Goal: Task Accomplishment & Management: Complete application form

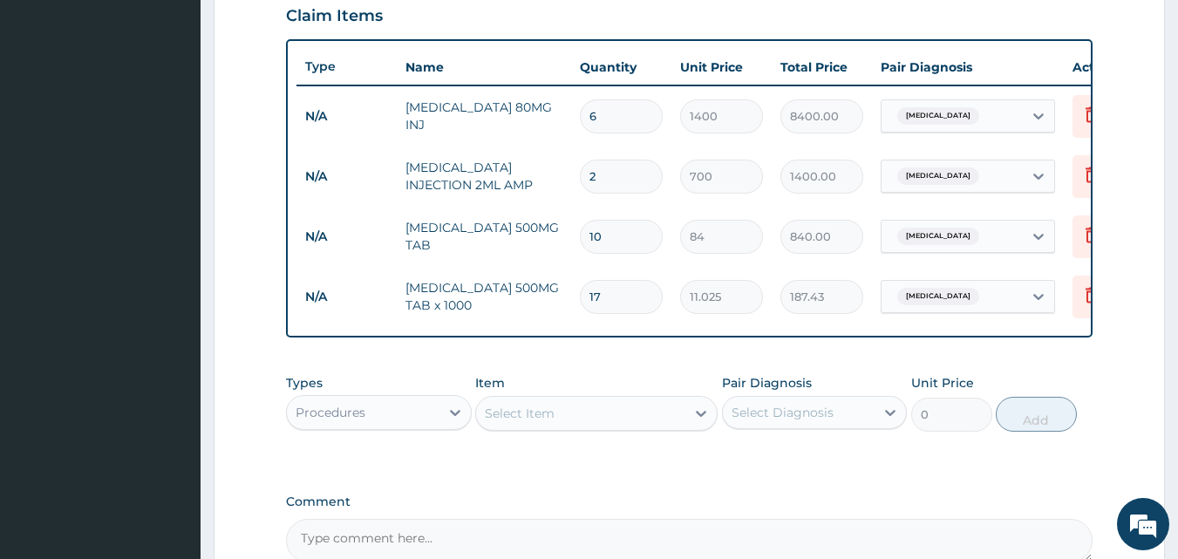
scroll to position [809, 0]
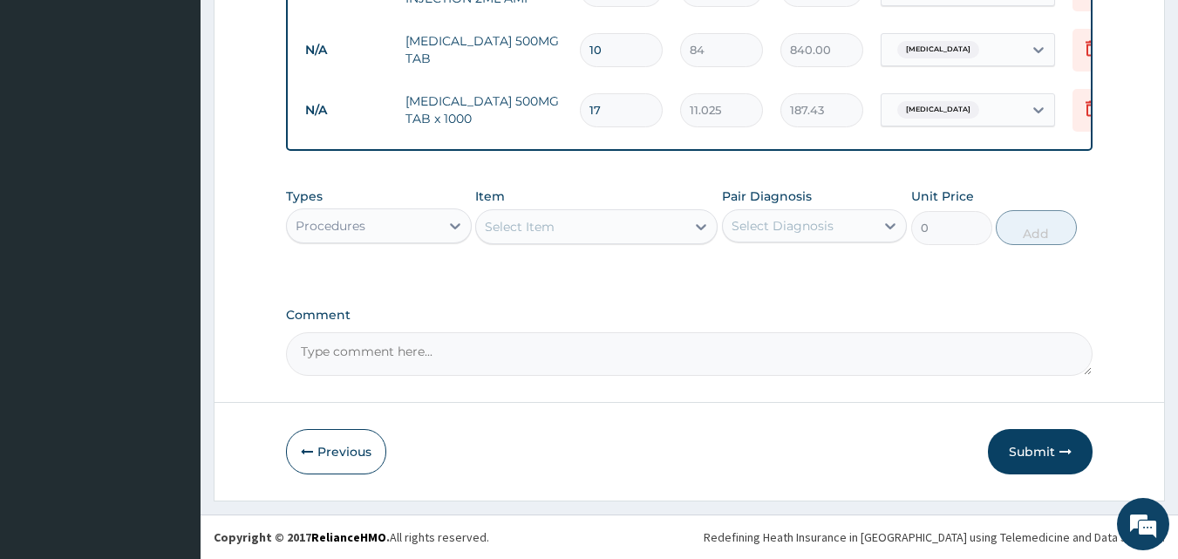
click at [607, 95] on input "17" at bounding box center [621, 110] width 83 height 34
type input "1"
type input "11.03"
type input "18"
type input "198.45"
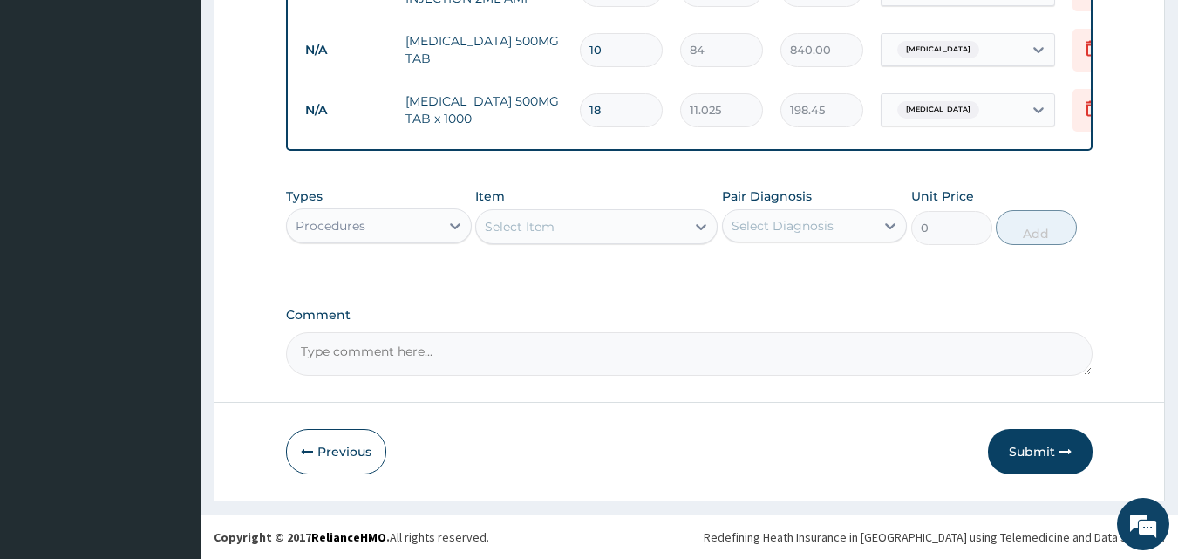
type input "18"
click at [675, 213] on div "Select Item" at bounding box center [580, 227] width 209 height 28
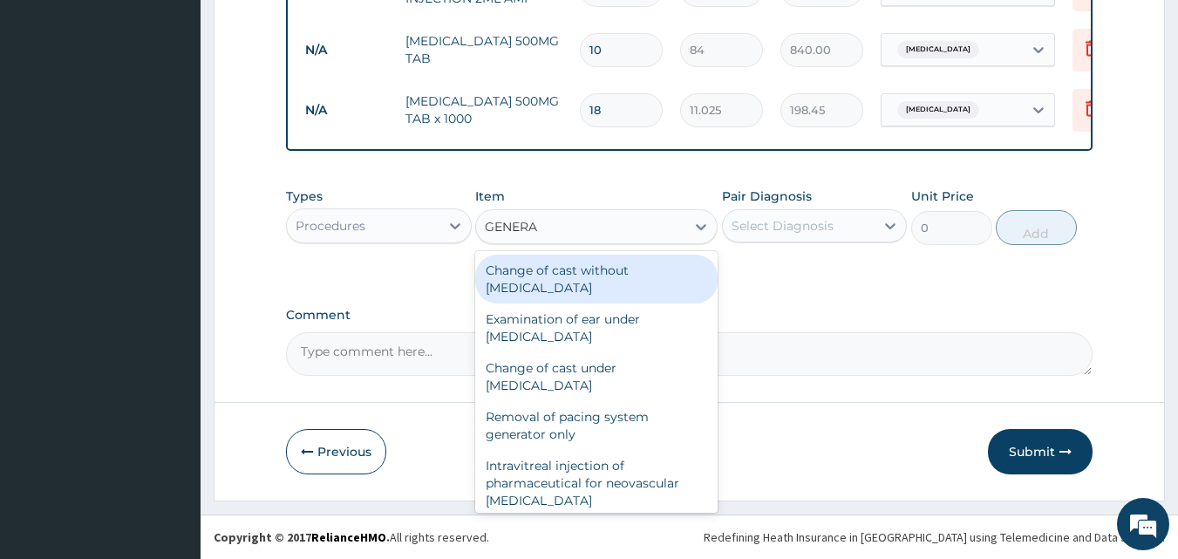
type input "GENERAL"
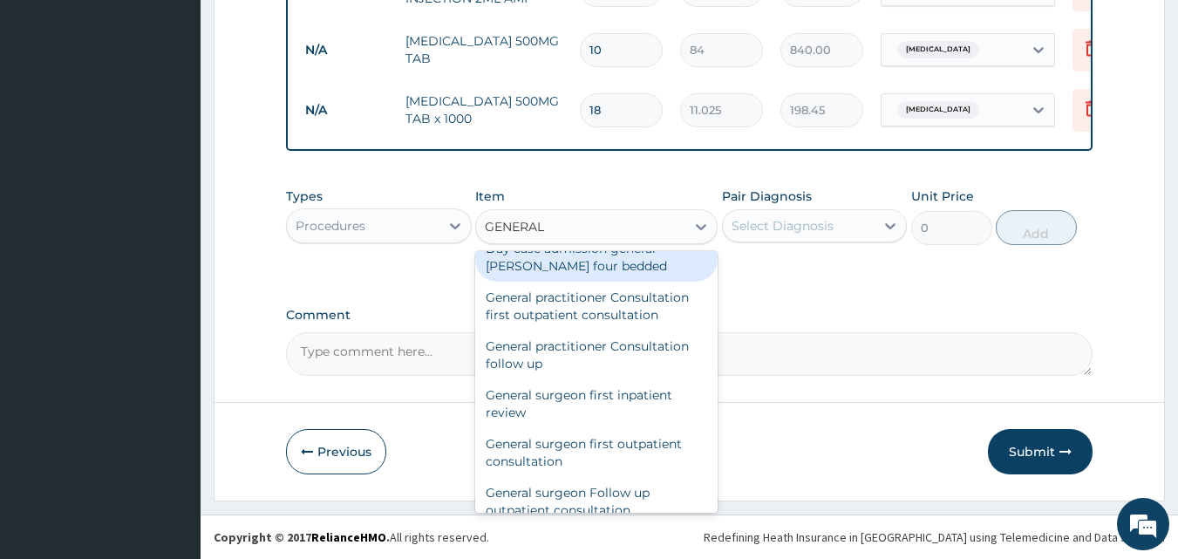
scroll to position [203, 0]
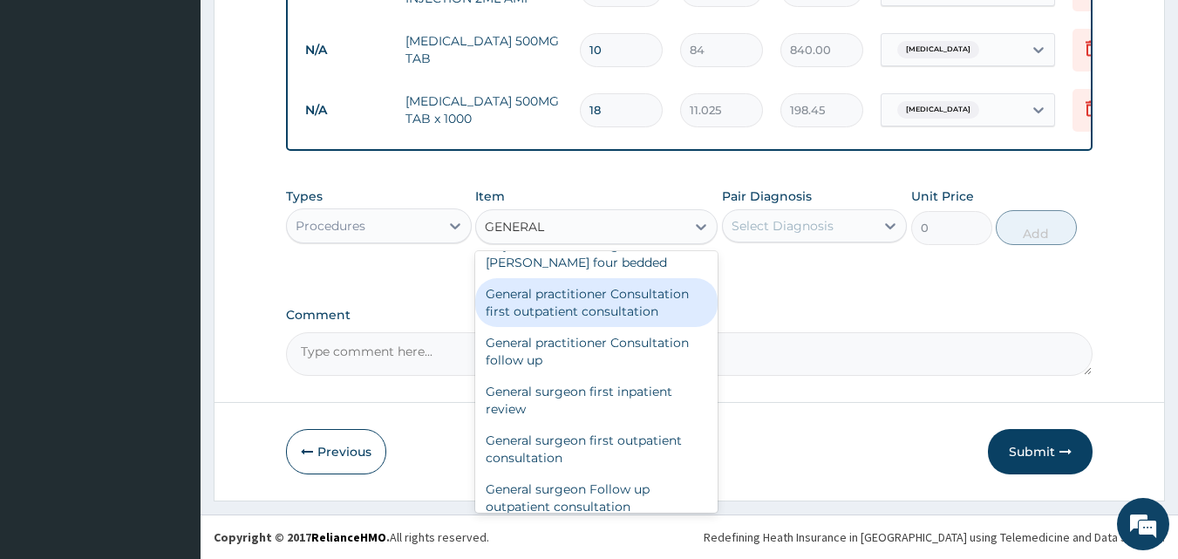
click at [619, 303] on div "General practitioner Consultation first outpatient consultation" at bounding box center [596, 302] width 242 height 49
type input "3000"
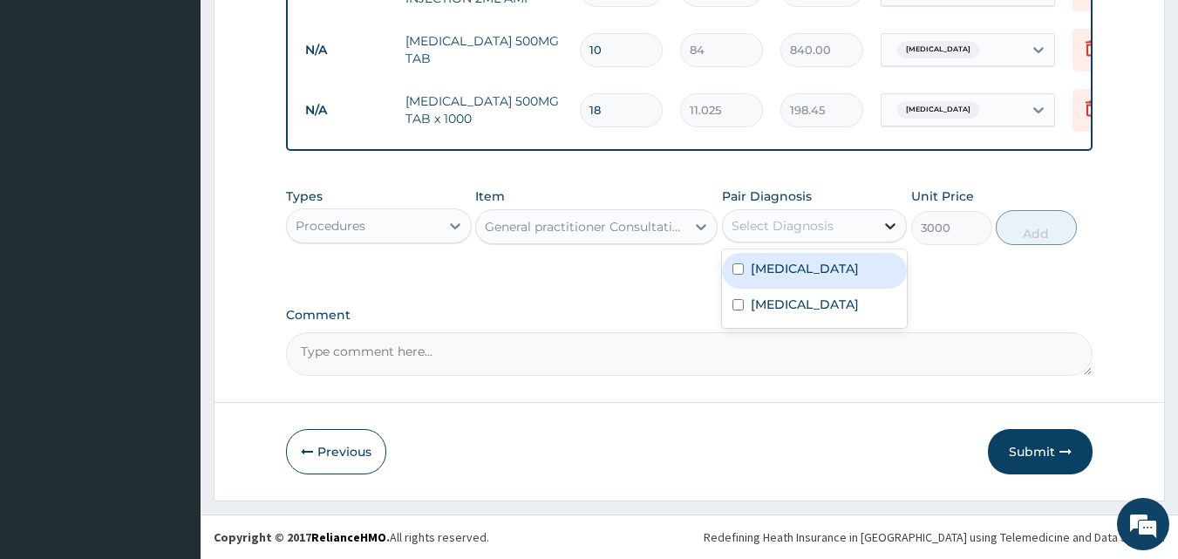
click at [876, 230] on div at bounding box center [890, 225] width 31 height 31
click at [840, 274] on div "[MEDICAL_DATA]" at bounding box center [815, 271] width 186 height 36
checkbox input "true"
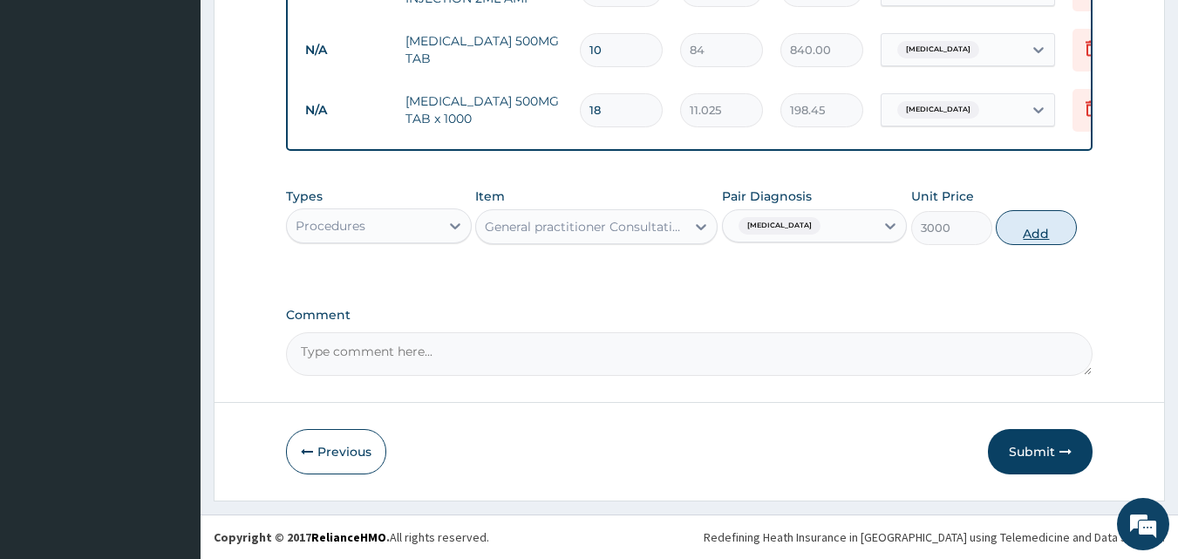
click at [1046, 234] on button "Add" at bounding box center [1036, 227] width 81 height 35
type input "0"
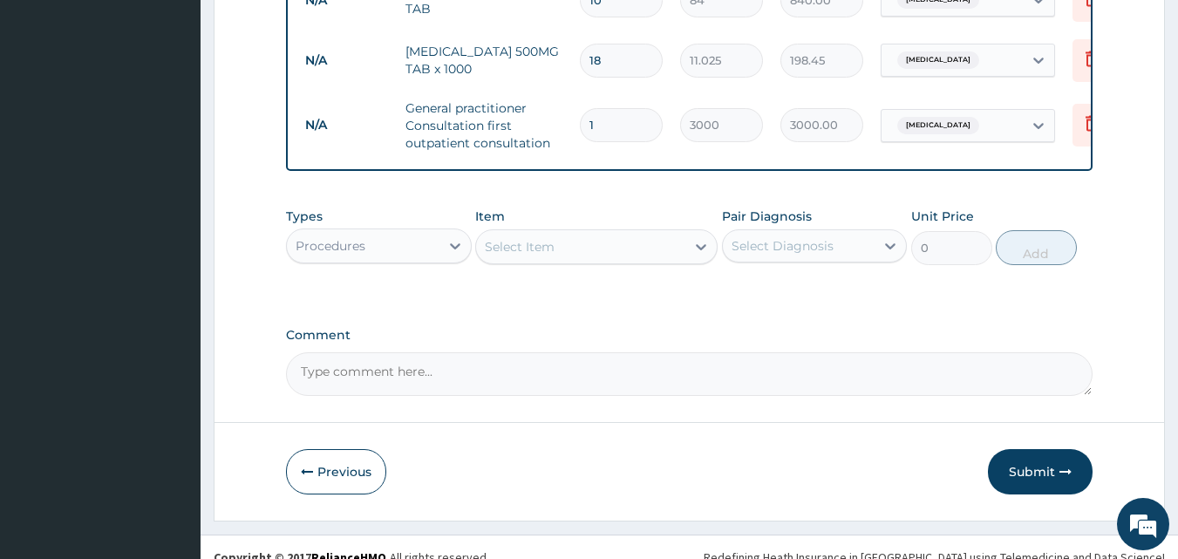
scroll to position [879, 0]
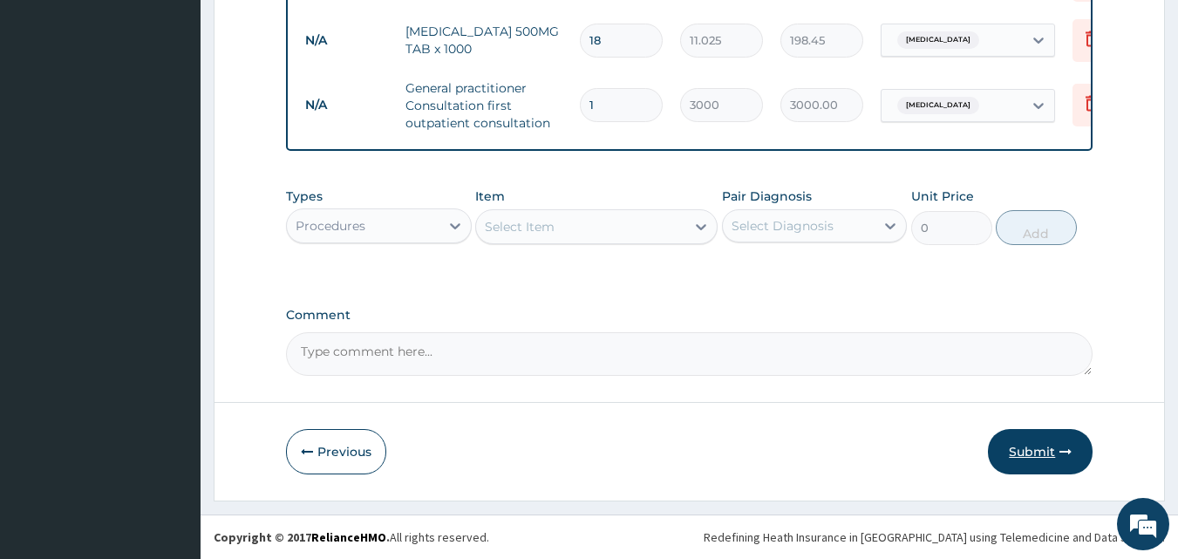
click at [1025, 453] on button "Submit" at bounding box center [1040, 451] width 105 height 45
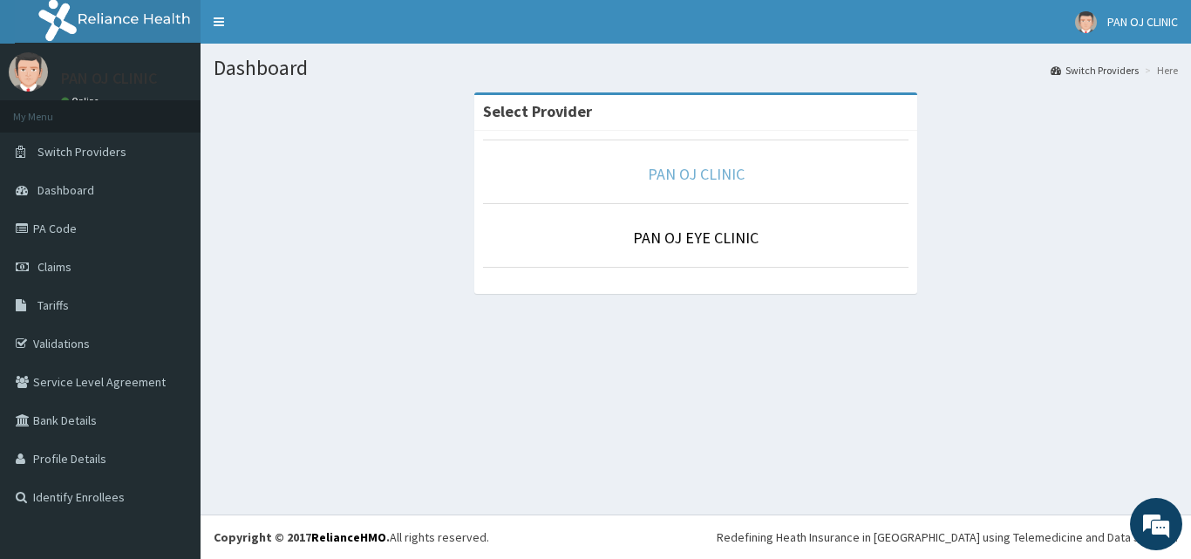
click at [717, 174] on link "PAN OJ CLINIC" at bounding box center [696, 174] width 97 height 20
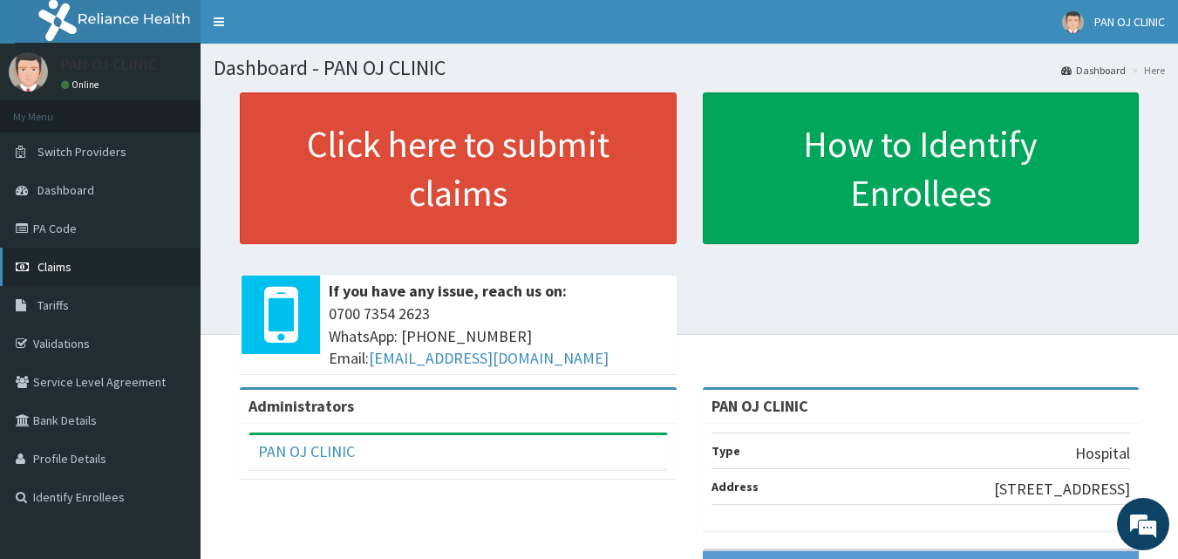
click at [92, 266] on link "Claims" at bounding box center [100, 267] width 201 height 38
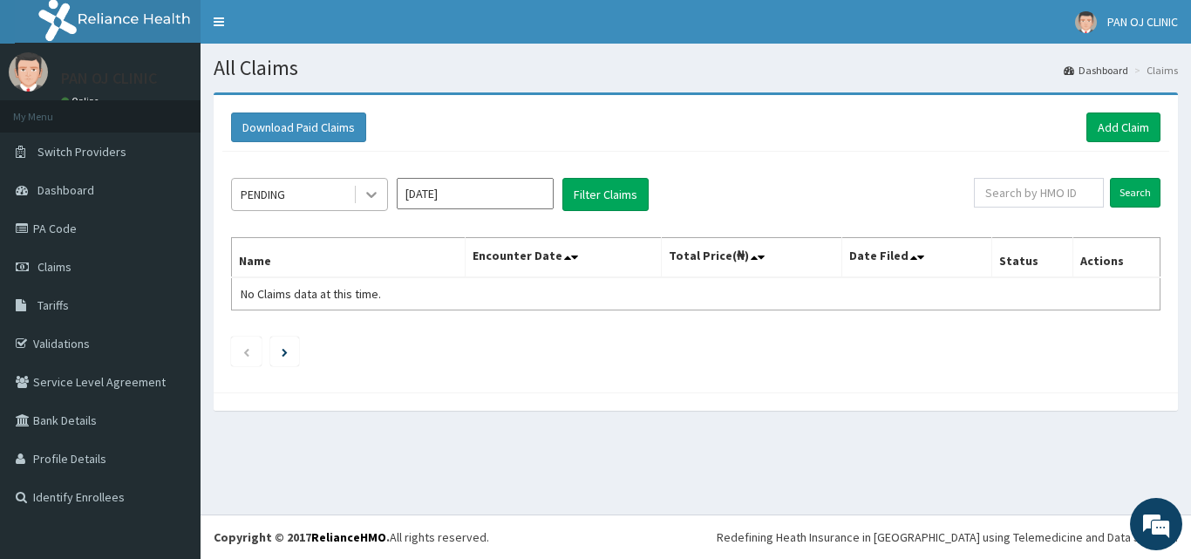
click at [375, 198] on icon at bounding box center [371, 194] width 17 height 17
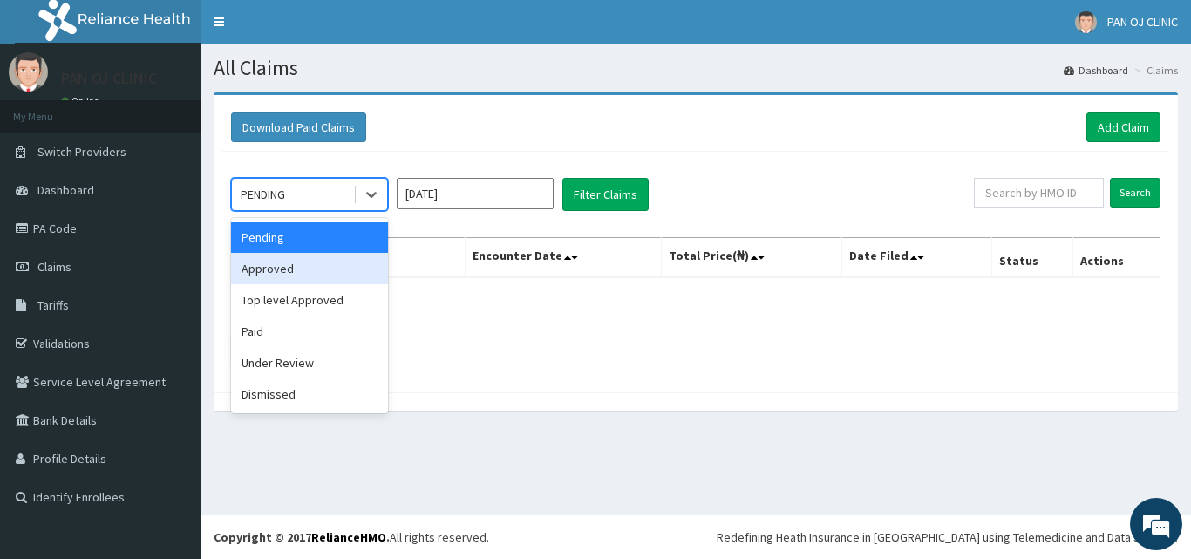
click at [344, 270] on div "Approved" at bounding box center [309, 268] width 157 height 31
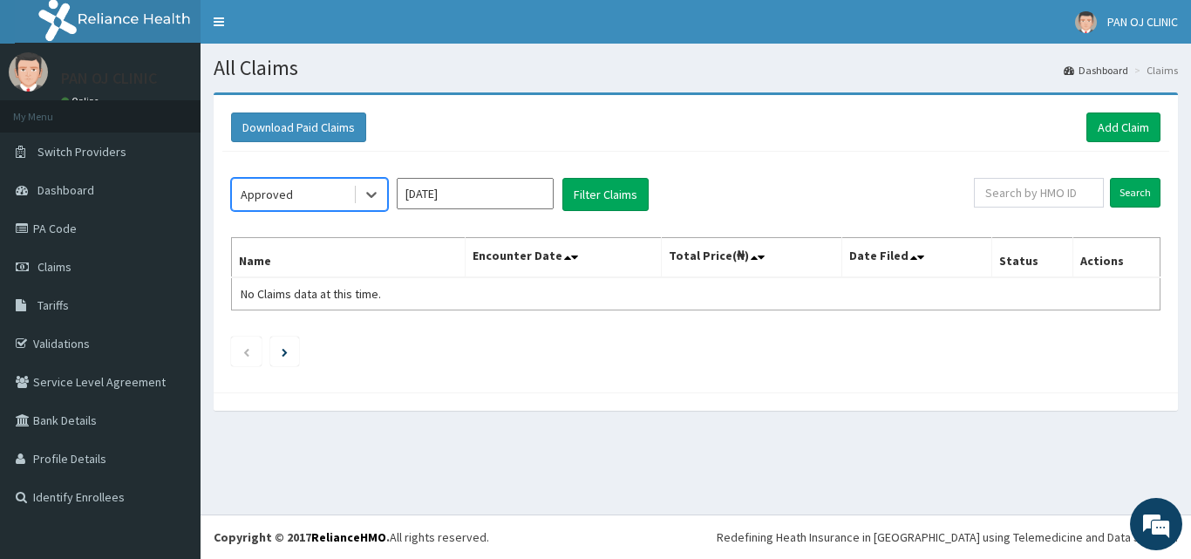
click at [519, 187] on input "[DATE]" at bounding box center [475, 193] width 157 height 31
click at [351, 445] on div "All Claims Dashboard Claims Download Paid Claims Add Claim × Note you can only …" at bounding box center [696, 279] width 991 height 471
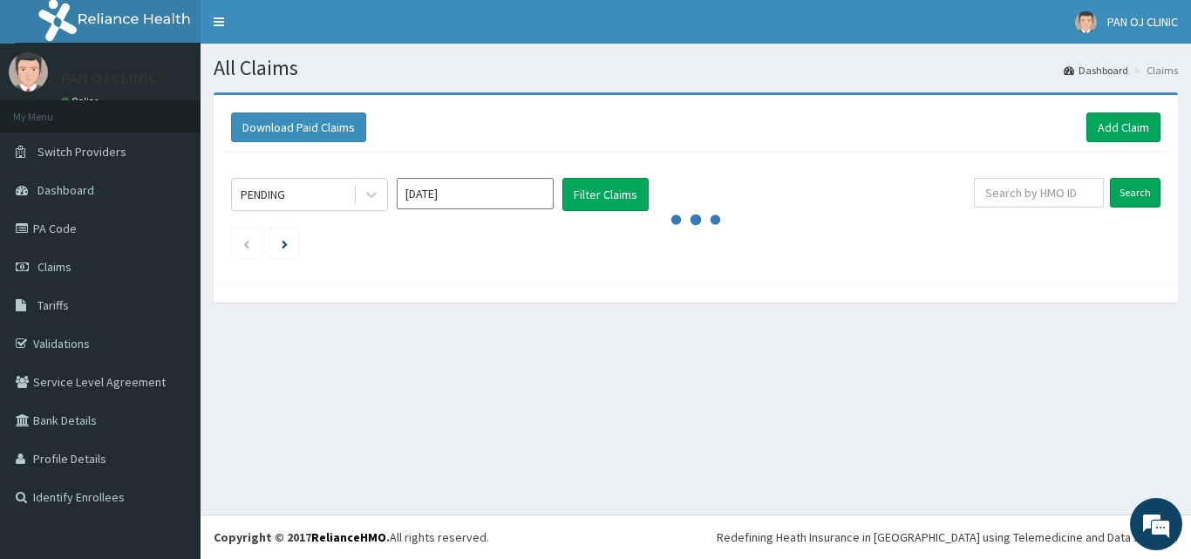
click at [562, 334] on div "All Claims Dashboard Claims Download Paid Claims Add Claim × Note you can only …" at bounding box center [696, 279] width 991 height 471
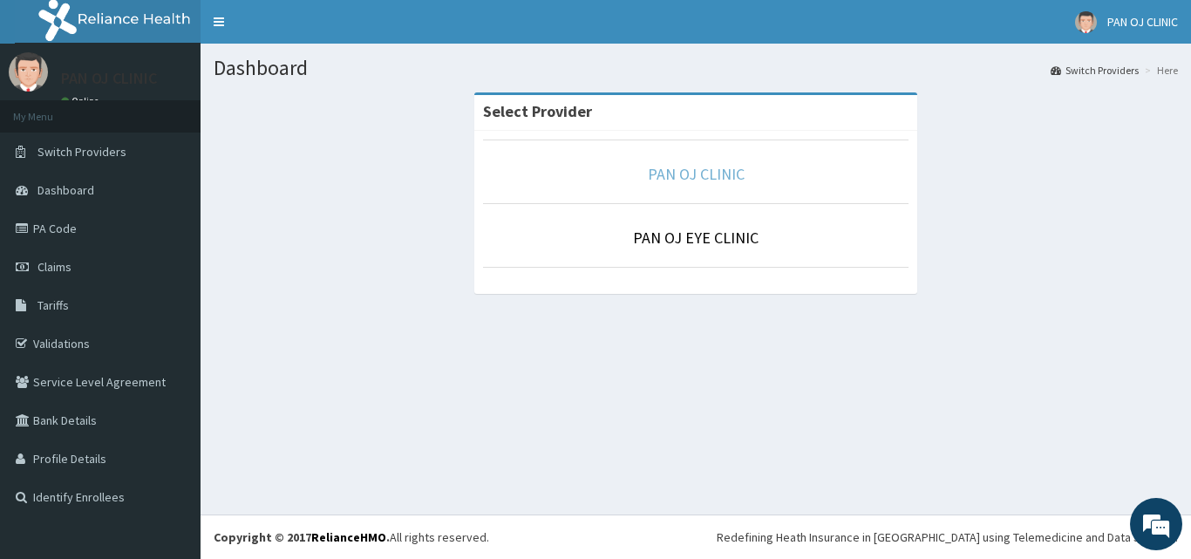
click at [677, 166] on link "PAN OJ CLINIC" at bounding box center [696, 174] width 97 height 20
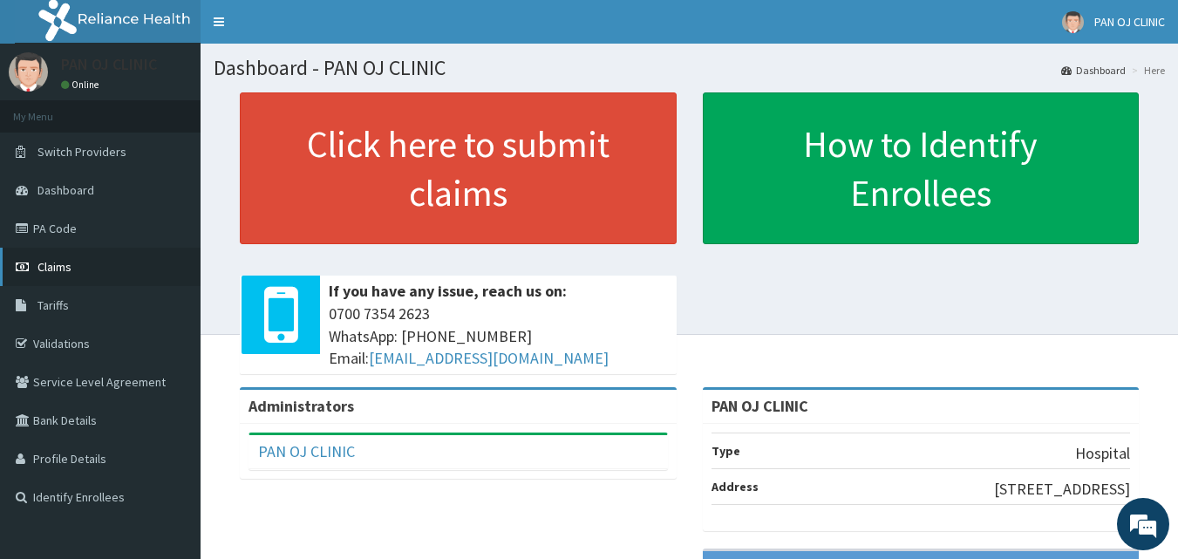
click at [69, 267] on span "Claims" at bounding box center [55, 267] width 34 height 16
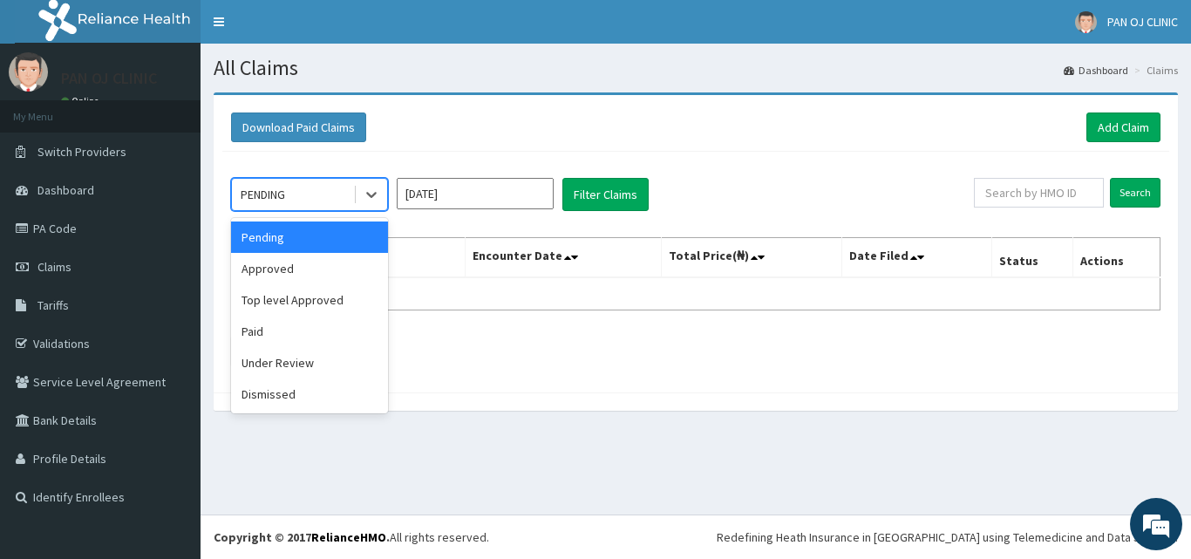
drag, startPoint x: 372, startPoint y: 191, endPoint x: 349, endPoint y: 211, distance: 30.3
click at [372, 192] on icon at bounding box center [371, 194] width 17 height 17
click at [290, 267] on div "Approved" at bounding box center [309, 268] width 157 height 31
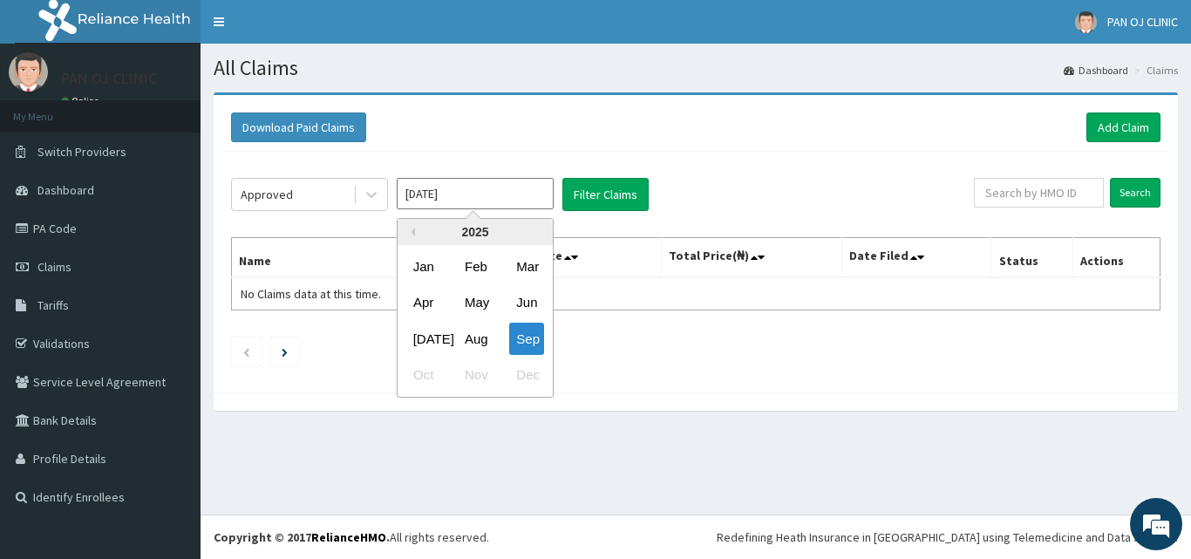
click at [528, 199] on input "Sep 2025" at bounding box center [475, 193] width 157 height 31
click at [480, 340] on div "Aug" at bounding box center [475, 339] width 35 height 32
type input "Aug 2025"
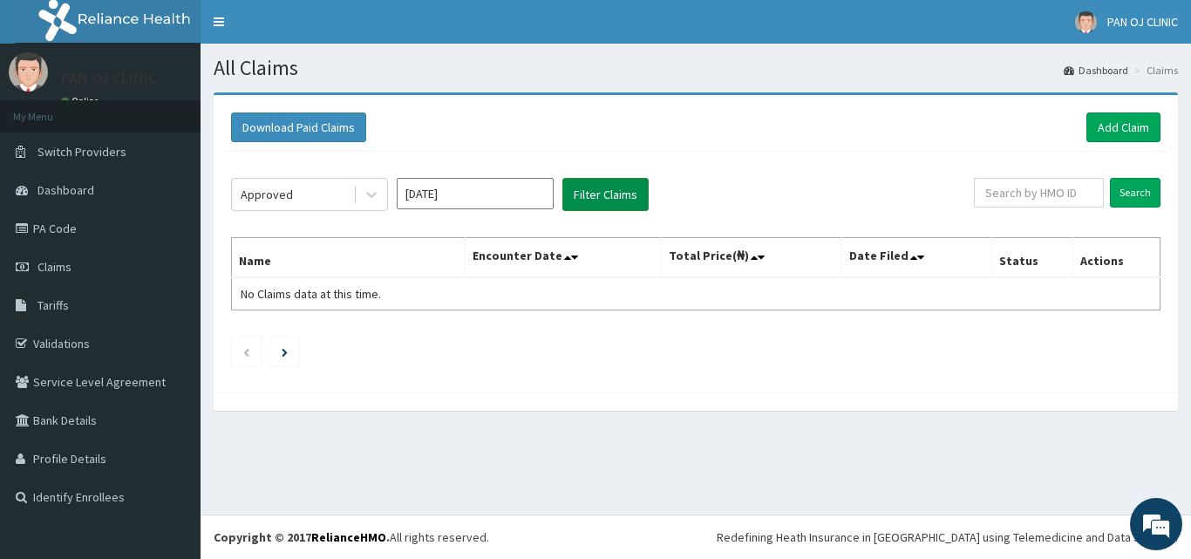
click at [628, 187] on button "Filter Claims" at bounding box center [606, 194] width 86 height 33
click at [1117, 124] on link "Add Claim" at bounding box center [1124, 128] width 74 height 30
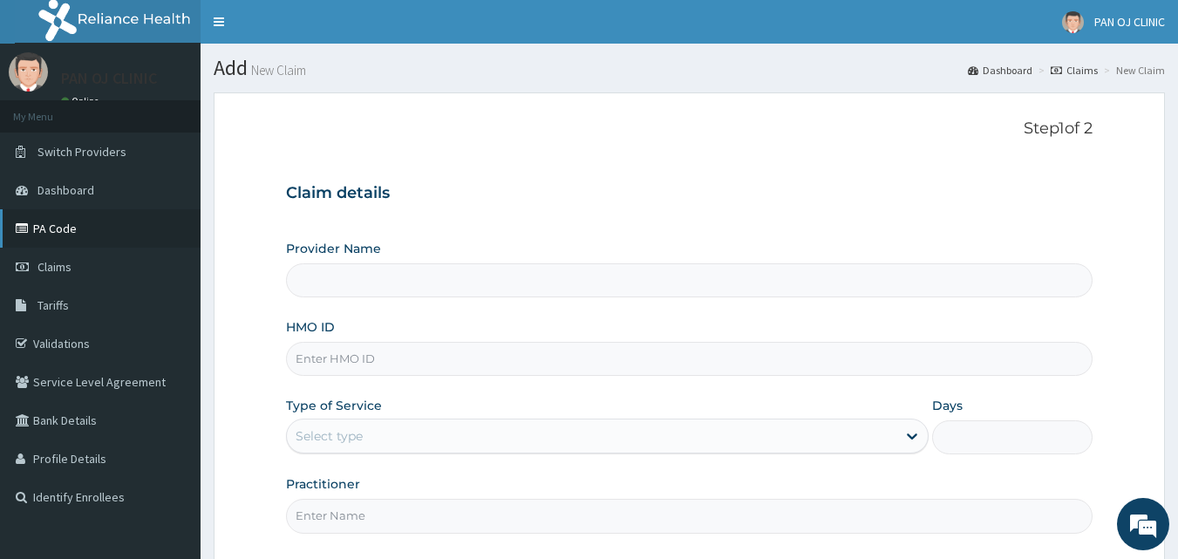
click at [50, 222] on link "PA Code" at bounding box center [100, 228] width 201 height 38
type input "PAN OJ CLINIC"
click at [71, 262] on span "Claims" at bounding box center [55, 267] width 34 height 16
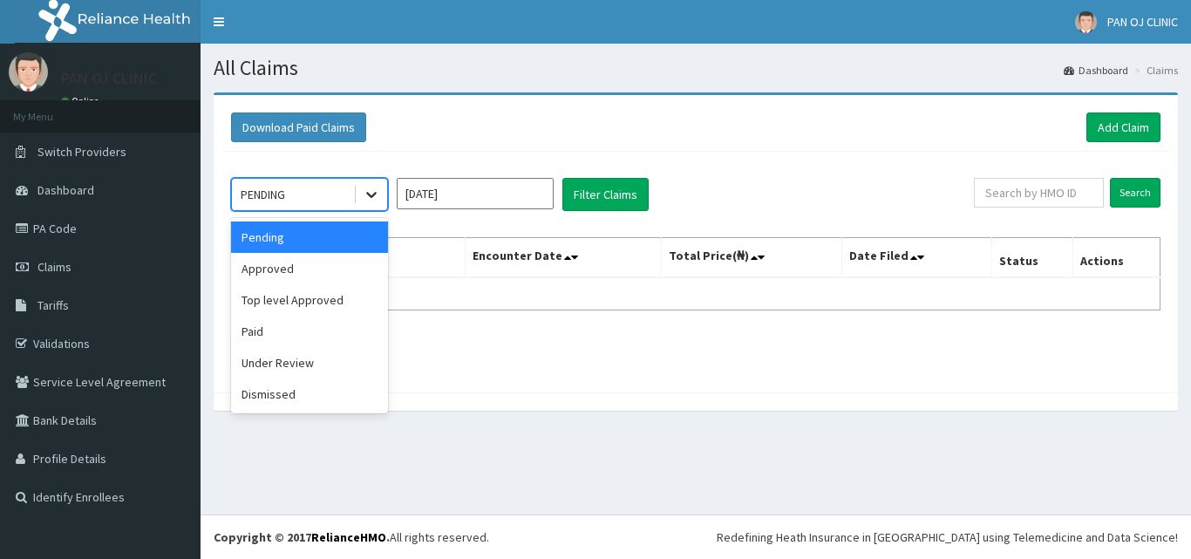
drag, startPoint x: 367, startPoint y: 195, endPoint x: 359, endPoint y: 222, distance: 28.2
click at [367, 196] on icon at bounding box center [371, 194] width 17 height 17
click at [334, 271] on div "Approved" at bounding box center [309, 268] width 157 height 31
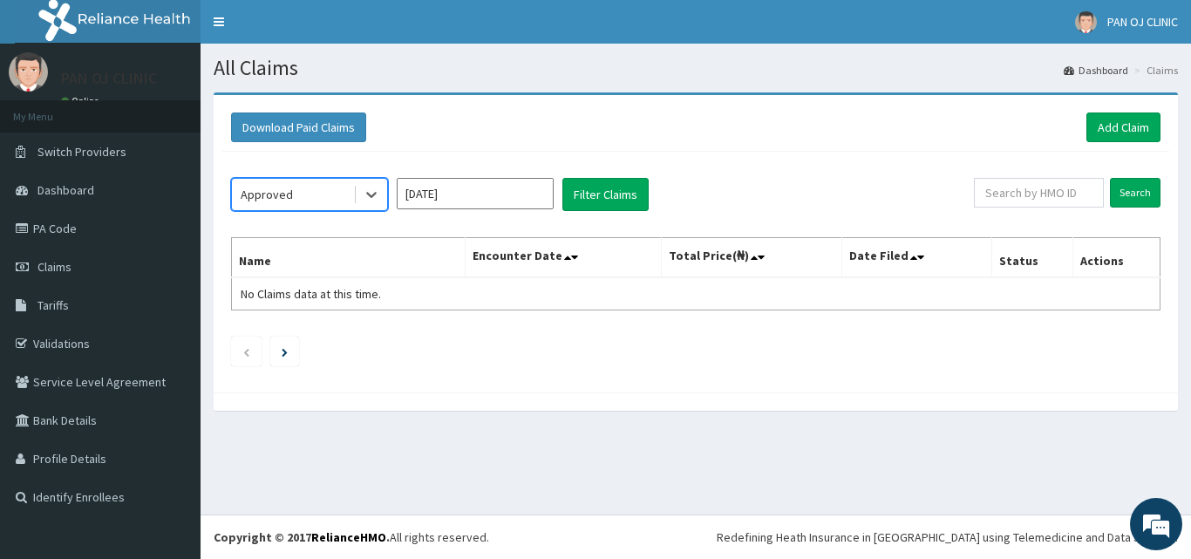
click at [482, 188] on input "Sep 2025" at bounding box center [475, 193] width 157 height 31
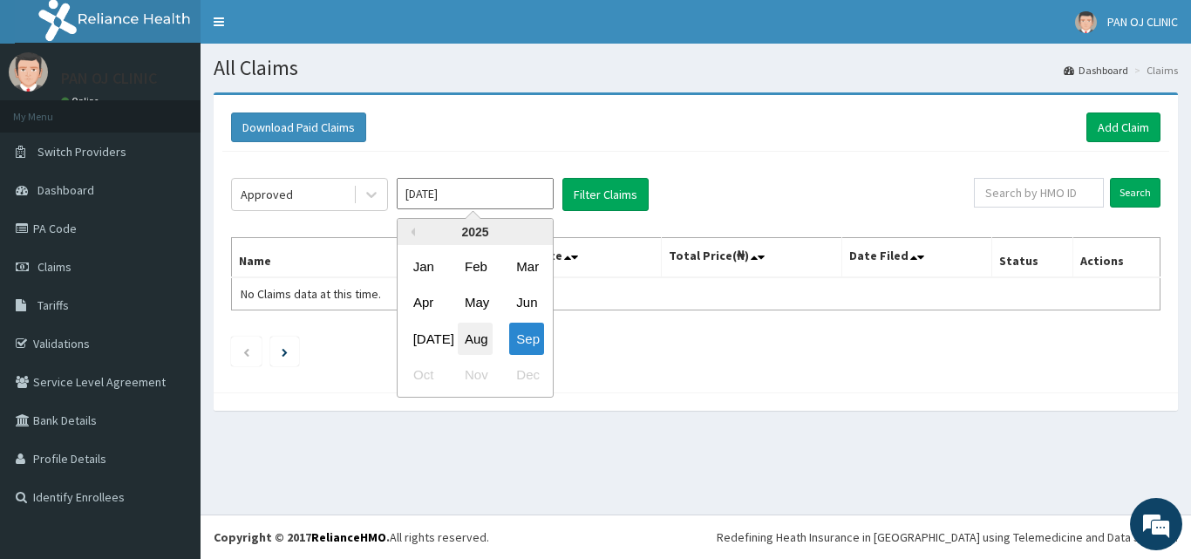
click at [474, 339] on div "Aug" at bounding box center [475, 339] width 35 height 32
type input "Aug 2025"
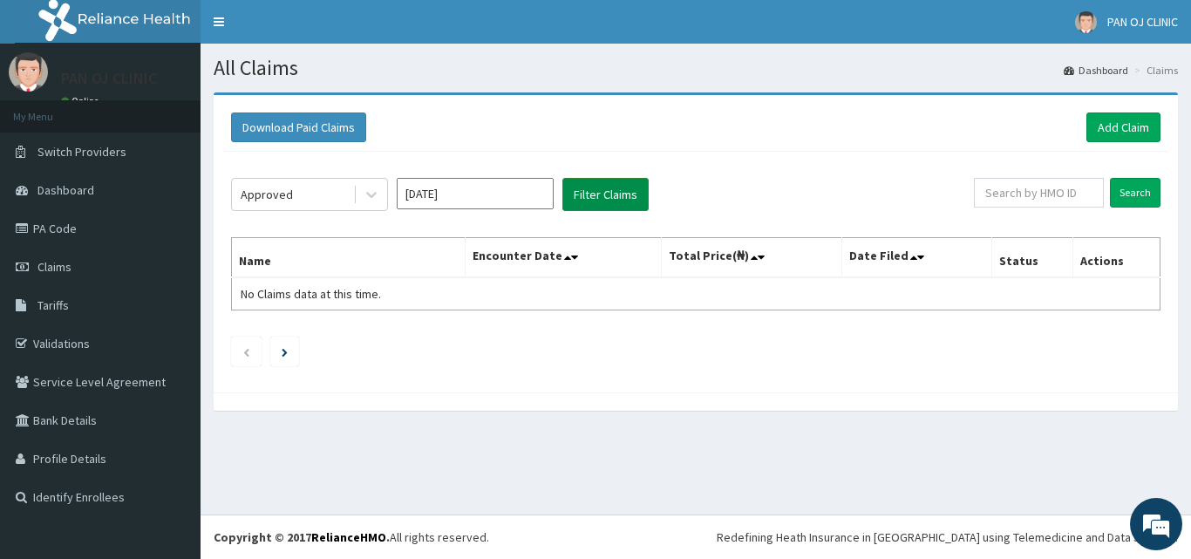
click at [606, 202] on button "Filter Claims" at bounding box center [606, 194] width 86 height 33
click at [604, 203] on button "Filter Claims" at bounding box center [606, 194] width 86 height 33
click at [613, 198] on button "Filter Claims" at bounding box center [606, 194] width 86 height 33
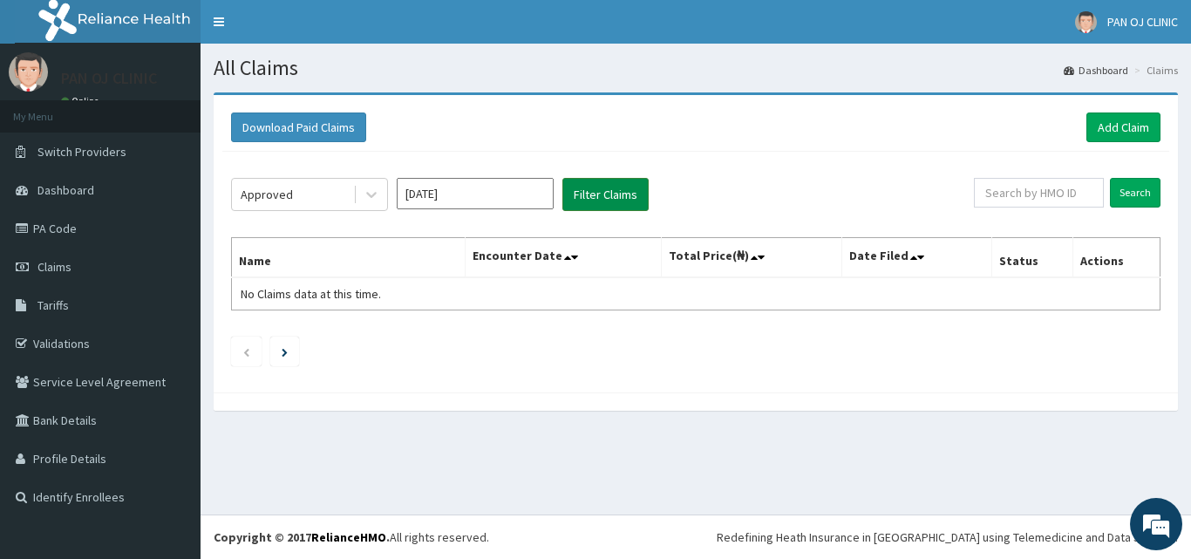
click at [611, 198] on button "Filter Claims" at bounding box center [606, 194] width 86 height 33
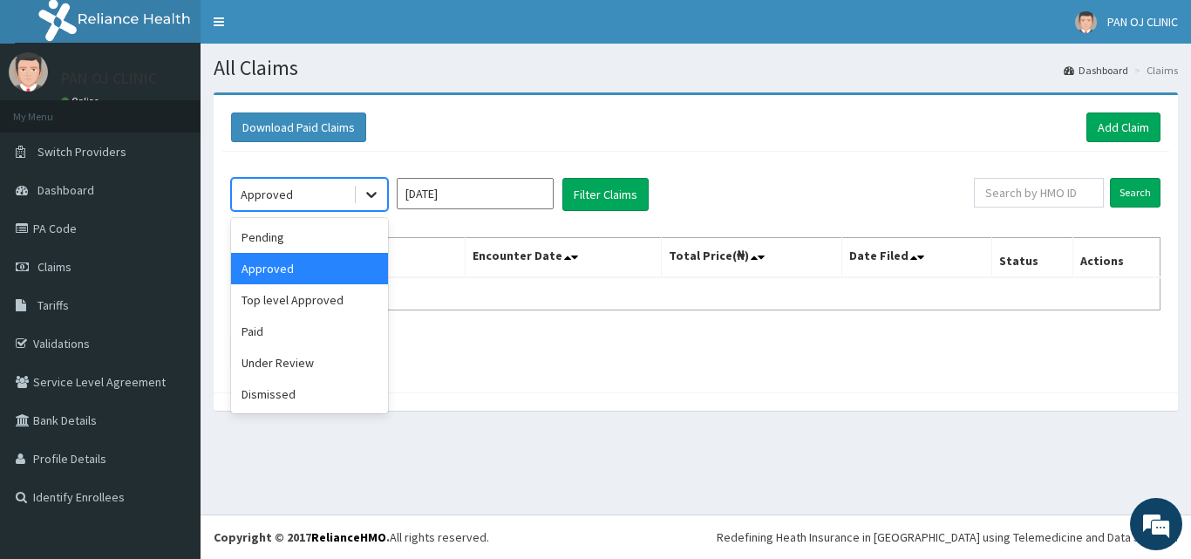
click at [372, 200] on icon at bounding box center [371, 194] width 17 height 17
click at [325, 241] on div "Pending" at bounding box center [309, 237] width 157 height 31
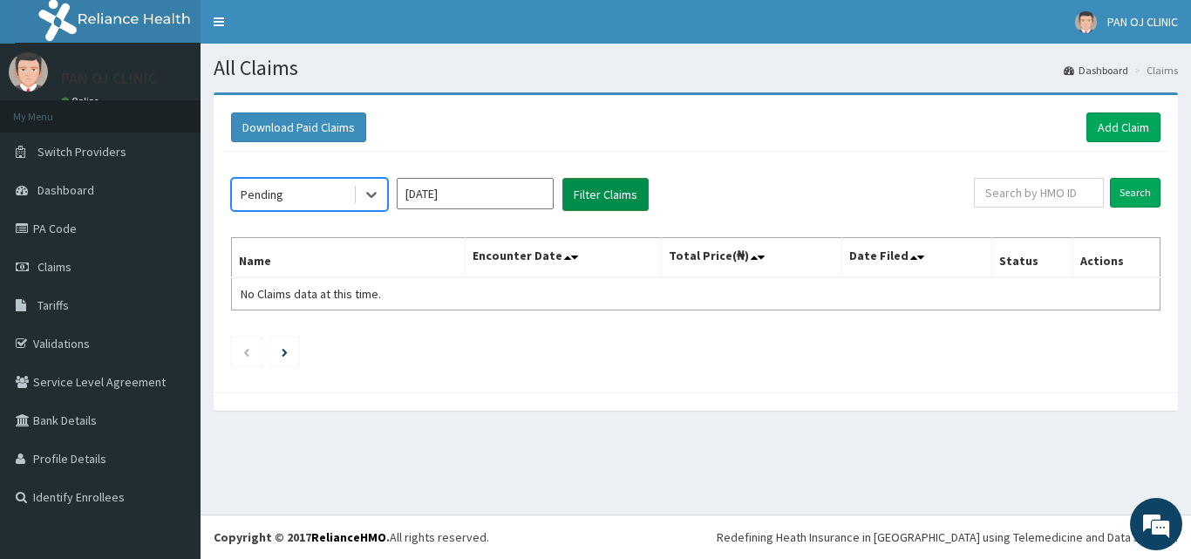
click at [588, 188] on button "Filter Claims" at bounding box center [606, 194] width 86 height 33
drag, startPoint x: 605, startPoint y: 192, endPoint x: 610, endPoint y: 201, distance: 10.9
click at [605, 193] on button "Filter Claims" at bounding box center [606, 194] width 86 height 33
click at [611, 201] on button "Filter Claims" at bounding box center [606, 194] width 86 height 33
click at [615, 200] on button "Filter Claims" at bounding box center [606, 194] width 86 height 33
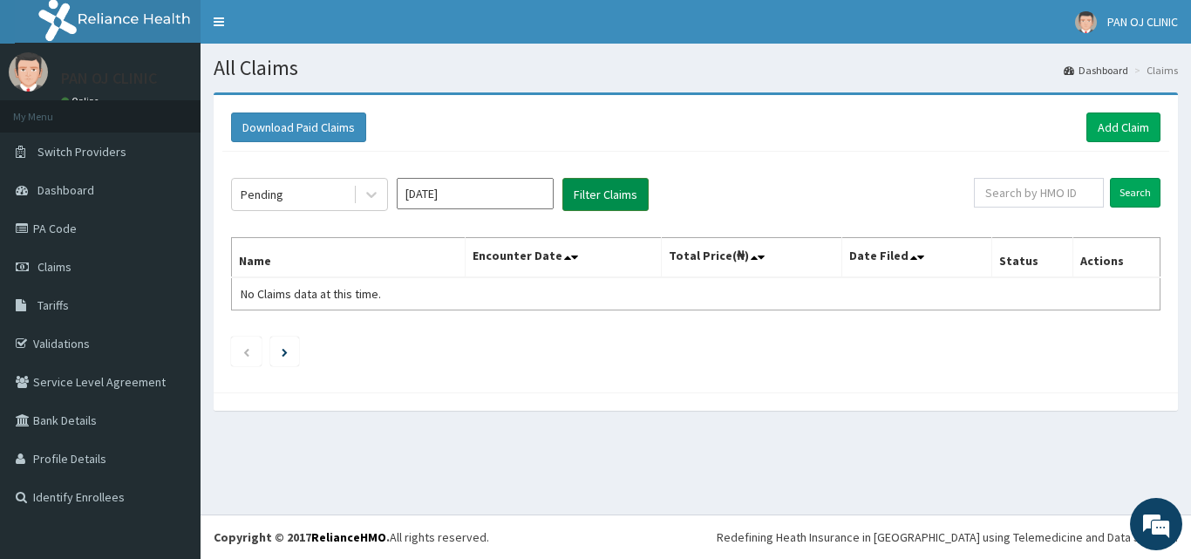
click at [615, 200] on button "Filter Claims" at bounding box center [606, 194] width 86 height 33
click at [616, 199] on button "Filter Claims" at bounding box center [606, 194] width 86 height 33
click at [616, 201] on button "Filter Claims" at bounding box center [606, 194] width 86 height 33
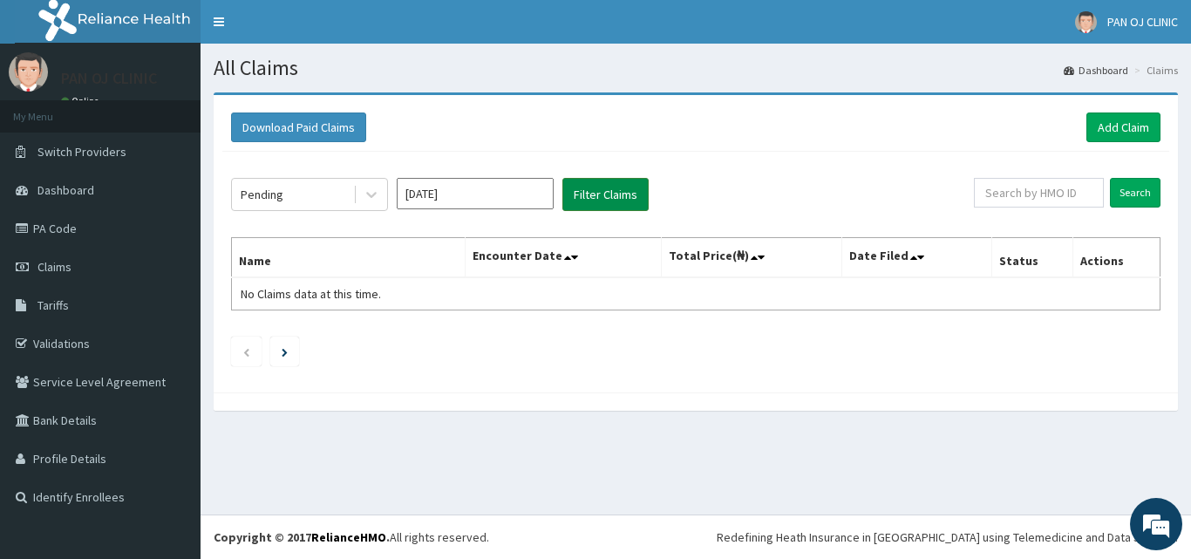
click at [616, 201] on button "Filter Claims" at bounding box center [606, 194] width 86 height 33
click at [1124, 125] on link "Add Claim" at bounding box center [1124, 128] width 74 height 30
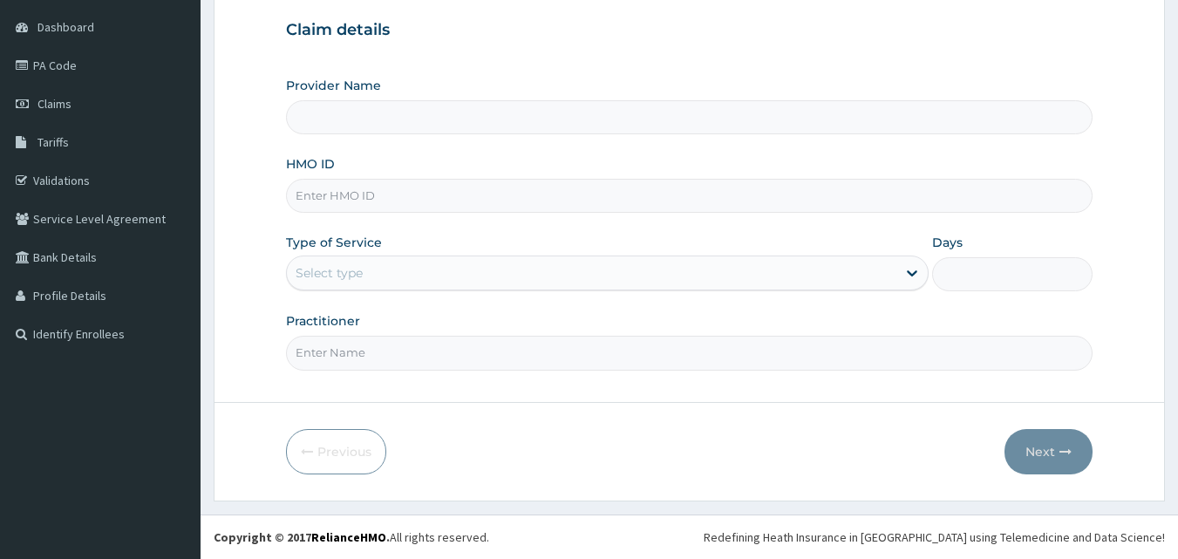
click at [358, 197] on input "HMO ID" at bounding box center [690, 196] width 808 height 34
type input "PAN OJ CLINIC"
type input "ACT/10067/B"
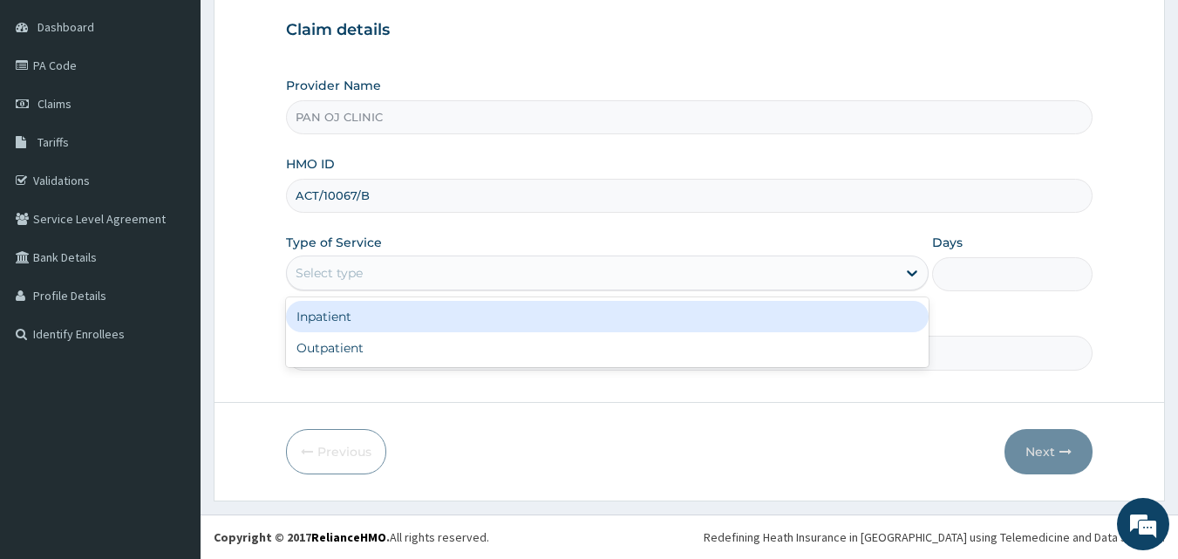
click at [515, 268] on div "Select type" at bounding box center [592, 273] width 610 height 28
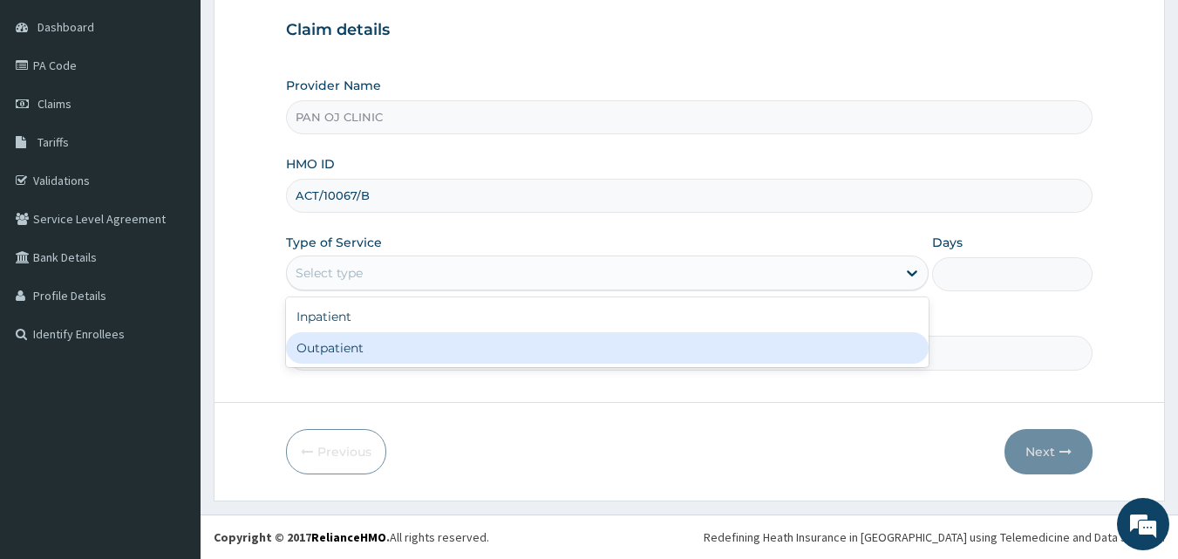
click at [474, 344] on div "Outpatient" at bounding box center [607, 347] width 643 height 31
type input "1"
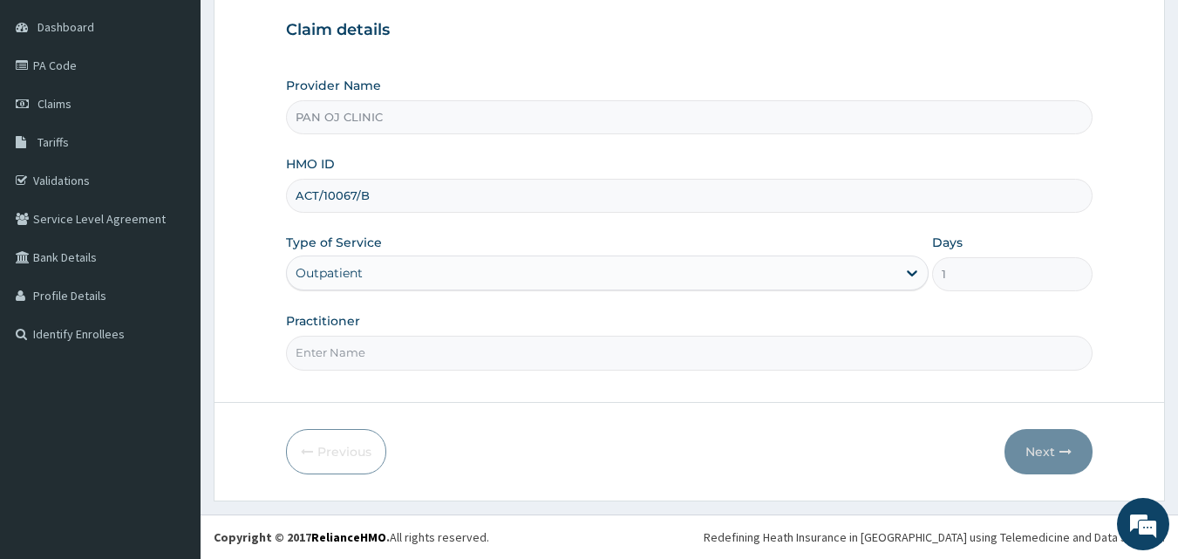
click at [345, 345] on input "Practitioner" at bounding box center [690, 353] width 808 height 34
type input "[PERSON_NAME]"
click at [1044, 447] on button "Next" at bounding box center [1049, 451] width 88 height 45
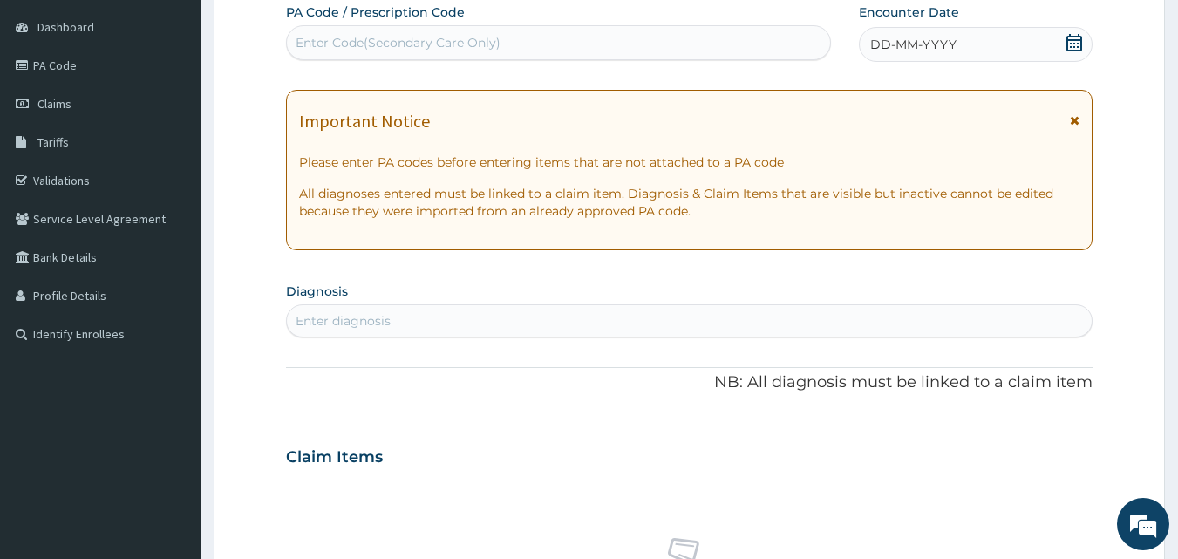
click at [1078, 44] on icon at bounding box center [1075, 42] width 16 height 17
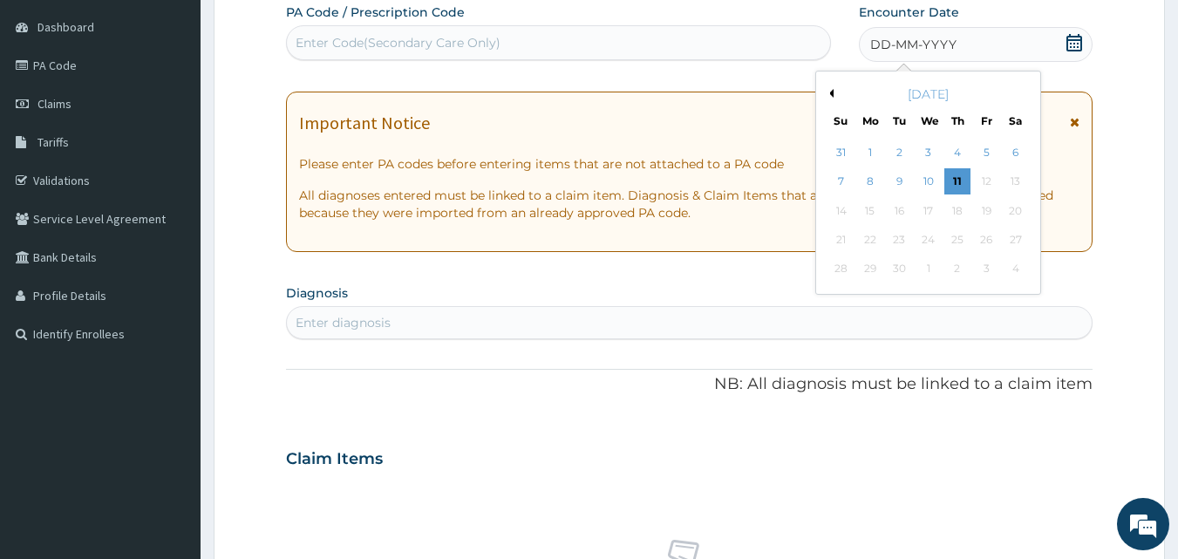
click at [833, 90] on button "Previous Month" at bounding box center [829, 93] width 9 height 9
click at [931, 265] on div "27" at bounding box center [929, 269] width 26 height 26
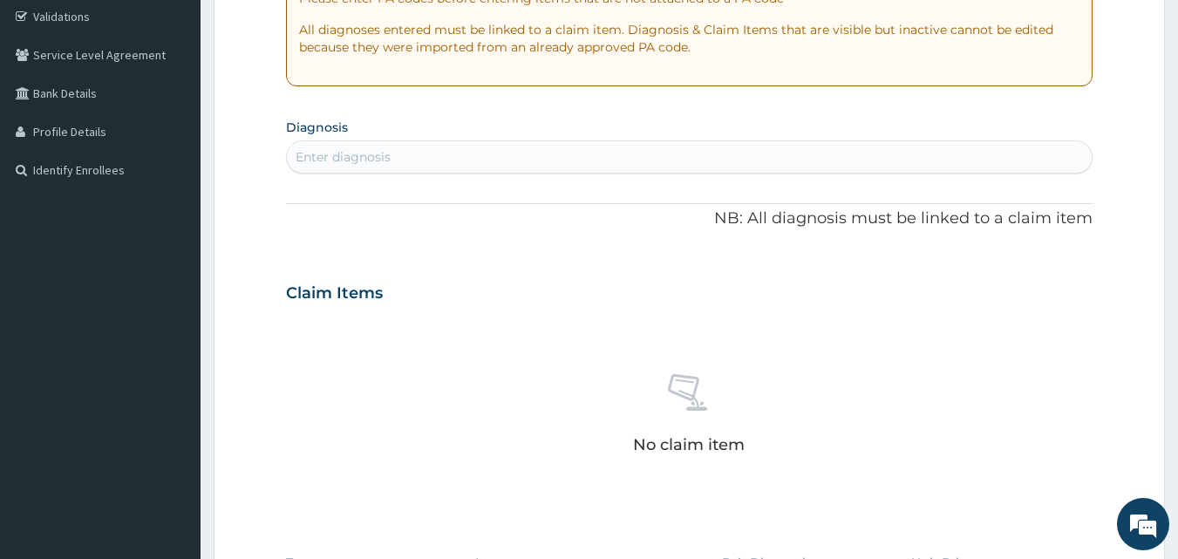
scroll to position [366, 0]
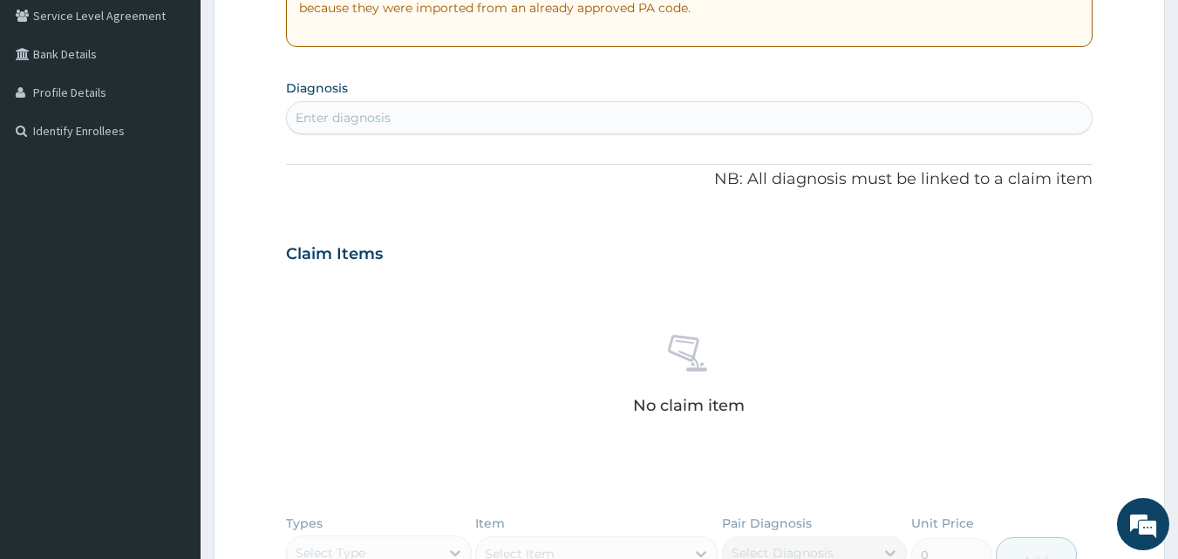
click at [409, 114] on div "Enter diagnosis" at bounding box center [690, 118] width 806 height 28
type input "[MEDICAL_DATA]"
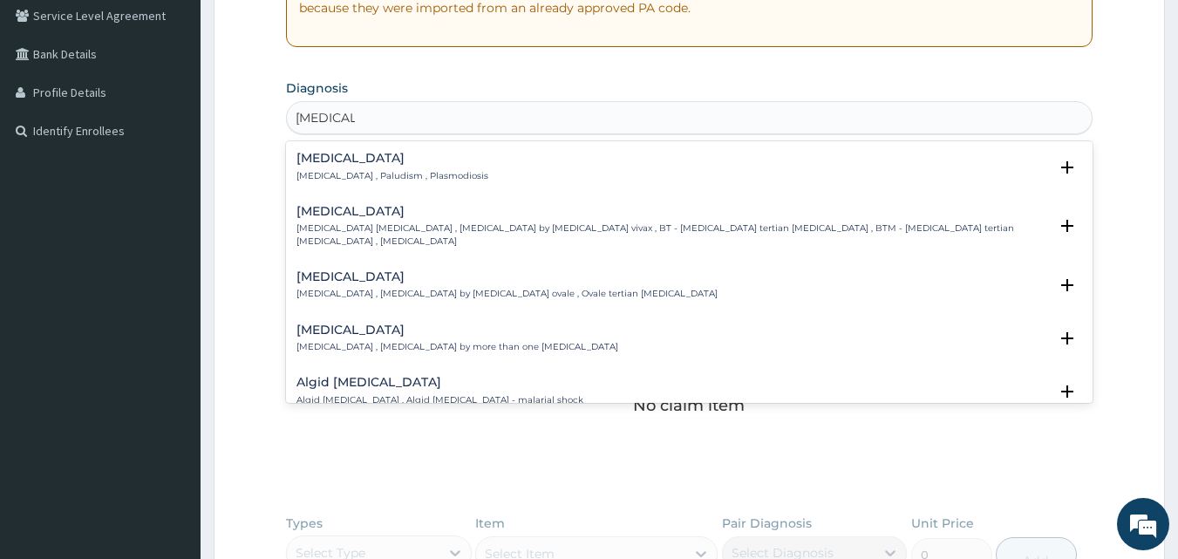
click at [327, 164] on h4 "[MEDICAL_DATA]" at bounding box center [393, 158] width 192 height 13
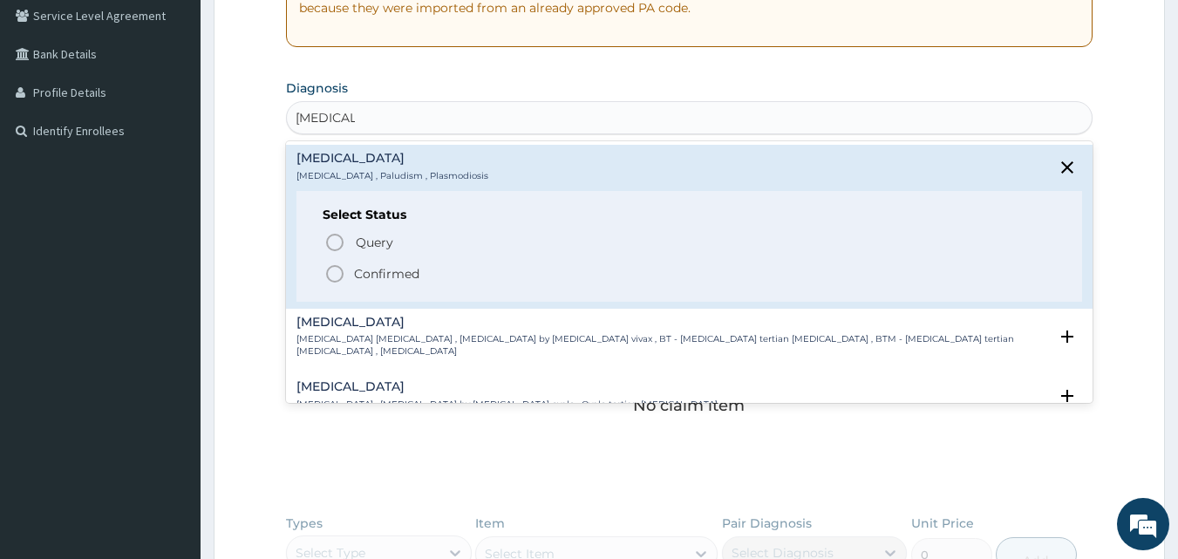
click at [330, 274] on icon "status option filled" at bounding box center [334, 273] width 21 height 21
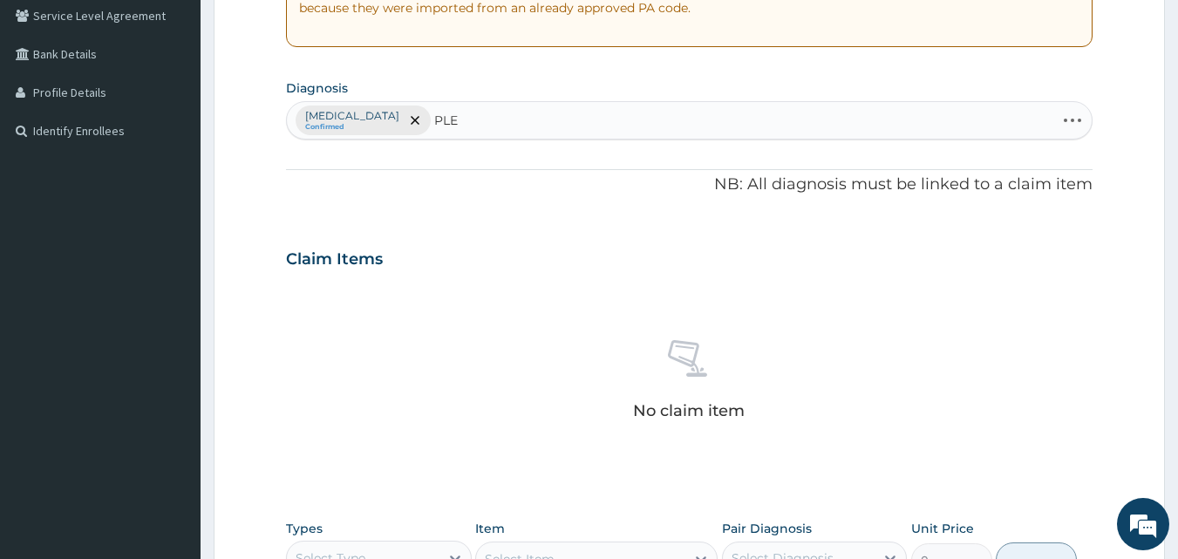
type input "PLEU"
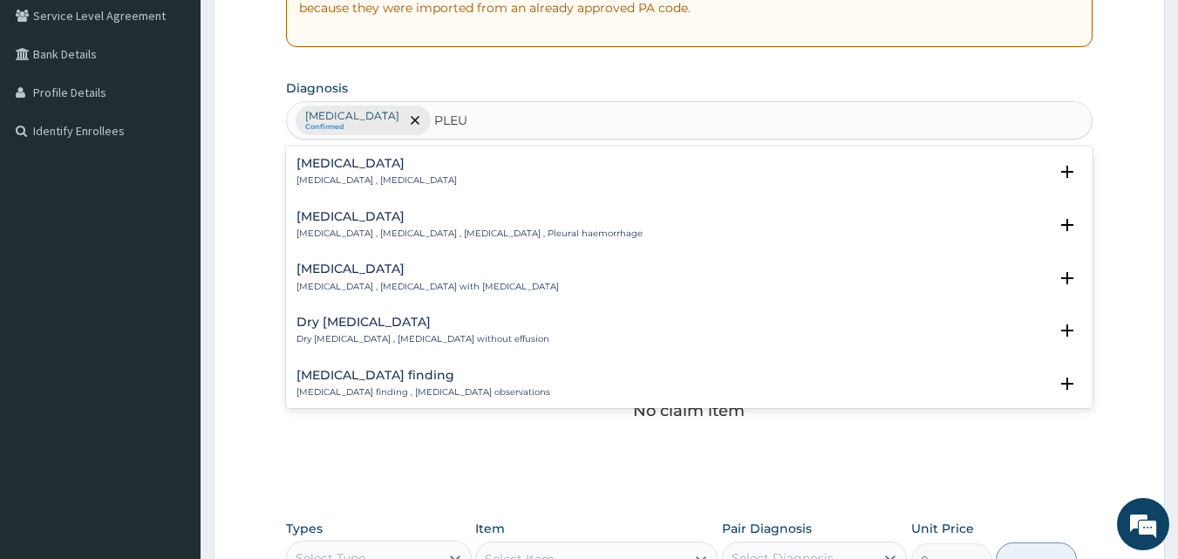
click at [342, 166] on h4 "[MEDICAL_DATA]" at bounding box center [377, 163] width 160 height 13
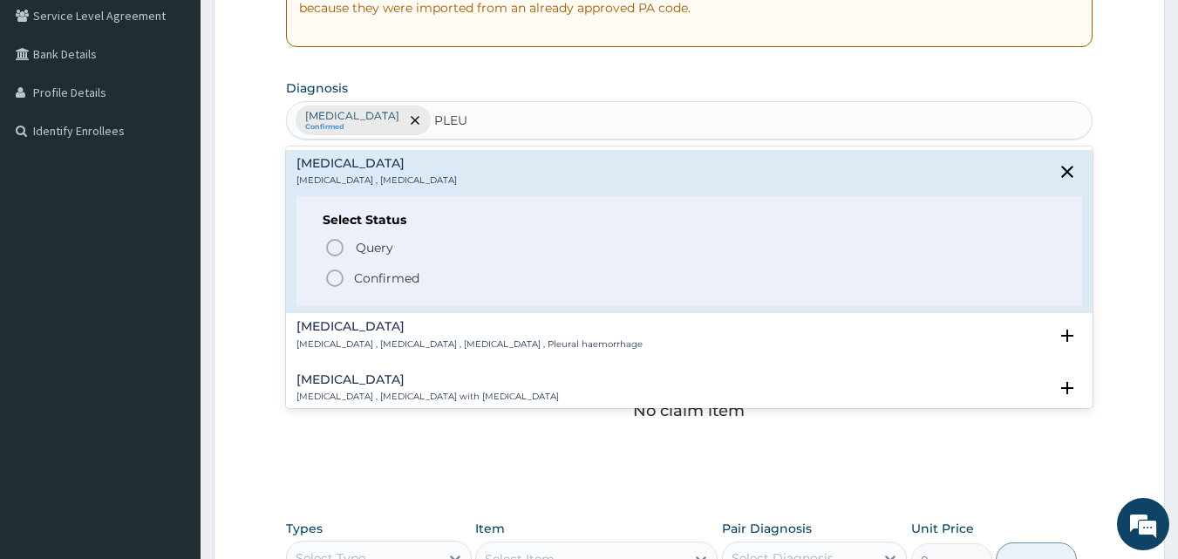
click at [334, 283] on icon "status option filled" at bounding box center [334, 278] width 21 height 21
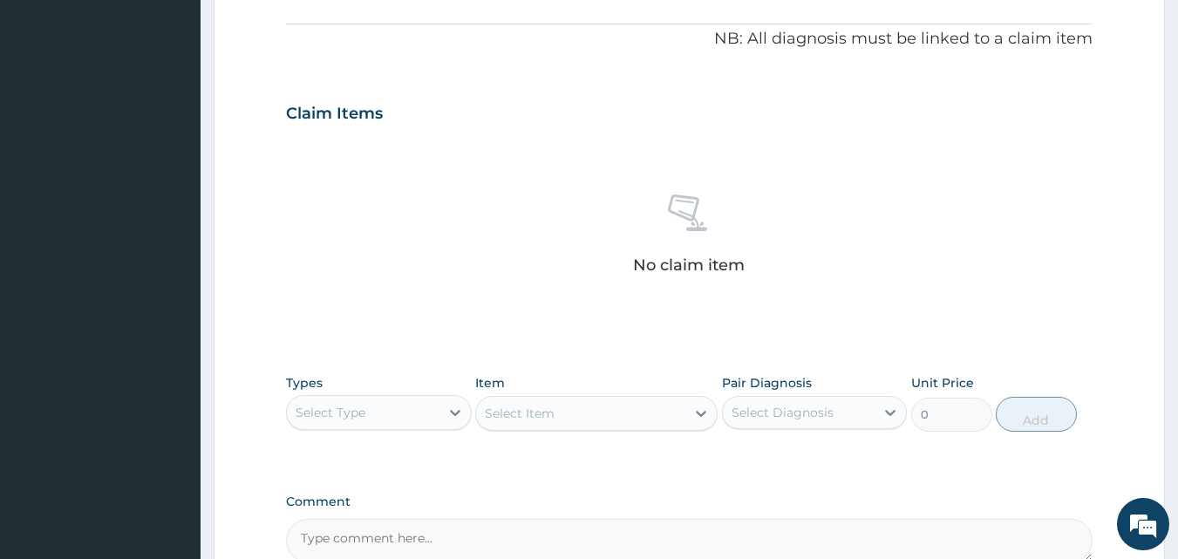
scroll to position [699, 0]
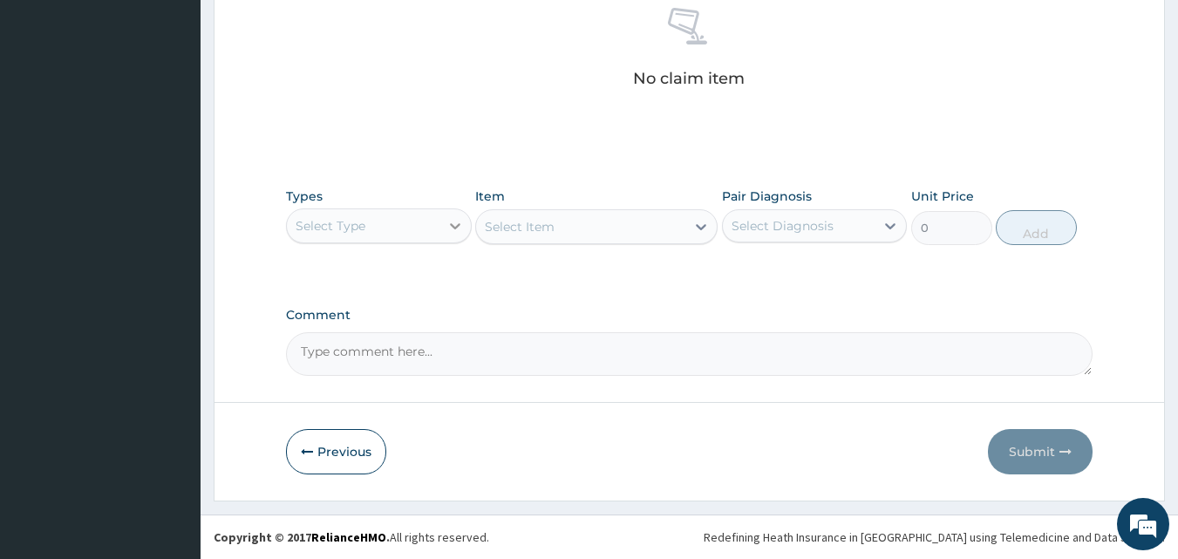
click at [448, 237] on div at bounding box center [455, 225] width 31 height 31
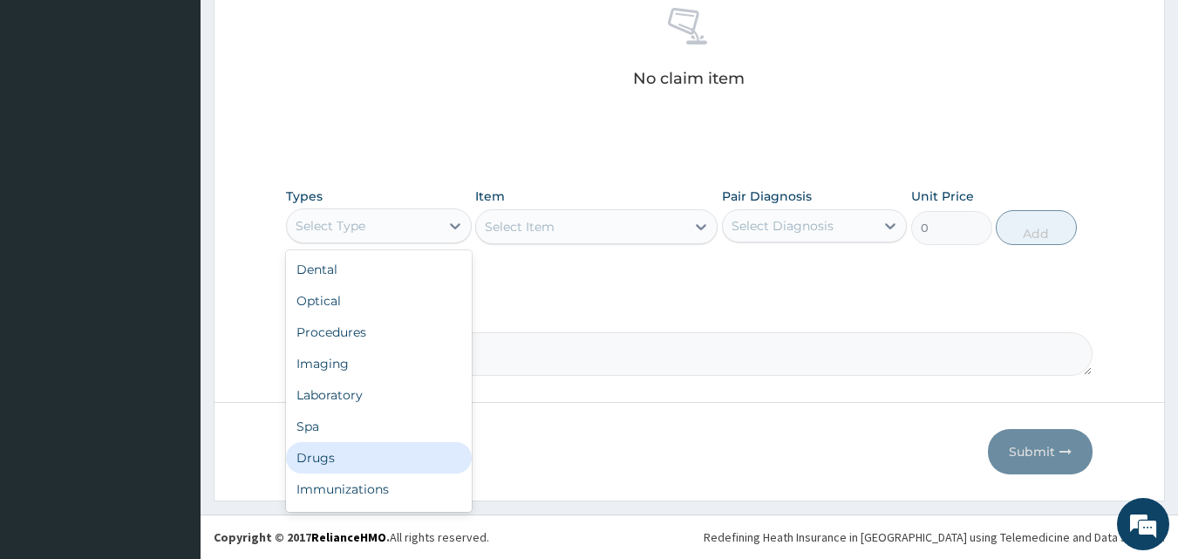
scroll to position [59, 0]
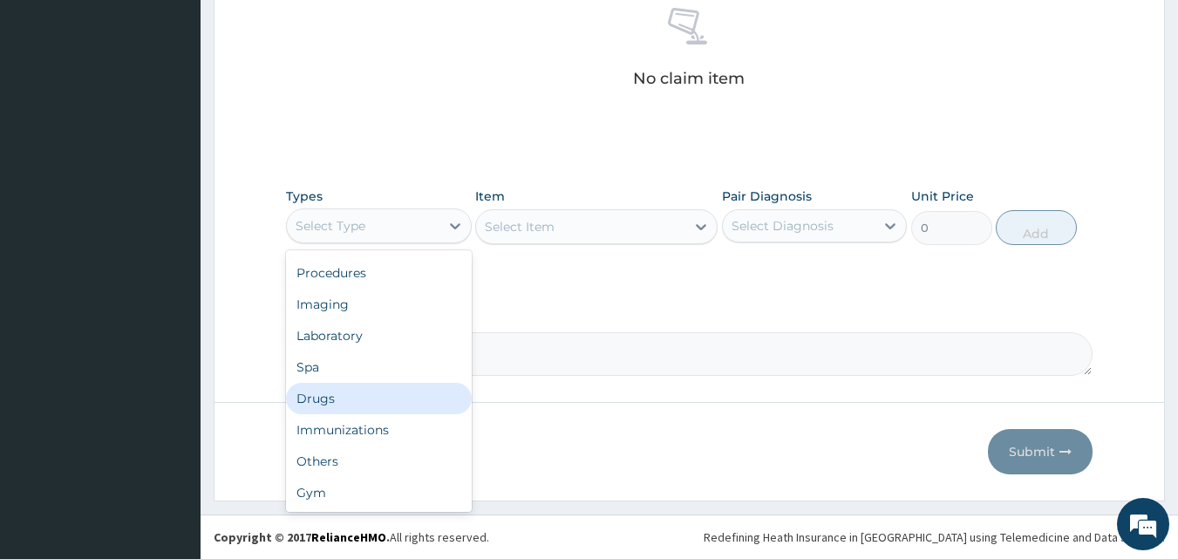
click at [369, 397] on div "Drugs" at bounding box center [379, 398] width 186 height 31
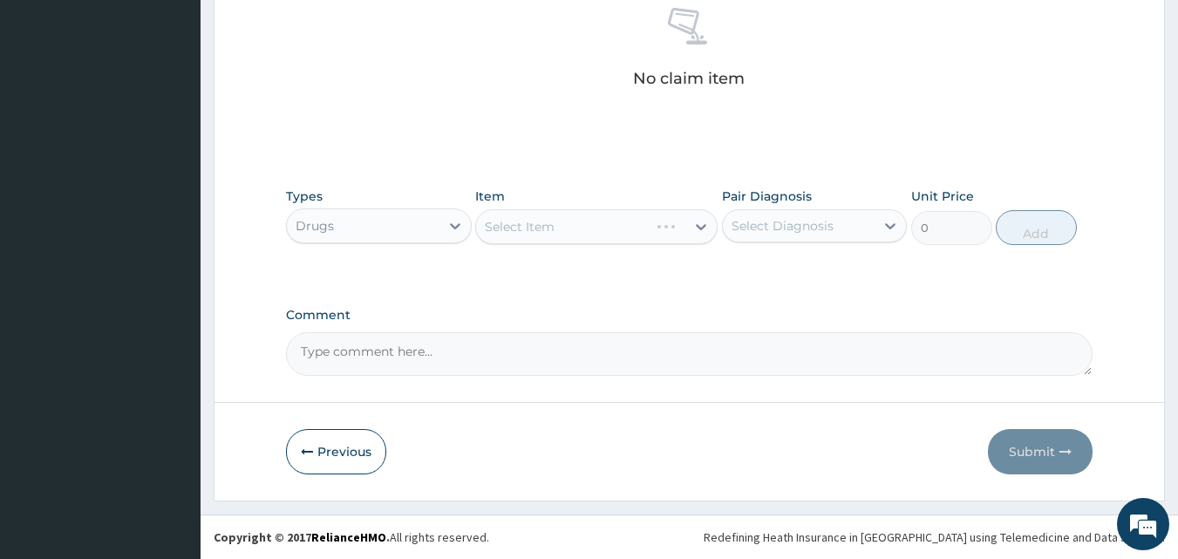
click at [701, 231] on div "Select Item" at bounding box center [596, 226] width 242 height 35
click at [697, 231] on div "Select Item" at bounding box center [596, 226] width 242 height 35
click at [699, 222] on icon at bounding box center [700, 226] width 17 height 17
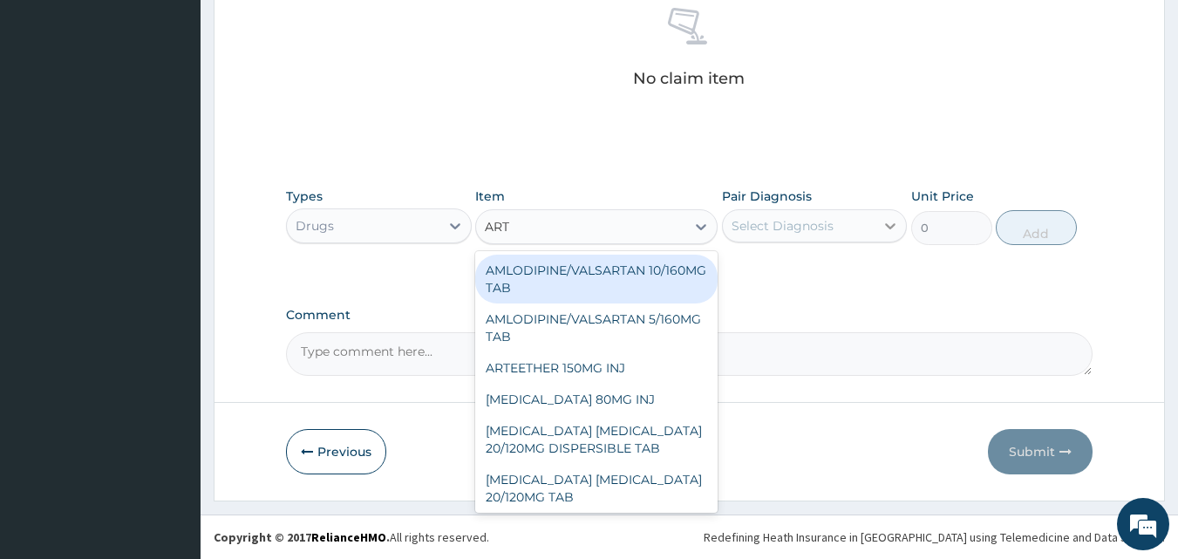
type input "ARTE"
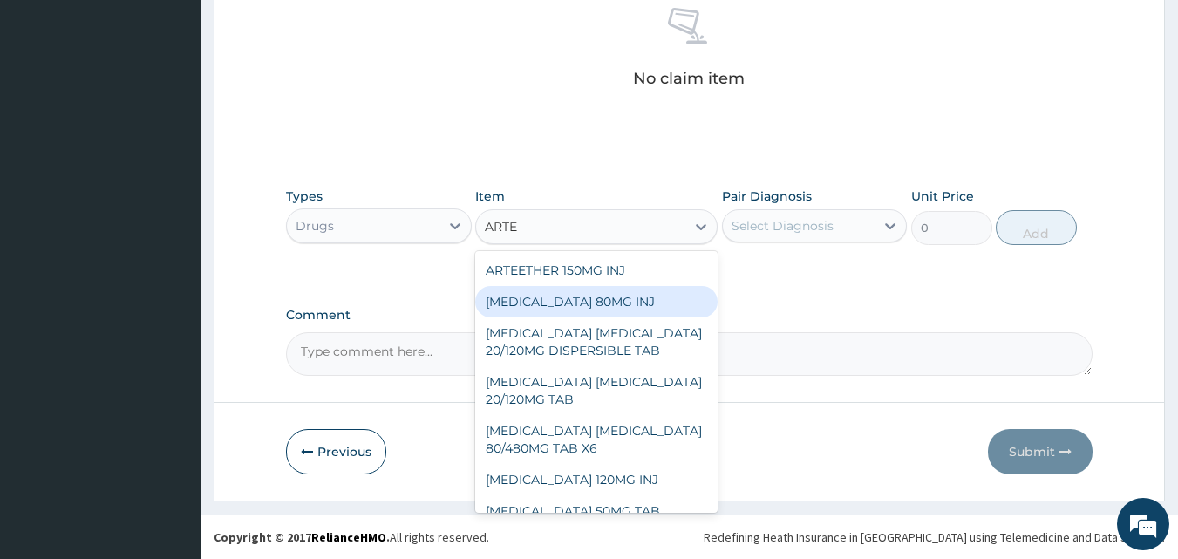
drag, startPoint x: 600, startPoint y: 303, endPoint x: 670, endPoint y: 284, distance: 72.1
click at [601, 303] on div "[MEDICAL_DATA] 80MG INJ" at bounding box center [596, 301] width 242 height 31
type input "1400"
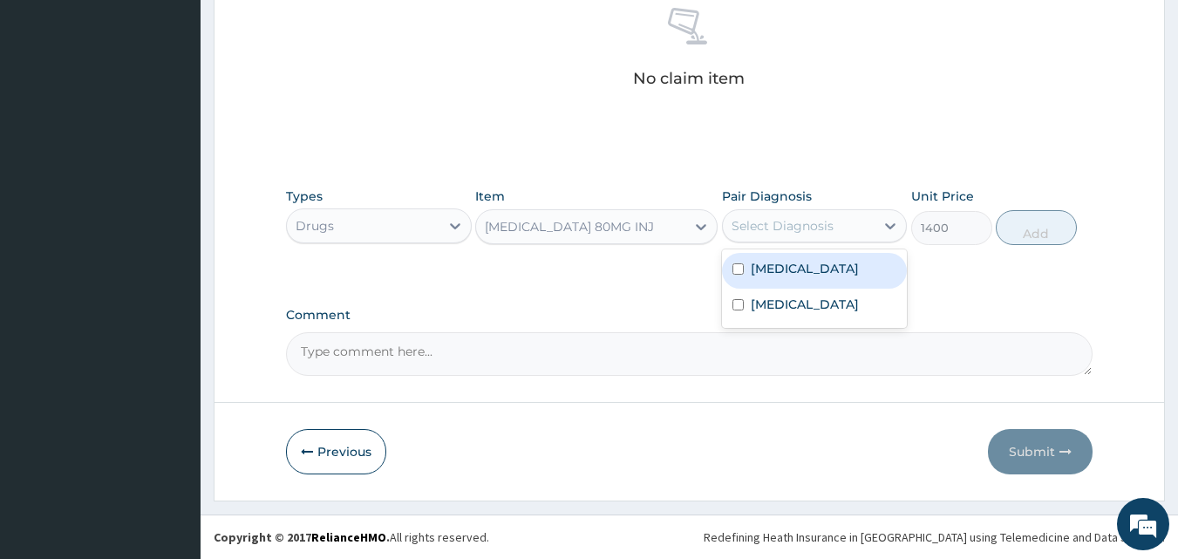
click at [873, 228] on div "Select Diagnosis" at bounding box center [799, 226] width 153 height 28
click at [771, 276] on label "[MEDICAL_DATA]" at bounding box center [805, 268] width 108 height 17
checkbox input "true"
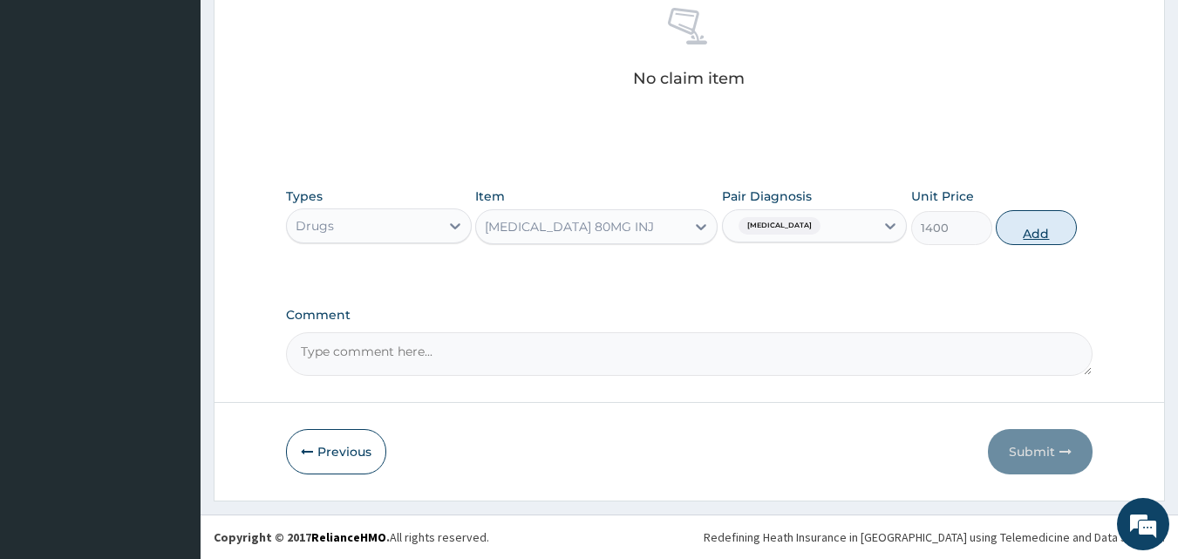
click at [1043, 243] on button "Add" at bounding box center [1036, 227] width 81 height 35
type input "0"
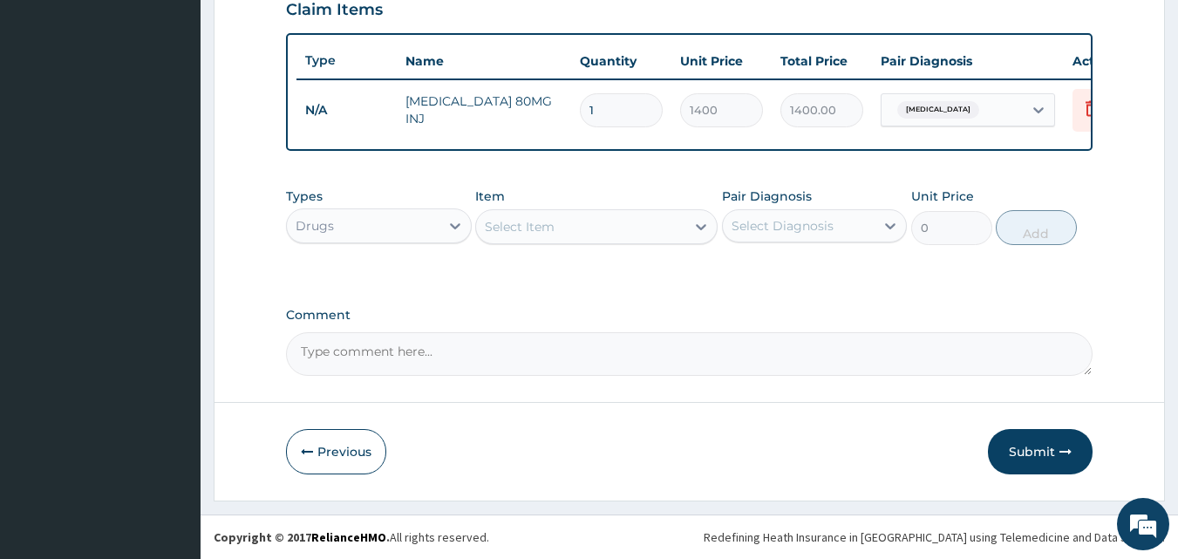
scroll to position [629, 0]
type input "0.00"
type input "6"
type input "8400.00"
type input "6"
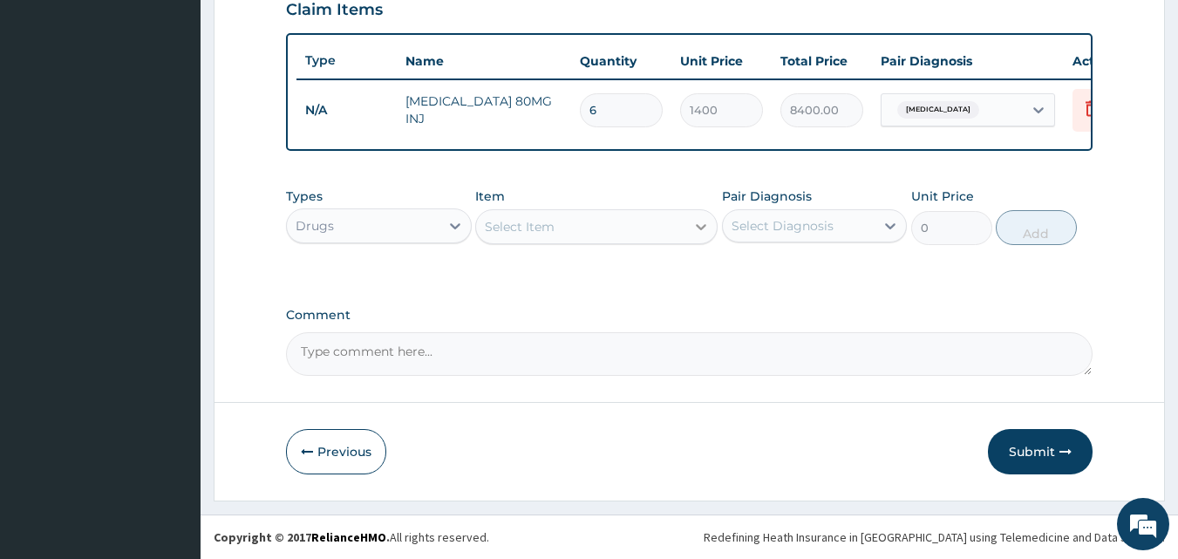
click at [696, 218] on icon at bounding box center [700, 226] width 17 height 17
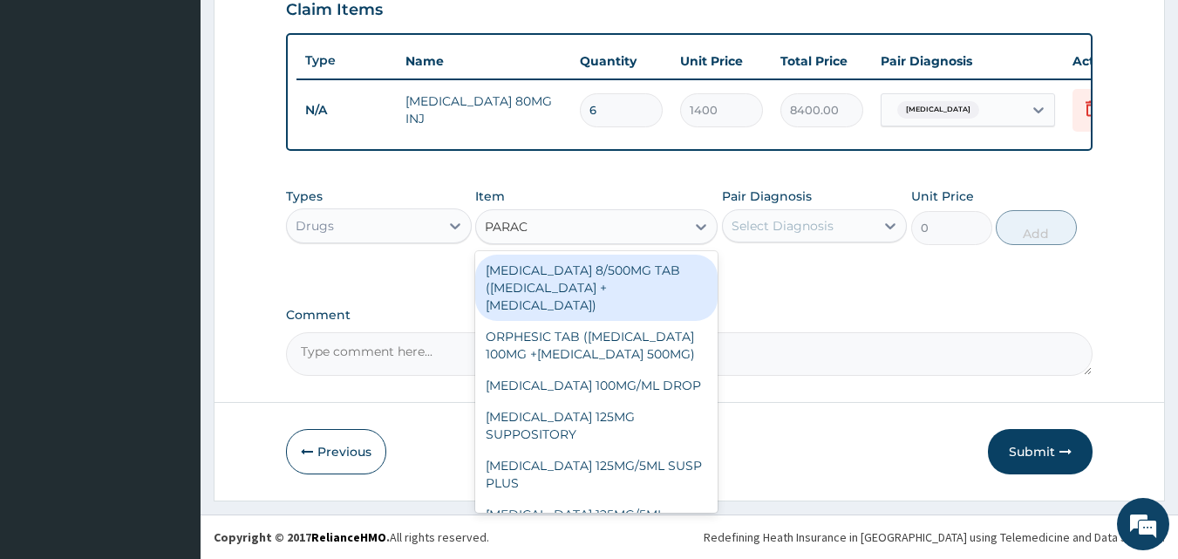
type input "PARACE"
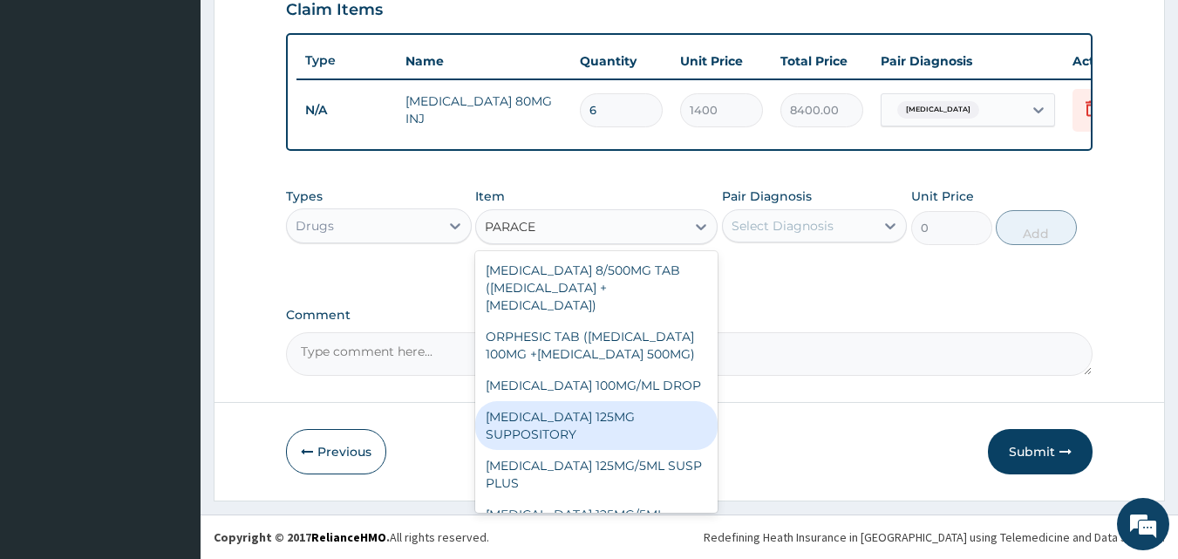
scroll to position [216, 0]
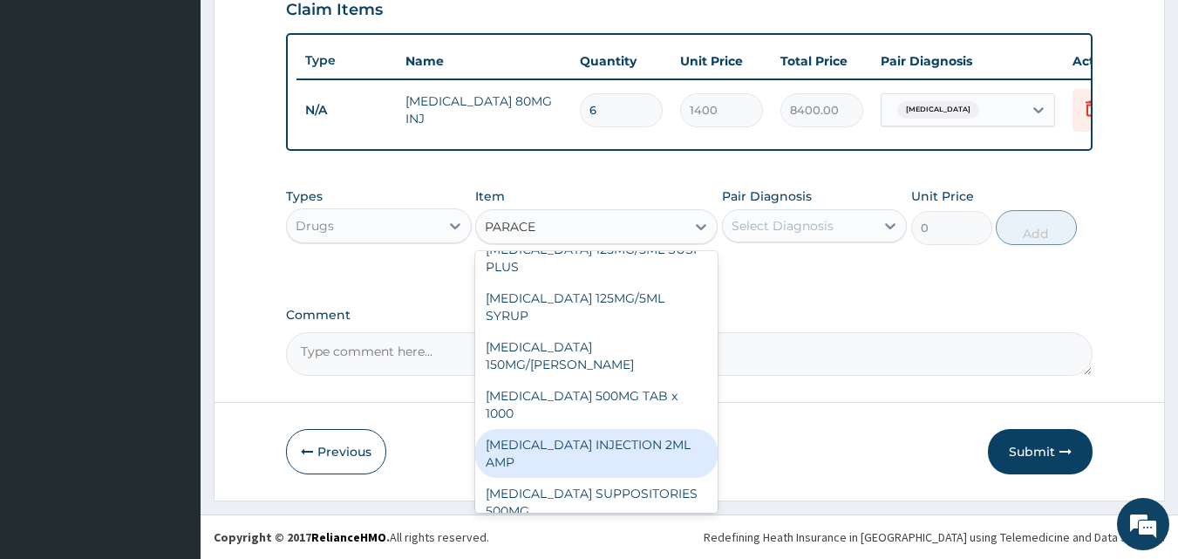
click at [598, 429] on div "PARACETAMOL INJECTION 2ML AMP" at bounding box center [596, 453] width 242 height 49
type input "700"
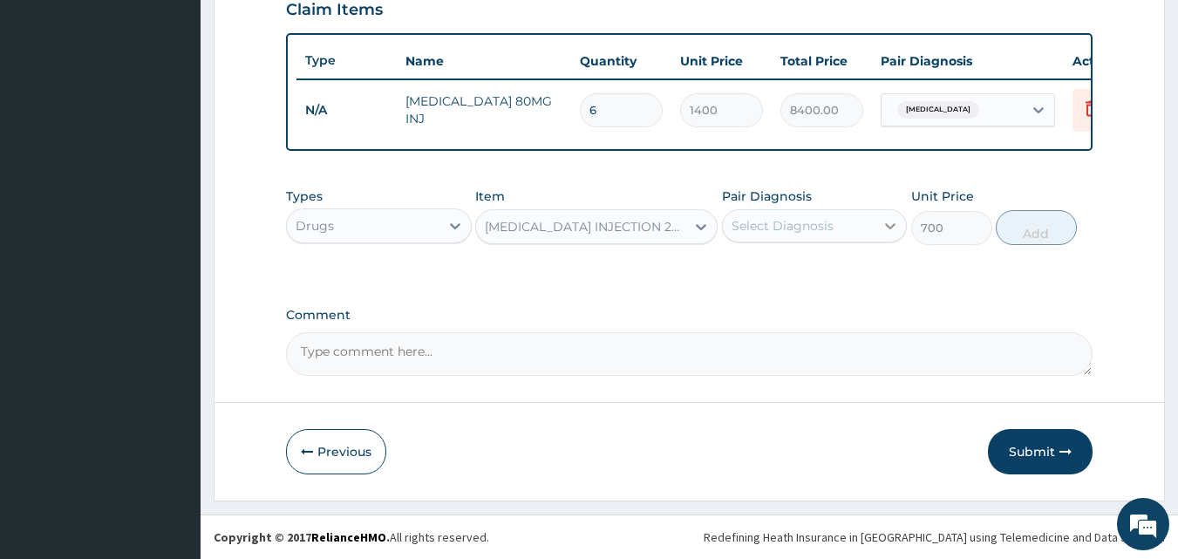
click at [889, 227] on icon at bounding box center [891, 226] width 10 height 6
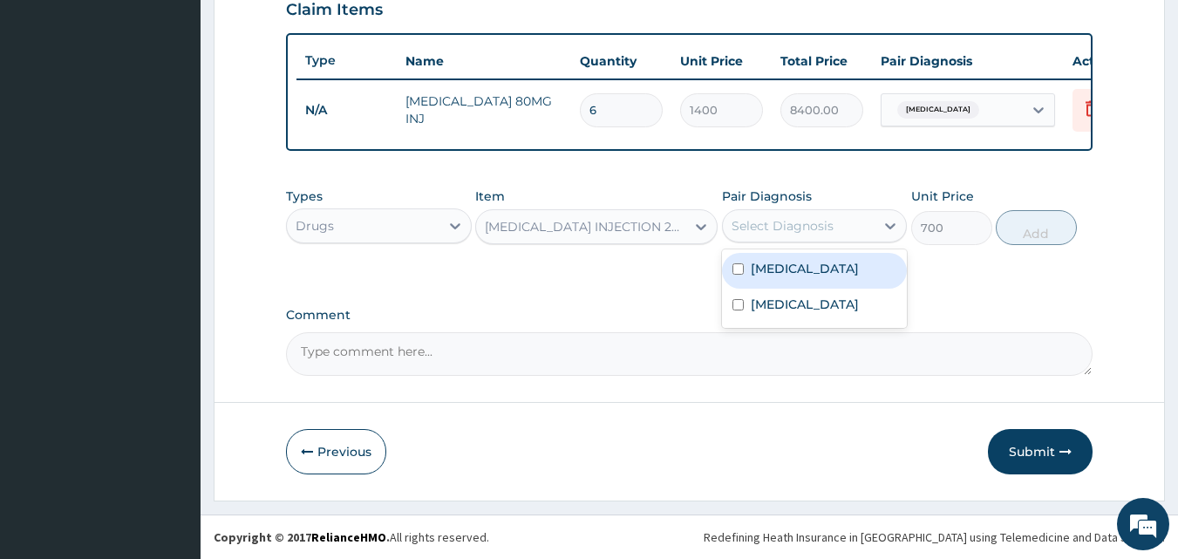
click at [801, 278] on div "Malaria" at bounding box center [815, 271] width 186 height 36
checkbox input "true"
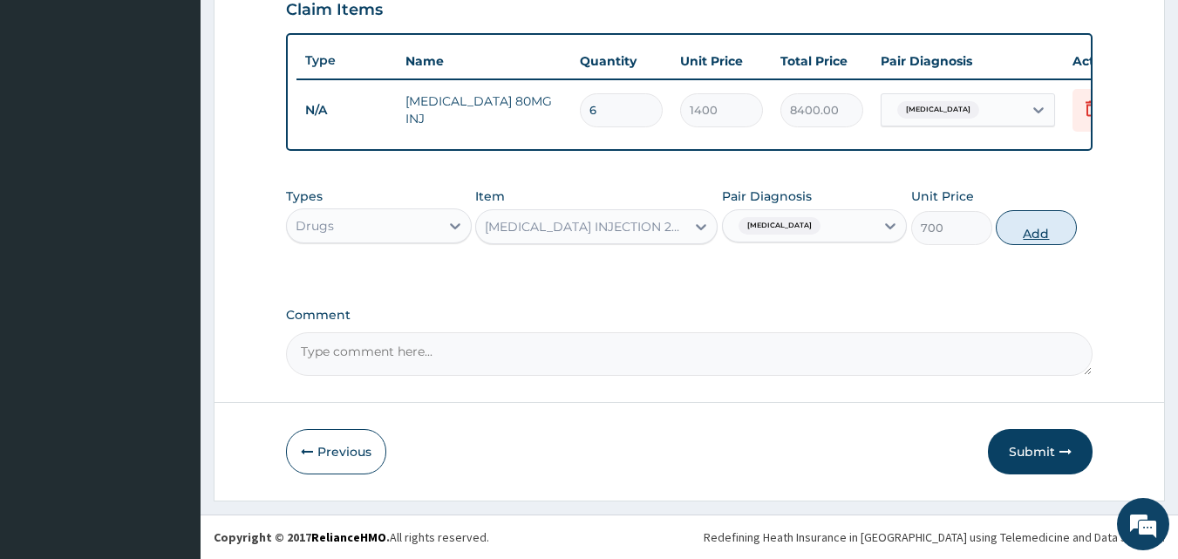
click at [1038, 232] on button "Add" at bounding box center [1036, 227] width 81 height 35
type input "0"
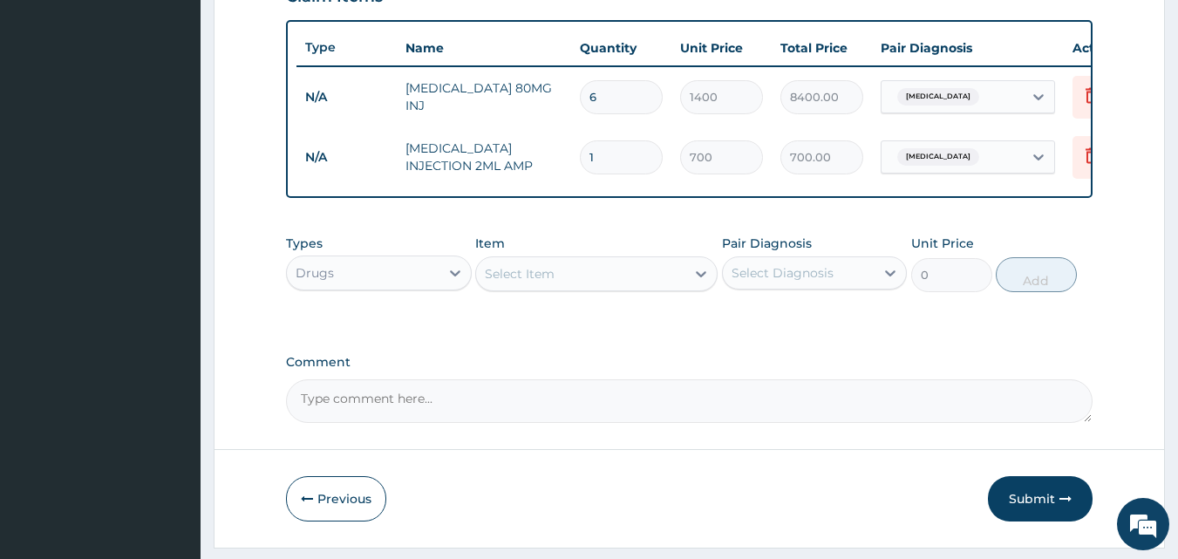
type input "0.00"
type input "2"
type input "1400.00"
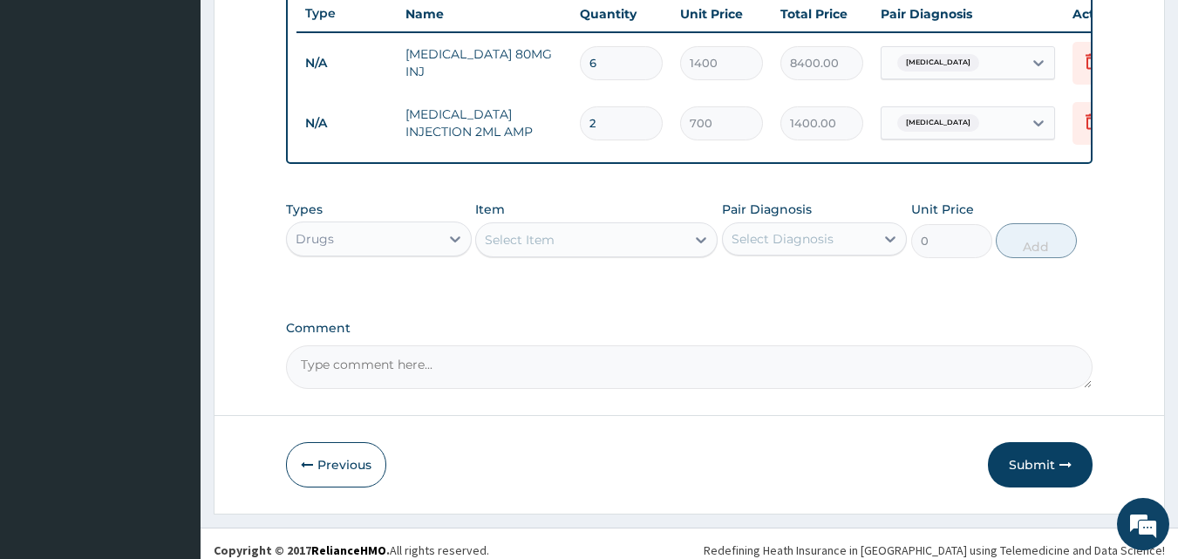
scroll to position [689, 0]
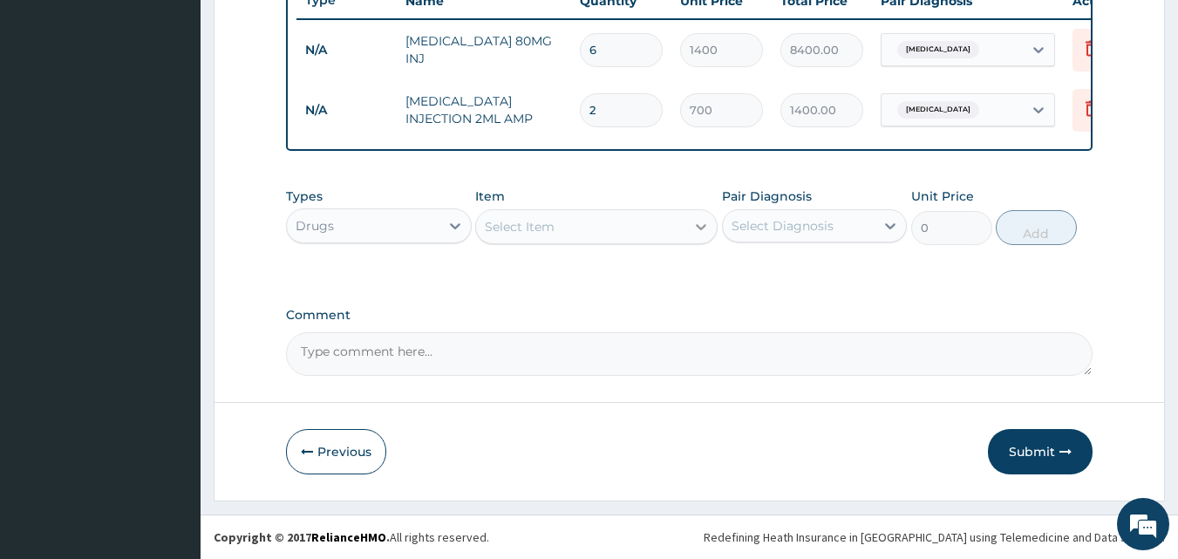
type input "2"
click at [696, 226] on icon at bounding box center [700, 226] width 17 height 17
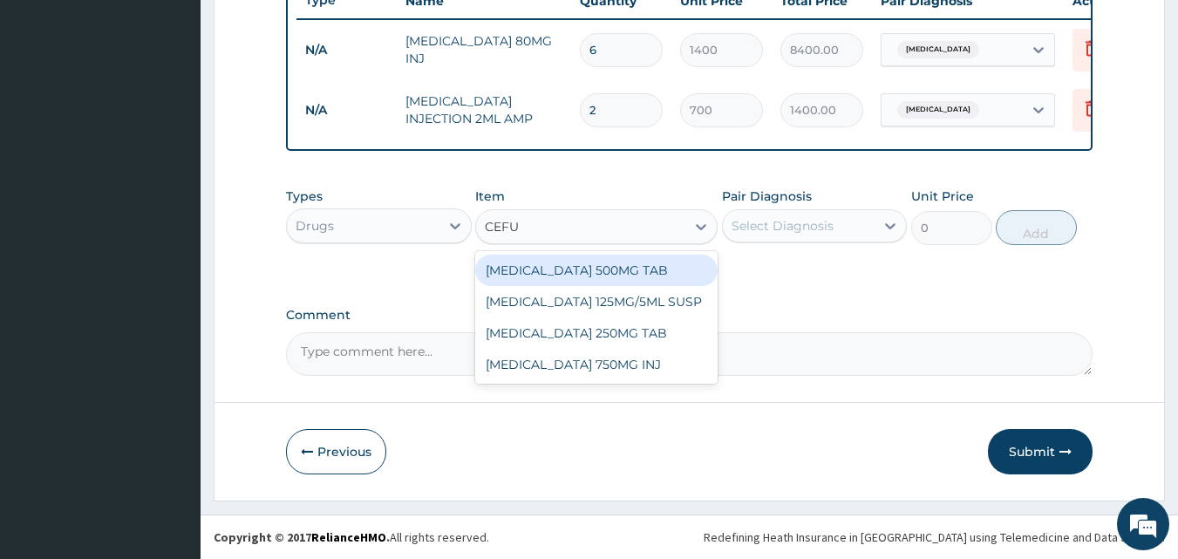
type input "CEFUR"
click at [597, 264] on div "CEFUROXIME 500MG TAB" at bounding box center [596, 270] width 242 height 31
type input "84"
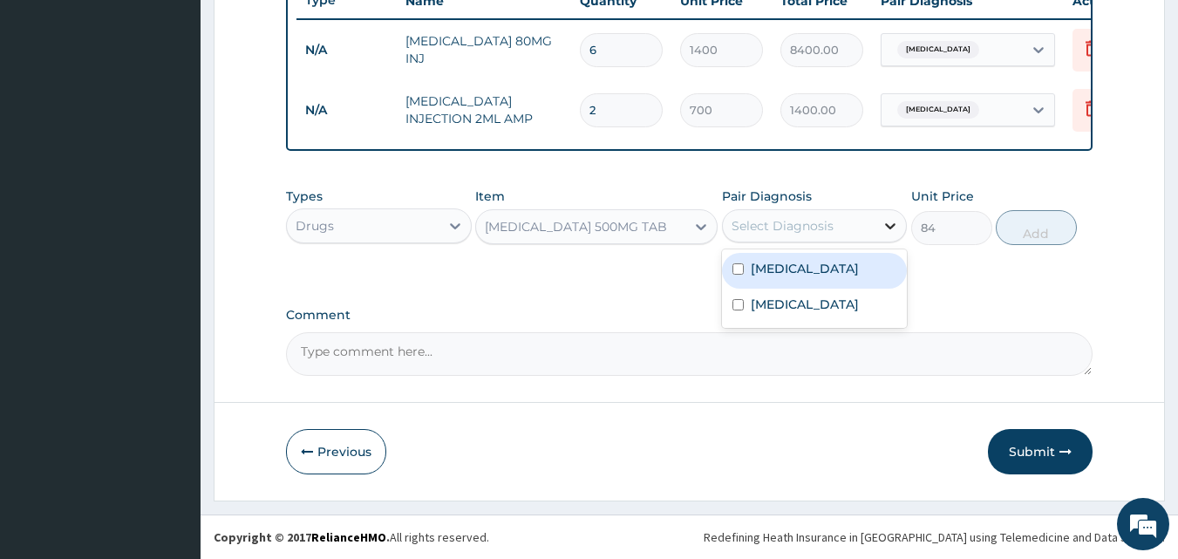
click at [879, 222] on div "Select Diagnosis" at bounding box center [815, 225] width 186 height 33
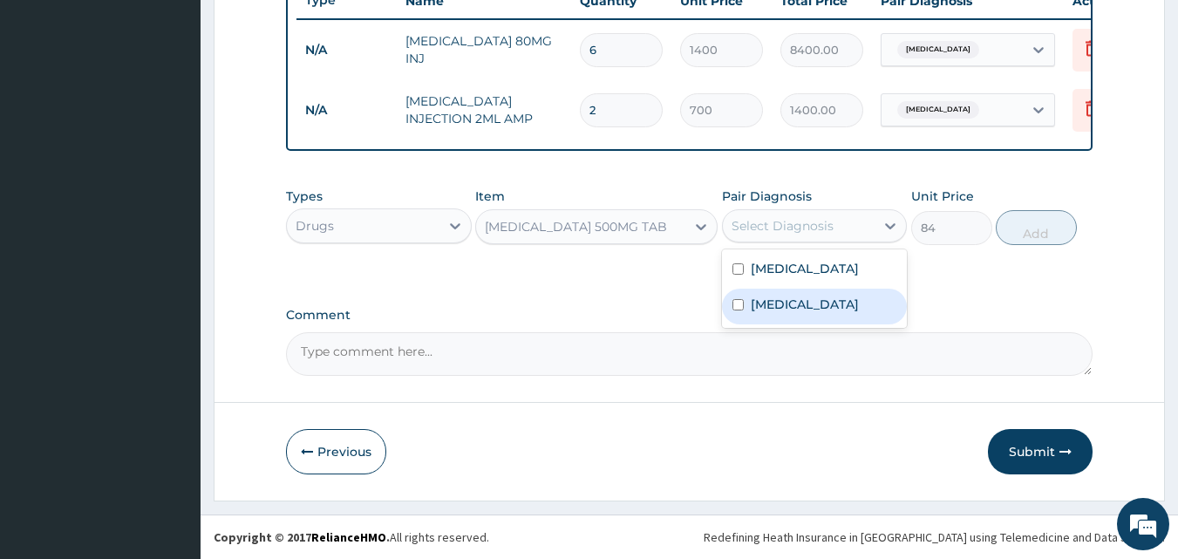
click at [826, 309] on div "Pleurisy" at bounding box center [815, 307] width 186 height 36
checkbox input "true"
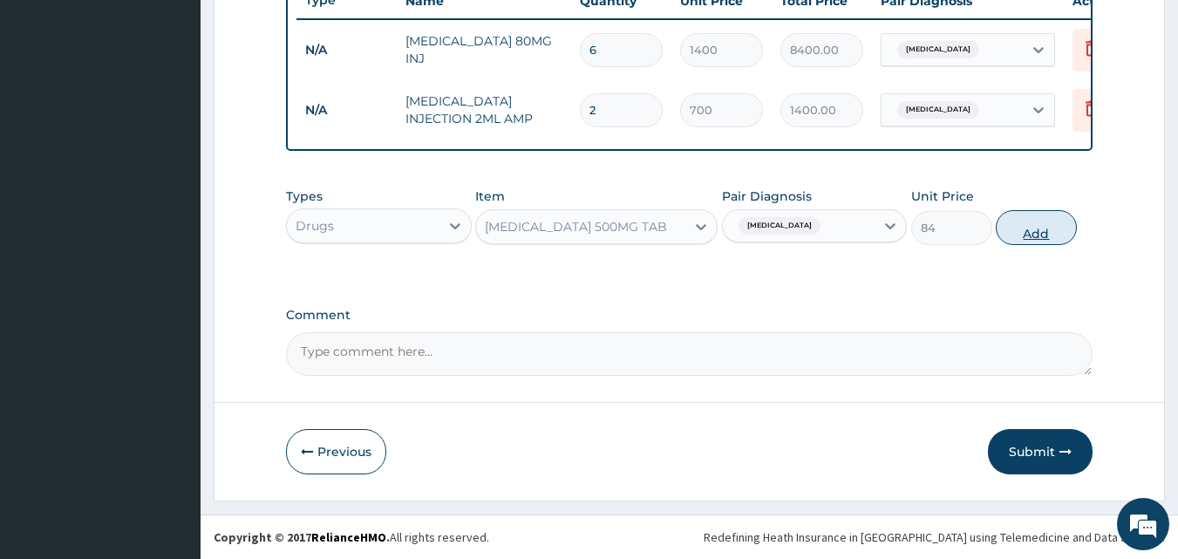
click at [1044, 228] on button "Add" at bounding box center [1036, 227] width 81 height 35
type input "0"
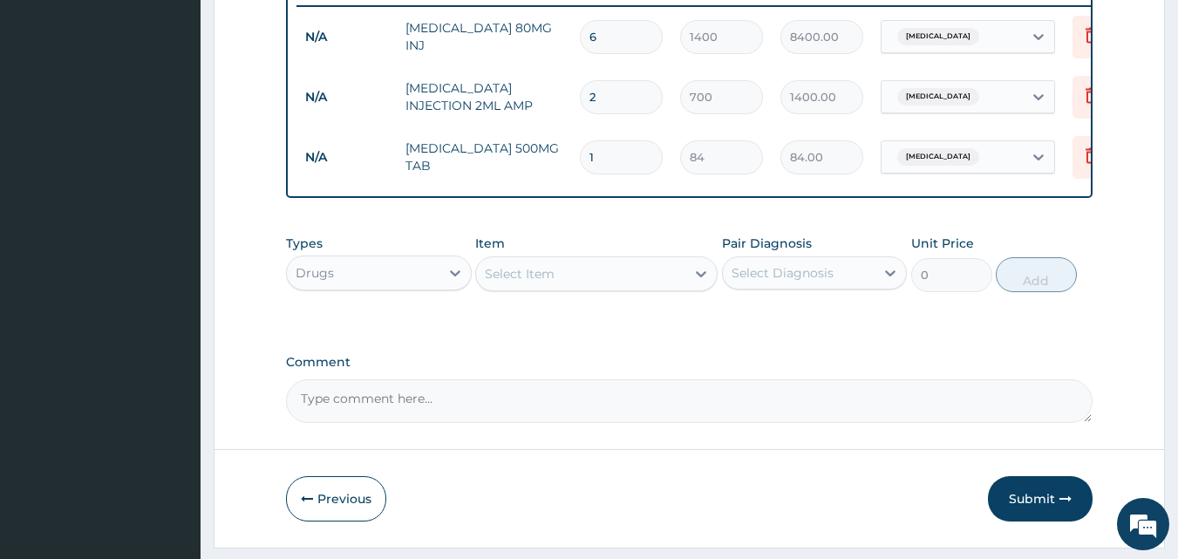
type input "10"
type input "840.00"
type input "9"
type input "756.00"
type input "8"
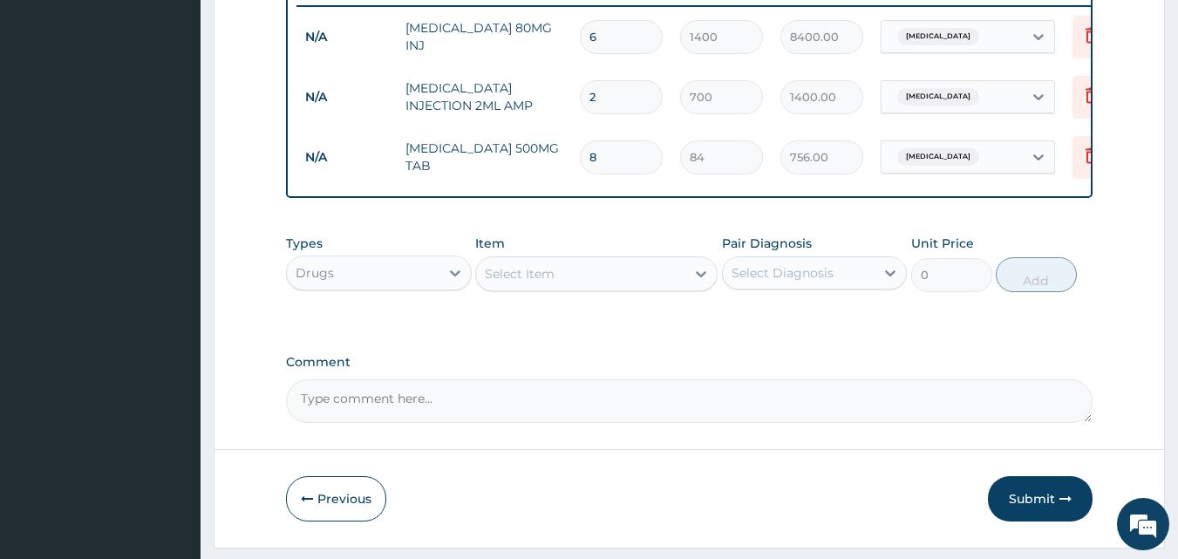
type input "672.00"
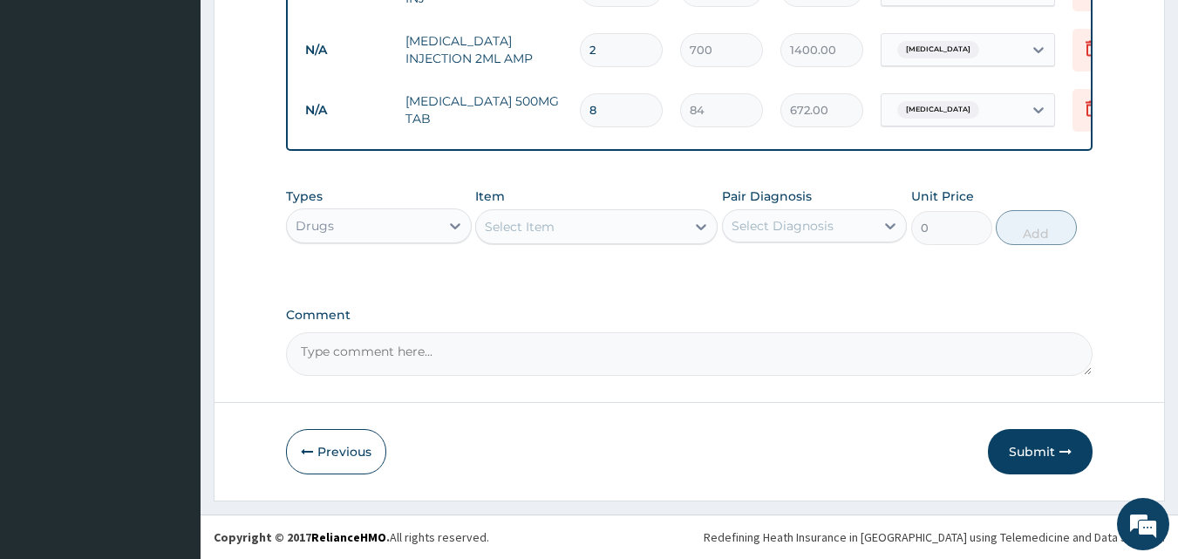
scroll to position [749, 0]
type input "8"
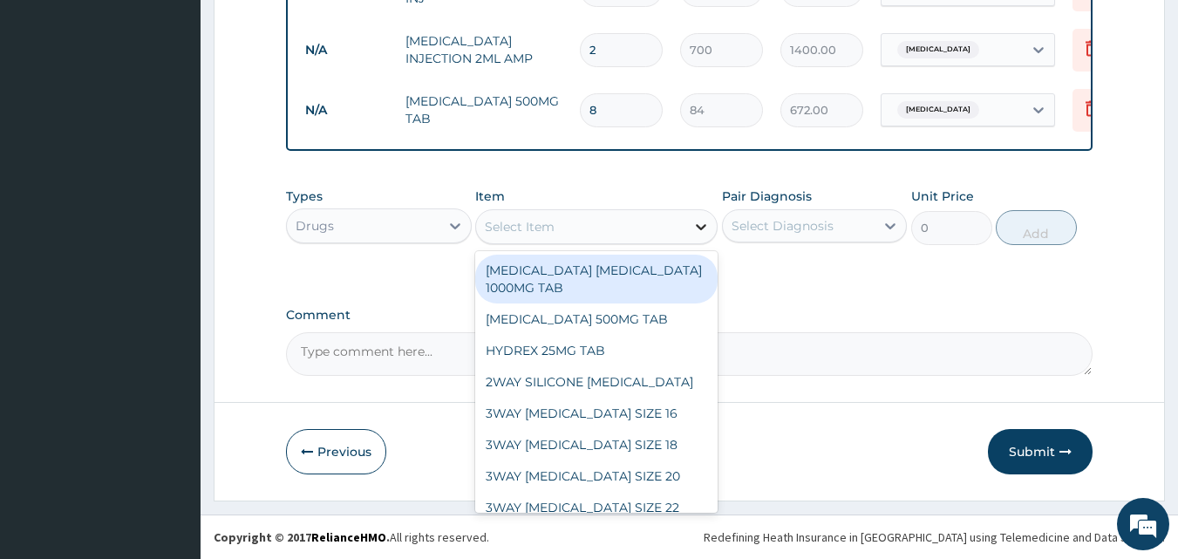
click at [698, 233] on icon at bounding box center [700, 226] width 17 height 17
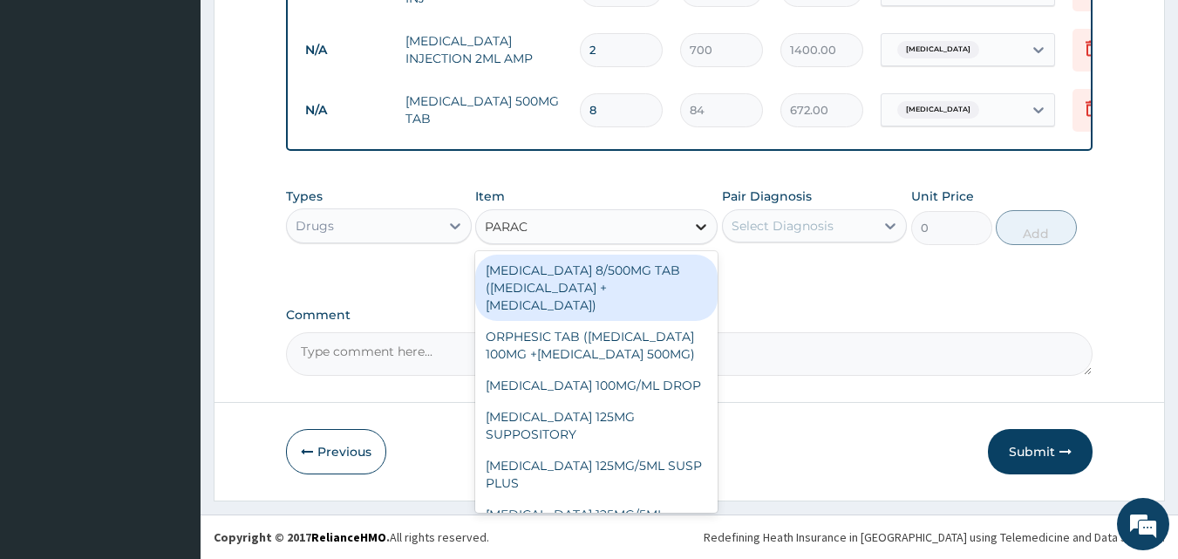
type input "PARACE"
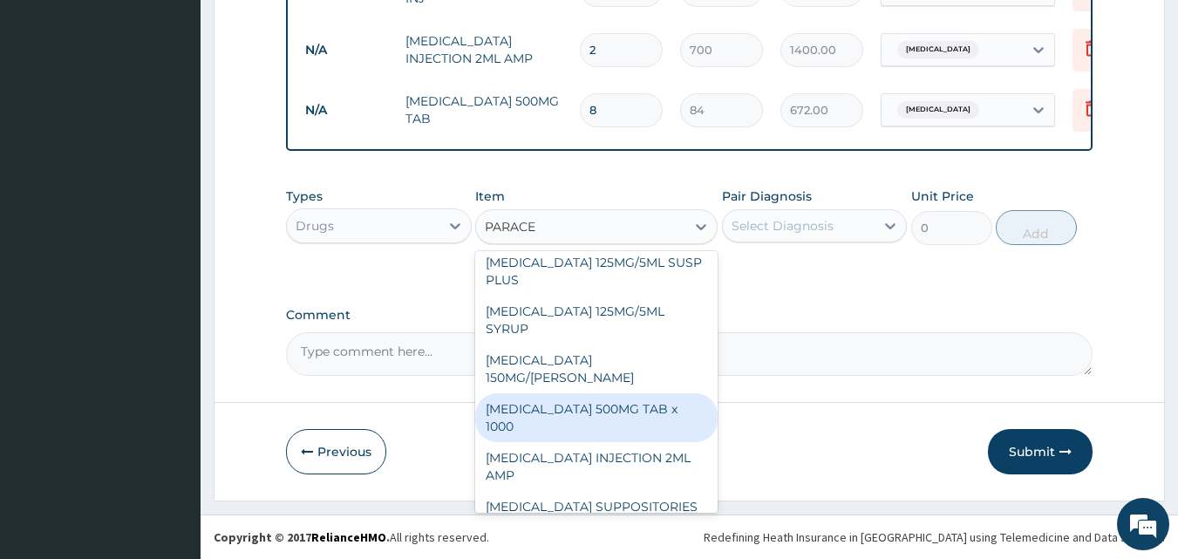
scroll to position [216, 0]
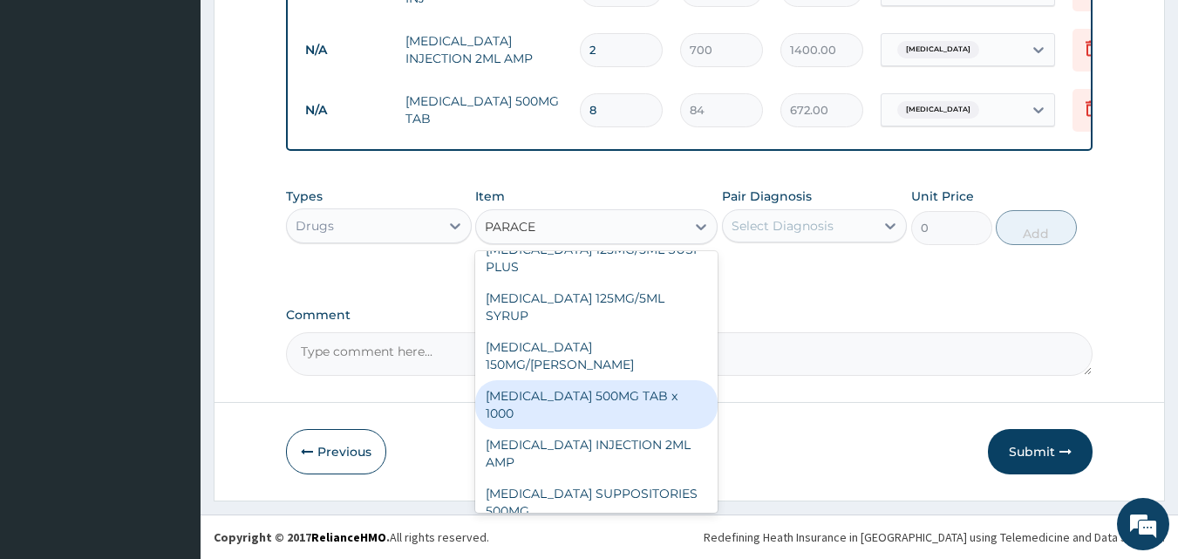
drag, startPoint x: 632, startPoint y: 385, endPoint x: 642, endPoint y: 385, distance: 9.6
click at [634, 385] on div "PARACETAMOL 500MG TAB x 1000" at bounding box center [596, 404] width 242 height 49
type input "11.025"
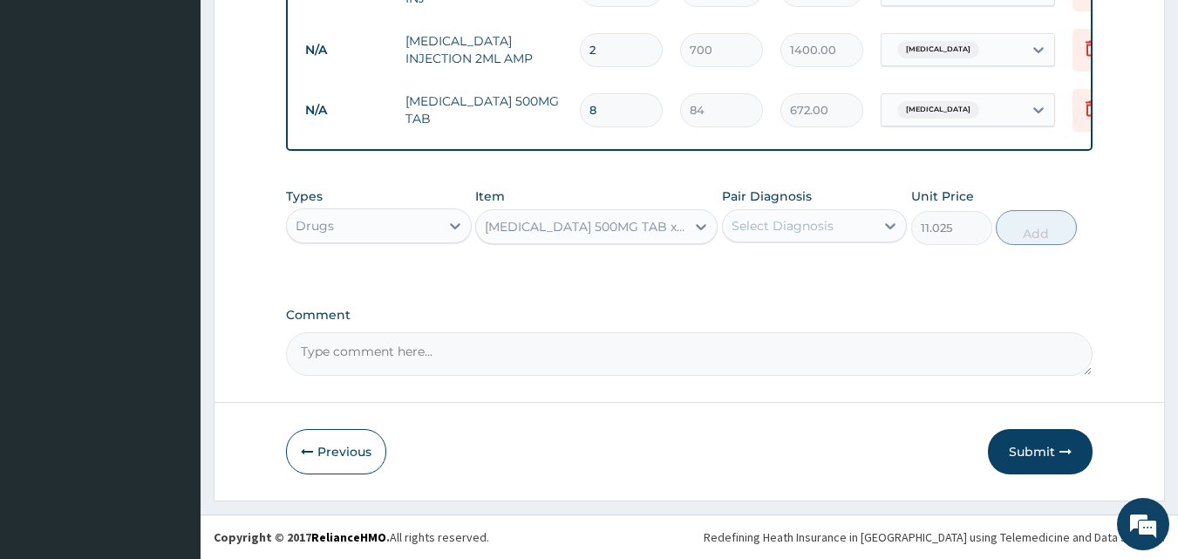
click at [867, 210] on div "Select Diagnosis" at bounding box center [815, 225] width 186 height 33
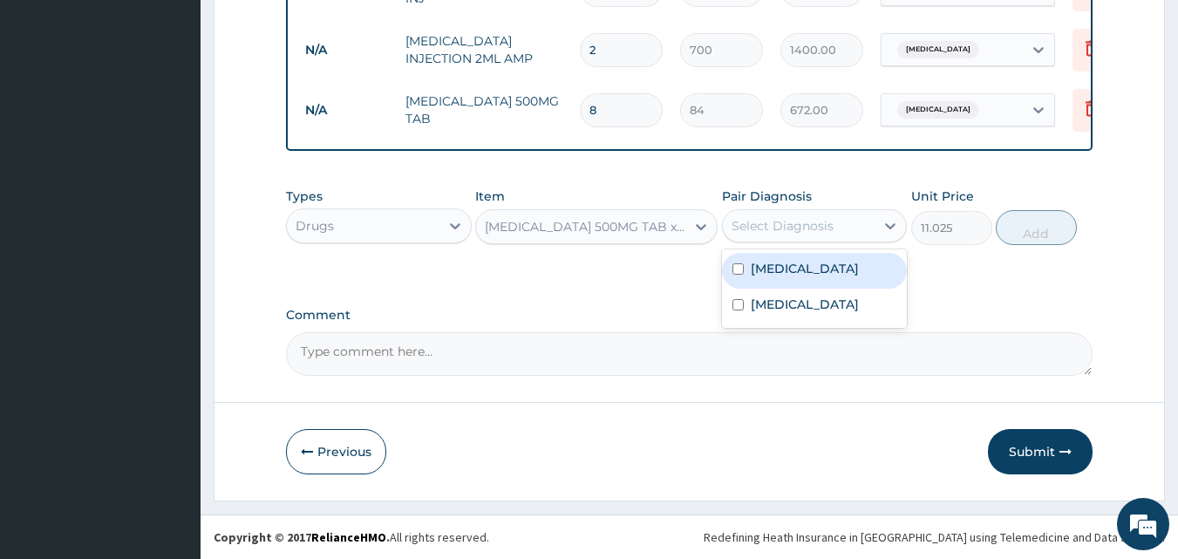
click at [756, 269] on label "[MEDICAL_DATA]" at bounding box center [805, 268] width 108 height 17
checkbox input "true"
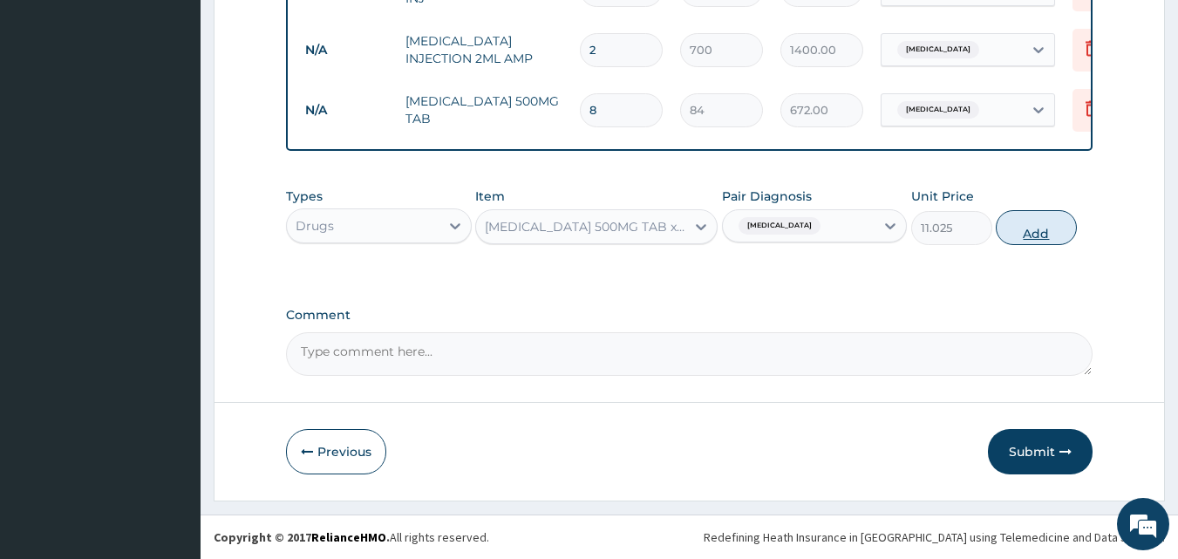
click at [1034, 228] on button "Add" at bounding box center [1036, 227] width 81 height 35
type input "0"
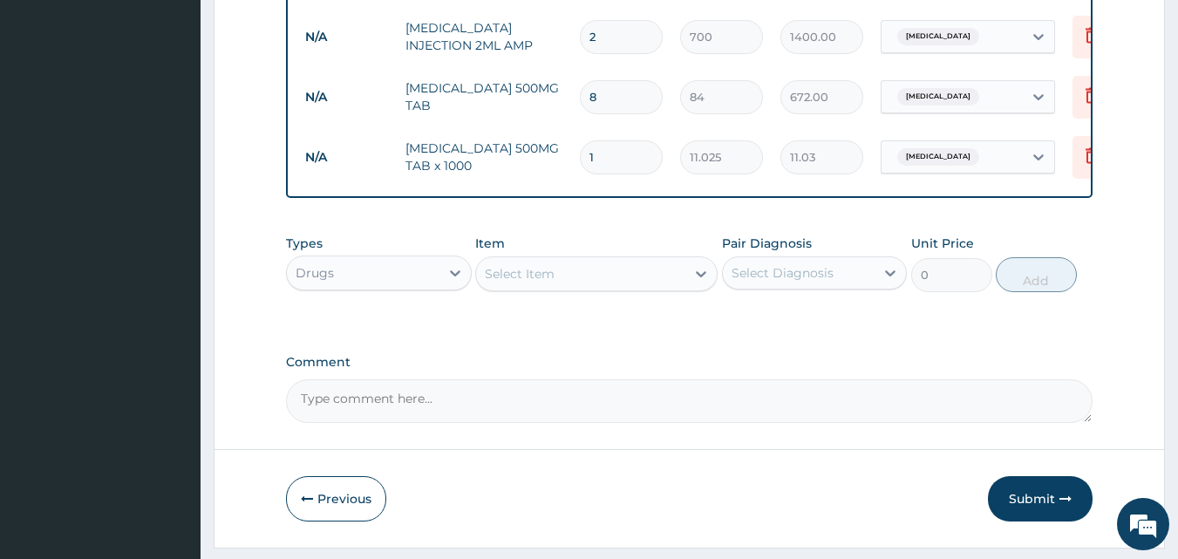
type input "18"
type input "198.45"
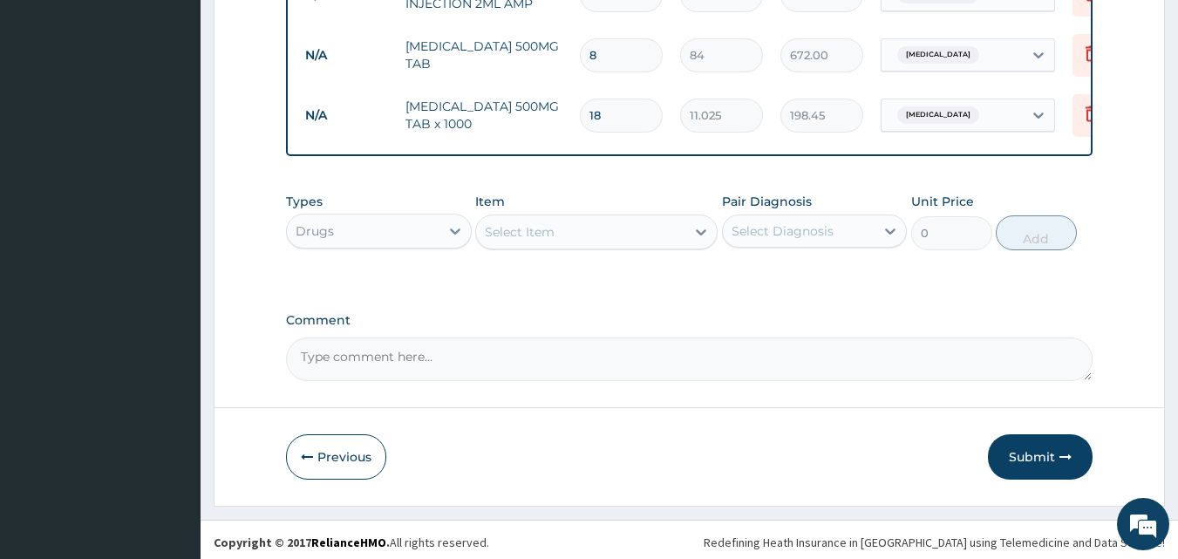
scroll to position [809, 0]
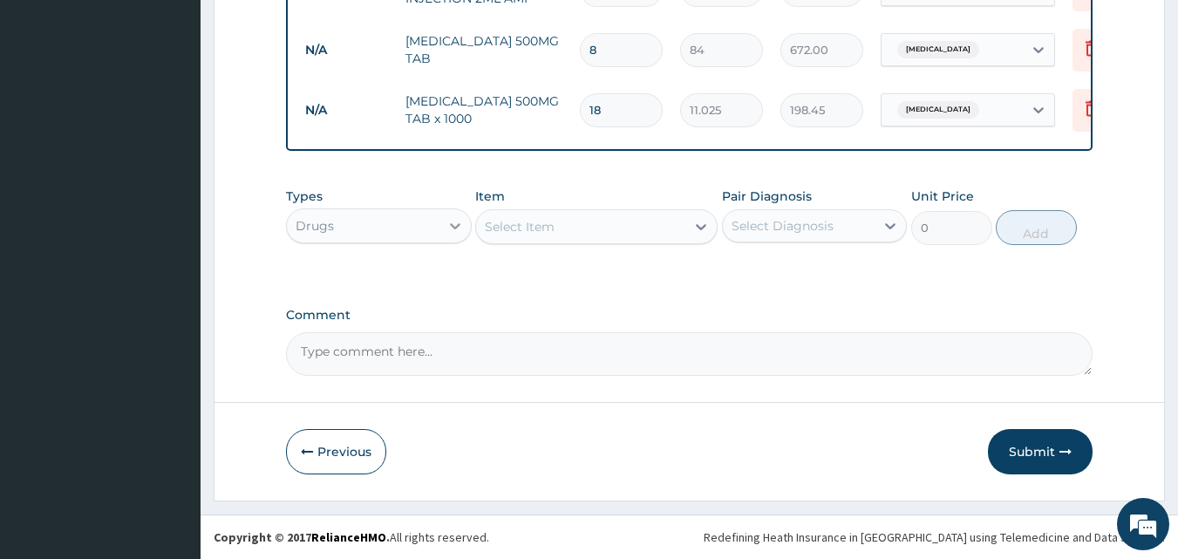
type input "18"
drag, startPoint x: 456, startPoint y: 228, endPoint x: 447, endPoint y: 249, distance: 23.0
click at [455, 231] on icon at bounding box center [455, 225] width 17 height 17
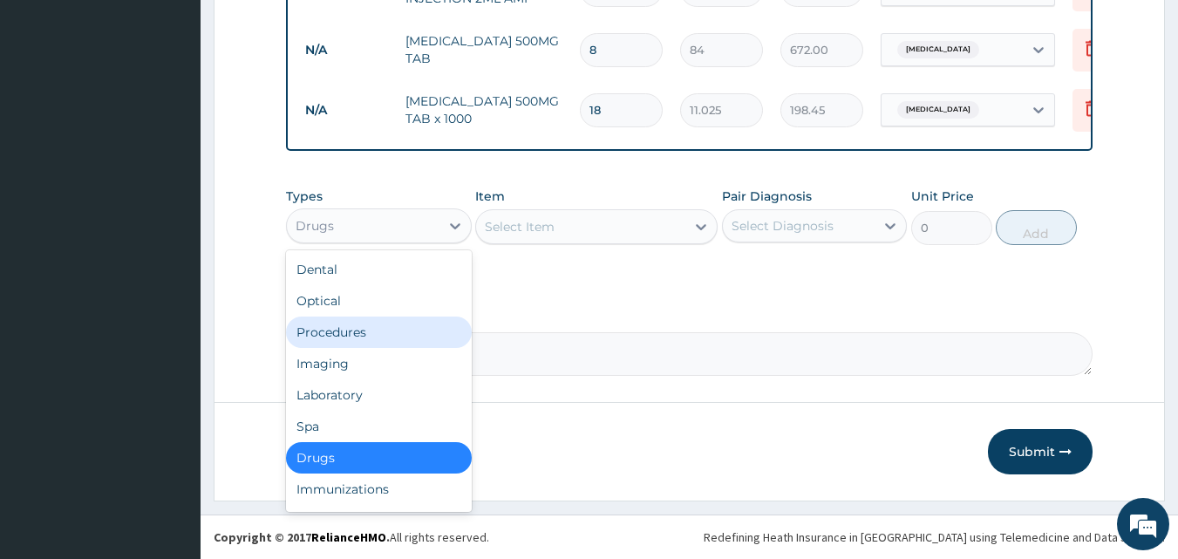
click at [409, 333] on div "Procedures" at bounding box center [379, 332] width 186 height 31
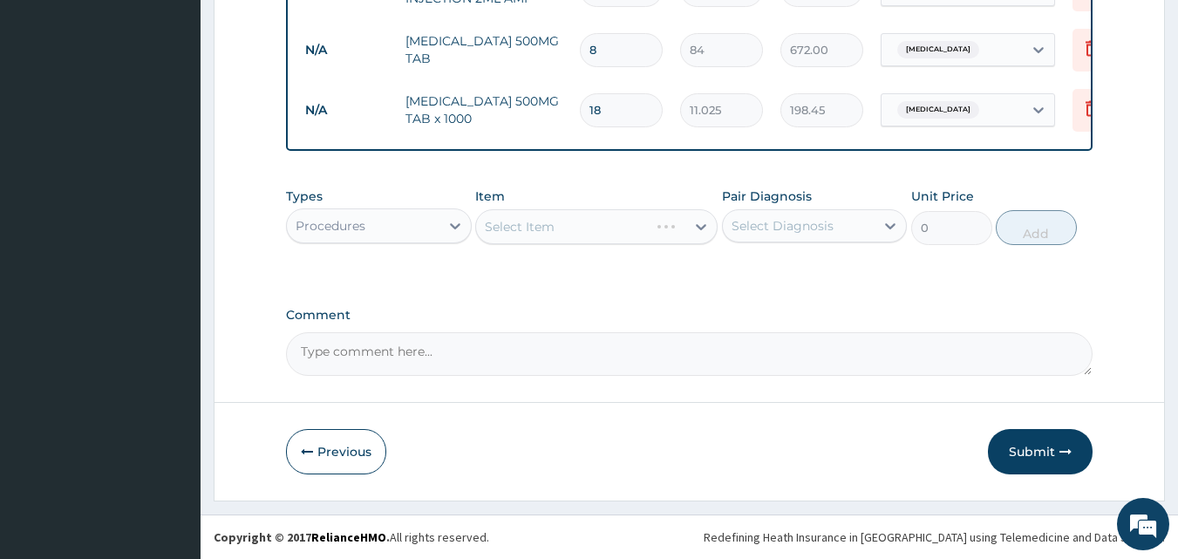
click at [690, 226] on div "Select Item" at bounding box center [596, 226] width 242 height 35
click at [692, 225] on div "Select Item" at bounding box center [596, 226] width 242 height 35
click at [692, 224] on div "Select Item" at bounding box center [596, 226] width 242 height 35
click at [694, 228] on div "Select Item" at bounding box center [596, 226] width 242 height 35
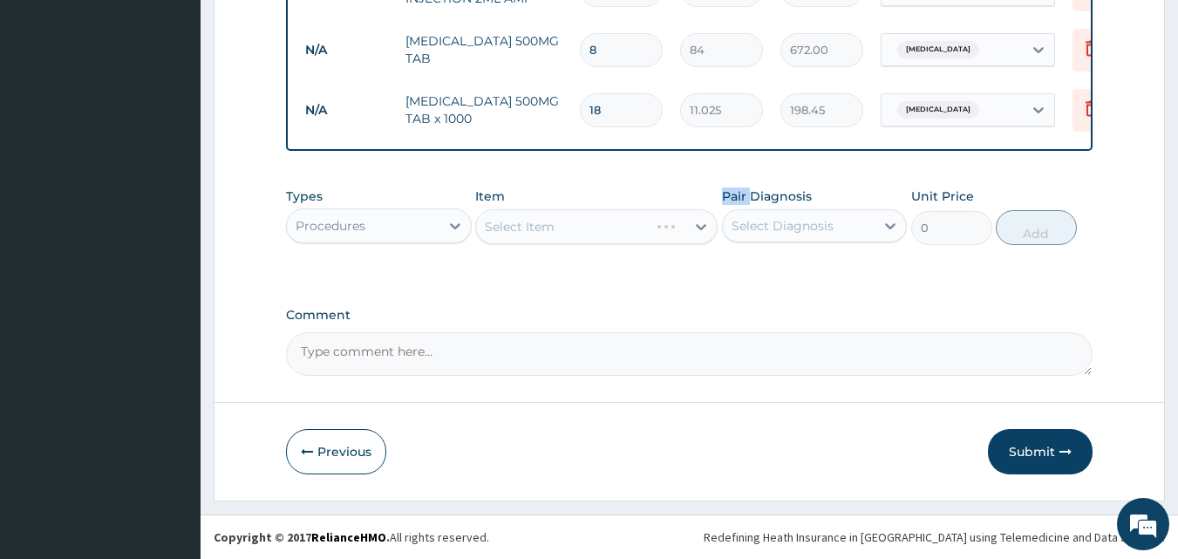
click at [696, 228] on div "Select Item" at bounding box center [596, 226] width 242 height 35
click at [699, 228] on div "Select Item" at bounding box center [596, 226] width 242 height 35
drag, startPoint x: 699, startPoint y: 230, endPoint x: 706, endPoint y: 260, distance: 30.5
click at [700, 231] on div "Select Item" at bounding box center [596, 226] width 242 height 35
click at [699, 227] on div "Select Item" at bounding box center [596, 226] width 242 height 35
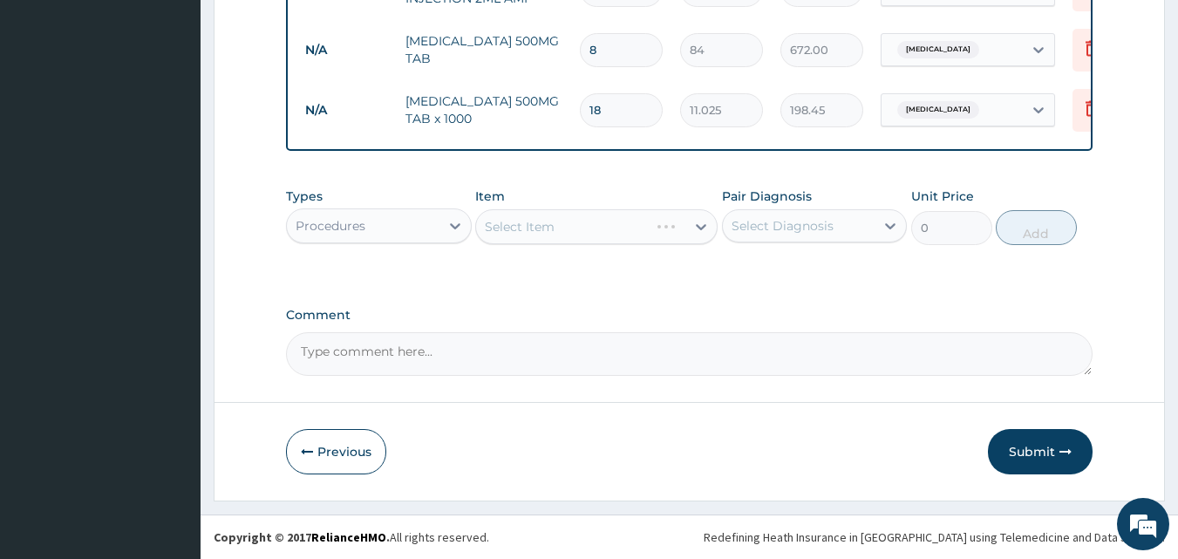
click at [692, 229] on div "Select Item" at bounding box center [596, 226] width 242 height 35
click at [747, 327] on div "Comment" at bounding box center [690, 342] width 808 height 68
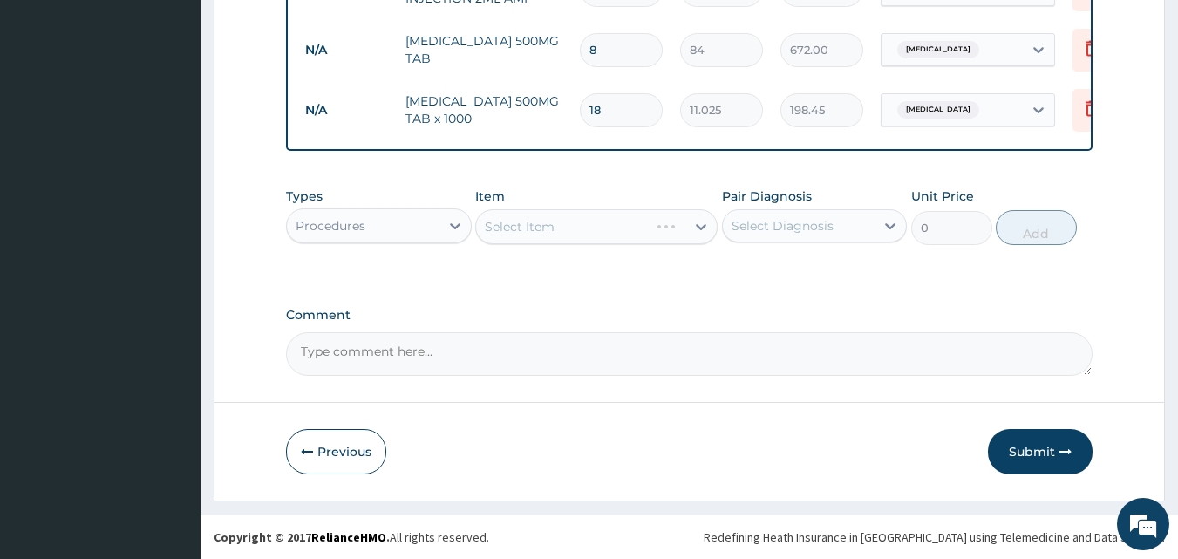
click at [689, 226] on div "Select Item" at bounding box center [596, 226] width 242 height 35
click at [695, 221] on div "Select Item" at bounding box center [596, 226] width 242 height 35
click at [705, 228] on div "Select Item" at bounding box center [596, 226] width 242 height 35
click at [681, 231] on div "Select Item" at bounding box center [596, 226] width 242 height 35
click at [682, 230] on div "Select Item" at bounding box center [596, 226] width 242 height 35
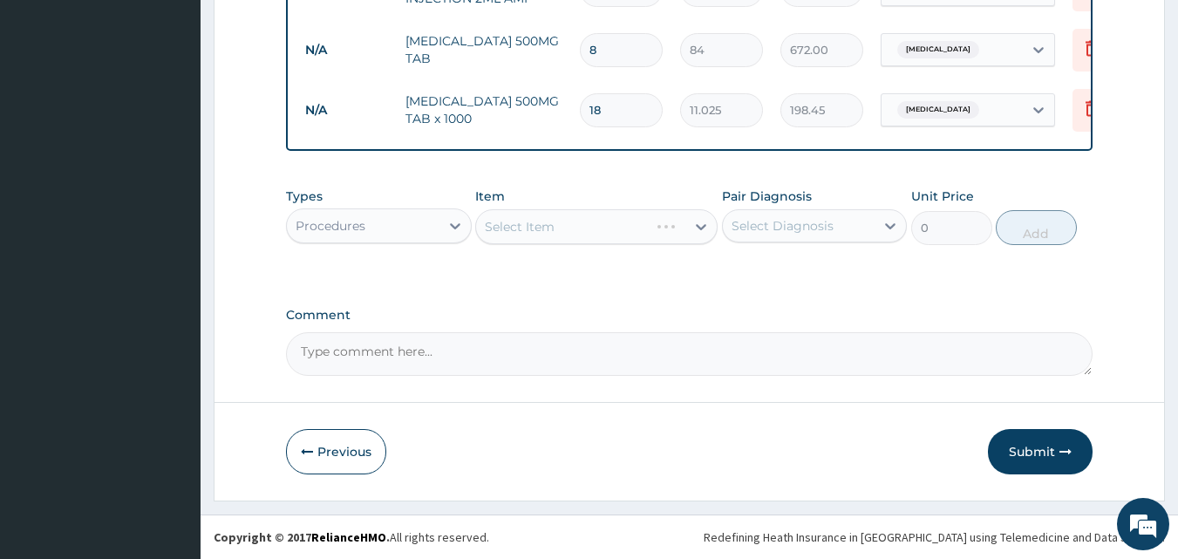
click at [682, 230] on div "Select Item" at bounding box center [596, 226] width 242 height 35
click at [683, 229] on div "Select Item" at bounding box center [596, 226] width 242 height 35
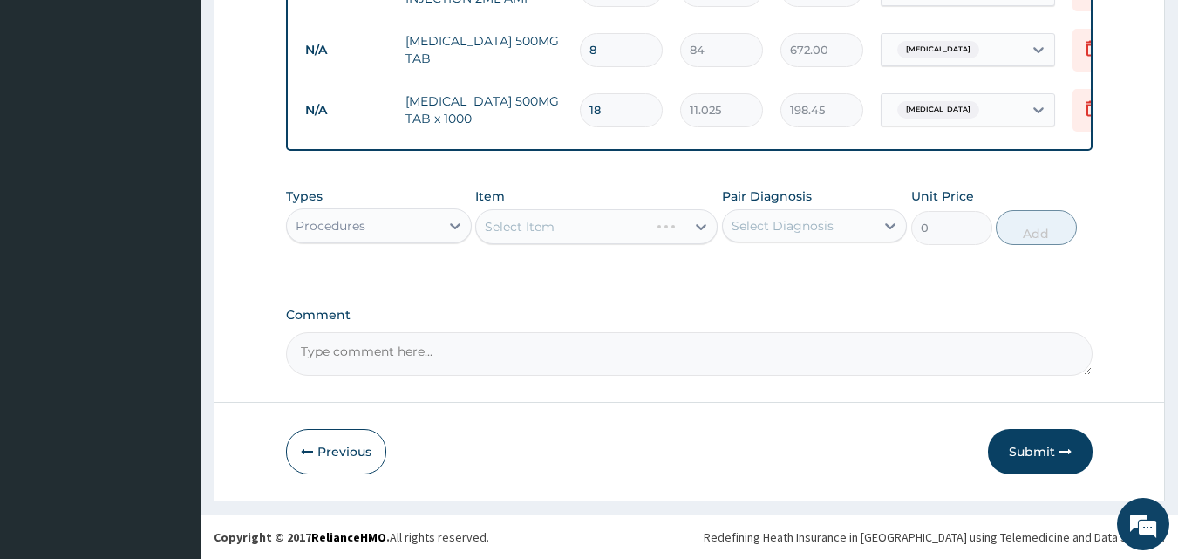
click at [684, 228] on div "Select Item" at bounding box center [596, 226] width 242 height 35
click at [699, 228] on div "Select Item" at bounding box center [596, 226] width 242 height 35
click at [688, 217] on div "Select Item" at bounding box center [596, 226] width 242 height 35
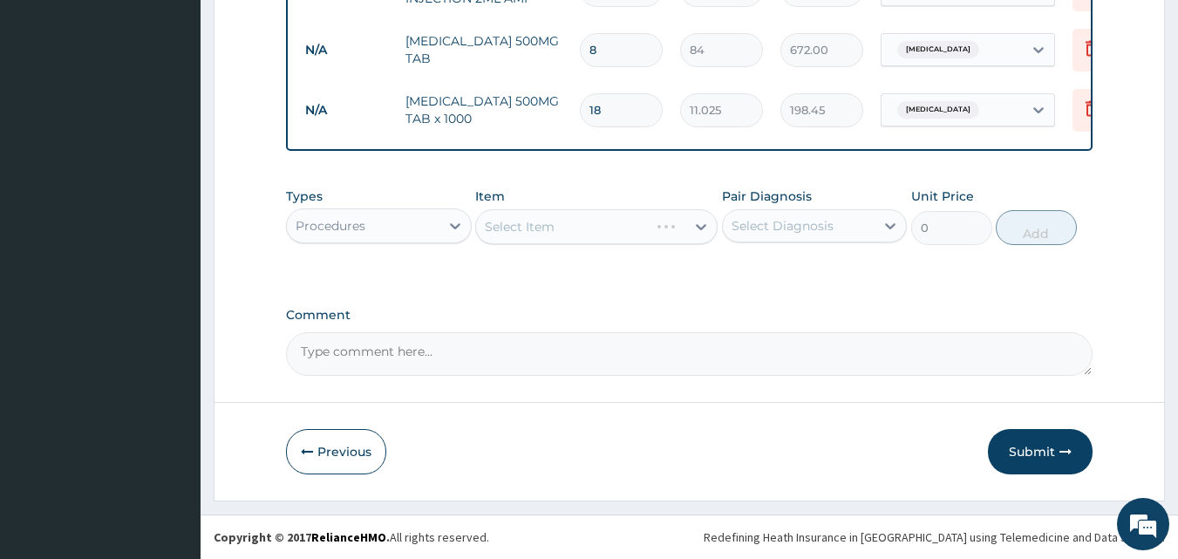
click at [693, 232] on div "Select Item" at bounding box center [596, 226] width 242 height 35
click at [695, 232] on div "Select Item" at bounding box center [596, 226] width 242 height 35
click at [692, 234] on div "Select Item" at bounding box center [596, 226] width 242 height 35
click at [696, 229] on div "Select Item" at bounding box center [596, 226] width 242 height 35
click at [702, 228] on div "Select Item" at bounding box center [596, 226] width 242 height 35
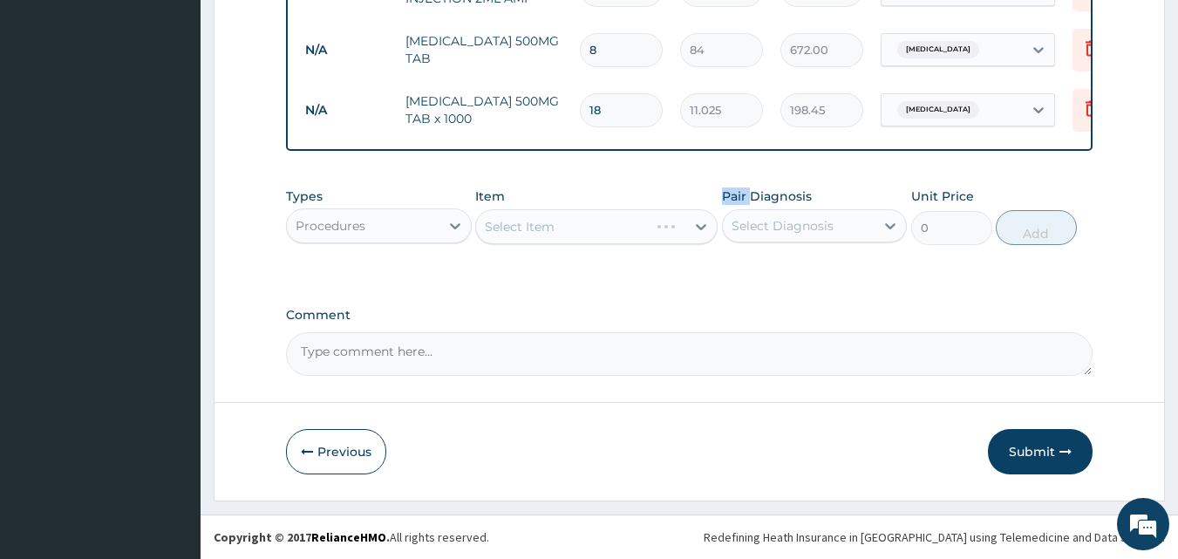
click at [700, 228] on div "Select Item" at bounding box center [596, 226] width 242 height 35
click at [699, 225] on div "Select Item" at bounding box center [596, 226] width 242 height 35
click at [699, 230] on div "Select Item" at bounding box center [596, 226] width 242 height 35
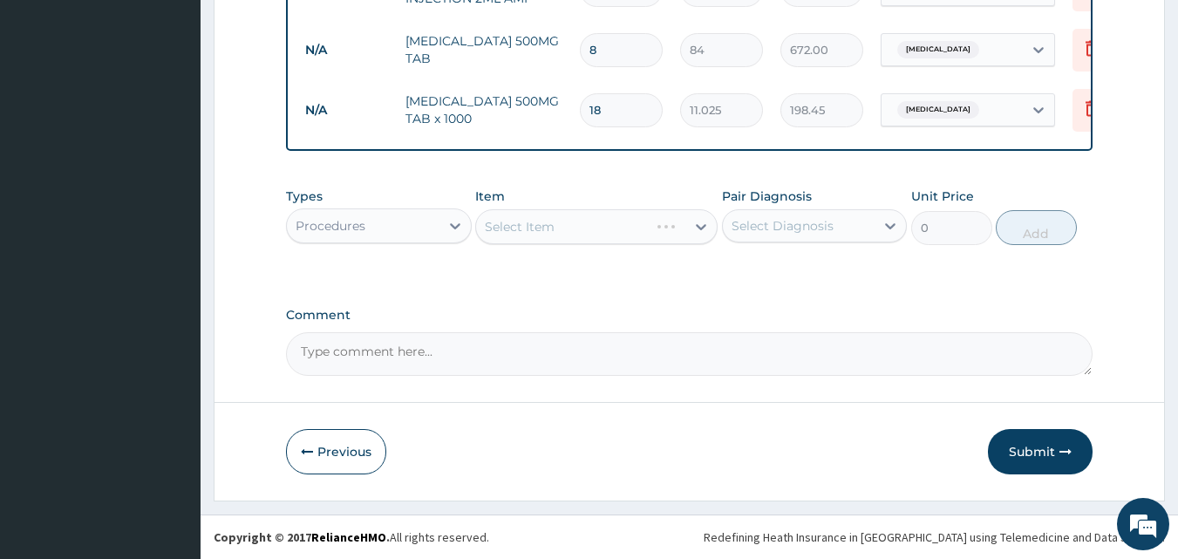
click at [697, 234] on div "Select Item" at bounding box center [596, 226] width 242 height 35
click at [700, 228] on div "Select Item" at bounding box center [596, 226] width 242 height 35
click at [726, 269] on div "Types Procedures Item Select Item Pair Diagnosis Select Diagnosis Unit Price 0 …" at bounding box center [690, 229] width 808 height 101
click at [693, 222] on div "Select Item" at bounding box center [596, 226] width 242 height 35
click at [698, 227] on div "Select Item" at bounding box center [596, 226] width 242 height 35
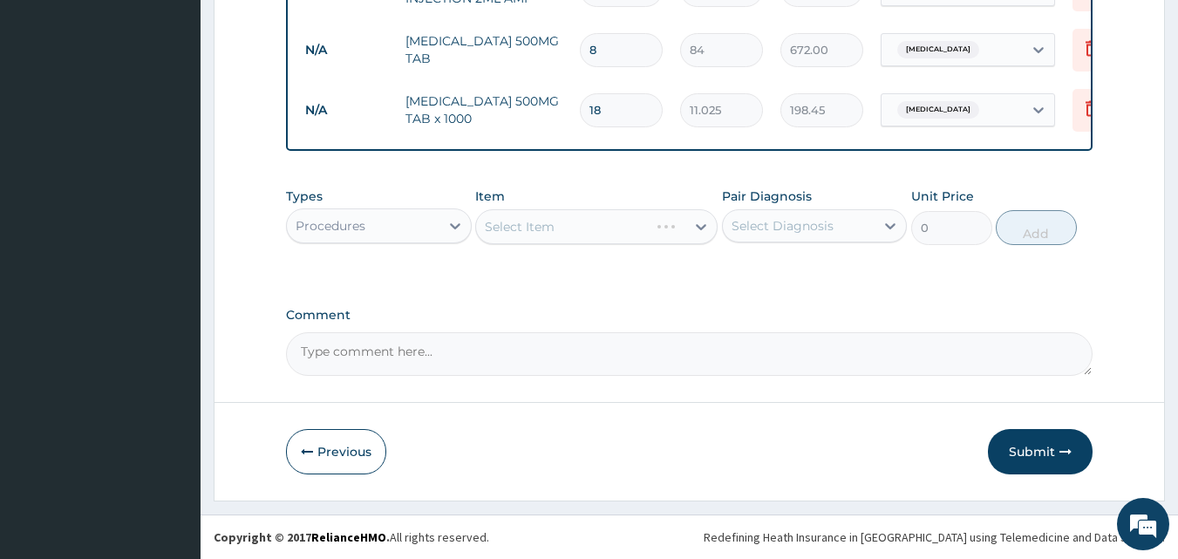
click at [698, 227] on div "Select Item" at bounding box center [596, 226] width 242 height 35
click at [705, 235] on div "Select Item" at bounding box center [596, 226] width 242 height 35
click at [696, 223] on div "Select Item" at bounding box center [596, 226] width 242 height 35
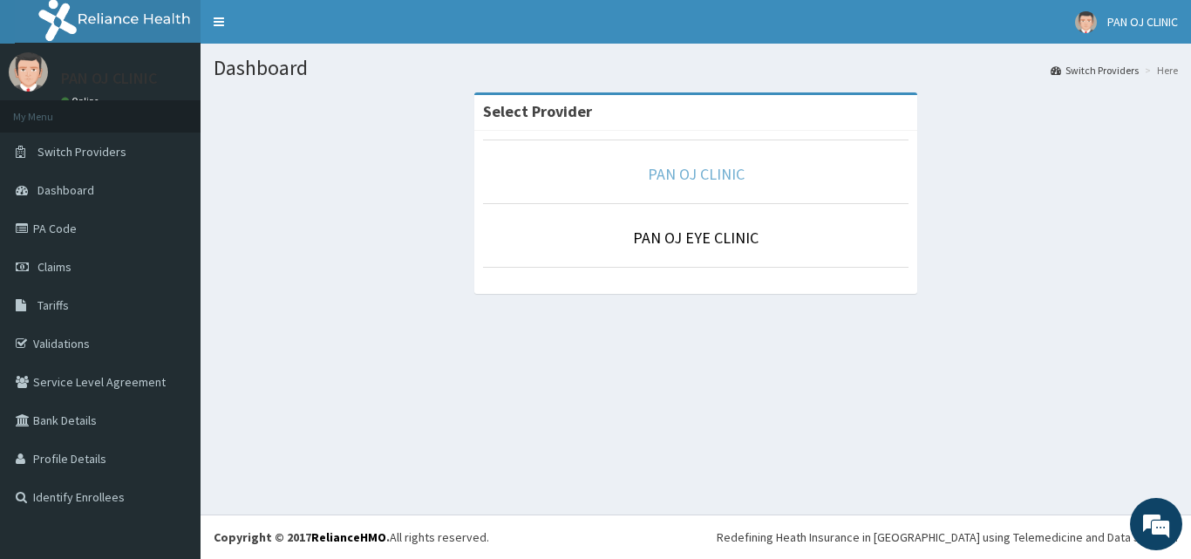
click at [702, 174] on link "PAN OJ CLINIC" at bounding box center [696, 174] width 97 height 20
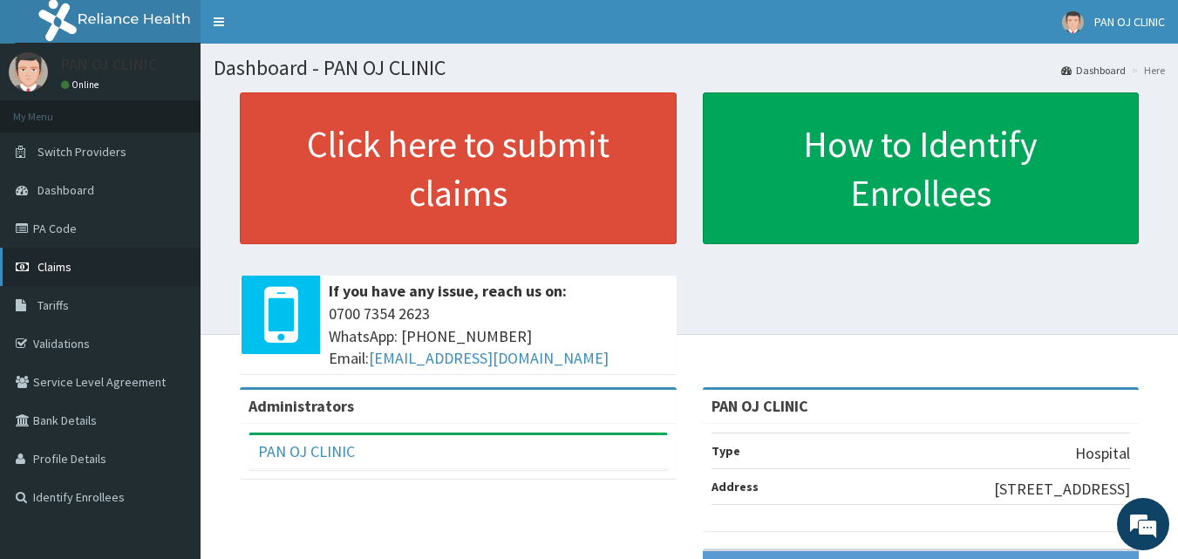
click at [44, 257] on link "Claims" at bounding box center [100, 267] width 201 height 38
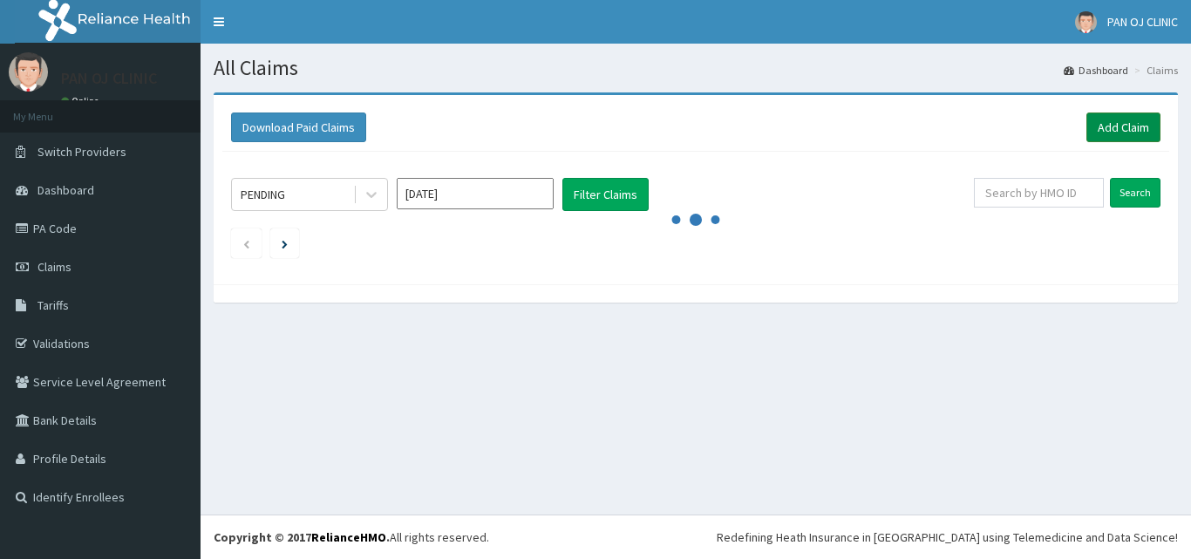
click at [1131, 121] on link "Add Claim" at bounding box center [1124, 128] width 74 height 30
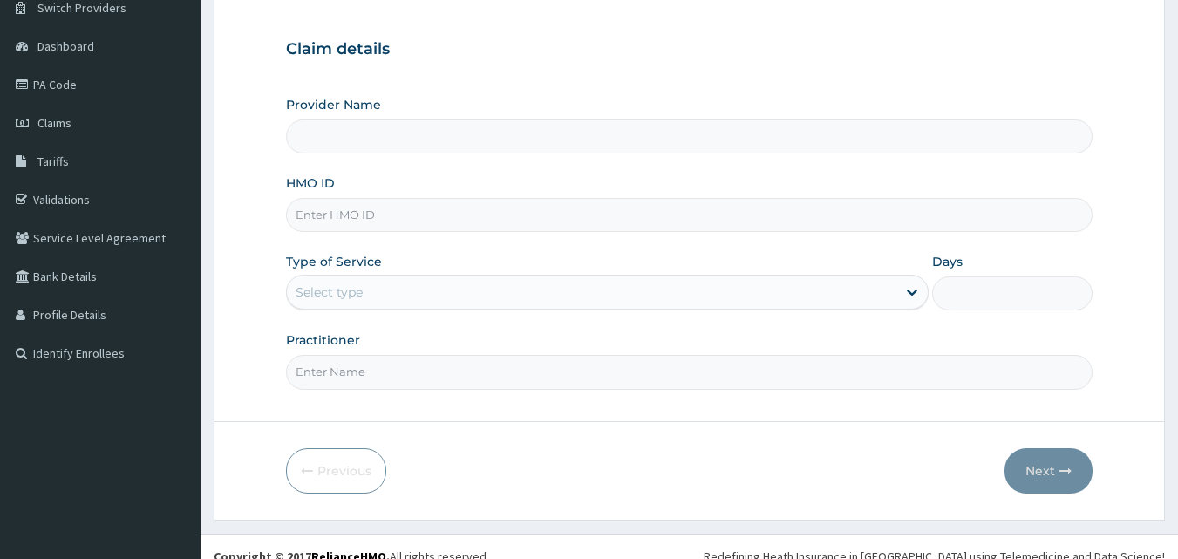
scroll to position [163, 0]
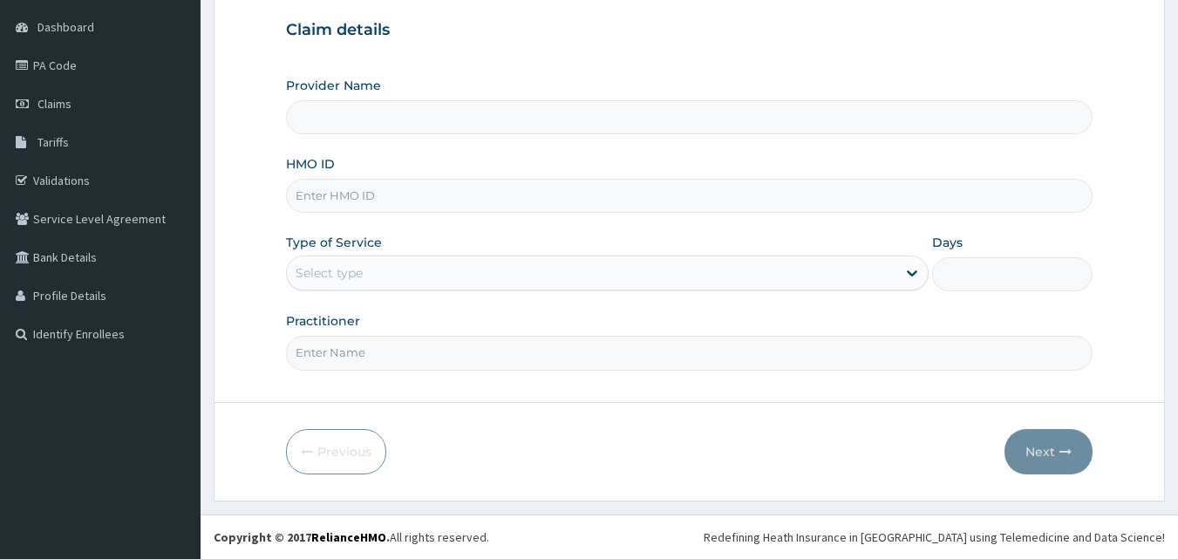
click at [331, 202] on input "HMO ID" at bounding box center [690, 196] width 808 height 34
type input "A"
type input "PAN OJ CLINIC"
type input "ACT/10067/B"
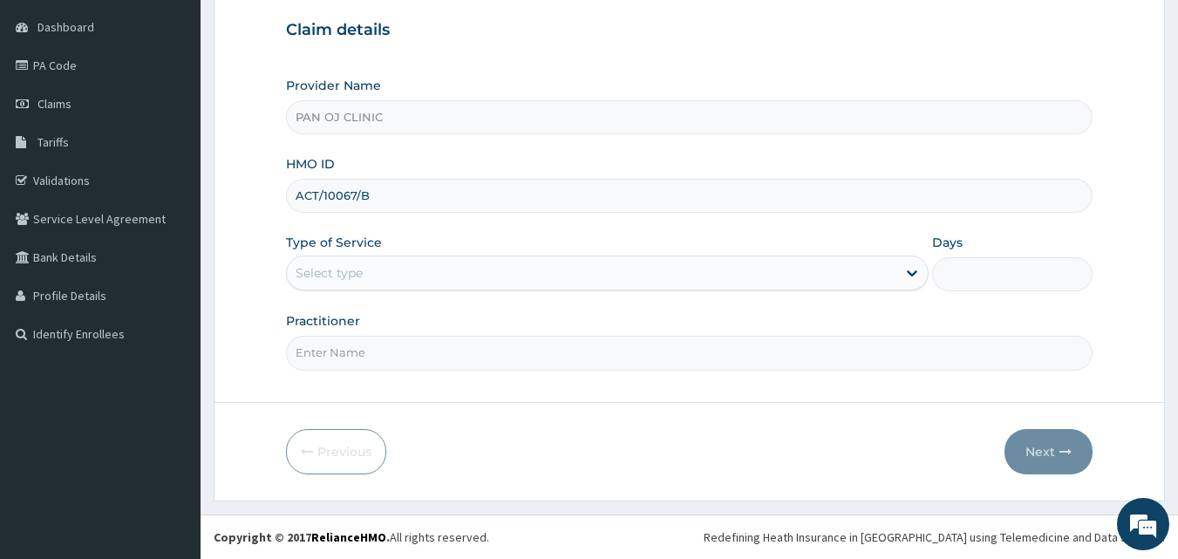
click at [426, 266] on div "Select type" at bounding box center [592, 273] width 610 height 28
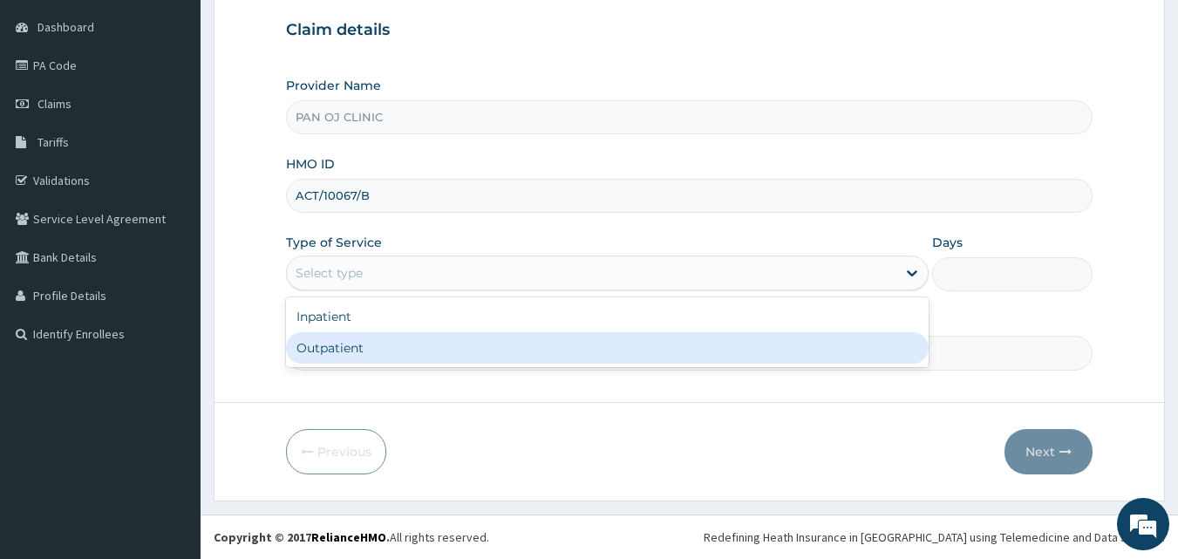
click at [335, 351] on div "Outpatient" at bounding box center [607, 347] width 643 height 31
type input "1"
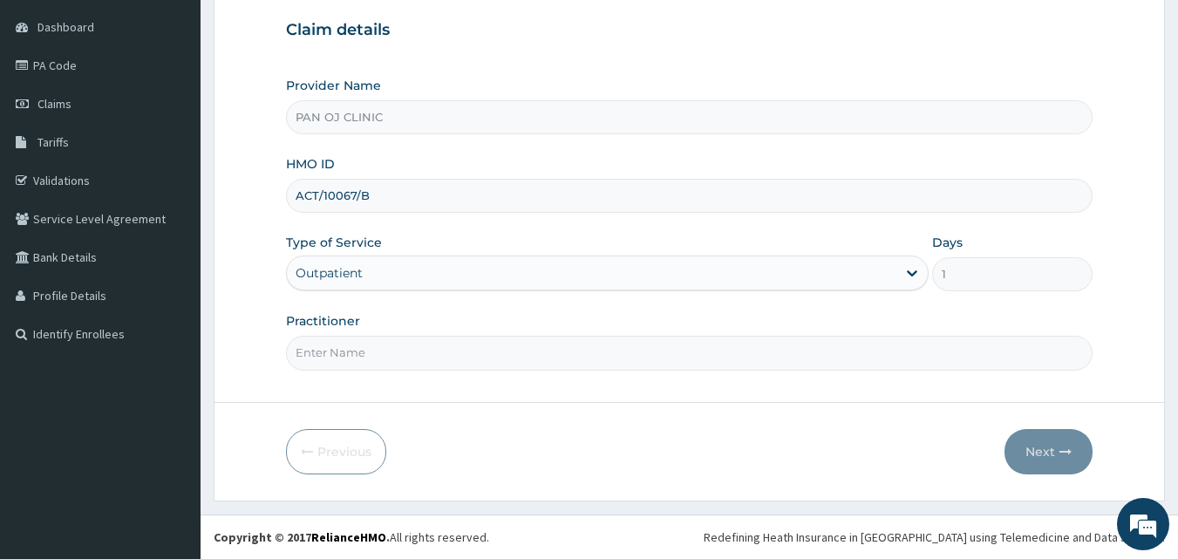
drag, startPoint x: 368, startPoint y: 351, endPoint x: 426, endPoint y: 358, distance: 58.0
click at [370, 353] on input "Practitioner" at bounding box center [690, 353] width 808 height 34
type input "[PERSON_NAME]"
click at [1051, 454] on button "Next" at bounding box center [1049, 451] width 88 height 45
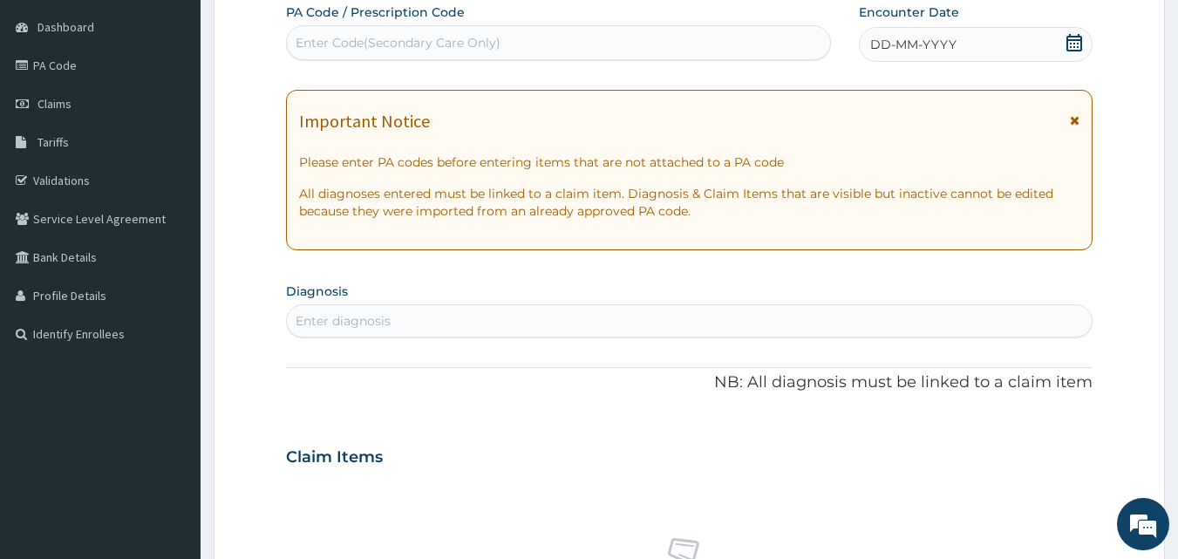
click at [1087, 41] on div "DD-MM-YYYY" at bounding box center [976, 44] width 234 height 35
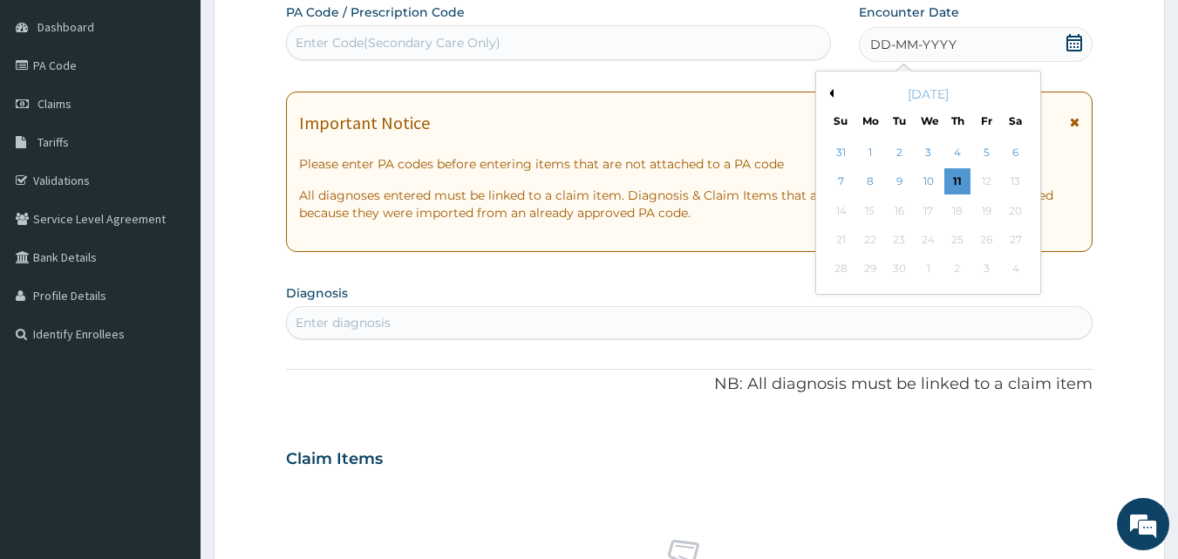
click at [833, 93] on div "Previous Month September 2025 Su Mo Tu We Th Fr Sa 31 1 2 3 4 5 6 7 8 9 10 11 1…" at bounding box center [928, 183] width 226 height 224
click at [830, 94] on button "Previous Month" at bounding box center [829, 93] width 9 height 9
click at [927, 271] on div "27" at bounding box center [929, 269] width 26 height 26
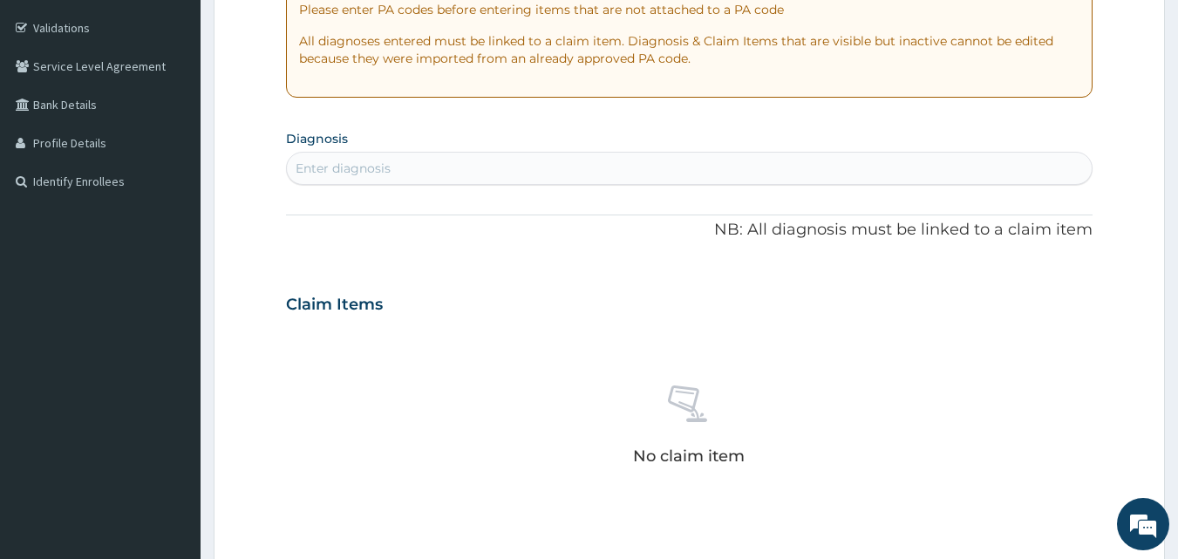
scroll to position [366, 0]
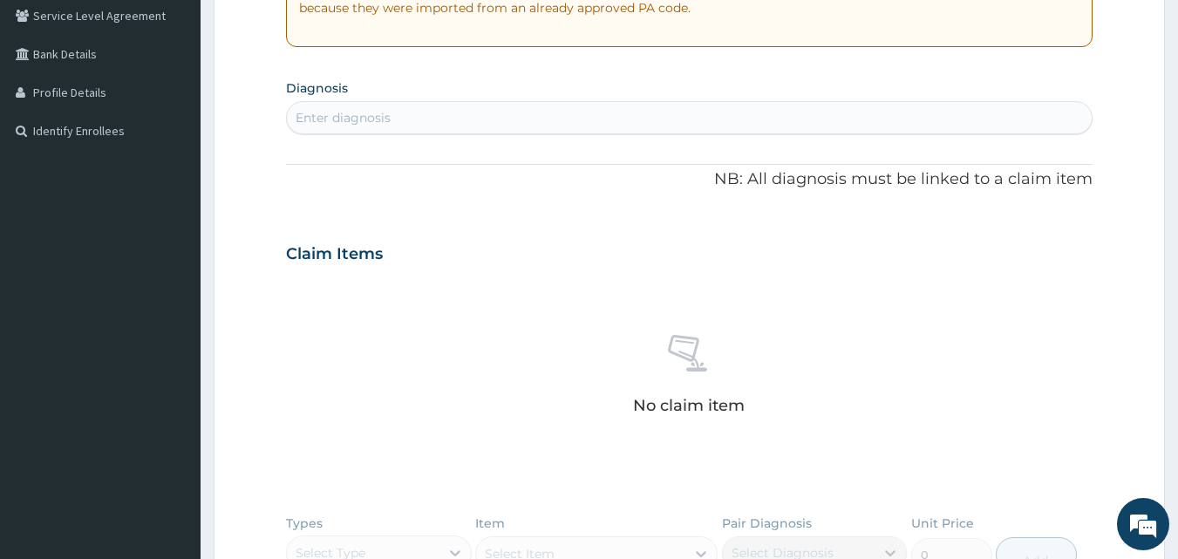
click at [345, 120] on div "Enter diagnosis" at bounding box center [343, 117] width 95 height 17
type input "[MEDICAL_DATA]"
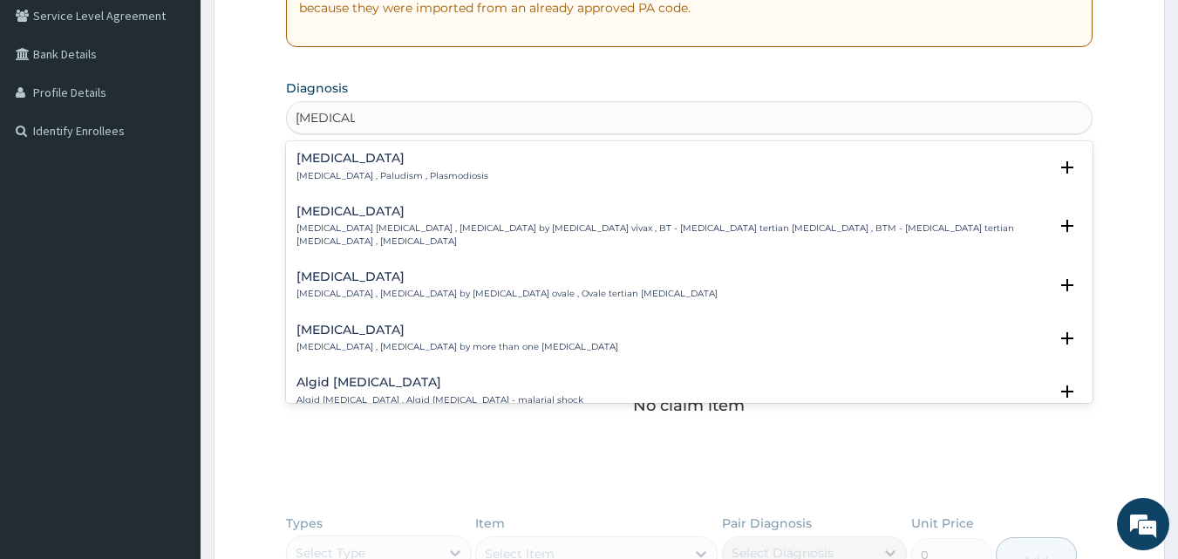
click at [337, 162] on h4 "[MEDICAL_DATA]" at bounding box center [393, 158] width 192 height 13
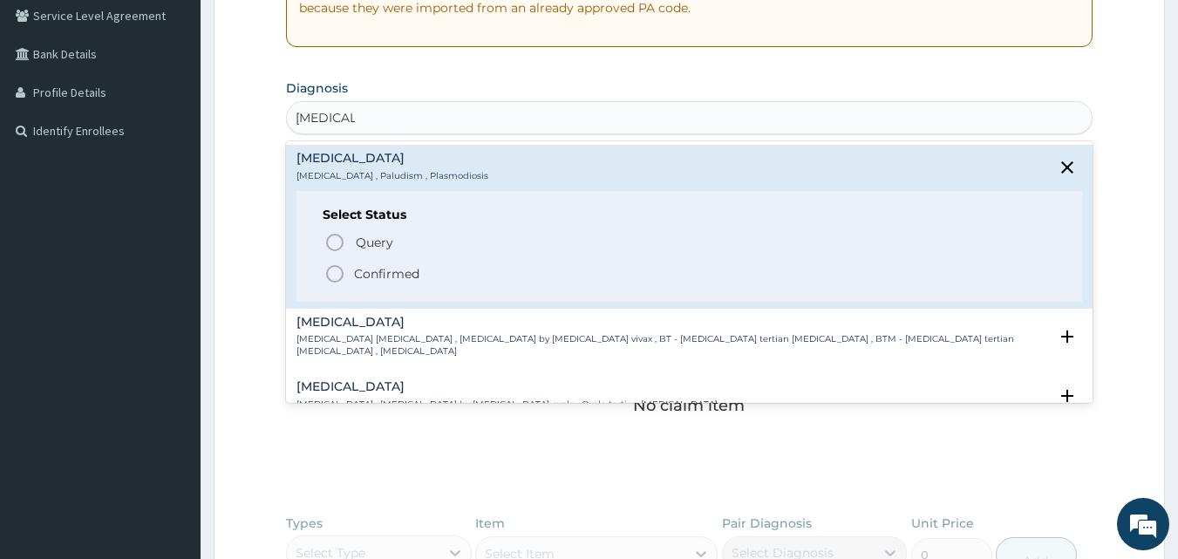
click at [334, 272] on icon "status option filled" at bounding box center [334, 273] width 21 height 21
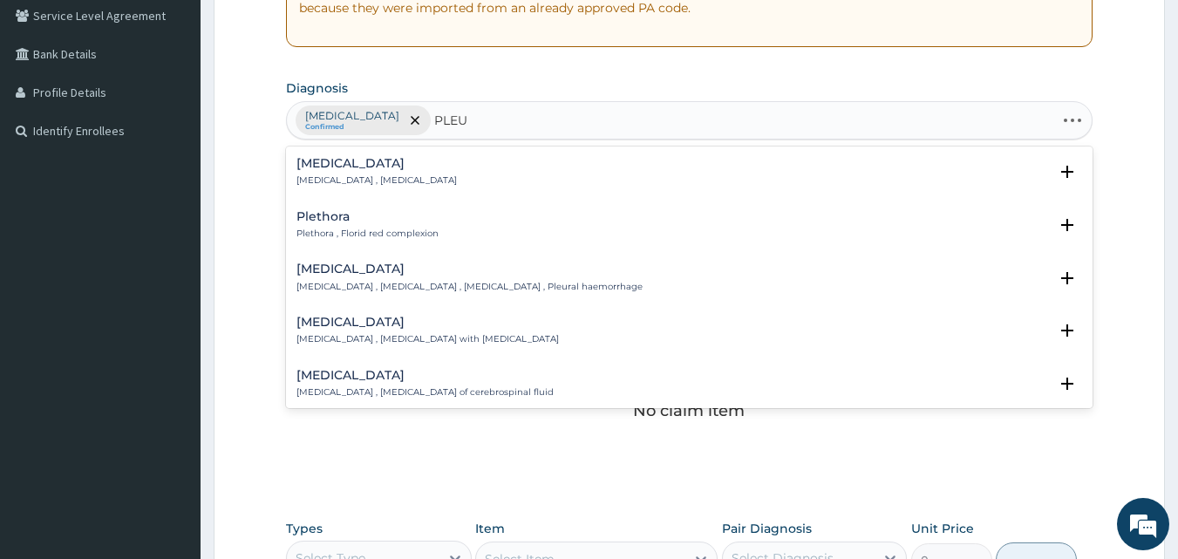
type input "PLEUR"
click at [318, 157] on h4 "Pleurisy" at bounding box center [377, 163] width 160 height 13
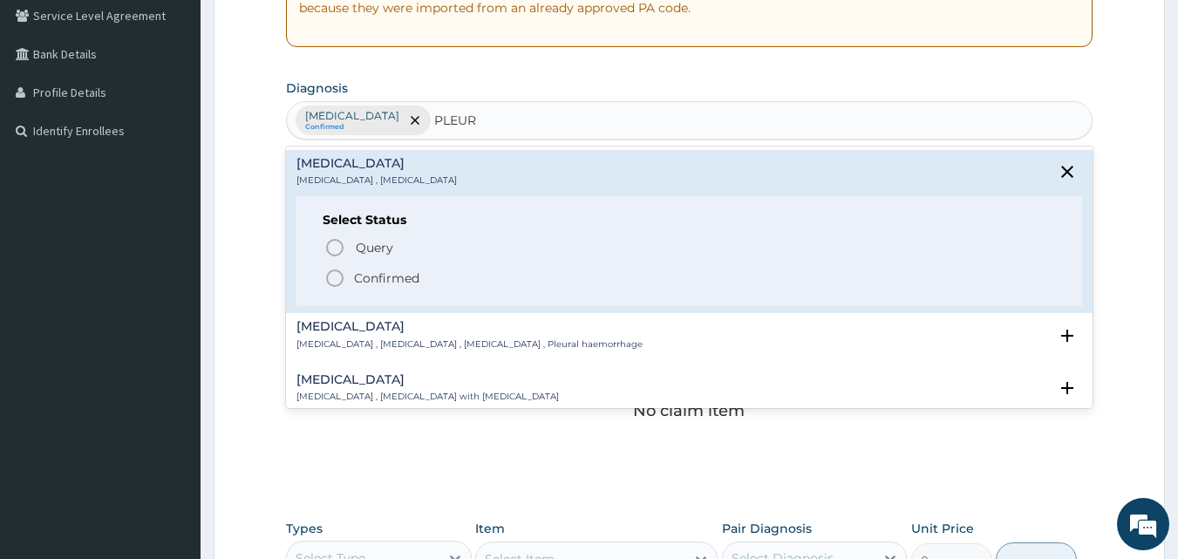
click at [339, 274] on icon "status option filled" at bounding box center [334, 278] width 21 height 21
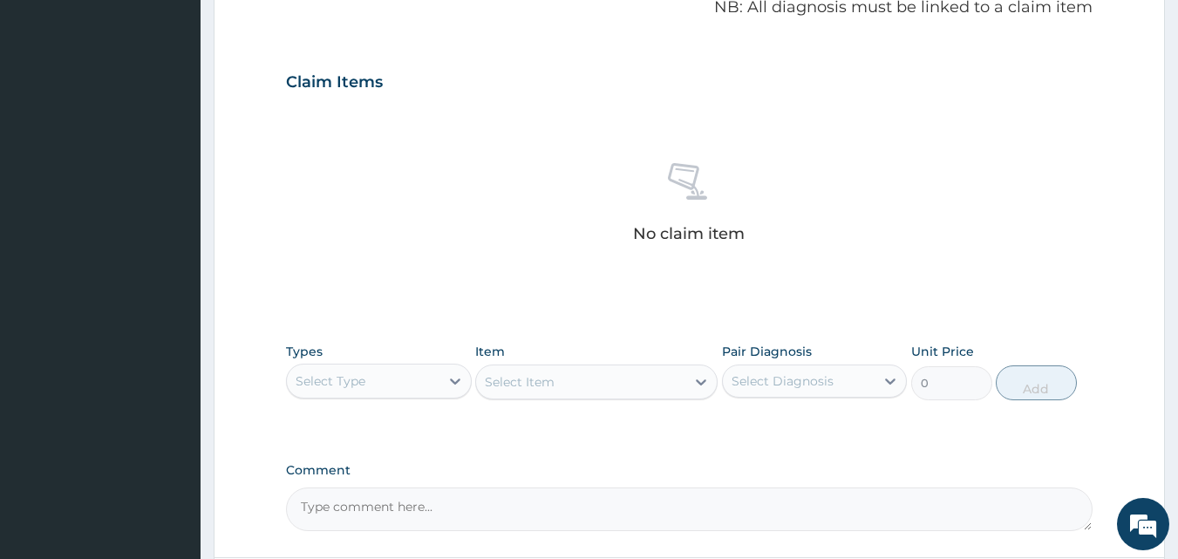
scroll to position [570, 0]
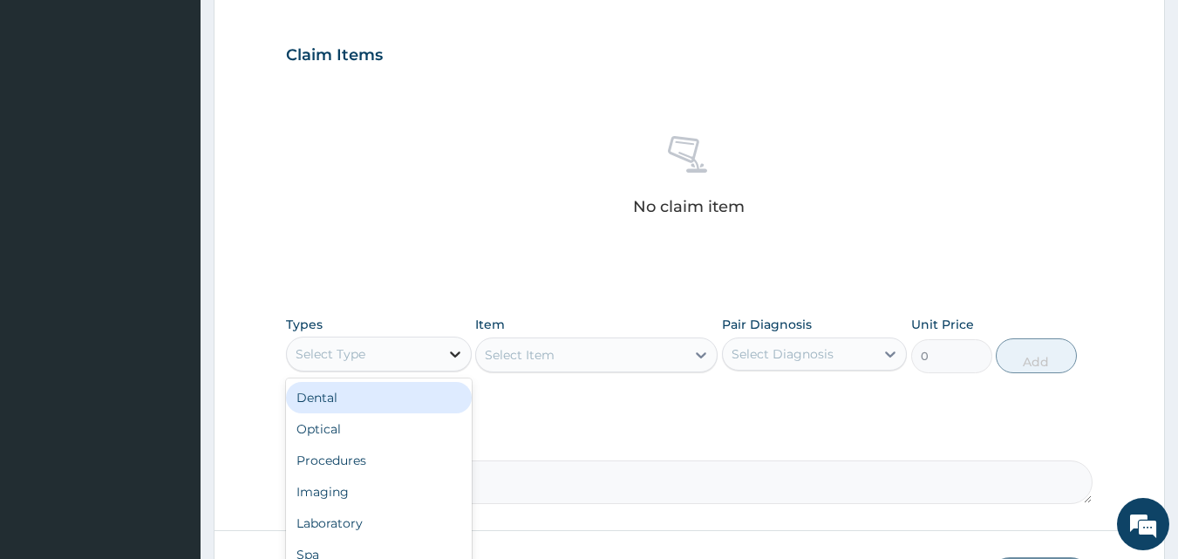
click at [441, 344] on div at bounding box center [455, 353] width 31 height 31
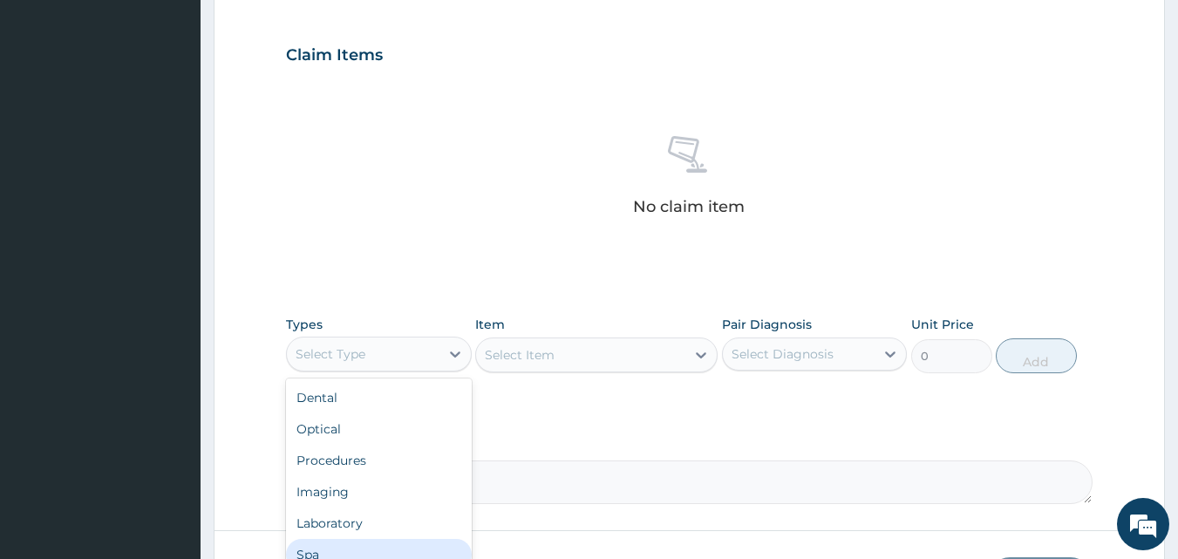
scroll to position [59, 0]
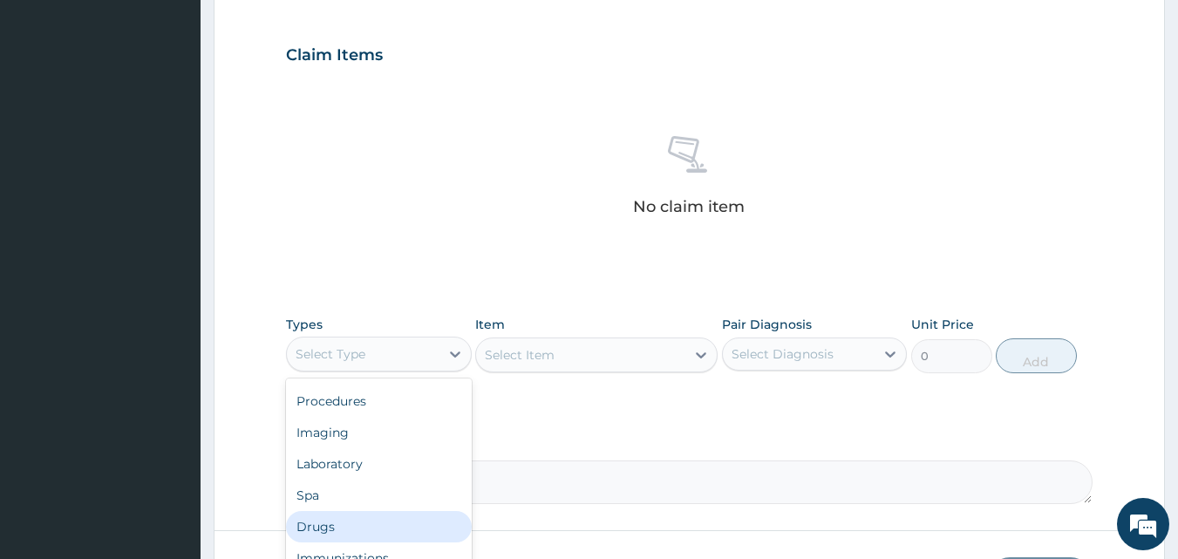
click at [364, 528] on div "Drugs" at bounding box center [379, 526] width 186 height 31
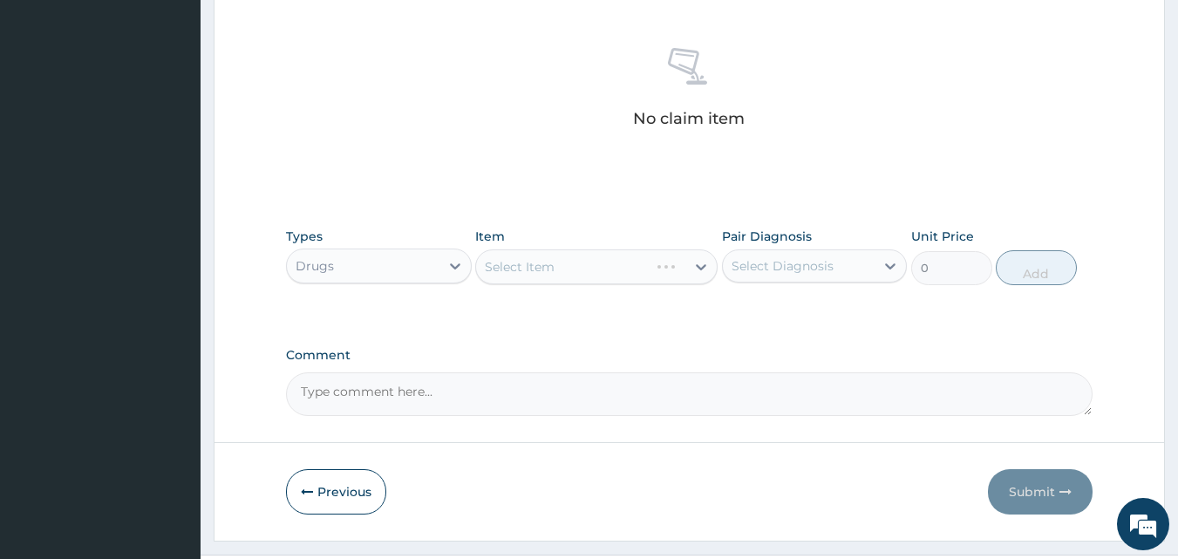
scroll to position [699, 0]
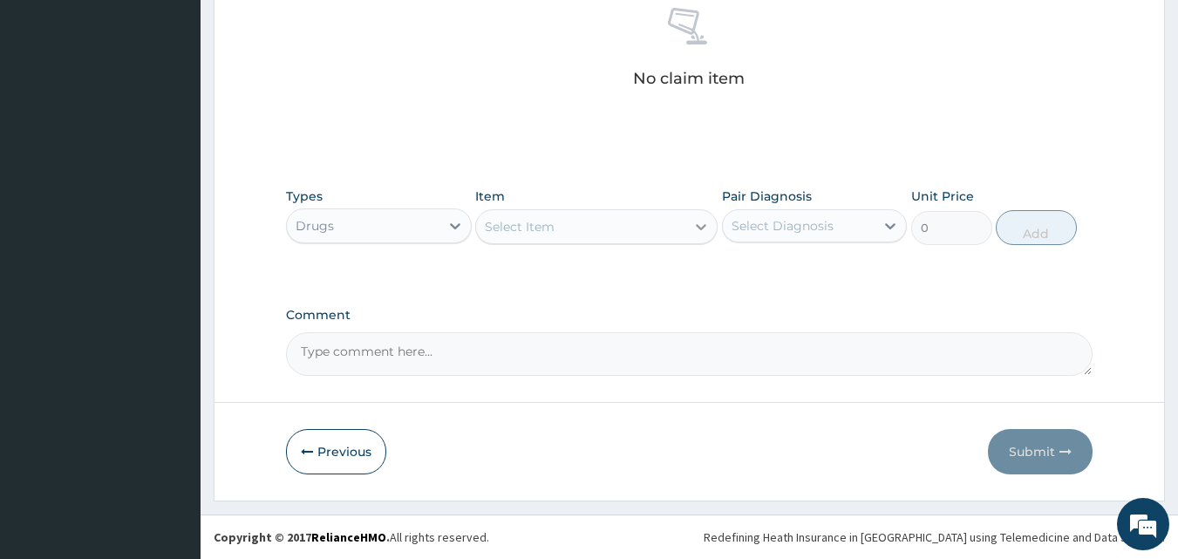
click at [697, 230] on icon at bounding box center [700, 226] width 17 height 17
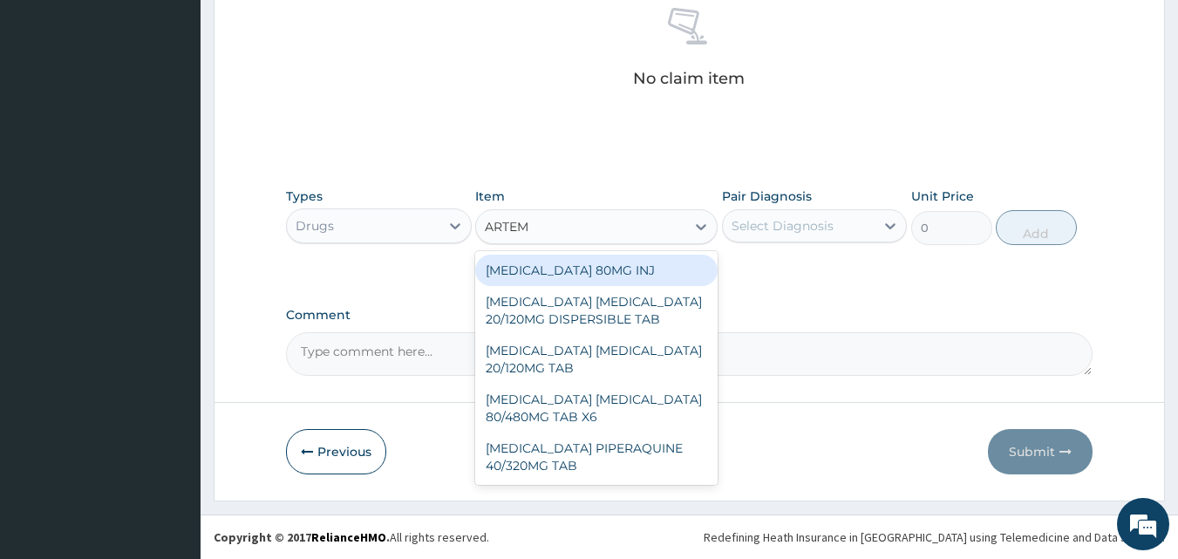
type input "ARTEME"
click at [665, 269] on div "[MEDICAL_DATA] 80MG INJ" at bounding box center [596, 270] width 242 height 31
type input "1400"
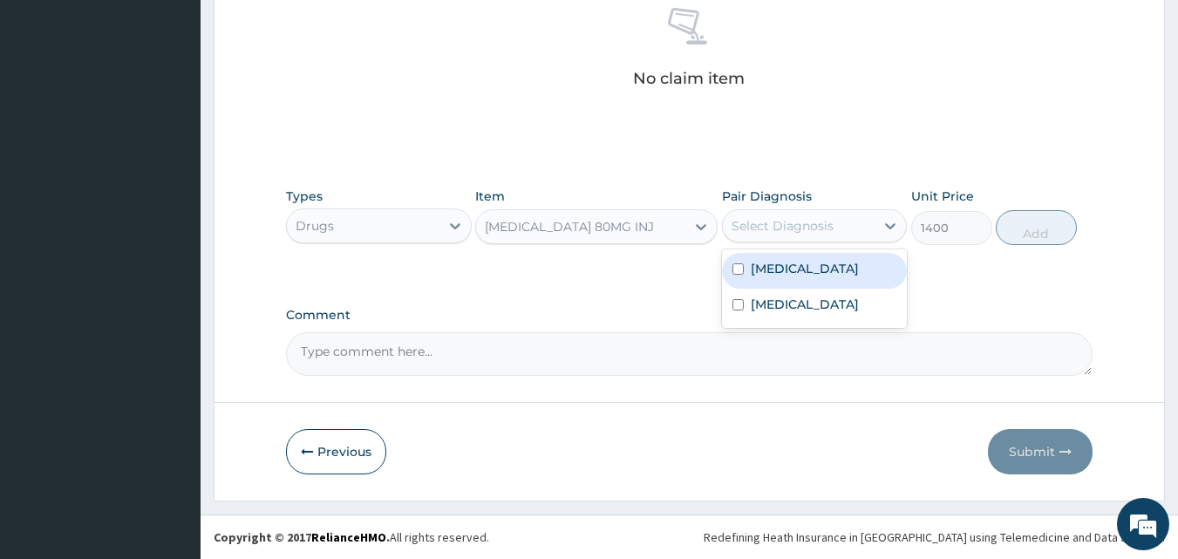
click at [862, 231] on div "Select Diagnosis" at bounding box center [799, 226] width 153 height 28
click at [739, 269] on input "checkbox" at bounding box center [738, 268] width 11 height 11
checkbox input "true"
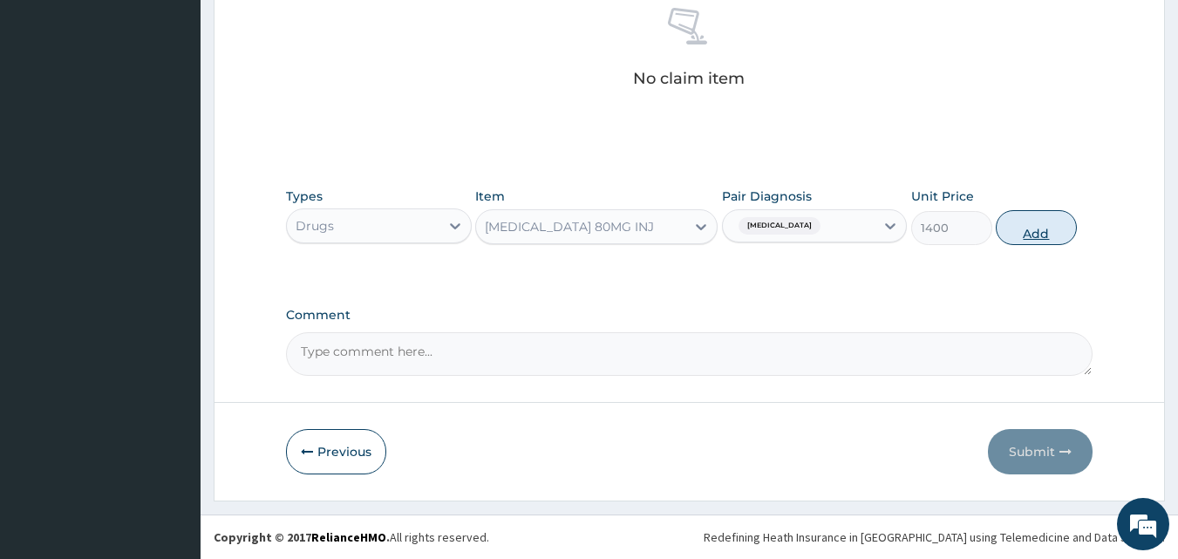
click at [1030, 223] on button "Add" at bounding box center [1036, 227] width 81 height 35
type input "0"
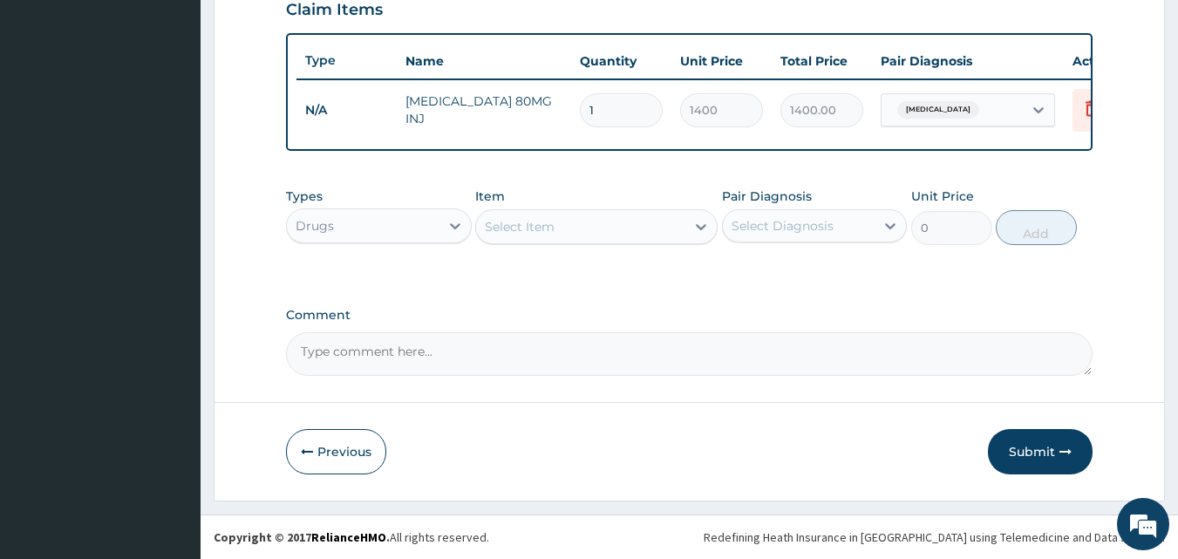
type input "0.00"
type input "6"
type input "8400.00"
type input "6"
click at [679, 228] on div "Select Item" at bounding box center [580, 227] width 209 height 28
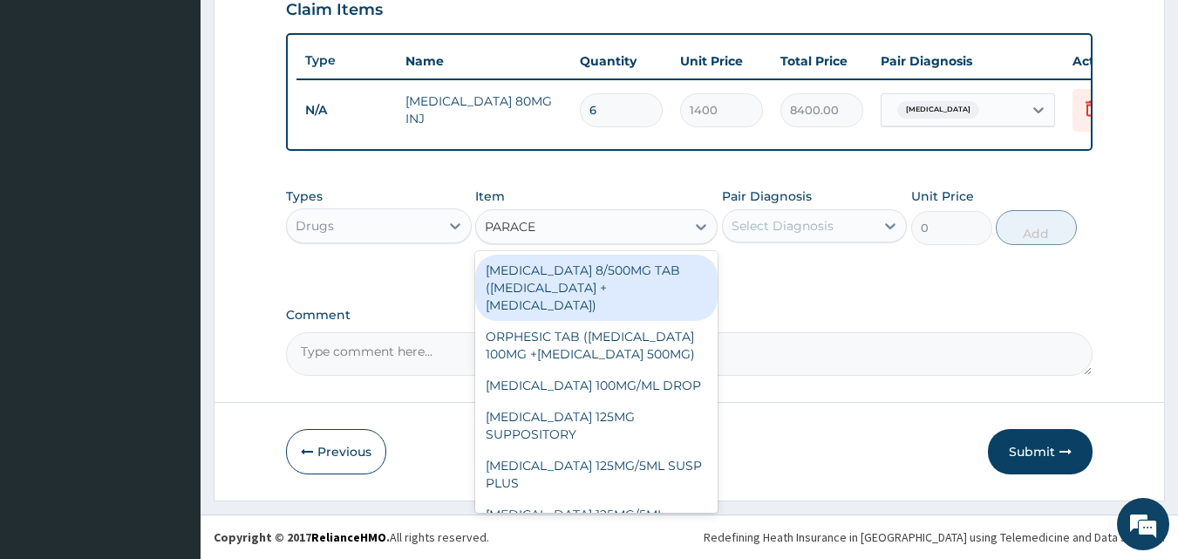
type input "PARACET"
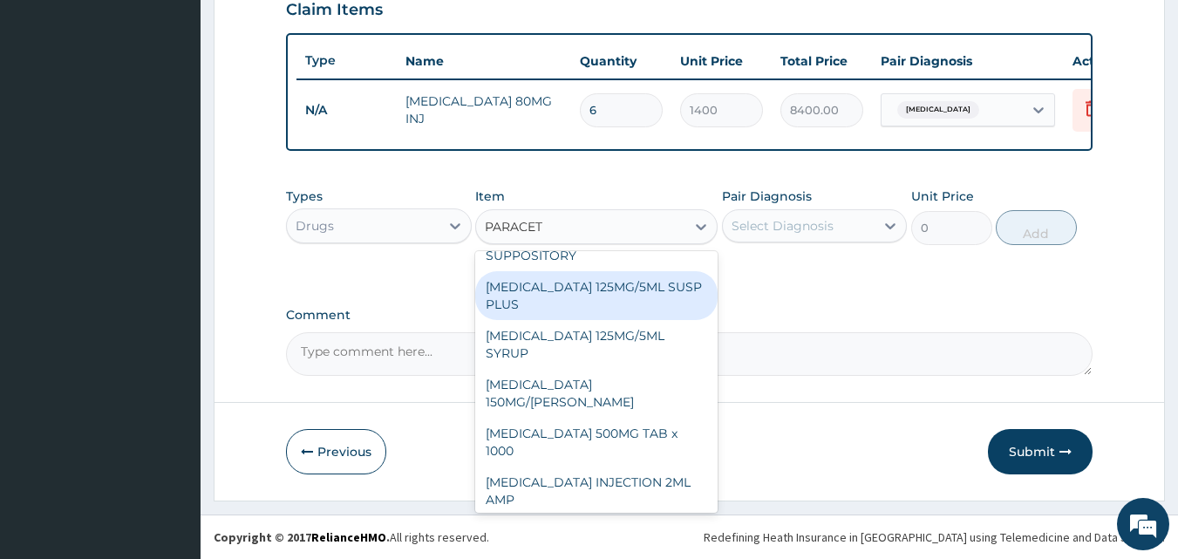
scroll to position [203, 0]
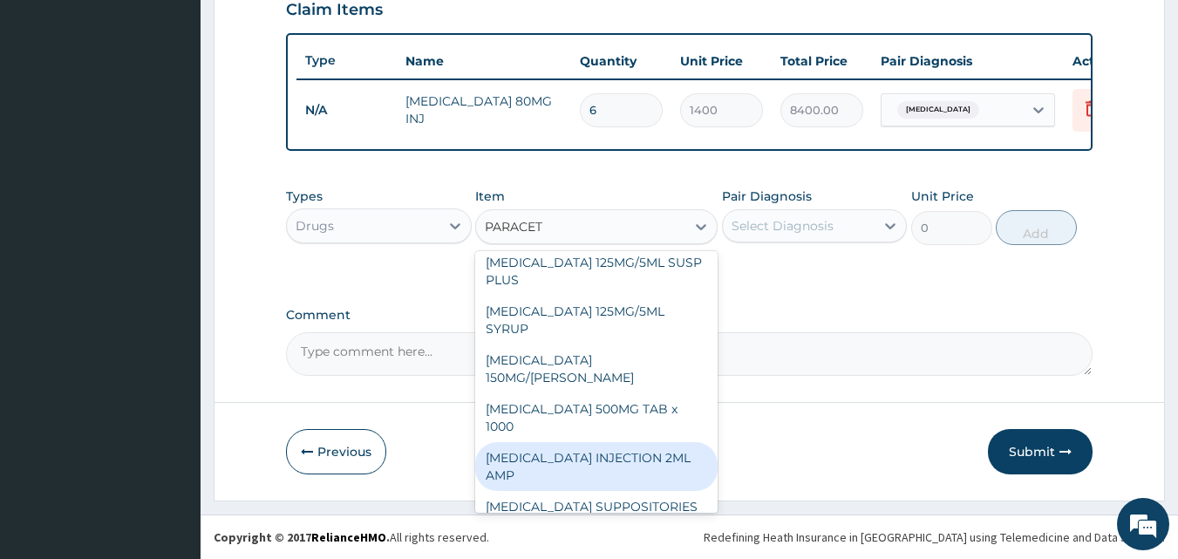
click at [571, 458] on div "[MEDICAL_DATA] INJECTION 2ML AMP" at bounding box center [596, 466] width 242 height 49
type input "700"
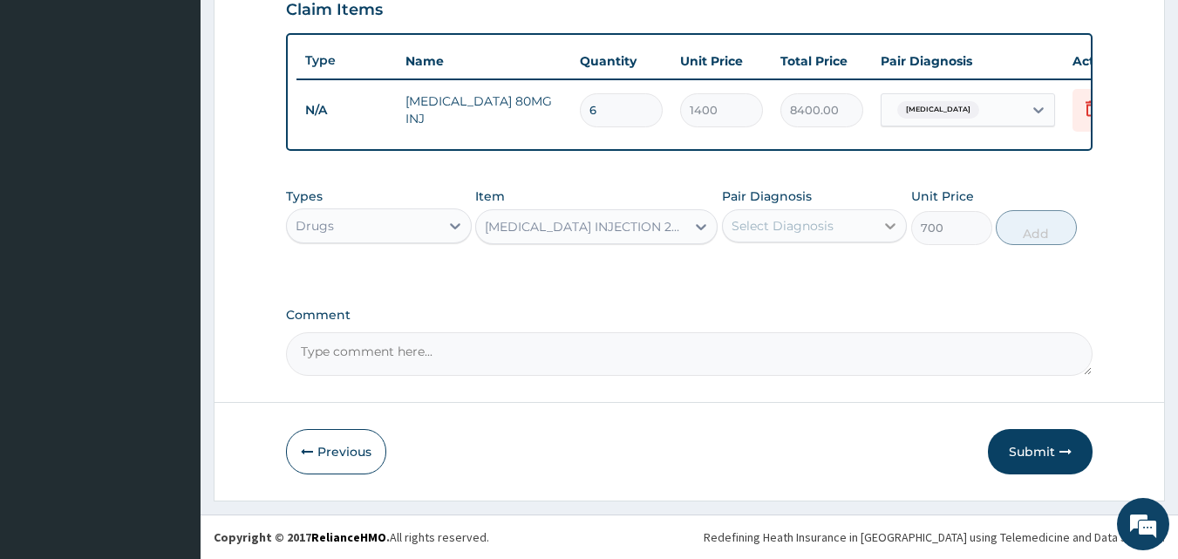
click at [890, 225] on icon at bounding box center [890, 225] width 17 height 17
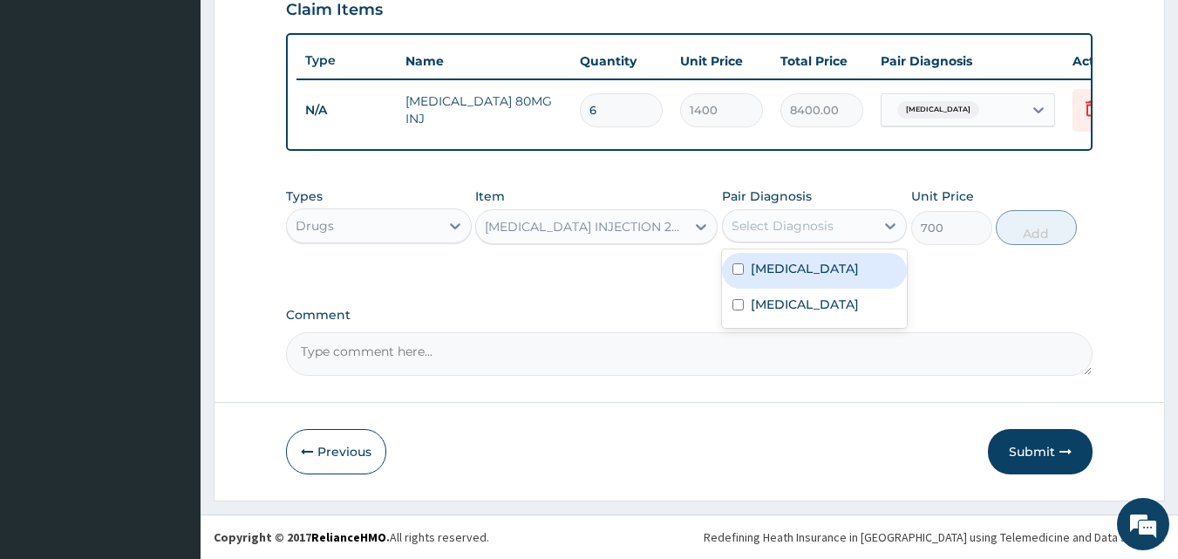
click at [794, 263] on label "[MEDICAL_DATA]" at bounding box center [805, 268] width 108 height 17
checkbox input "true"
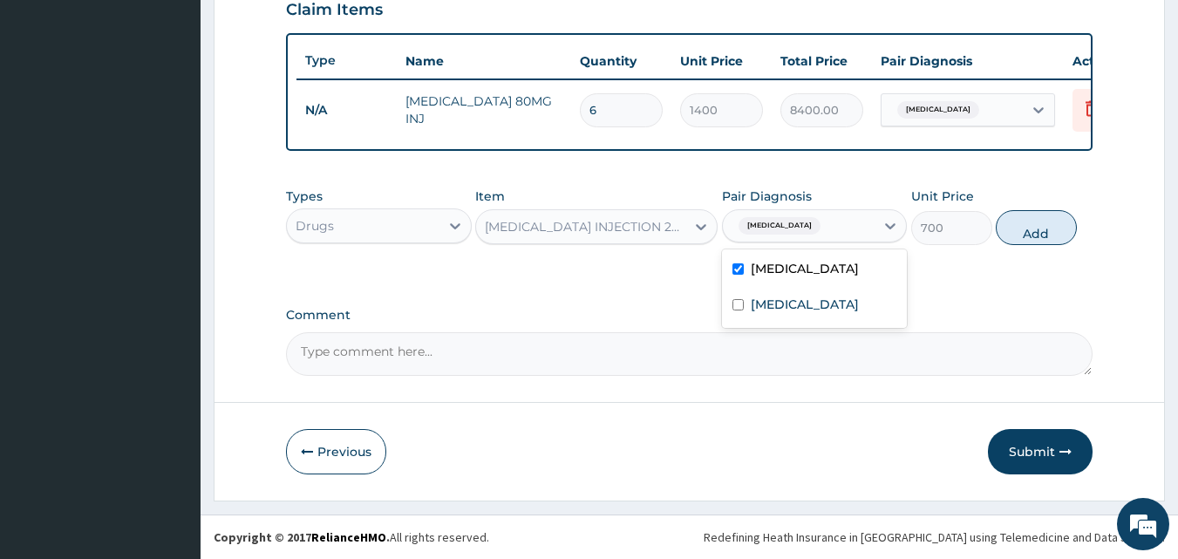
drag, startPoint x: 1016, startPoint y: 225, endPoint x: 951, endPoint y: 235, distance: 65.4
click at [1015, 226] on button "Add" at bounding box center [1036, 227] width 81 height 35
type input "0"
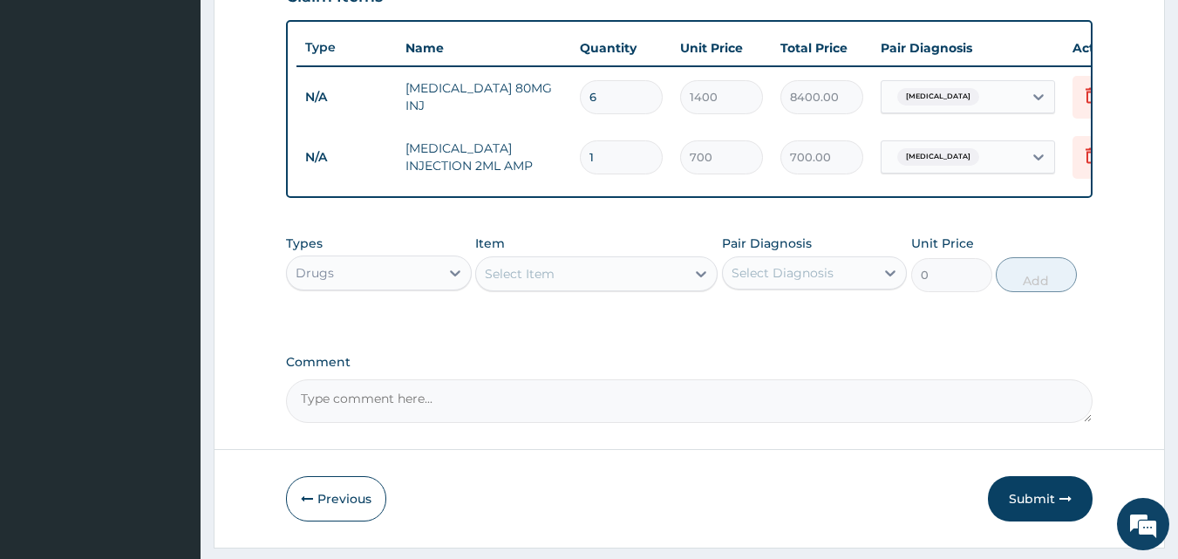
type input "0.00"
type input "2"
type input "1400.00"
type input "2"
click at [682, 288] on div "Select Item" at bounding box center [580, 274] width 209 height 28
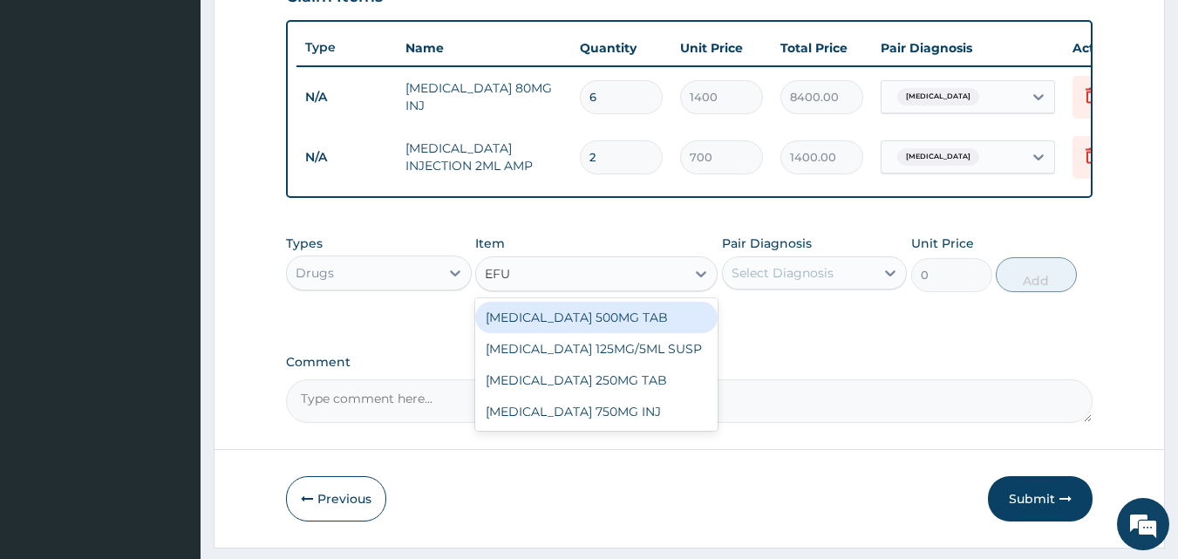
click at [488, 283] on input "EFU" at bounding box center [498, 273] width 27 height 17
type input "CEFU"
drag, startPoint x: 610, startPoint y: 331, endPoint x: 644, endPoint y: 317, distance: 36.8
click at [613, 329] on div "[MEDICAL_DATA] 500MG TAB" at bounding box center [596, 317] width 242 height 31
type input "84"
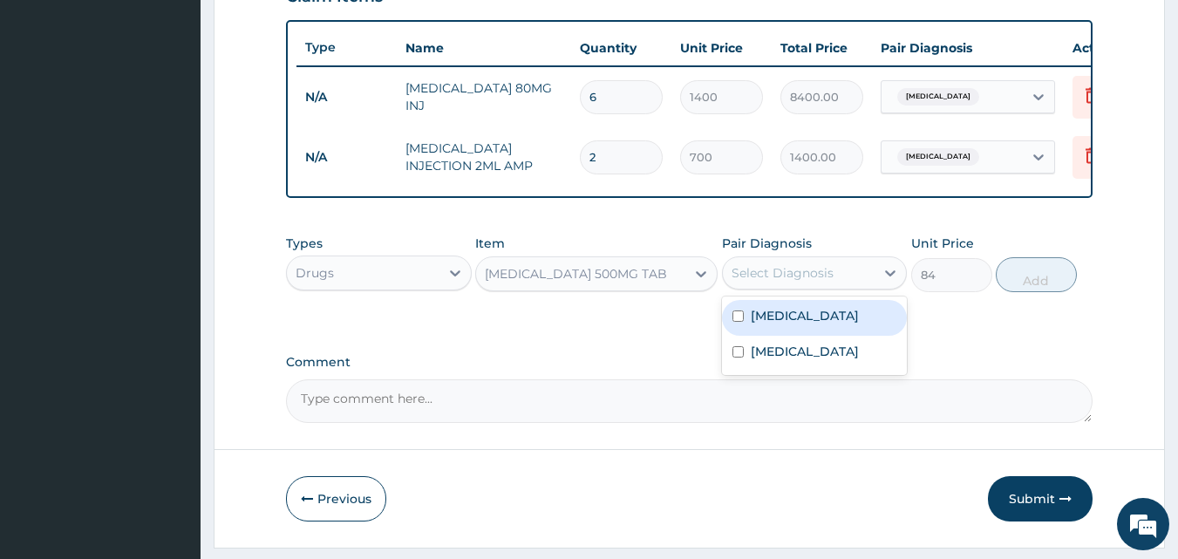
click at [860, 287] on div "Select Diagnosis" at bounding box center [799, 273] width 153 height 28
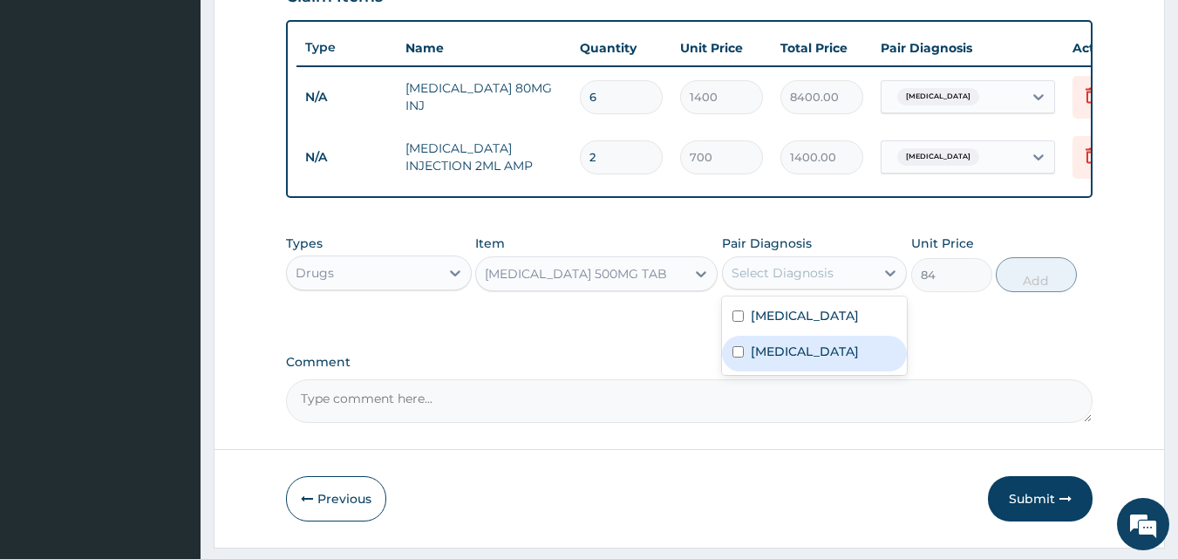
click at [759, 360] on label "Pleurisy" at bounding box center [805, 351] width 108 height 17
checkbox input "true"
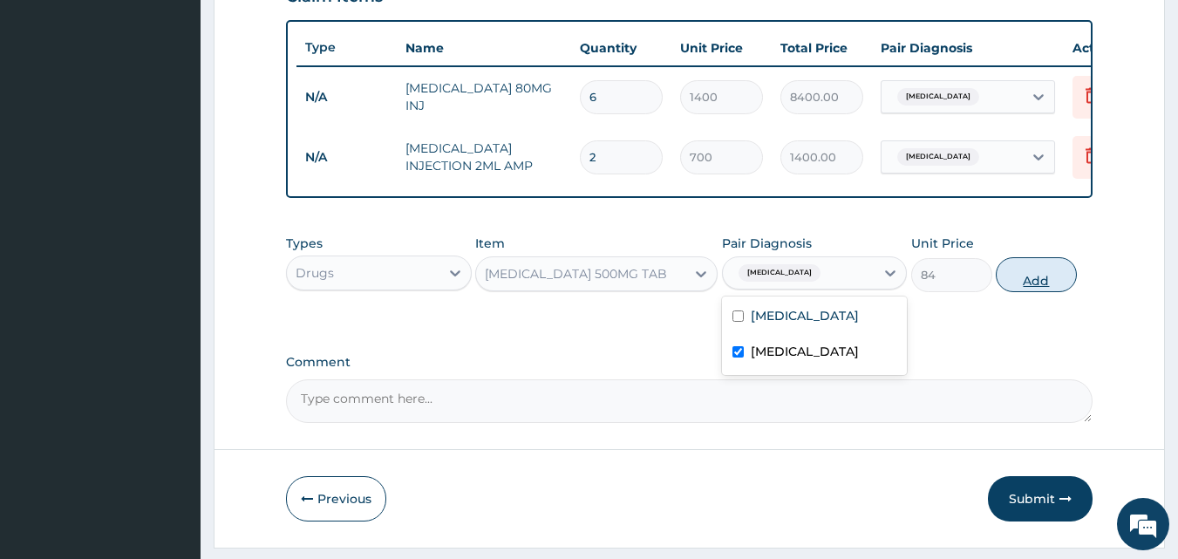
click at [1033, 292] on button "Add" at bounding box center [1036, 274] width 81 height 35
type input "0"
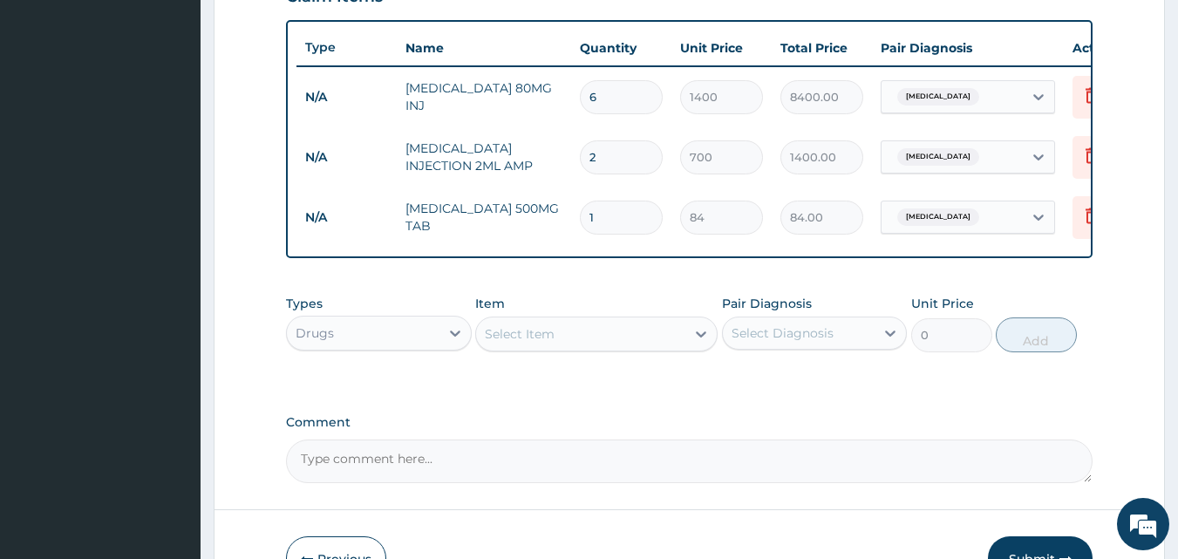
type input "10"
type input "840.00"
type input "10"
click at [665, 339] on div "Select Item" at bounding box center [580, 334] width 209 height 28
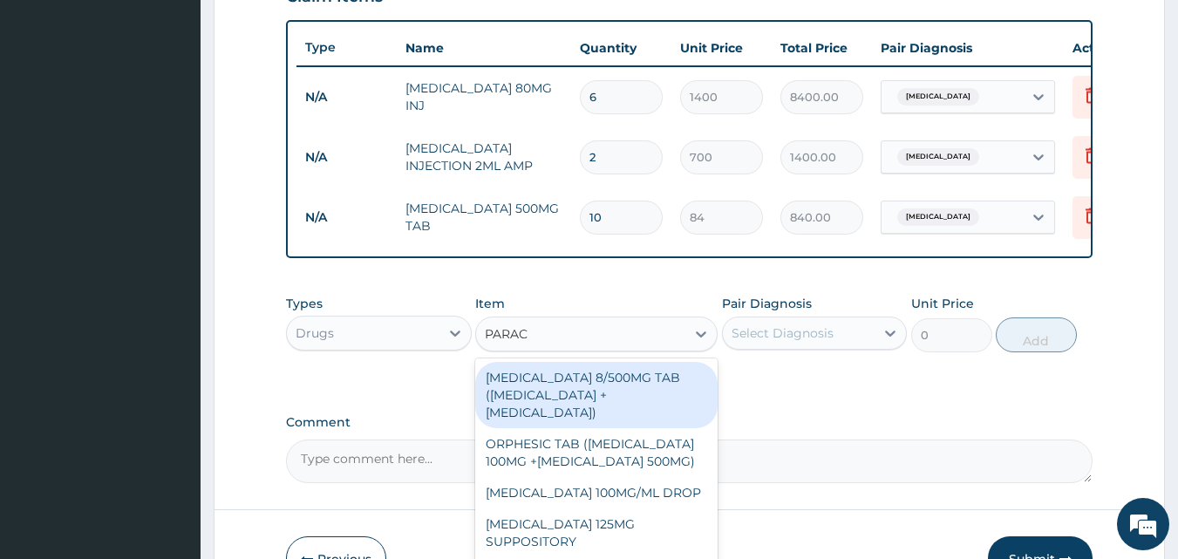
type input "PARACE"
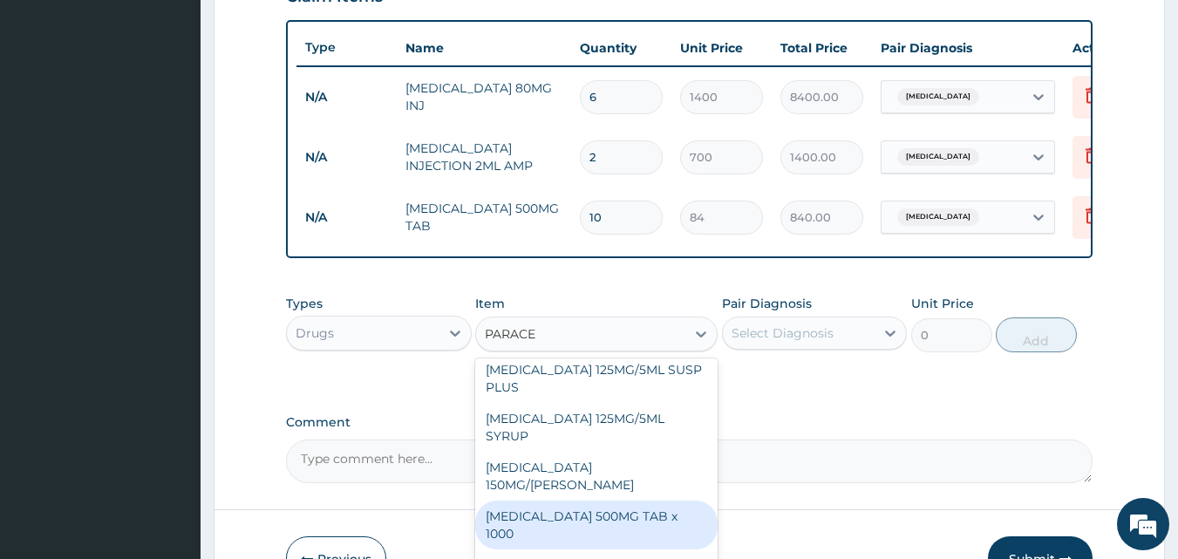
scroll to position [216, 0]
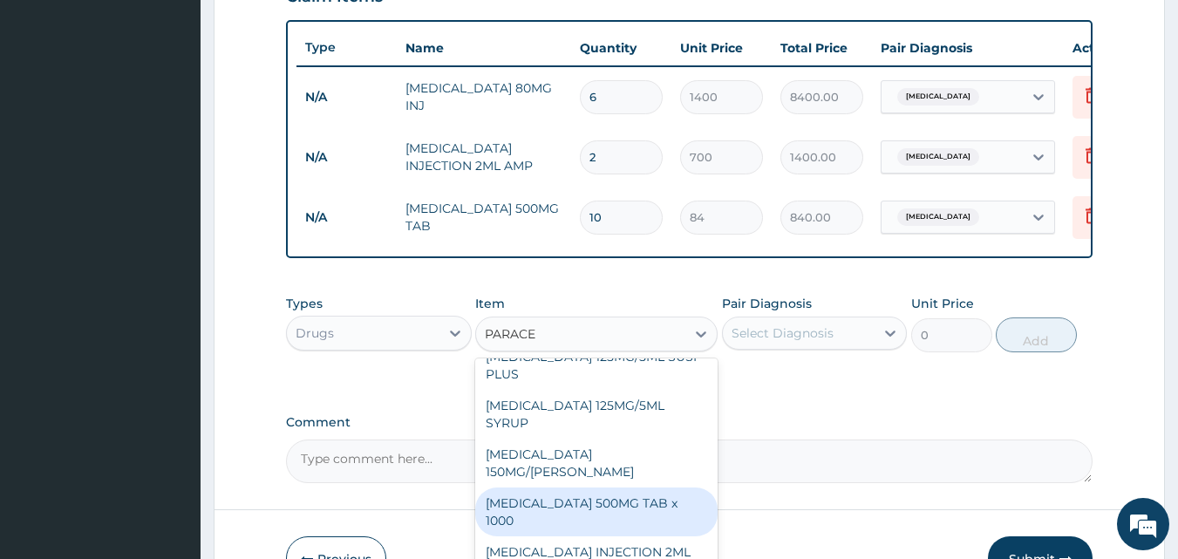
click at [590, 505] on div "[MEDICAL_DATA] 500MG TAB x 1000" at bounding box center [596, 512] width 242 height 49
type input "11.025"
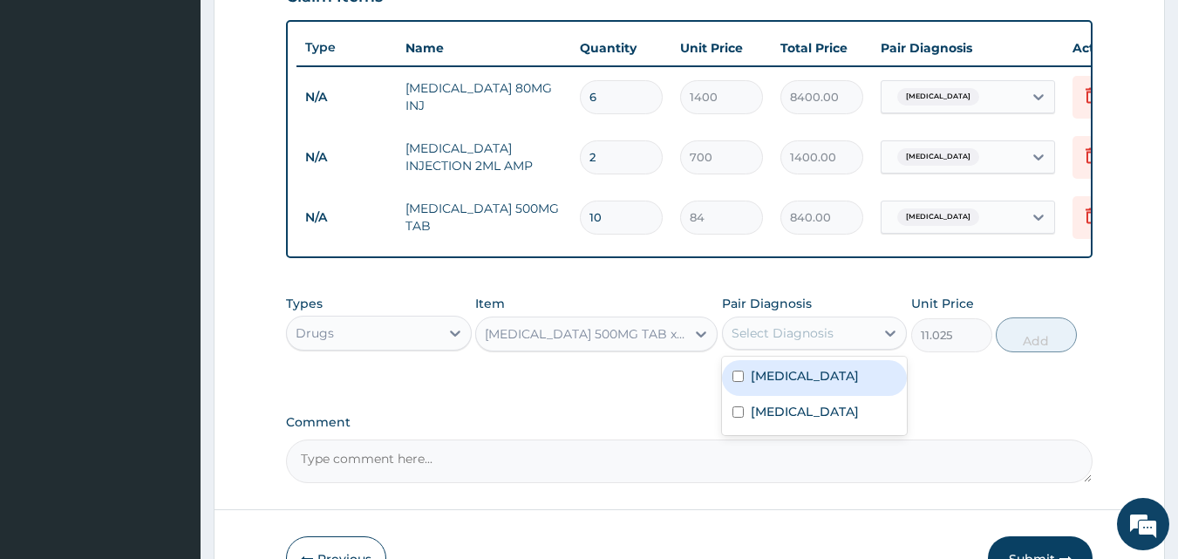
click at [856, 347] on div "Select Diagnosis" at bounding box center [799, 333] width 153 height 28
click at [778, 385] on label "[MEDICAL_DATA]" at bounding box center [805, 375] width 108 height 17
checkbox input "true"
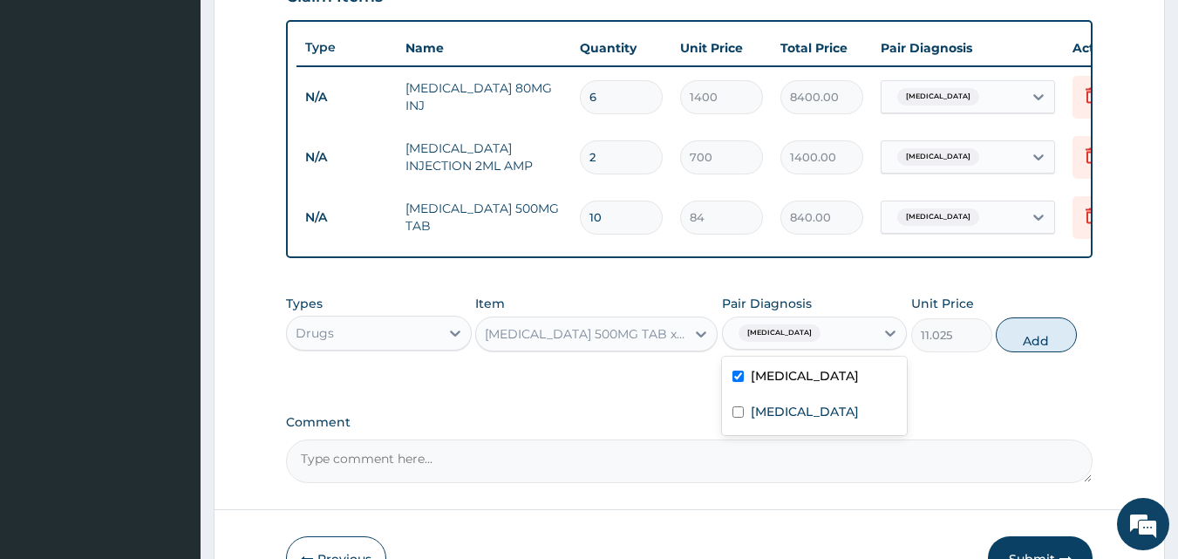
drag, startPoint x: 1025, startPoint y: 351, endPoint x: 1005, endPoint y: 356, distance: 20.5
click at [1023, 351] on button "Add" at bounding box center [1036, 334] width 81 height 35
type input "0"
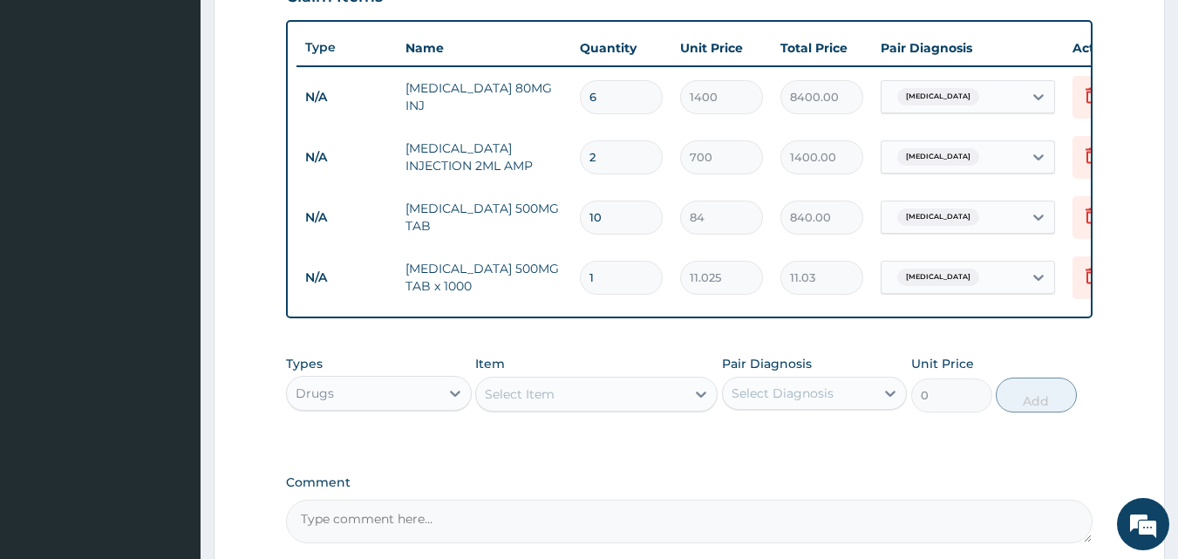
type input "18"
type input "198.45"
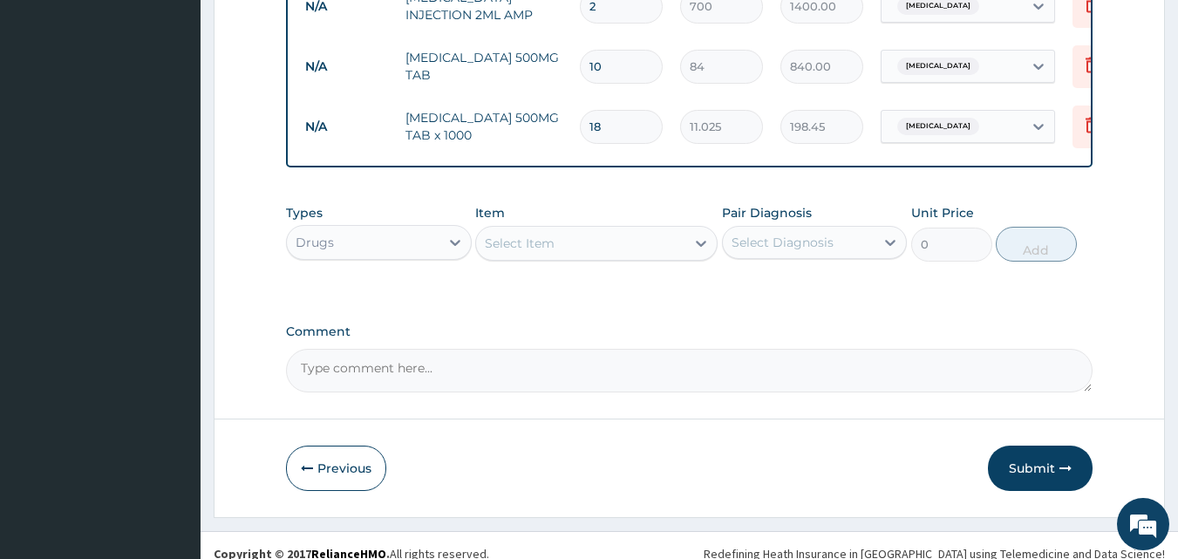
scroll to position [809, 0]
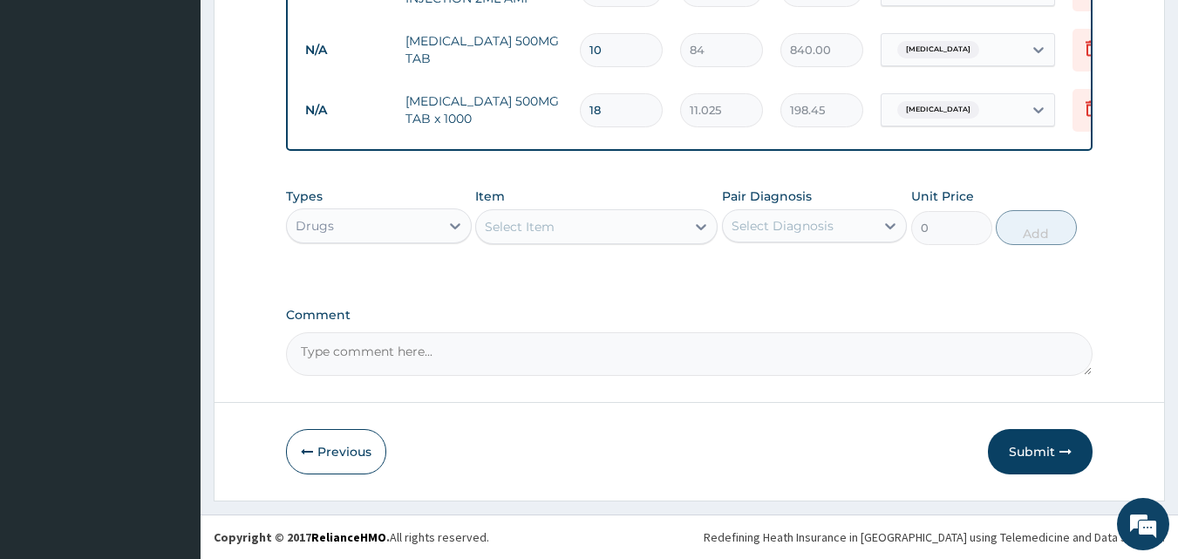
type input "18"
drag, startPoint x: 410, startPoint y: 201, endPoint x: 415, endPoint y: 211, distance: 11.7
click at [412, 207] on div "Types Drugs" at bounding box center [379, 217] width 186 height 58
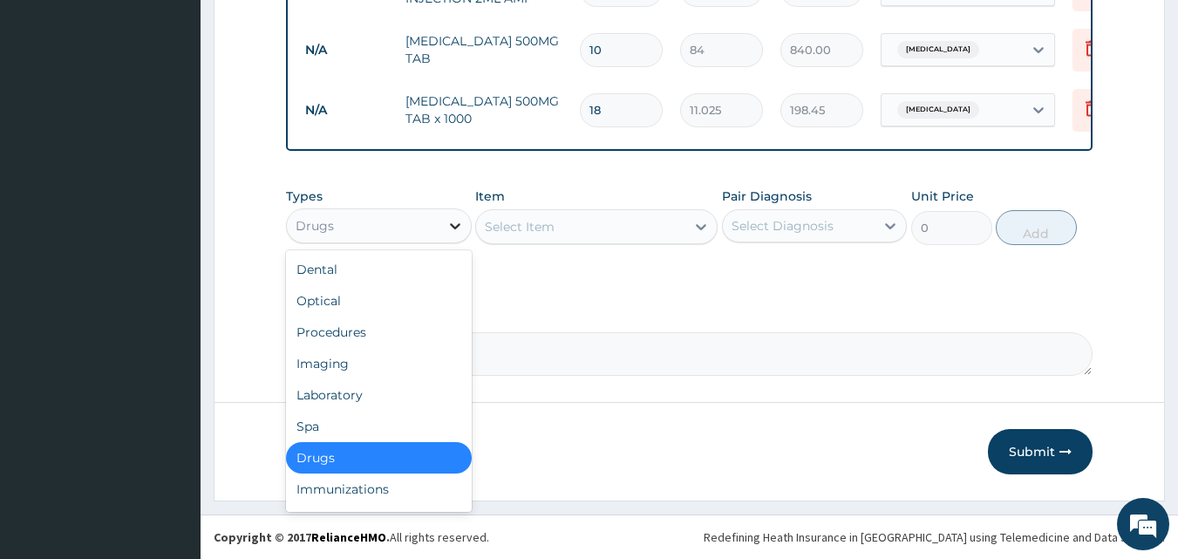
click at [457, 223] on icon at bounding box center [455, 225] width 17 height 17
click at [348, 330] on div "Procedures" at bounding box center [379, 332] width 186 height 31
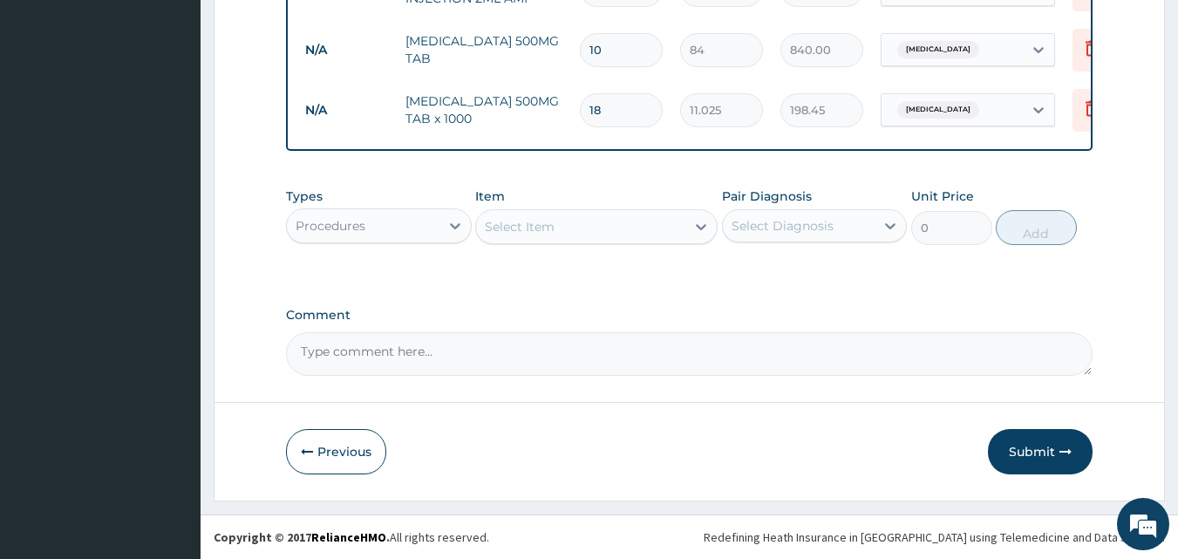
click at [687, 228] on div at bounding box center [700, 226] width 31 height 31
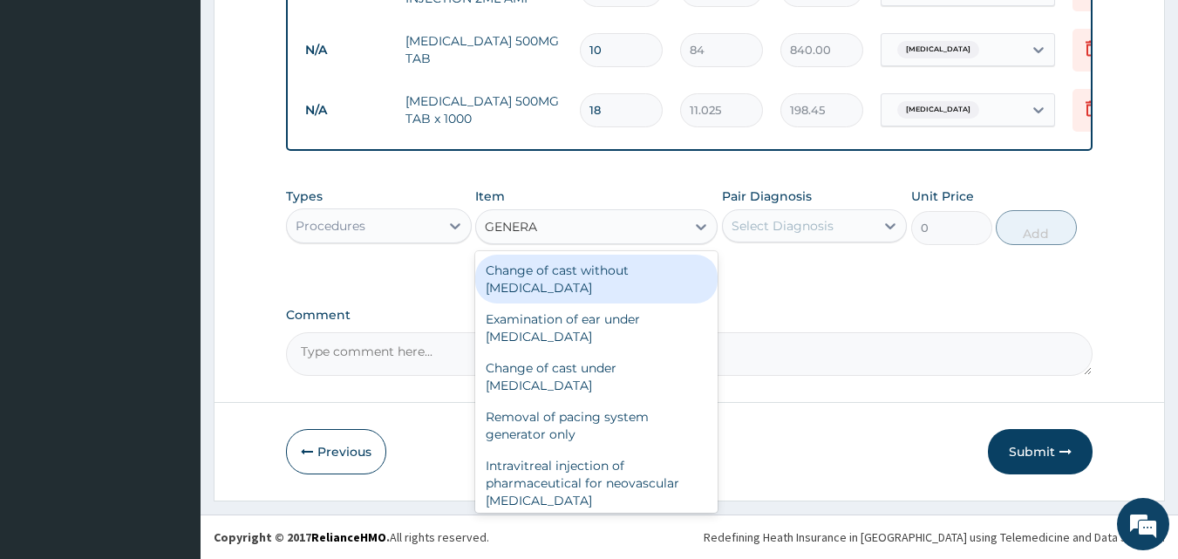
type input "GENERAL"
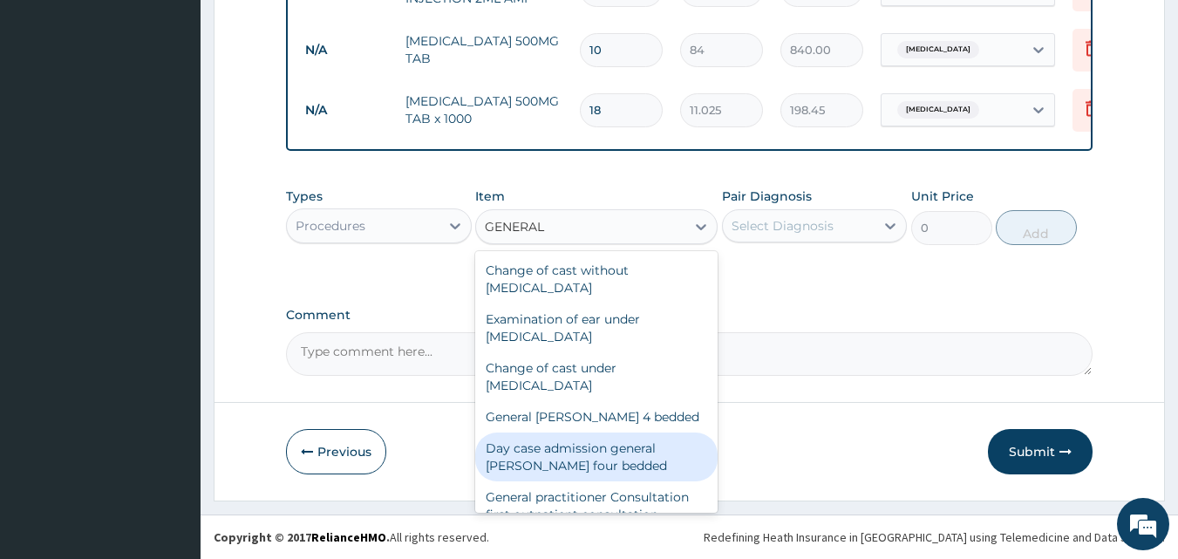
scroll to position [203, 0]
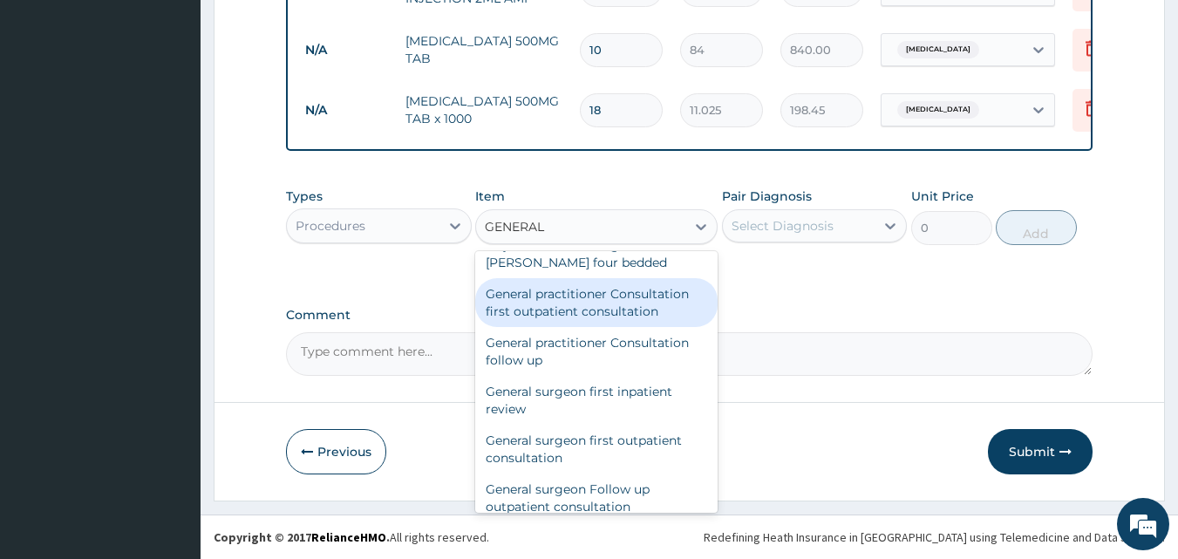
click at [600, 312] on div "General practitioner Consultation first outpatient consultation" at bounding box center [596, 302] width 242 height 49
type input "3000"
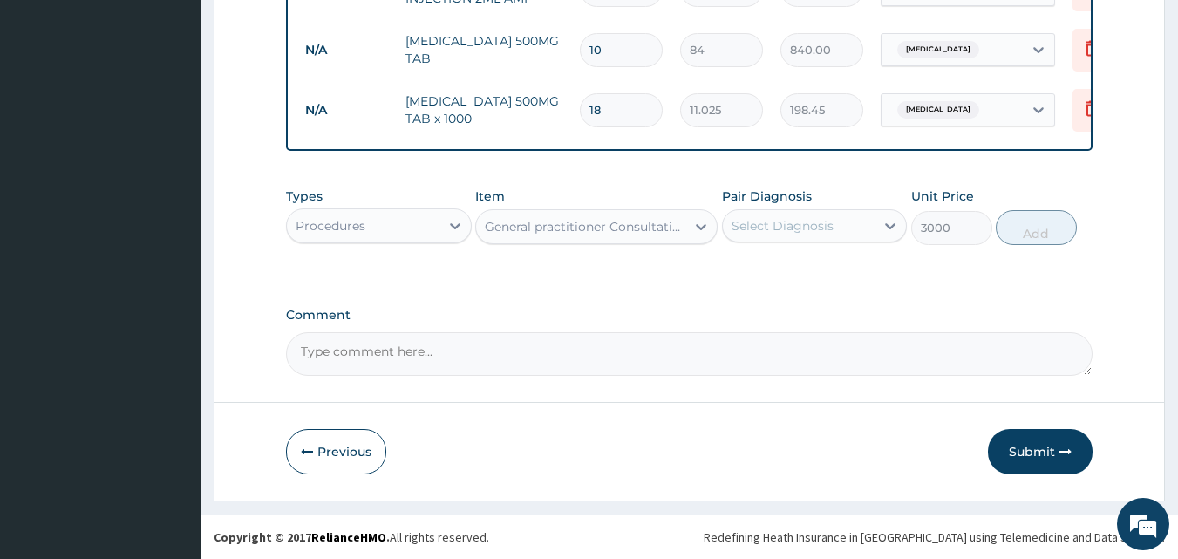
click at [852, 234] on div "Select Diagnosis" at bounding box center [799, 226] width 153 height 28
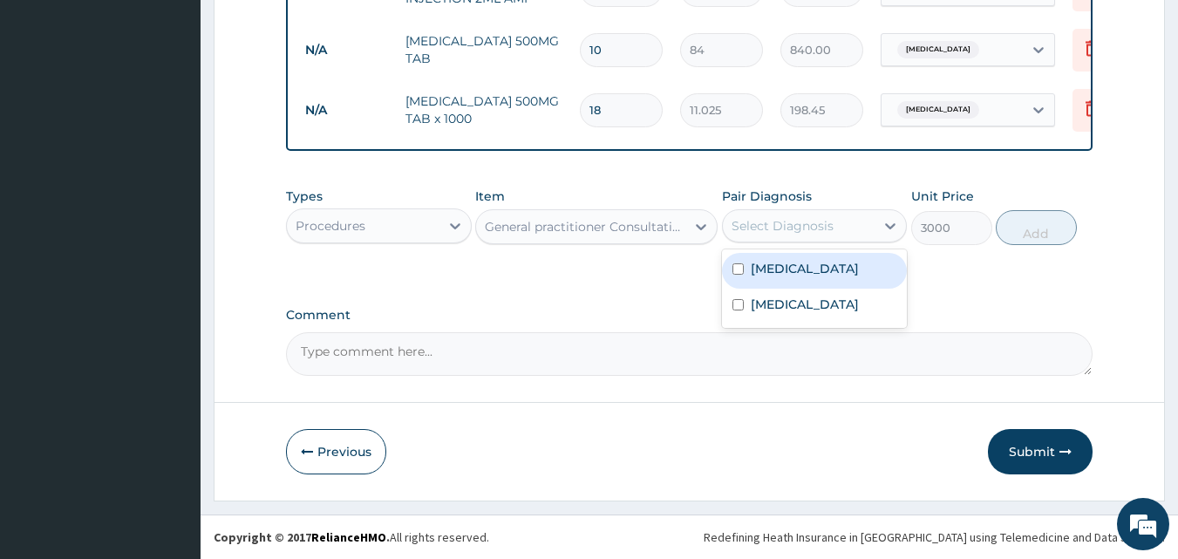
click at [797, 271] on div "[MEDICAL_DATA]" at bounding box center [815, 271] width 186 height 36
checkbox input "true"
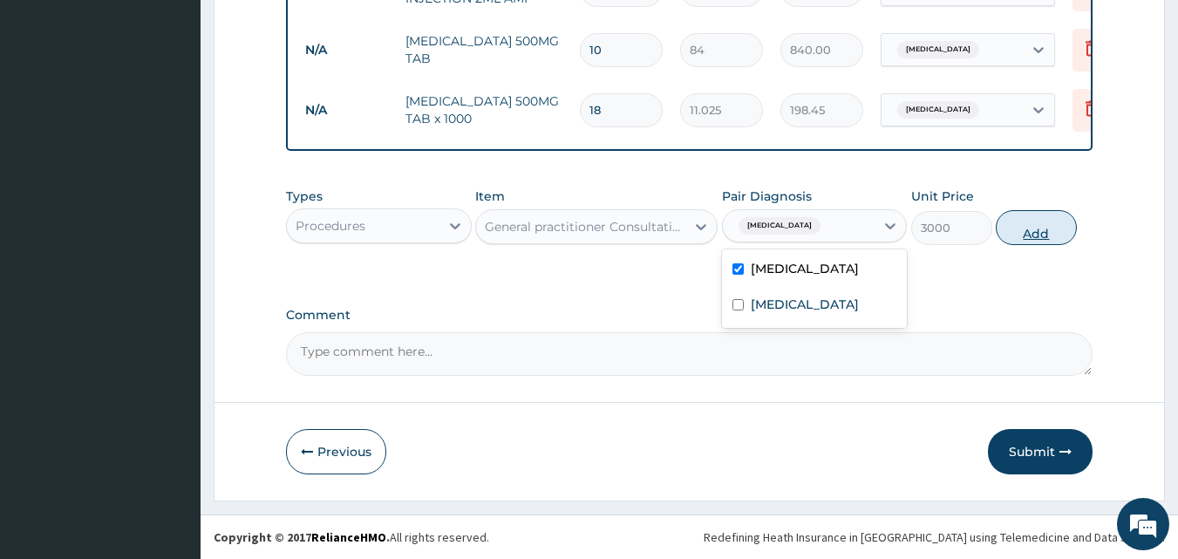
click at [1034, 232] on button "Add" at bounding box center [1036, 227] width 81 height 35
type input "0"
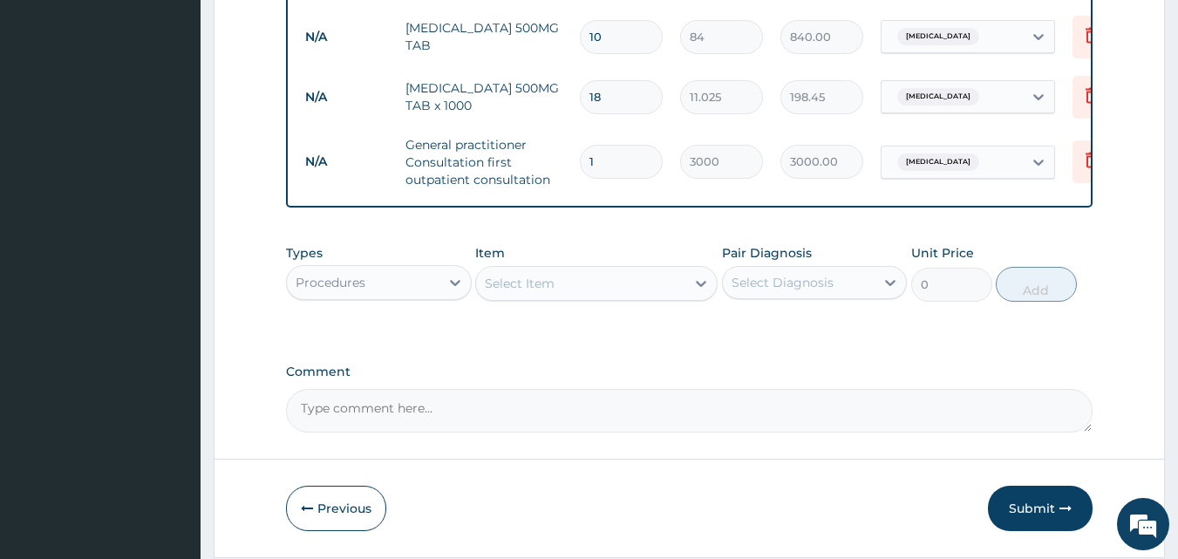
scroll to position [879, 0]
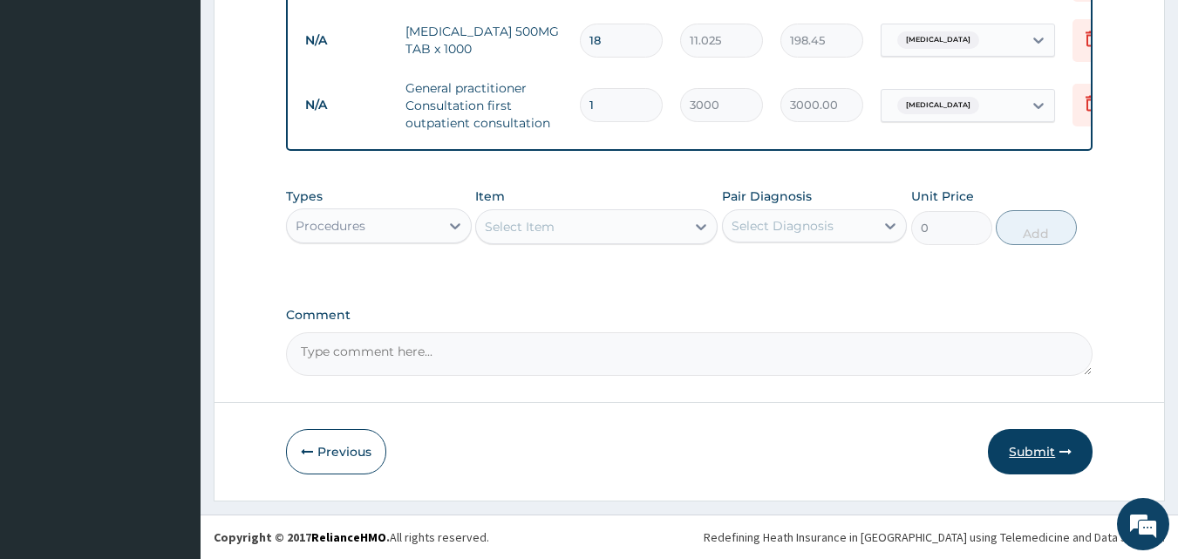
click at [1040, 450] on button "Submit" at bounding box center [1040, 451] width 105 height 45
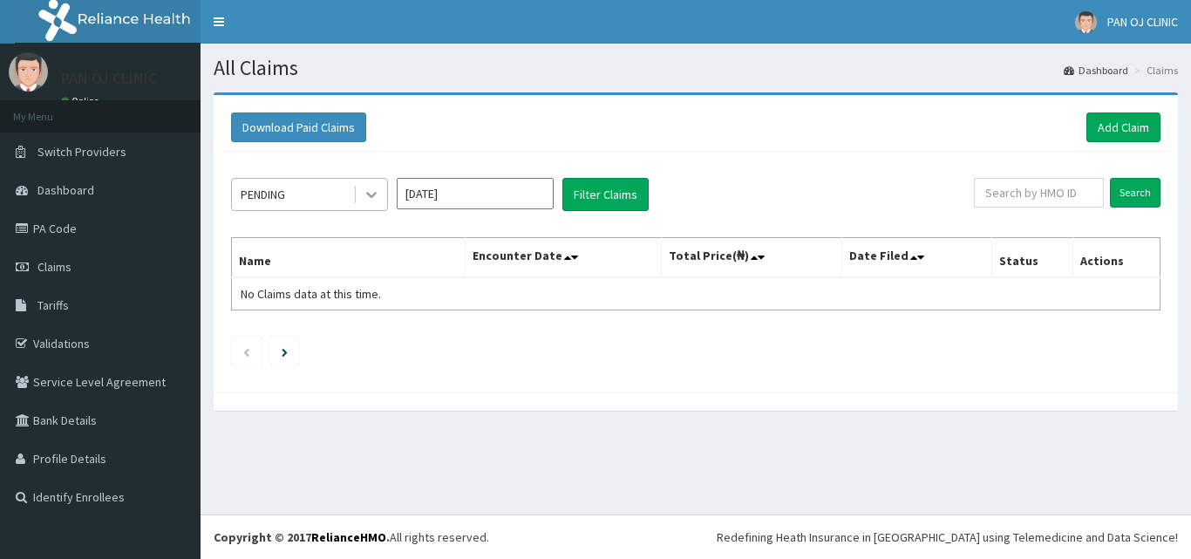
click at [362, 189] on div at bounding box center [371, 194] width 31 height 31
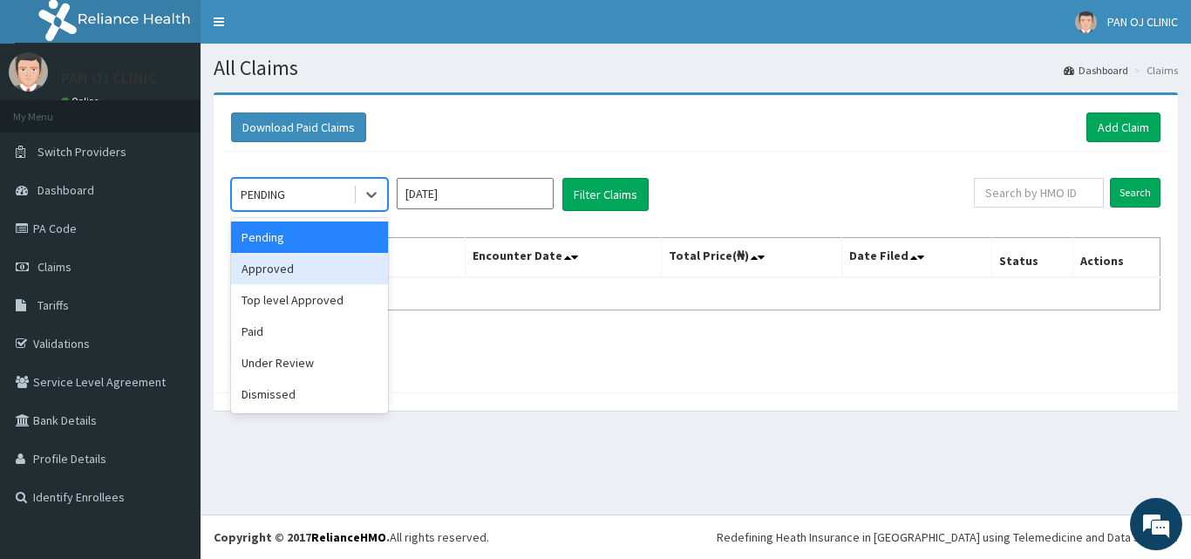
click at [300, 262] on div "Approved" at bounding box center [309, 268] width 157 height 31
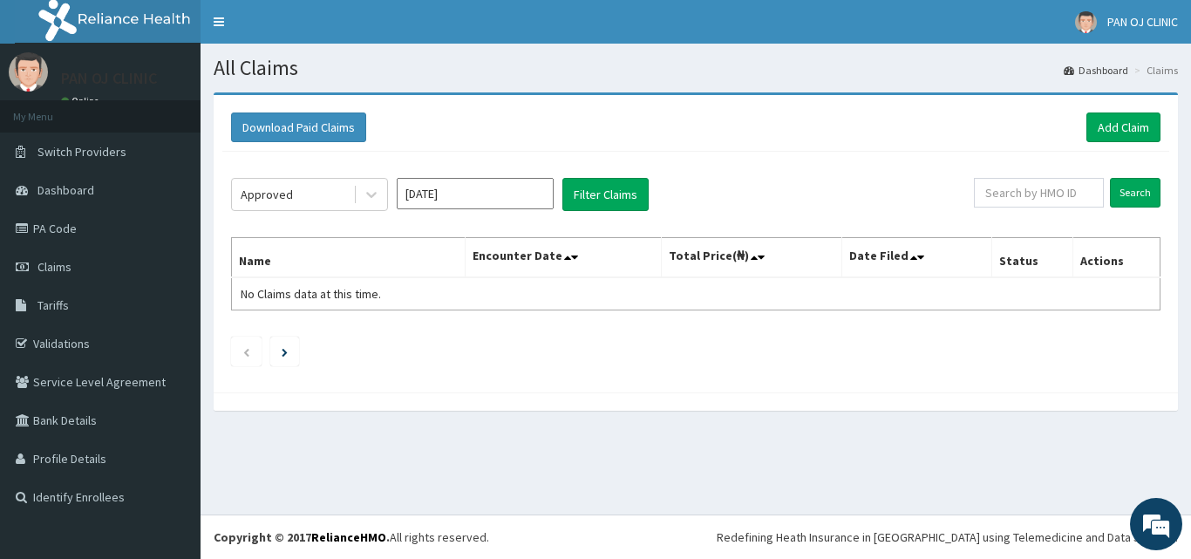
drag, startPoint x: 534, startPoint y: 211, endPoint x: 535, endPoint y: 201, distance: 10.5
click at [534, 209] on div "[DATE]" at bounding box center [475, 194] width 157 height 33
click at [535, 201] on input "[DATE]" at bounding box center [475, 193] width 157 height 31
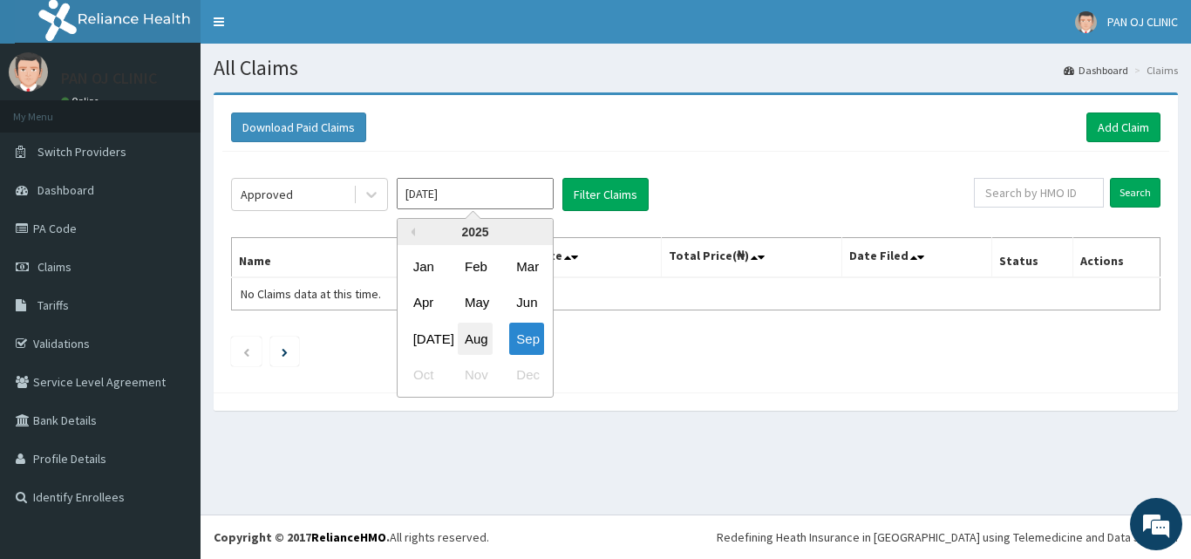
click at [476, 347] on div "Aug" at bounding box center [475, 339] width 35 height 32
type input "[DATE]"
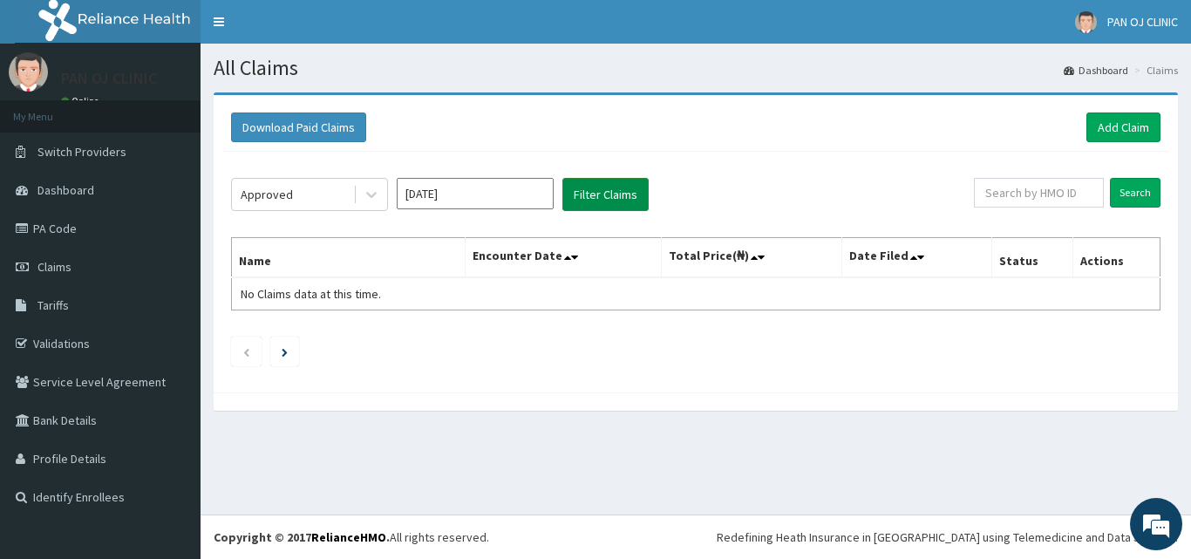
click at [610, 203] on button "Filter Claims" at bounding box center [606, 194] width 86 height 33
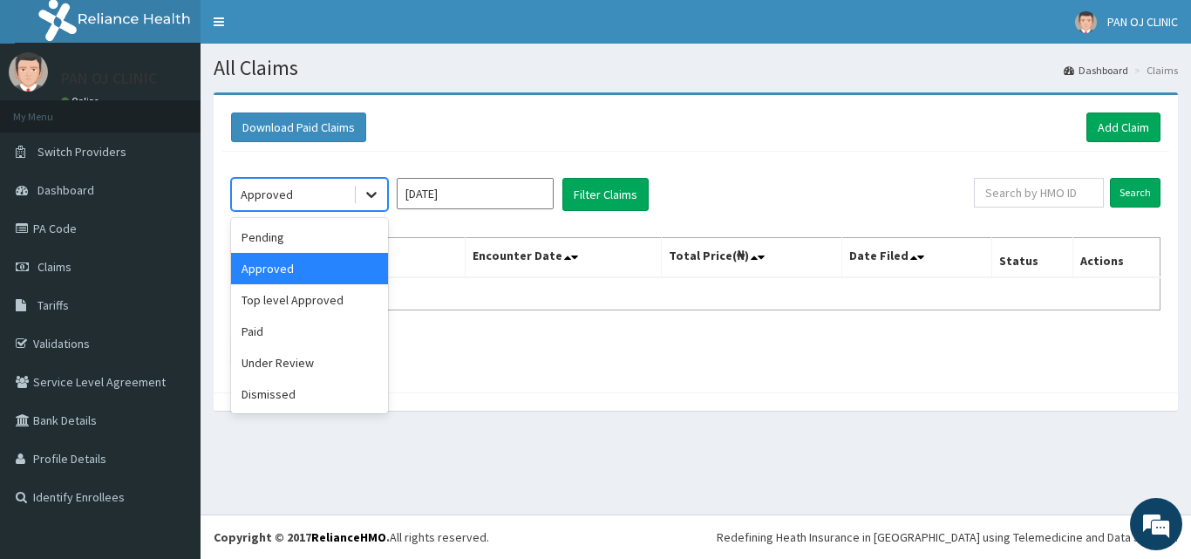
click at [372, 201] on icon at bounding box center [371, 194] width 17 height 17
click at [280, 229] on div "Pending" at bounding box center [309, 237] width 157 height 31
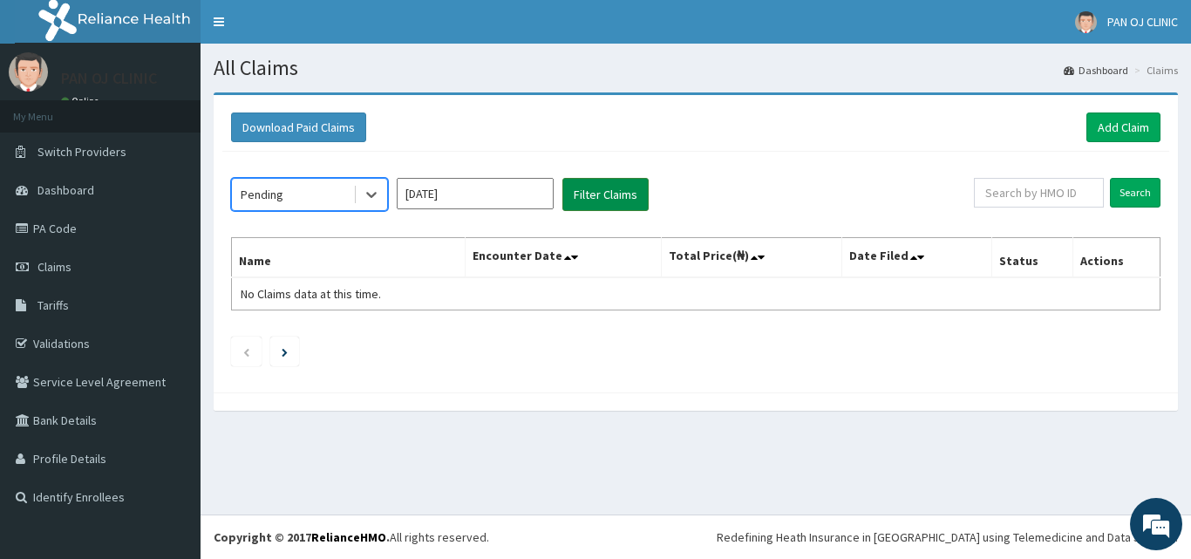
click at [588, 201] on button "Filter Claims" at bounding box center [606, 194] width 86 height 33
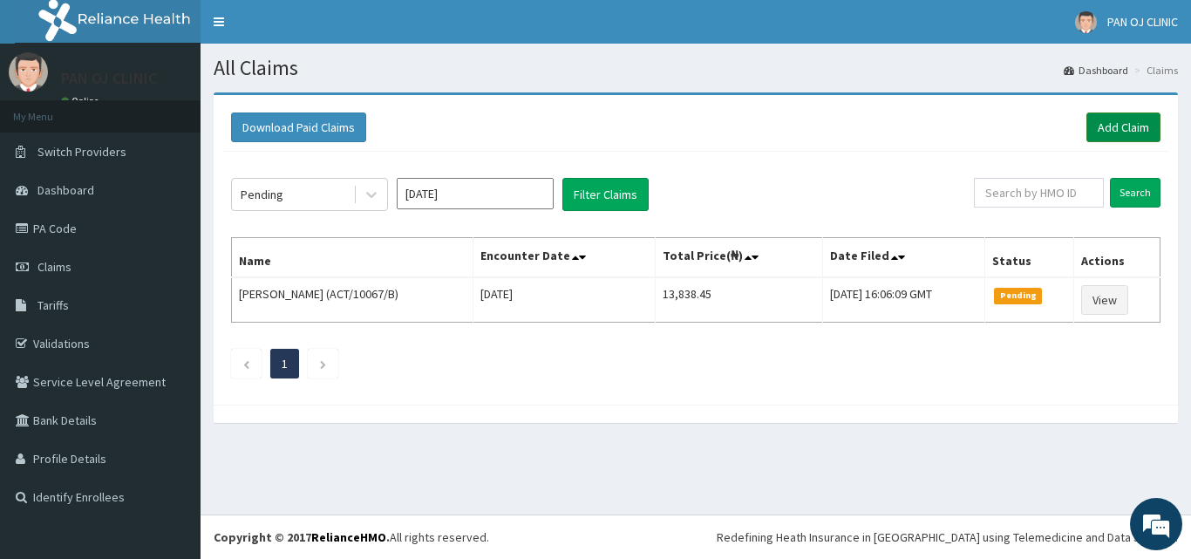
click at [1128, 123] on link "Add Claim" at bounding box center [1124, 128] width 74 height 30
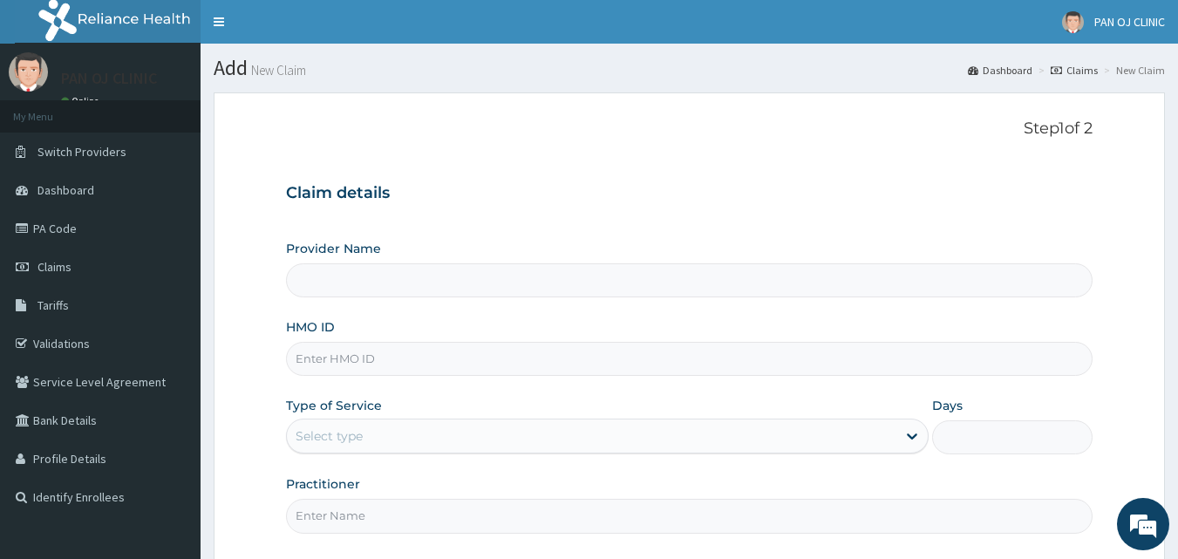
scroll to position [163, 0]
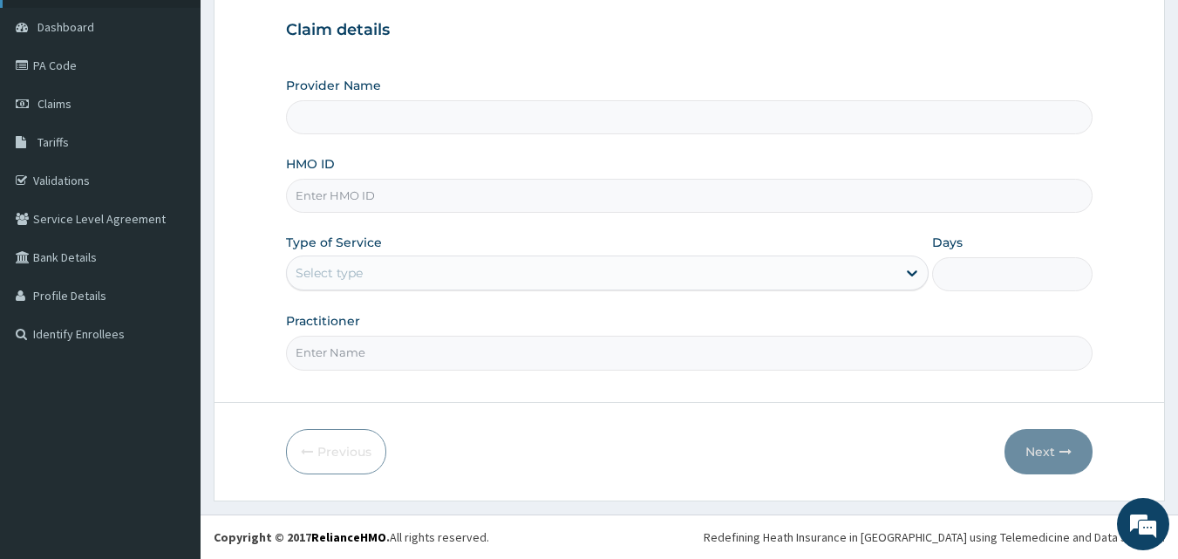
type input "PAN OJ CLINIC"
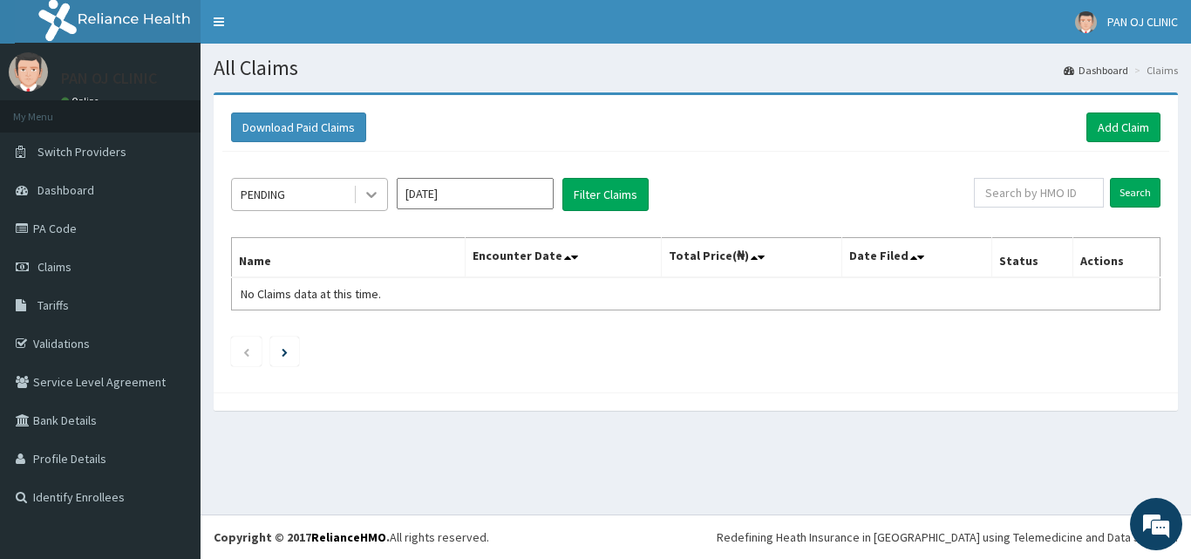
click at [378, 200] on icon at bounding box center [371, 194] width 17 height 17
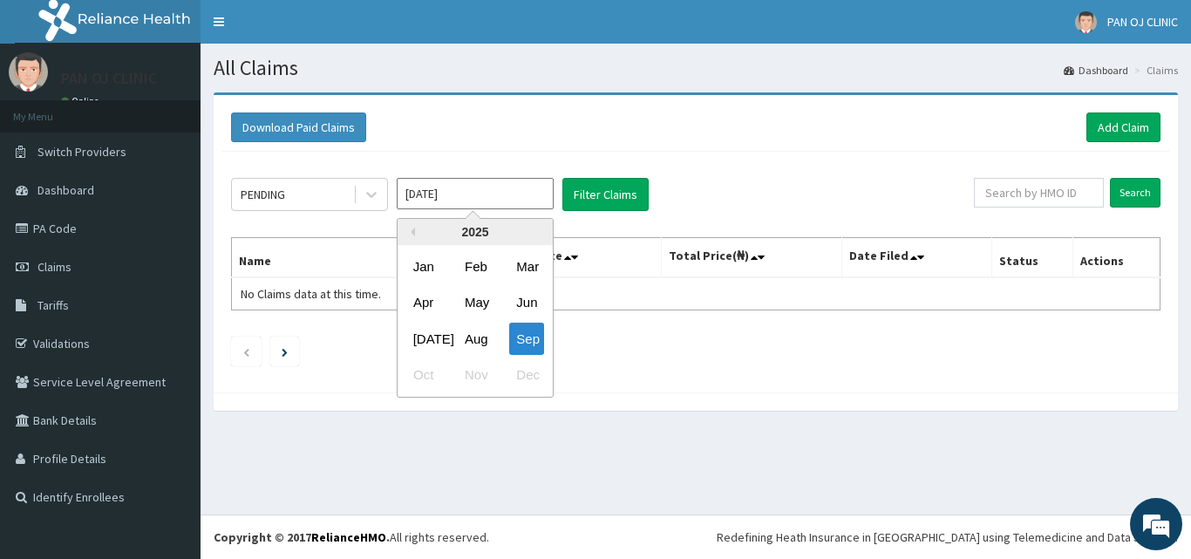
click at [489, 198] on input "Sep 2025" at bounding box center [475, 193] width 157 height 31
drag, startPoint x: 480, startPoint y: 340, endPoint x: 482, endPoint y: 325, distance: 15.1
click at [479, 339] on div "Aug" at bounding box center [475, 339] width 35 height 32
type input "Aug 2025"
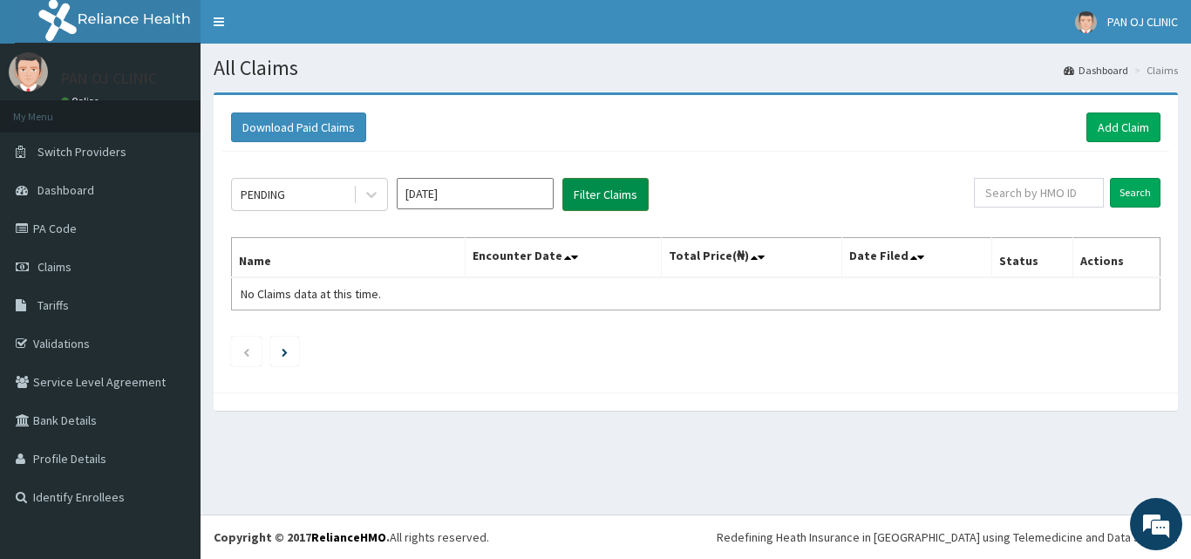
click at [610, 196] on button "Filter Claims" at bounding box center [606, 194] width 86 height 33
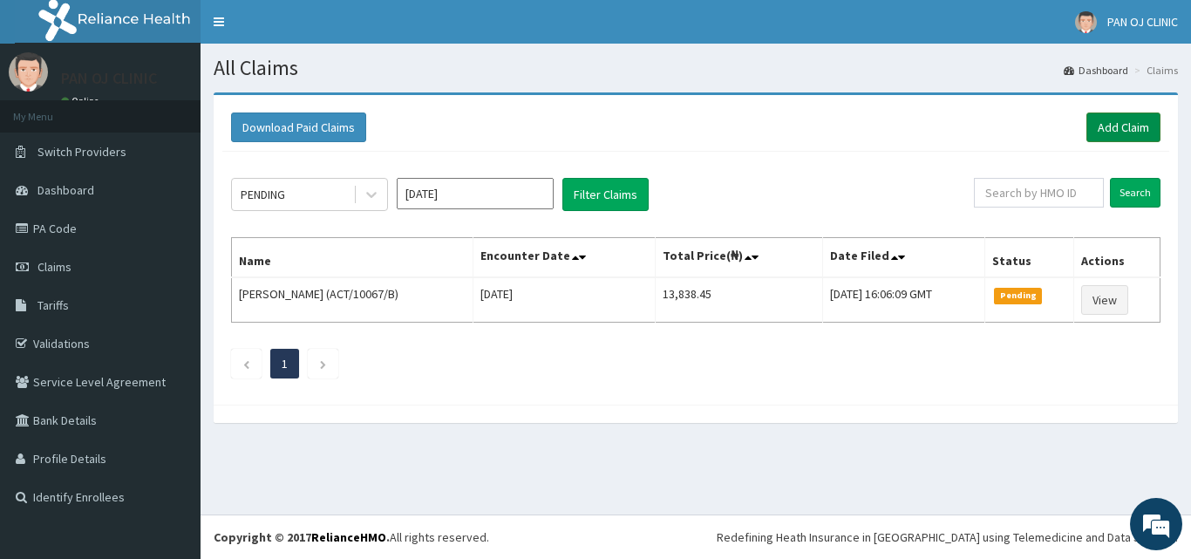
click at [1134, 123] on link "Add Claim" at bounding box center [1124, 128] width 74 height 30
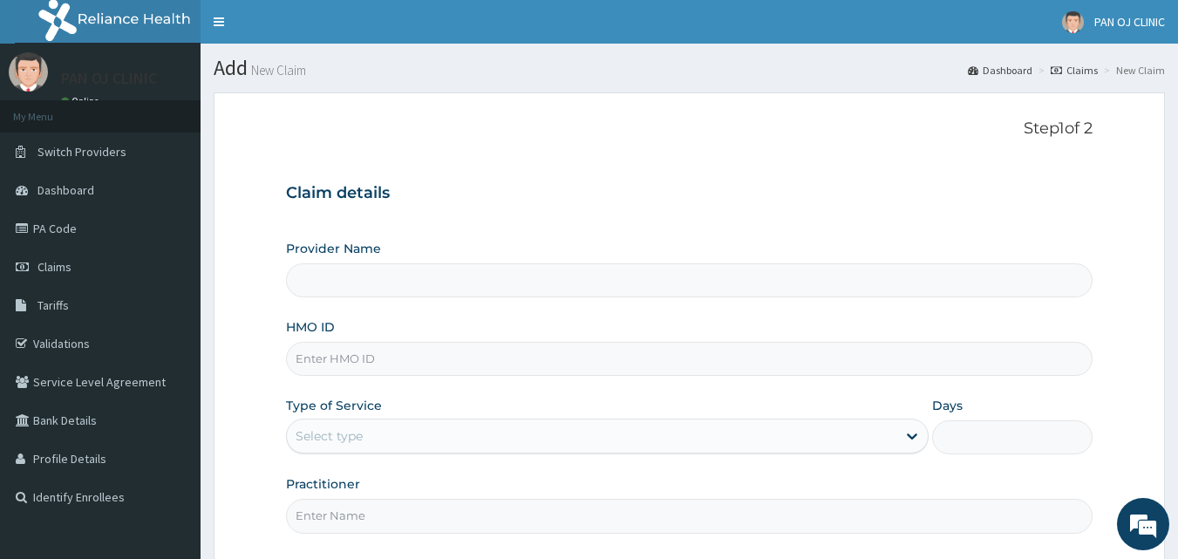
type input "PAN OJ CLINIC"
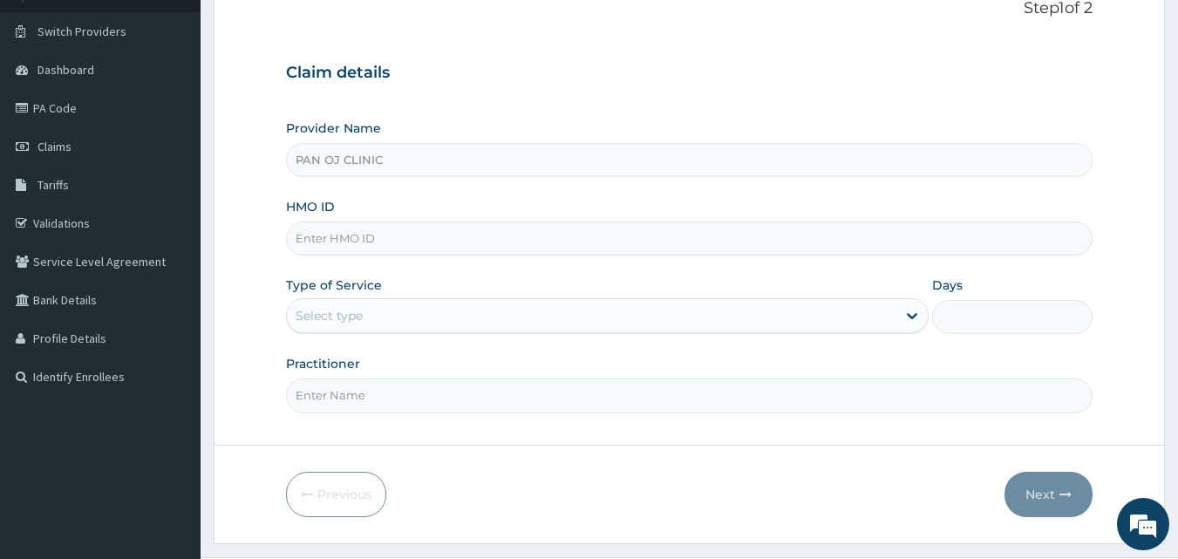
scroll to position [163, 0]
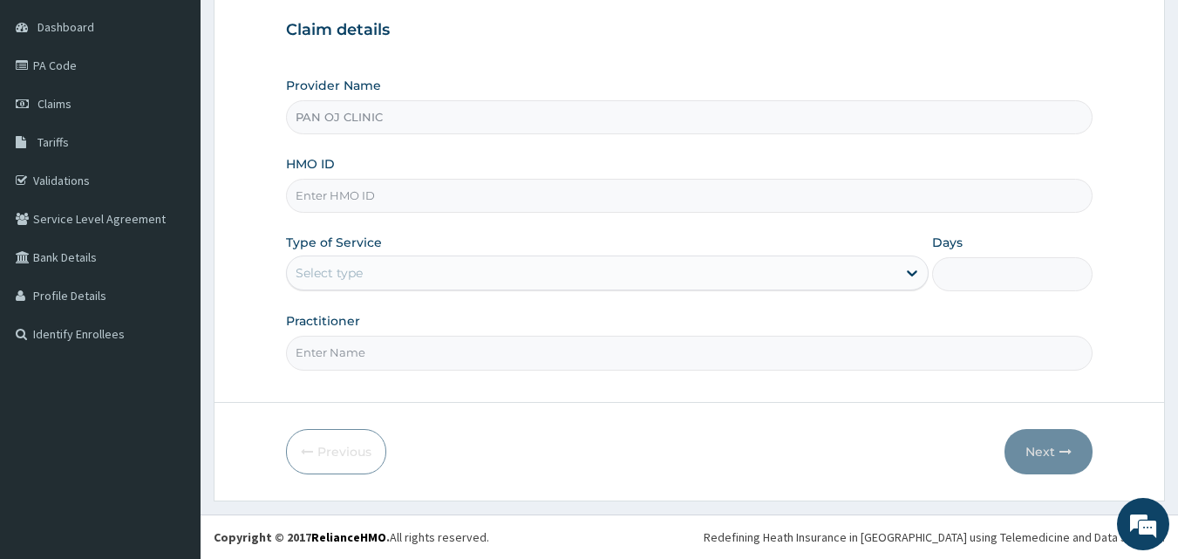
click at [334, 192] on input "HMO ID" at bounding box center [690, 196] width 808 height 34
type input "ACB/10170/C"
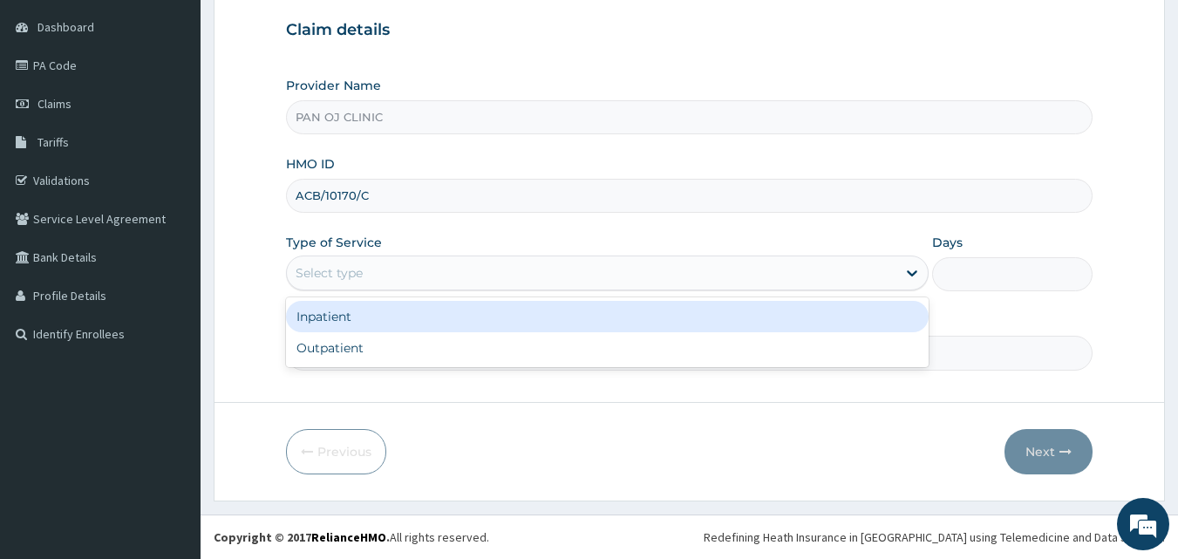
click at [621, 279] on div "Select type" at bounding box center [592, 273] width 610 height 28
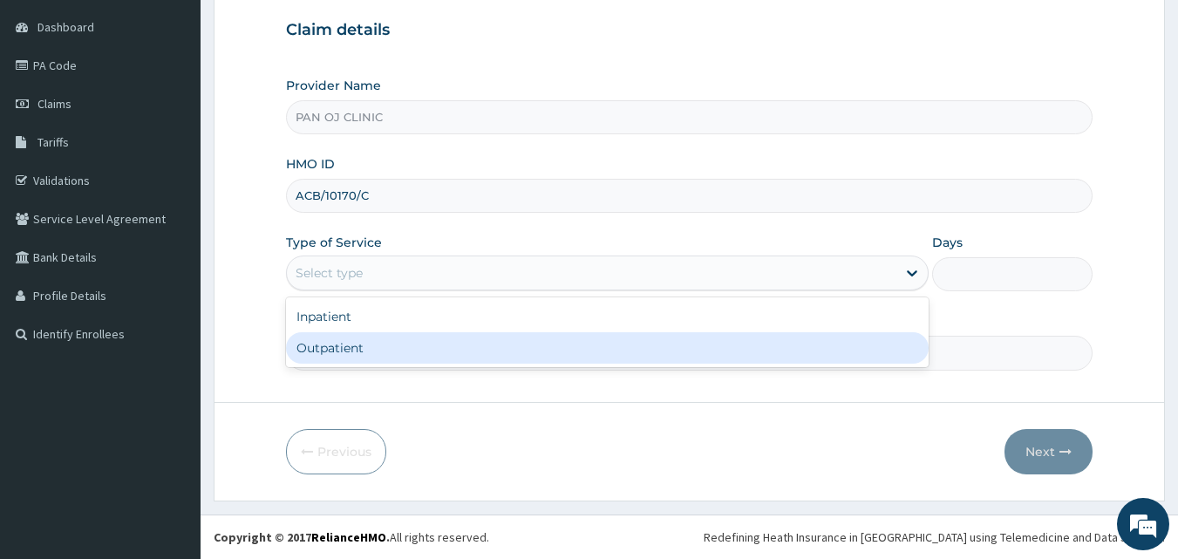
click at [556, 343] on div "Outpatient" at bounding box center [607, 347] width 643 height 31
type input "1"
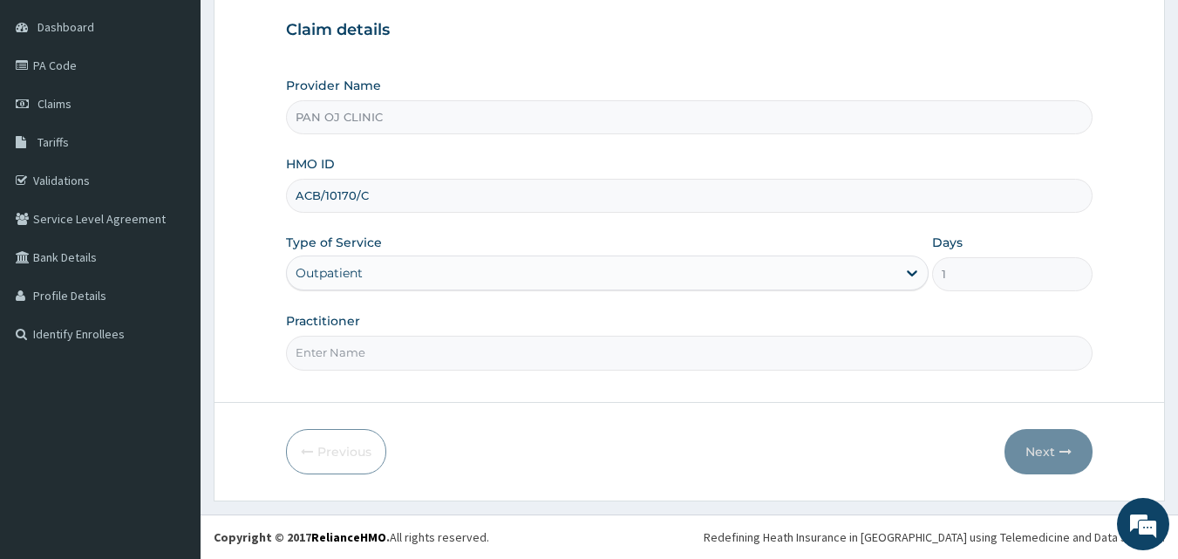
click at [344, 359] on input "Practitioner" at bounding box center [690, 353] width 808 height 34
type input "DR [PERSON_NAME]"
click at [1034, 445] on button "Next" at bounding box center [1049, 451] width 88 height 45
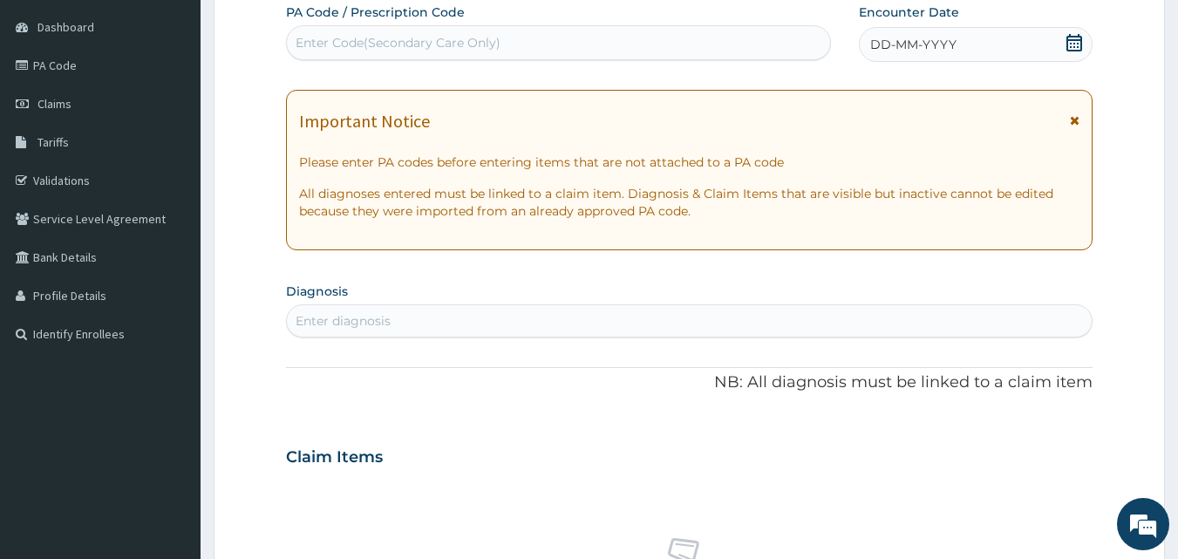
click at [1067, 41] on icon at bounding box center [1075, 42] width 16 height 17
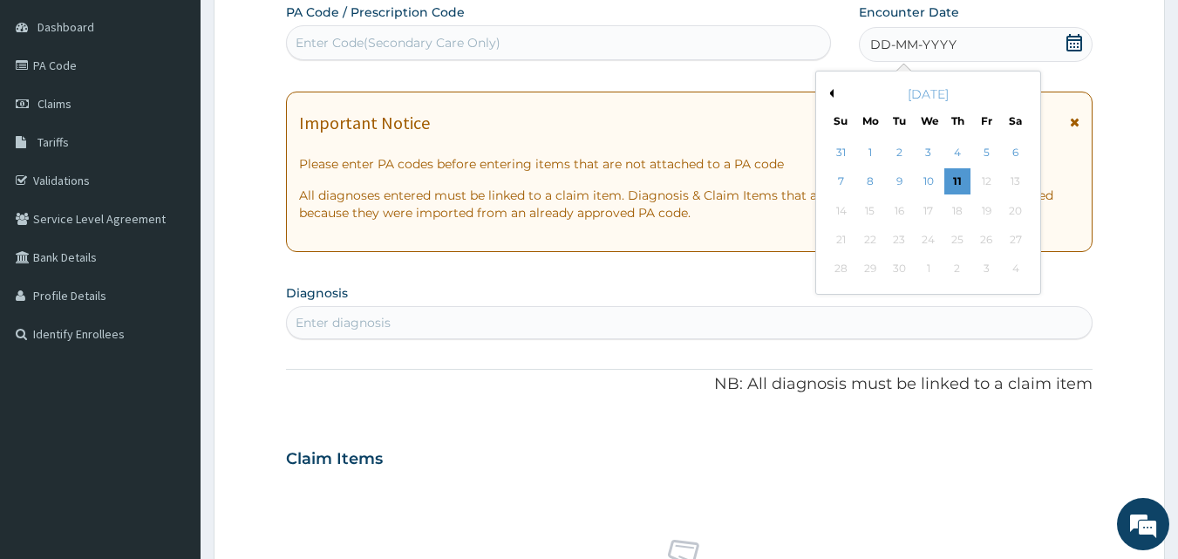
click at [831, 91] on button "Previous Month" at bounding box center [829, 93] width 9 height 9
click at [958, 208] on div "14" at bounding box center [957, 211] width 26 height 26
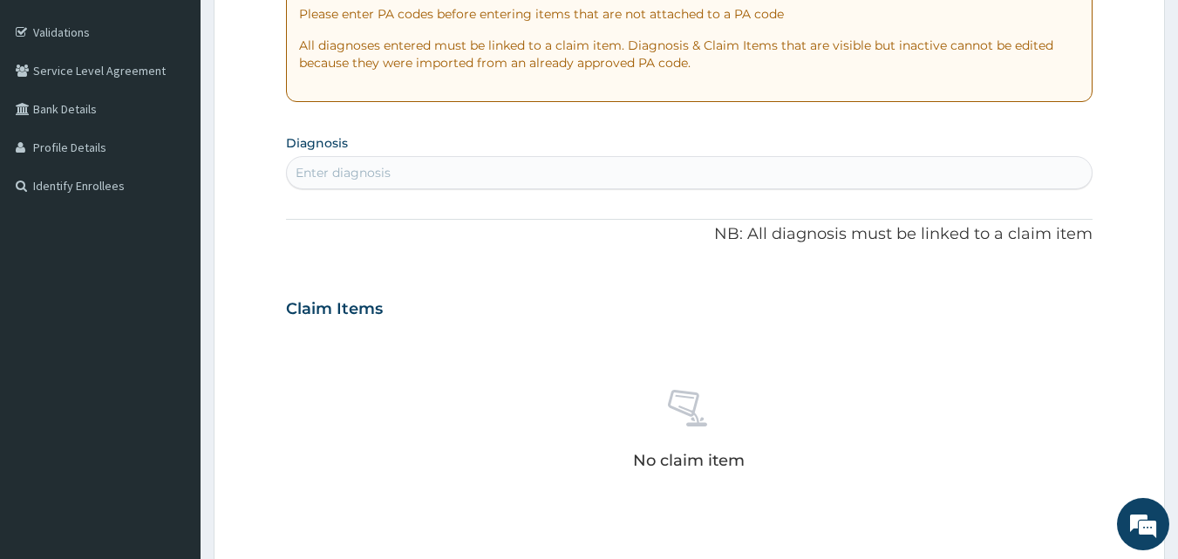
scroll to position [366, 0]
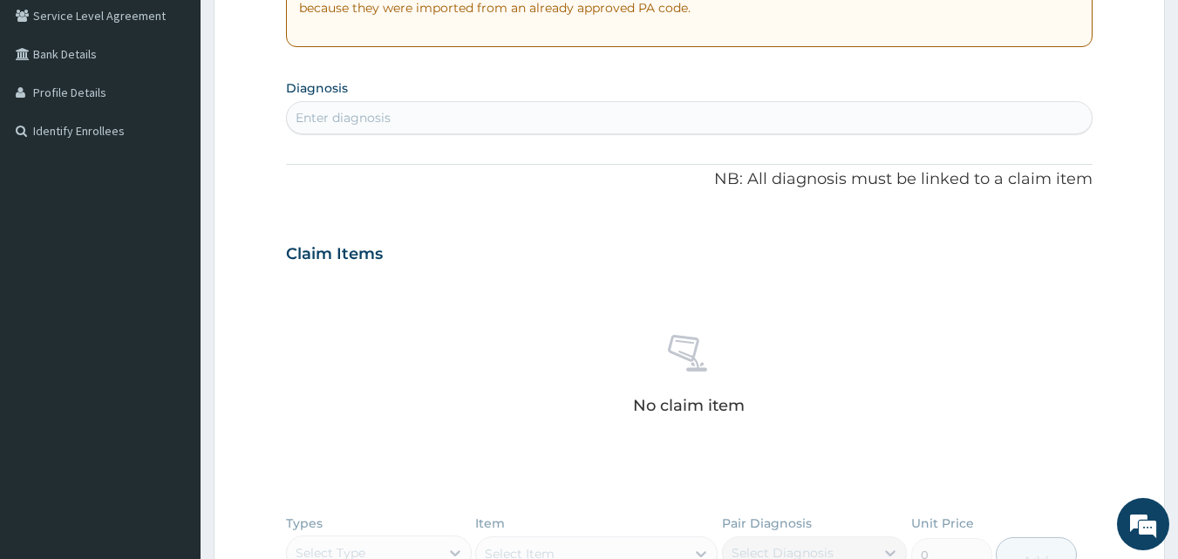
click at [424, 113] on div "Enter diagnosis" at bounding box center [690, 118] width 806 height 28
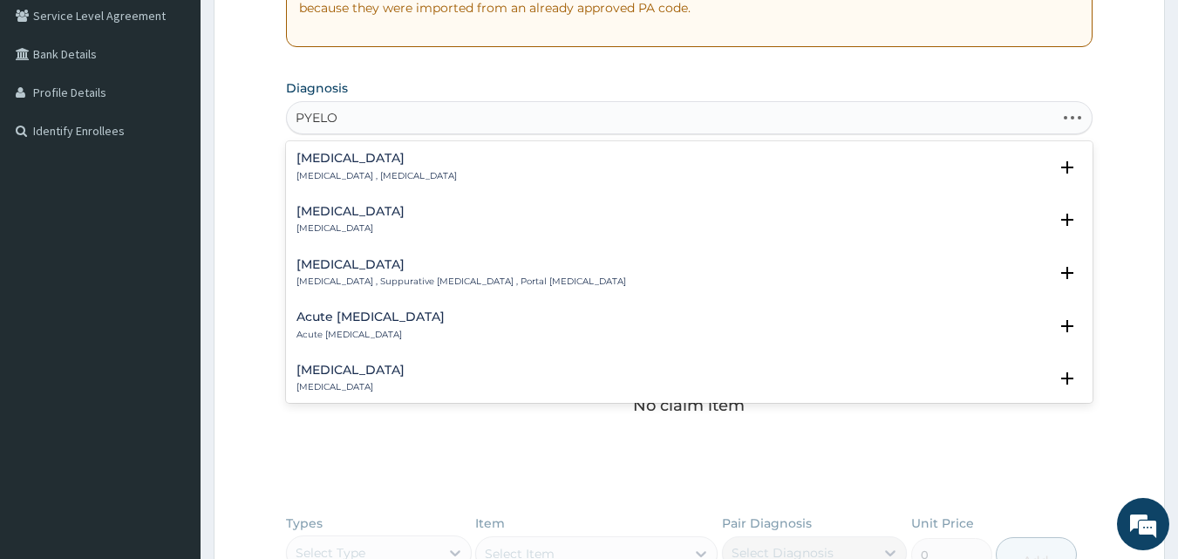
type input "PYELON"
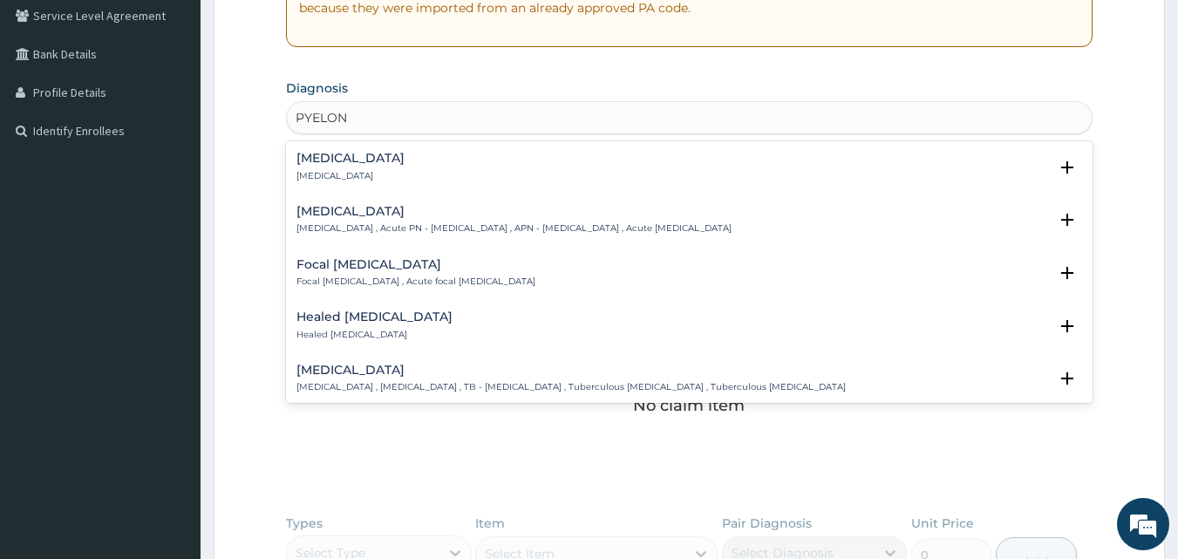
click at [344, 216] on h4 "Acute pyelonephritis" at bounding box center [514, 211] width 435 height 13
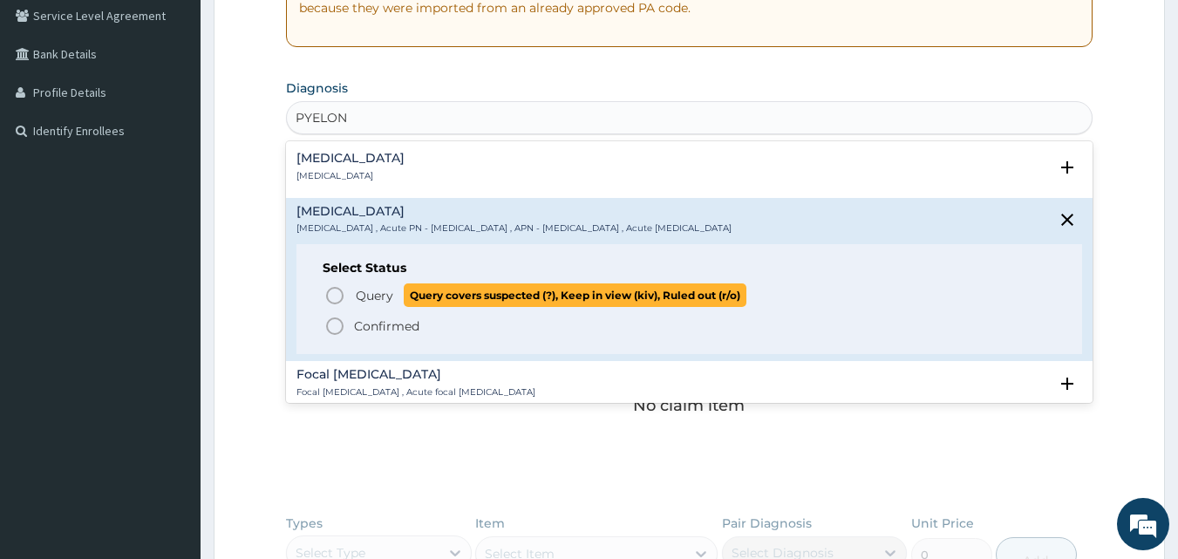
click at [338, 298] on icon "status option query" at bounding box center [334, 295] width 21 height 21
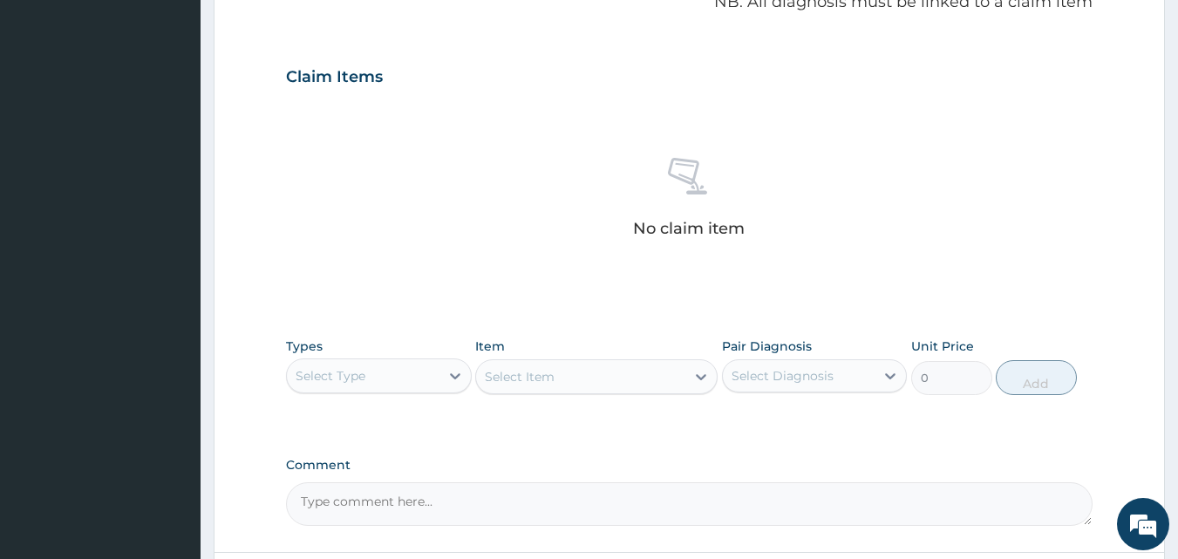
scroll to position [610, 0]
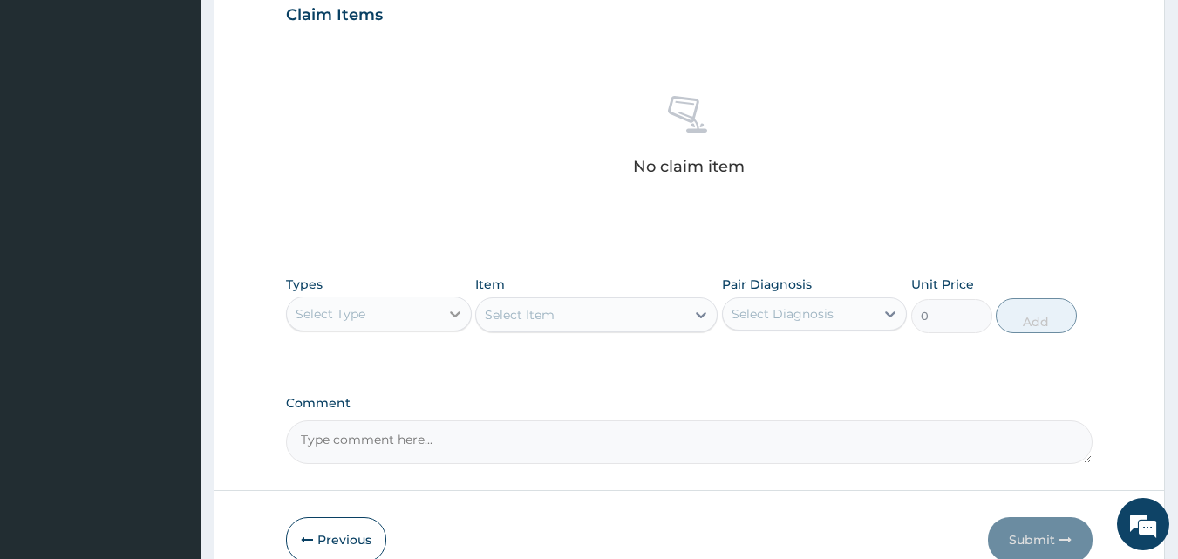
click at [453, 313] on icon at bounding box center [455, 313] width 17 height 17
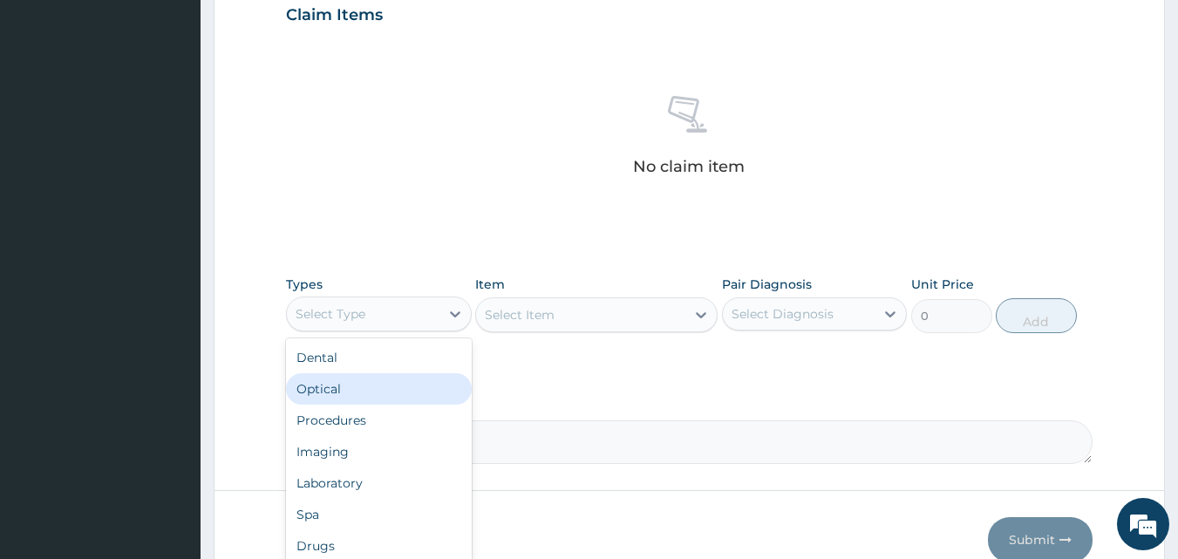
scroll to position [59, 0]
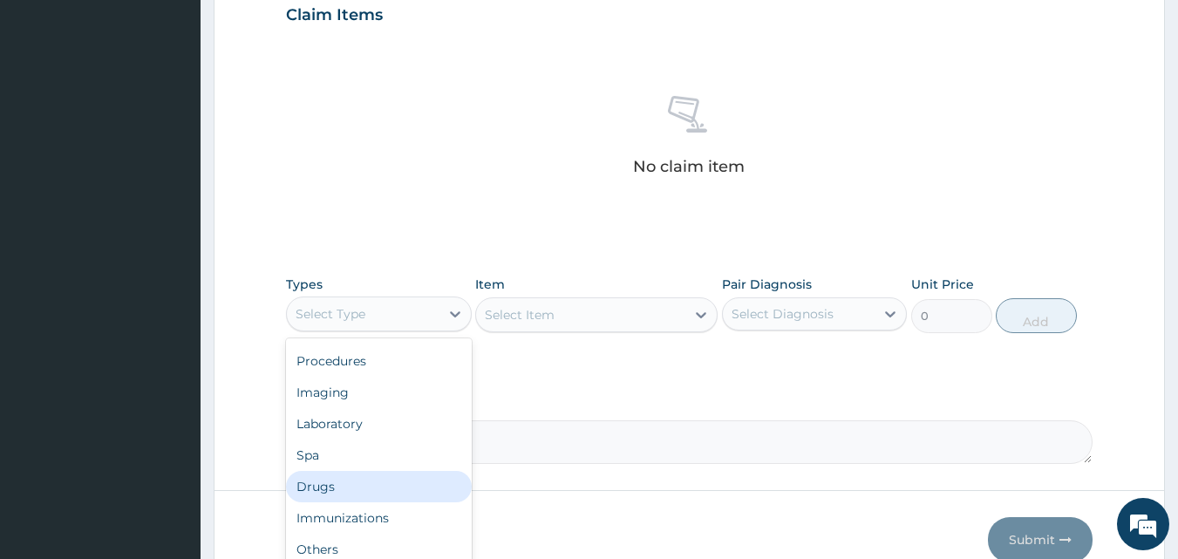
click at [340, 493] on div "Drugs" at bounding box center [379, 486] width 186 height 31
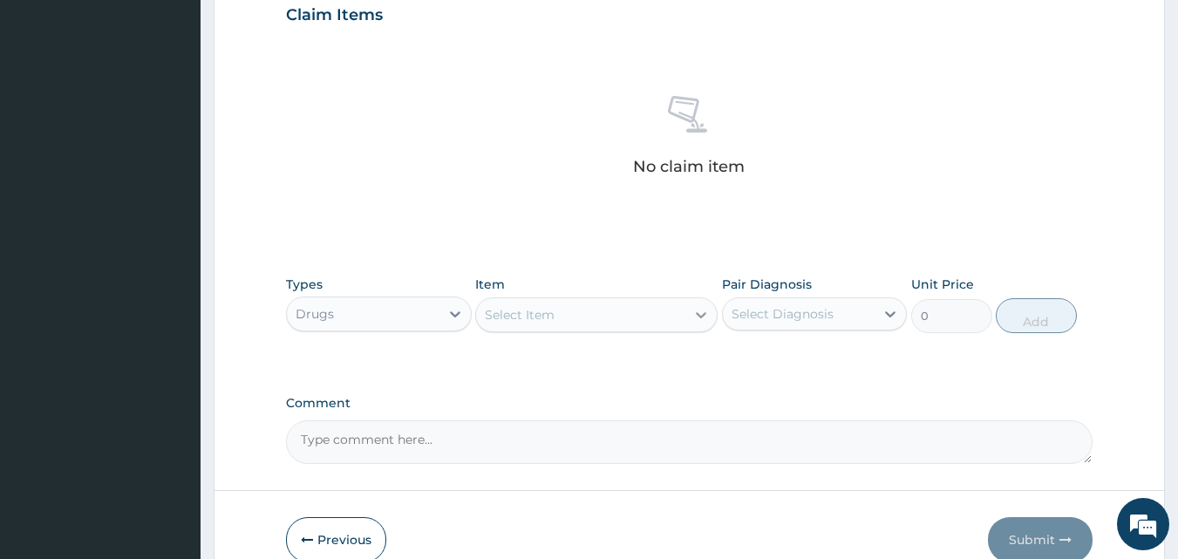
click at [687, 319] on div at bounding box center [700, 314] width 31 height 31
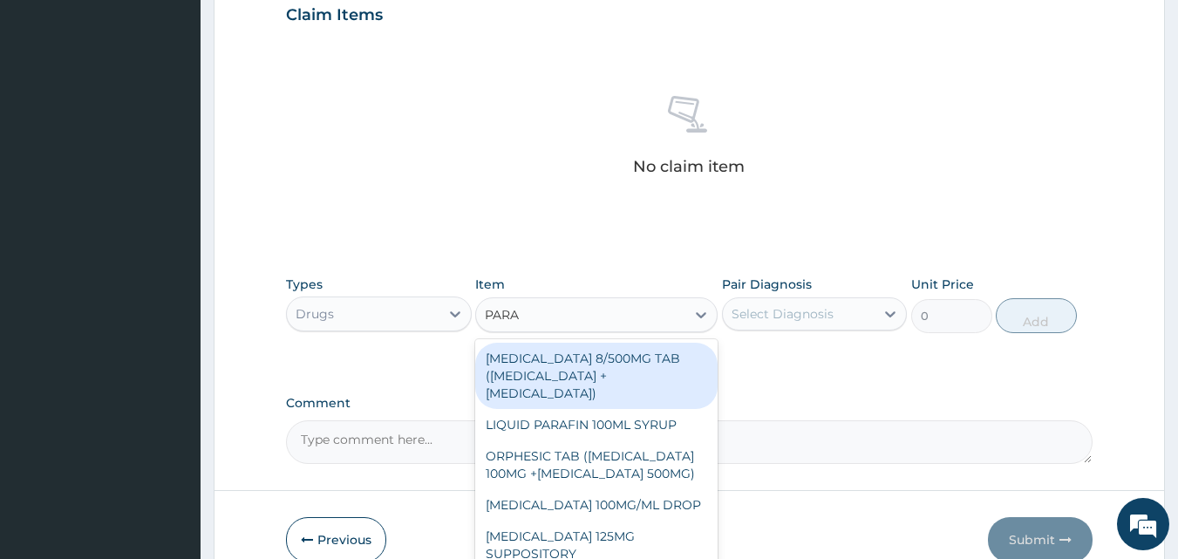
type input "PARAC"
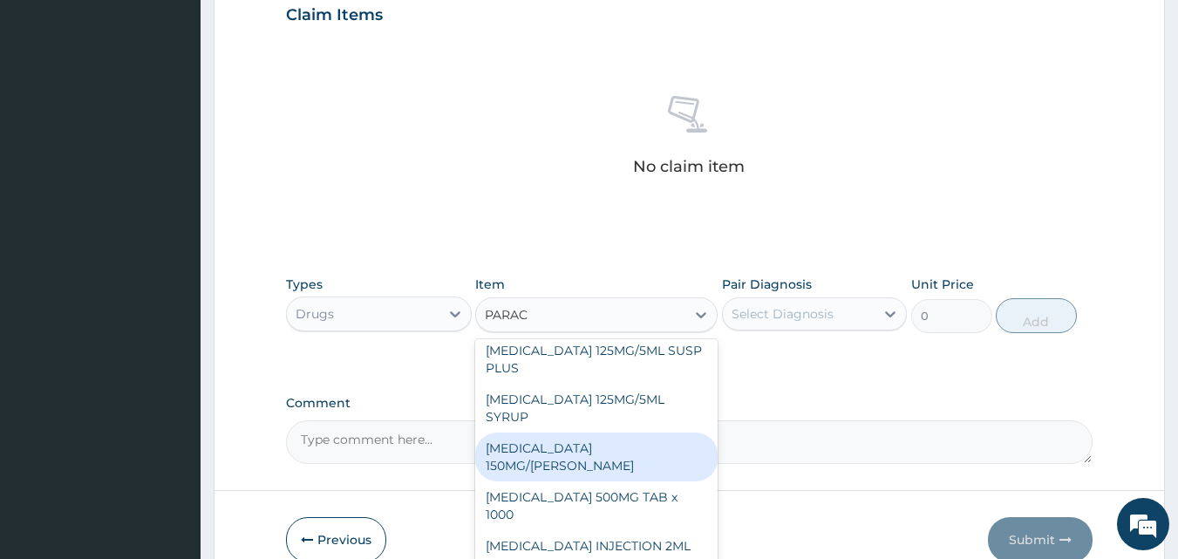
scroll to position [216, 0]
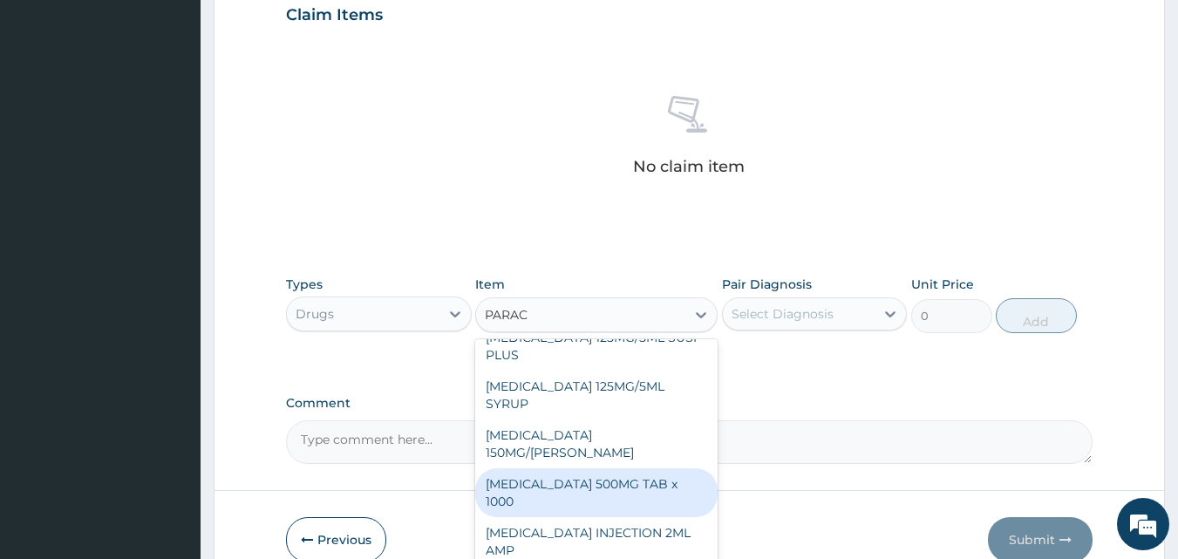
click at [591, 480] on div "PARACETAMOL 500MG TAB x 1000" at bounding box center [596, 492] width 242 height 49
type input "11.025"
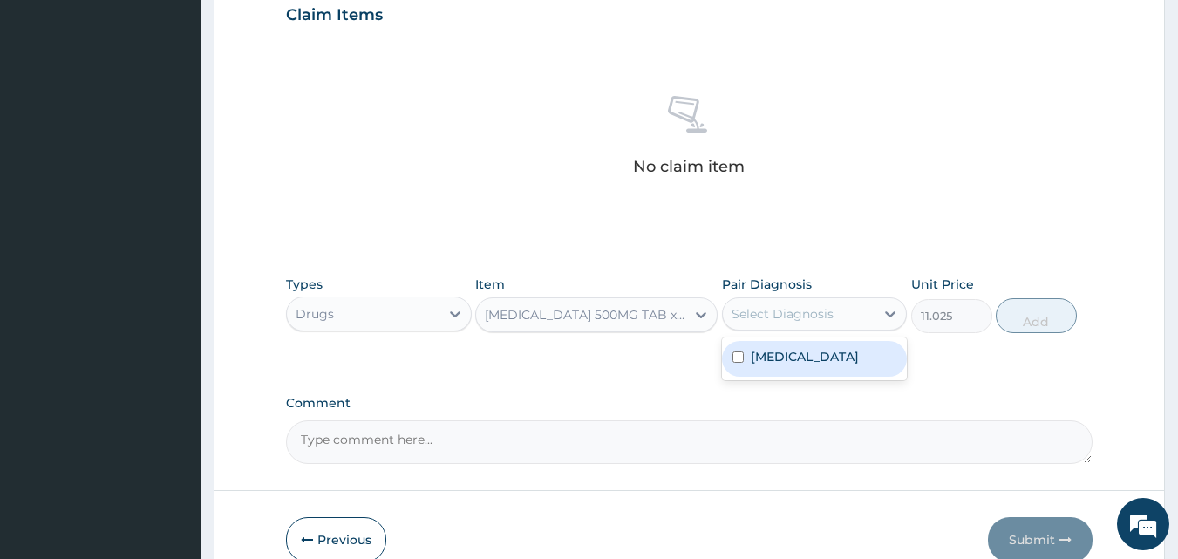
click at [842, 322] on div "Select Diagnosis" at bounding box center [799, 314] width 153 height 28
click at [786, 363] on label "Acute pyelonephritis" at bounding box center [805, 356] width 108 height 17
checkbox input "true"
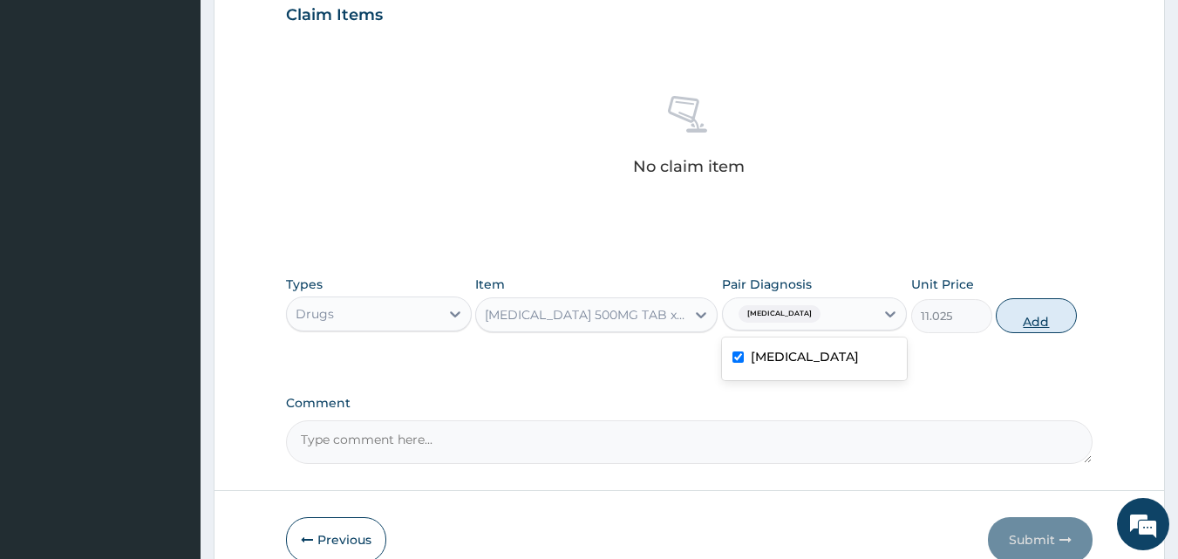
click at [1037, 324] on button "Add" at bounding box center [1036, 315] width 81 height 35
type input "0"
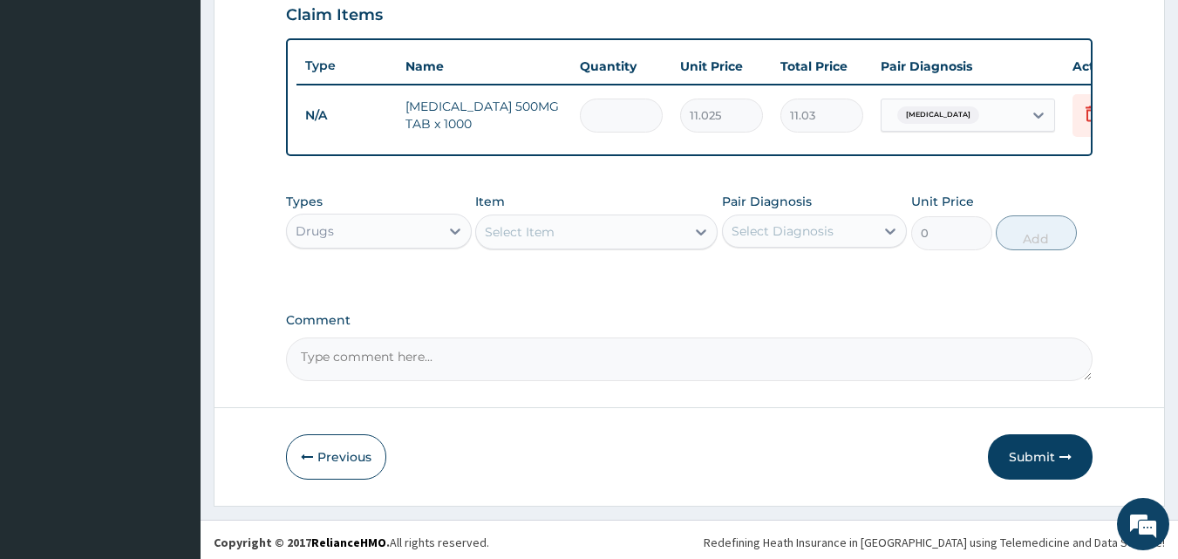
type input "0.00"
type input "6"
type input "66.15"
type input "6"
click at [684, 245] on div "Select Item" at bounding box center [580, 232] width 209 height 28
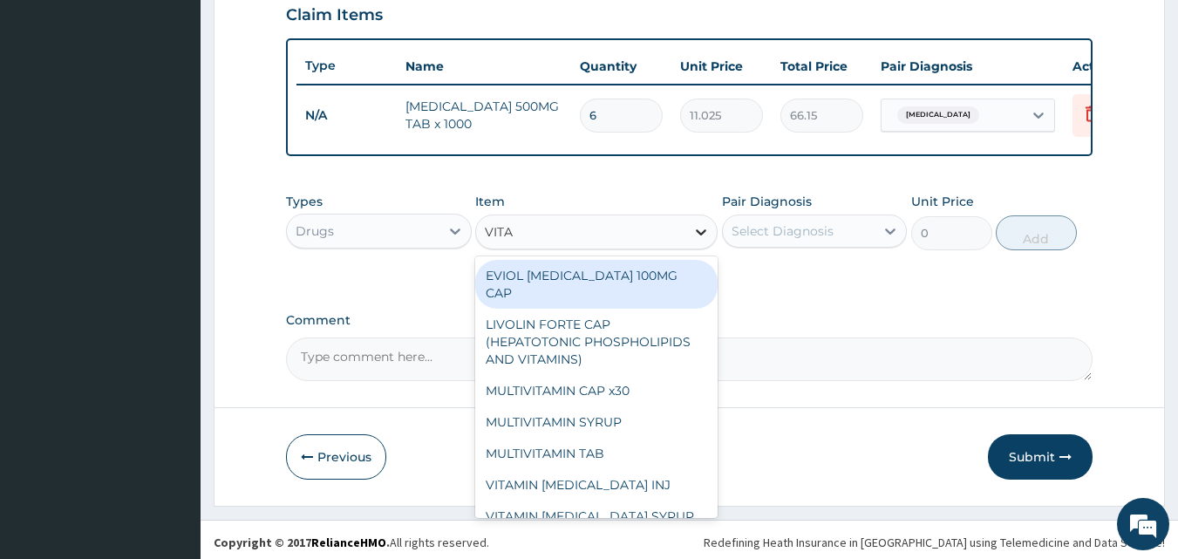
type input "VITAM"
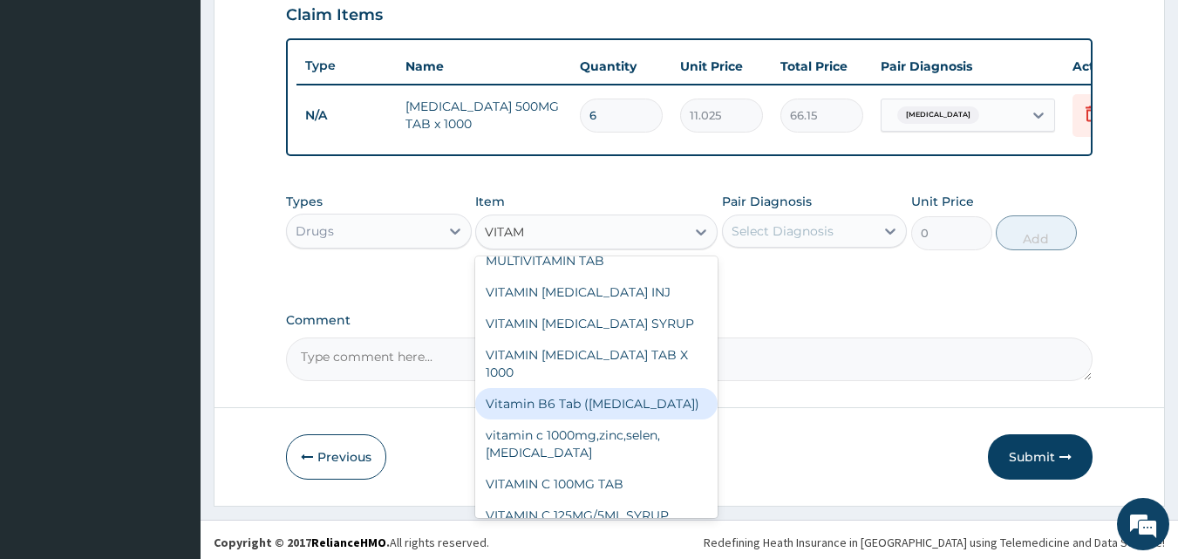
scroll to position [204, 0]
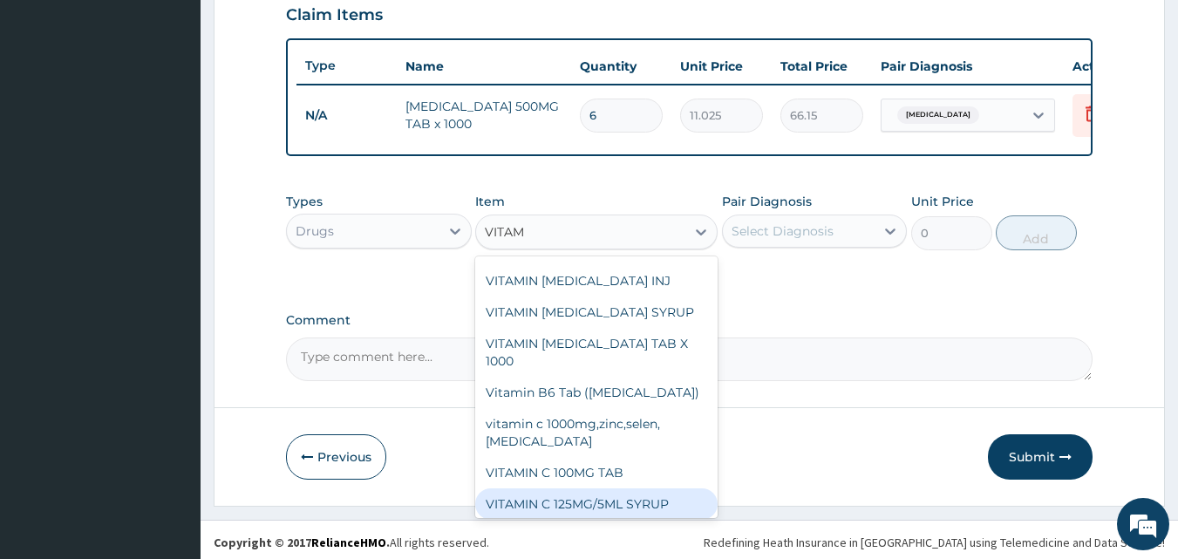
click at [596, 488] on div "VITAMIN C 125MG/5ML SYRUP" at bounding box center [596, 503] width 242 height 31
type input "525"
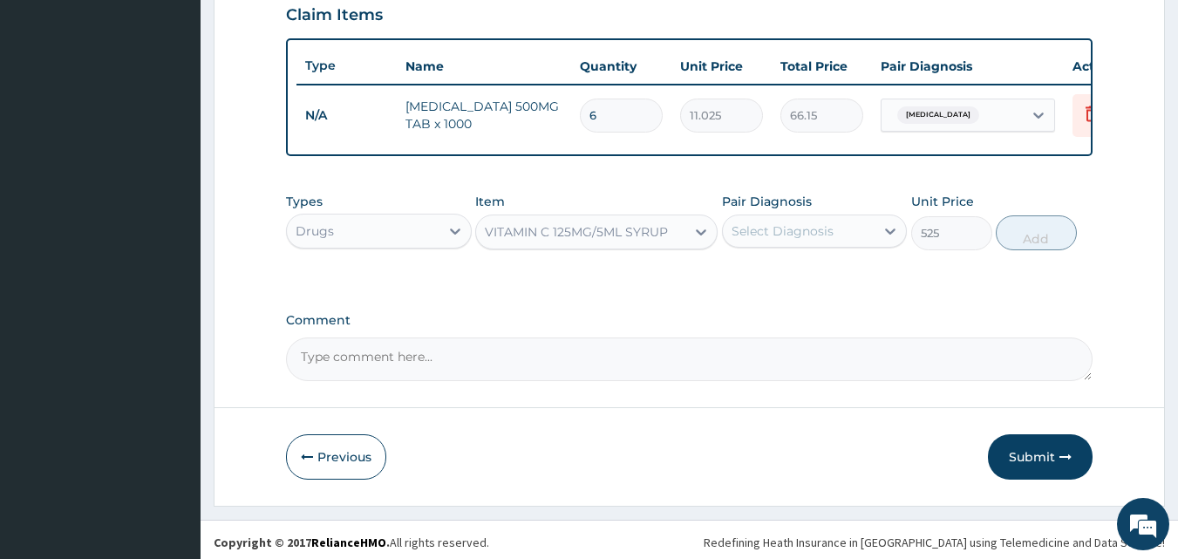
click at [871, 245] on div "Select Diagnosis" at bounding box center [799, 231] width 153 height 28
click at [826, 283] on label "Acute pyelonephritis" at bounding box center [805, 273] width 108 height 17
checkbox input "true"
click at [1061, 249] on button "Add" at bounding box center [1036, 232] width 81 height 35
type input "0"
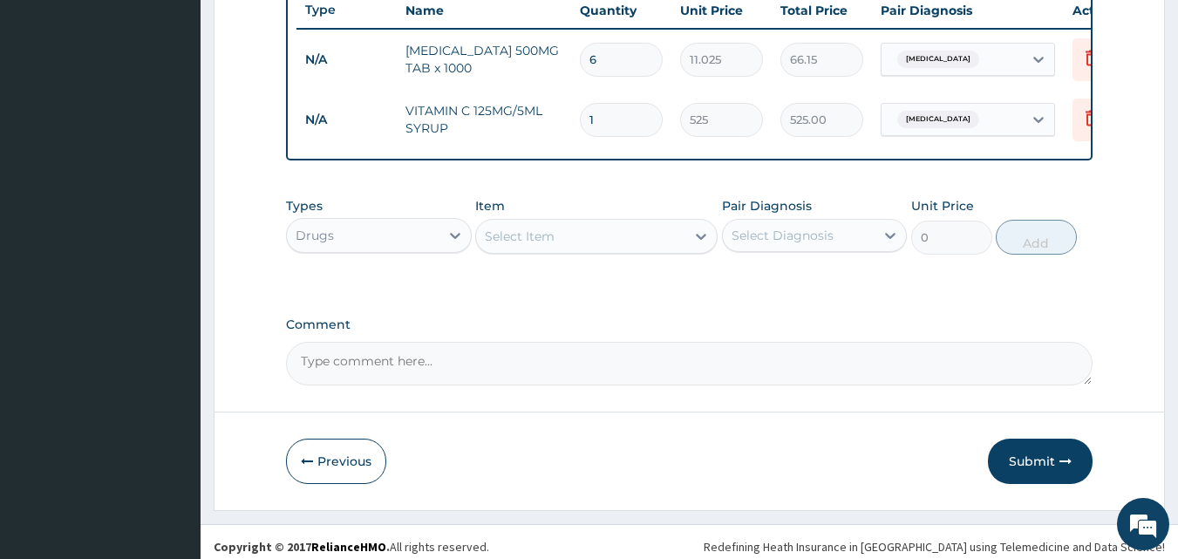
scroll to position [689, 0]
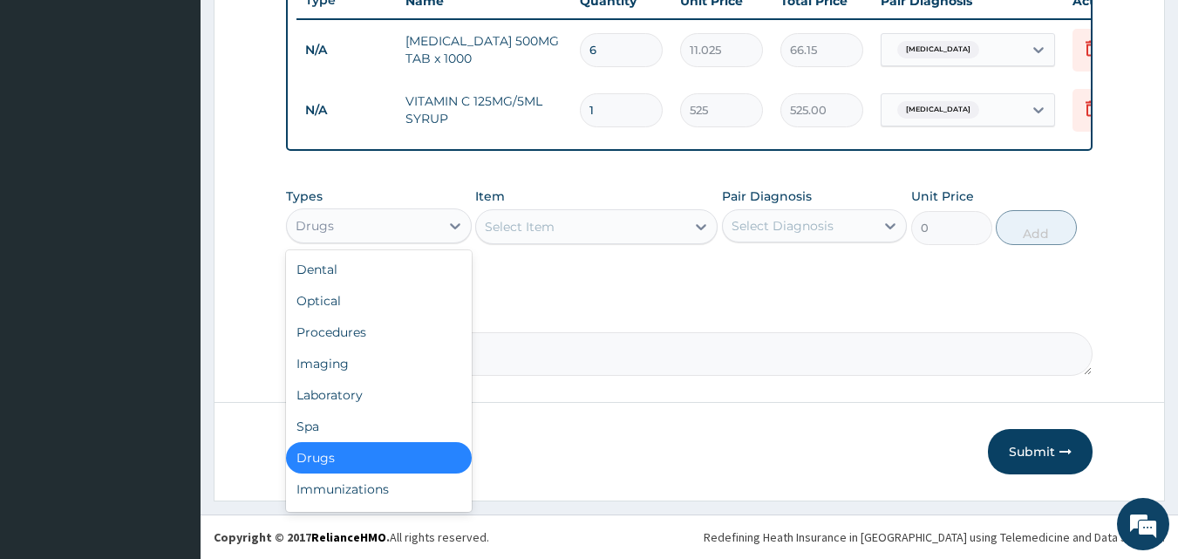
click at [433, 221] on div "Drugs" at bounding box center [363, 226] width 153 height 28
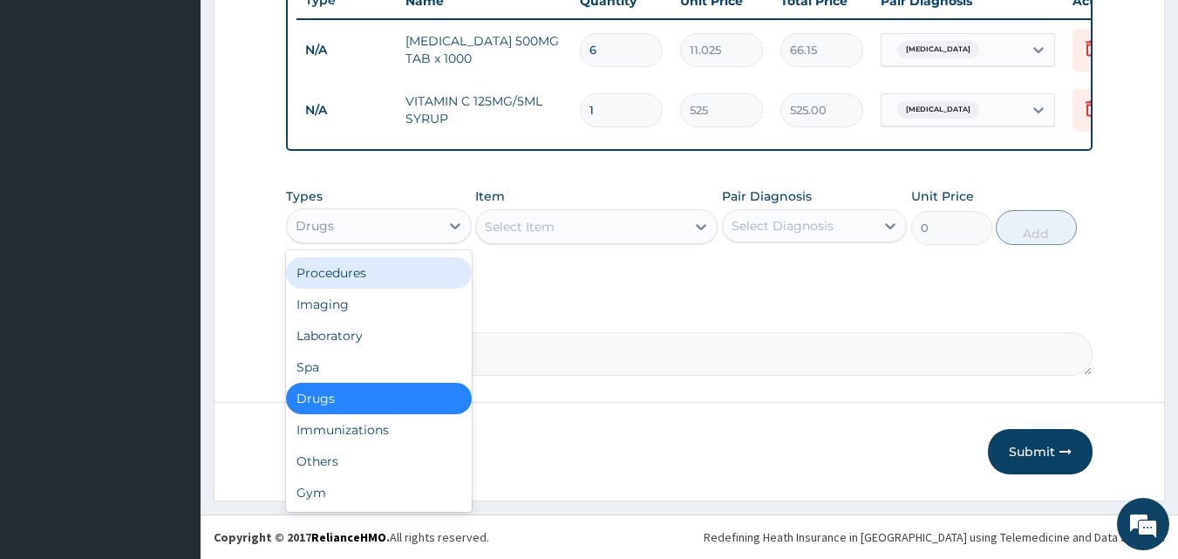
drag, startPoint x: 392, startPoint y: 280, endPoint x: 401, endPoint y: 263, distance: 19.5
click at [393, 279] on div "Procedures" at bounding box center [379, 272] width 186 height 31
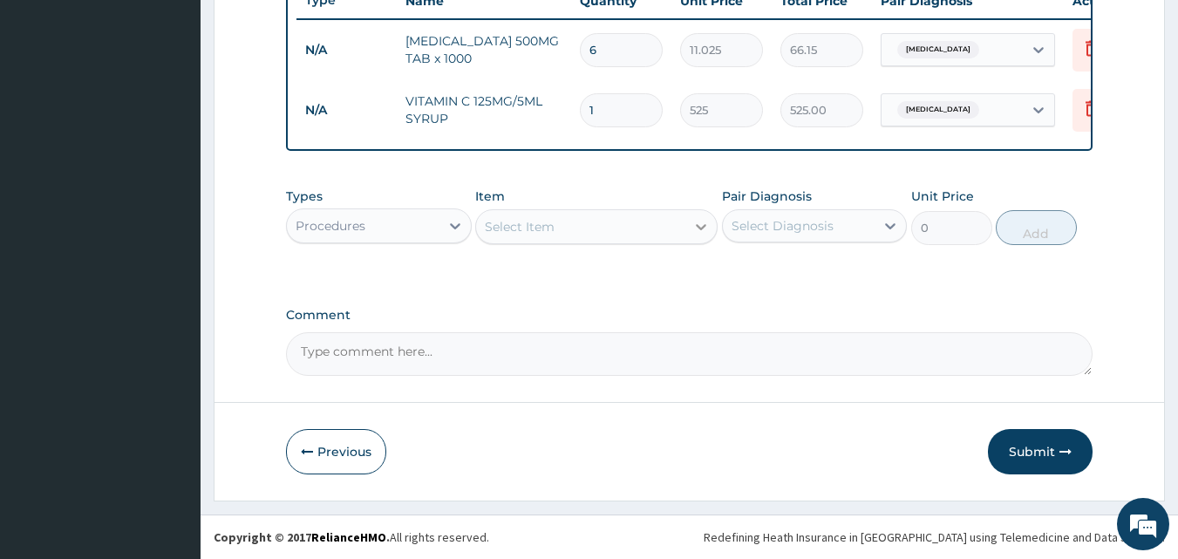
click at [706, 231] on icon at bounding box center [700, 226] width 17 height 17
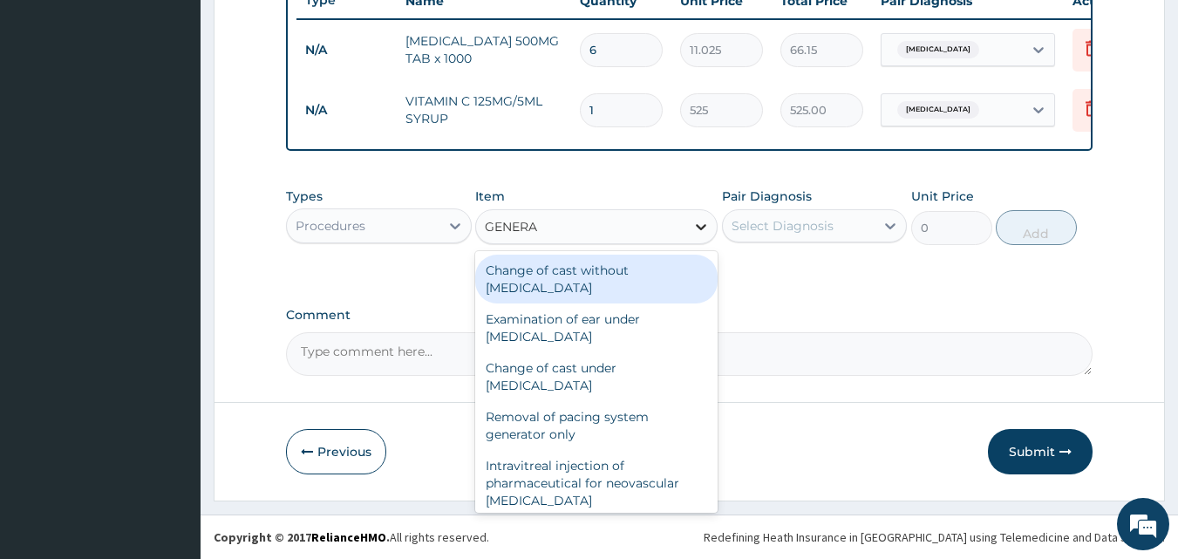
type input "GENERAL"
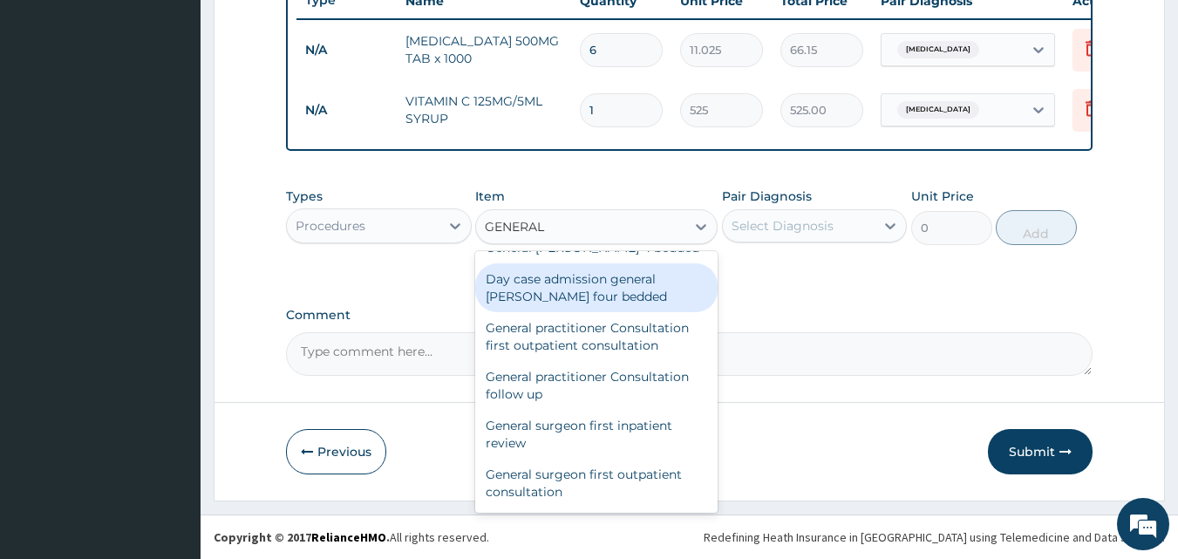
scroll to position [203, 0]
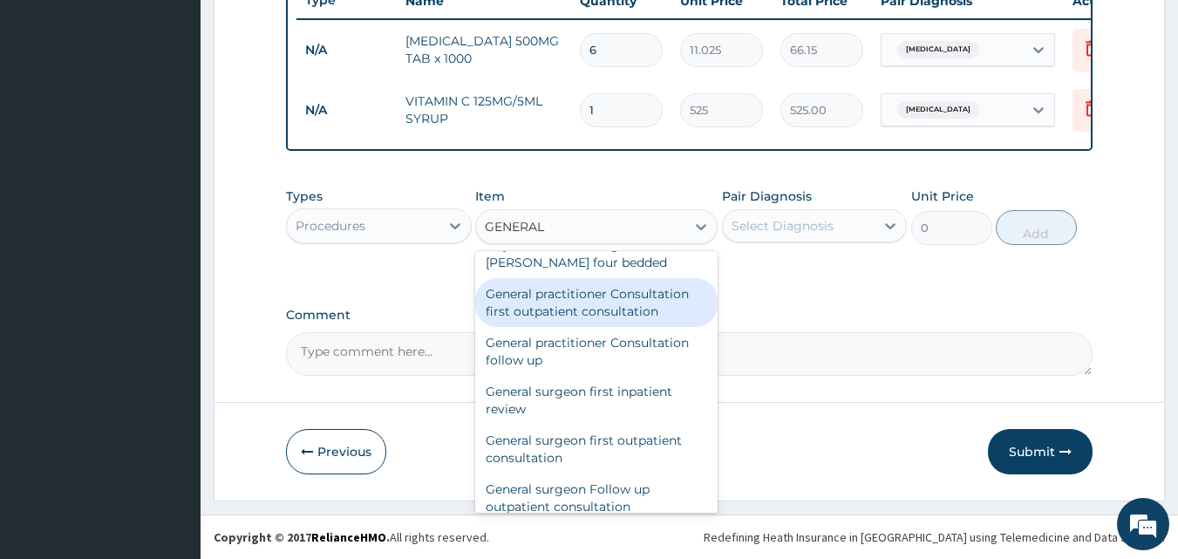
drag, startPoint x: 624, startPoint y: 321, endPoint x: 631, endPoint y: 316, distance: 9.4
click at [624, 320] on div "General practitioner Consultation first outpatient consultation" at bounding box center [596, 302] width 242 height 49
type input "3000"
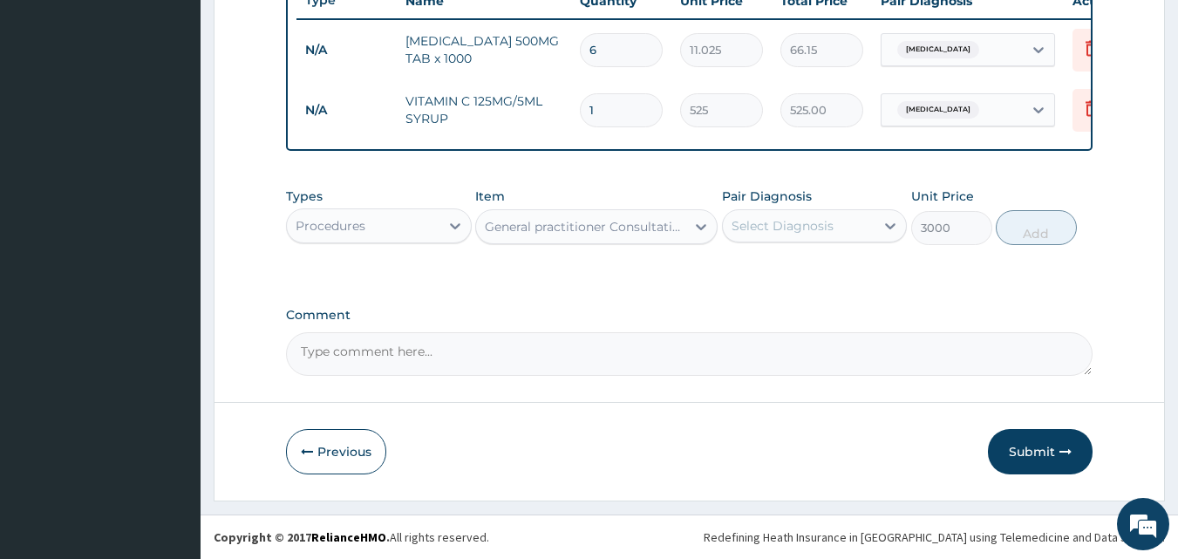
click at [907, 231] on div "Select Diagnosis" at bounding box center [815, 225] width 186 height 33
click at [861, 231] on div "Select Diagnosis" at bounding box center [799, 226] width 153 height 28
drag, startPoint x: 776, startPoint y: 268, endPoint x: 897, endPoint y: 286, distance: 121.7
click at [776, 269] on label "Acute pyelonephritis" at bounding box center [805, 268] width 108 height 17
checkbox input "true"
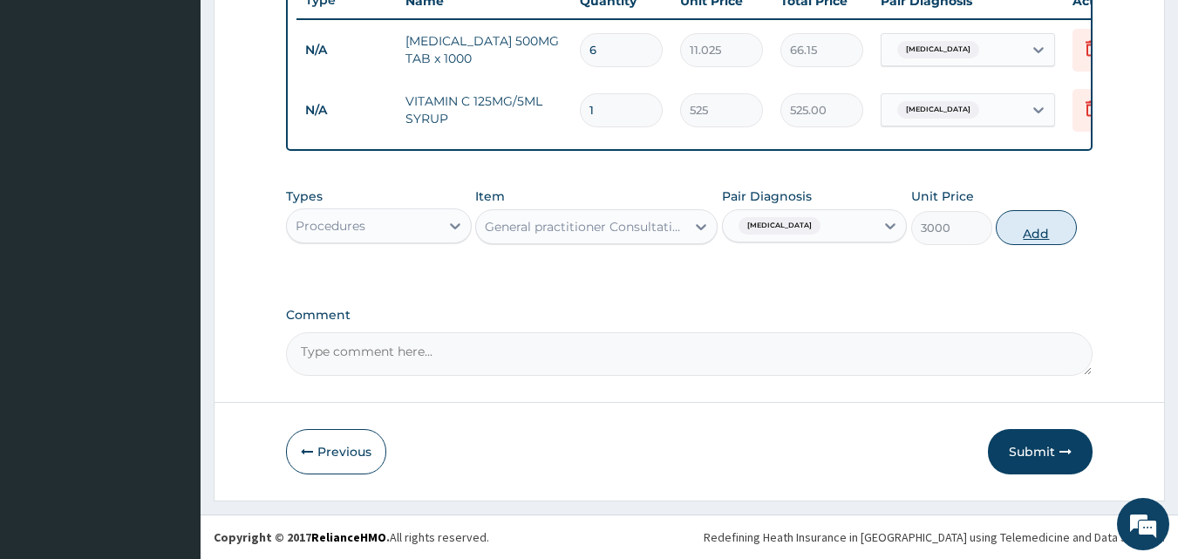
click at [1053, 235] on button "Add" at bounding box center [1036, 227] width 81 height 35
type input "0"
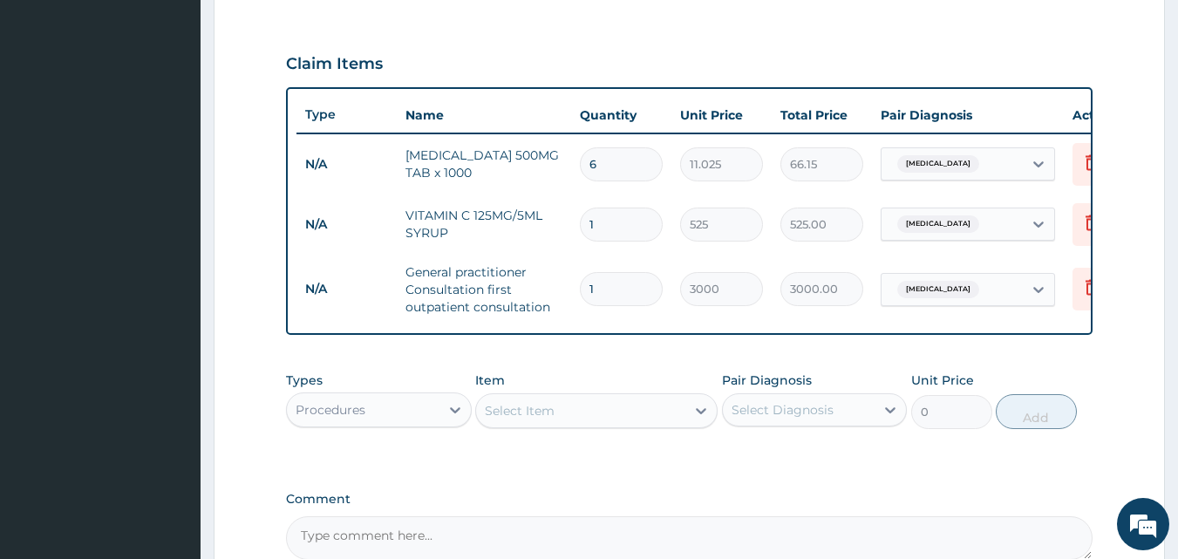
scroll to position [759, 0]
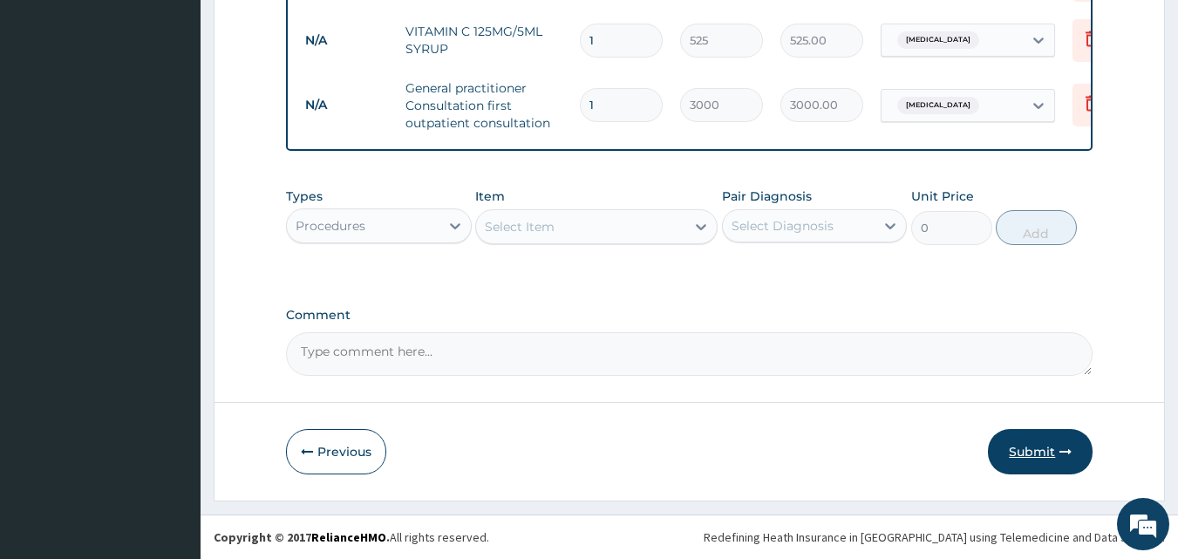
click at [1057, 454] on button "Submit" at bounding box center [1040, 451] width 105 height 45
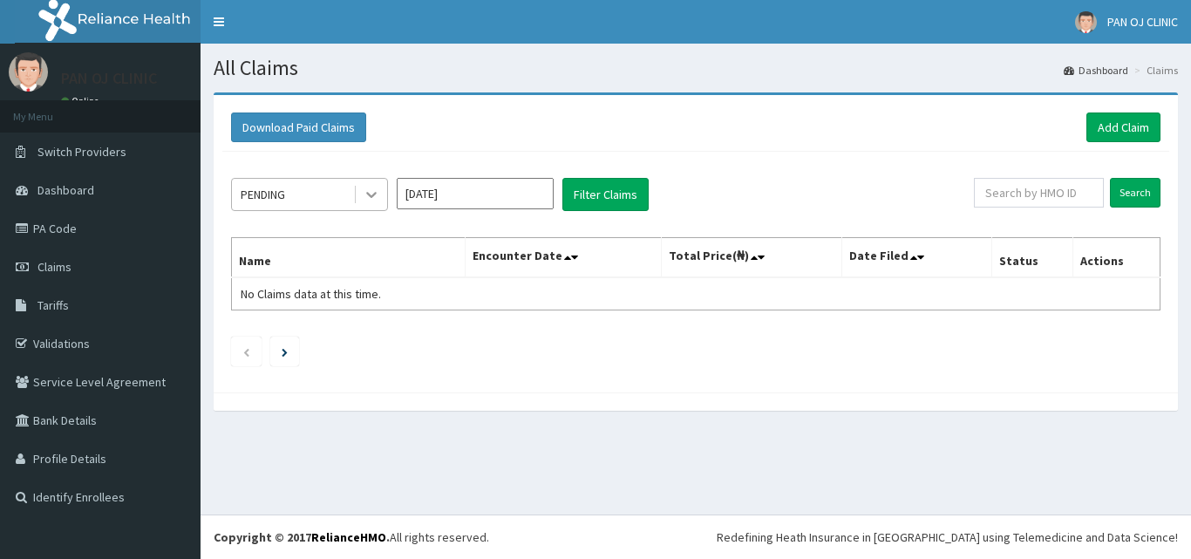
click at [375, 197] on icon at bounding box center [371, 194] width 17 height 17
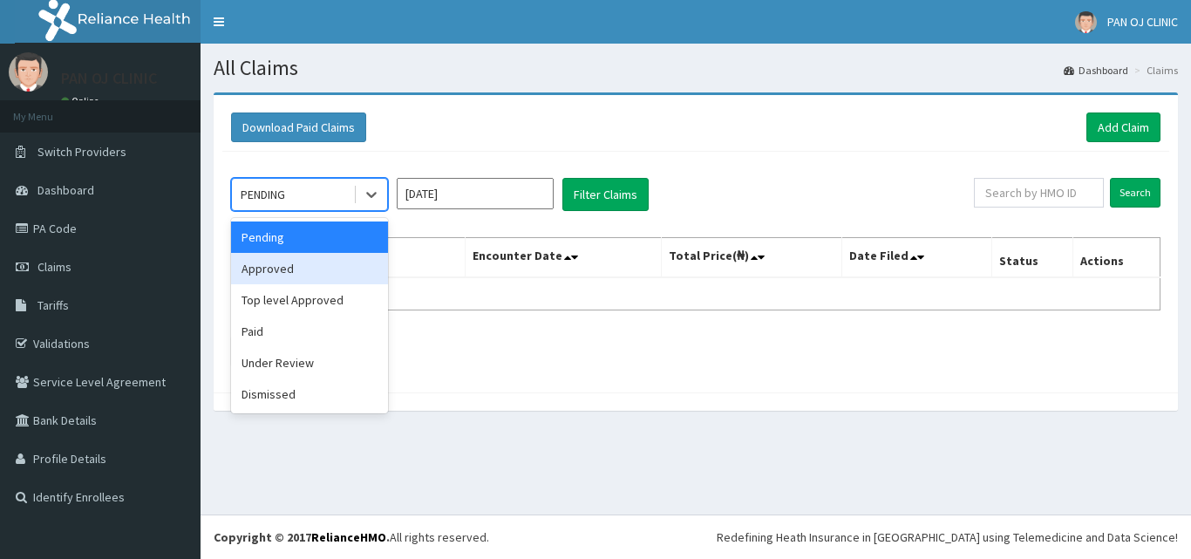
click at [306, 262] on div "Approved" at bounding box center [309, 268] width 157 height 31
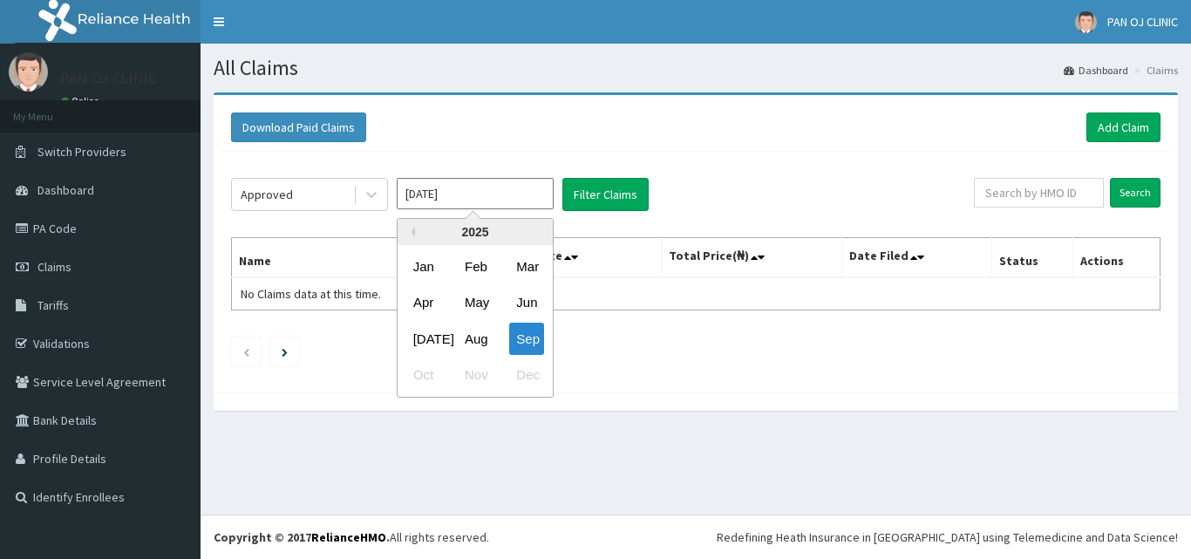
click at [500, 199] on input "[DATE]" at bounding box center [475, 193] width 157 height 31
click at [478, 343] on div "Aug" at bounding box center [475, 339] width 35 height 32
type input "[DATE]"
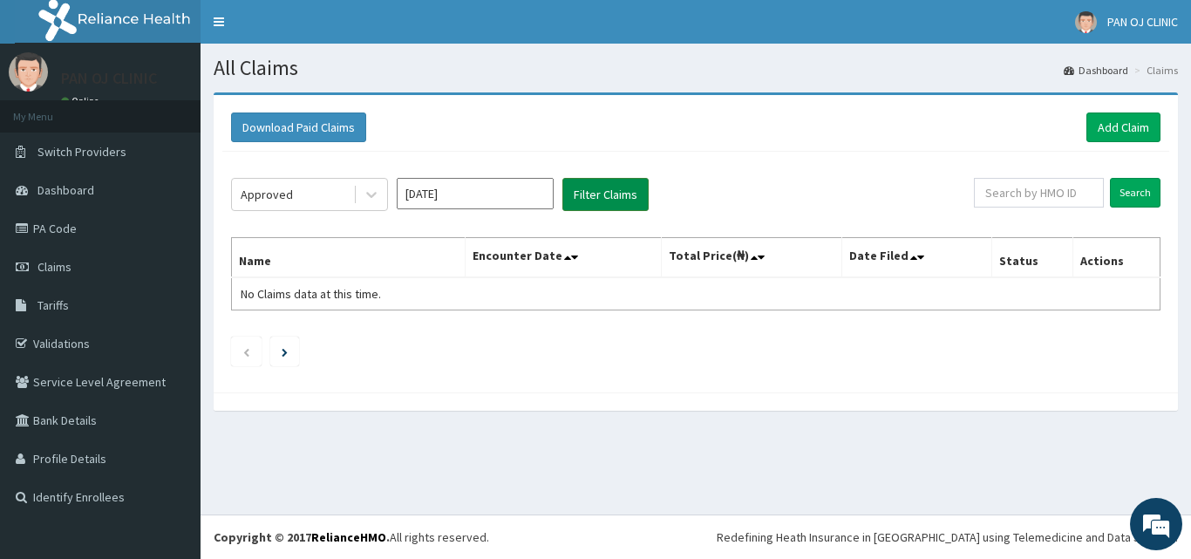
click at [626, 198] on button "Filter Claims" at bounding box center [606, 194] width 86 height 33
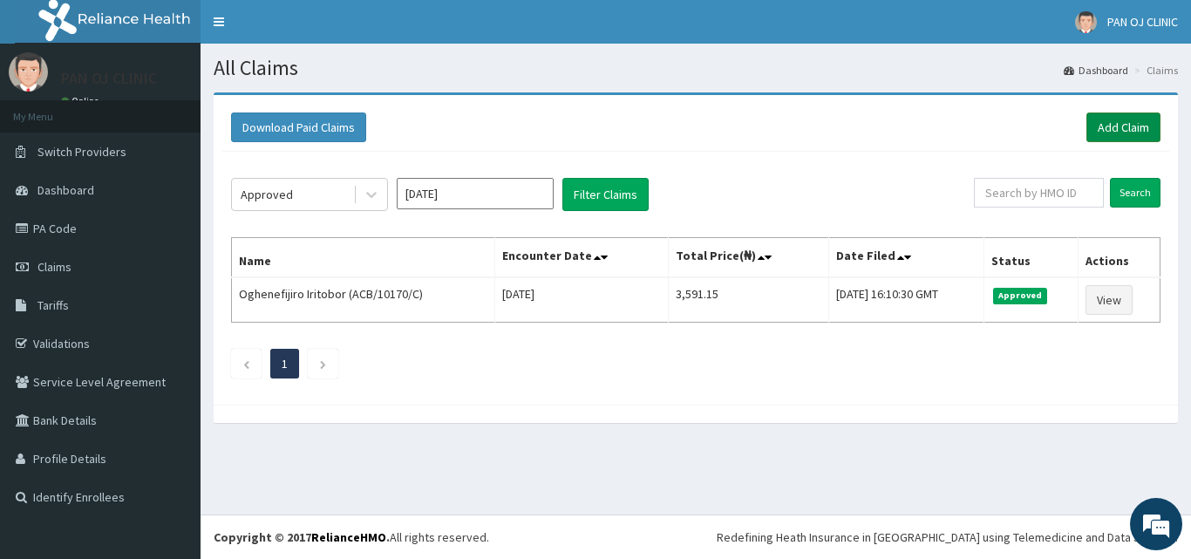
click at [1137, 126] on link "Add Claim" at bounding box center [1124, 128] width 74 height 30
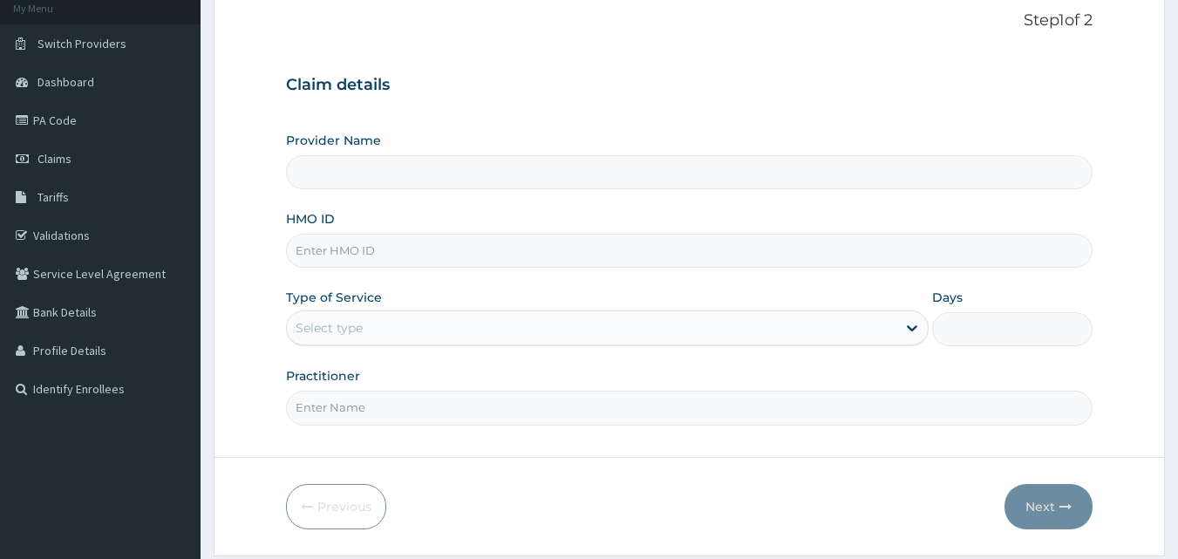
scroll to position [163, 0]
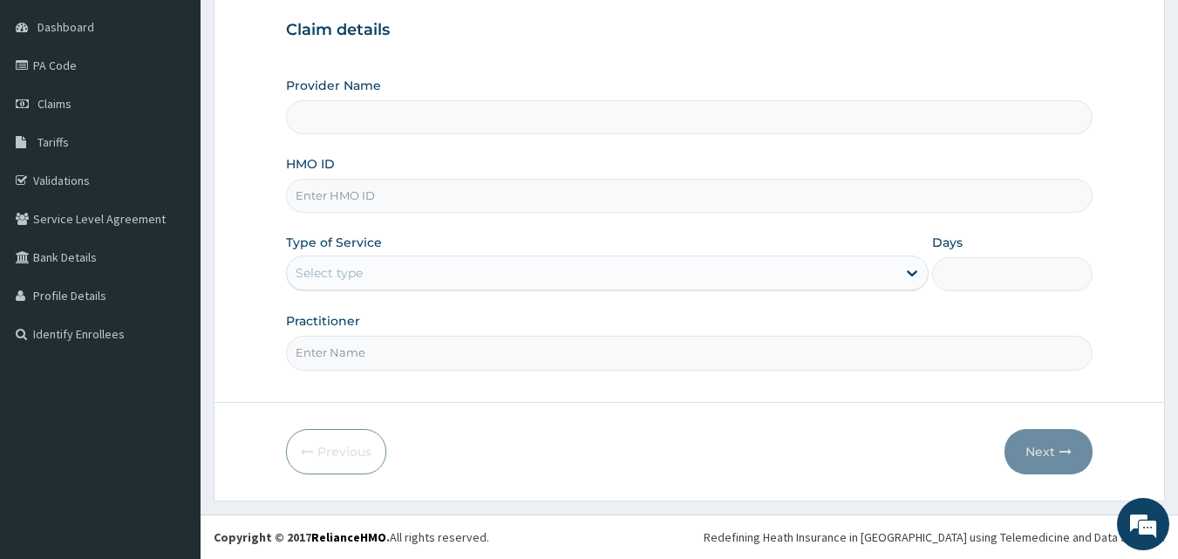
click at [338, 201] on input "HMO ID" at bounding box center [690, 196] width 808 height 34
type input "PAN OJ CLINIC"
type input "ACB/10042/A"
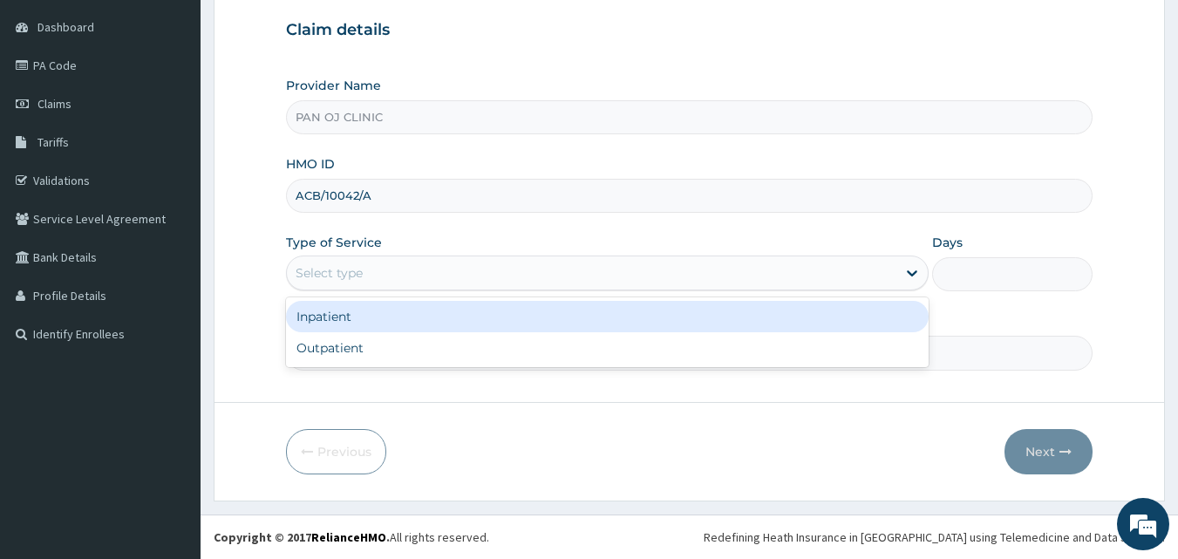
click at [460, 277] on div "Select type" at bounding box center [592, 273] width 610 height 28
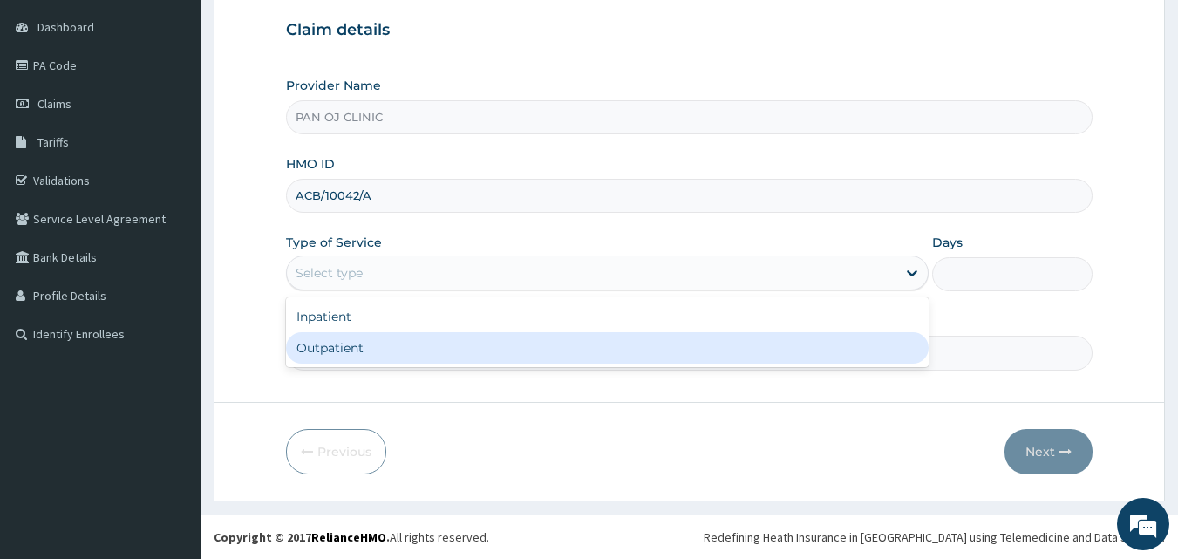
click at [366, 354] on div "Outpatient" at bounding box center [607, 347] width 643 height 31
type input "1"
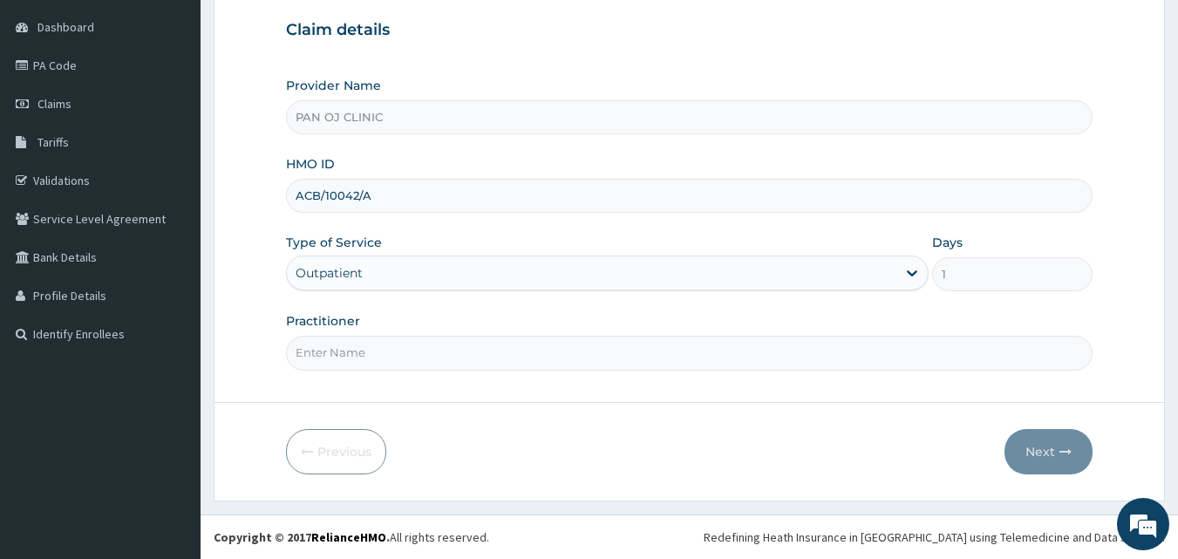
click at [384, 348] on input "Practitioner" at bounding box center [690, 353] width 808 height 34
type input "[PERSON_NAME]"
click at [1048, 448] on button "Next" at bounding box center [1049, 451] width 88 height 45
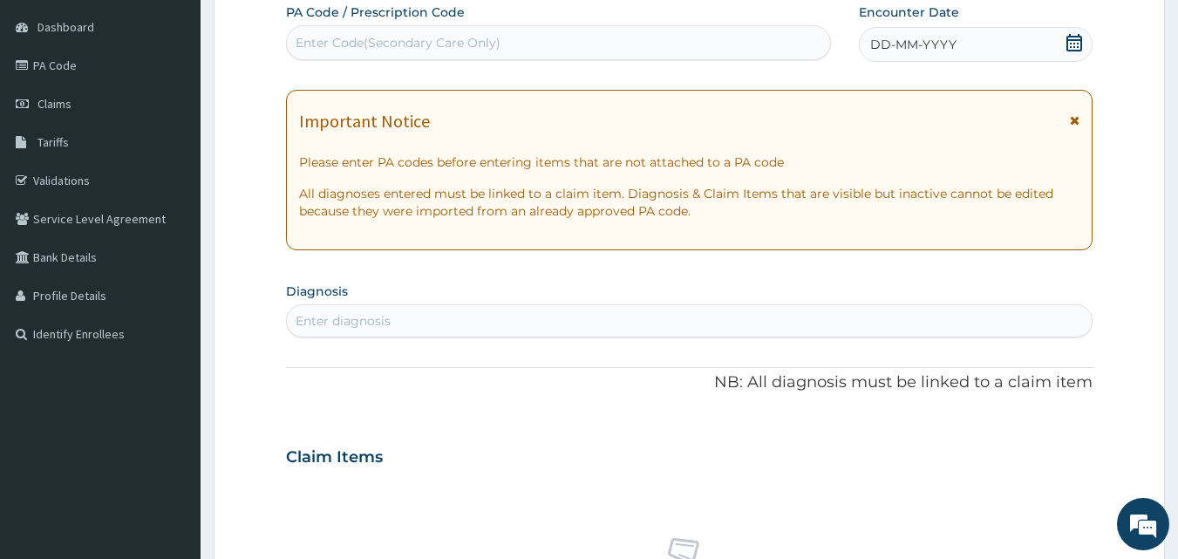
click at [1078, 36] on icon at bounding box center [1075, 42] width 16 height 17
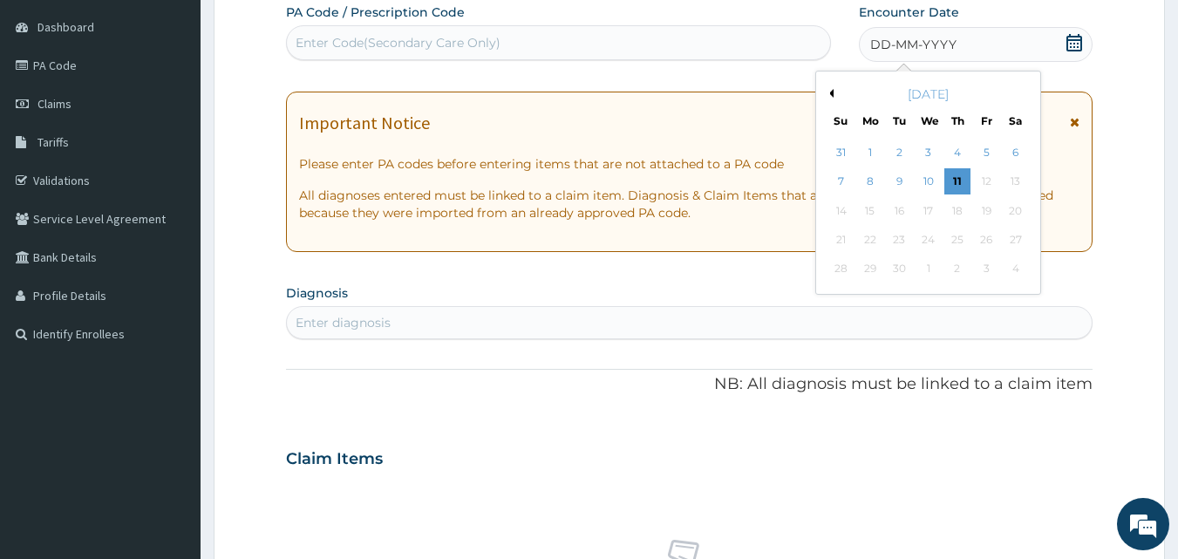
click at [833, 91] on button "Previous Month" at bounding box center [829, 93] width 9 height 9
click at [1025, 92] on button "Next Month" at bounding box center [1027, 93] width 9 height 9
click at [990, 269] on div "29" at bounding box center [986, 269] width 26 height 26
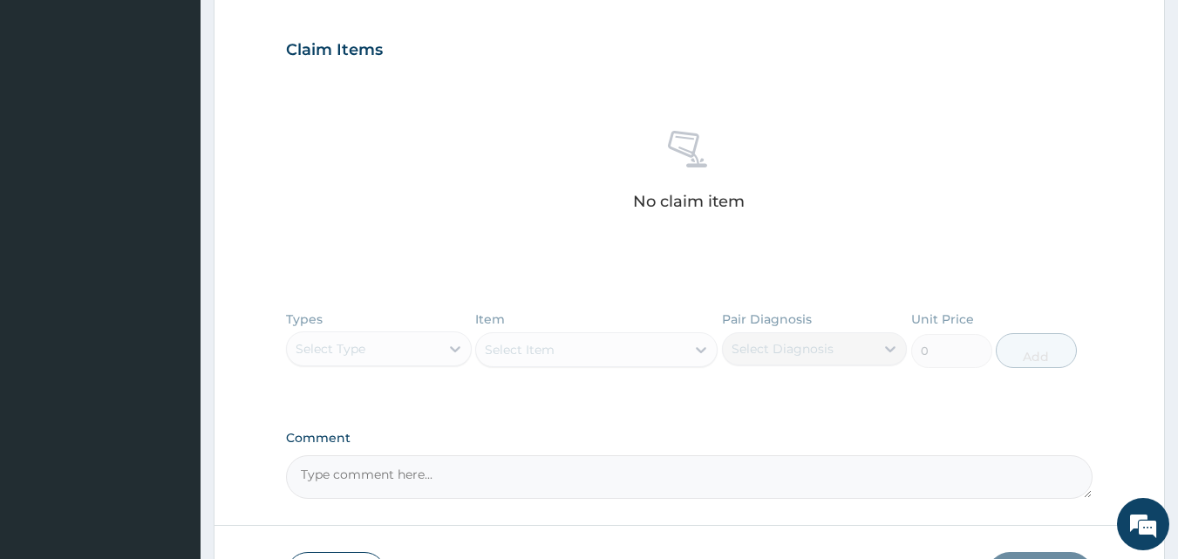
scroll to position [366, 0]
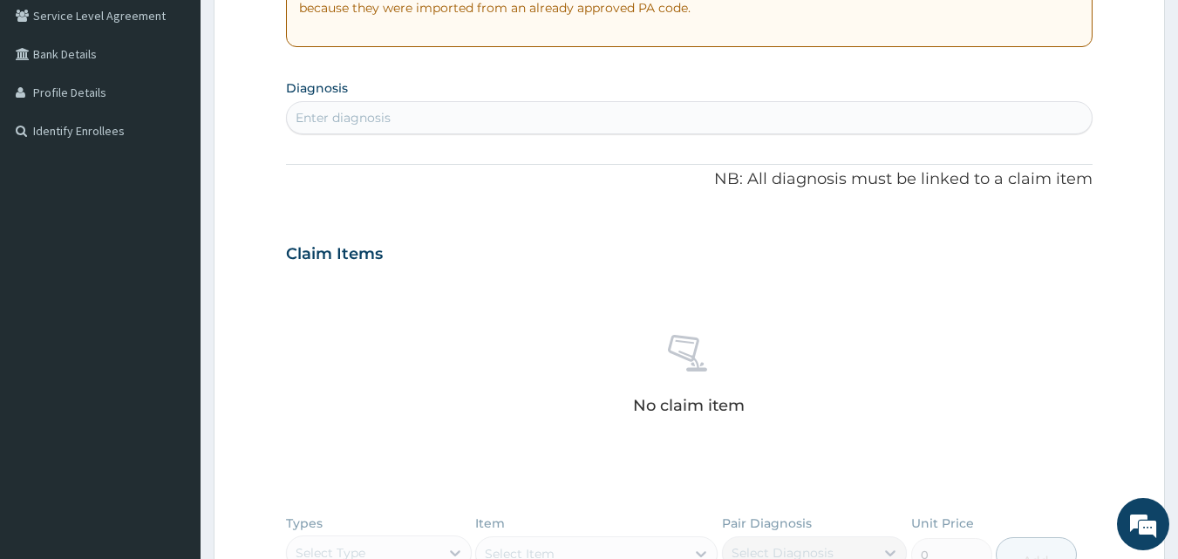
click at [402, 115] on div "Enter diagnosis" at bounding box center [690, 118] width 806 height 28
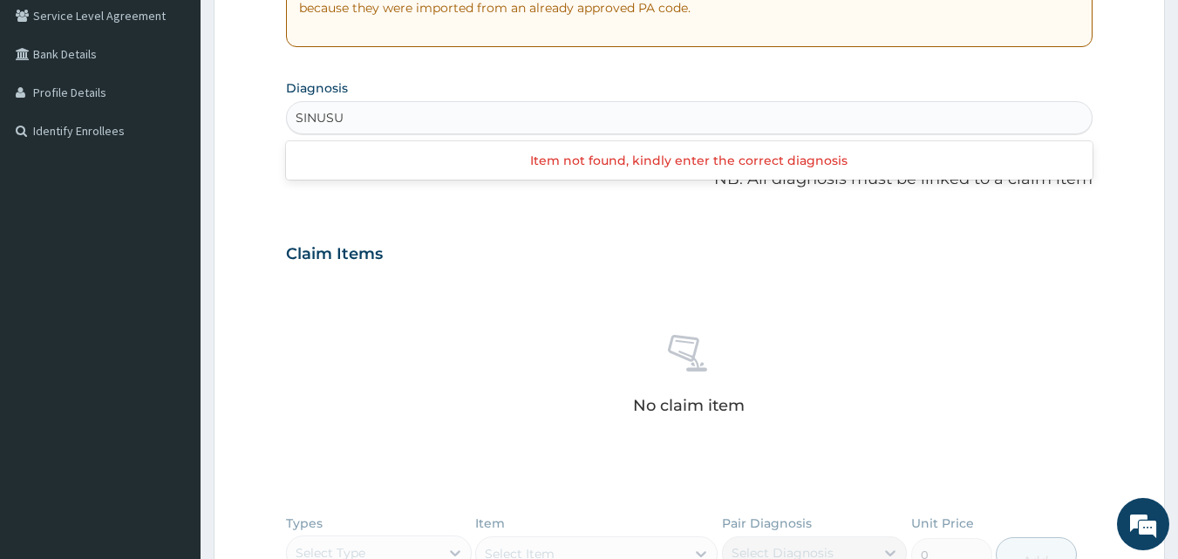
type input "SINUS"
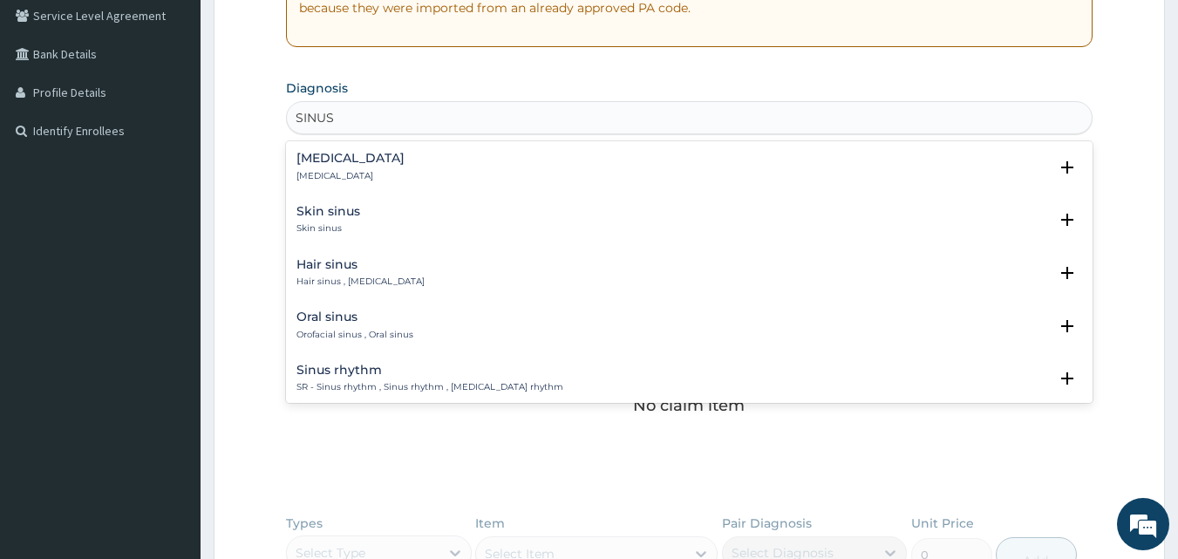
click at [332, 160] on h4 "[MEDICAL_DATA]" at bounding box center [351, 158] width 108 height 13
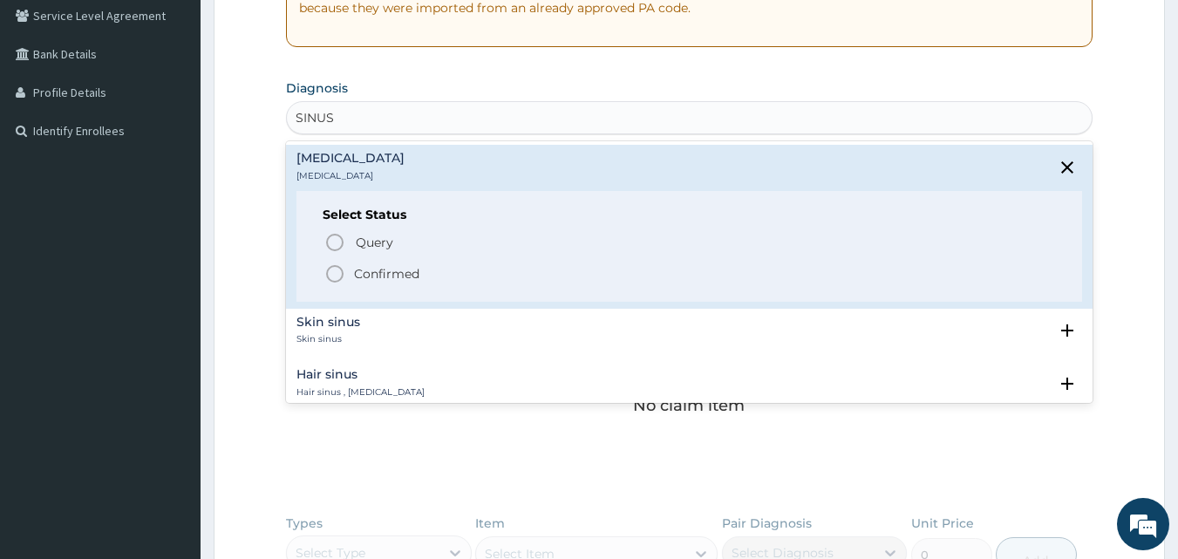
click at [334, 274] on icon "status option filled" at bounding box center [334, 273] width 21 height 21
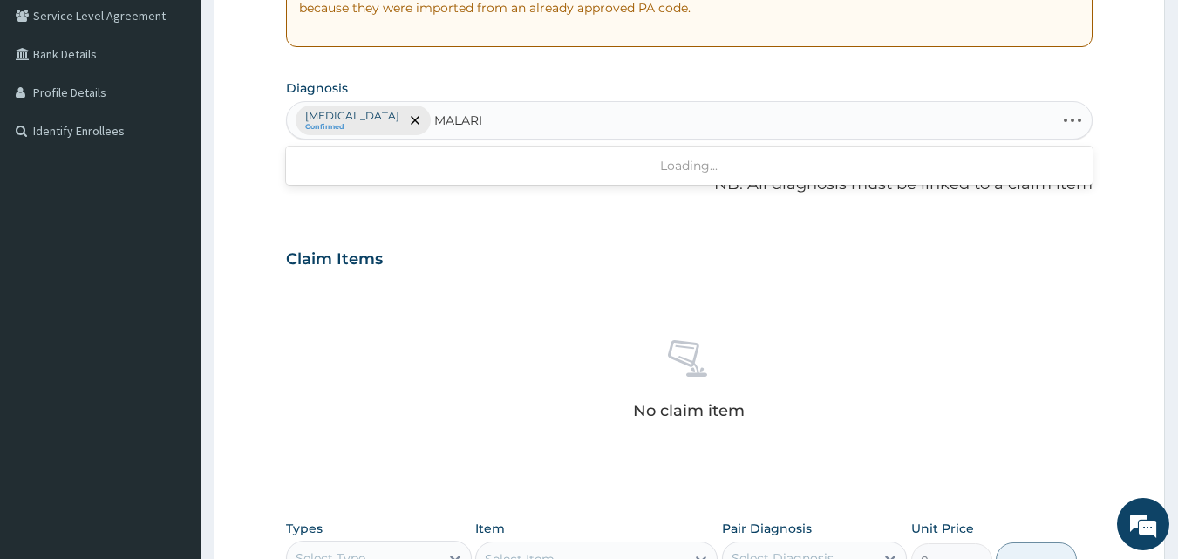
type input "[MEDICAL_DATA]"
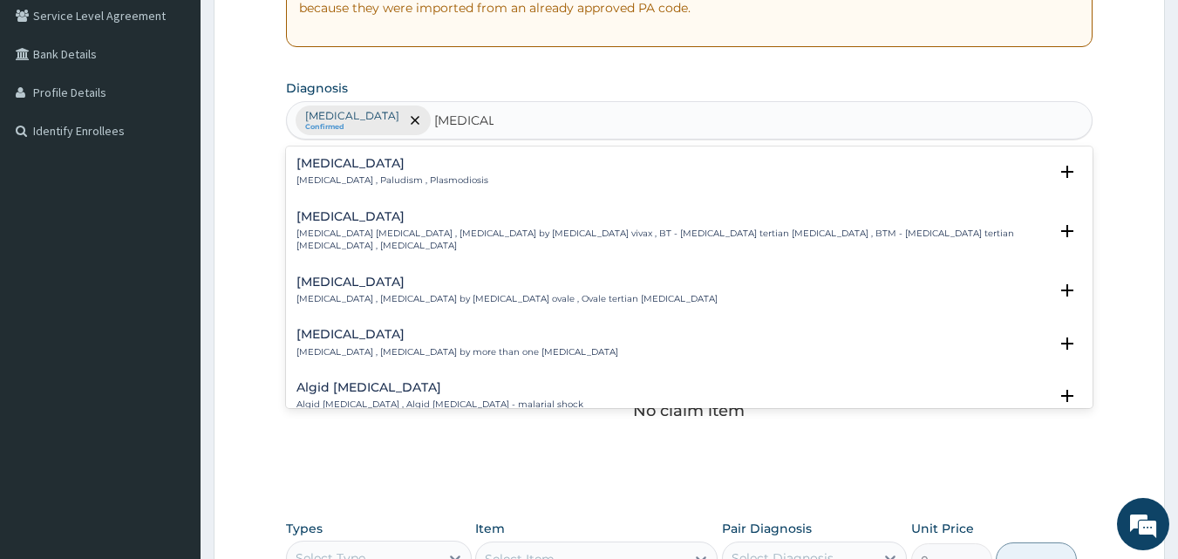
click at [326, 170] on h4 "[MEDICAL_DATA]" at bounding box center [393, 163] width 192 height 13
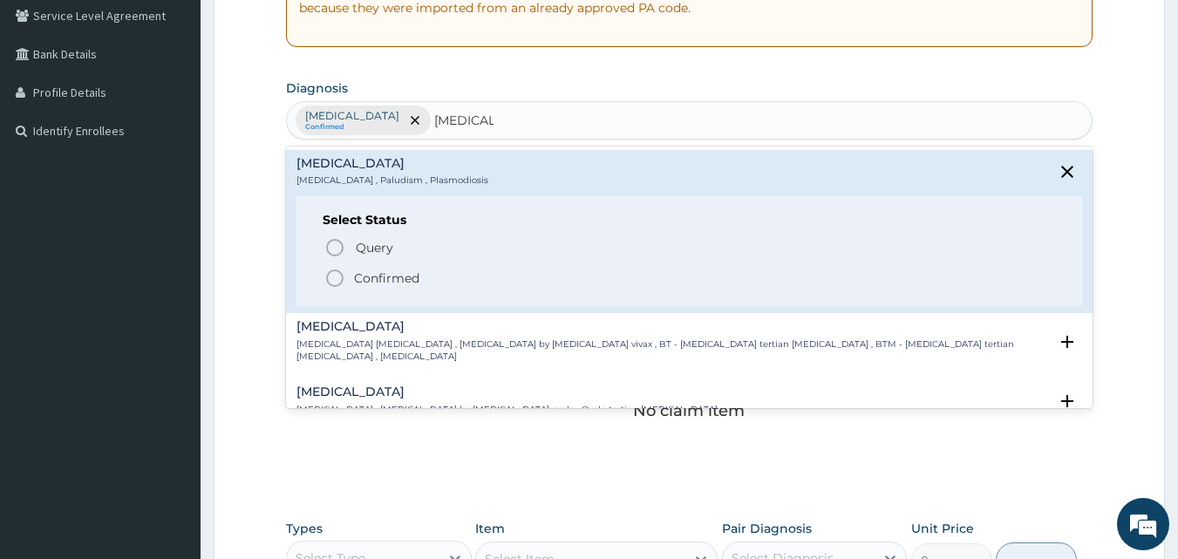
click at [332, 279] on icon "status option filled" at bounding box center [334, 278] width 21 height 21
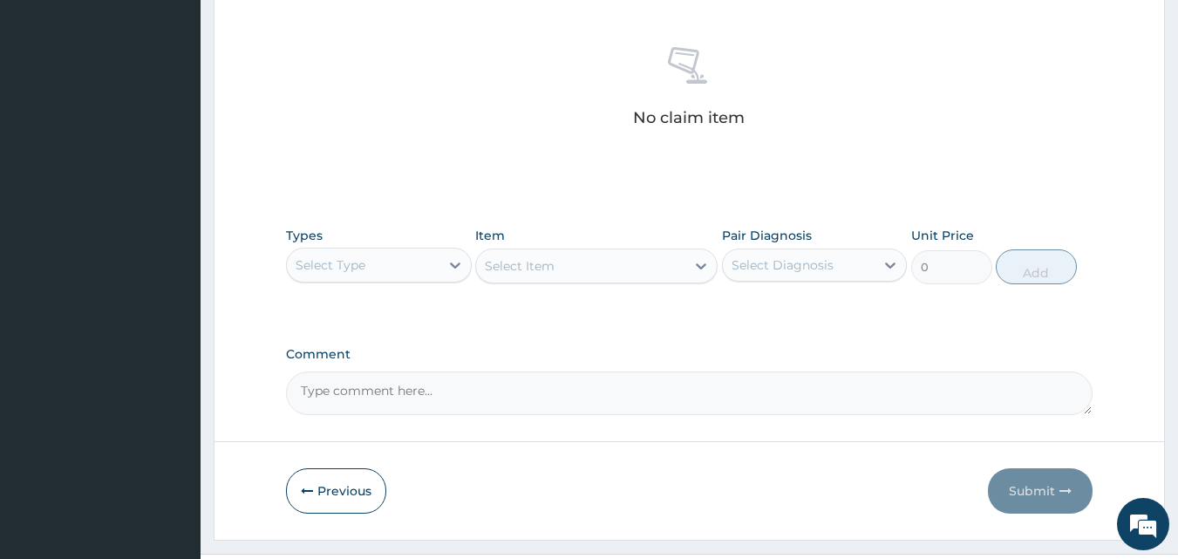
scroll to position [699, 0]
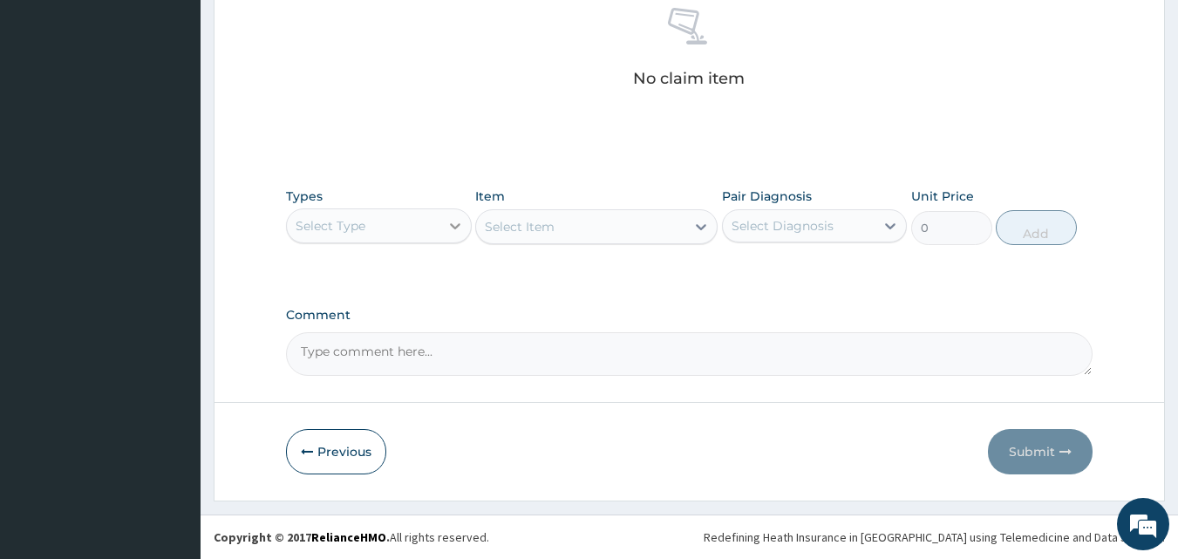
click at [440, 216] on div at bounding box center [455, 225] width 31 height 31
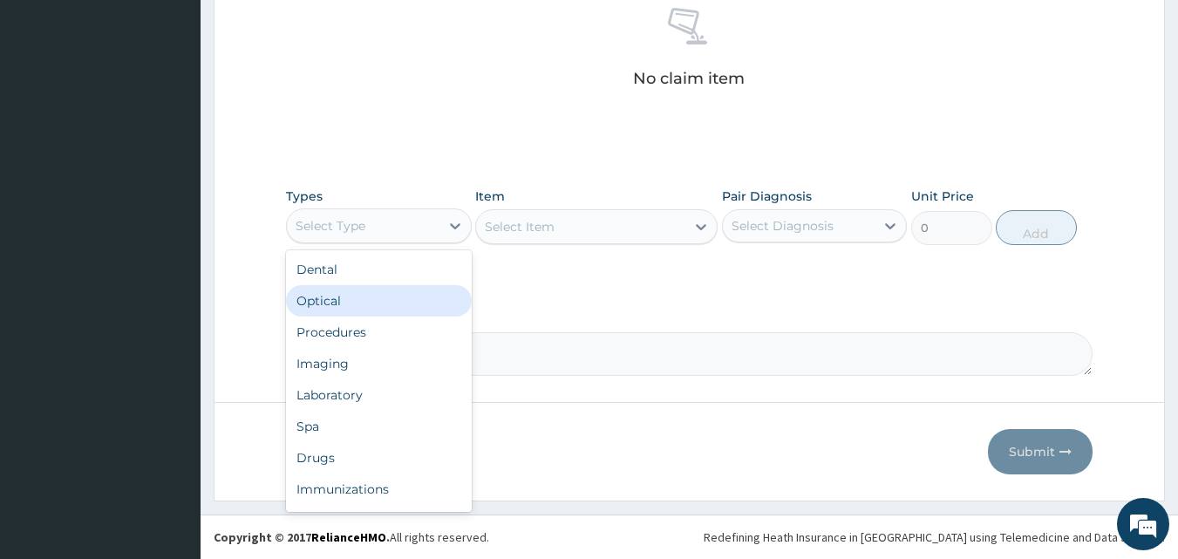
scroll to position [59, 0]
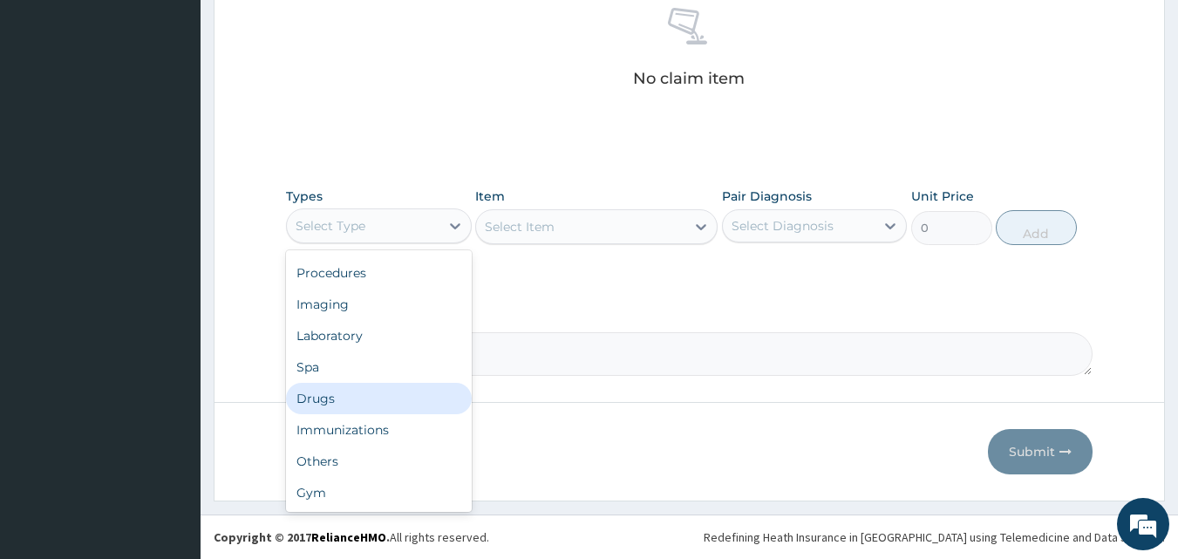
drag, startPoint x: 358, startPoint y: 405, endPoint x: 370, endPoint y: 399, distance: 12.9
click at [361, 403] on div "Drugs" at bounding box center [379, 398] width 186 height 31
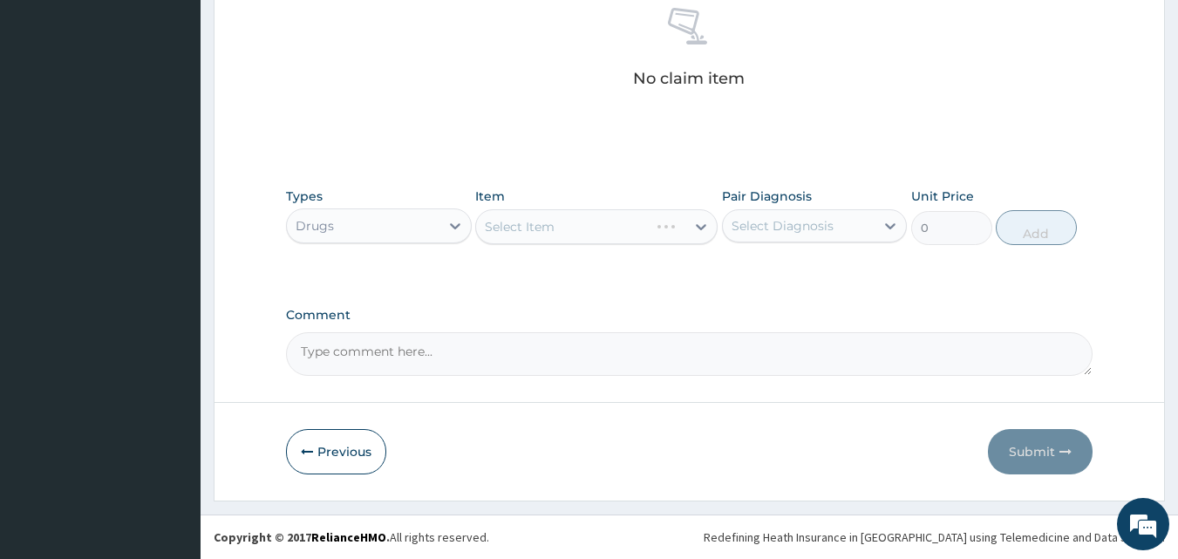
click at [684, 222] on div "Select Item" at bounding box center [596, 226] width 242 height 35
click at [693, 222] on icon at bounding box center [700, 226] width 17 height 17
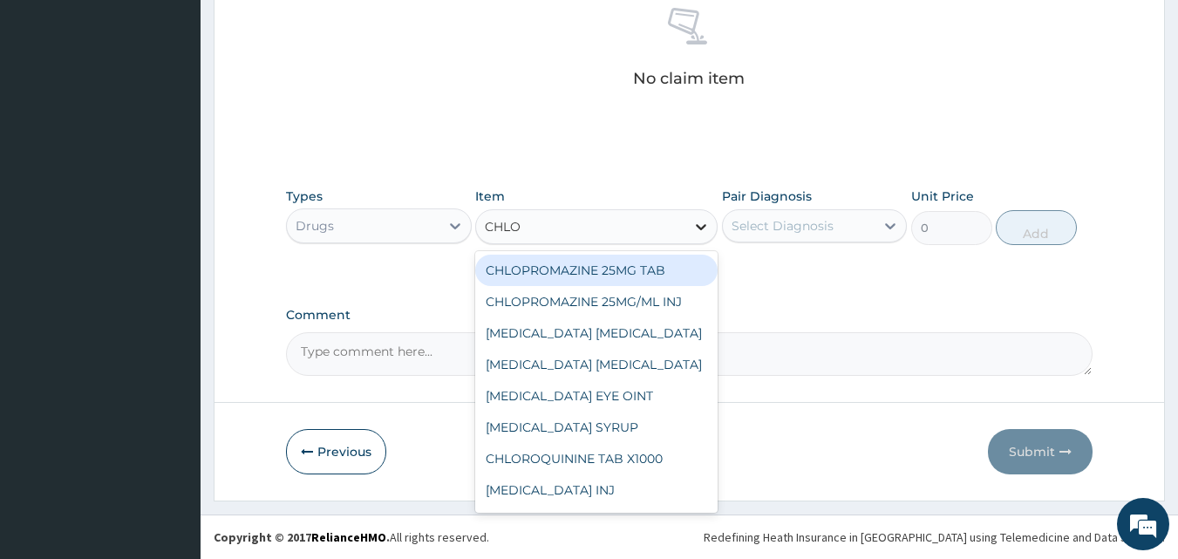
type input "CHLOR"
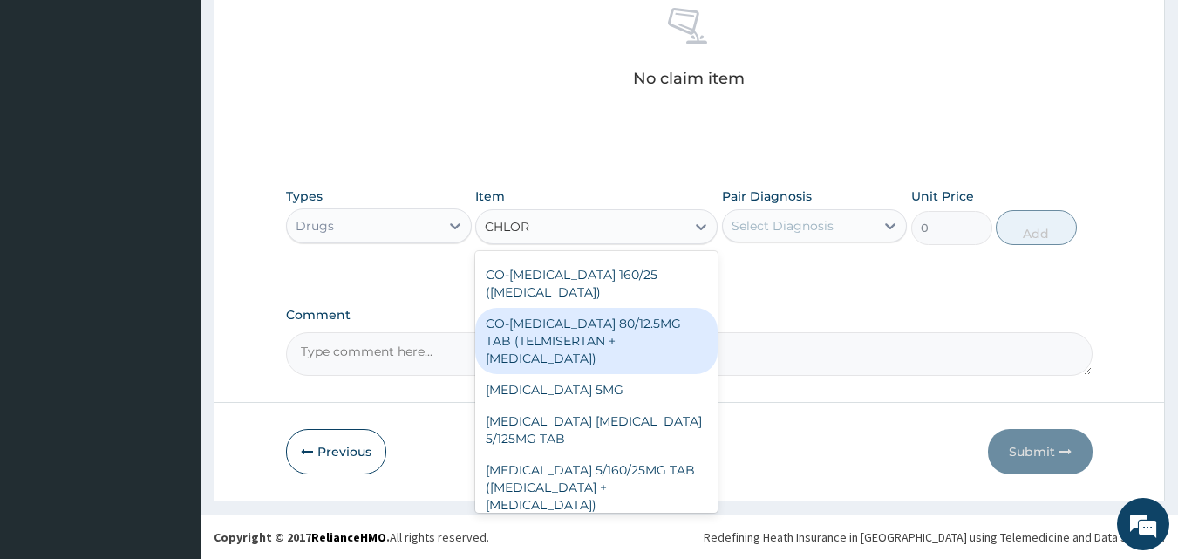
scroll to position [203, 0]
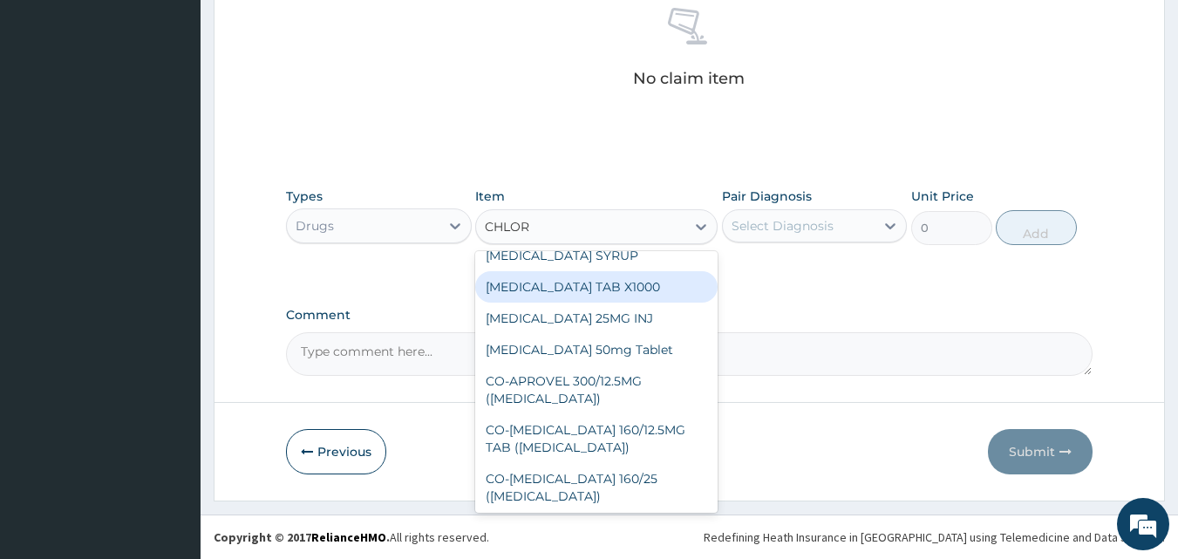
click at [584, 282] on div "CHLORPHENIRAMINE TAB X1000" at bounding box center [596, 286] width 242 height 31
type input "52.5"
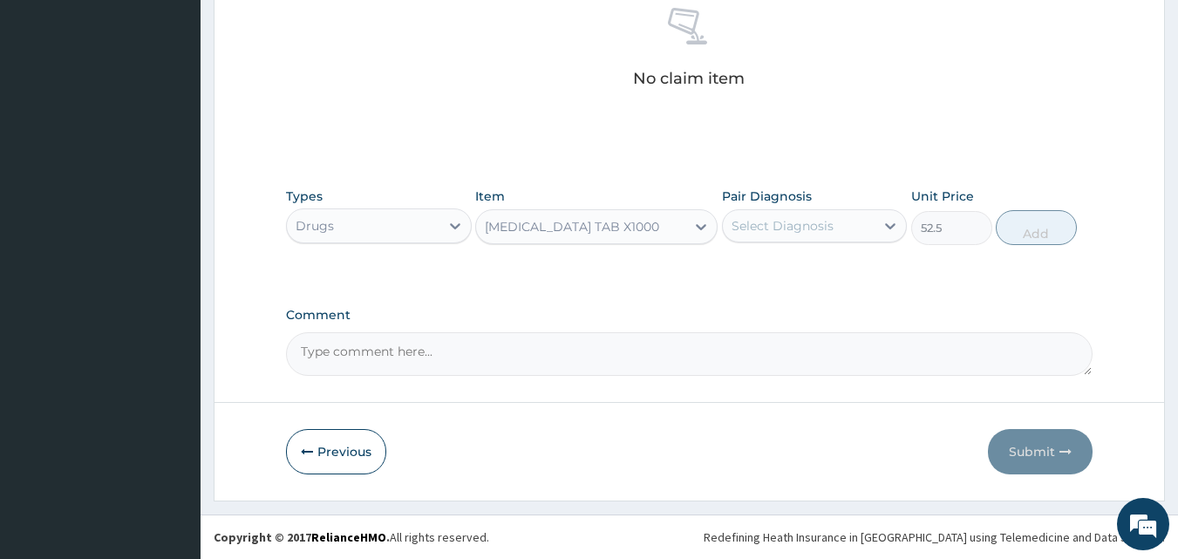
click at [841, 221] on div "Select Diagnosis" at bounding box center [799, 226] width 153 height 28
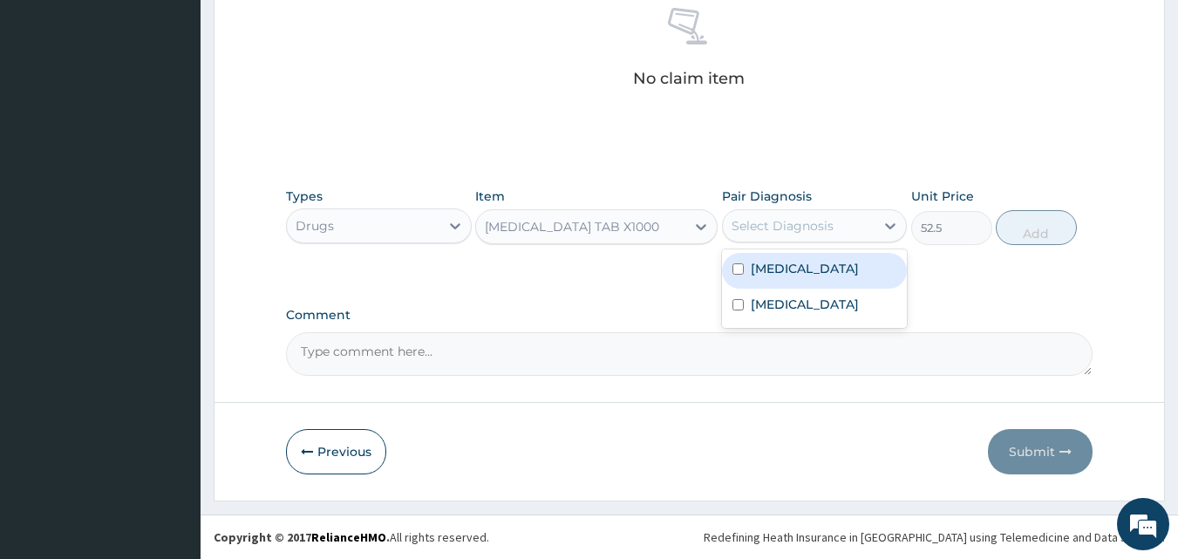
click at [782, 269] on label "Sinusitis" at bounding box center [805, 268] width 108 height 17
checkbox input "true"
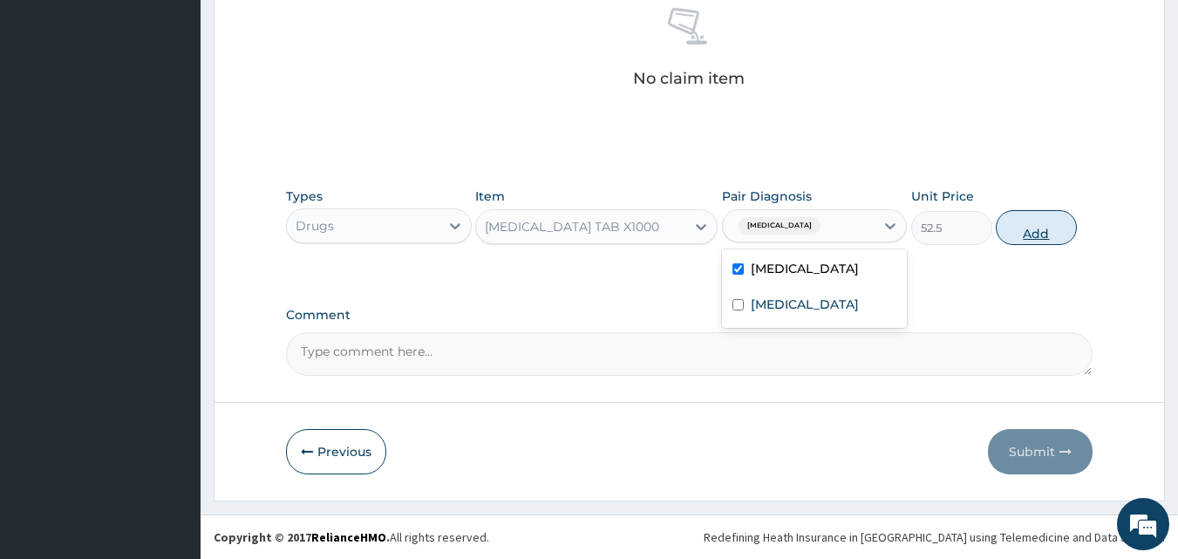
click at [1041, 225] on button "Add" at bounding box center [1036, 227] width 81 height 35
type input "0"
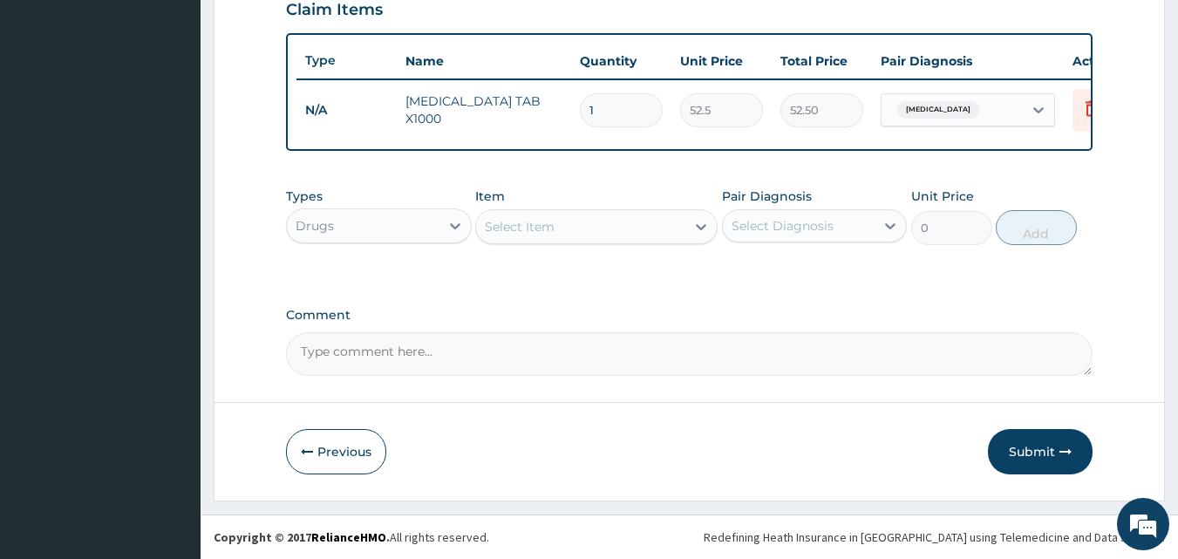
scroll to position [629, 0]
type input "10"
type input "525.00"
type input "10"
click at [648, 229] on div "Select Item" at bounding box center [580, 227] width 209 height 28
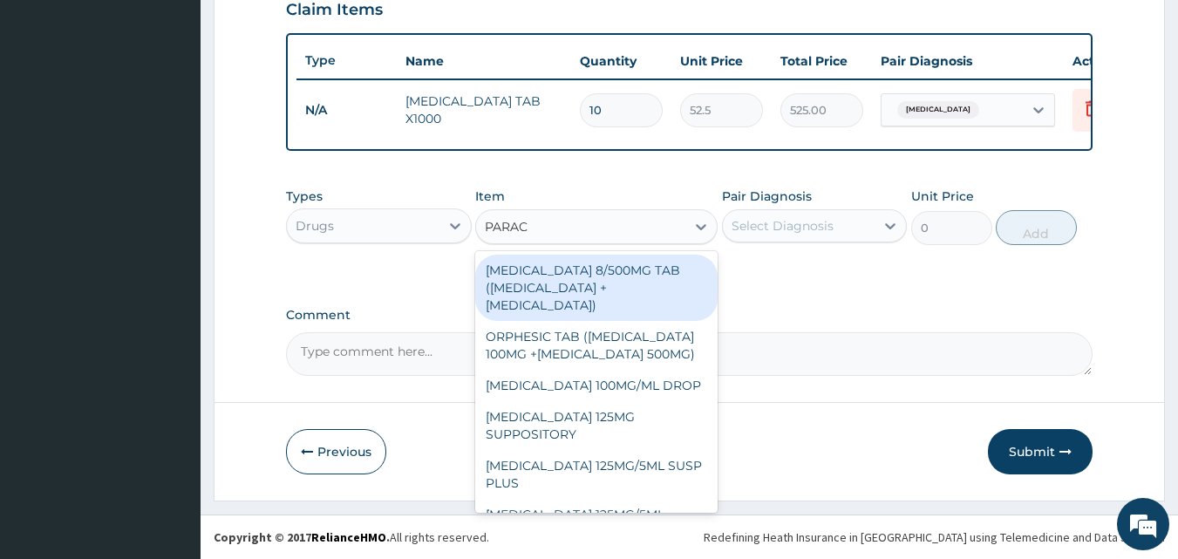
type input "PARACE"
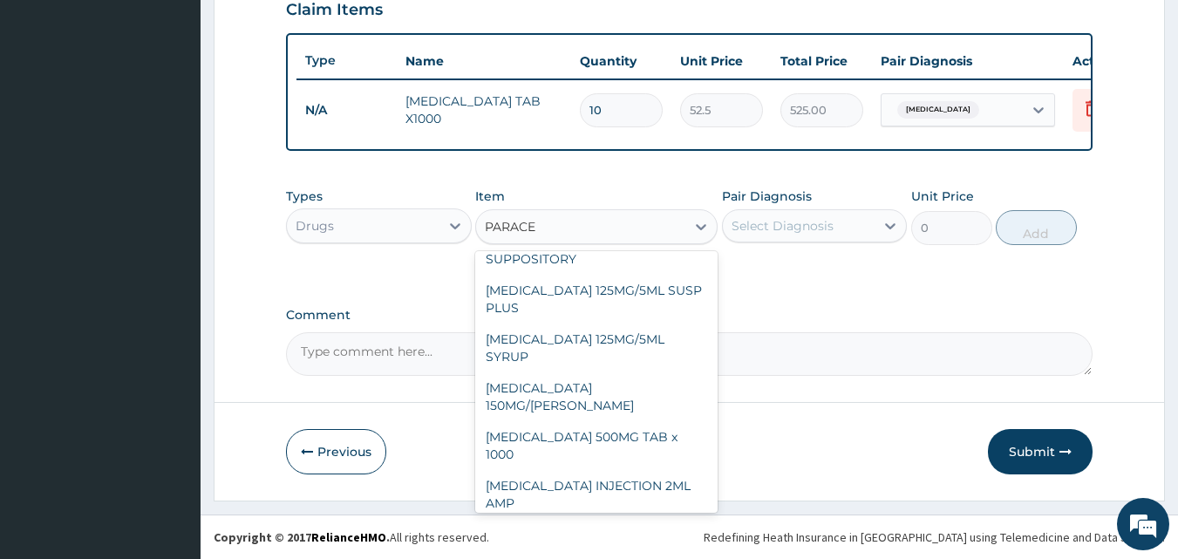
scroll to position [203, 0]
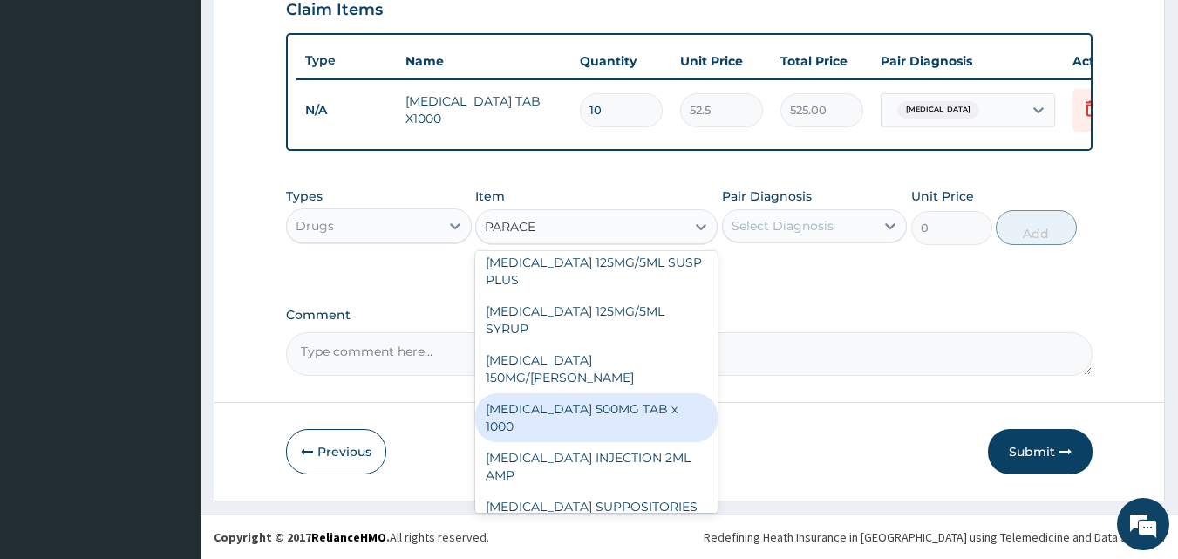
drag, startPoint x: 644, startPoint y: 396, endPoint x: 656, endPoint y: 389, distance: 13.3
click at [644, 398] on div "[MEDICAL_DATA] 500MG TAB x 1000" at bounding box center [596, 417] width 242 height 49
type input "11.025"
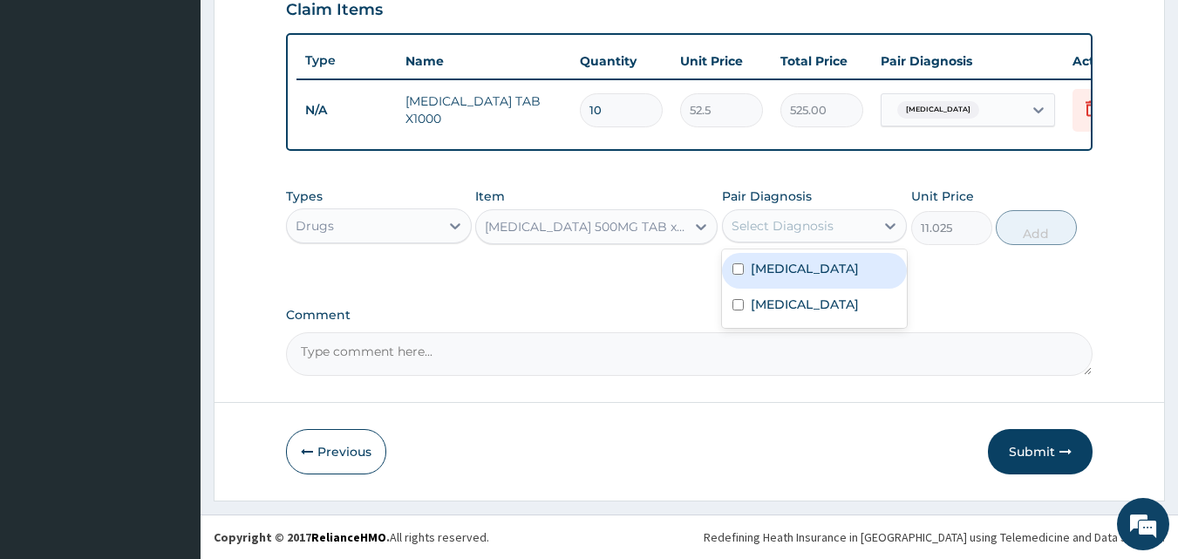
click at [816, 223] on div "Select Diagnosis" at bounding box center [783, 225] width 102 height 17
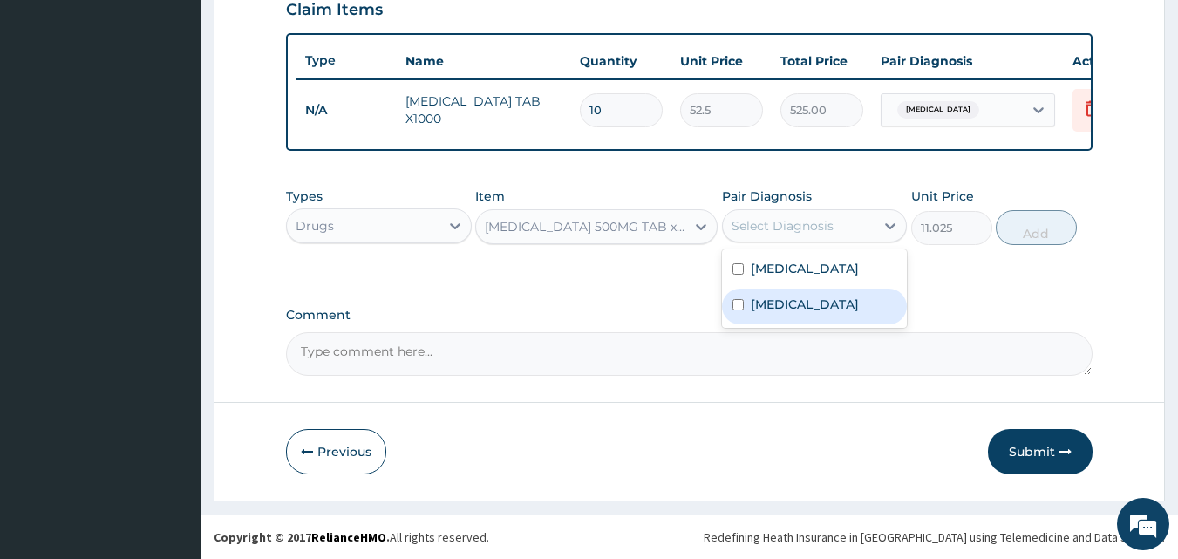
drag, startPoint x: 770, startPoint y: 309, endPoint x: 874, endPoint y: 285, distance: 106.4
click at [771, 309] on label "Malaria" at bounding box center [805, 304] width 108 height 17
checkbox input "true"
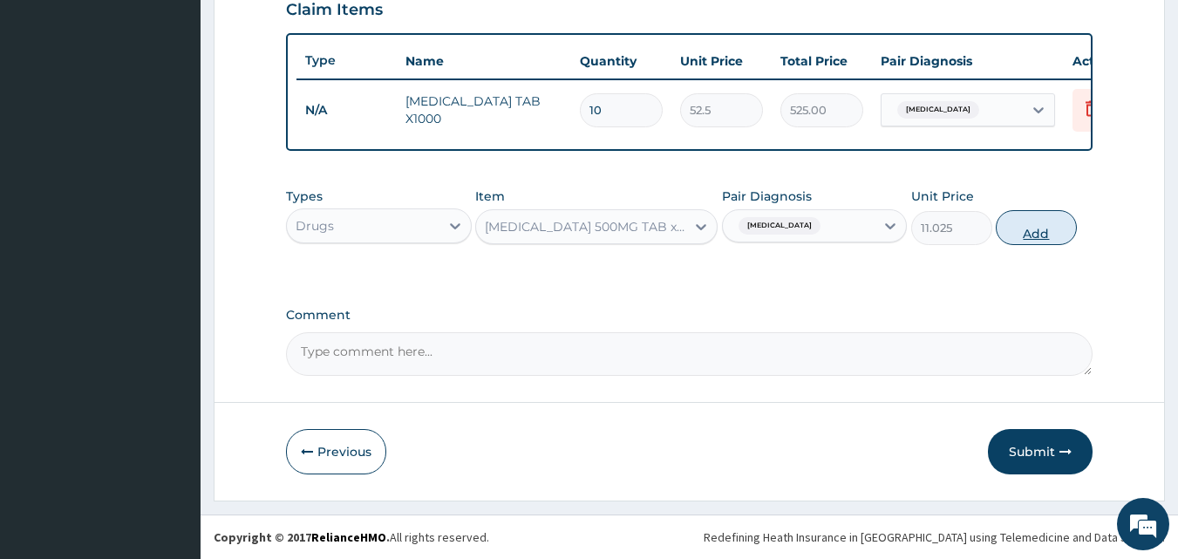
click at [1014, 222] on button "Add" at bounding box center [1036, 227] width 81 height 35
type input "0"
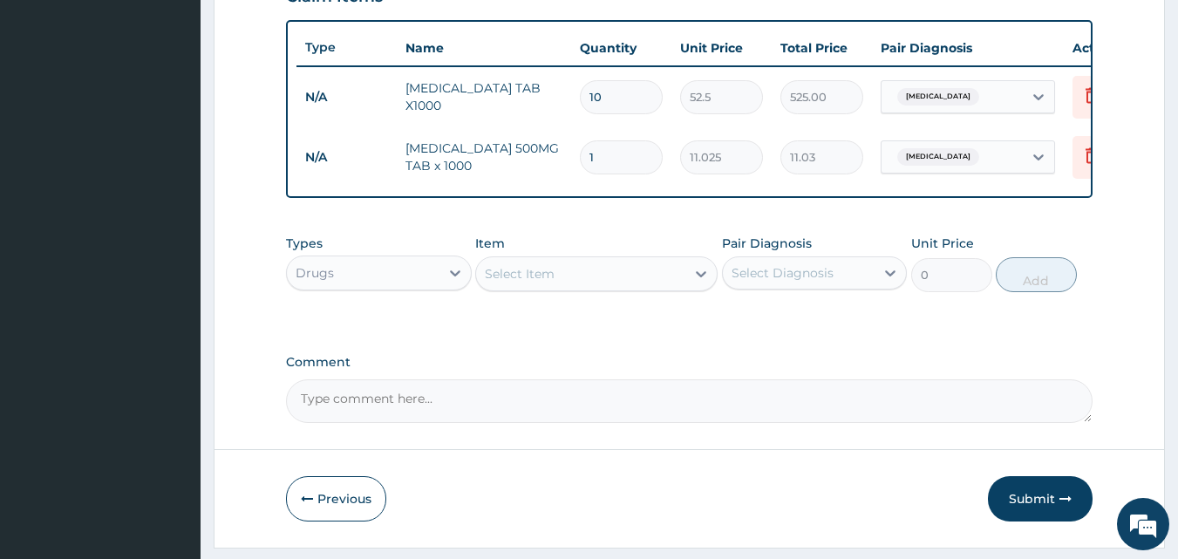
type input "16"
type input "176.40"
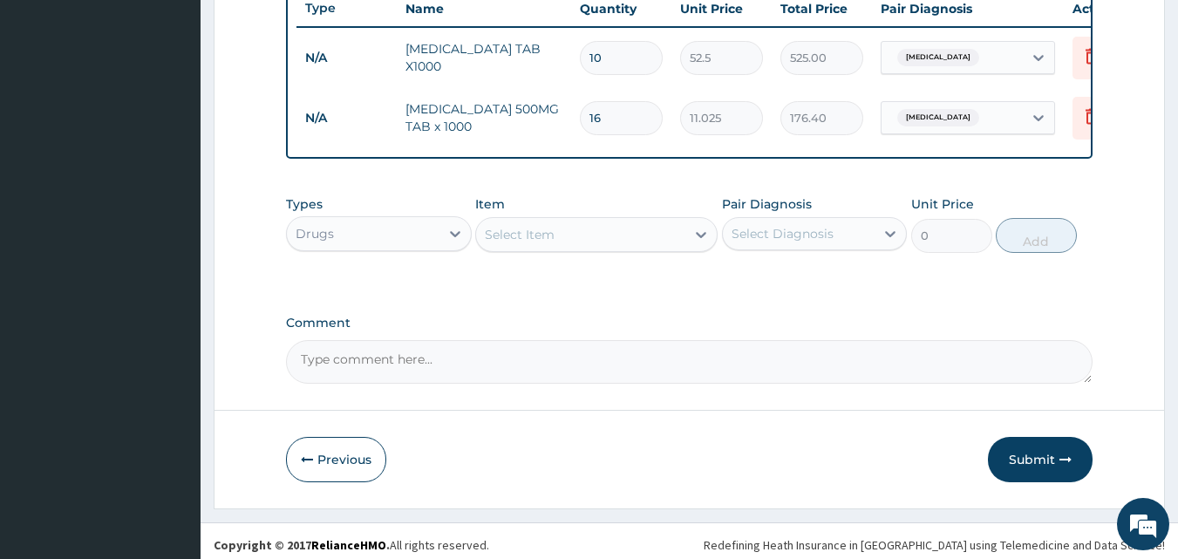
scroll to position [689, 0]
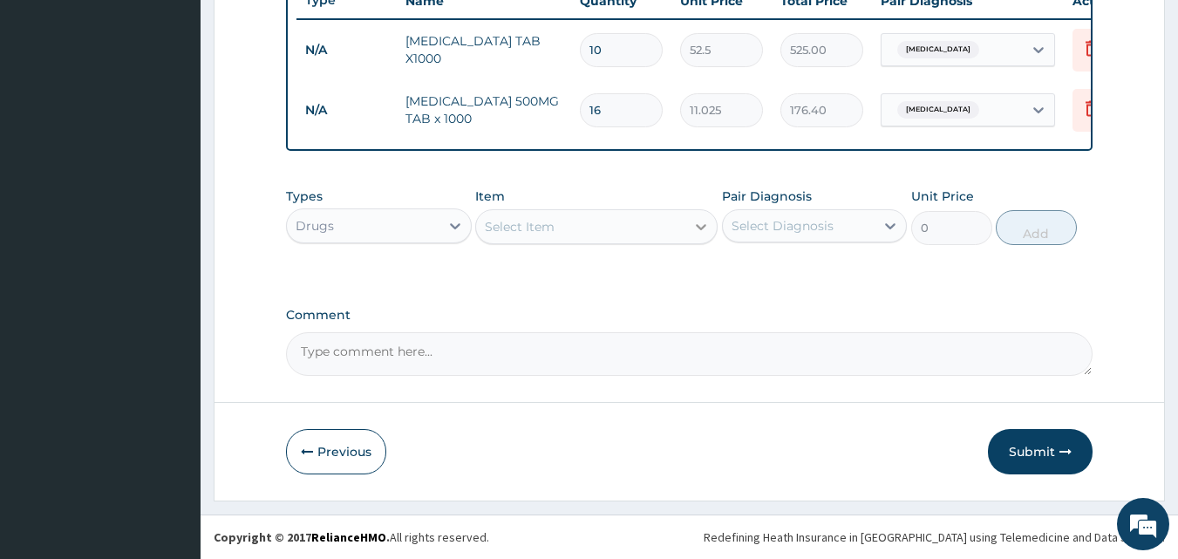
type input "16"
click at [692, 234] on div at bounding box center [700, 226] width 31 height 31
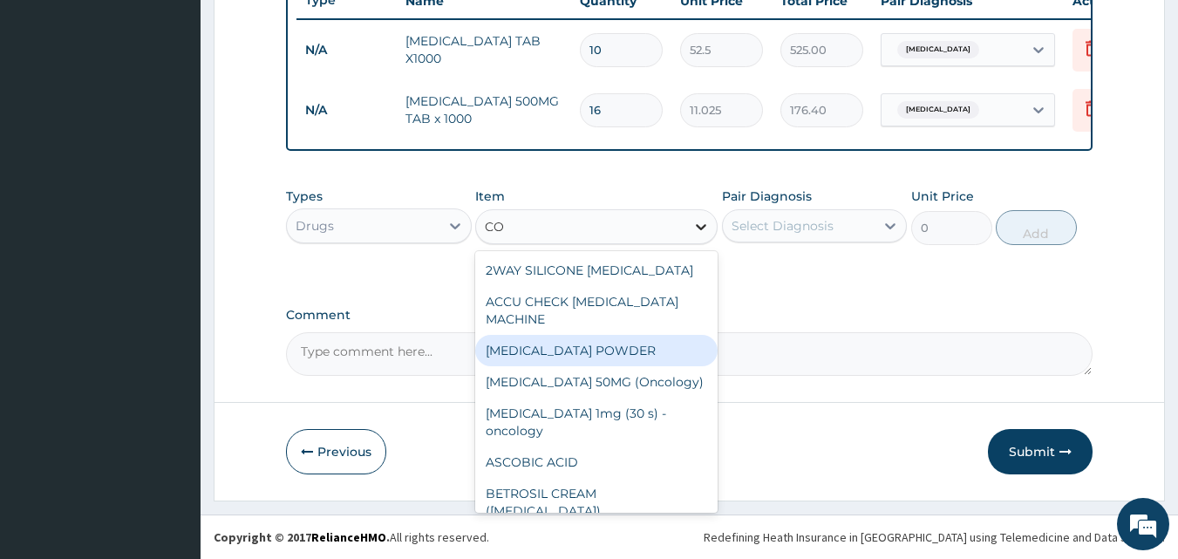
type input "C"
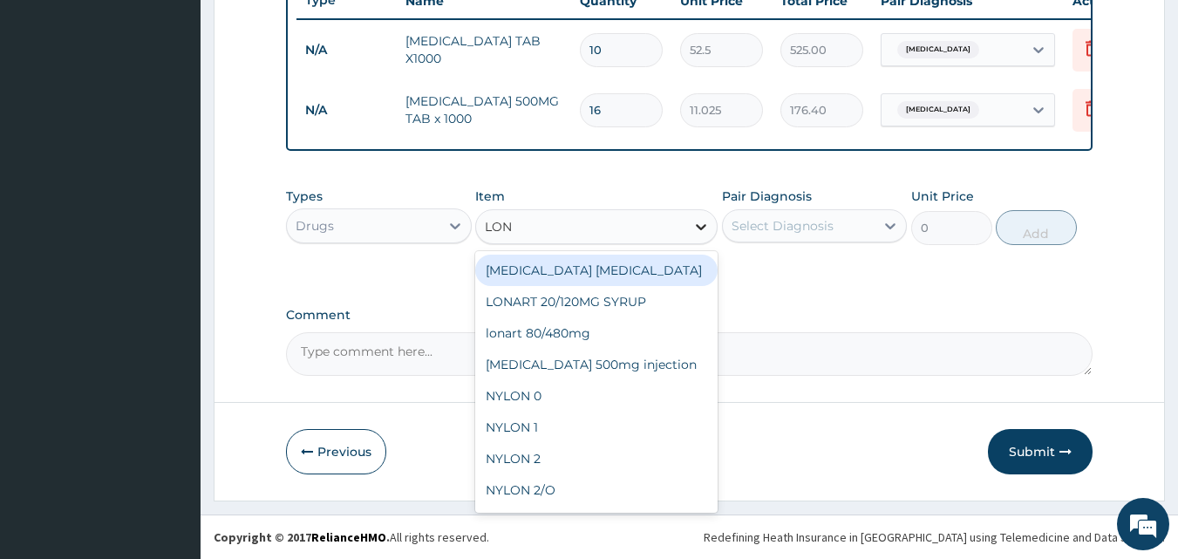
type input "LONA"
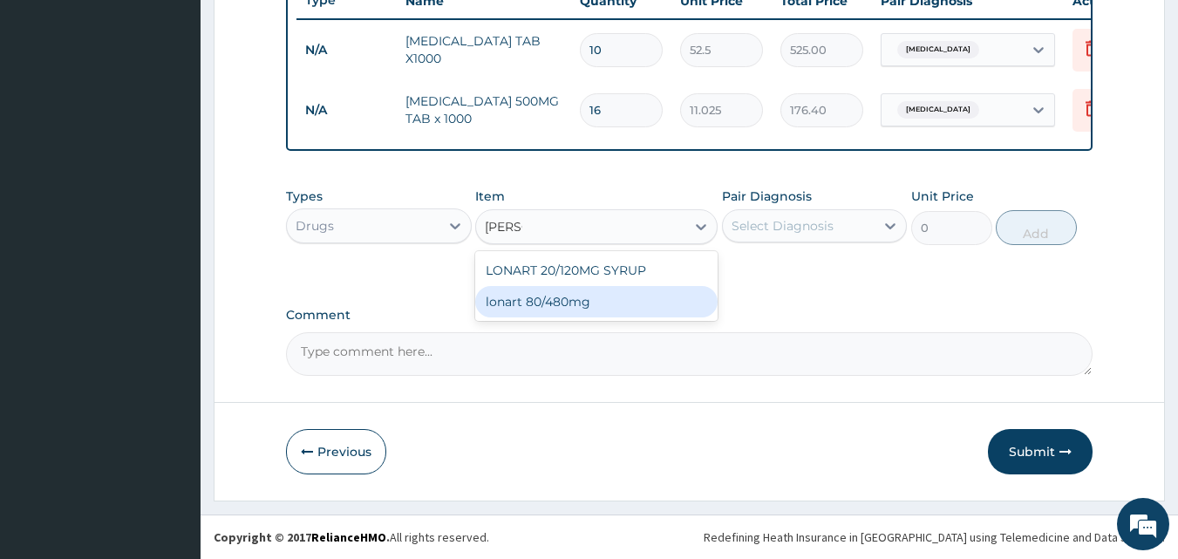
click at [604, 299] on div "lonart 80/480mg" at bounding box center [596, 301] width 242 height 31
type input "340.91748"
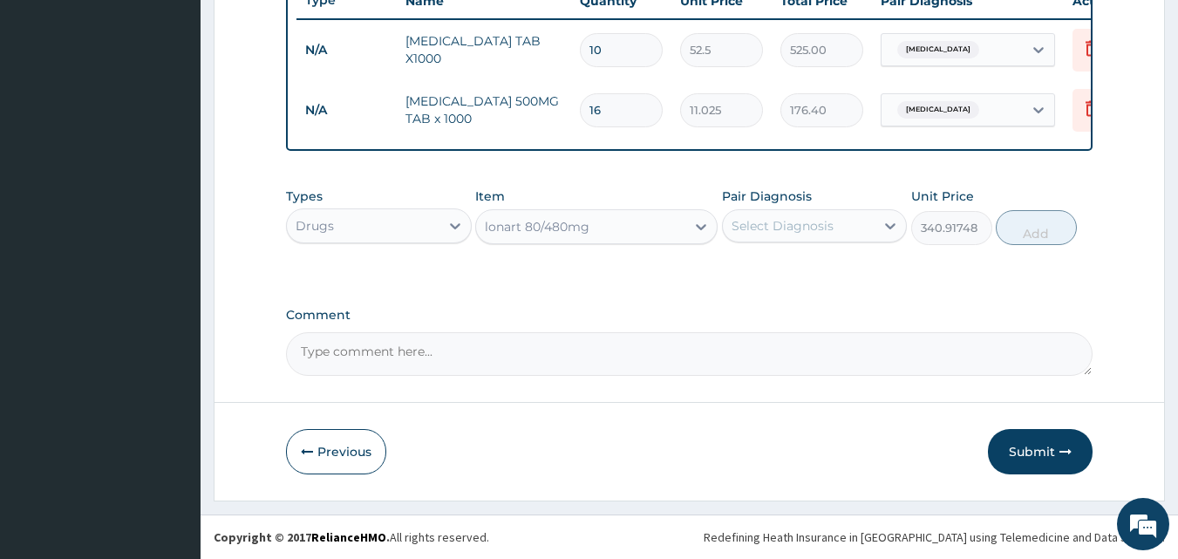
click at [875, 228] on div "Select Diagnosis" at bounding box center [815, 225] width 186 height 33
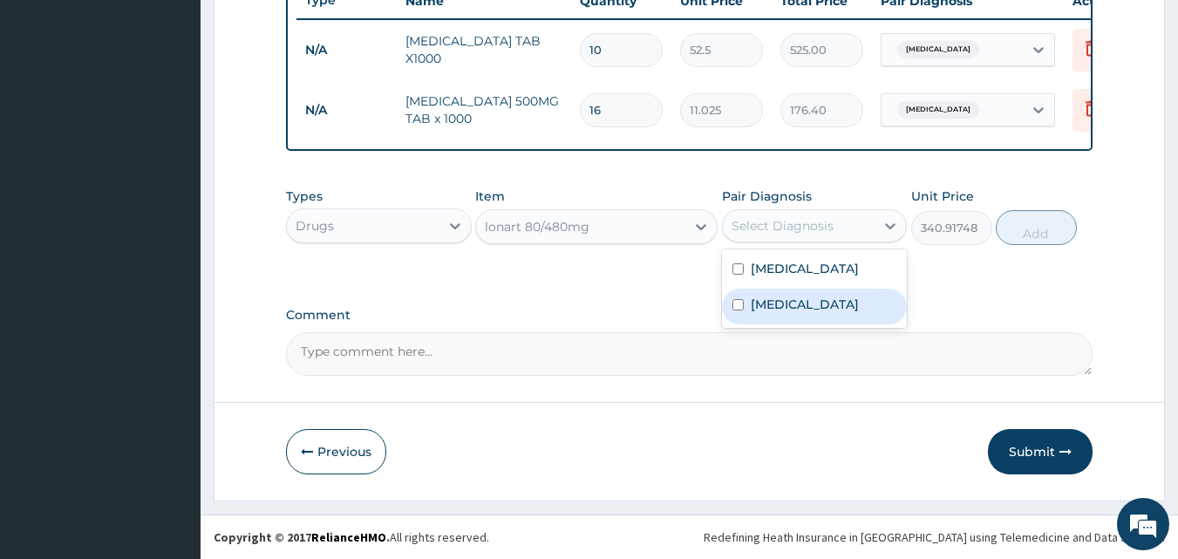
click at [769, 308] on label "Malaria" at bounding box center [805, 304] width 108 height 17
checkbox input "true"
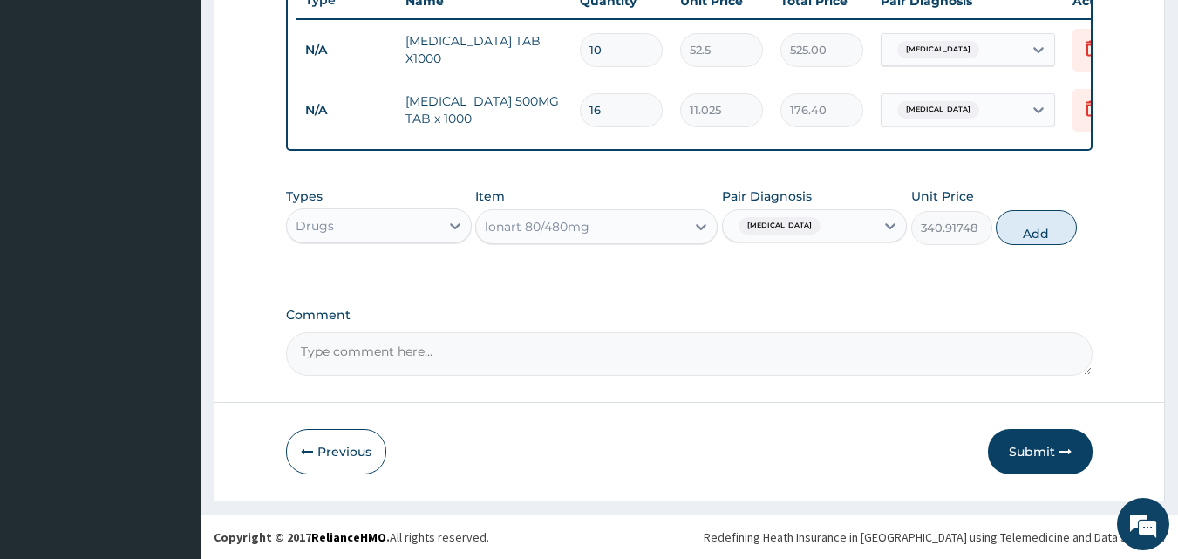
click at [1033, 224] on button "Add" at bounding box center [1036, 227] width 81 height 35
type input "0"
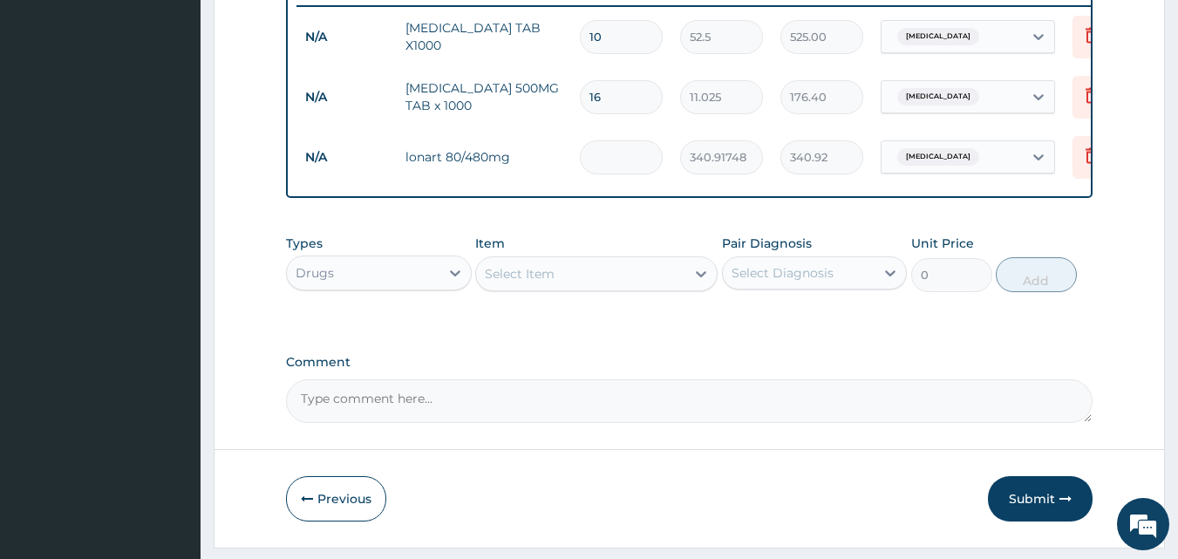
type input "0.00"
type input "6"
type input "2045.50"
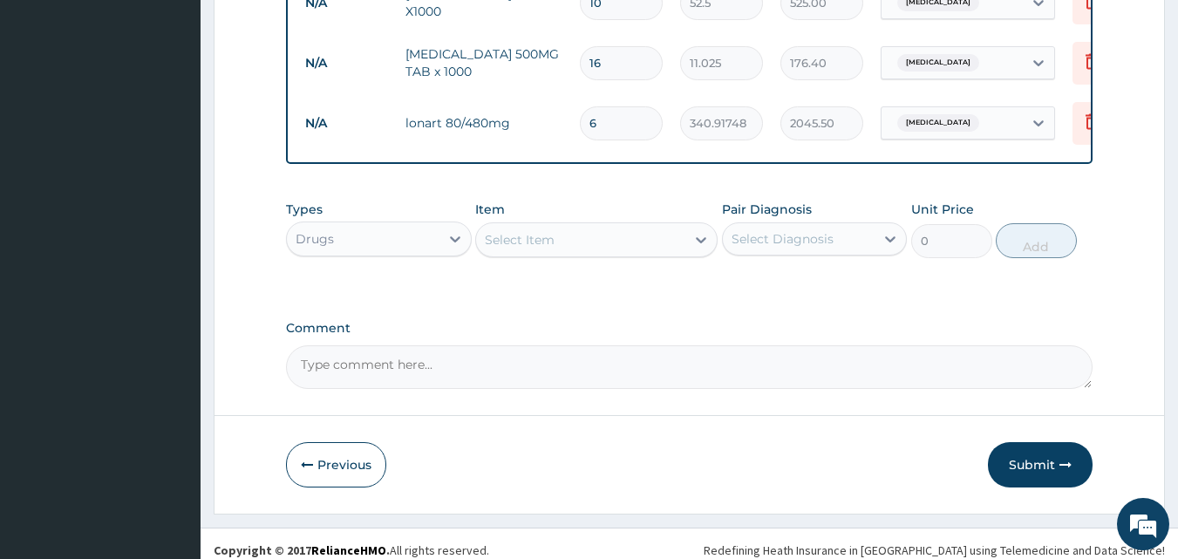
scroll to position [749, 0]
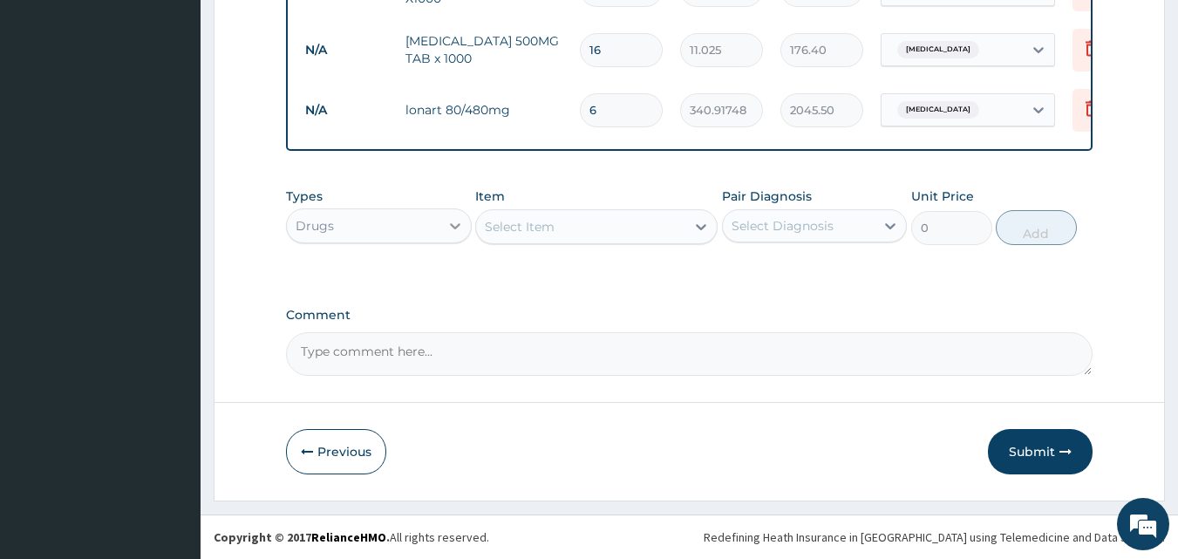
type input "6"
click at [441, 230] on div at bounding box center [455, 225] width 31 height 31
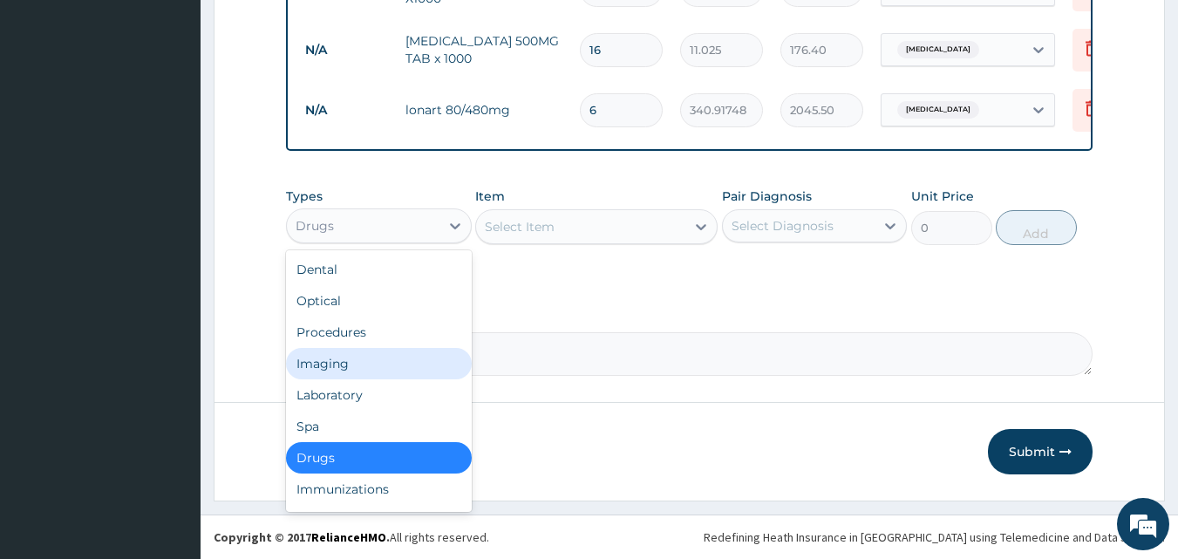
scroll to position [59, 0]
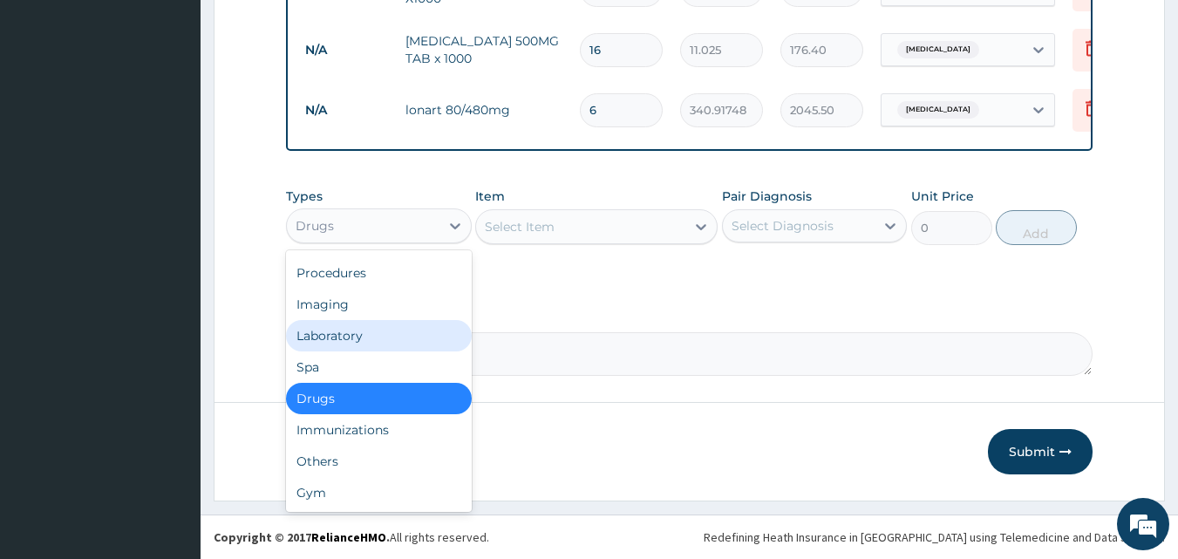
drag, startPoint x: 317, startPoint y: 332, endPoint x: 326, endPoint y: 331, distance: 9.8
click at [317, 332] on div "Laboratory" at bounding box center [379, 335] width 186 height 31
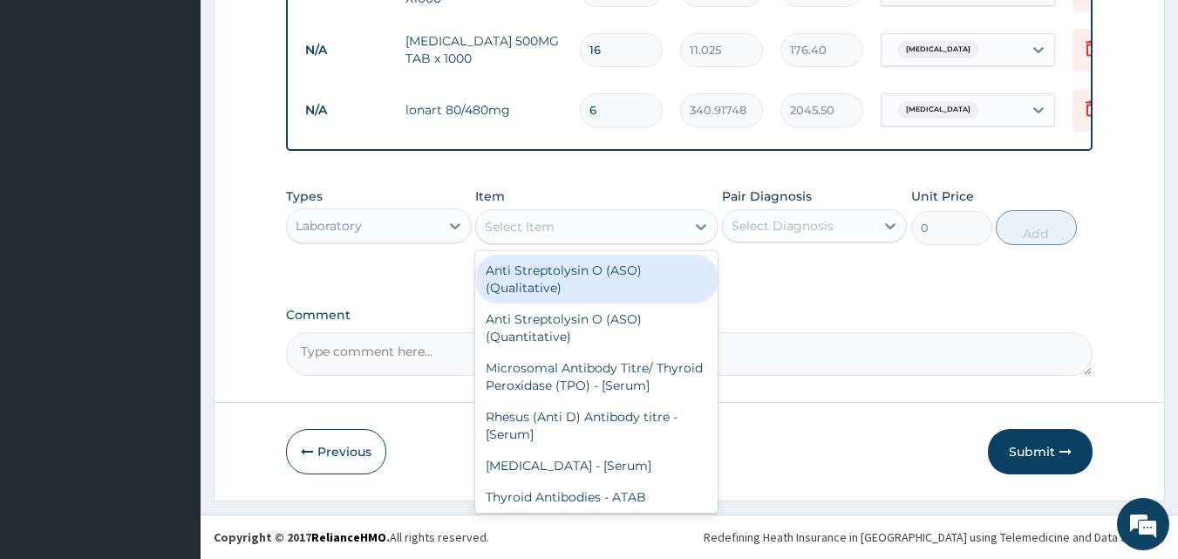
click at [689, 225] on div at bounding box center [700, 226] width 31 height 31
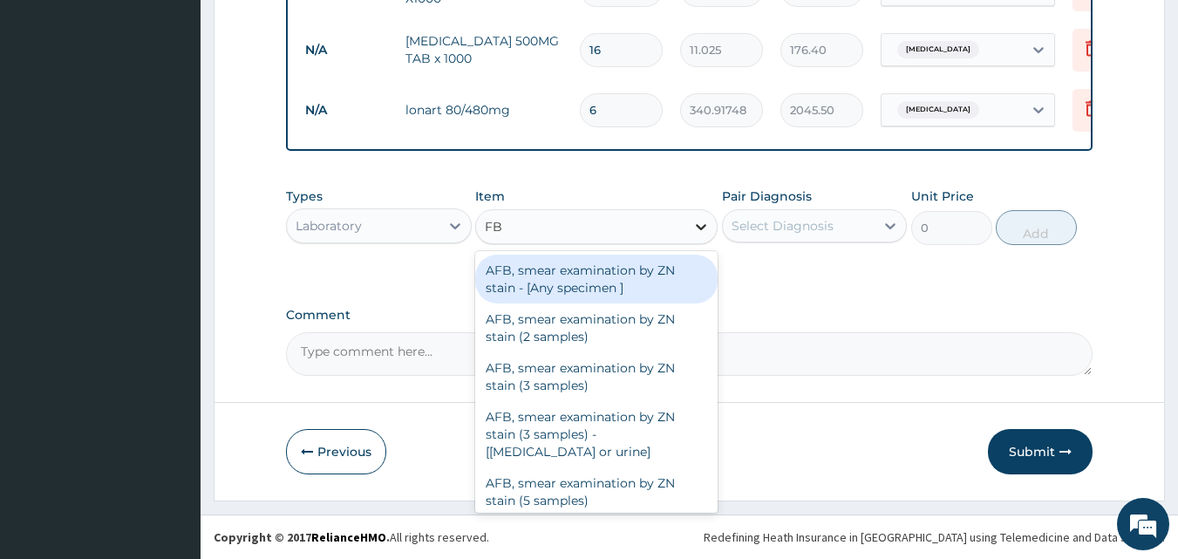
type input "FBC"
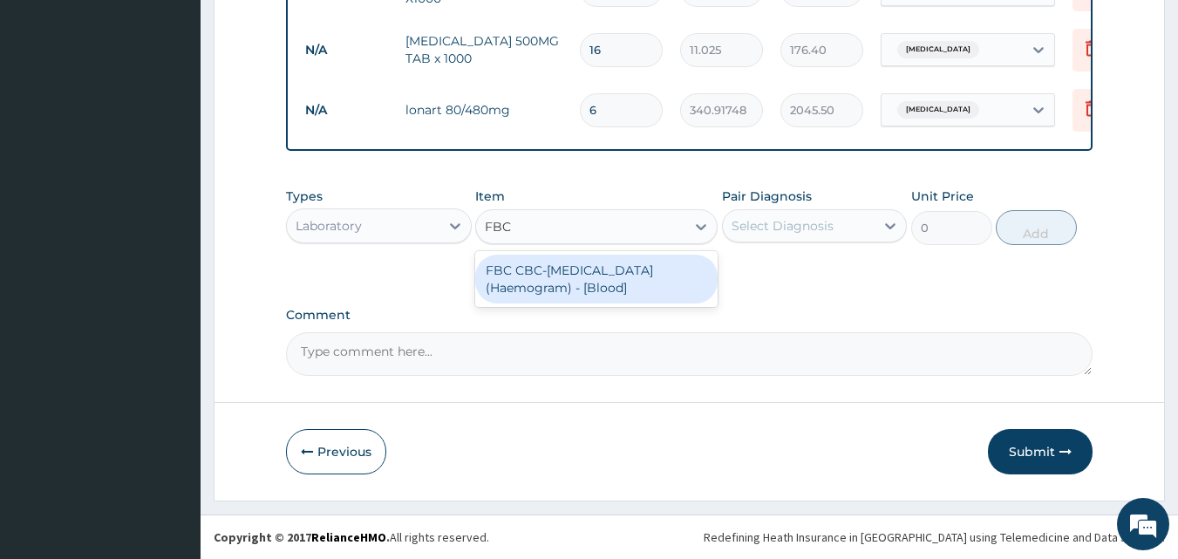
click at [555, 264] on div "FBC CBC-Complete Blood Count (Haemogram) - [Blood]" at bounding box center [596, 279] width 242 height 49
type input "3000"
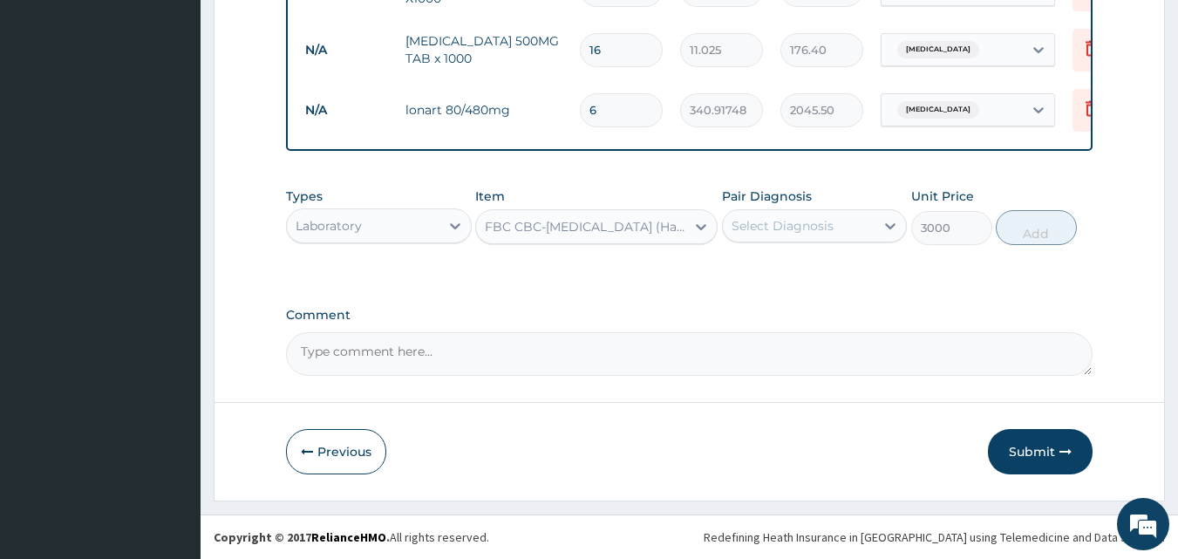
click at [827, 215] on div "Select Diagnosis" at bounding box center [799, 226] width 153 height 28
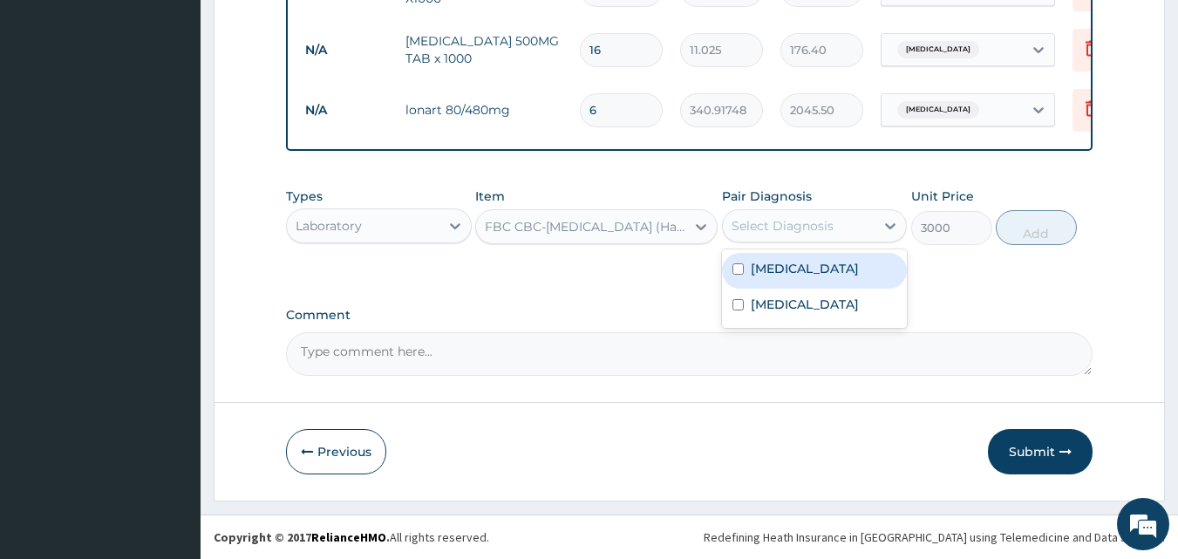
drag, startPoint x: 796, startPoint y: 278, endPoint x: 866, endPoint y: 261, distance: 71.9
click at [797, 277] on div "Sinusitis" at bounding box center [815, 271] width 186 height 36
checkbox input "true"
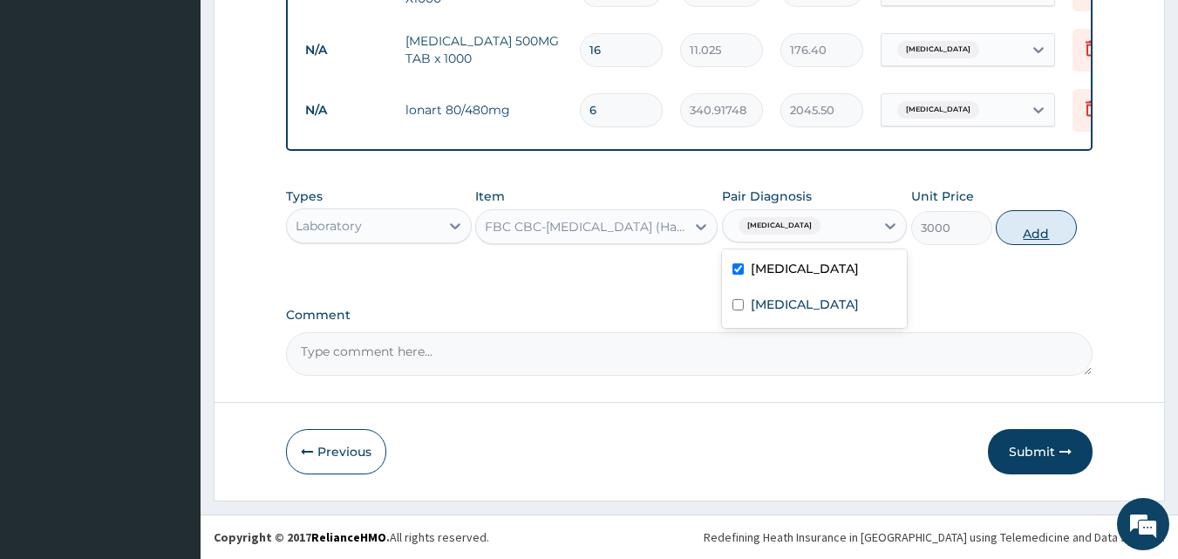
click at [1030, 222] on button "Add" at bounding box center [1036, 227] width 81 height 35
type input "0"
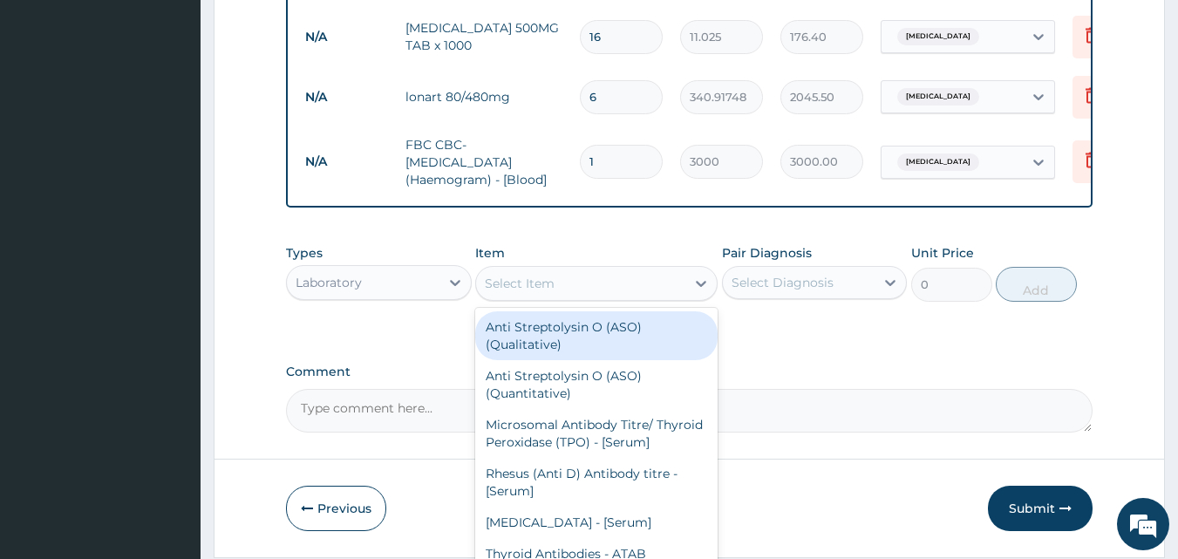
click at [648, 291] on div "Select Item" at bounding box center [580, 283] width 209 height 28
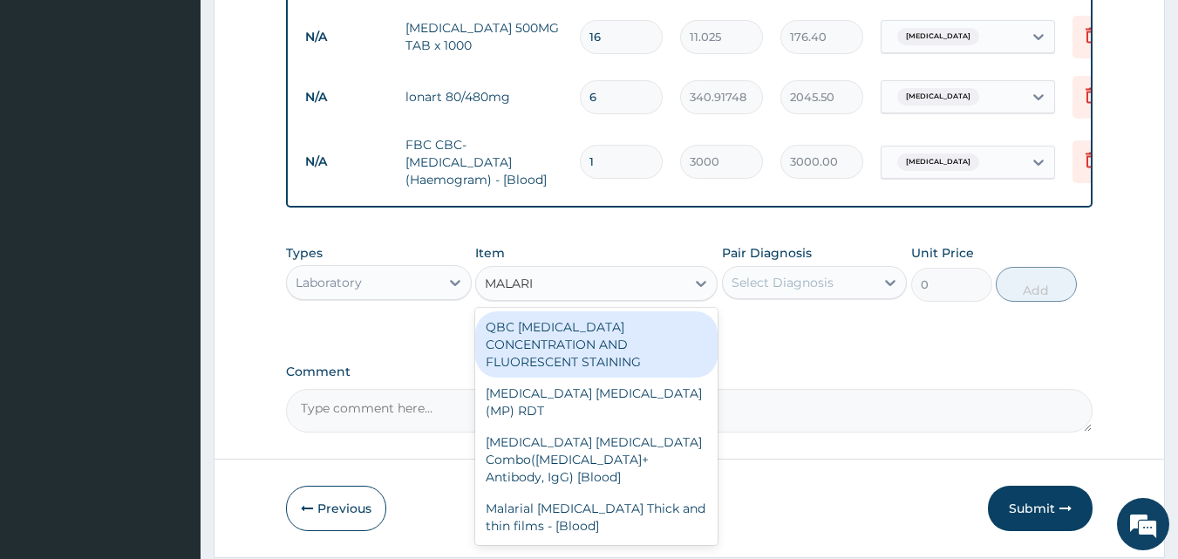
type input "MALARIA"
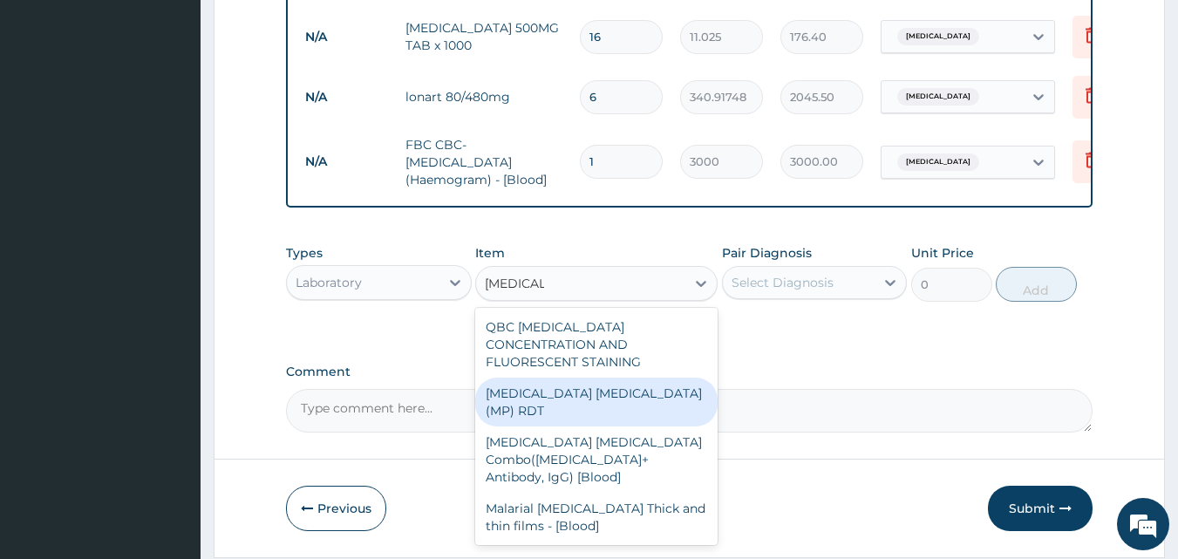
click at [572, 399] on div "MALARIA PARASITE (MP) RDT" at bounding box center [596, 402] width 242 height 49
type input "1500"
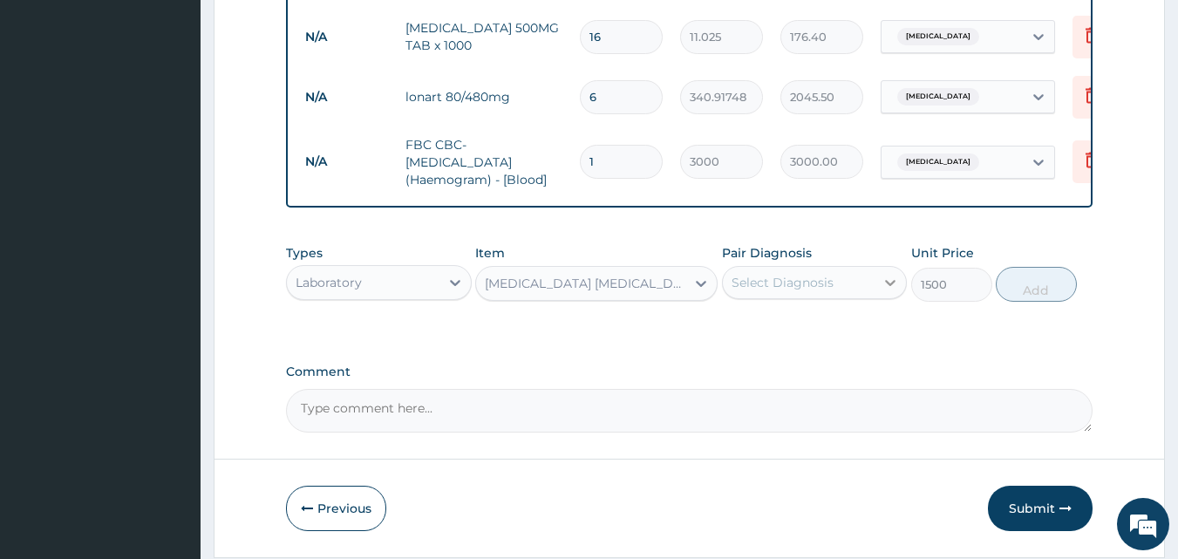
click at [876, 298] on div at bounding box center [890, 282] width 31 height 31
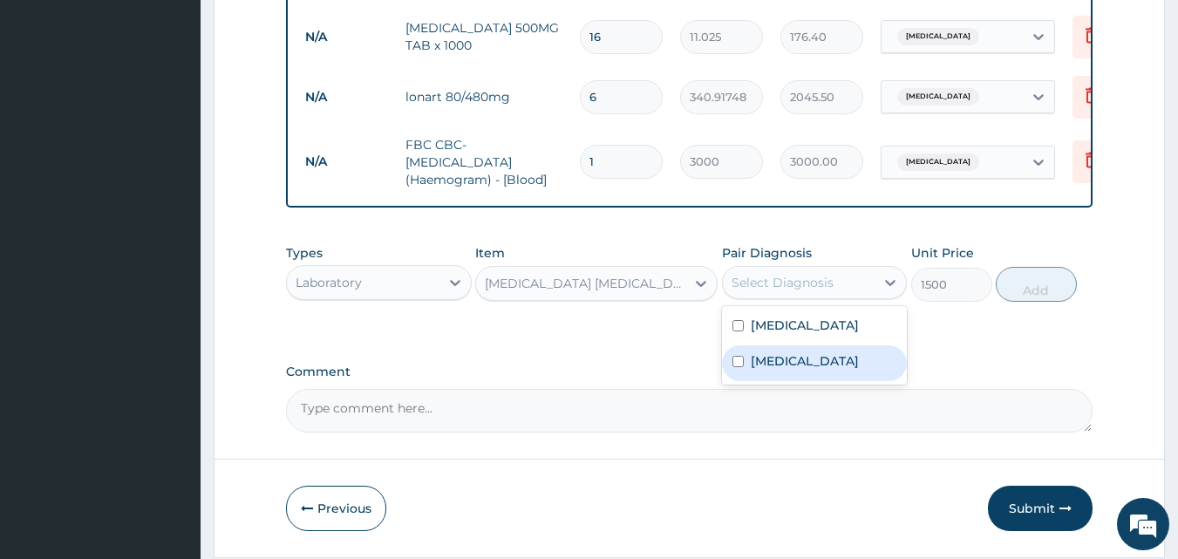
click at [772, 370] on label "Malaria" at bounding box center [805, 360] width 108 height 17
checkbox input "true"
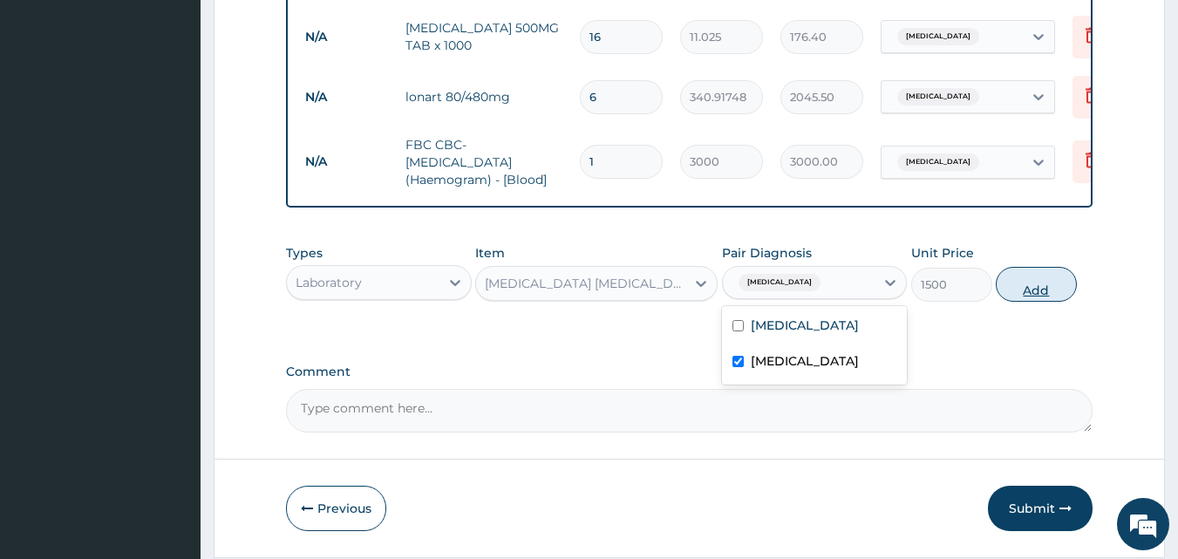
click at [1043, 294] on button "Add" at bounding box center [1036, 284] width 81 height 35
type input "0"
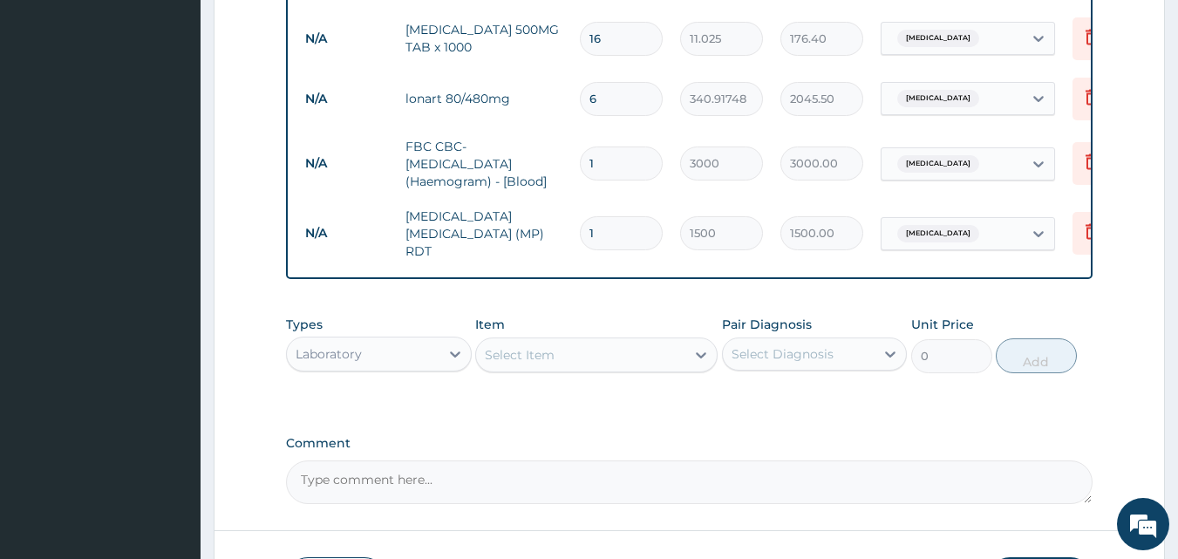
scroll to position [879, 0]
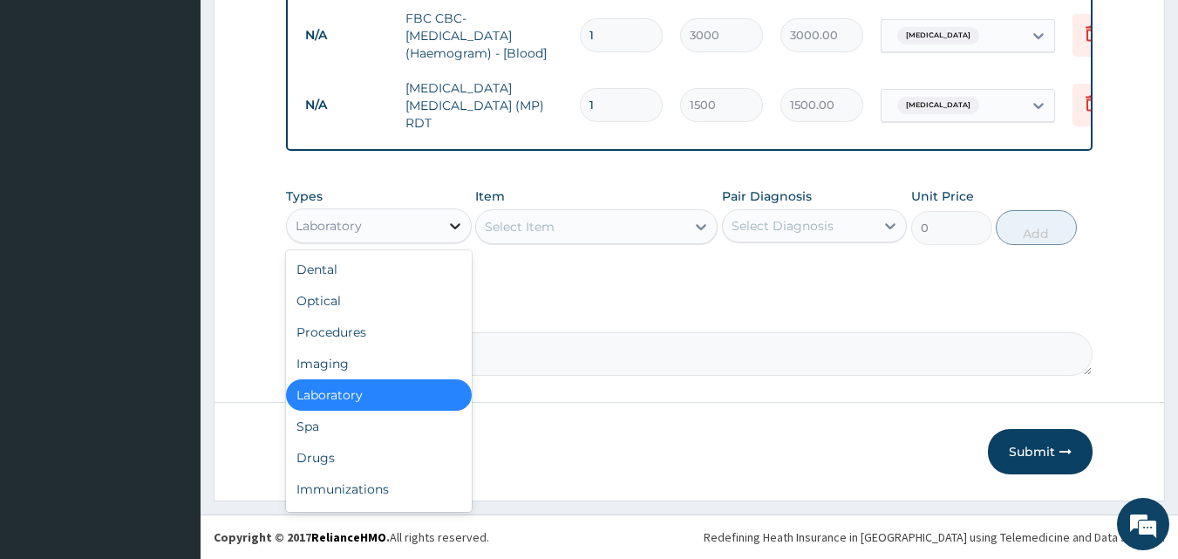
click at [456, 229] on icon at bounding box center [455, 225] width 17 height 17
click at [354, 343] on div "Procedures" at bounding box center [379, 332] width 186 height 31
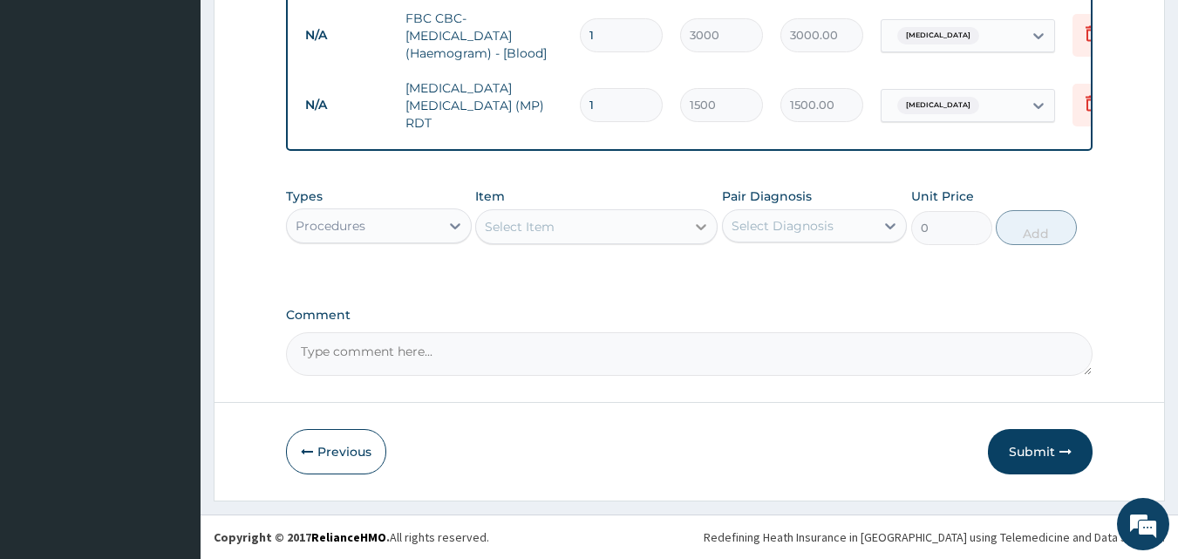
click at [685, 227] on div at bounding box center [700, 226] width 31 height 31
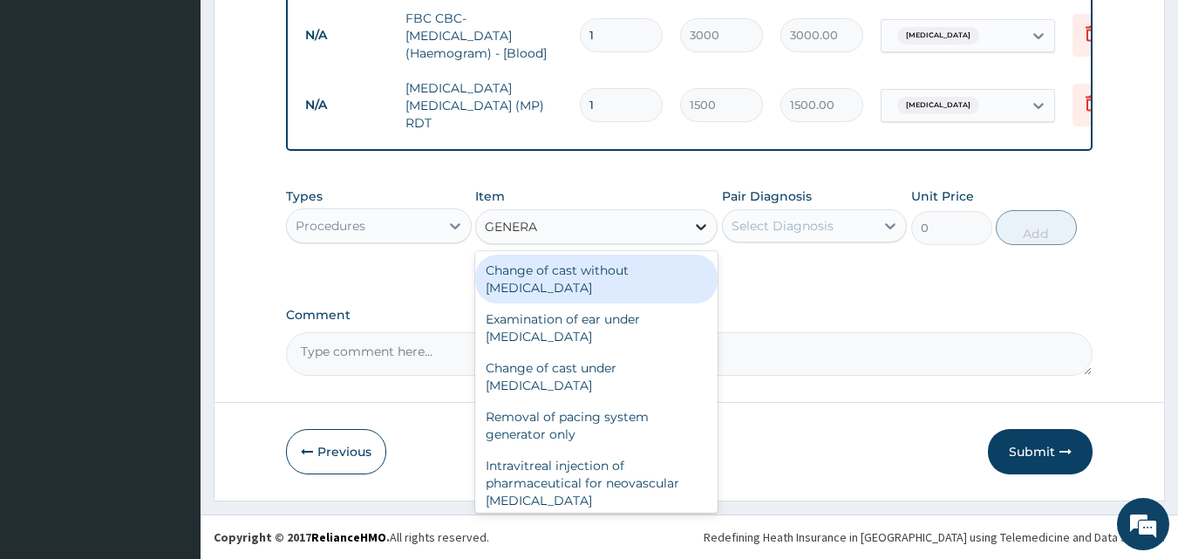
type input "GENERAL"
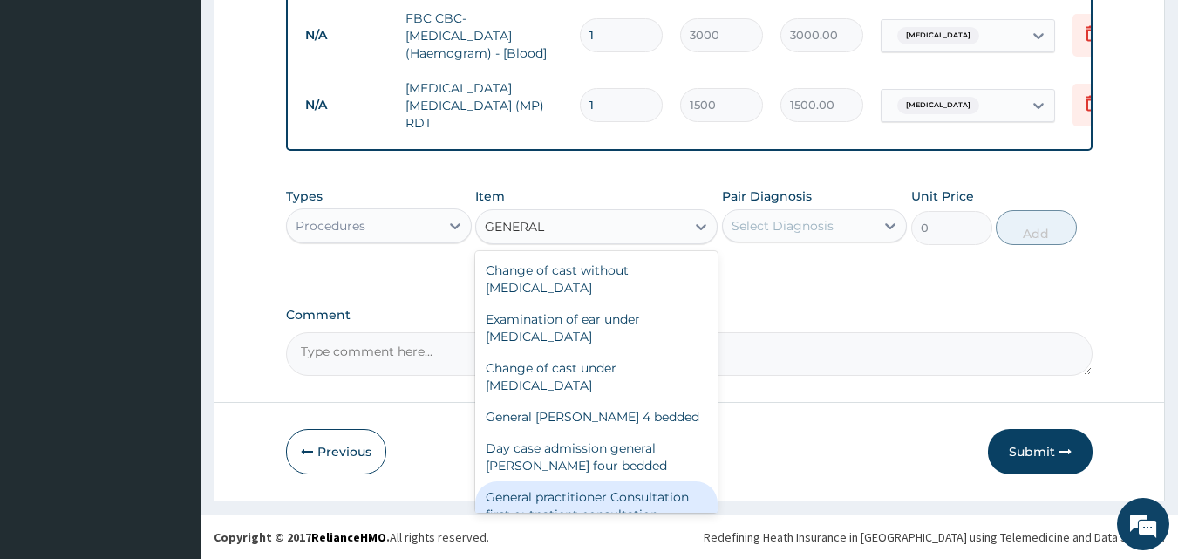
click at [638, 494] on div "General practitioner Consultation first outpatient consultation" at bounding box center [596, 505] width 242 height 49
type input "3000"
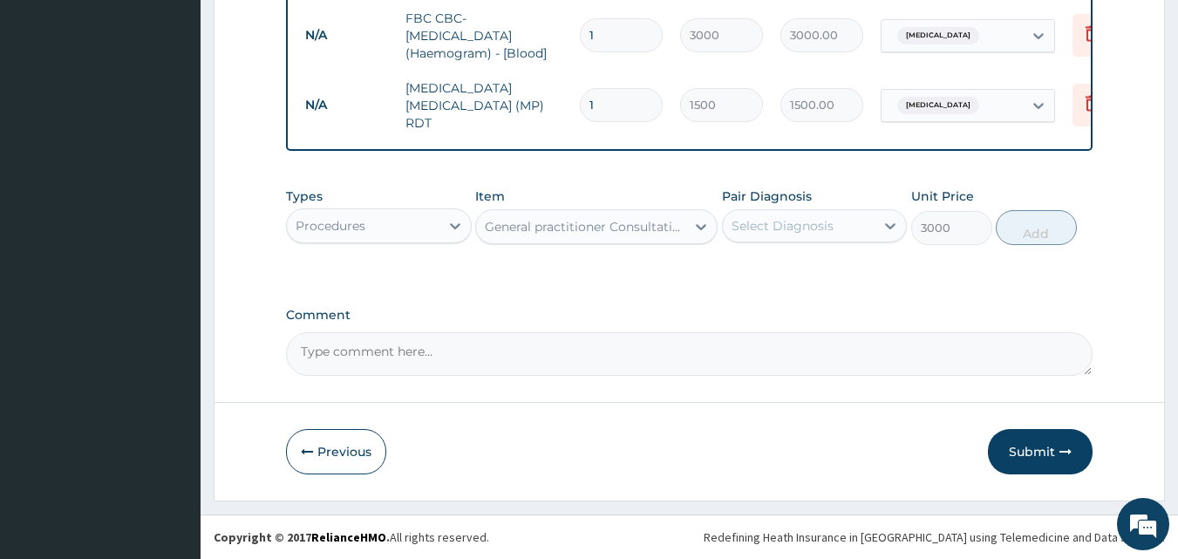
click at [874, 225] on div "Select Diagnosis" at bounding box center [799, 226] width 153 height 28
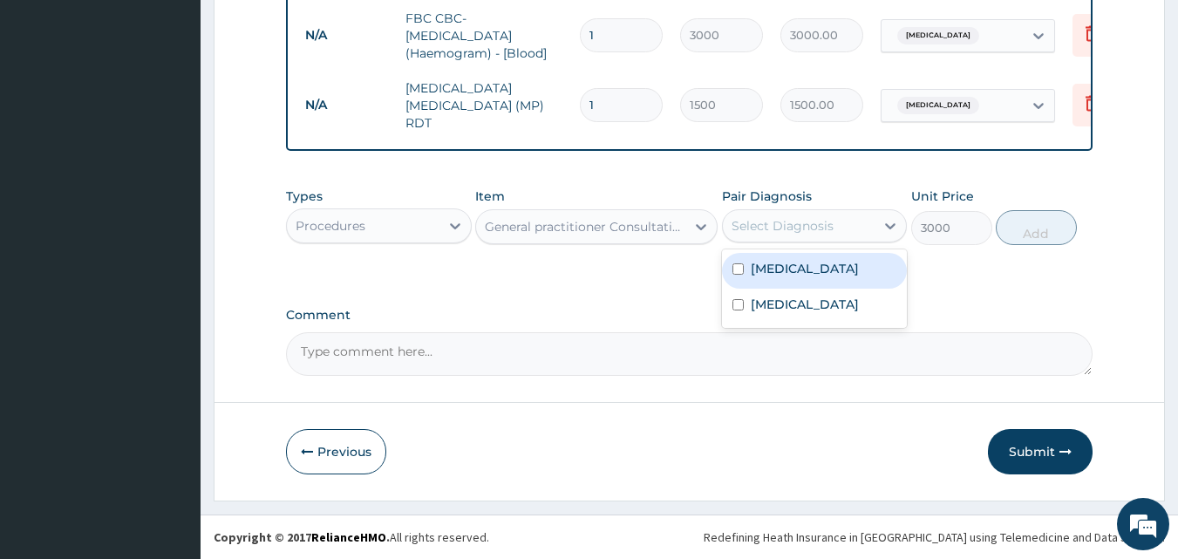
click at [836, 263] on div "Sinusitis" at bounding box center [815, 271] width 186 height 36
checkbox input "true"
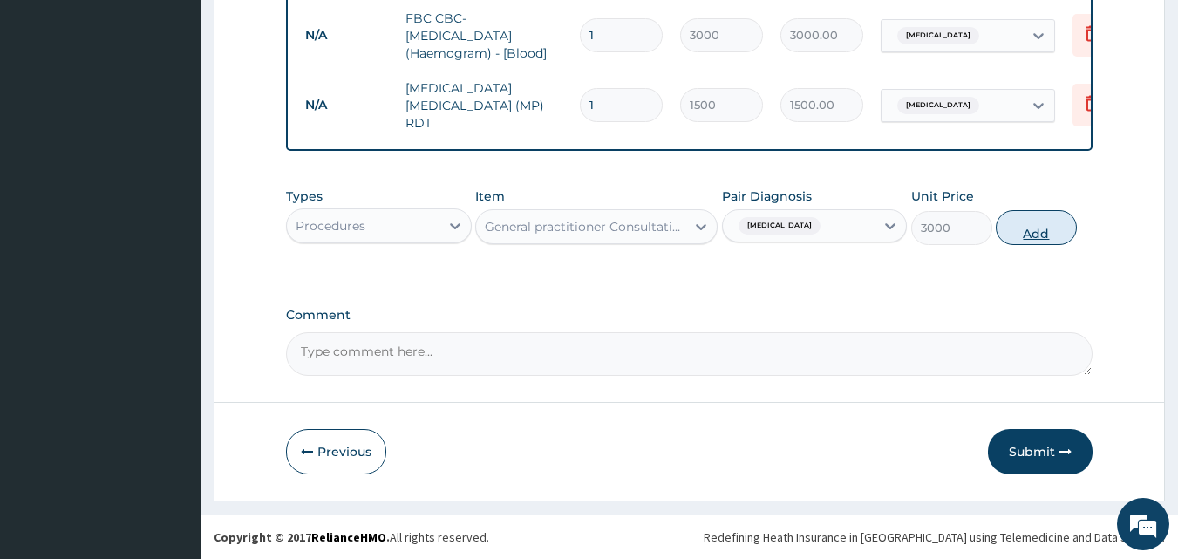
click at [1037, 226] on button "Add" at bounding box center [1036, 227] width 81 height 35
type input "0"
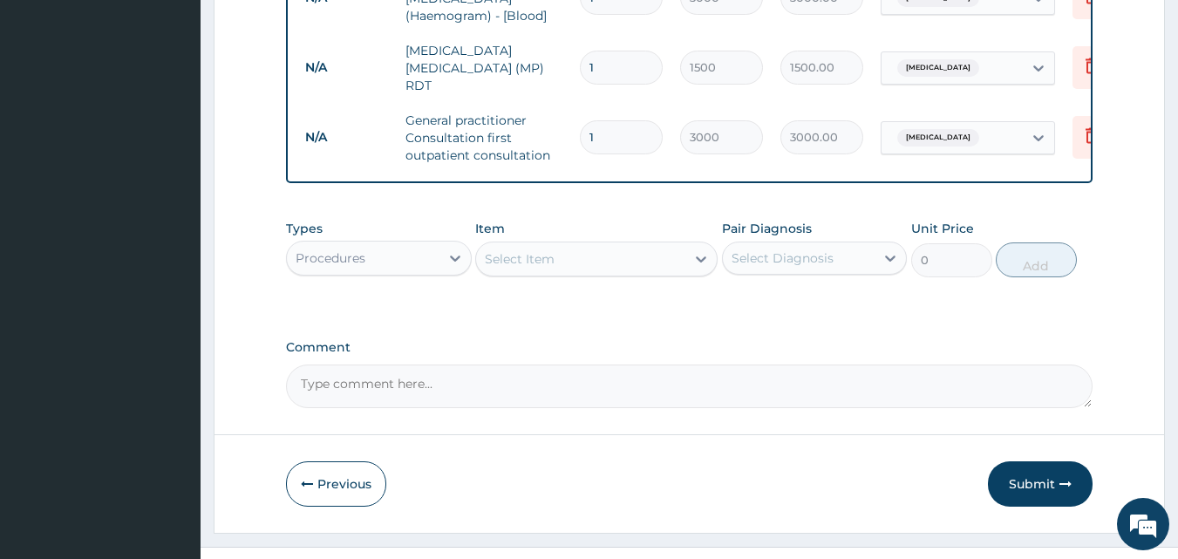
scroll to position [949, 0]
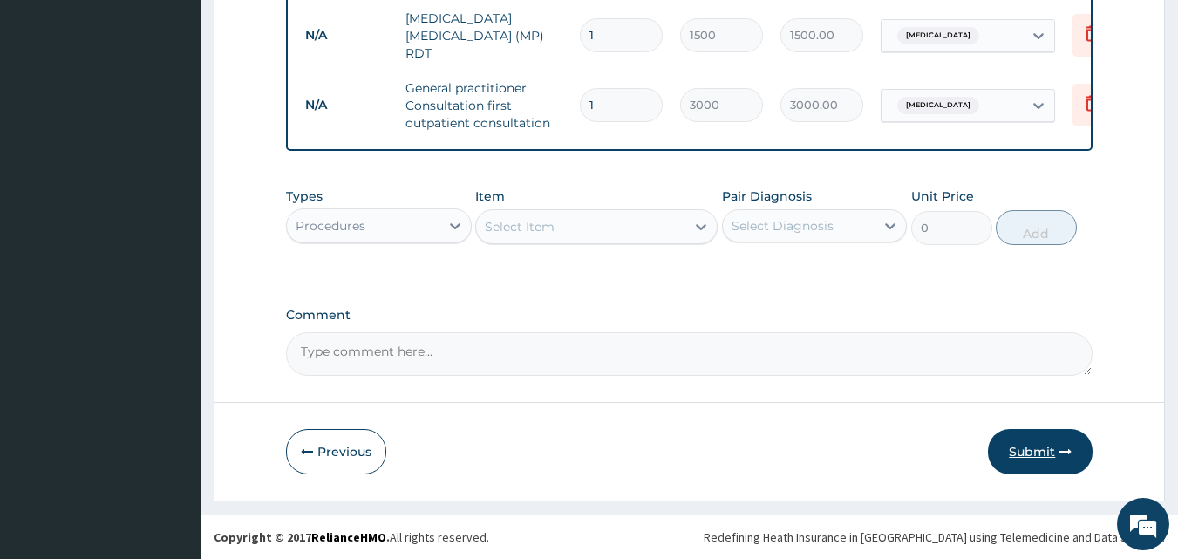
click at [1029, 448] on button "Submit" at bounding box center [1040, 451] width 105 height 45
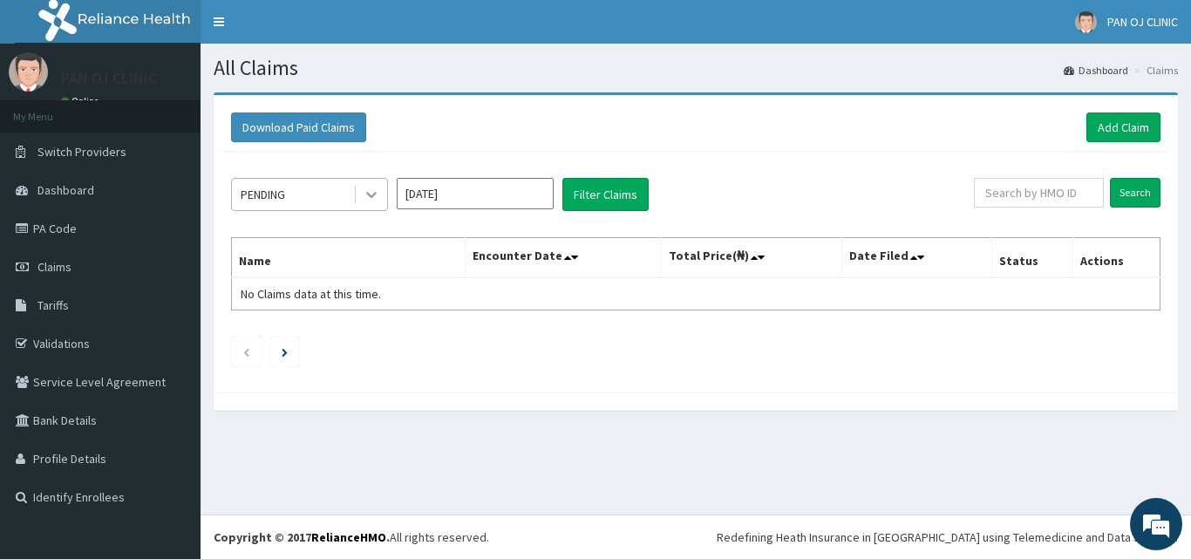
click at [378, 203] on icon at bounding box center [371, 194] width 17 height 17
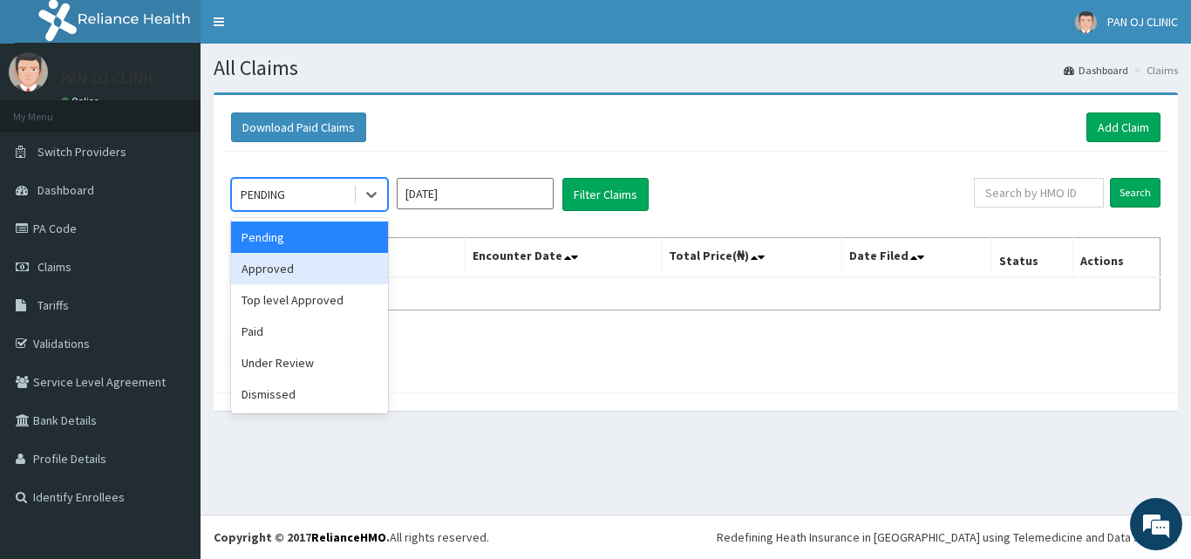
click at [284, 275] on div "Approved" at bounding box center [309, 268] width 157 height 31
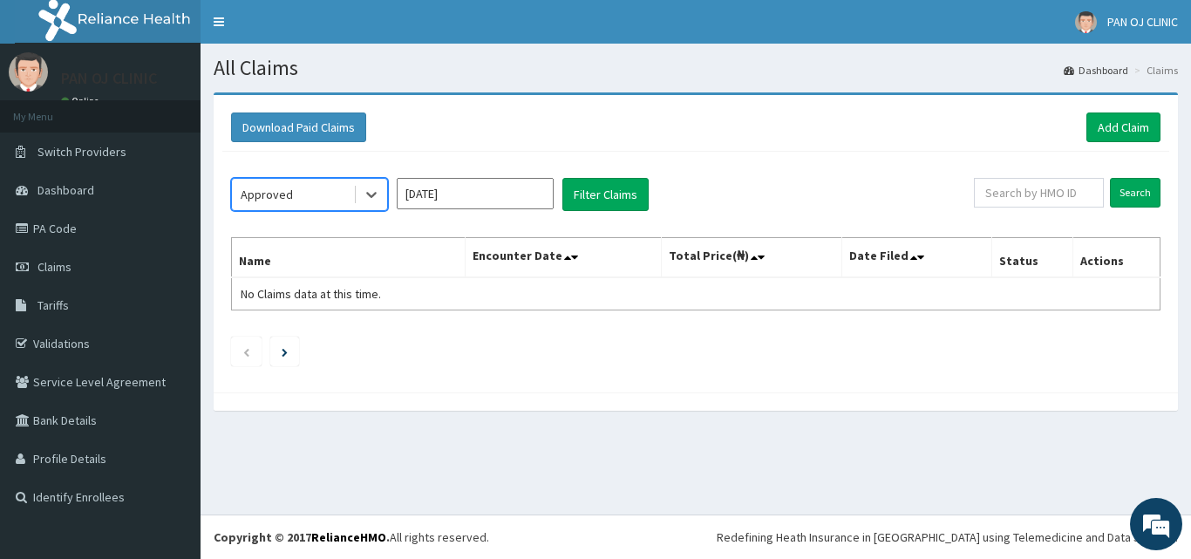
click at [475, 207] on input "[DATE]" at bounding box center [475, 193] width 157 height 31
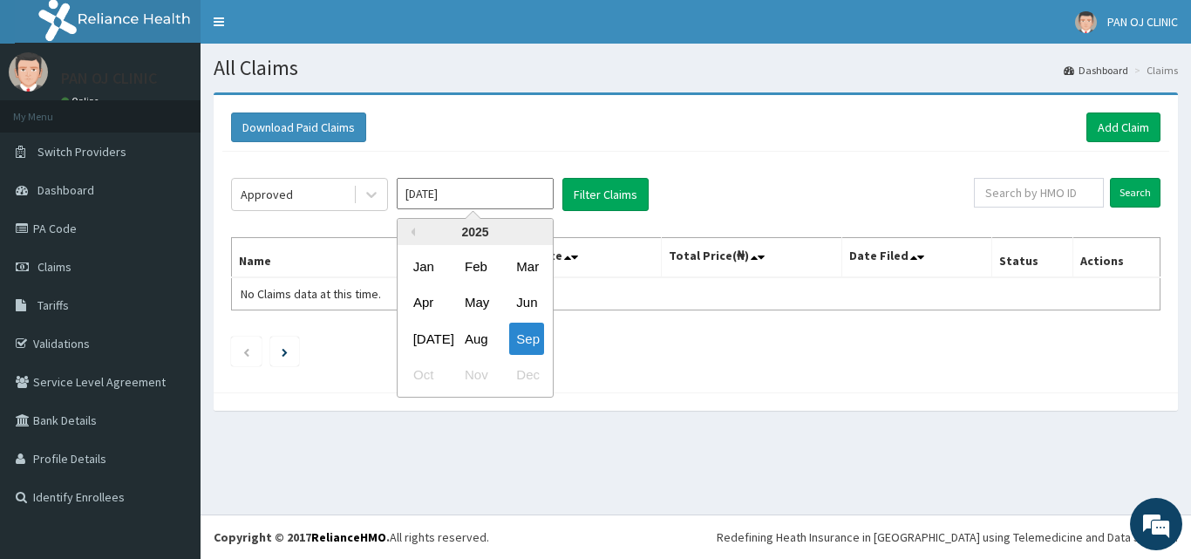
drag, startPoint x: 487, startPoint y: 342, endPoint x: 507, endPoint y: 314, distance: 34.4
click at [488, 341] on div "Aug" at bounding box center [475, 339] width 35 height 32
type input "[DATE]"
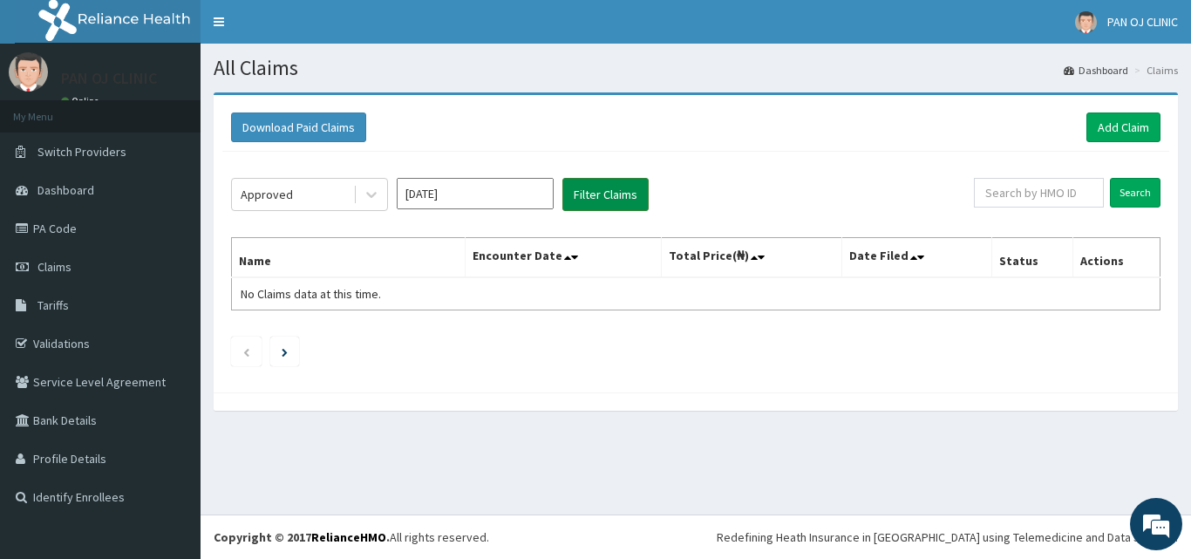
click at [623, 187] on button "Filter Claims" at bounding box center [606, 194] width 86 height 33
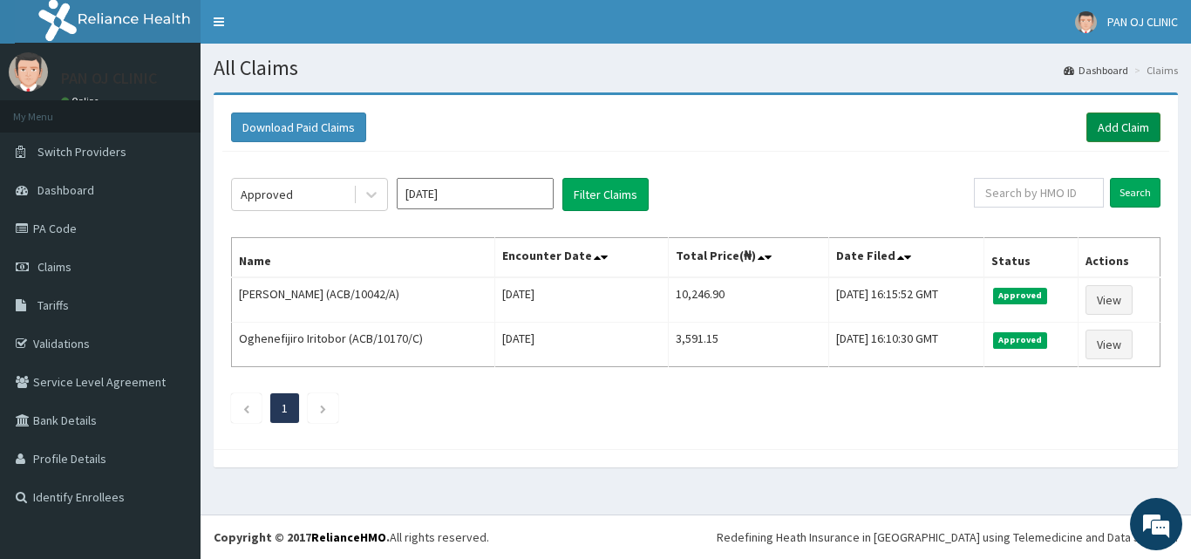
click at [1134, 125] on link "Add Claim" at bounding box center [1124, 128] width 74 height 30
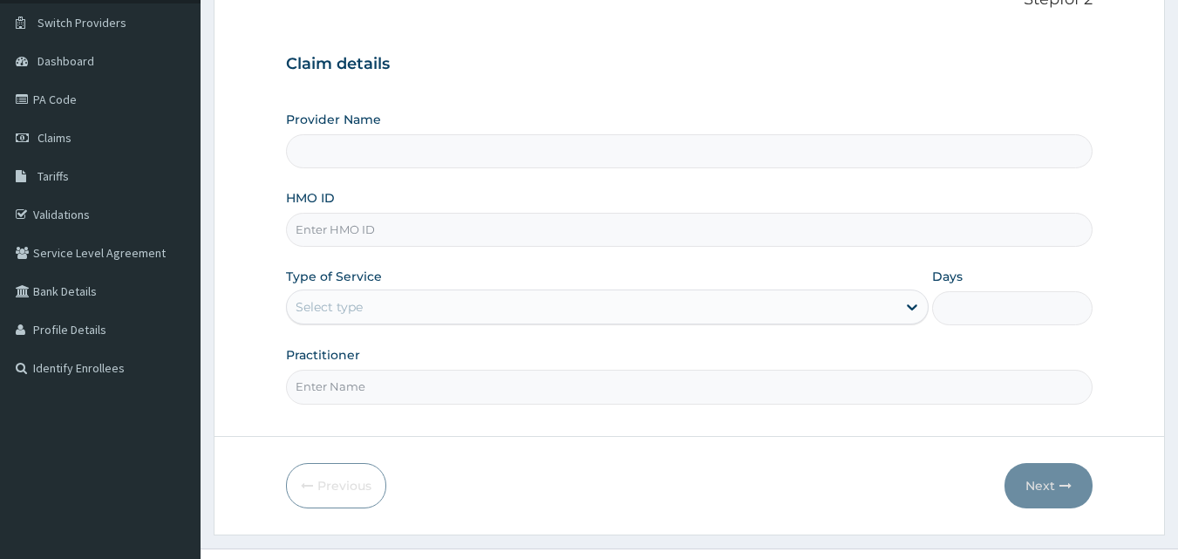
scroll to position [163, 0]
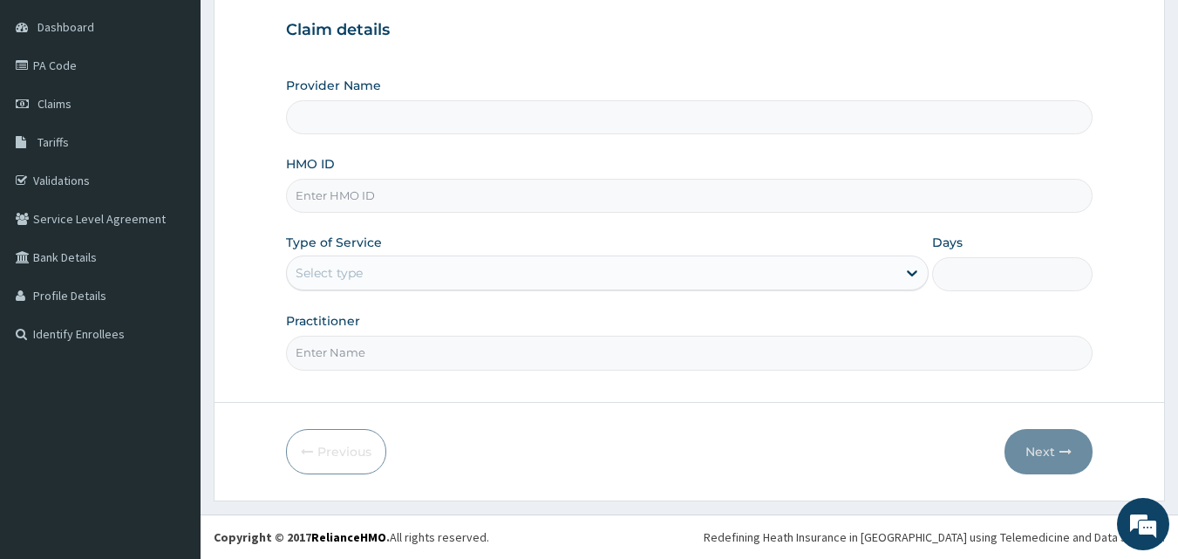
click at [351, 192] on input "HMO ID" at bounding box center [690, 196] width 808 height 34
type input "P"
type input "PAN OJ CLINIC"
type input "PRL/10043/A"
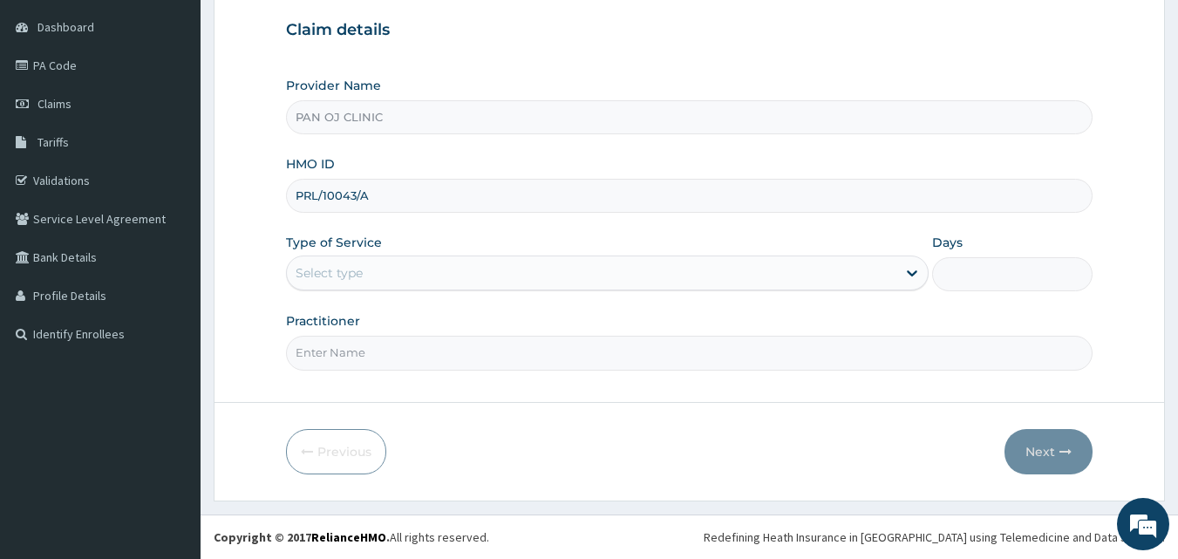
click at [414, 276] on div "Select type" at bounding box center [592, 273] width 610 height 28
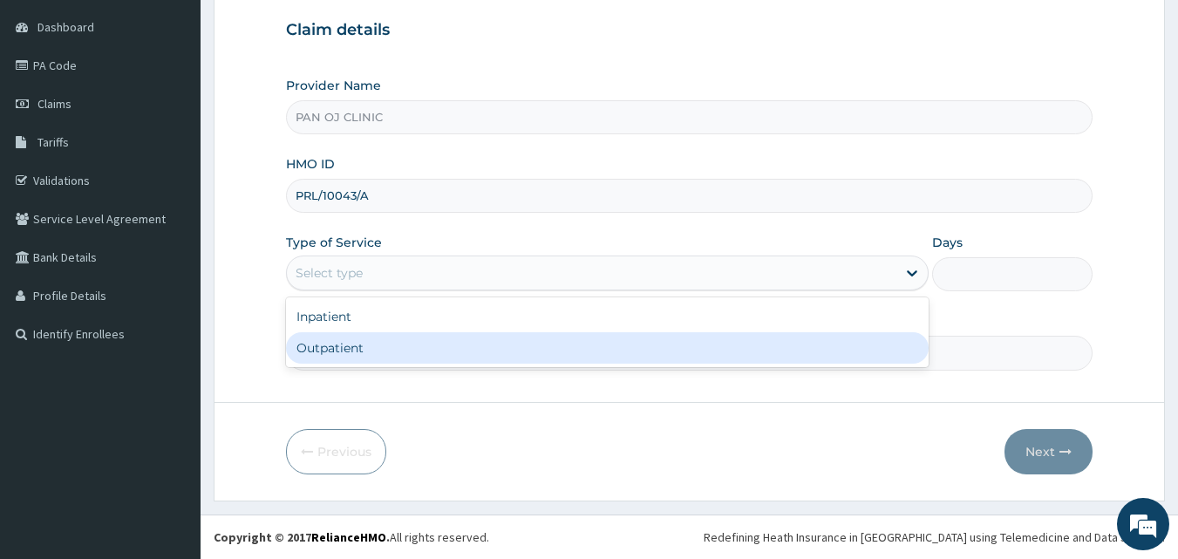
click at [366, 347] on div "Outpatient" at bounding box center [607, 347] width 643 height 31
type input "1"
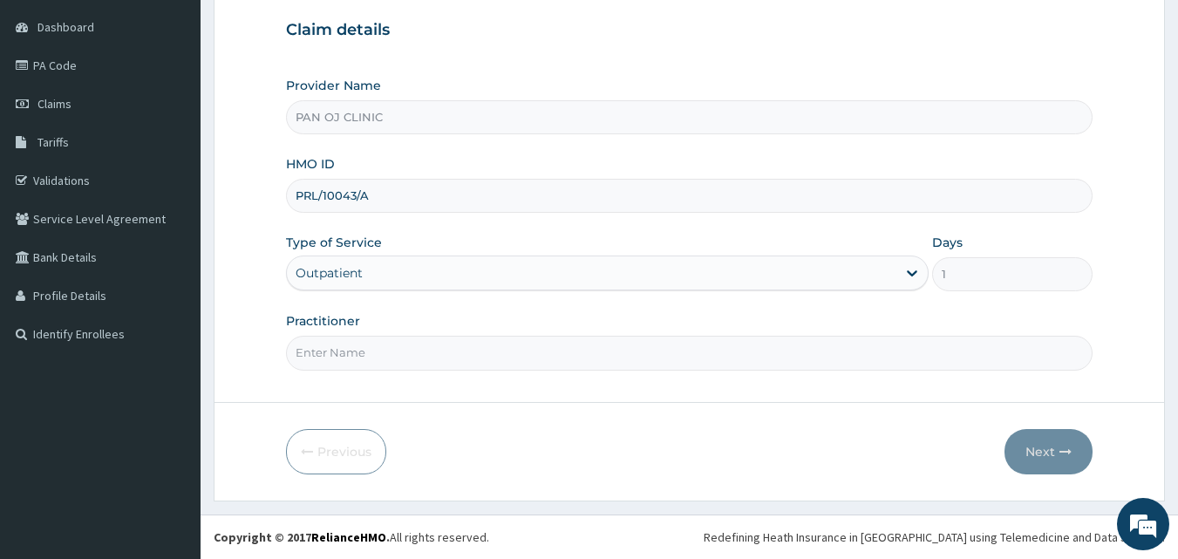
click at [362, 347] on input "Practitioner" at bounding box center [690, 353] width 808 height 34
type input "DR [PERSON_NAME]"
click at [1038, 447] on button "Next" at bounding box center [1049, 451] width 88 height 45
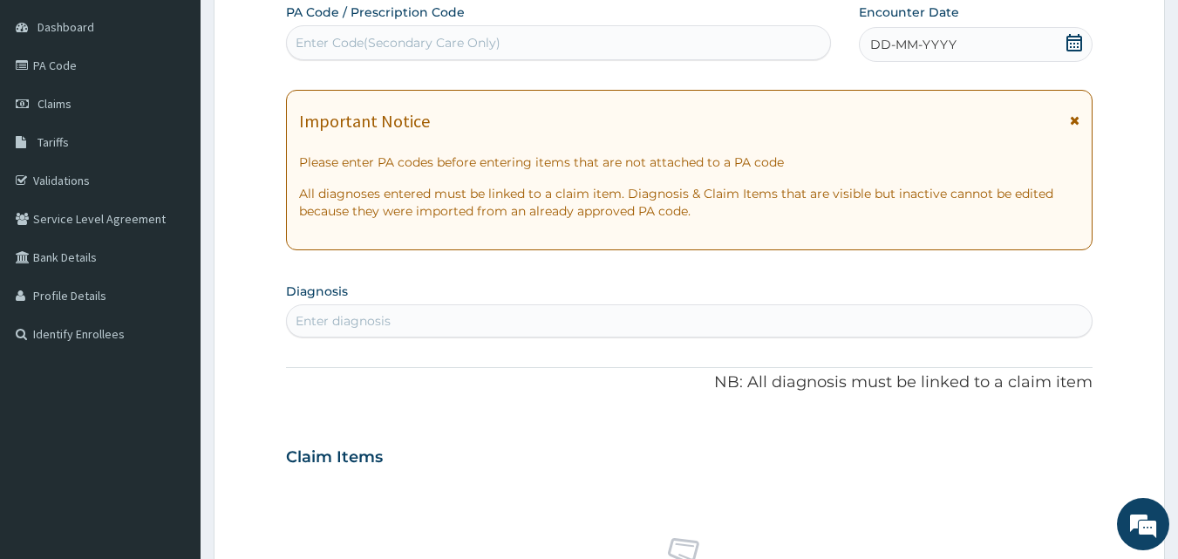
drag, startPoint x: 1074, startPoint y: 40, endPoint x: 1019, endPoint y: 65, distance: 59.7
click at [1073, 40] on icon at bounding box center [1075, 42] width 16 height 17
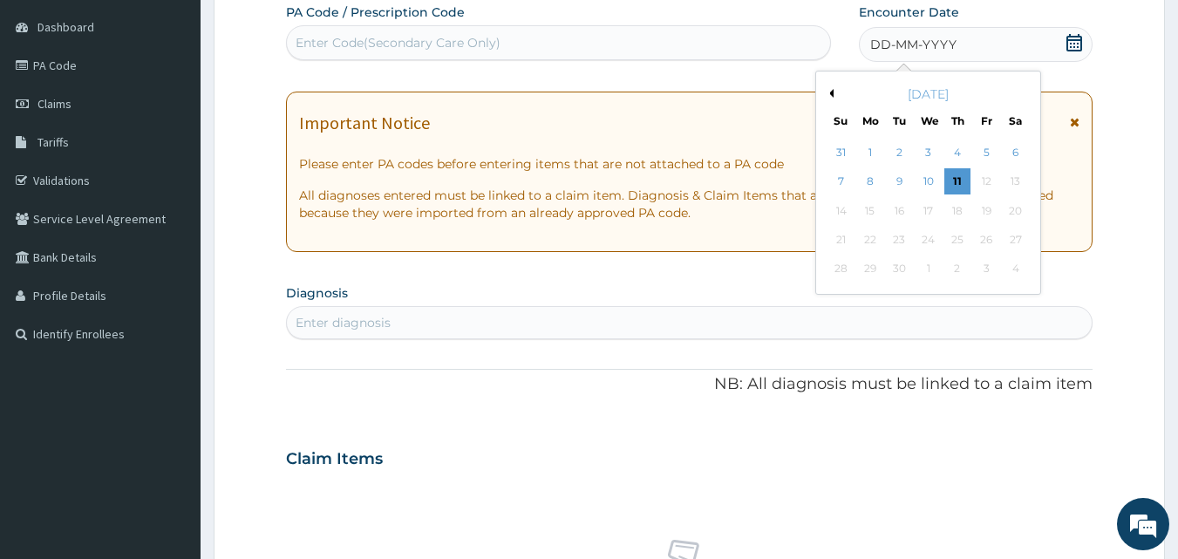
click at [831, 91] on button "Previous Month" at bounding box center [829, 93] width 9 height 9
click at [959, 270] on div "28" at bounding box center [957, 269] width 26 height 26
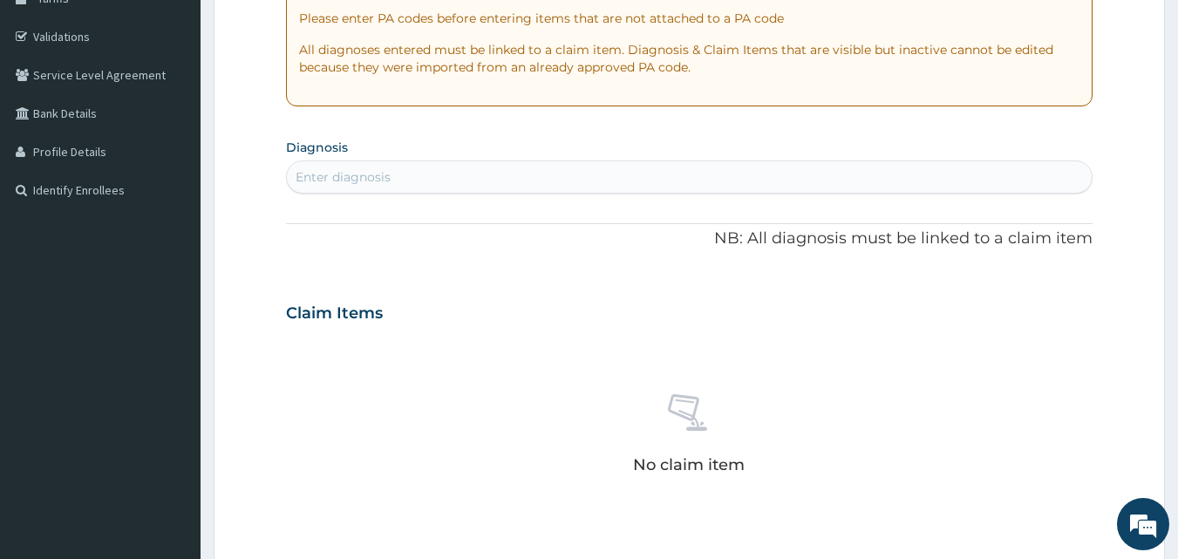
scroll to position [366, 0]
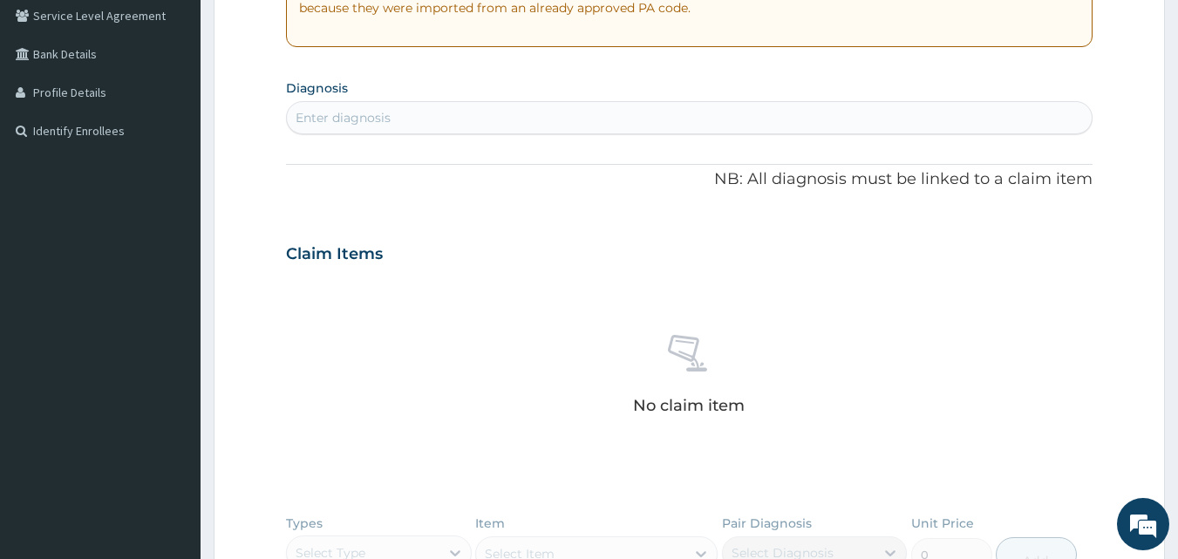
click at [439, 112] on div "Enter diagnosis" at bounding box center [690, 118] width 806 height 28
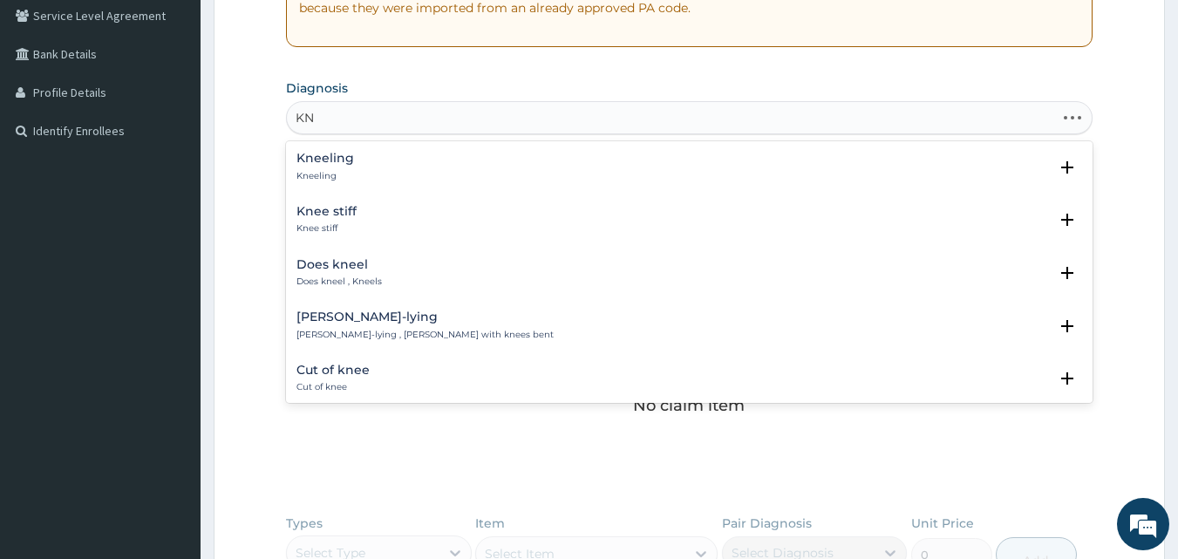
type input "K"
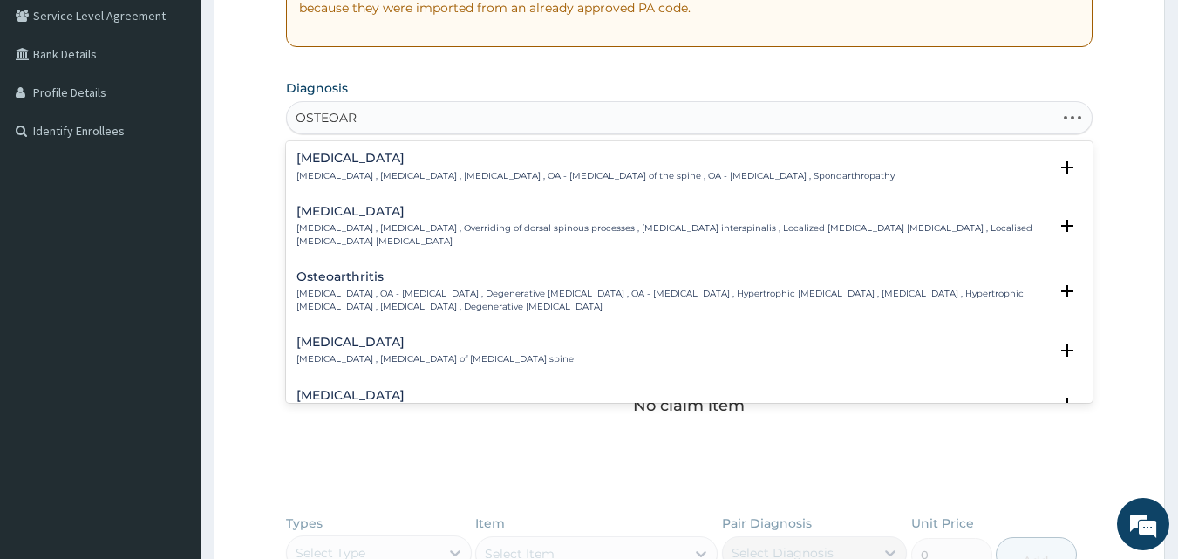
type input "OSTEOART"
click at [340, 275] on h4 "Osteoarthritis" at bounding box center [673, 276] width 753 height 13
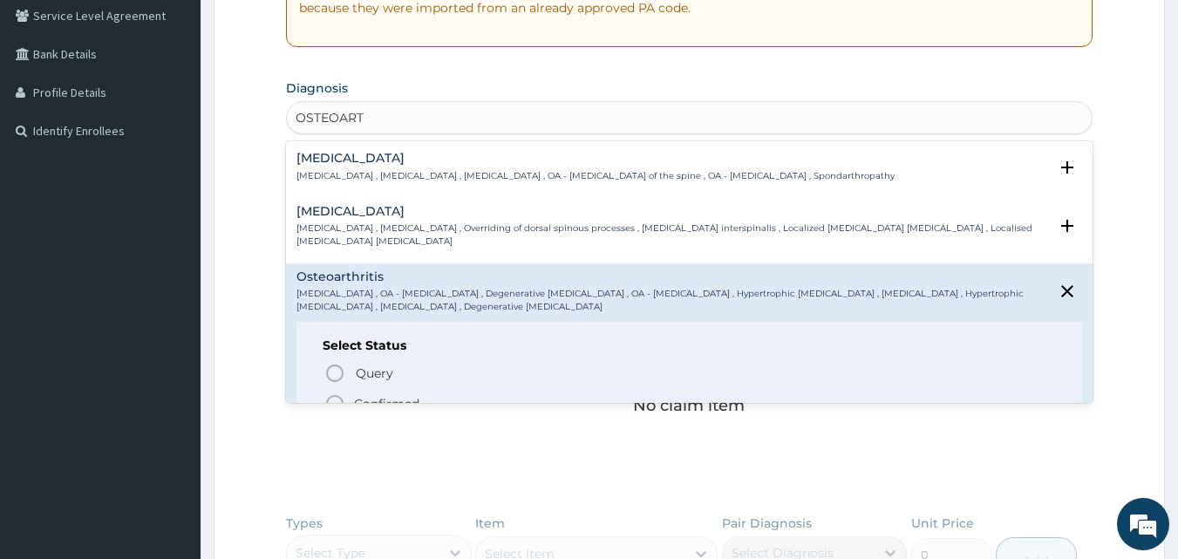
click at [333, 399] on icon "status option filled" at bounding box center [334, 403] width 21 height 21
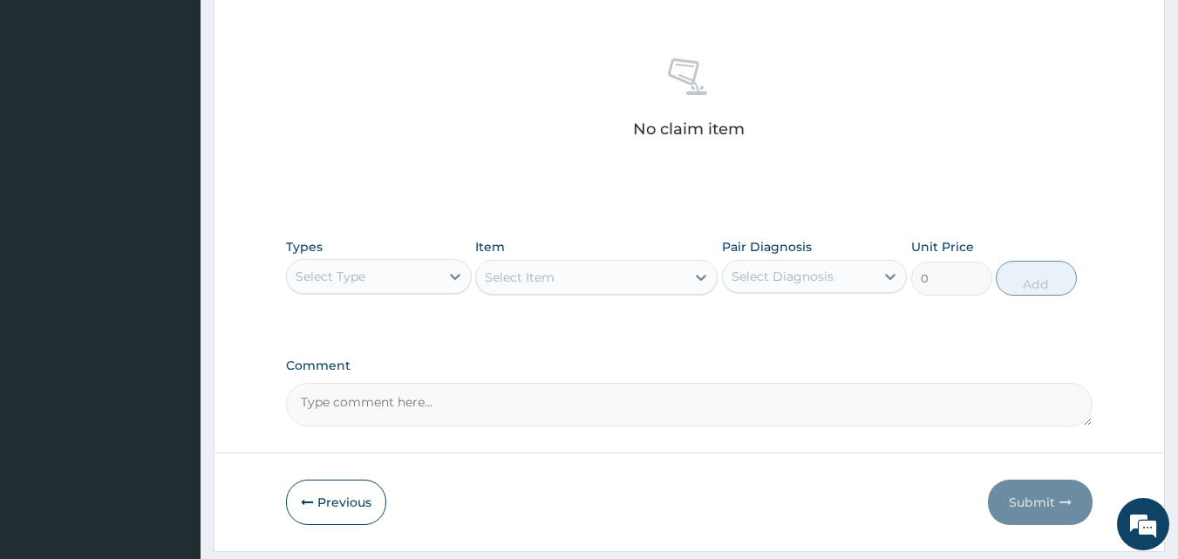
scroll to position [699, 0]
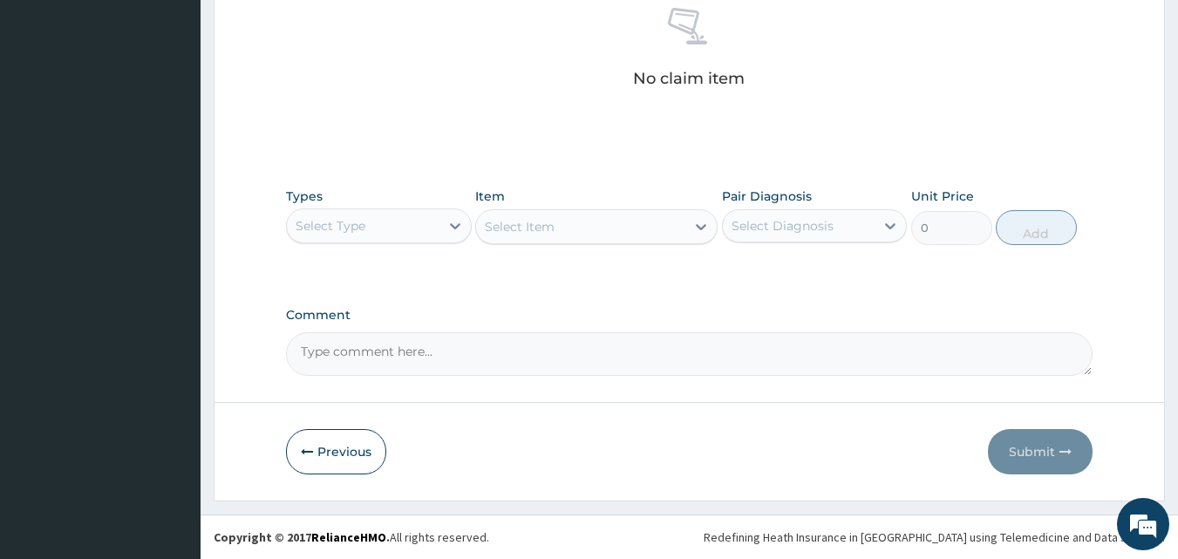
drag, startPoint x: 409, startPoint y: 221, endPoint x: 407, endPoint y: 242, distance: 21.0
click at [410, 221] on div "Select Type" at bounding box center [363, 226] width 153 height 28
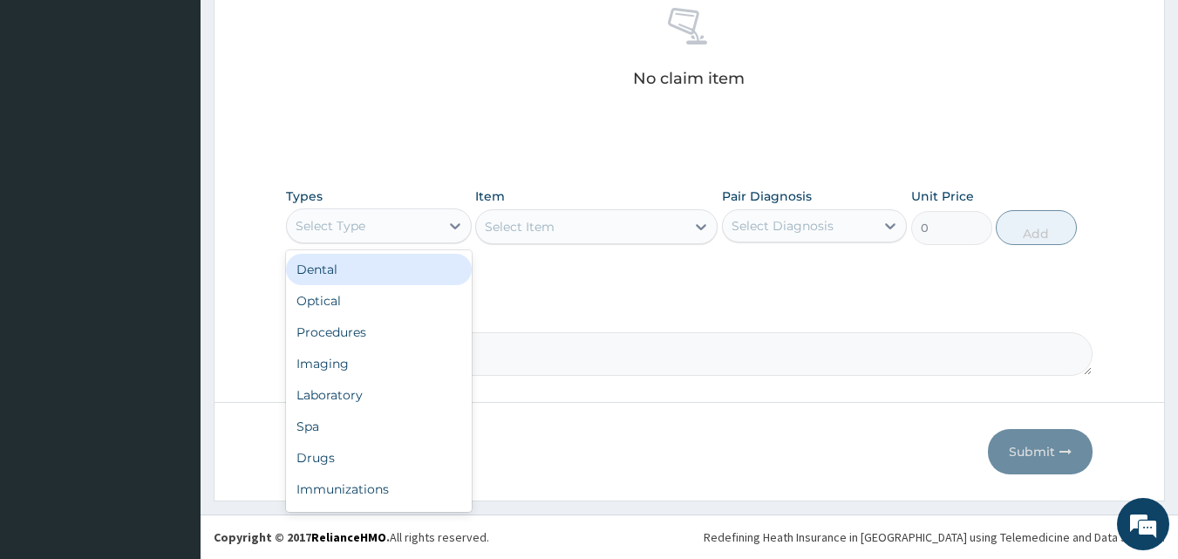
scroll to position [59, 0]
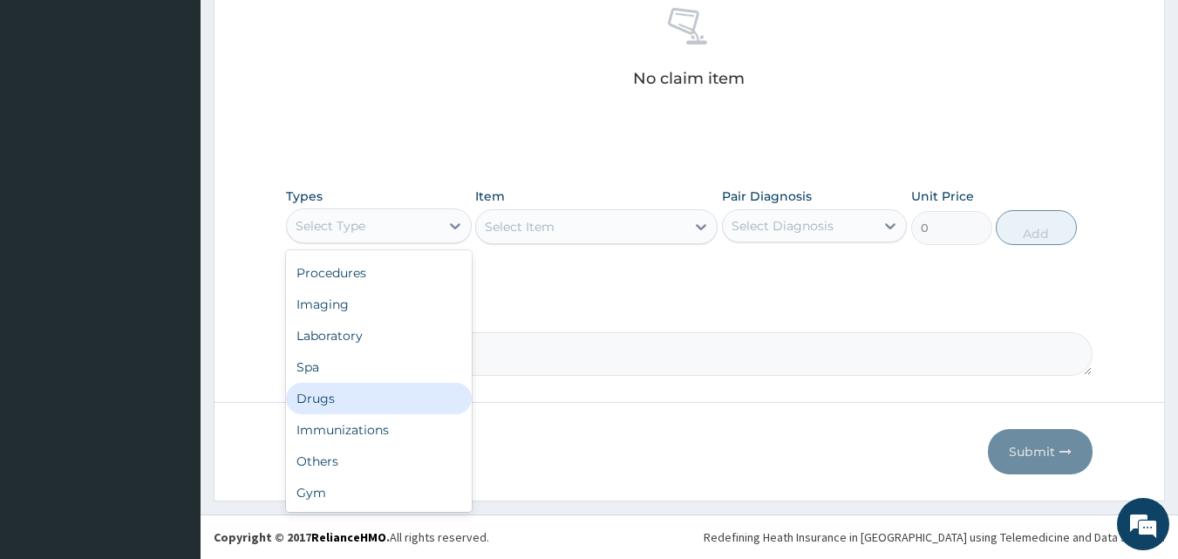
click at [356, 394] on div "Drugs" at bounding box center [379, 398] width 186 height 31
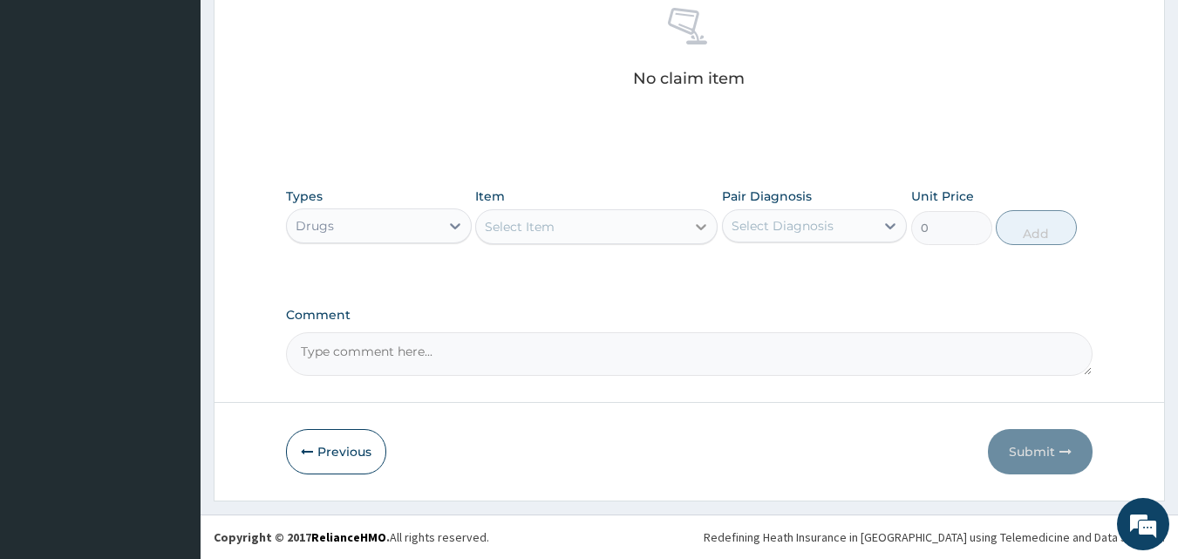
click at [692, 225] on icon at bounding box center [700, 226] width 17 height 17
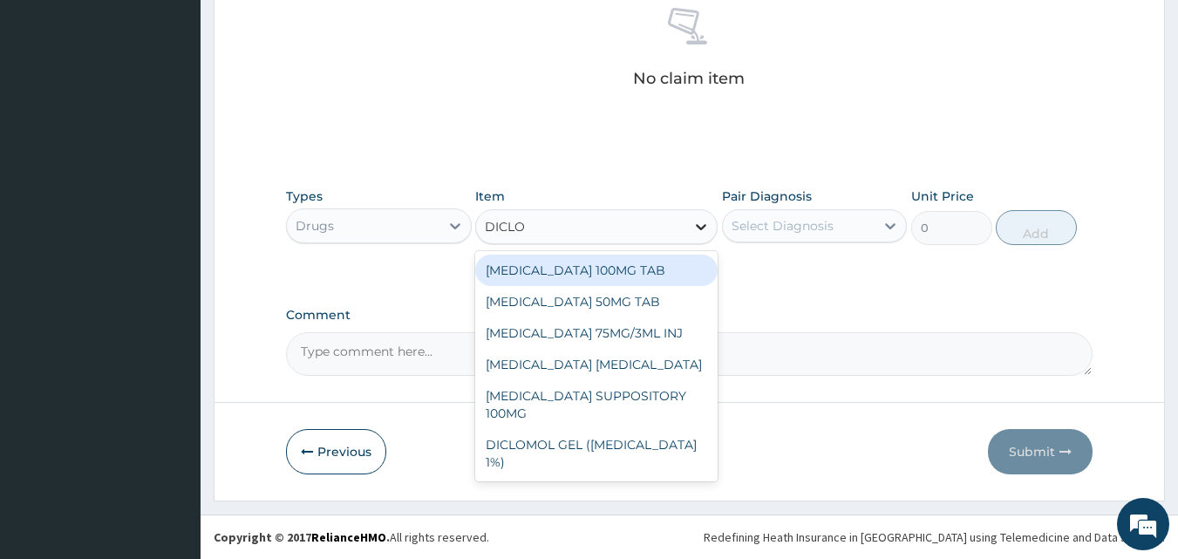
type input "DICLOF"
click at [573, 283] on div "[MEDICAL_DATA] 100MG TAB" at bounding box center [596, 270] width 242 height 31
type input "63"
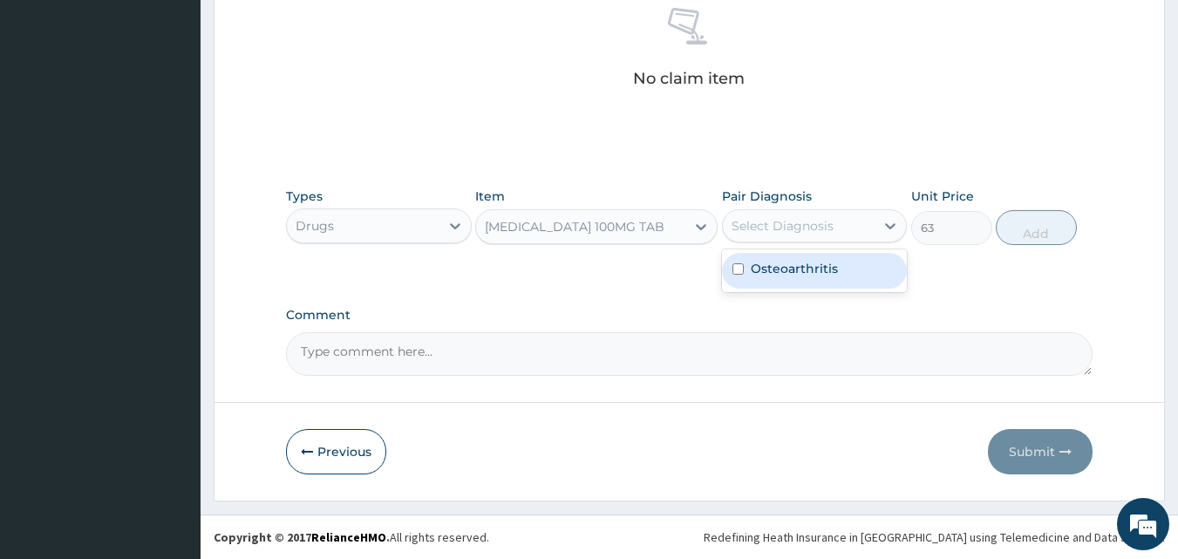
click at [804, 235] on div "Select Diagnosis" at bounding box center [799, 226] width 153 height 28
drag, startPoint x: 773, startPoint y: 272, endPoint x: 815, endPoint y: 276, distance: 42.0
click at [773, 273] on label "Osteoarthritis" at bounding box center [794, 268] width 87 height 17
checkbox input "true"
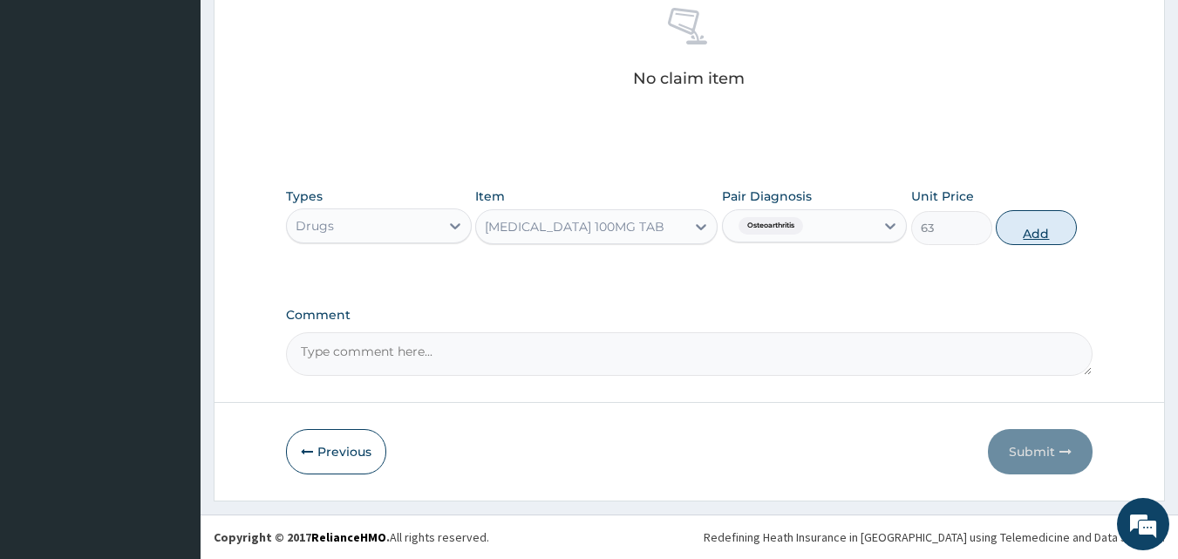
drag, startPoint x: 1052, startPoint y: 231, endPoint x: 1015, endPoint y: 237, distance: 37.1
click at [1050, 234] on button "Add" at bounding box center [1036, 227] width 81 height 35
type input "0"
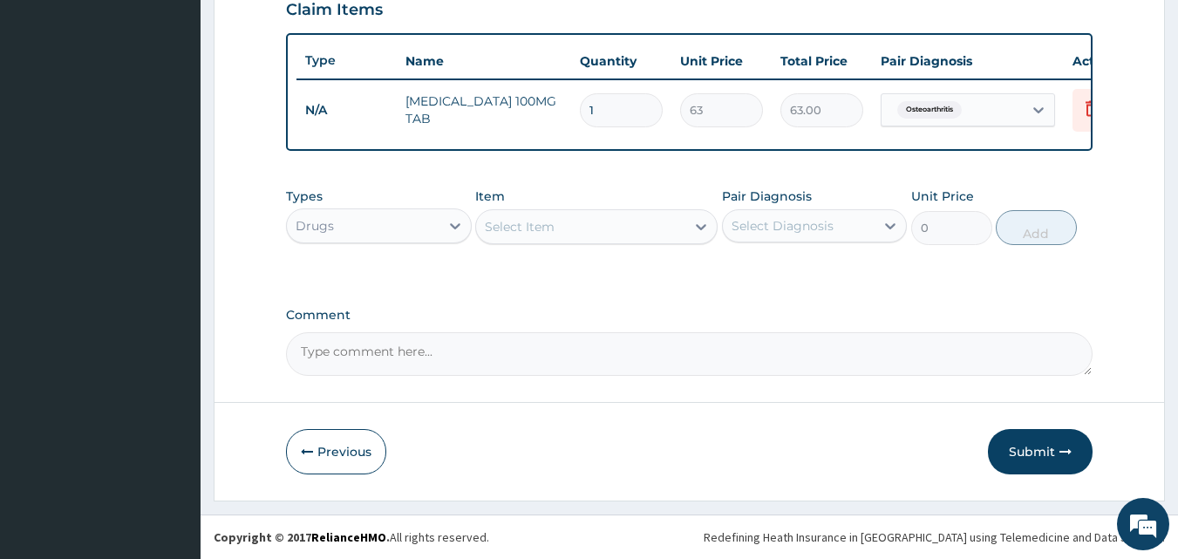
type input "10"
type input "630.00"
type input "10"
click at [641, 217] on div "Select Item" at bounding box center [580, 227] width 209 height 28
type input "LOF"
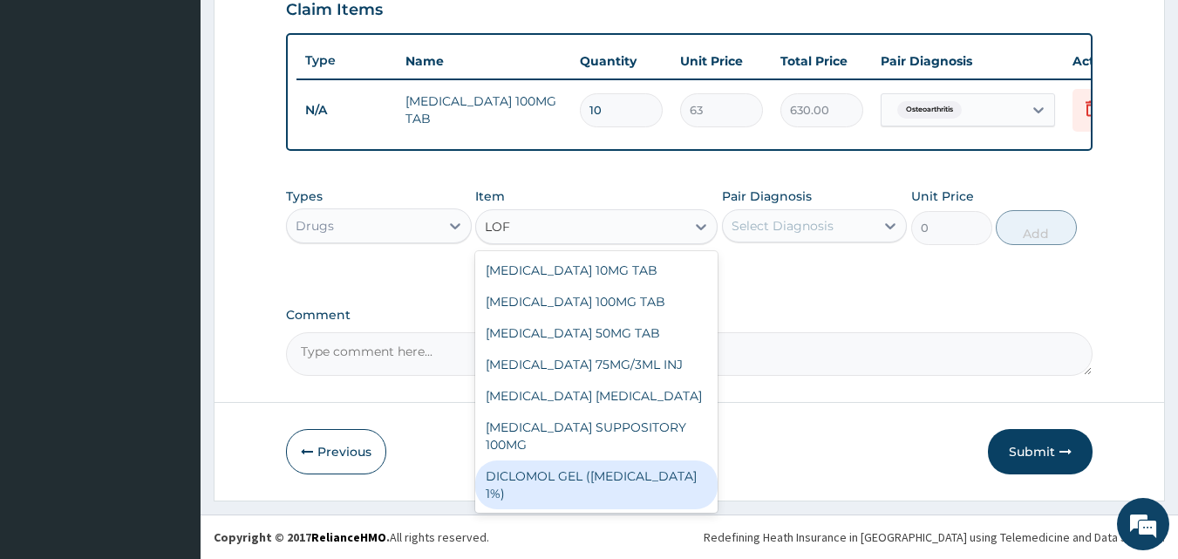
click at [571, 460] on div "DICLOMOL GEL ([MEDICAL_DATA] 1%)" at bounding box center [596, 484] width 242 height 49
type input "630"
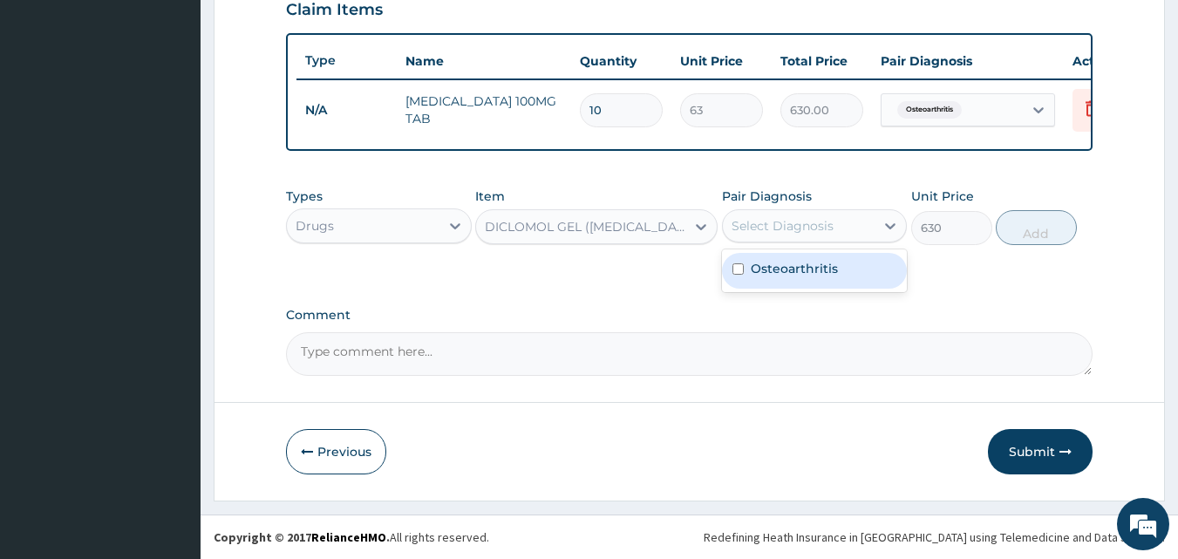
click at [827, 228] on div "Select Diagnosis" at bounding box center [783, 225] width 102 height 17
click at [789, 273] on label "Osteoarthritis" at bounding box center [794, 268] width 87 height 17
checkbox input "true"
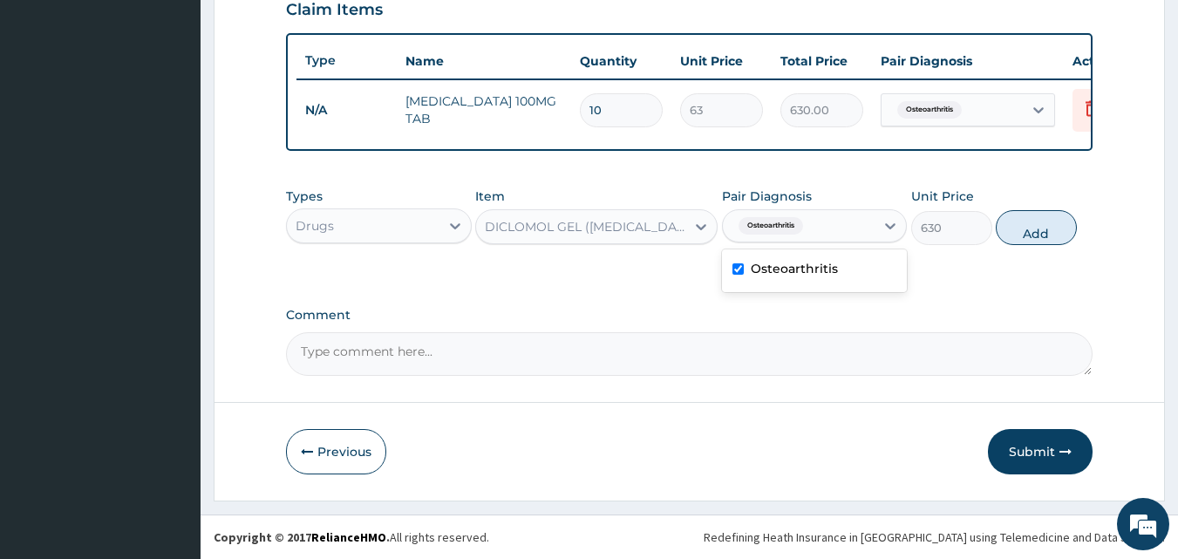
drag, startPoint x: 1060, startPoint y: 232, endPoint x: 1044, endPoint y: 235, distance: 16.9
click at [1059, 232] on button "Add" at bounding box center [1036, 227] width 81 height 35
type input "0"
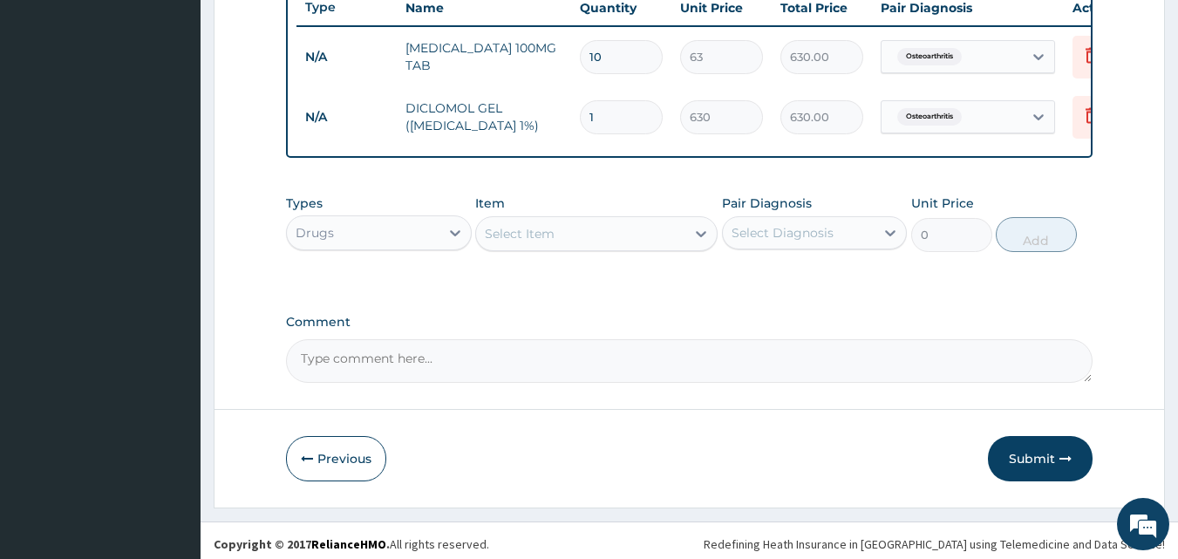
scroll to position [689, 0]
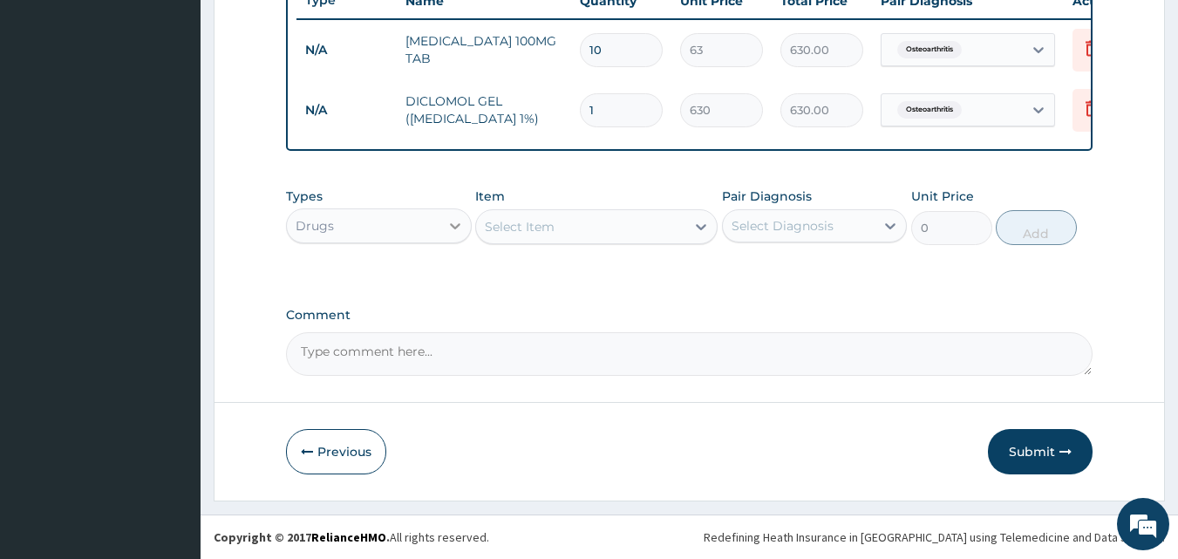
click at [445, 233] on div at bounding box center [455, 225] width 31 height 31
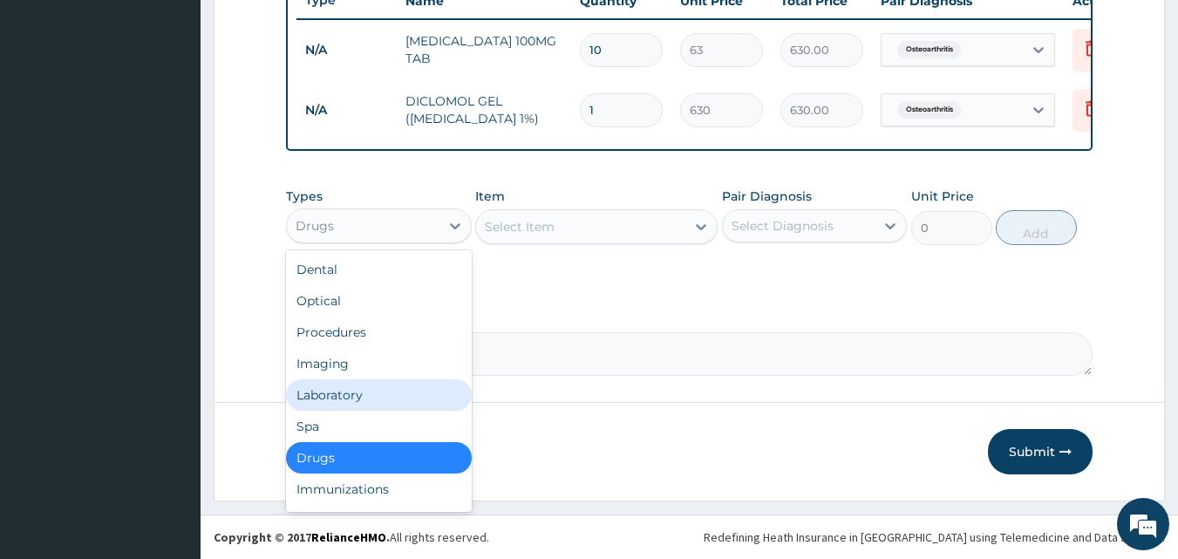
scroll to position [59, 0]
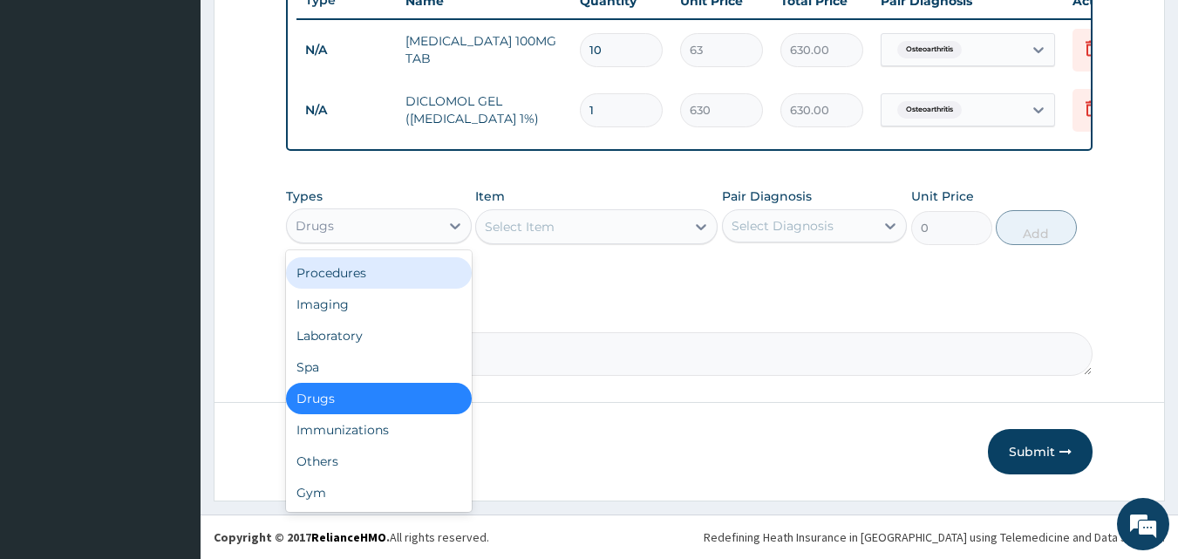
click at [346, 274] on div "Procedures" at bounding box center [379, 272] width 186 height 31
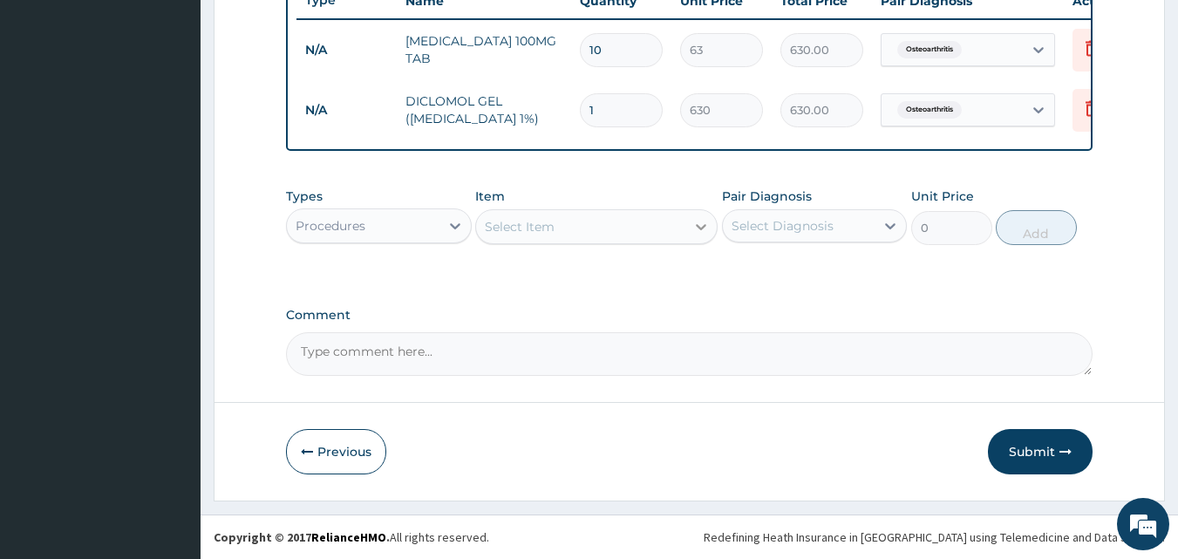
click at [690, 238] on div at bounding box center [700, 226] width 31 height 31
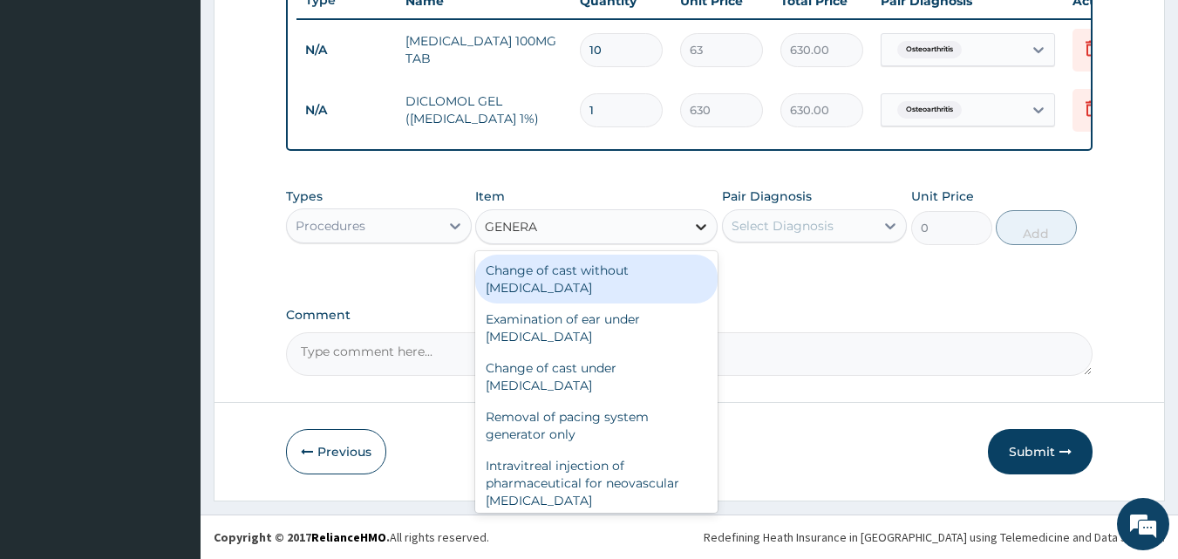
type input "GENERAL"
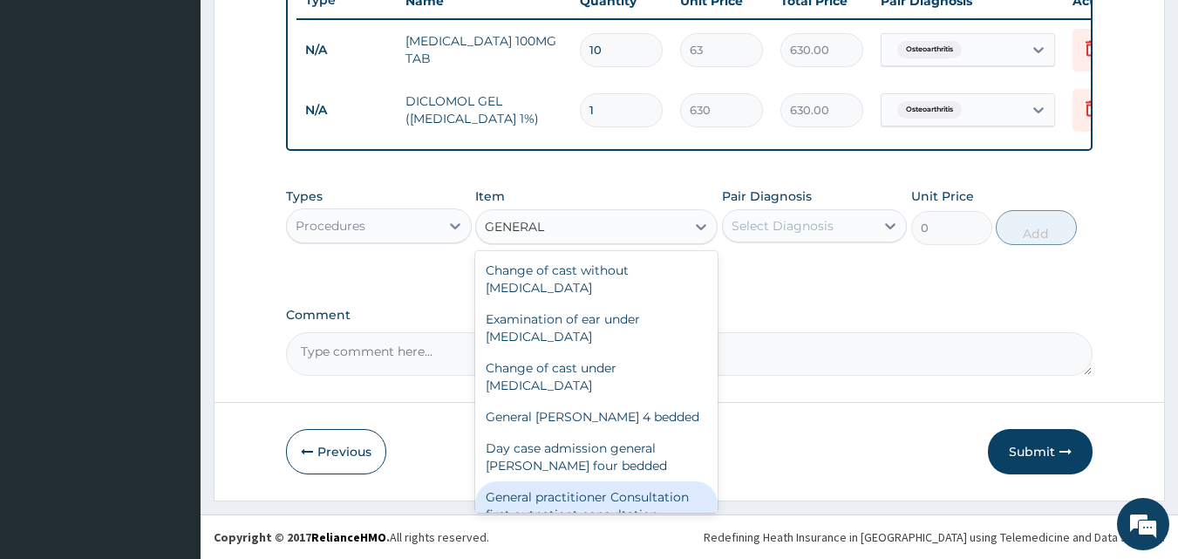
click at [605, 491] on div "General practitioner Consultation first outpatient consultation" at bounding box center [596, 505] width 242 height 49
type input "3000"
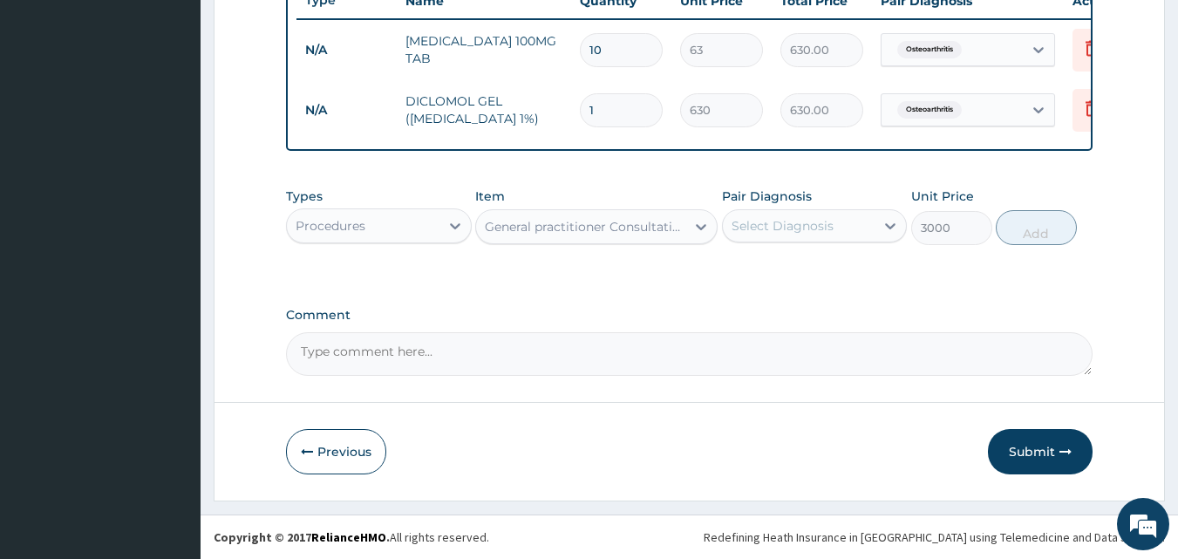
click at [849, 228] on div "Select Diagnosis" at bounding box center [799, 226] width 153 height 28
click at [831, 269] on label "Osteoarthritis" at bounding box center [794, 268] width 87 height 17
checkbox input "true"
drag, startPoint x: 1049, startPoint y: 227, endPoint x: 965, endPoint y: 242, distance: 85.2
click at [1049, 226] on button "Add" at bounding box center [1036, 227] width 81 height 35
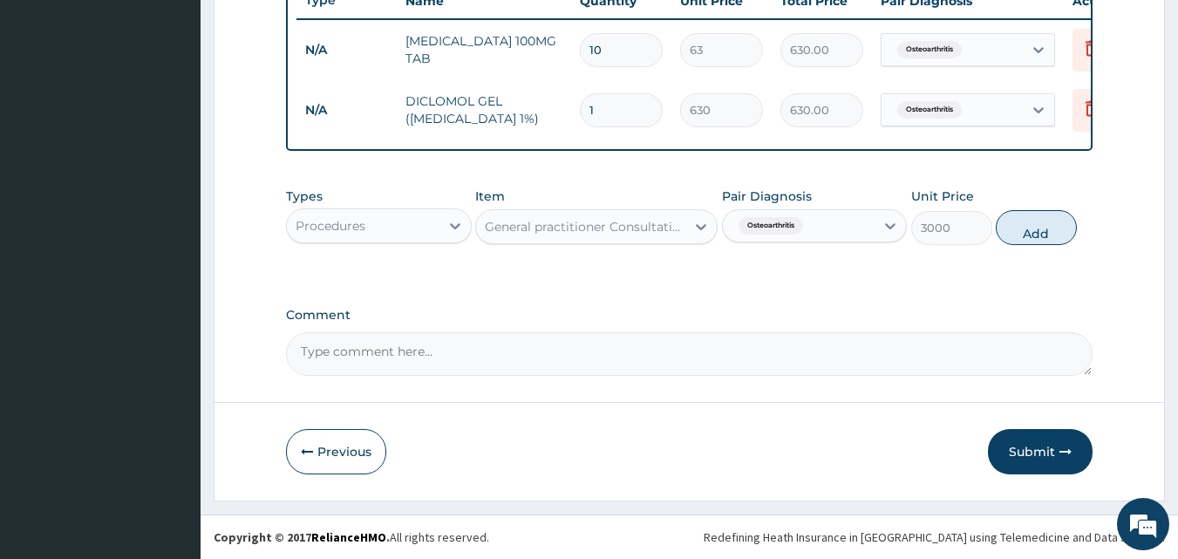
type input "0"
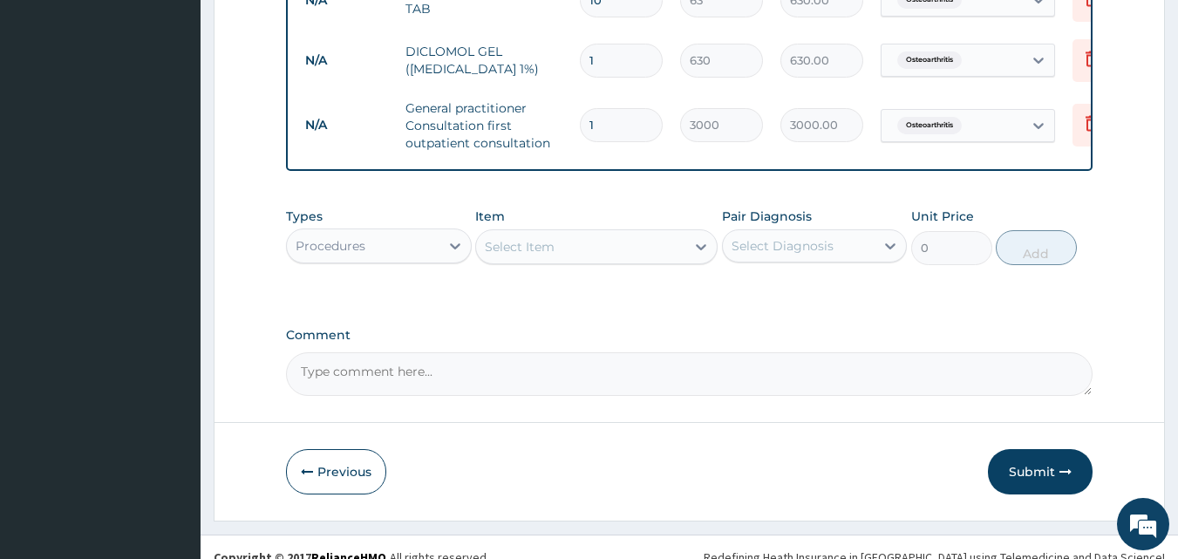
scroll to position [759, 0]
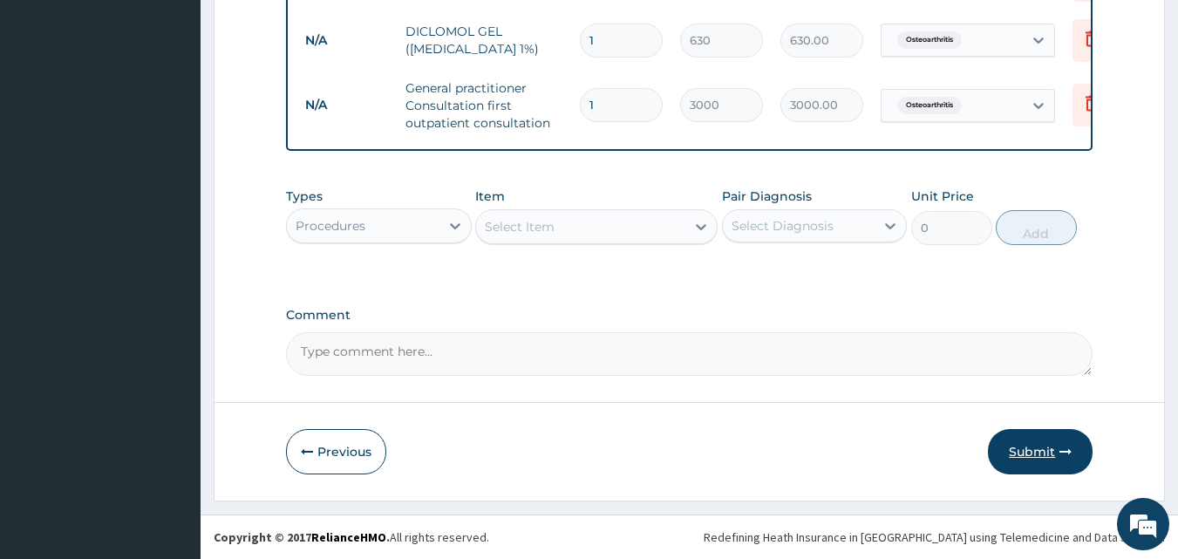
click at [1052, 457] on button "Submit" at bounding box center [1040, 451] width 105 height 45
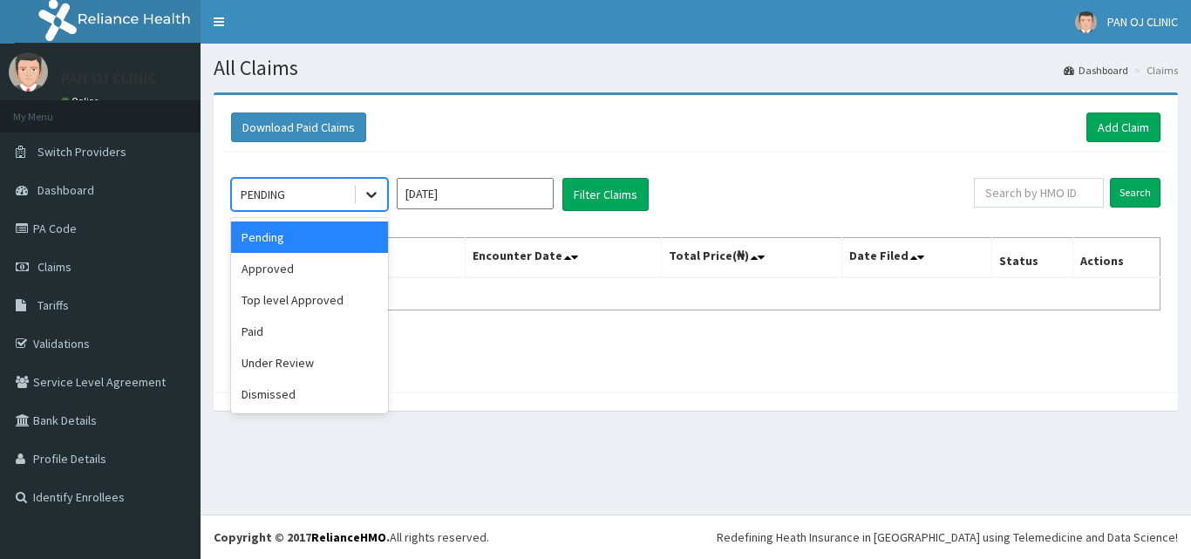
click at [374, 199] on icon at bounding box center [371, 194] width 17 height 17
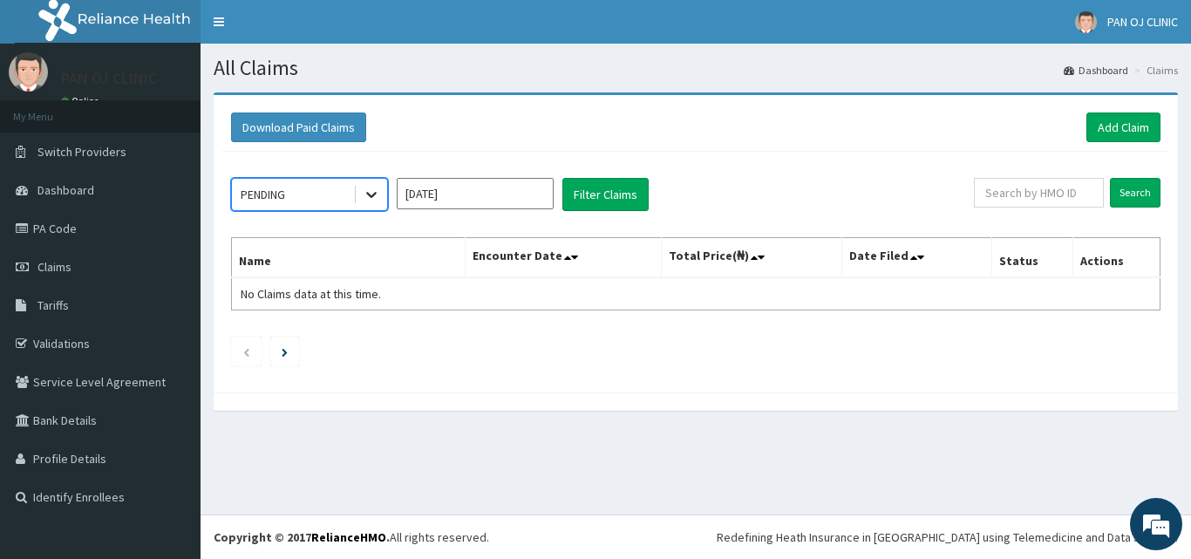
click at [374, 197] on icon at bounding box center [371, 194] width 17 height 17
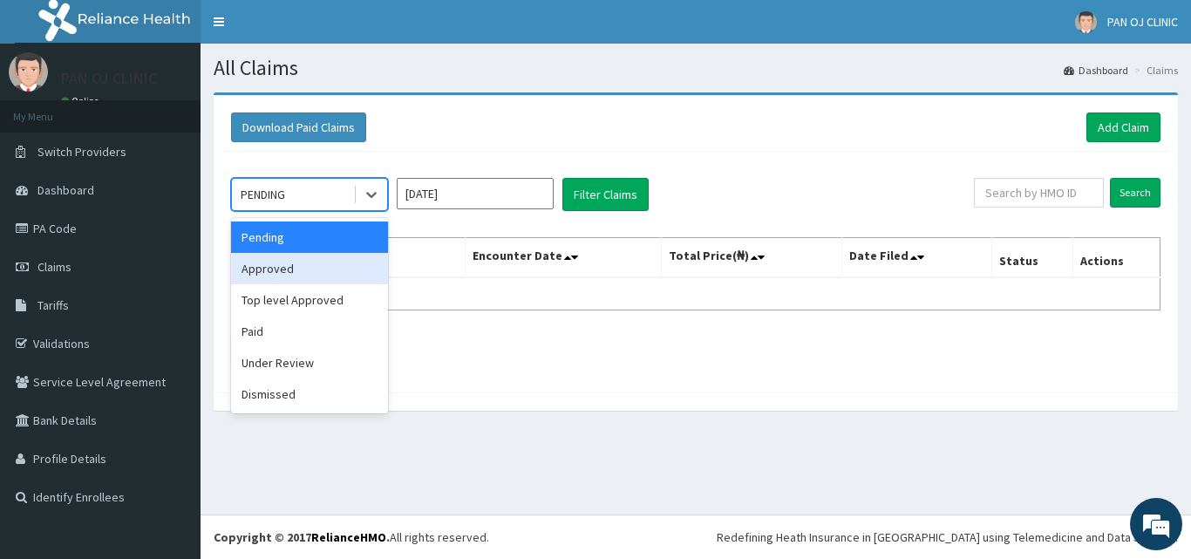
click at [315, 266] on div "Approved" at bounding box center [309, 268] width 157 height 31
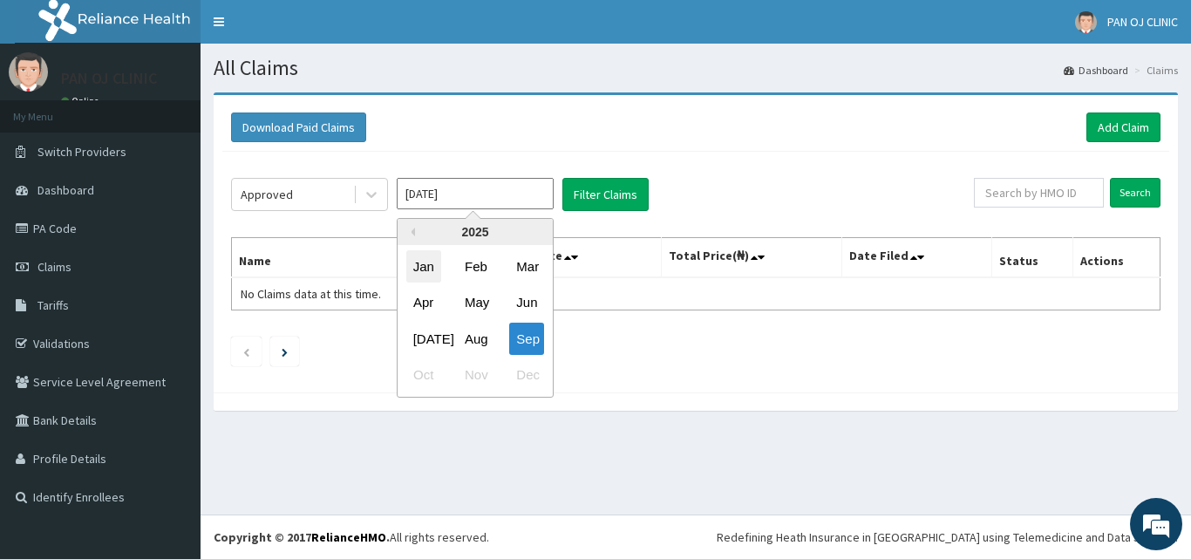
drag, startPoint x: 509, startPoint y: 205, endPoint x: 427, endPoint y: 263, distance: 100.2
click at [501, 208] on input "Sep 2025" at bounding box center [475, 193] width 157 height 31
click at [475, 338] on div "Aug" at bounding box center [475, 339] width 35 height 32
type input "Aug 2025"
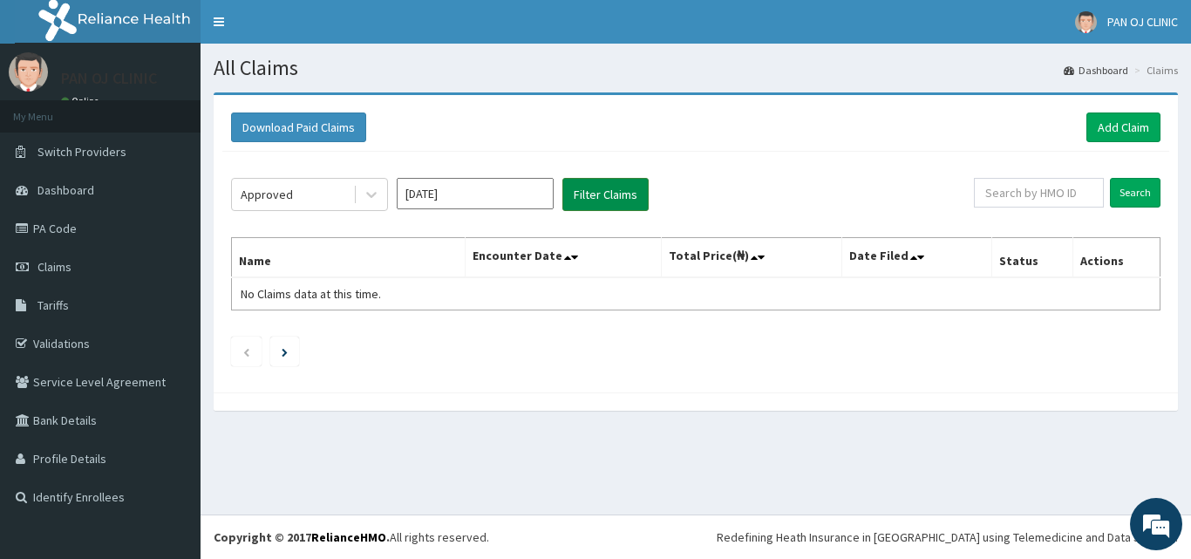
click at [610, 182] on button "Filter Claims" at bounding box center [606, 194] width 86 height 33
click at [630, 192] on button "Filter Claims" at bounding box center [606, 194] width 86 height 33
drag, startPoint x: 578, startPoint y: 196, endPoint x: 600, endPoint y: 197, distance: 21.8
click at [586, 198] on button "Filter Claims" at bounding box center [606, 194] width 86 height 33
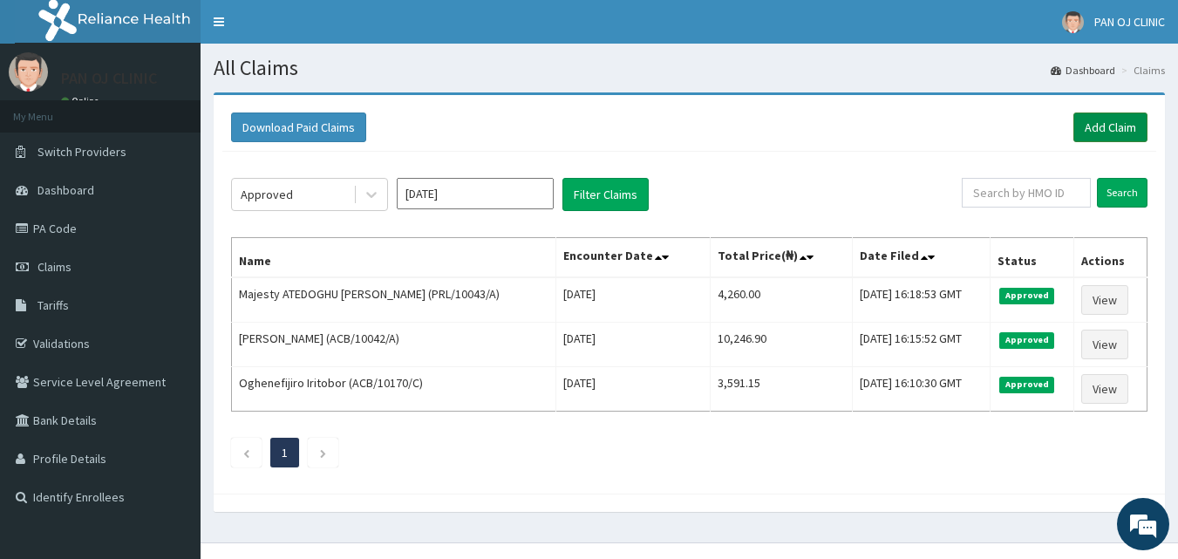
click at [1120, 131] on link "Add Claim" at bounding box center [1111, 128] width 74 height 30
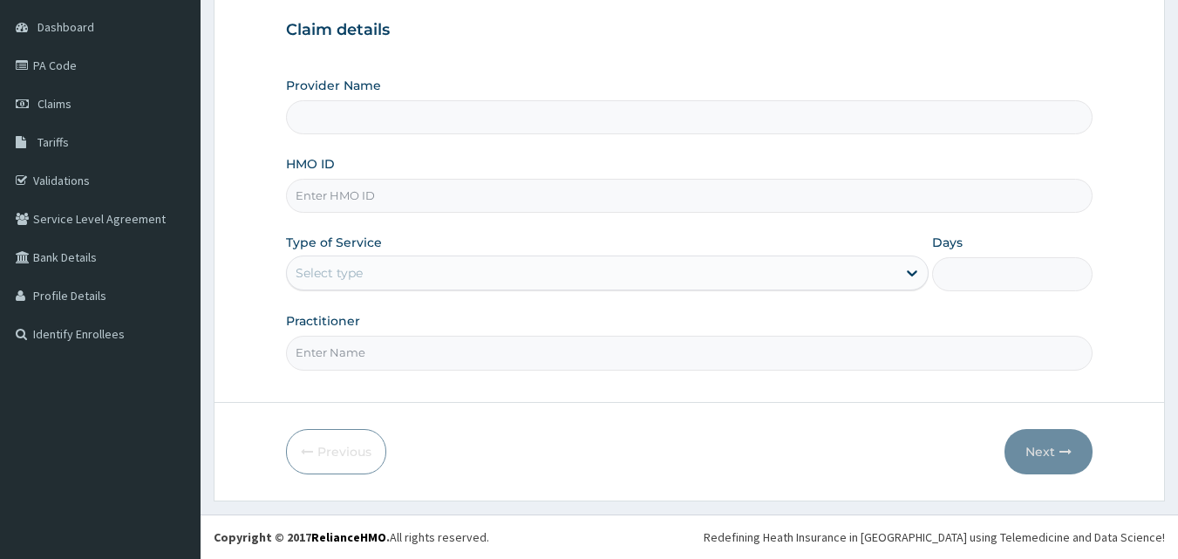
click at [318, 192] on input "HMO ID" at bounding box center [690, 196] width 808 height 34
type input "ACT"
type input "PAN OJ CLINIC"
type input "ACT/100069/D"
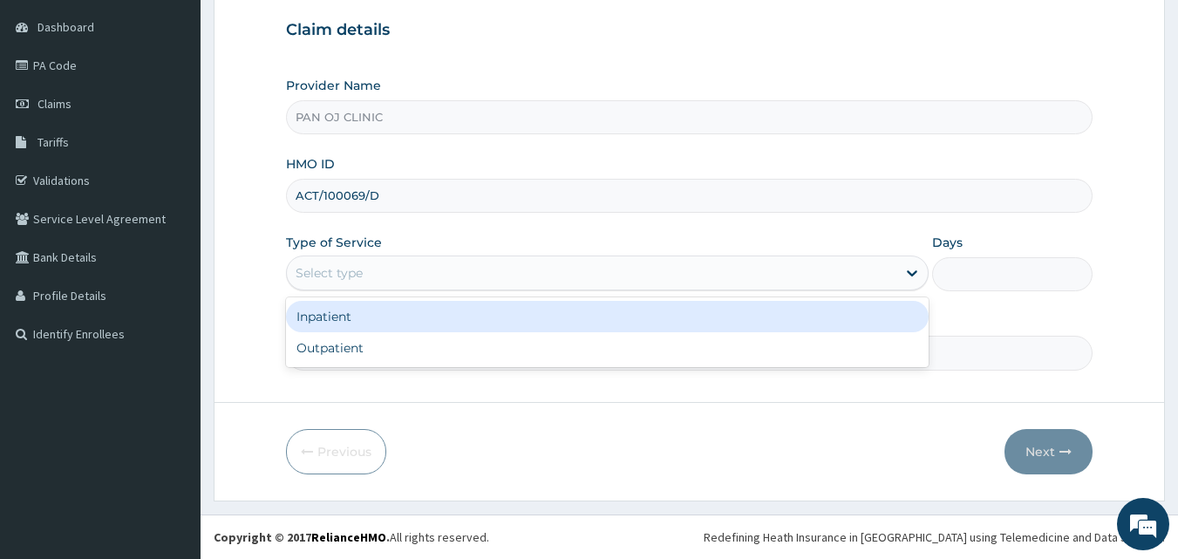
drag, startPoint x: 356, startPoint y: 286, endPoint x: 358, endPoint y: 276, distance: 10.6
click at [357, 282] on div "Select type" at bounding box center [592, 273] width 610 height 28
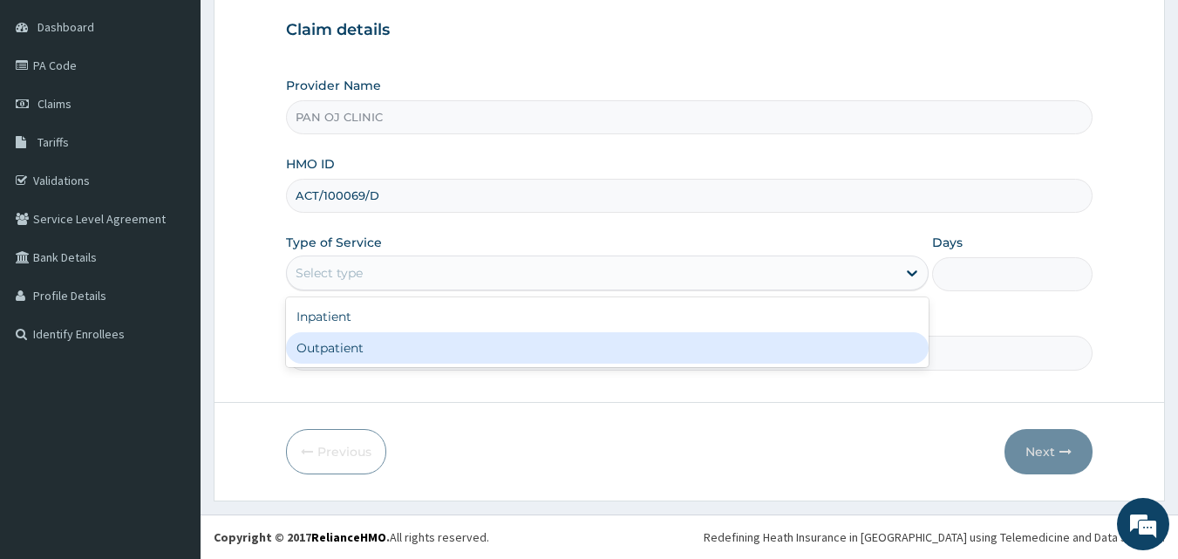
click at [331, 346] on div "Outpatient" at bounding box center [607, 347] width 643 height 31
type input "1"
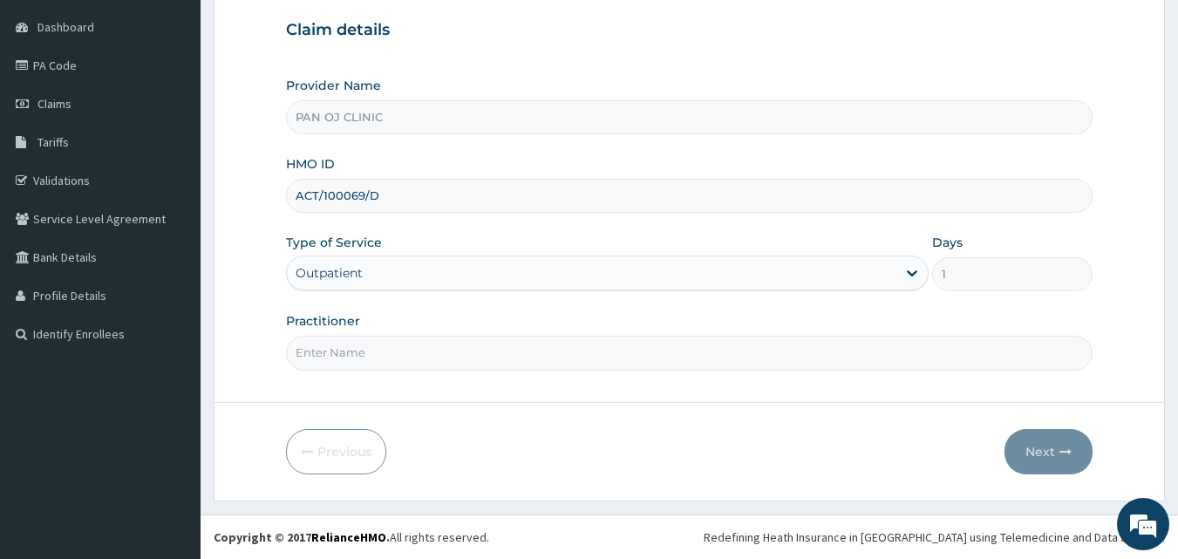
click at [358, 350] on input "Practitioner" at bounding box center [690, 353] width 808 height 34
type input "[PERSON_NAME]"
click at [1061, 449] on icon "button" at bounding box center [1066, 452] width 12 height 12
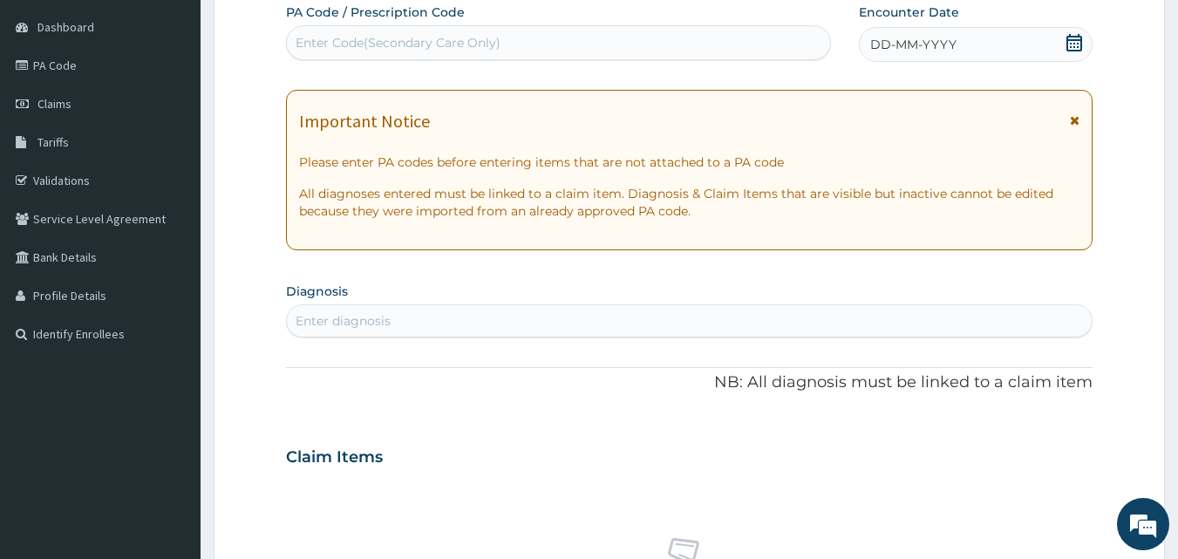
click at [1074, 38] on icon at bounding box center [1074, 42] width 17 height 17
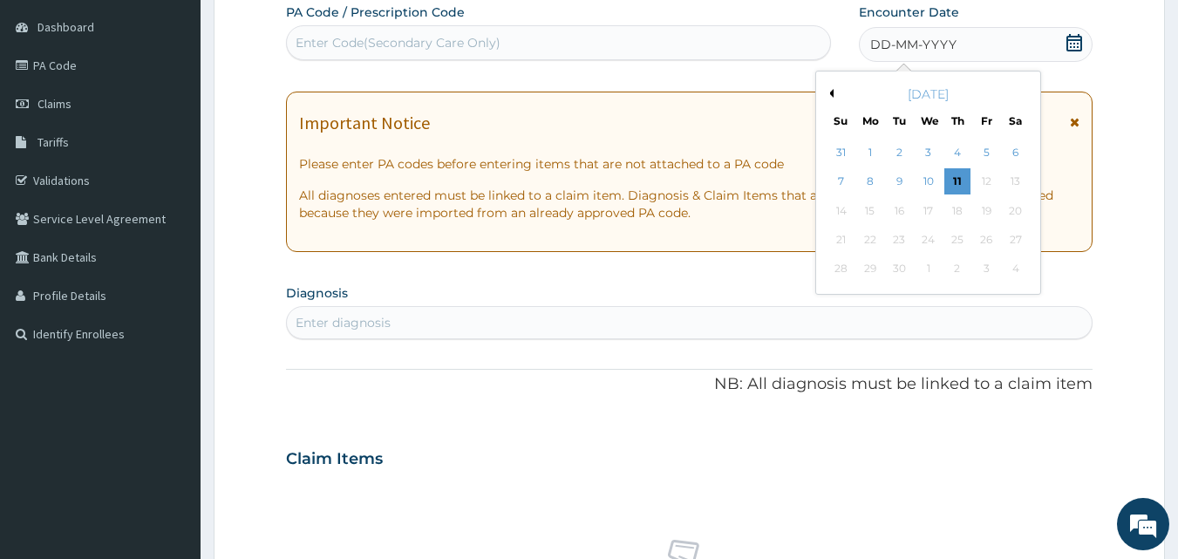
click at [830, 91] on button "Previous Month" at bounding box center [829, 93] width 9 height 9
click at [963, 270] on div "28" at bounding box center [957, 269] width 26 height 26
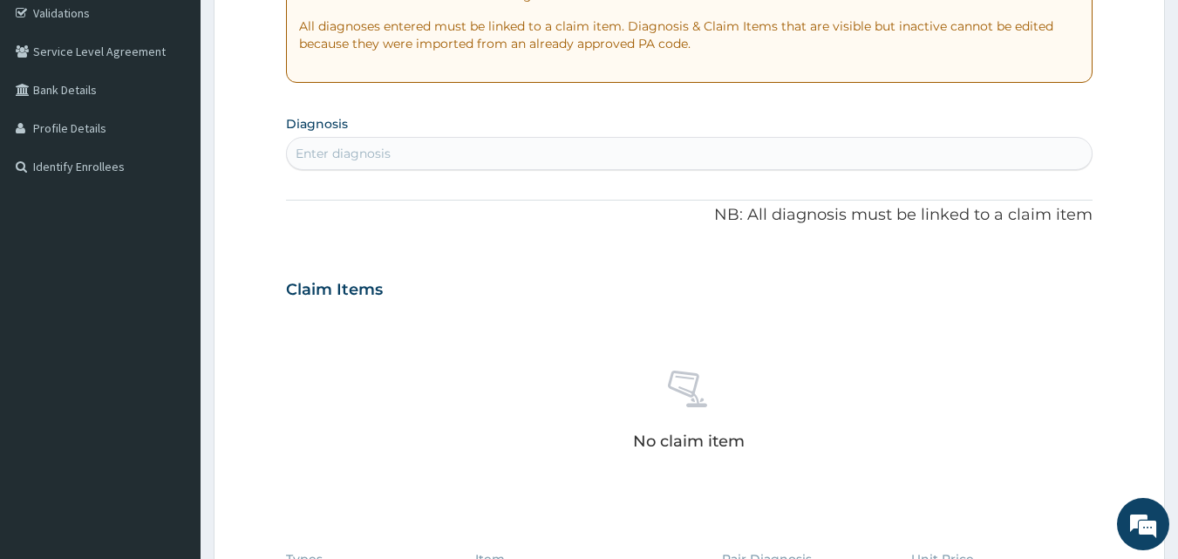
scroll to position [366, 0]
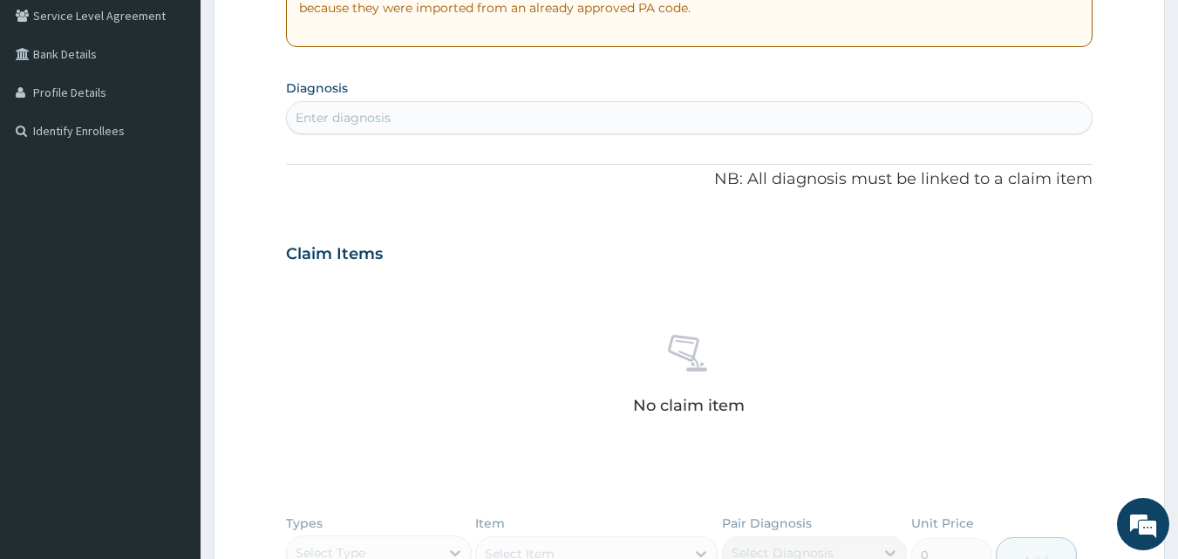
click at [384, 113] on div "Enter diagnosis" at bounding box center [343, 117] width 95 height 17
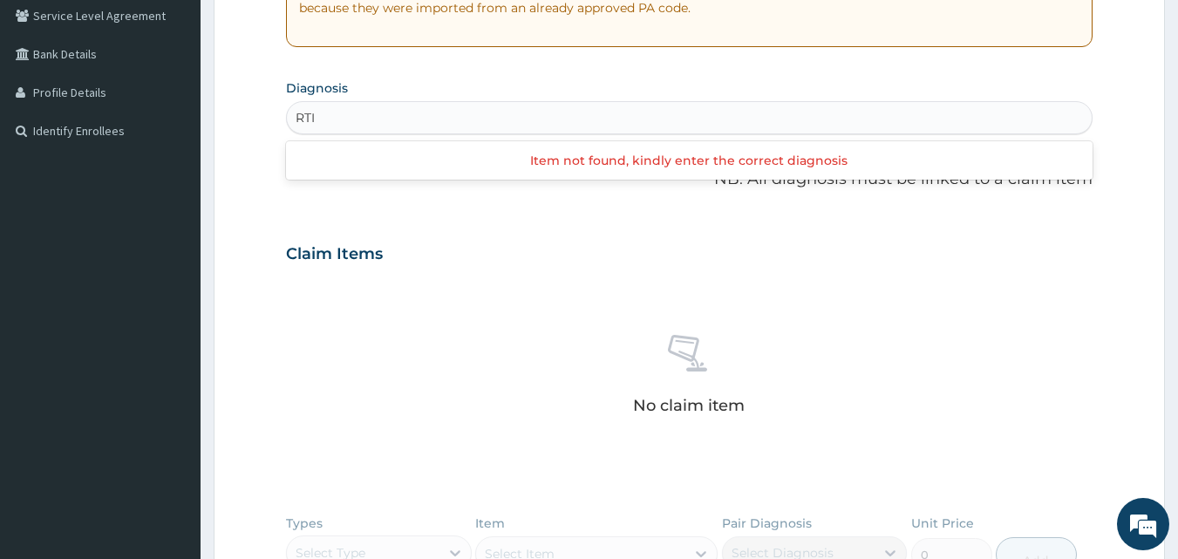
type input "RTI"
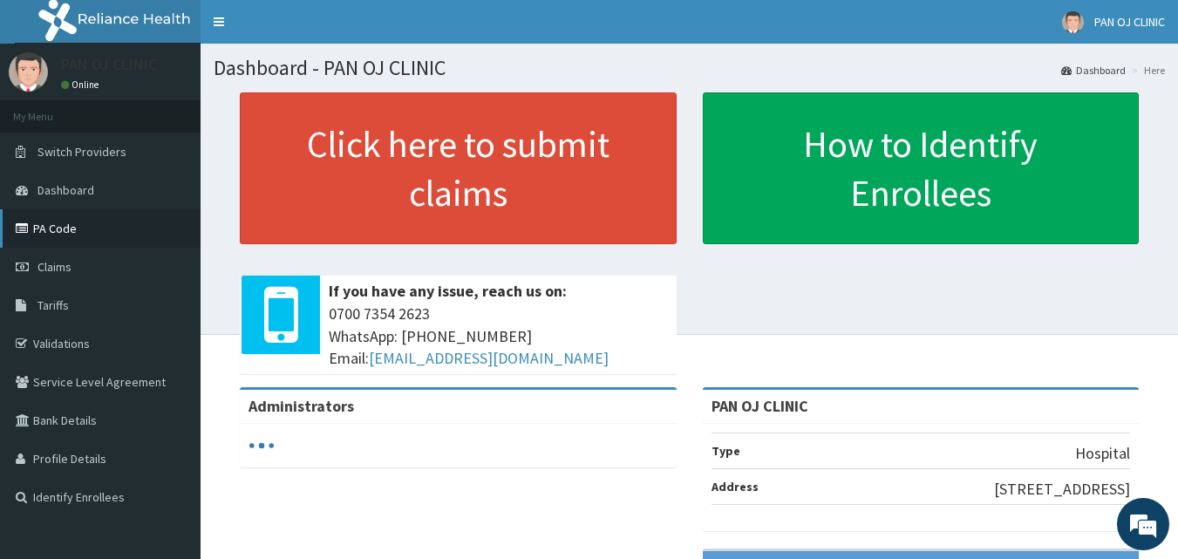
click at [69, 229] on link "PA Code" at bounding box center [100, 228] width 201 height 38
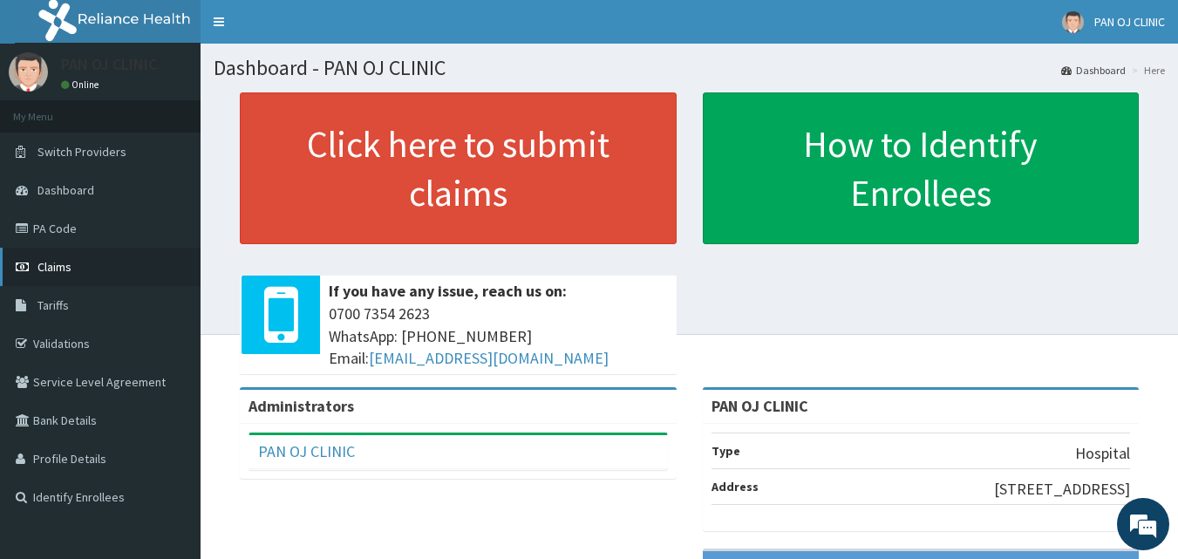
click at [58, 259] on span "Claims" at bounding box center [55, 267] width 34 height 16
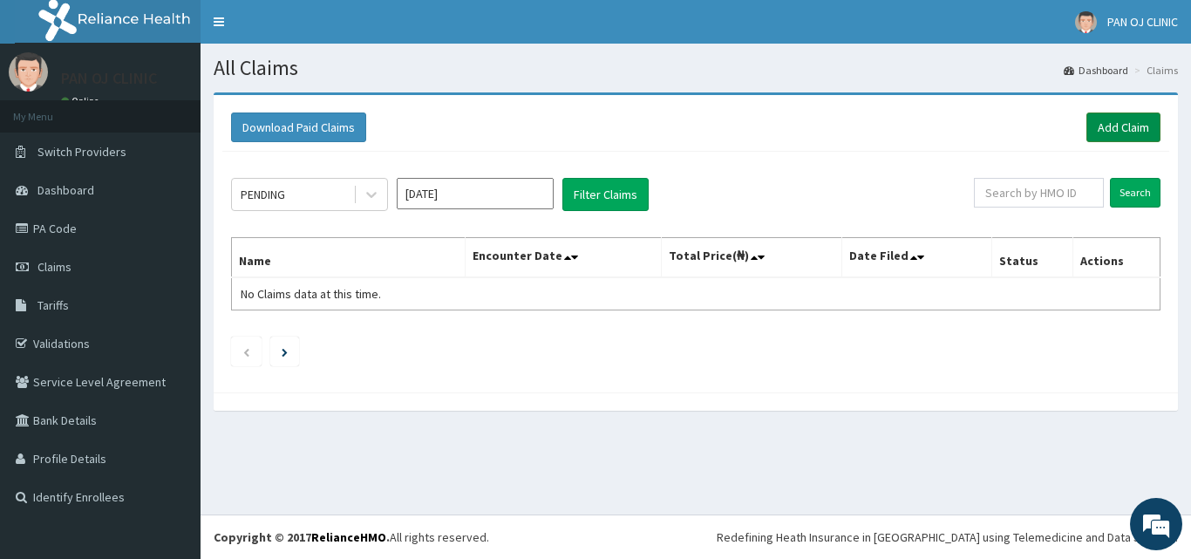
click at [1131, 123] on link "Add Claim" at bounding box center [1124, 128] width 74 height 30
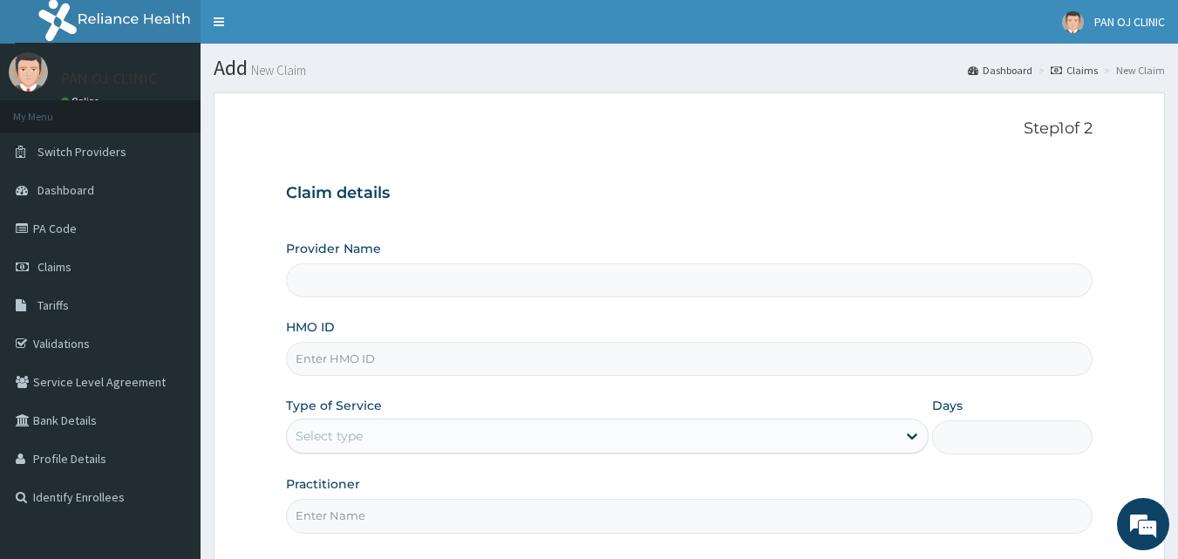
type input "PAN OJ CLINIC"
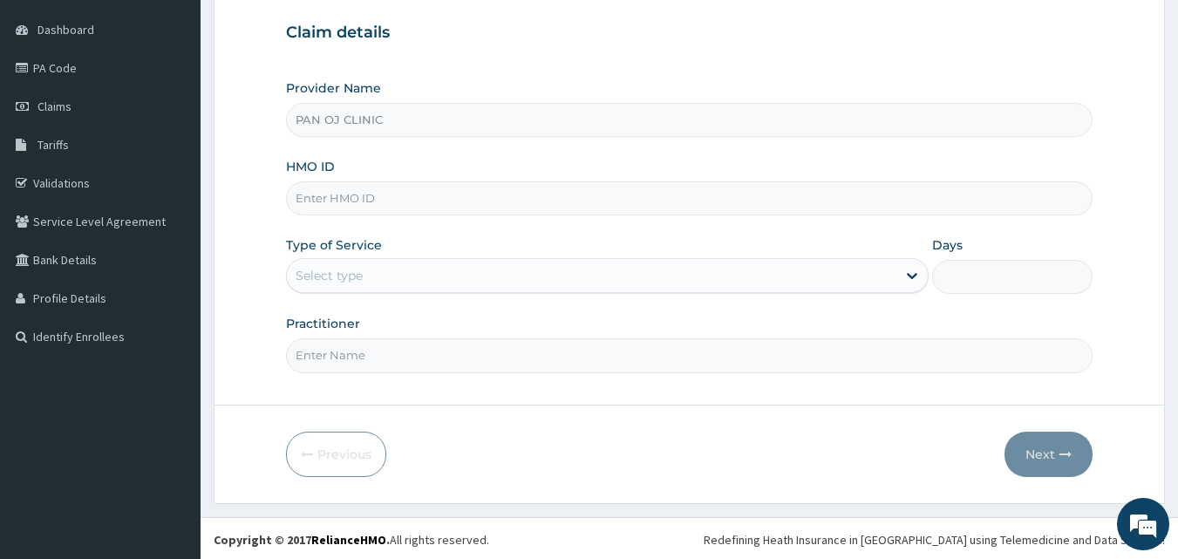
scroll to position [163, 0]
click at [368, 198] on input "HMO ID" at bounding box center [690, 196] width 808 height 34
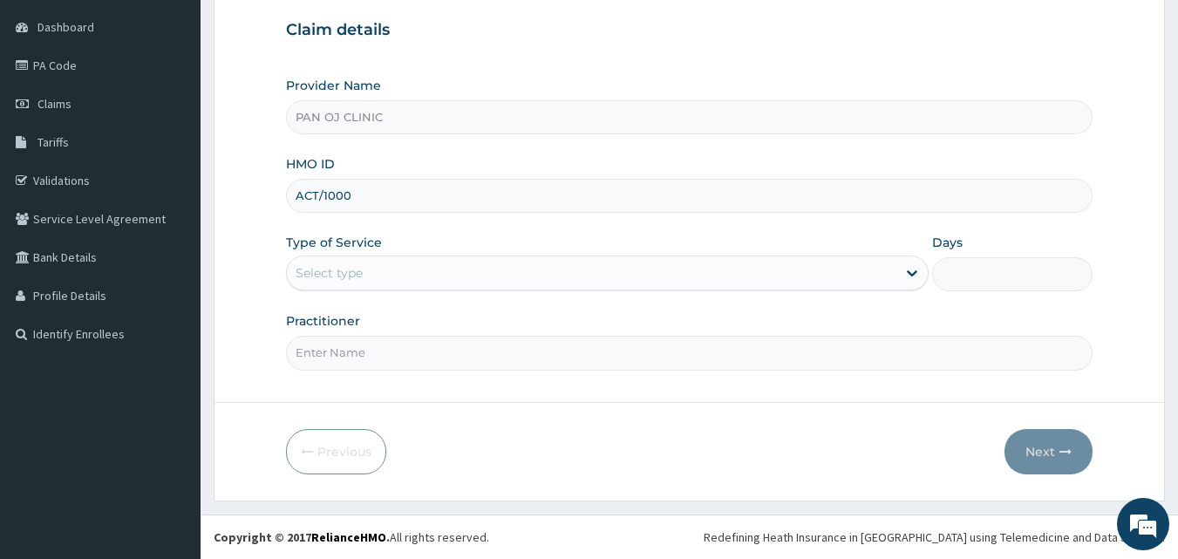
scroll to position [0, 0]
type input "ACT/100069/D"
click at [385, 274] on div "Select type" at bounding box center [592, 273] width 610 height 28
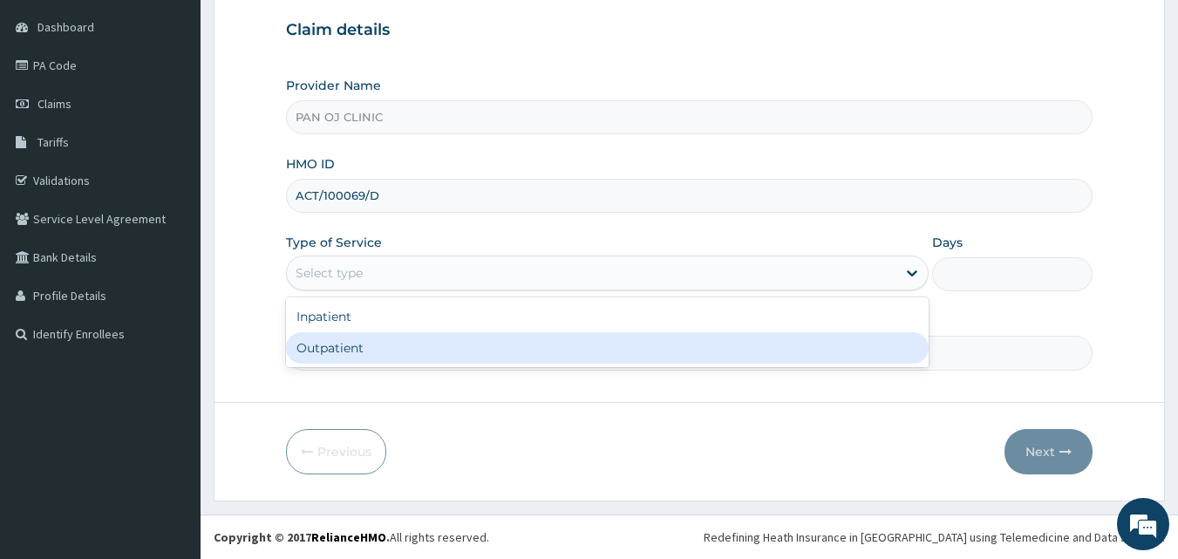
click at [359, 358] on div "Outpatient" at bounding box center [607, 347] width 643 height 31
type input "1"
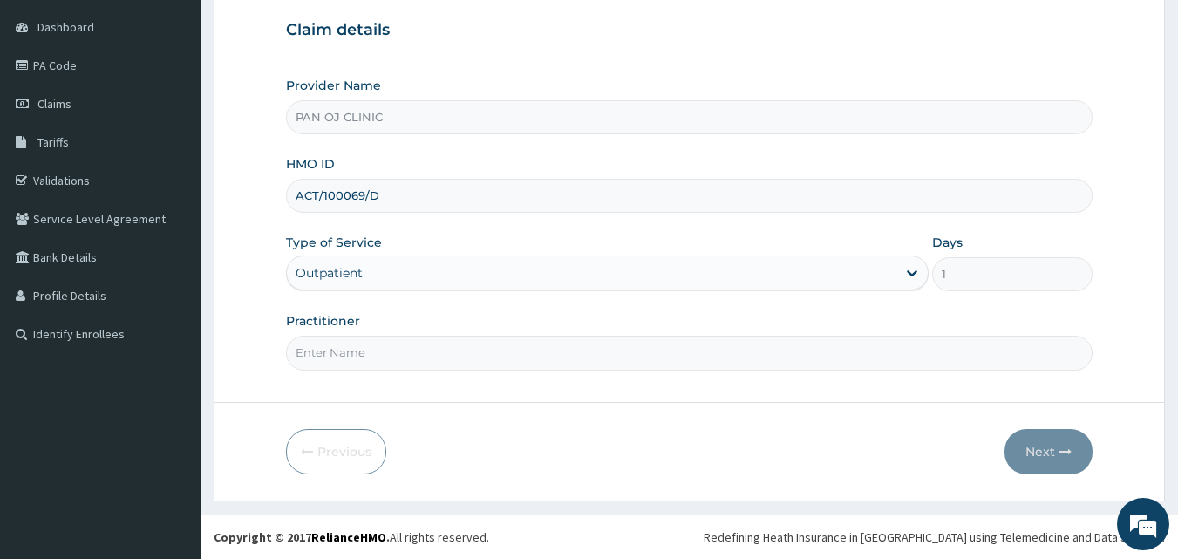
click at [343, 349] on input "Practitioner" at bounding box center [690, 353] width 808 height 34
type input "[PERSON_NAME]"
drag, startPoint x: 1029, startPoint y: 446, endPoint x: 0, endPoint y: 439, distance: 1029.1
click at [1030, 447] on button "Next" at bounding box center [1049, 451] width 88 height 45
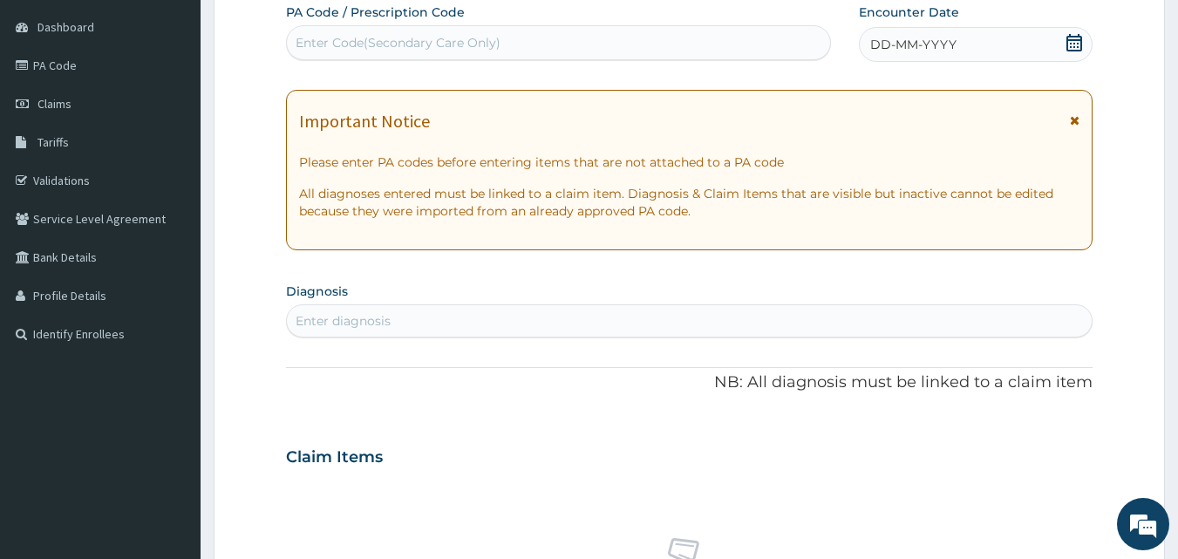
click at [1081, 45] on icon at bounding box center [1074, 42] width 17 height 17
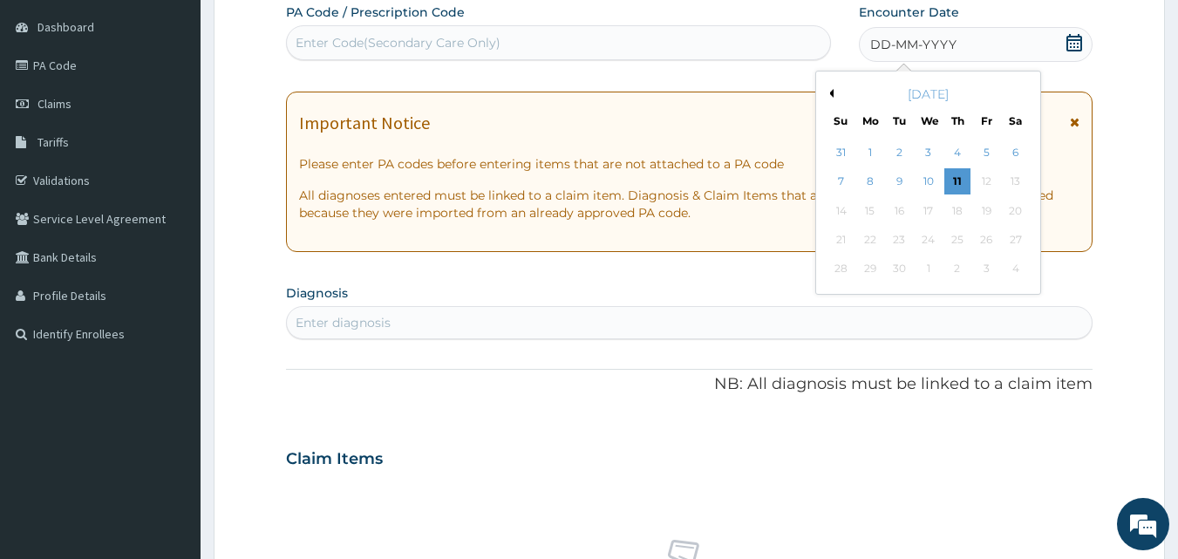
click at [830, 90] on button "Previous Month" at bounding box center [829, 93] width 9 height 9
click at [963, 271] on div "28" at bounding box center [957, 269] width 26 height 26
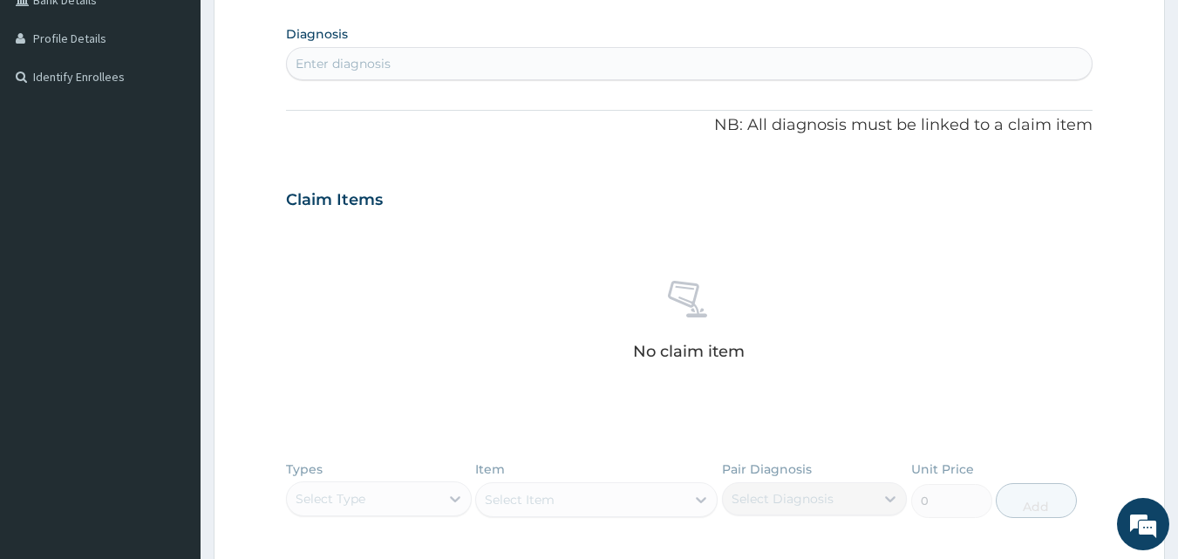
scroll to position [366, 0]
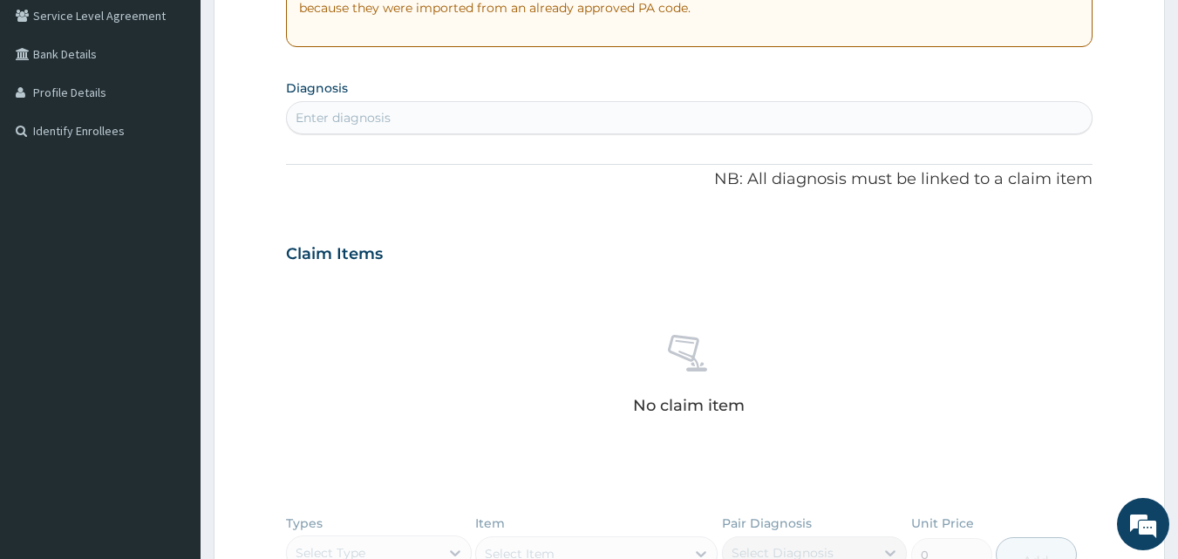
click at [409, 114] on div "Enter diagnosis" at bounding box center [690, 118] width 806 height 28
type input "RTI"
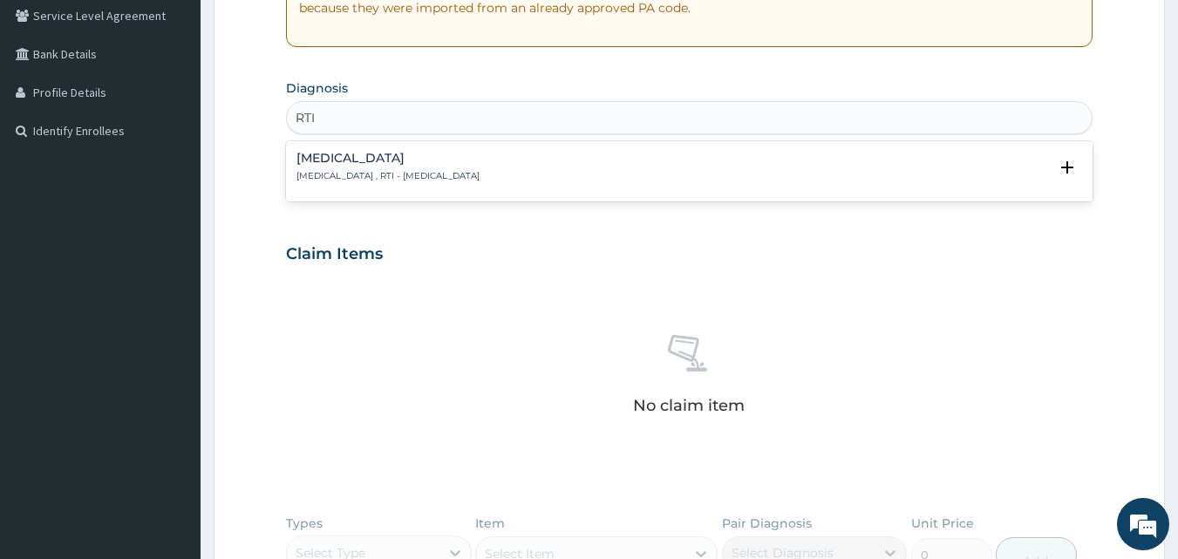
click at [351, 164] on h4 "[MEDICAL_DATA]" at bounding box center [388, 158] width 183 height 13
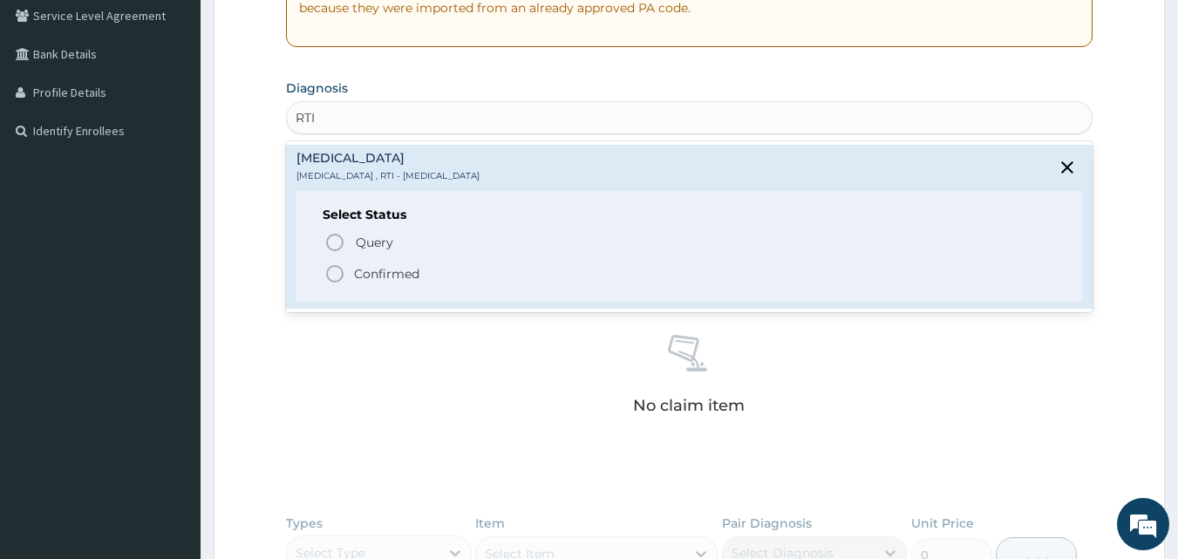
click at [336, 272] on icon "status option filled" at bounding box center [334, 273] width 21 height 21
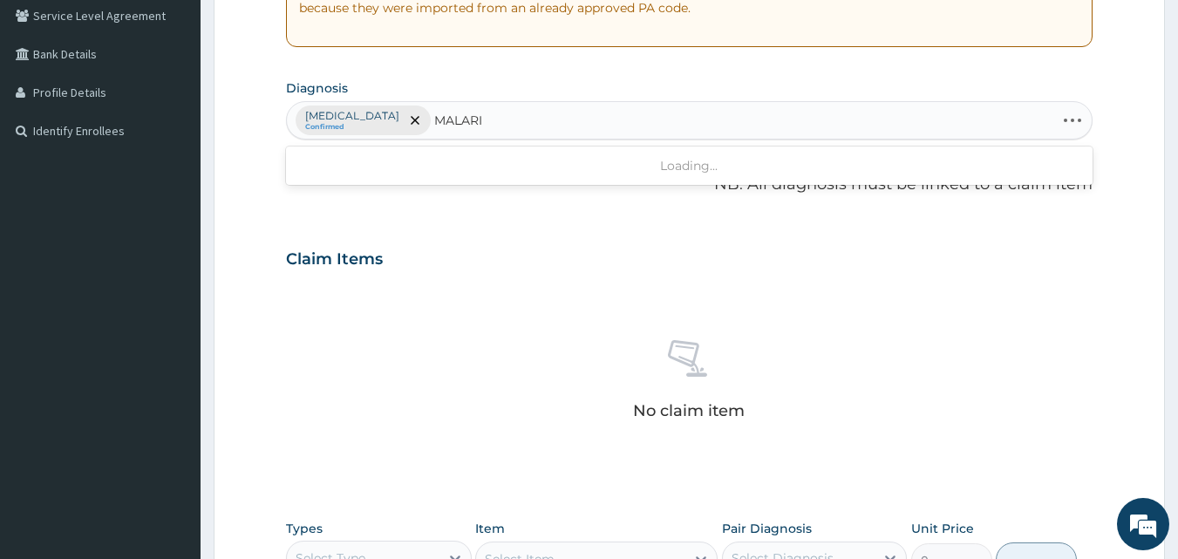
type input "[MEDICAL_DATA]"
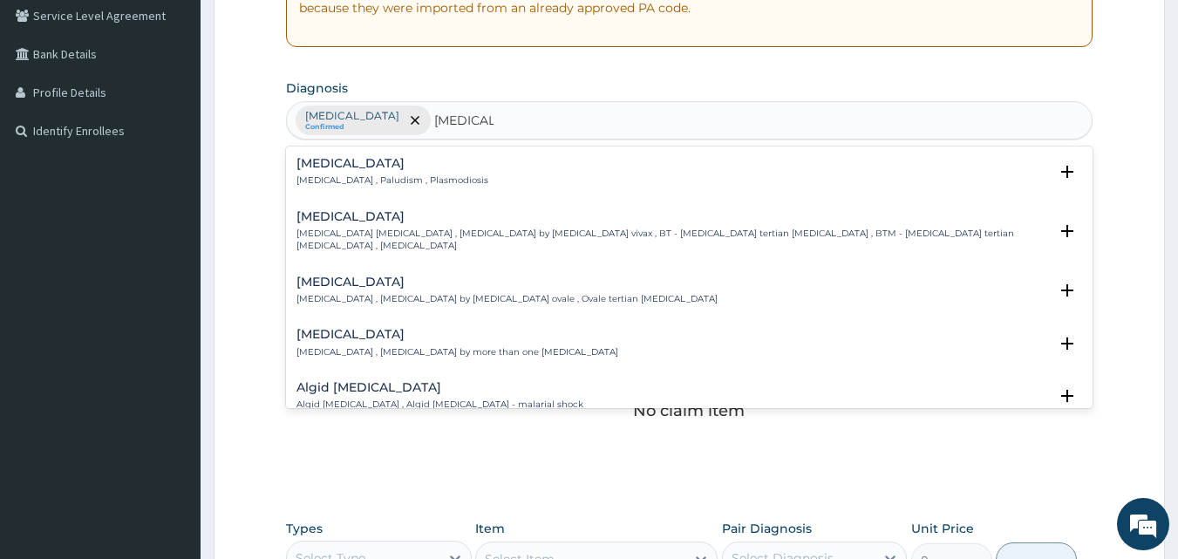
click at [326, 159] on h4 "[MEDICAL_DATA]" at bounding box center [393, 163] width 192 height 13
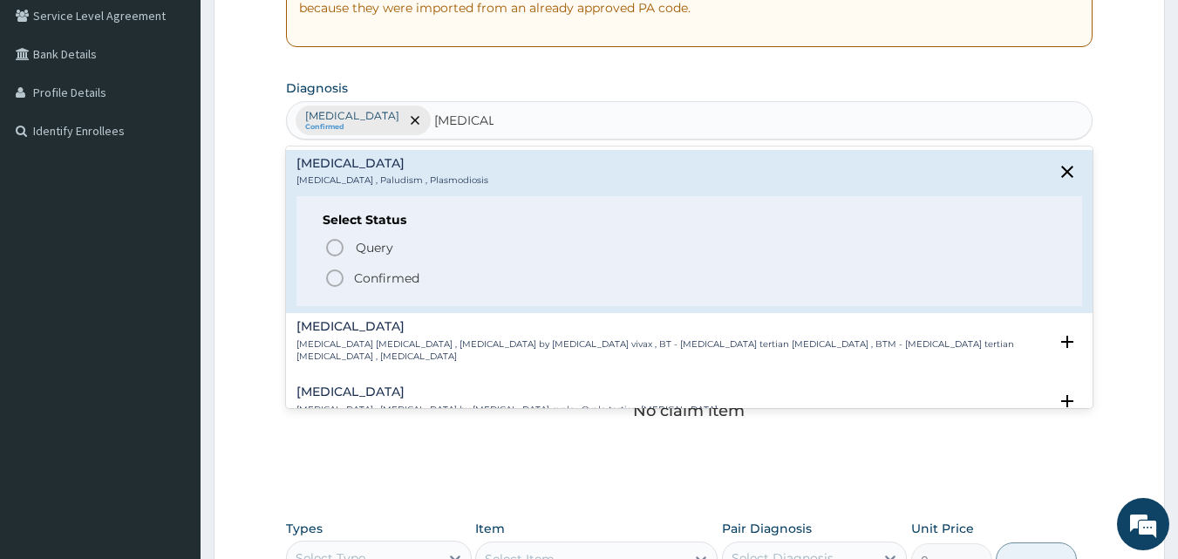
click at [337, 283] on icon "status option filled" at bounding box center [334, 278] width 21 height 21
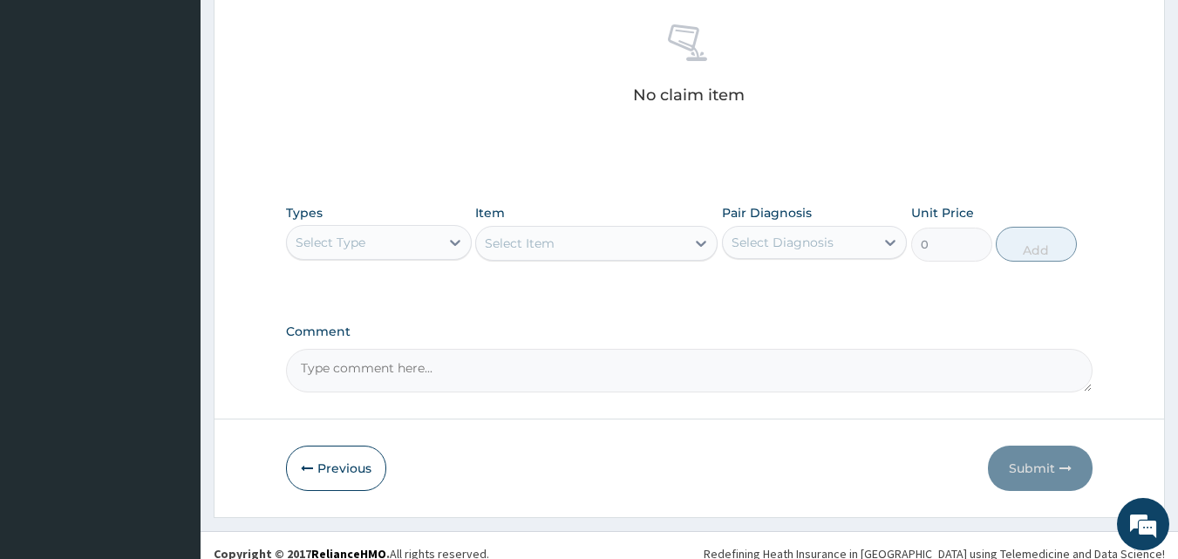
scroll to position [699, 0]
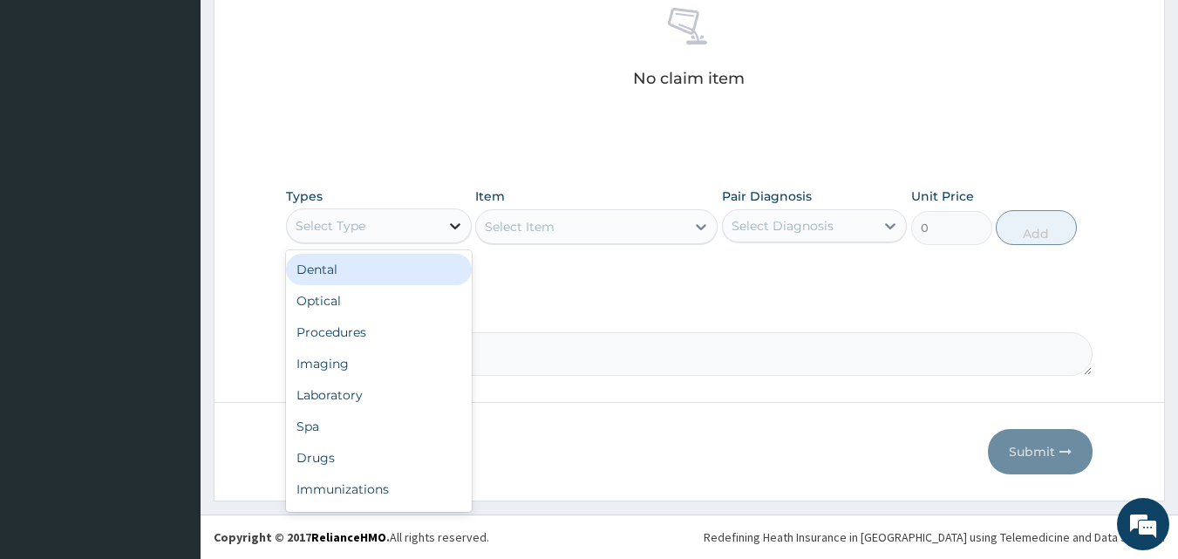
click at [447, 226] on icon at bounding box center [455, 225] width 17 height 17
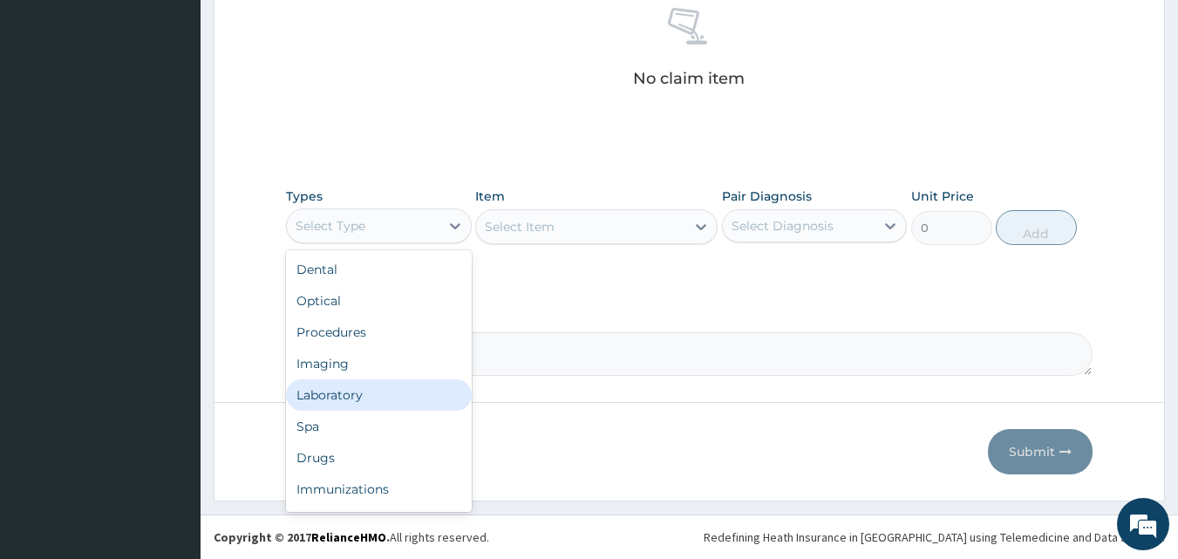
scroll to position [59, 0]
click at [331, 406] on div "Drugs" at bounding box center [379, 398] width 186 height 31
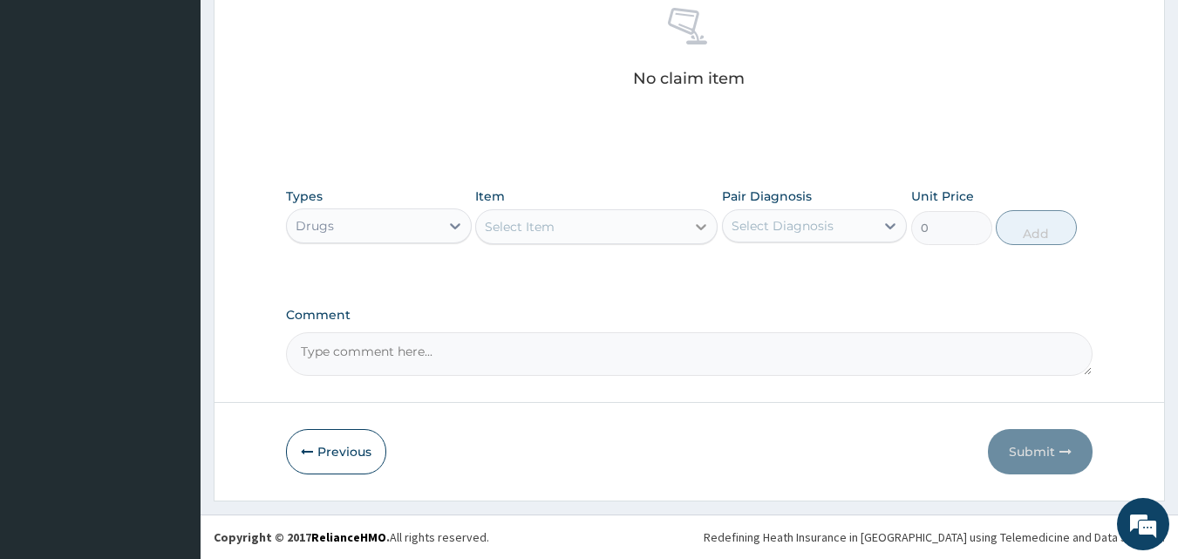
click at [692, 228] on icon at bounding box center [700, 226] width 17 height 17
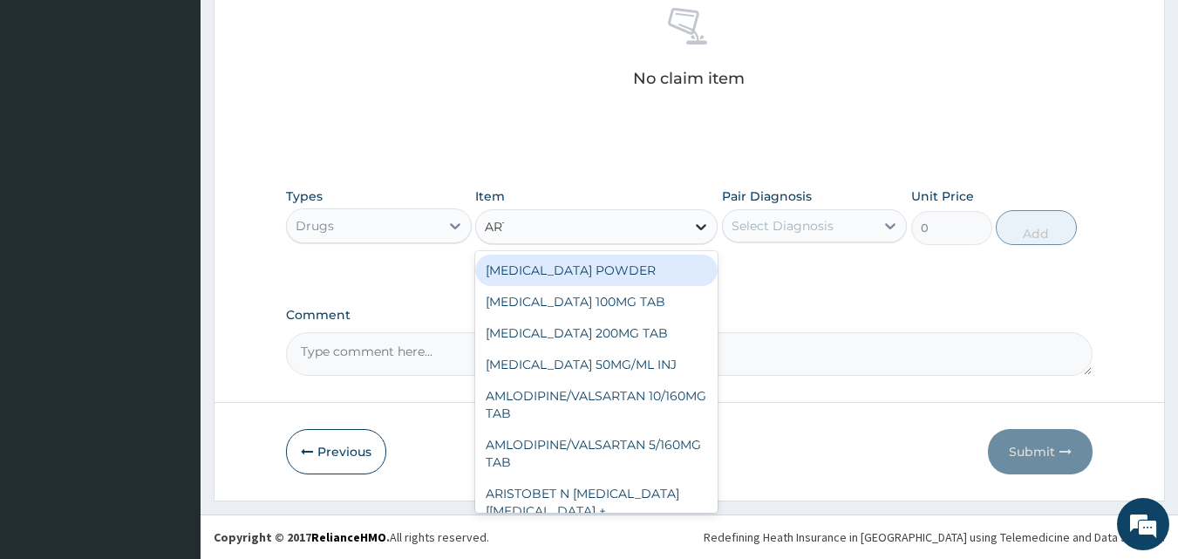
type input "ARTE"
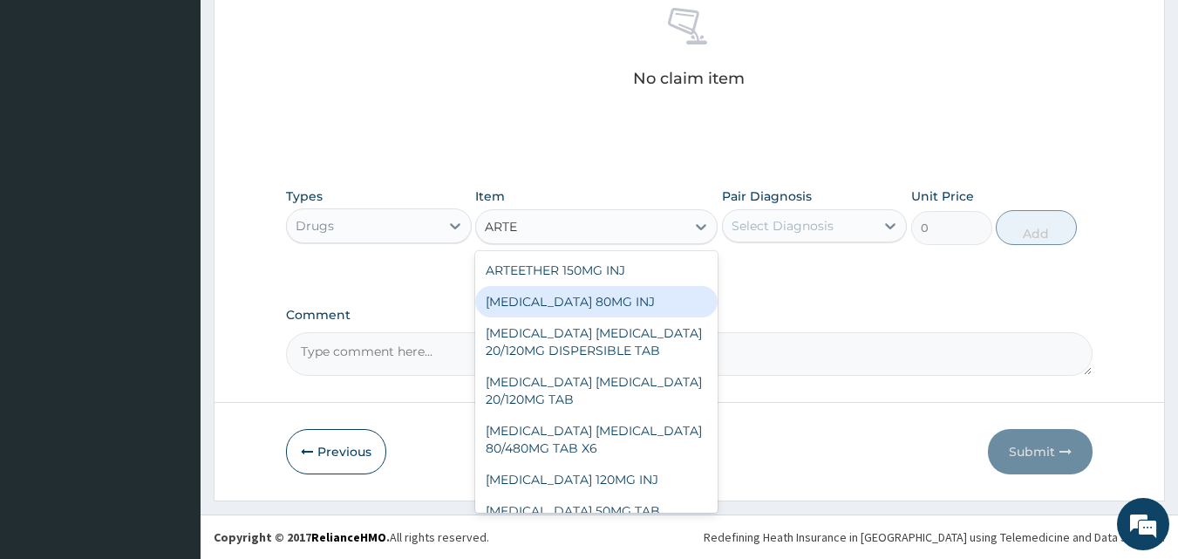
click at [583, 306] on div "[MEDICAL_DATA] 80MG INJ" at bounding box center [596, 301] width 242 height 31
type input "1400"
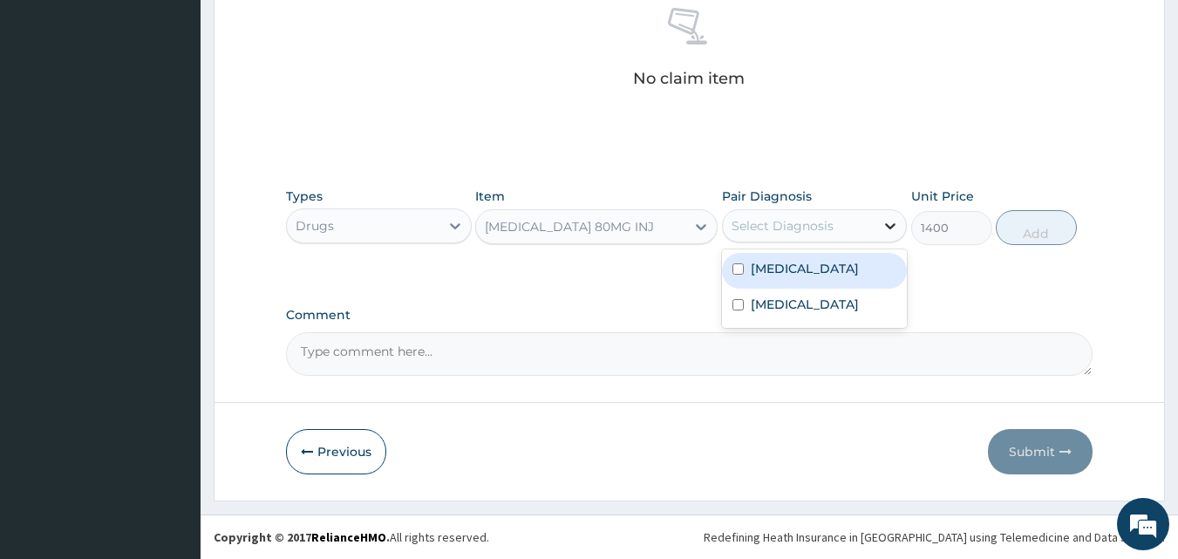
click at [887, 228] on icon at bounding box center [890, 225] width 17 height 17
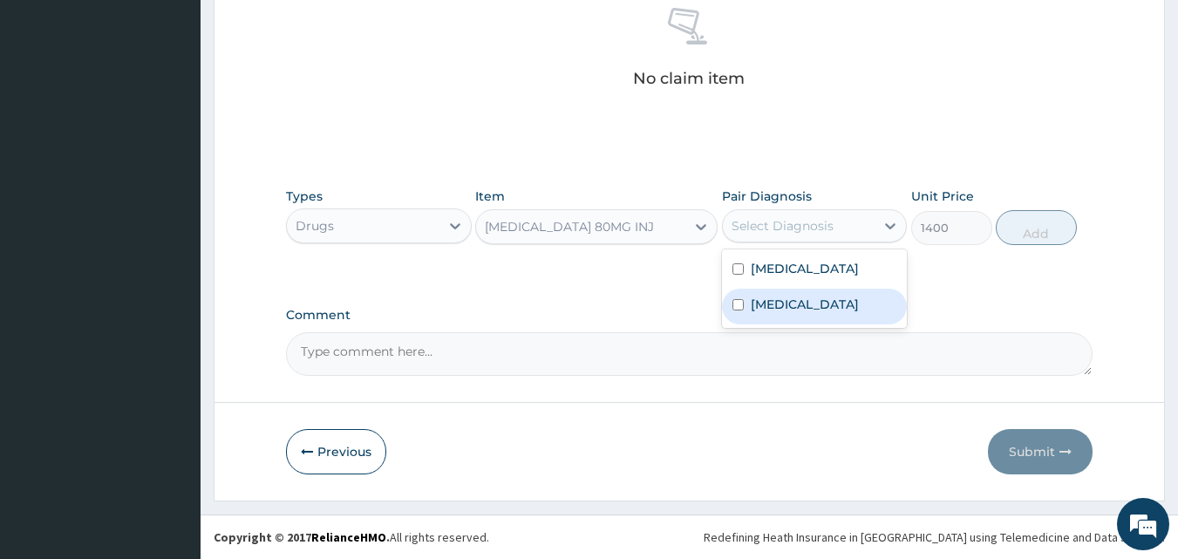
click at [778, 313] on label "[MEDICAL_DATA]" at bounding box center [805, 304] width 108 height 17
checkbox input "true"
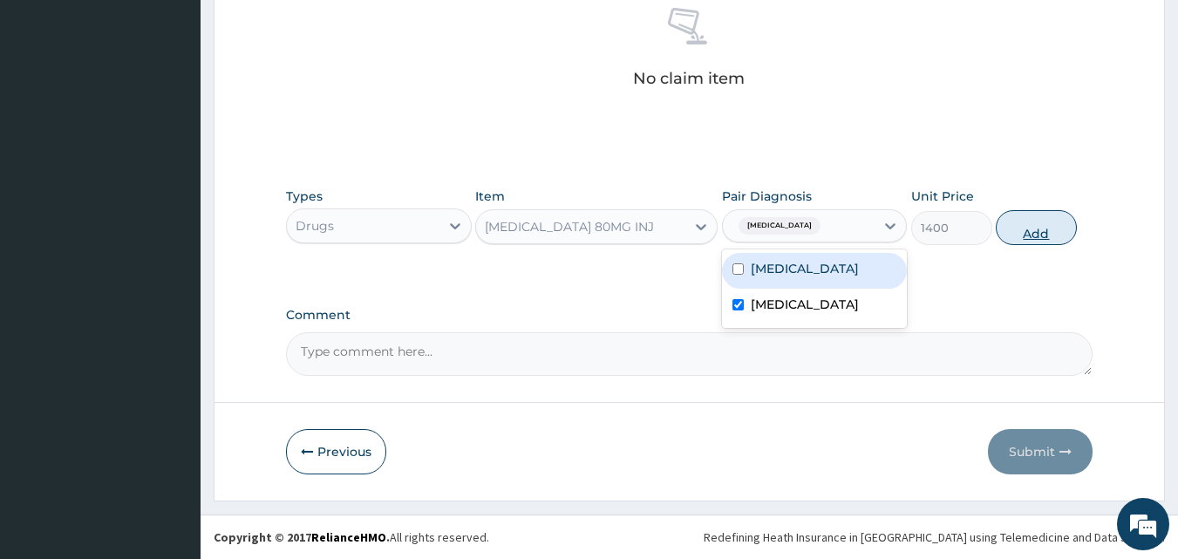
drag, startPoint x: 1040, startPoint y: 231, endPoint x: 1011, endPoint y: 240, distance: 30.1
click at [1040, 231] on button "Add" at bounding box center [1036, 227] width 81 height 35
type input "0"
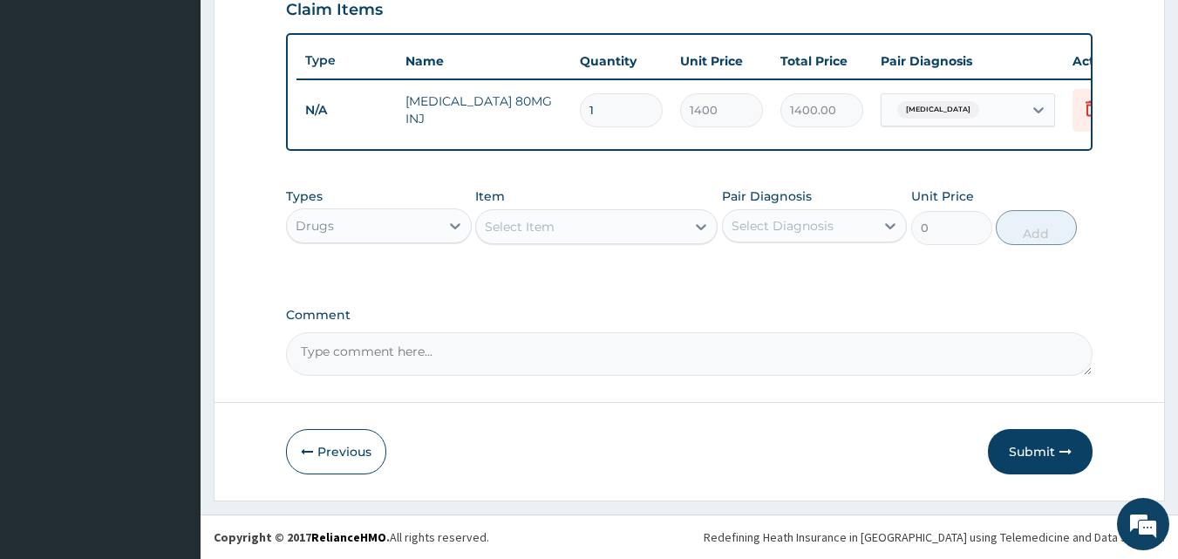
scroll to position [629, 0]
type input "0.00"
type input "3"
type input "4200.00"
type input "3"
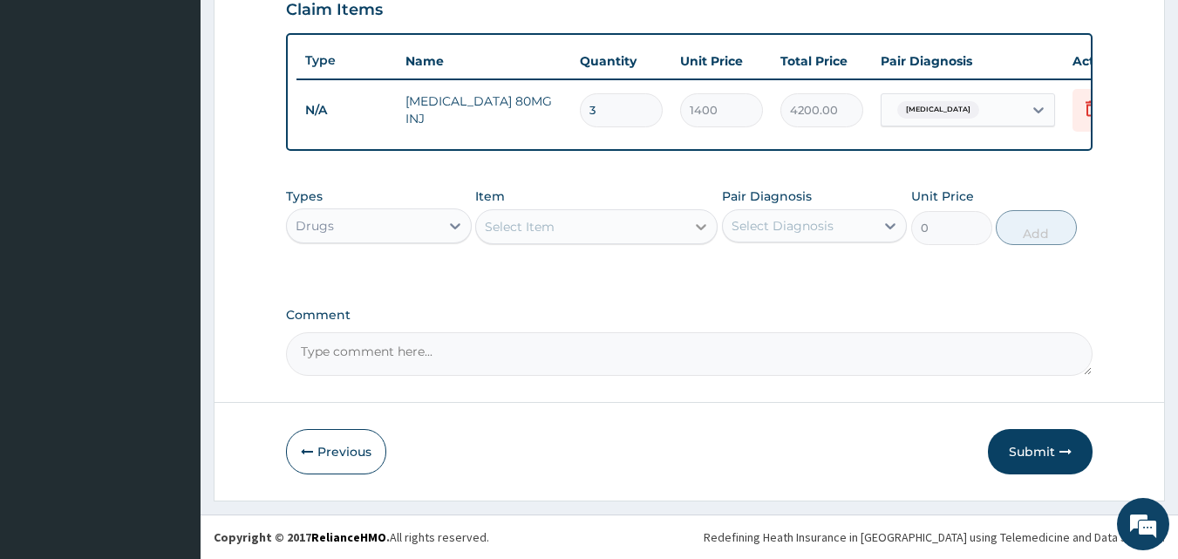
click at [692, 225] on icon at bounding box center [700, 226] width 17 height 17
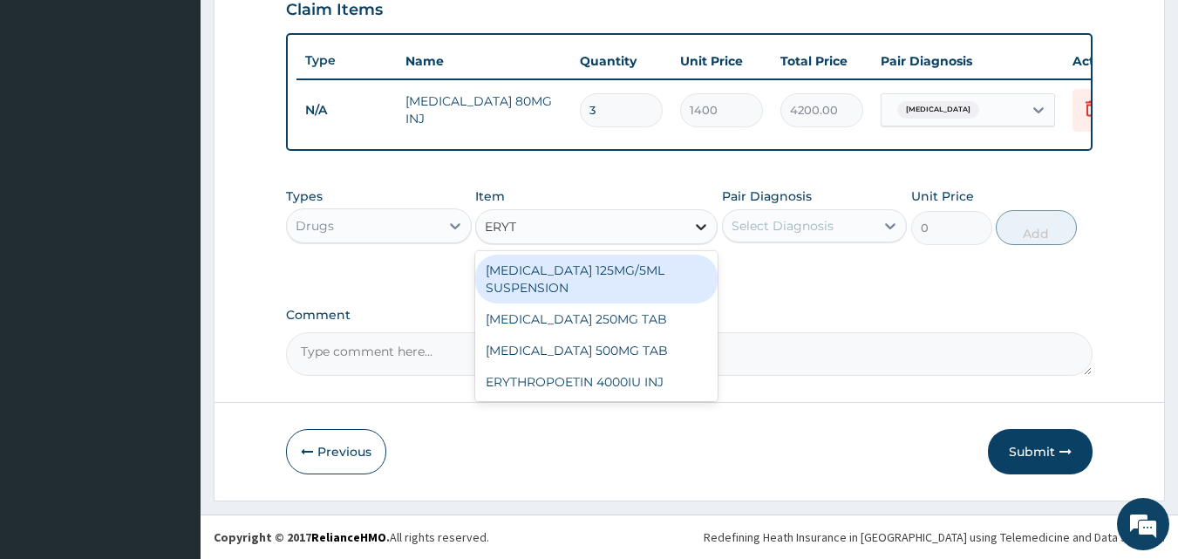
type input "ERYTH"
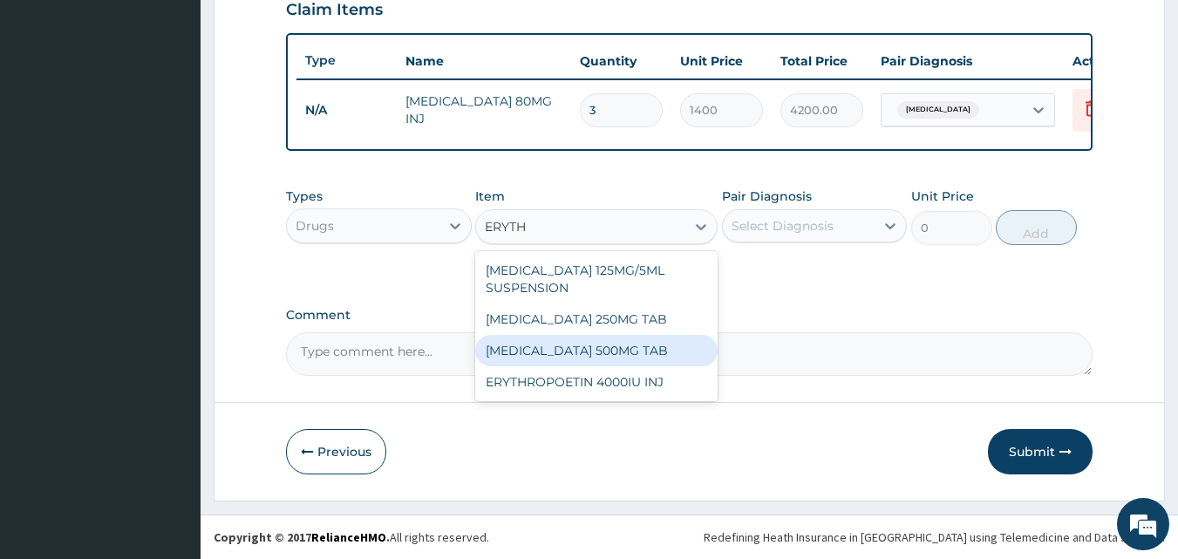
click at [598, 351] on div "[MEDICAL_DATA] 500MG TAB" at bounding box center [596, 350] width 242 height 31
type input "99.225"
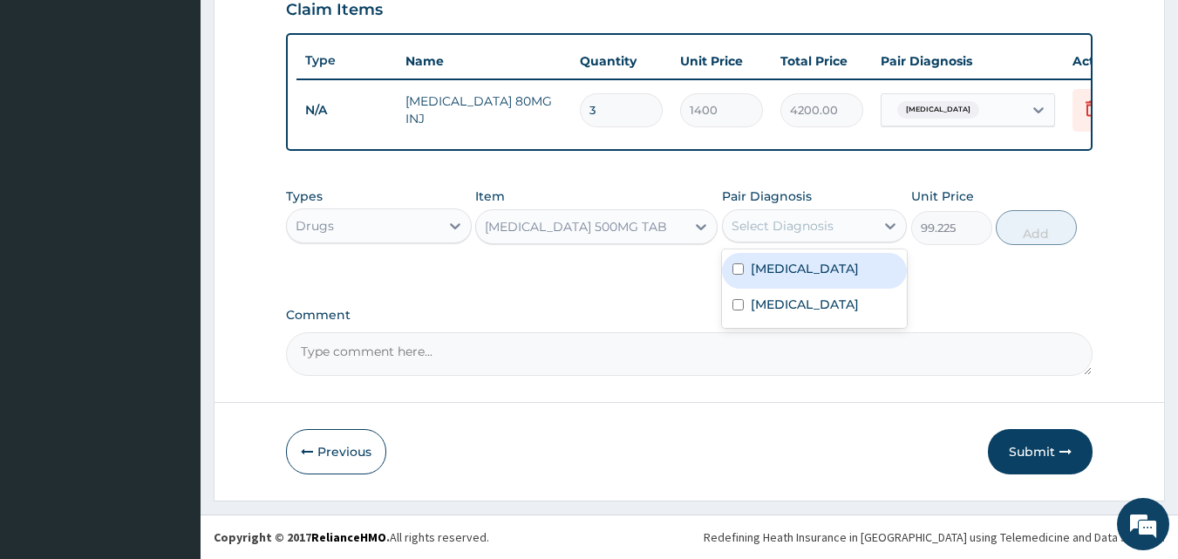
click at [863, 224] on div "Select Diagnosis" at bounding box center [799, 226] width 153 height 28
click at [826, 277] on label "[MEDICAL_DATA]" at bounding box center [805, 268] width 108 height 17
checkbox input "true"
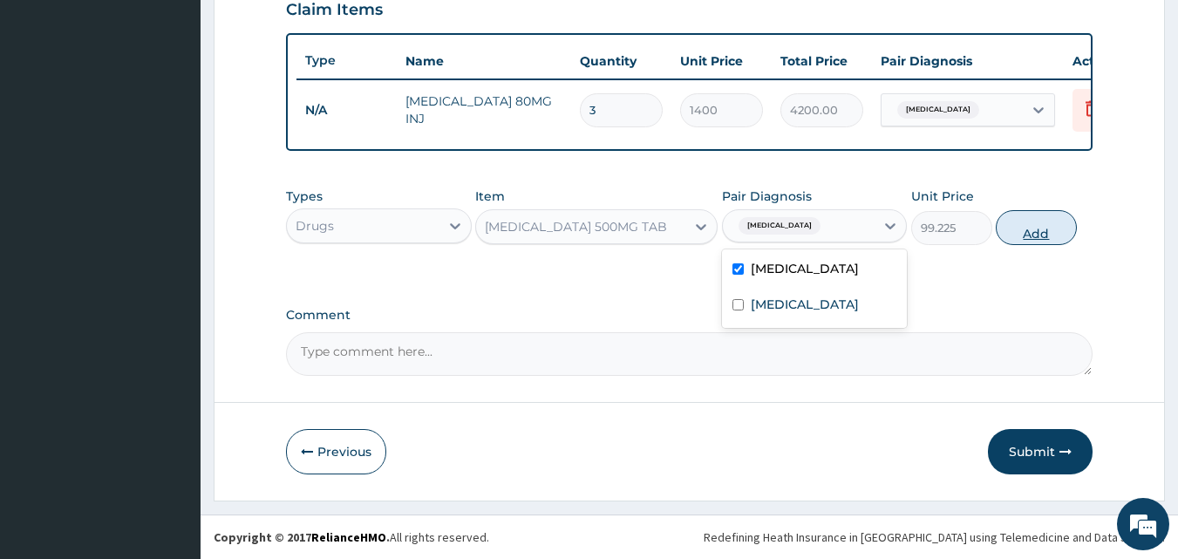
click at [1034, 239] on button "Add" at bounding box center [1036, 227] width 81 height 35
type input "0"
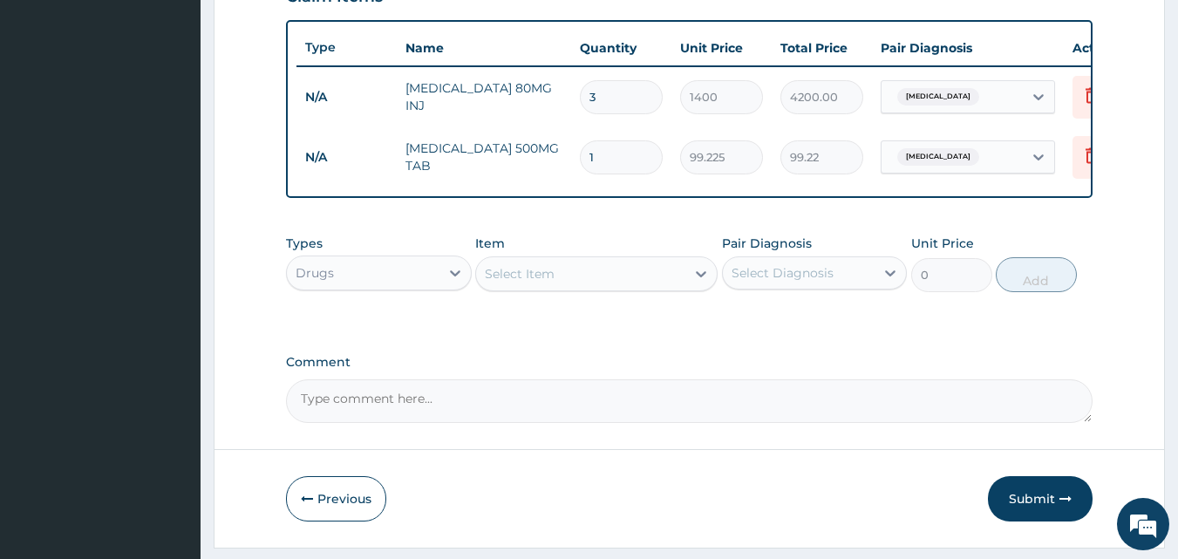
type input "10"
type input "992.25"
type input "10"
click at [686, 276] on div at bounding box center [700, 273] width 31 height 31
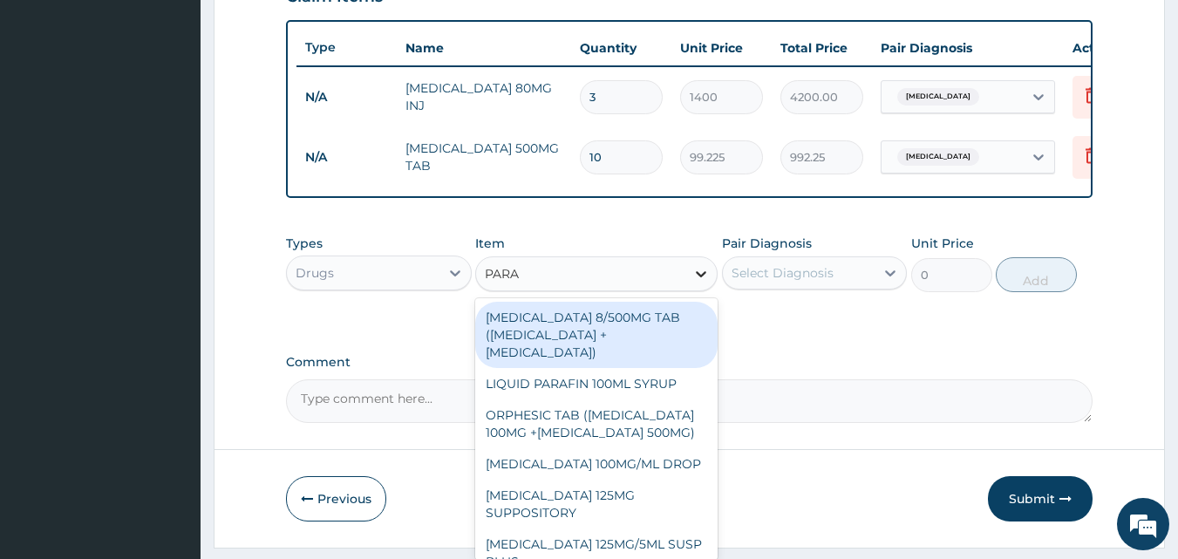
type input "PARAC"
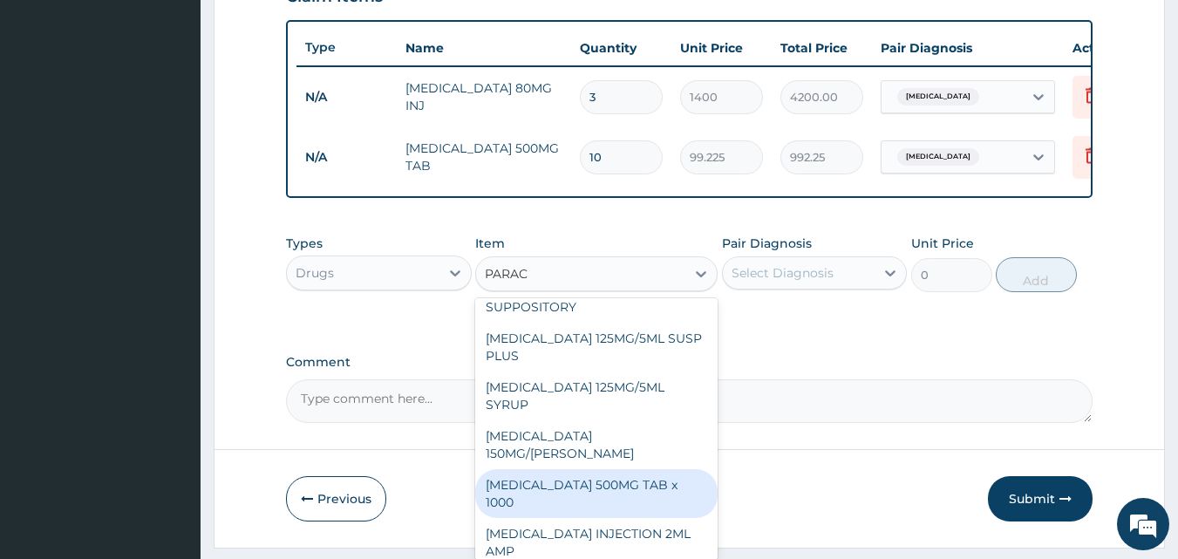
scroll to position [203, 0]
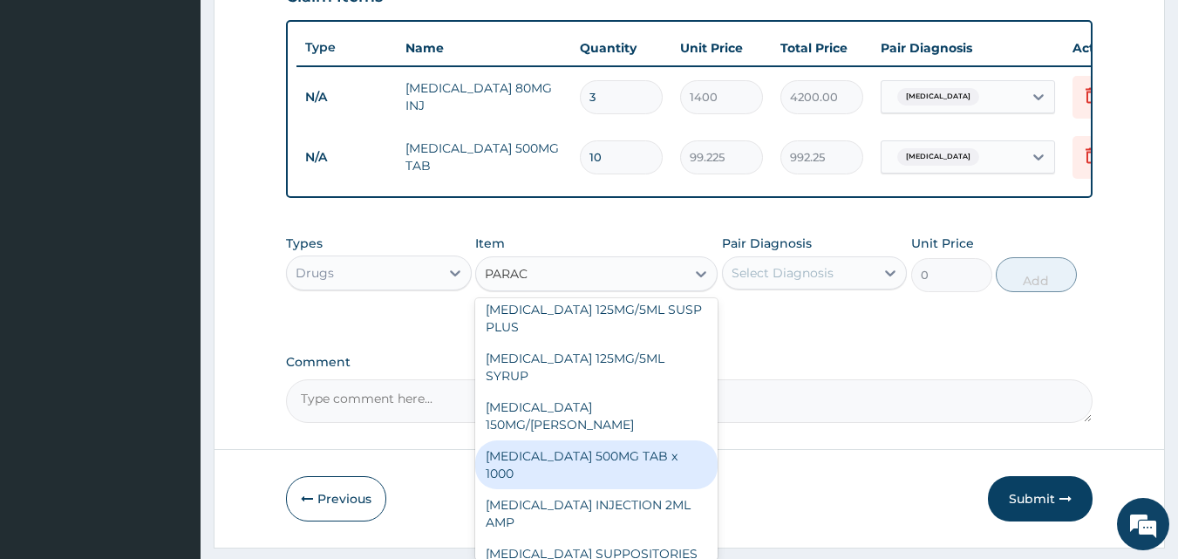
click at [591, 458] on div "[MEDICAL_DATA] 500MG TAB x 1000" at bounding box center [596, 464] width 242 height 49
type input "11.025"
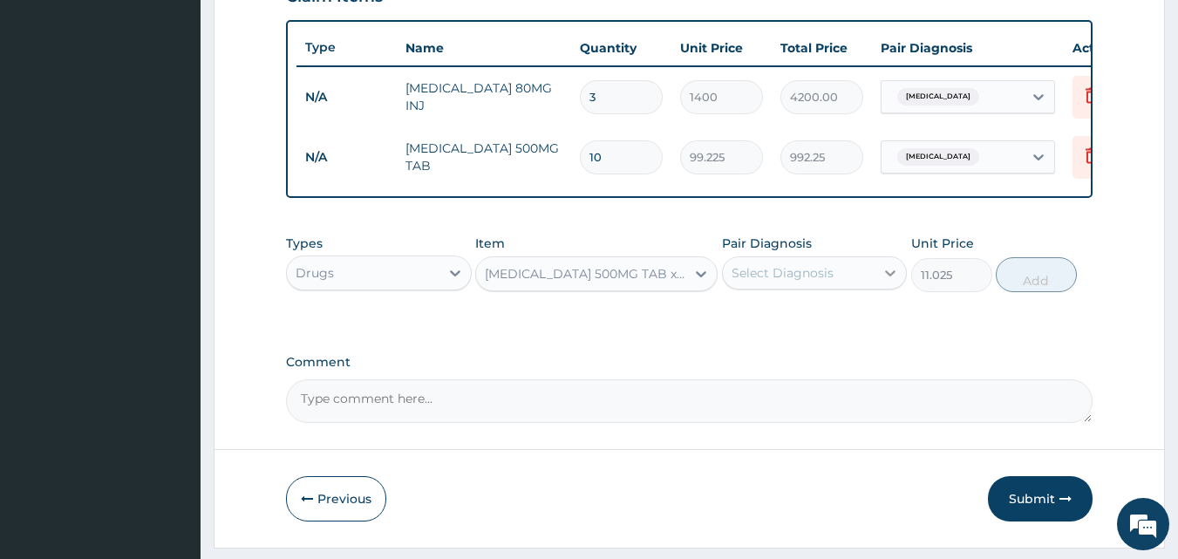
click at [901, 283] on div at bounding box center [890, 272] width 31 height 31
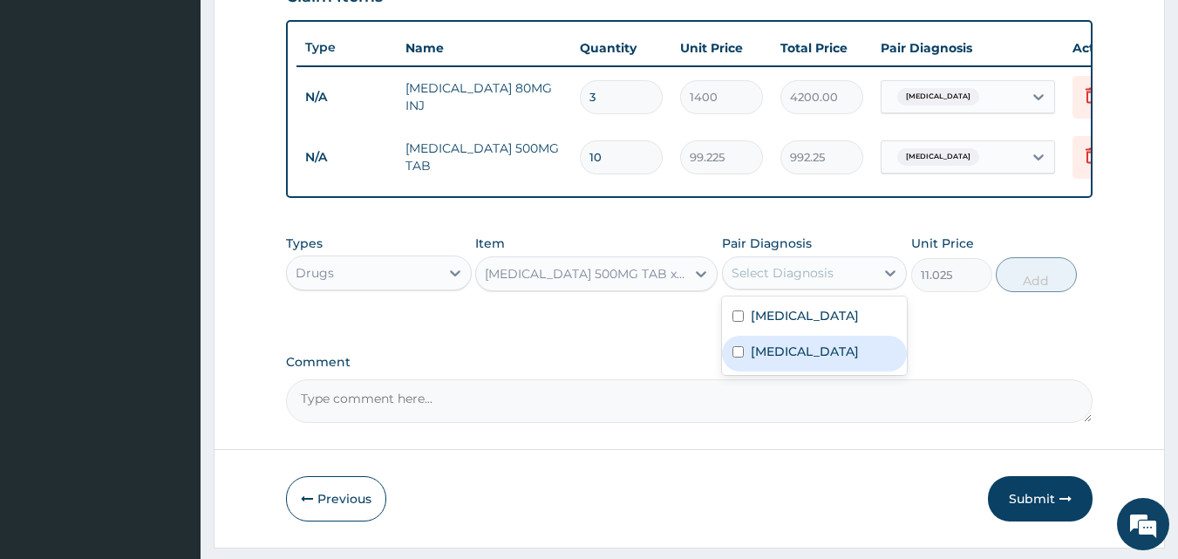
click at [788, 360] on label "[MEDICAL_DATA]" at bounding box center [805, 351] width 108 height 17
checkbox input "true"
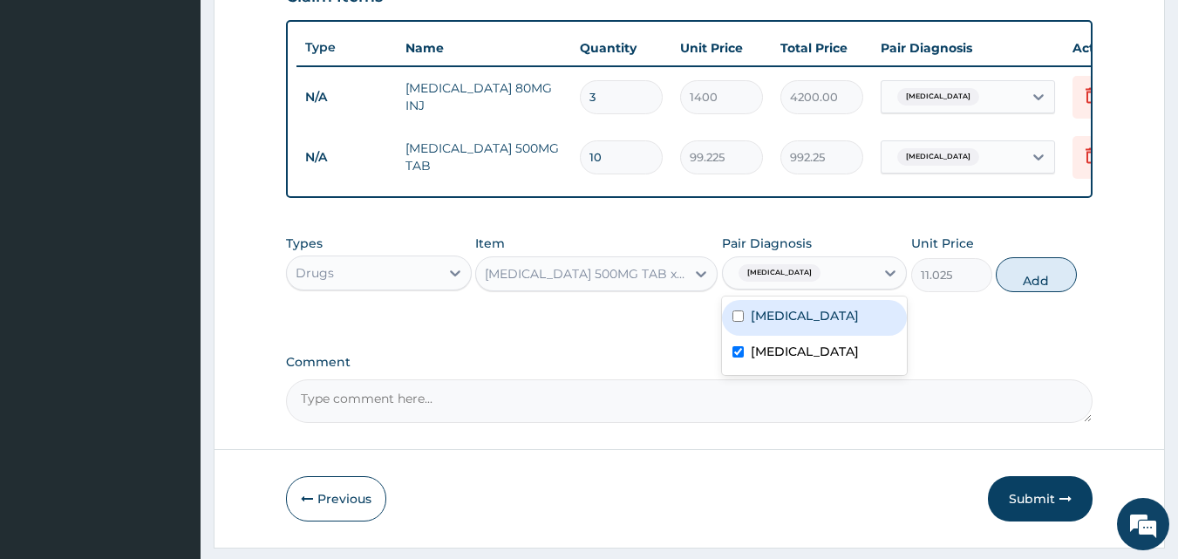
click at [1055, 292] on button "Add" at bounding box center [1036, 274] width 81 height 35
type input "0"
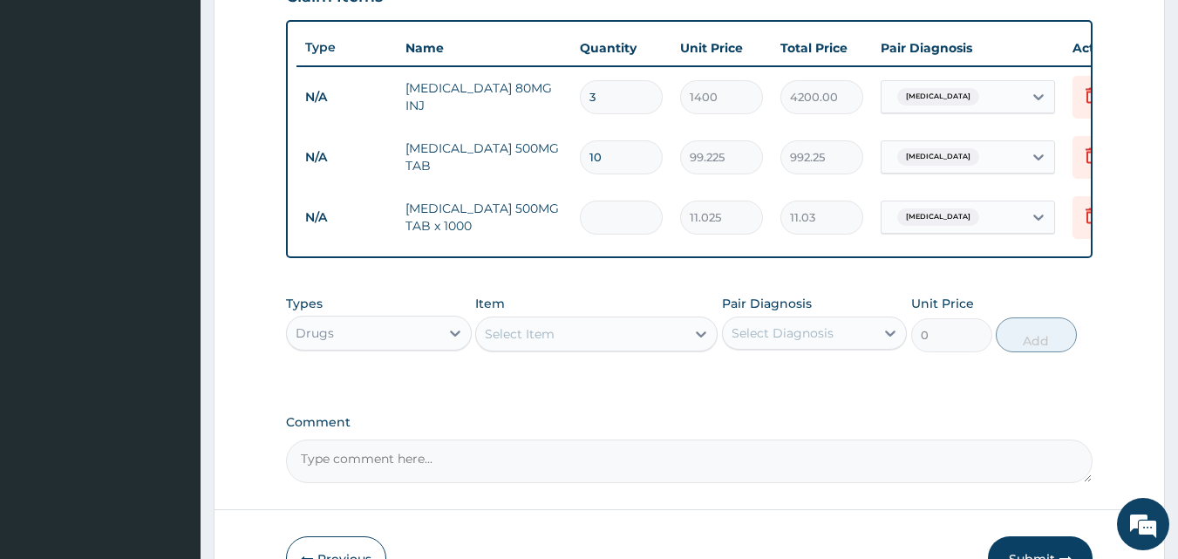
type input "0.00"
type input "9"
type input "99.23"
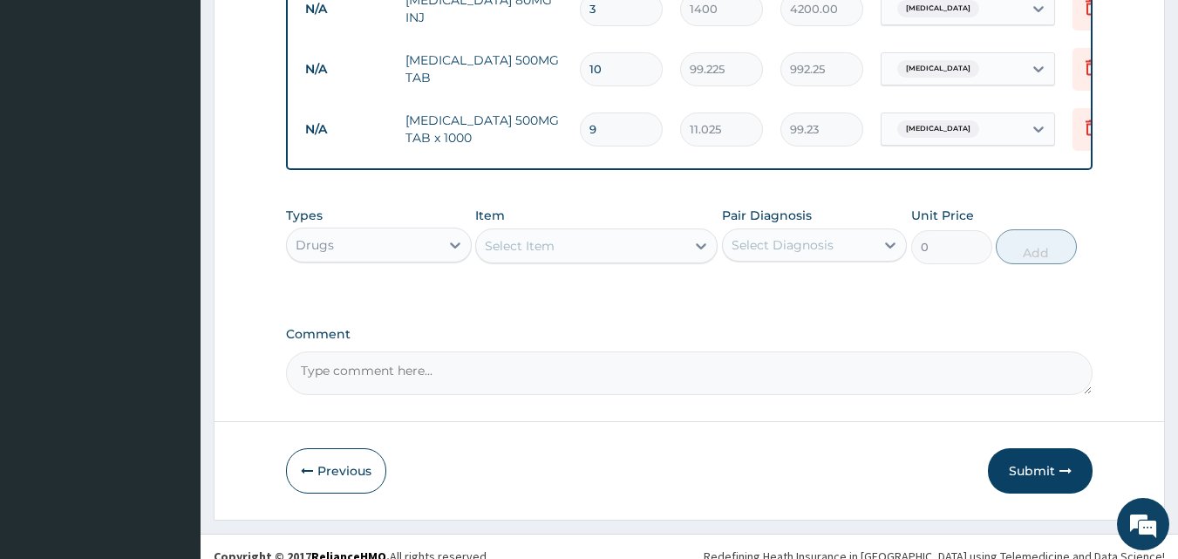
scroll to position [749, 0]
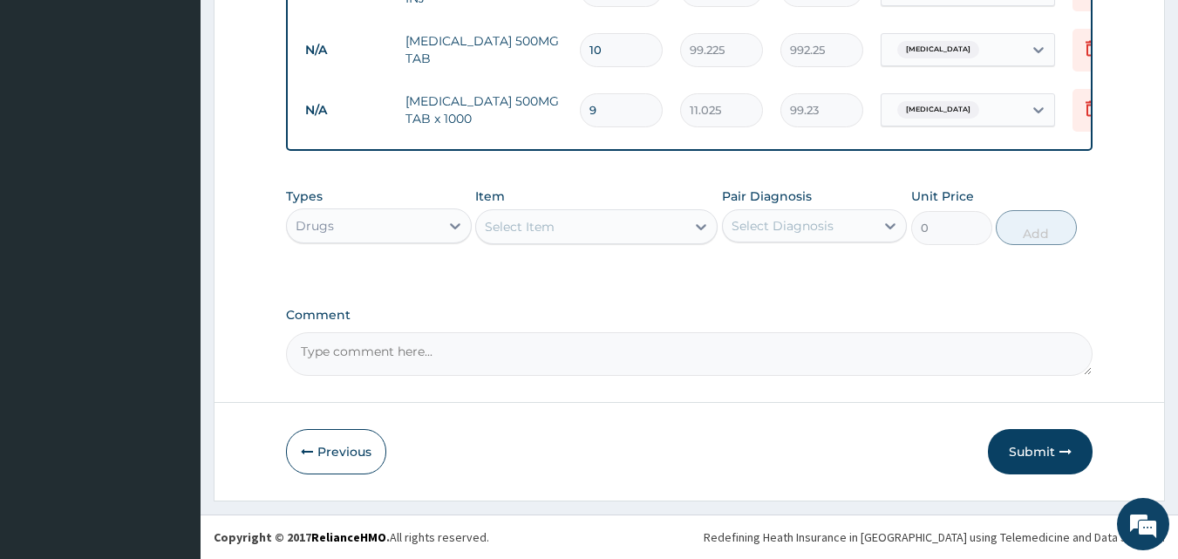
type input "9"
click at [679, 228] on div "Select Item" at bounding box center [580, 227] width 209 height 28
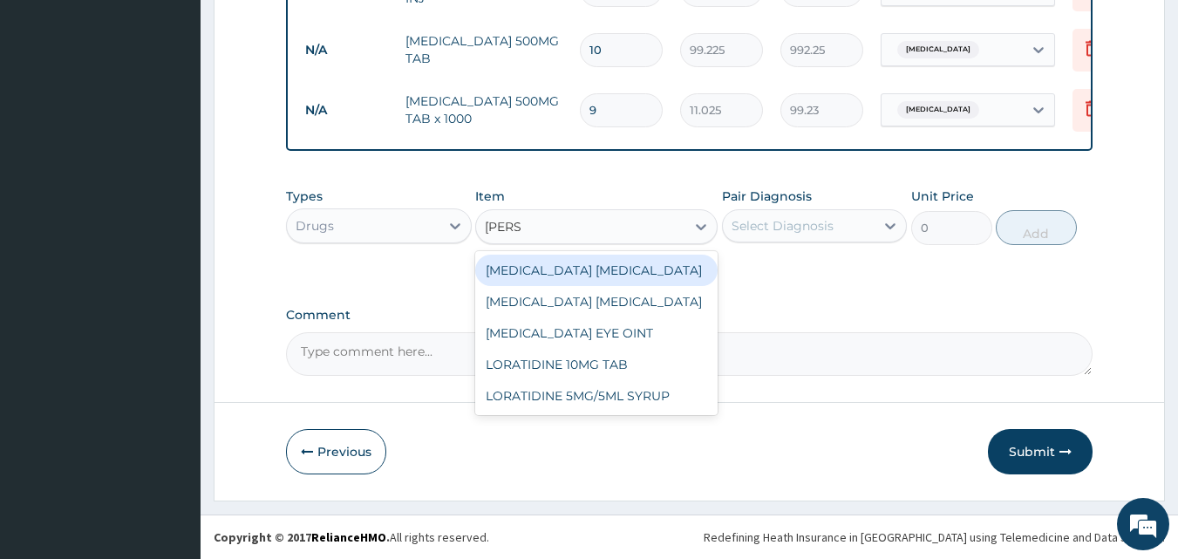
type input "LORAT"
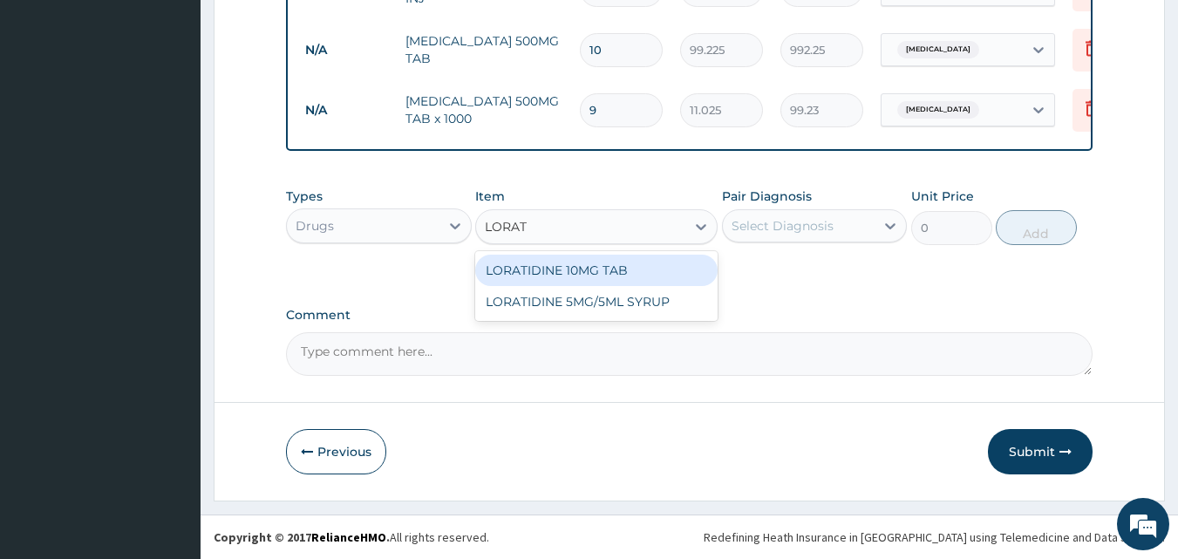
click at [672, 265] on div "LORATIDINE 10MG TAB" at bounding box center [596, 270] width 242 height 31
type input "52.5"
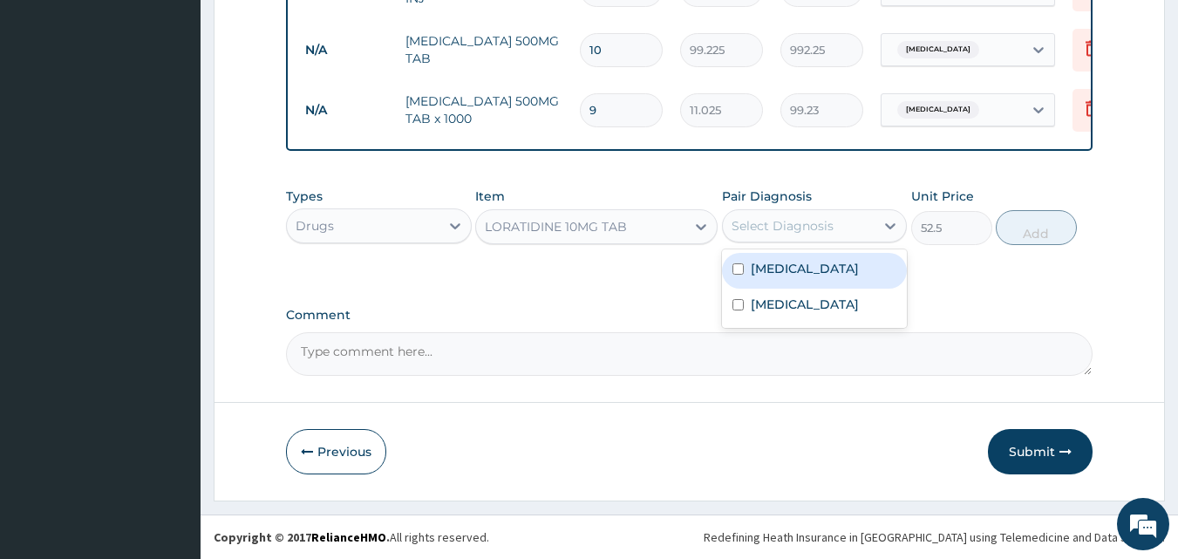
click at [779, 221] on div "Select Diagnosis" at bounding box center [783, 225] width 102 height 17
click at [798, 268] on label "[MEDICAL_DATA]" at bounding box center [805, 268] width 108 height 17
checkbox input "true"
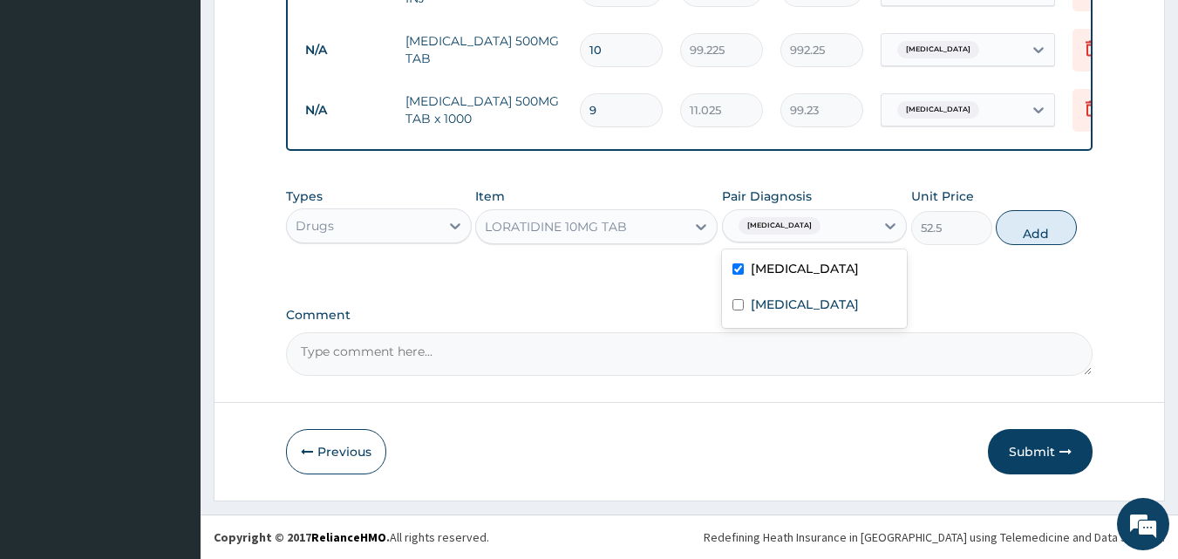
click at [1022, 235] on button "Add" at bounding box center [1036, 227] width 81 height 35
type input "0"
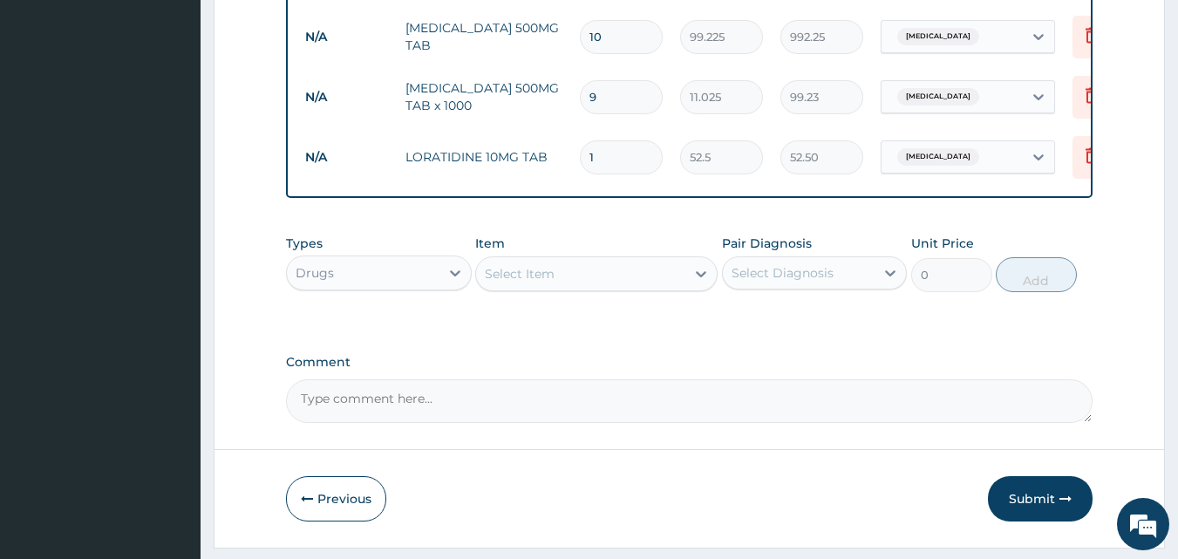
type input "10"
type input "525.00"
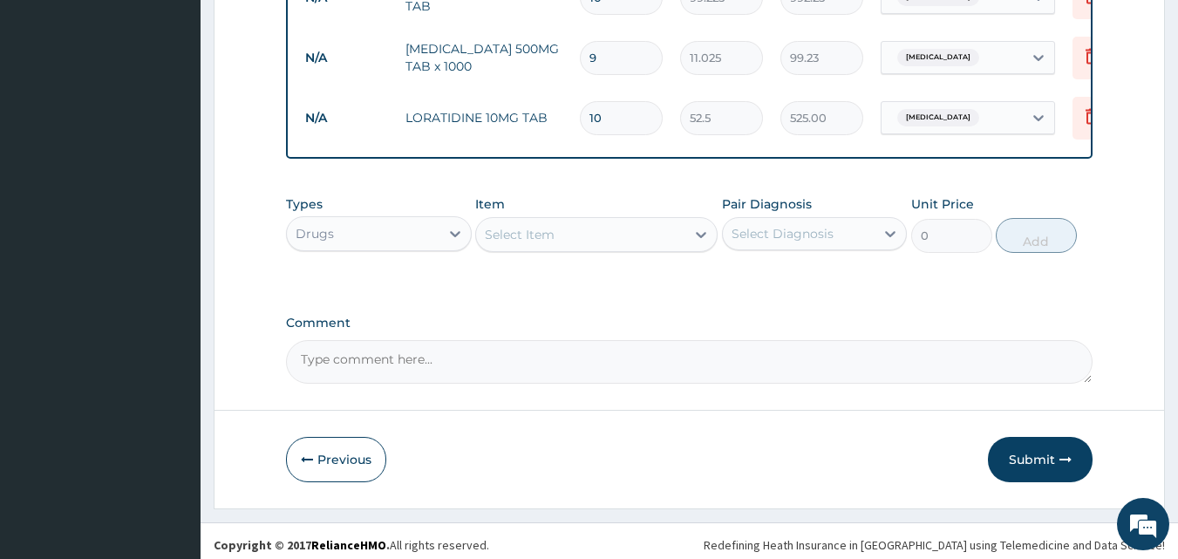
scroll to position [809, 0]
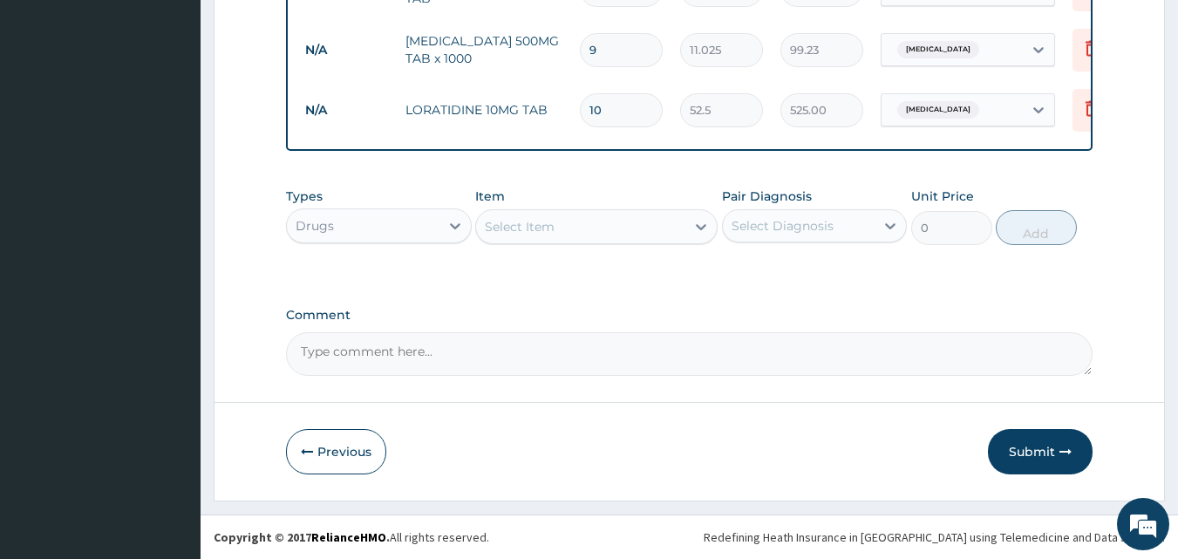
type input "10"
click at [424, 220] on div "Drugs" at bounding box center [363, 226] width 153 height 28
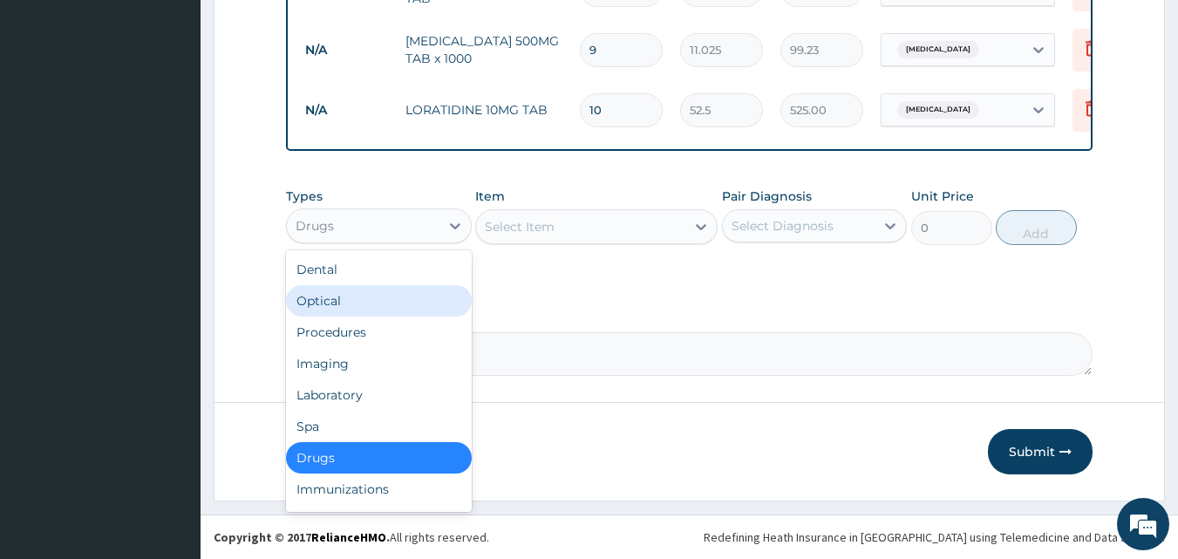
scroll to position [59, 0]
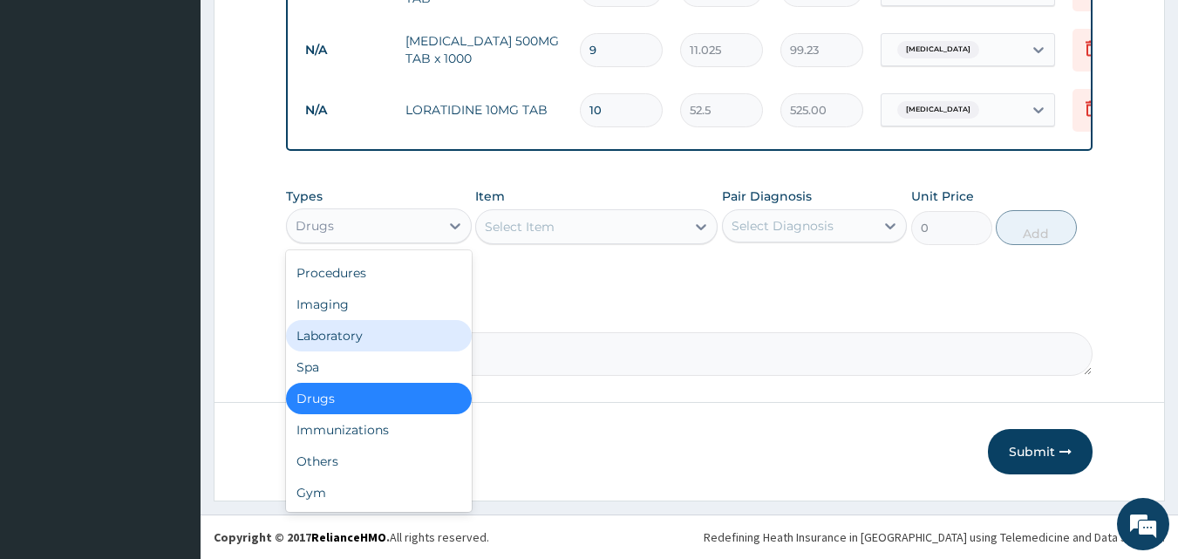
click at [382, 335] on div "Laboratory" at bounding box center [379, 335] width 186 height 31
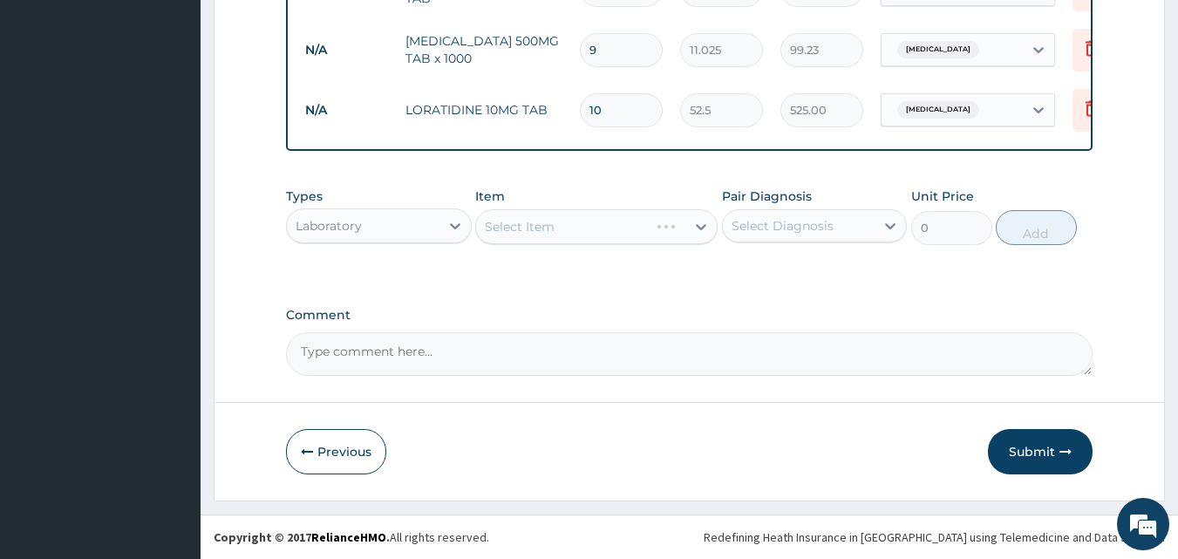
click at [686, 225] on div "Select Item" at bounding box center [596, 226] width 242 height 35
click at [691, 224] on div at bounding box center [700, 226] width 31 height 31
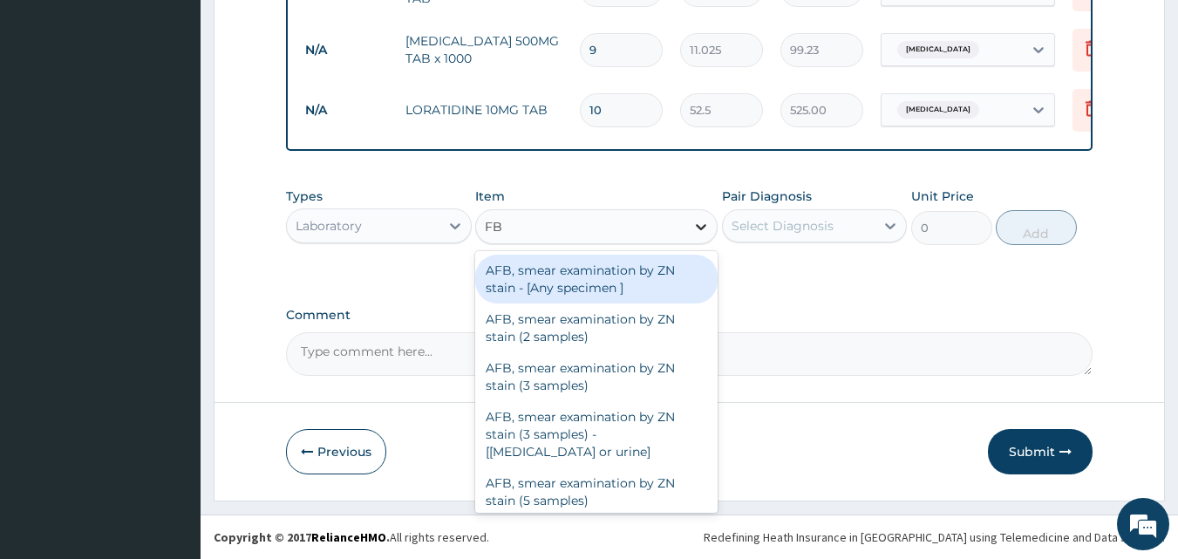
type input "FBC"
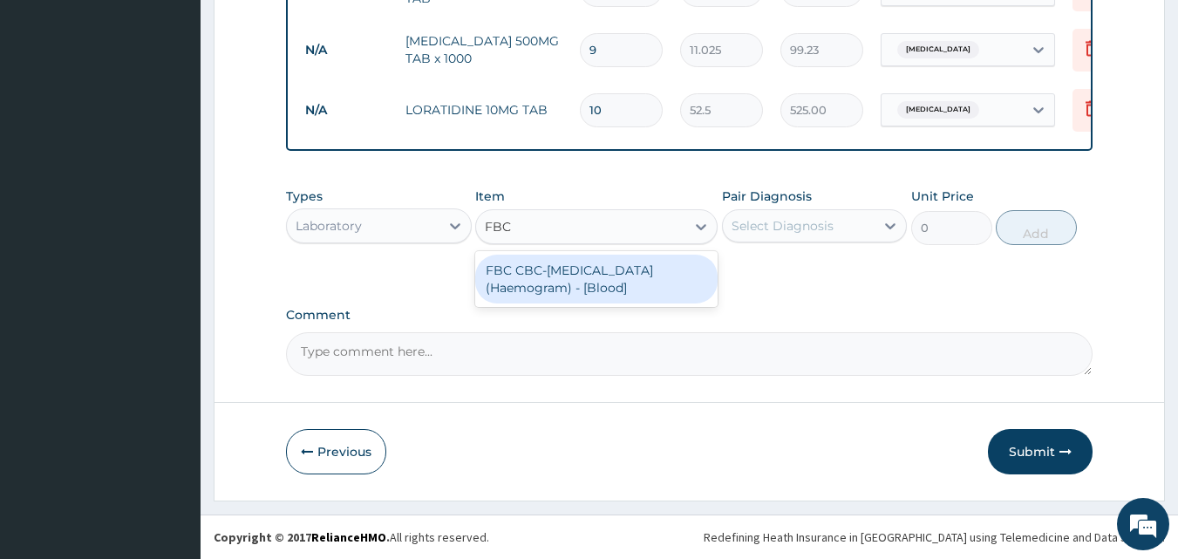
click at [691, 275] on div "FBC CBC-[MEDICAL_DATA] (Haemogram) - [Blood]" at bounding box center [596, 279] width 242 height 49
type input "3000"
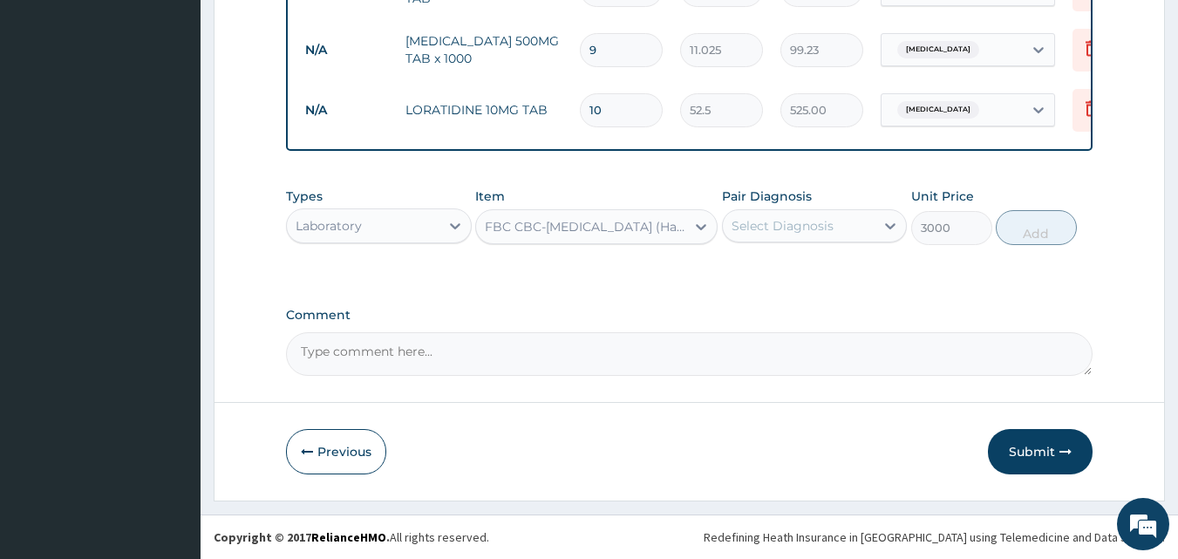
click at [826, 223] on div "Select Diagnosis" at bounding box center [783, 225] width 102 height 17
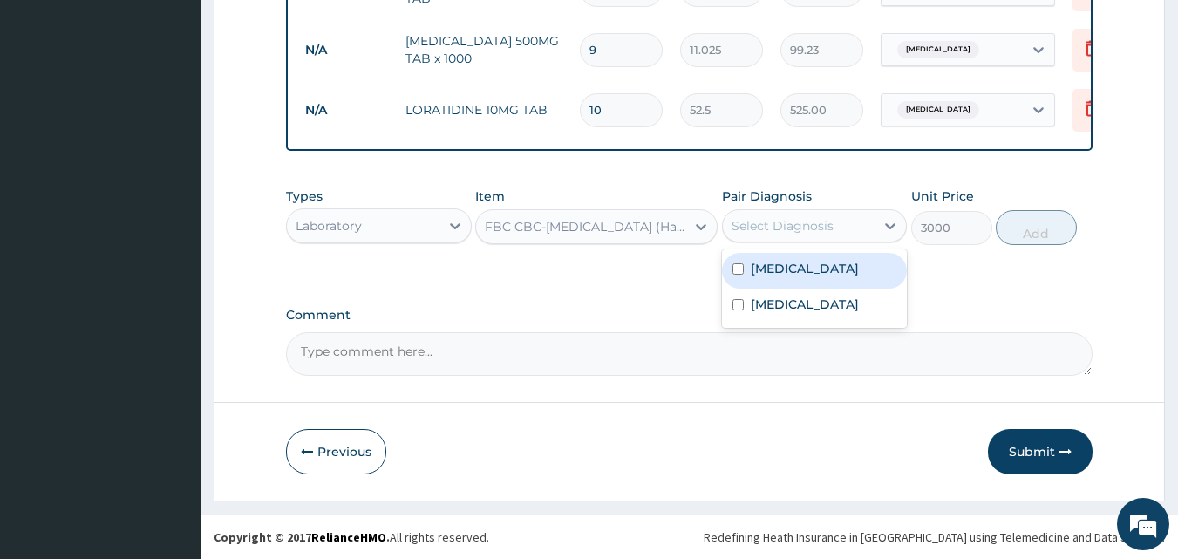
drag, startPoint x: 806, startPoint y: 287, endPoint x: 851, endPoint y: 274, distance: 47.2
click at [811, 277] on label "[MEDICAL_DATA]" at bounding box center [805, 268] width 108 height 17
checkbox input "true"
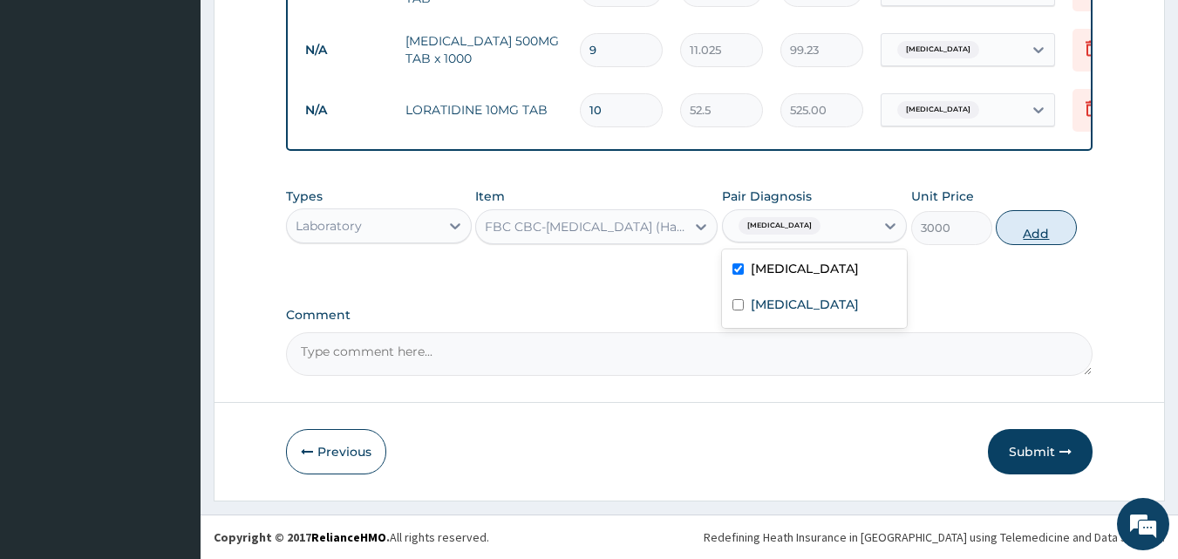
click at [1037, 237] on button "Add" at bounding box center [1036, 227] width 81 height 35
type input "0"
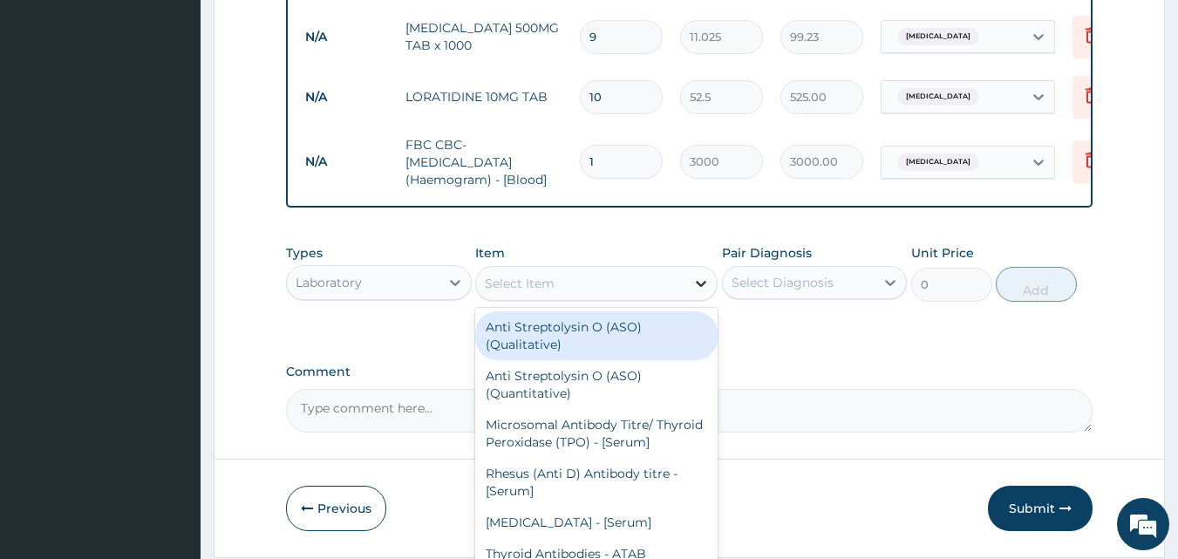
click at [694, 290] on icon at bounding box center [700, 283] width 17 height 17
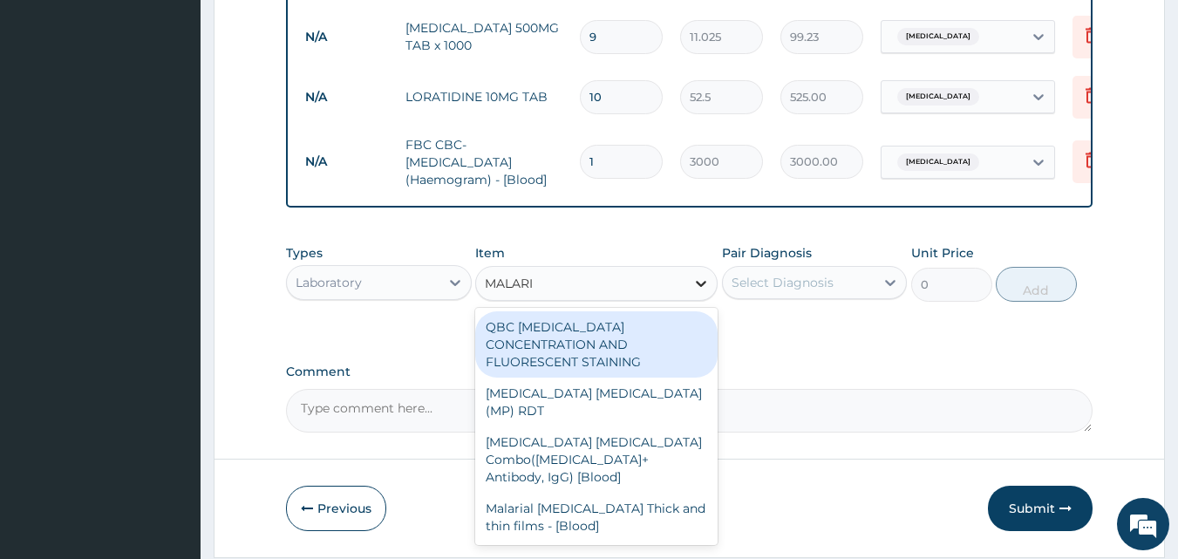
type input "[MEDICAL_DATA]"
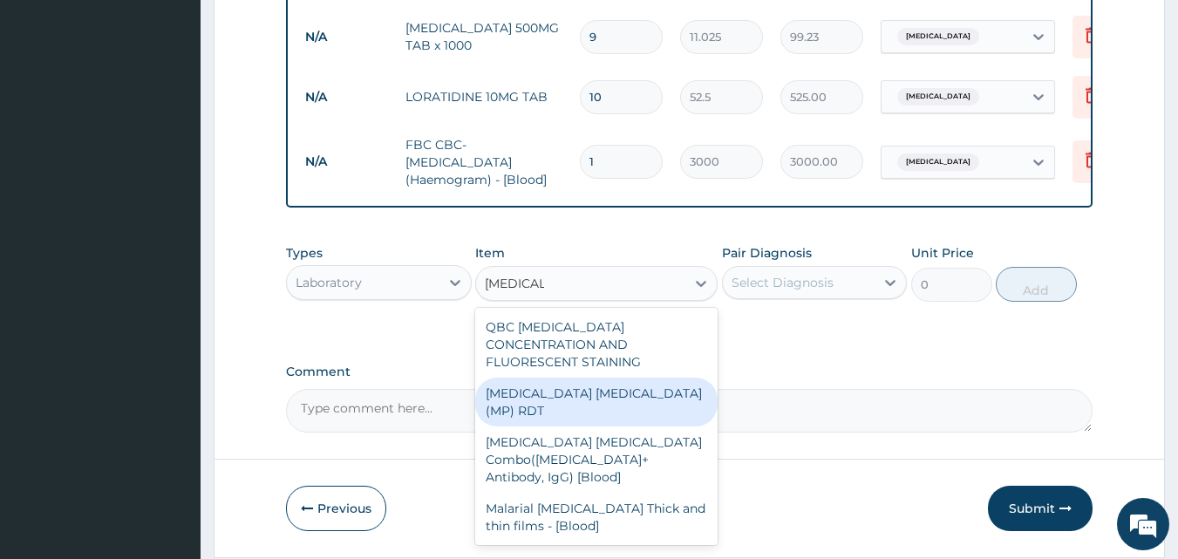
click at [583, 392] on div "[MEDICAL_DATA] [MEDICAL_DATA] (MP) RDT" at bounding box center [596, 402] width 242 height 49
type input "1500"
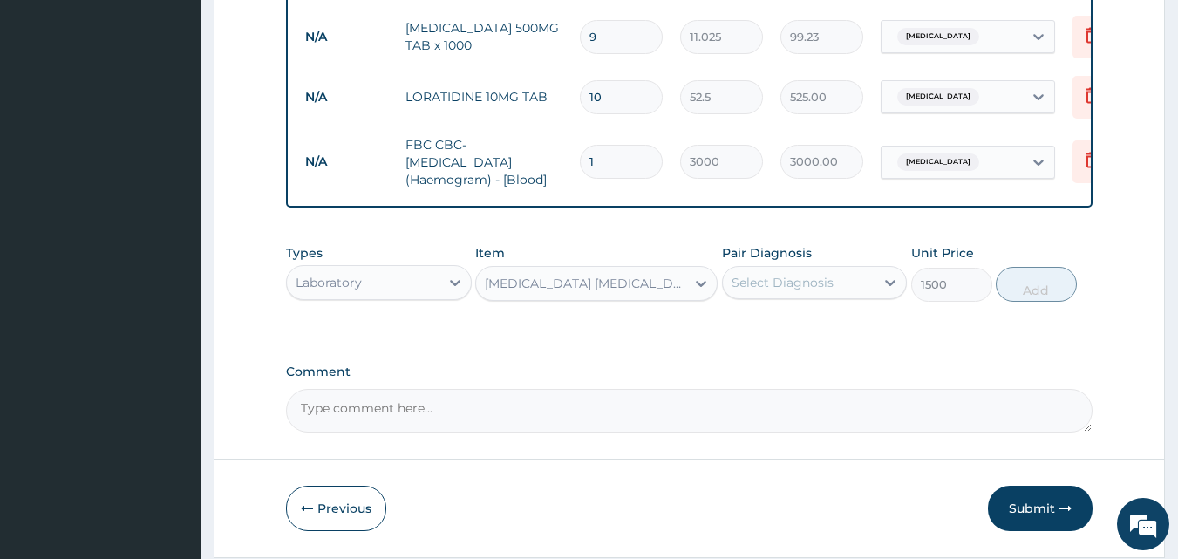
click at [822, 291] on div "Select Diagnosis" at bounding box center [783, 282] width 102 height 17
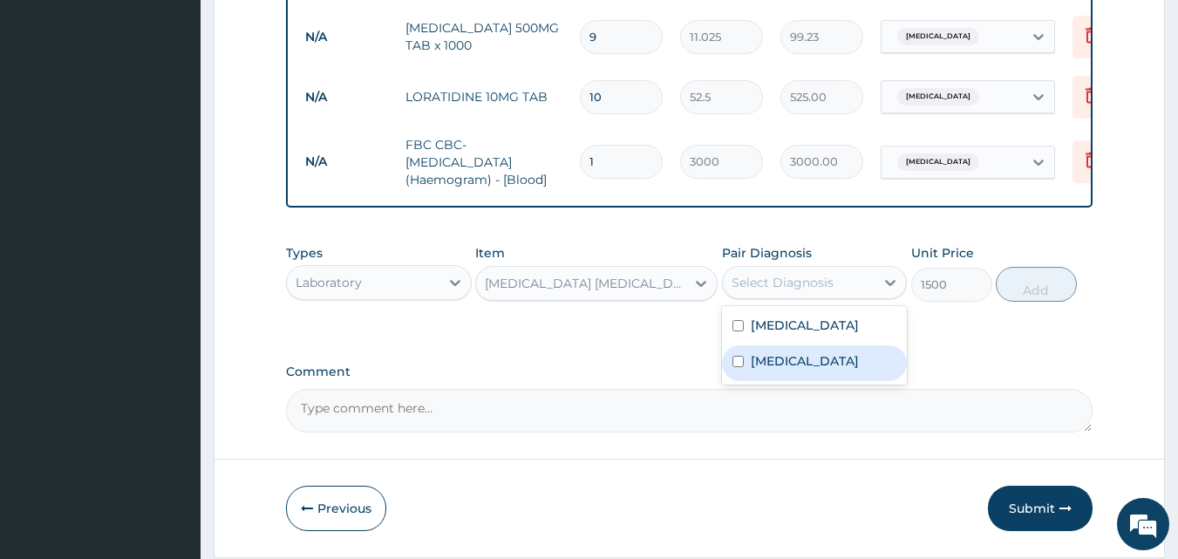
drag, startPoint x: 760, startPoint y: 388, endPoint x: 786, endPoint y: 387, distance: 26.2
click at [764, 370] on label "[MEDICAL_DATA]" at bounding box center [805, 360] width 108 height 17
checkbox input "true"
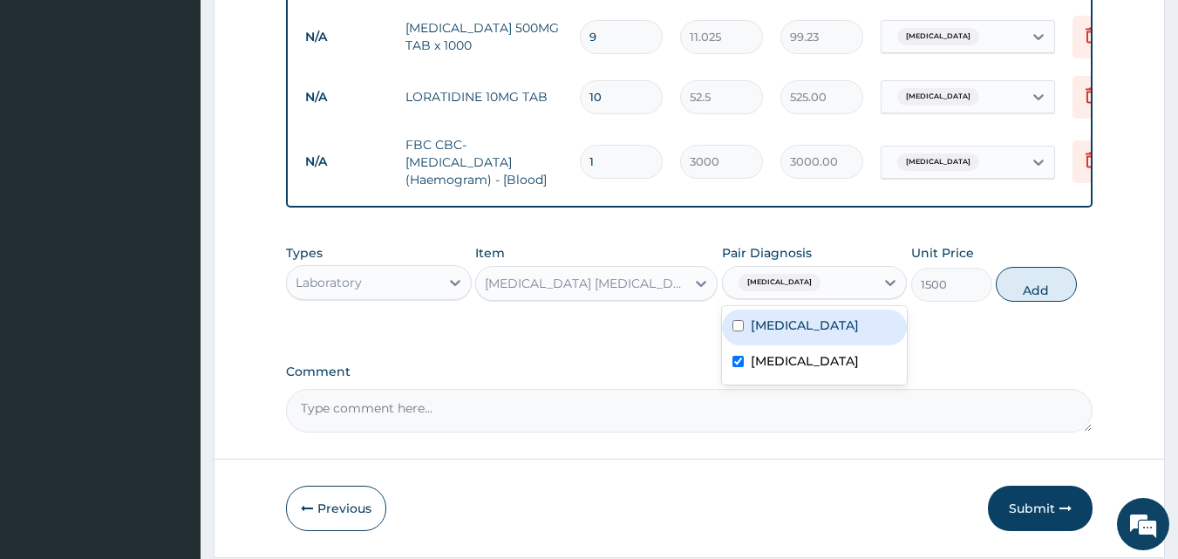
drag, startPoint x: 1038, startPoint y: 303, endPoint x: 929, endPoint y: 305, distance: 109.0
click at [1037, 302] on button "Add" at bounding box center [1036, 284] width 81 height 35
type input "0"
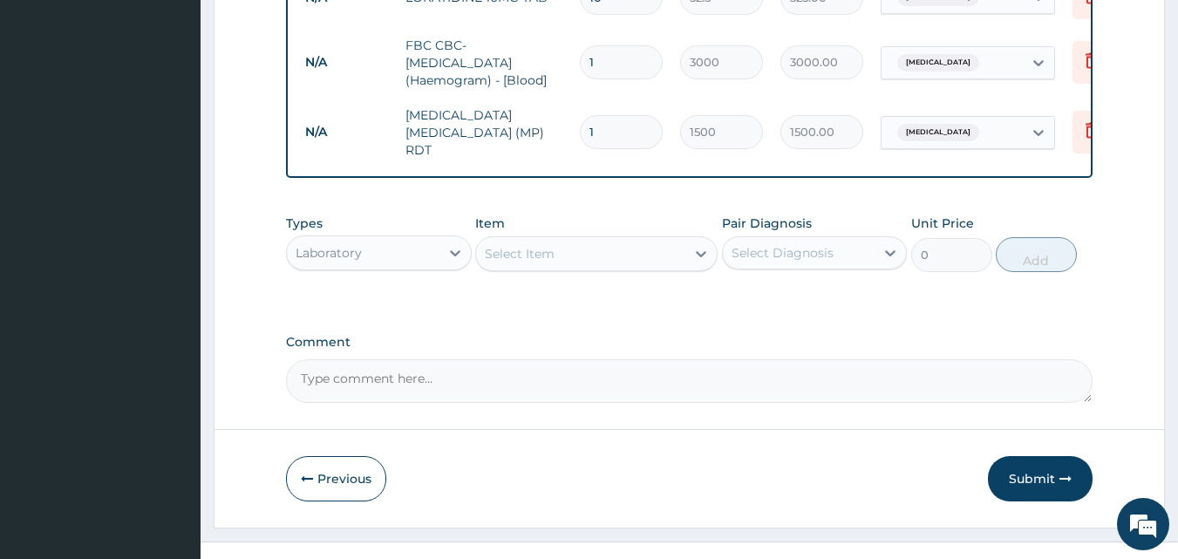
scroll to position [939, 0]
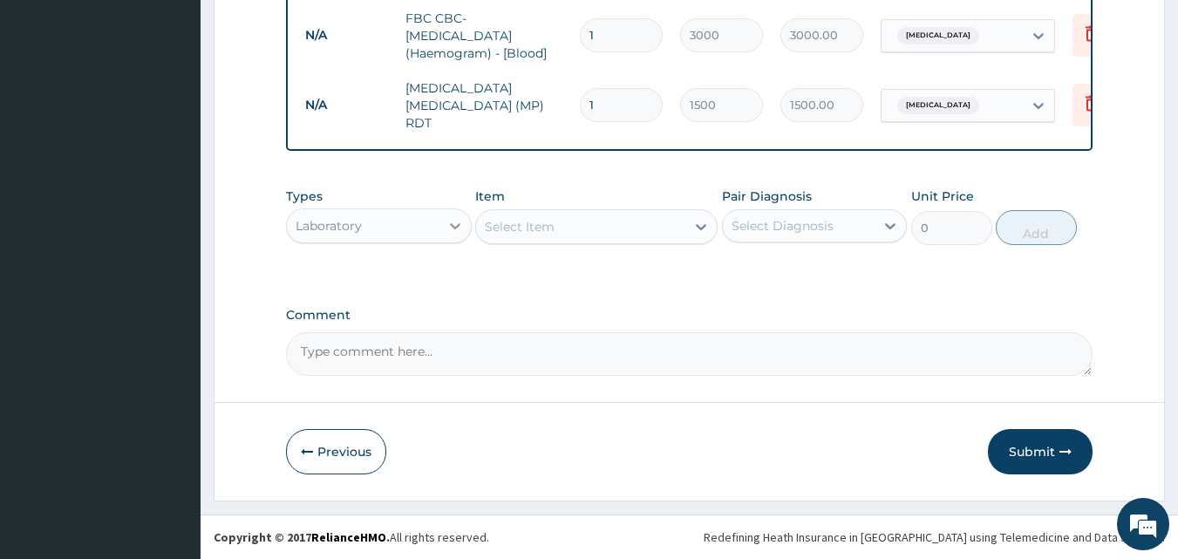
click at [452, 227] on icon at bounding box center [455, 225] width 17 height 17
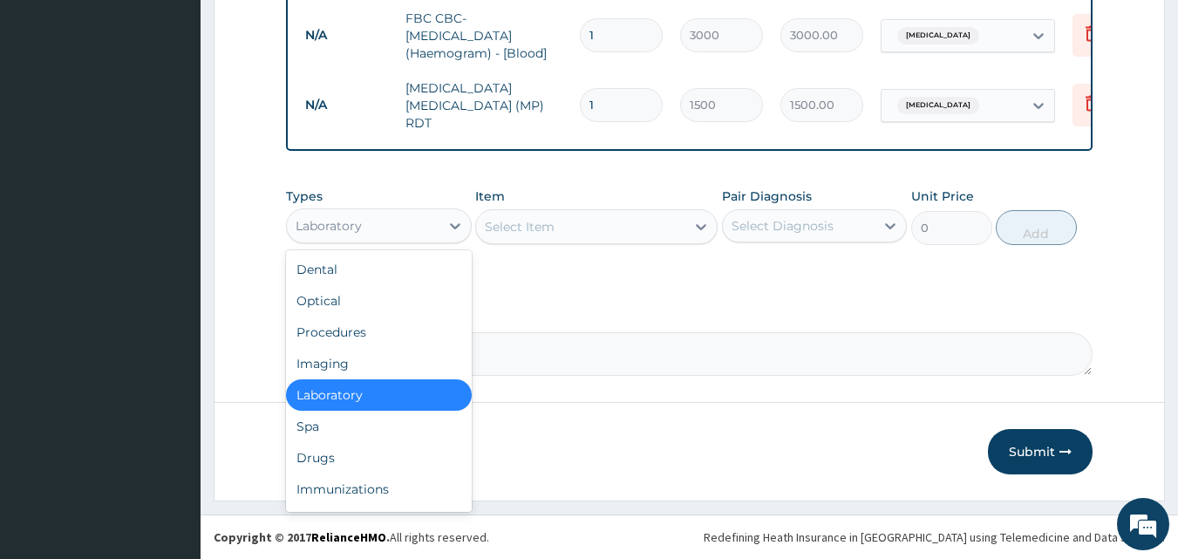
scroll to position [59, 0]
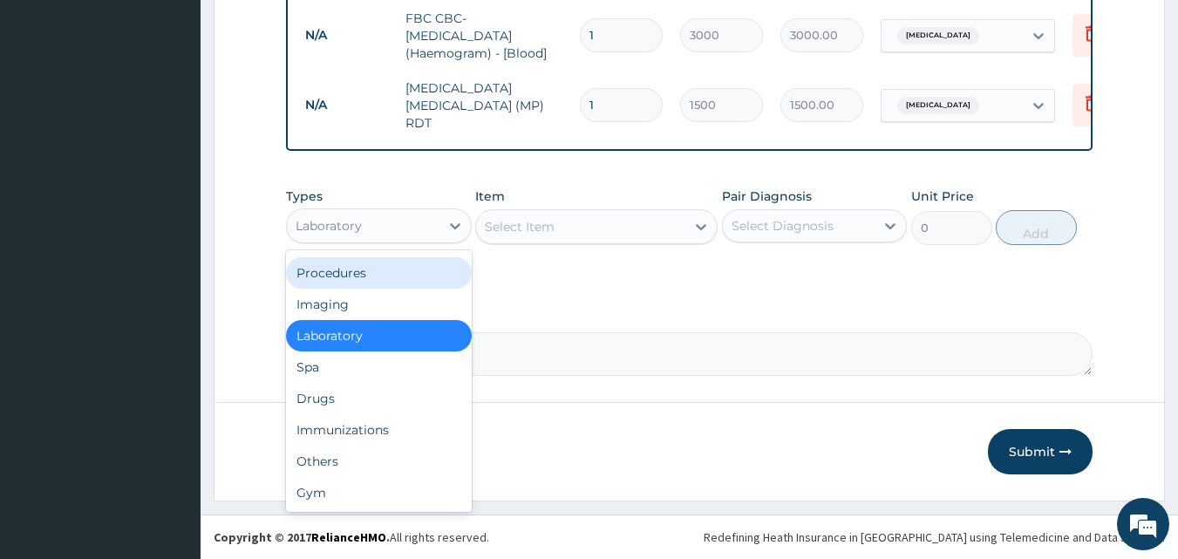
click at [365, 265] on div "Procedures" at bounding box center [379, 272] width 186 height 31
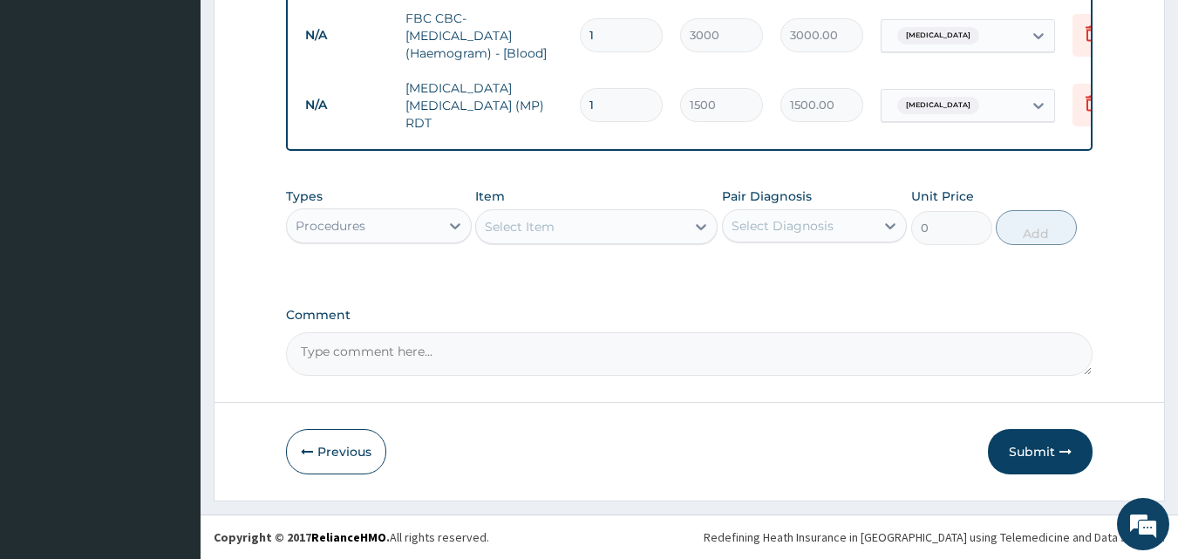
click at [696, 228] on icon at bounding box center [700, 226] width 17 height 17
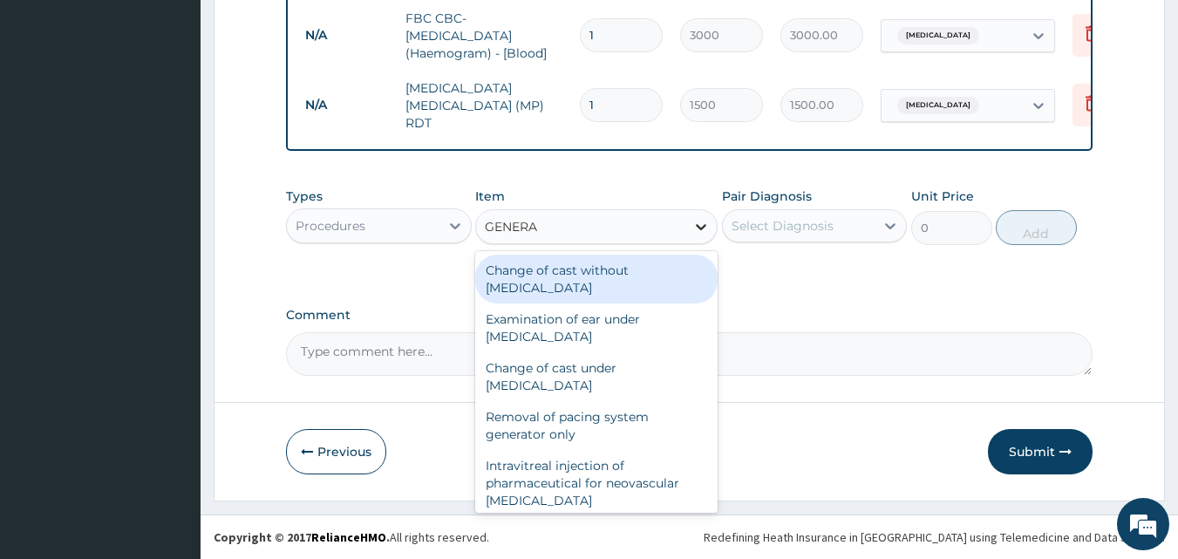
type input "GENERAL"
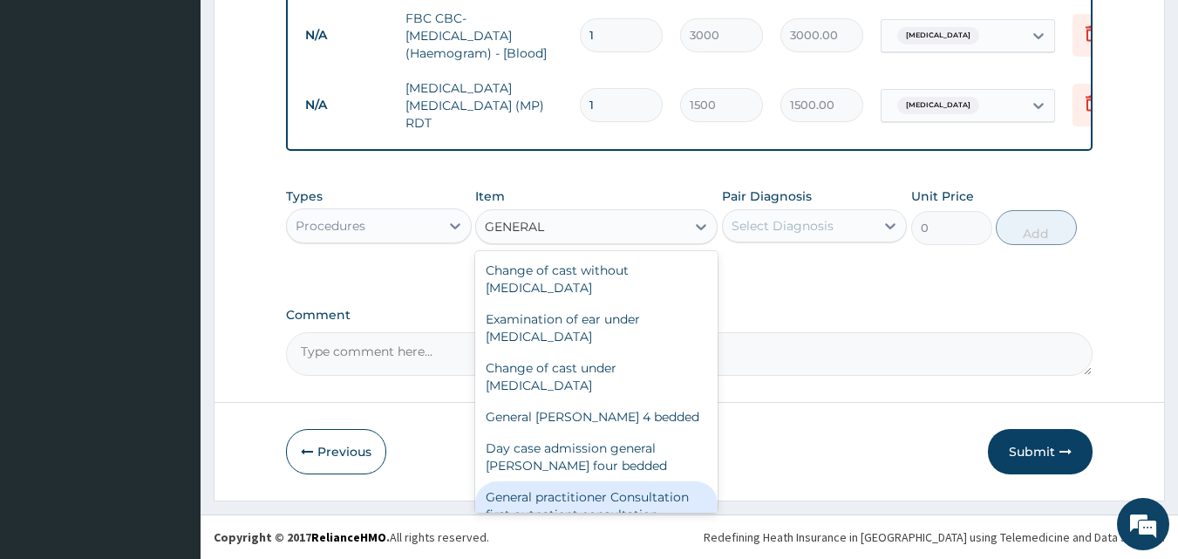
click at [617, 498] on div "General practitioner Consultation first outpatient consultation" at bounding box center [596, 505] width 242 height 49
type input "3000"
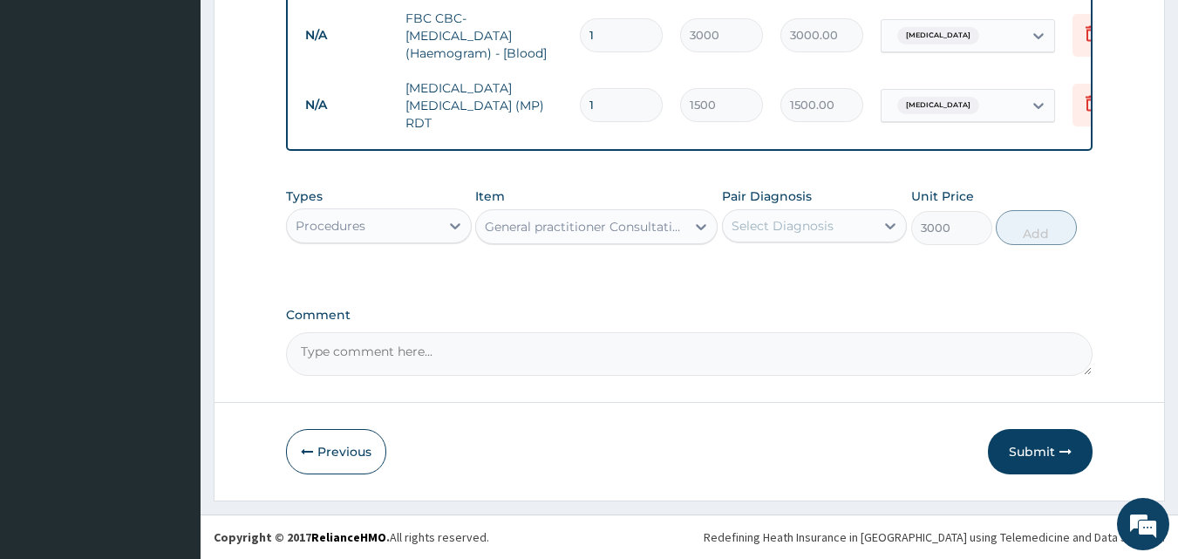
click at [863, 229] on div "Select Diagnosis" at bounding box center [799, 226] width 153 height 28
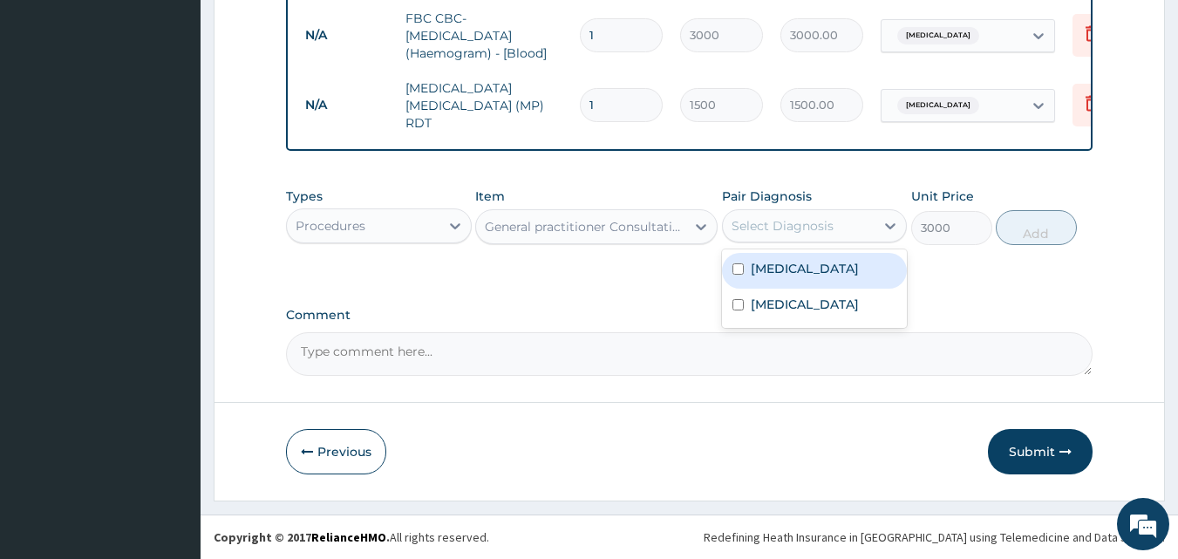
click at [827, 270] on label "[MEDICAL_DATA]" at bounding box center [805, 268] width 108 height 17
checkbox input "true"
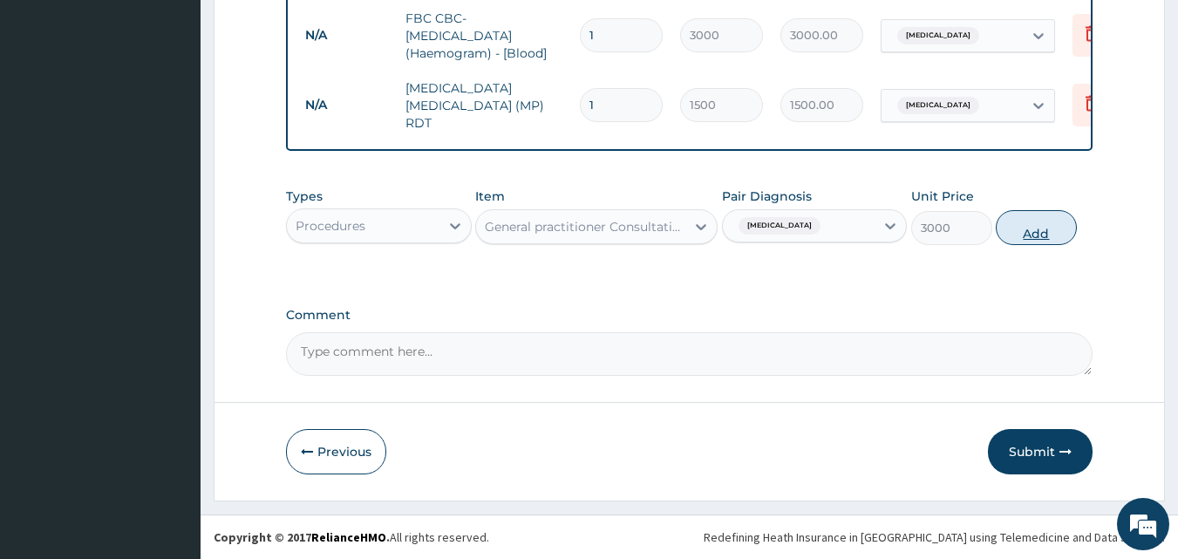
click at [1043, 229] on button "Add" at bounding box center [1036, 227] width 81 height 35
type input "0"
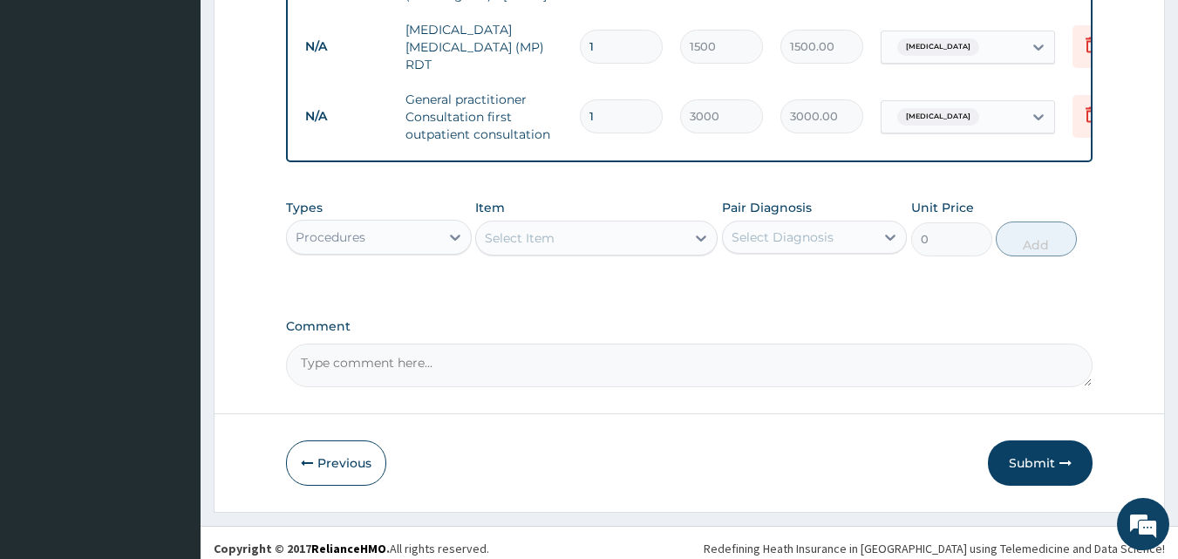
scroll to position [1009, 0]
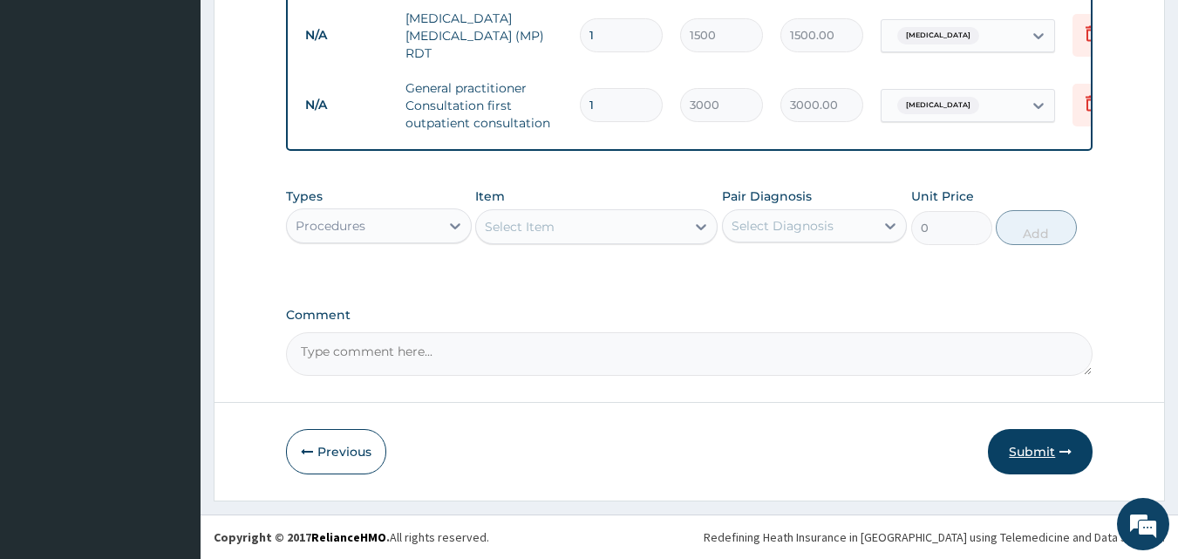
click at [1025, 440] on button "Submit" at bounding box center [1040, 451] width 105 height 45
click at [1033, 446] on button "Submit" at bounding box center [1040, 451] width 105 height 45
click at [1030, 450] on button "Submit" at bounding box center [1040, 451] width 105 height 45
drag, startPoint x: 1045, startPoint y: 449, endPoint x: 1033, endPoint y: 449, distance: 11.3
click at [1042, 451] on button "Submit" at bounding box center [1040, 451] width 105 height 45
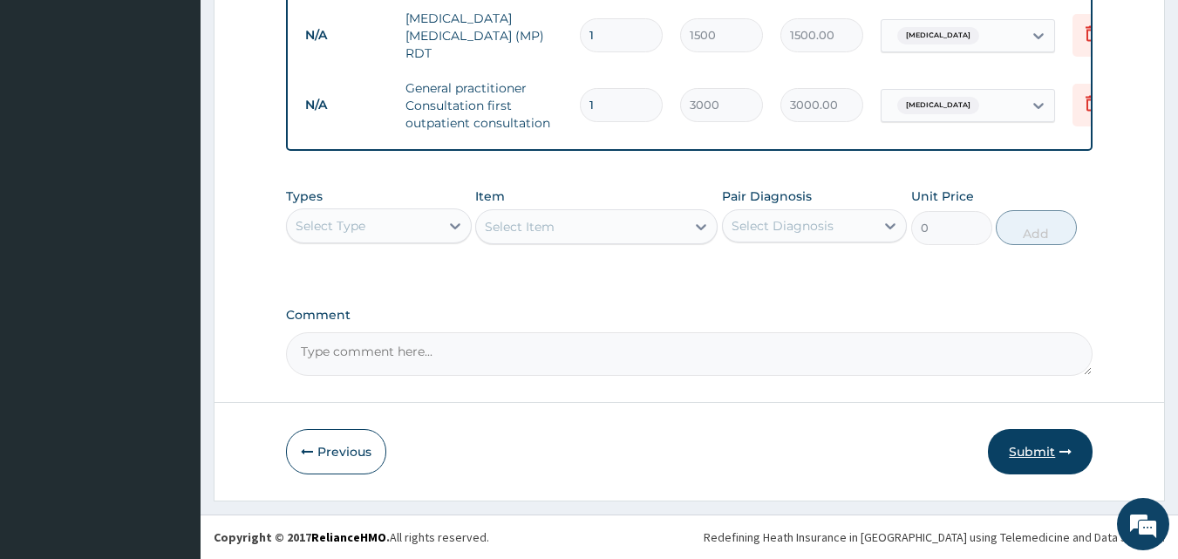
click at [1036, 456] on button "Submit" at bounding box center [1040, 451] width 105 height 45
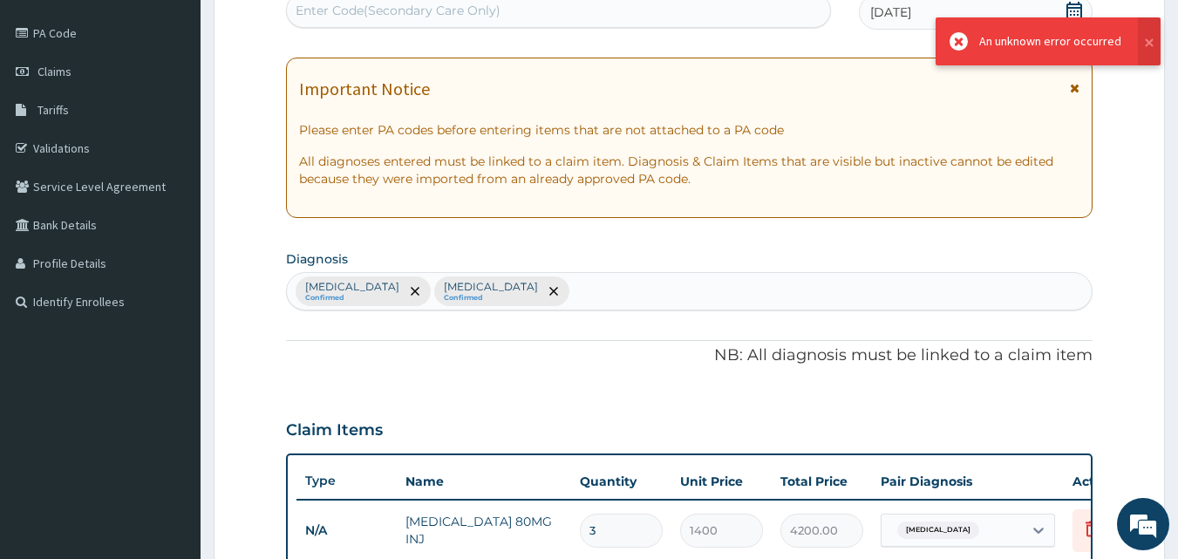
scroll to position [0, 0]
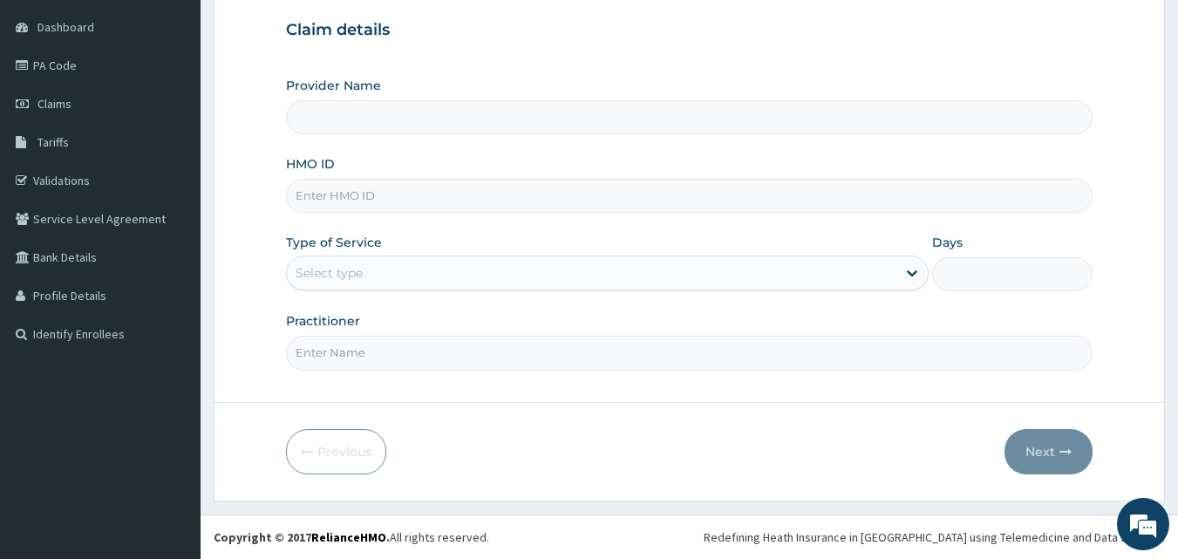
type input "PAN OJ CLINIC"
click at [399, 217] on div "Provider Name PAN OJ CLINIC HMO ID Type of Service Select type Days Practitioner" at bounding box center [690, 223] width 808 height 293
click at [407, 207] on input "HMO ID" at bounding box center [690, 196] width 808 height 34
type input "ACT/100069/D"
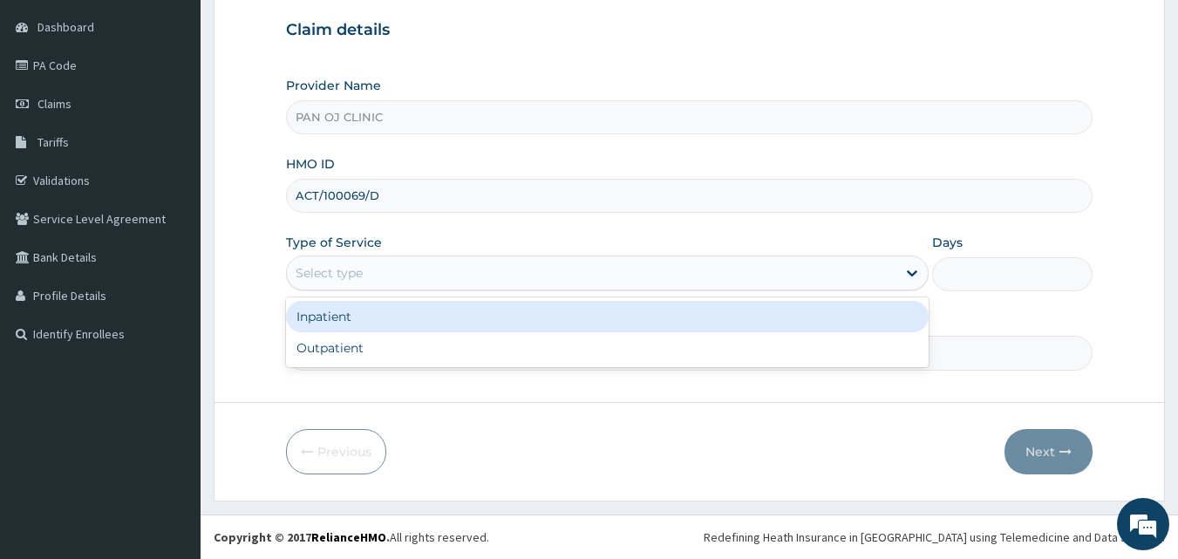
click at [624, 271] on div "Select type" at bounding box center [592, 273] width 610 height 28
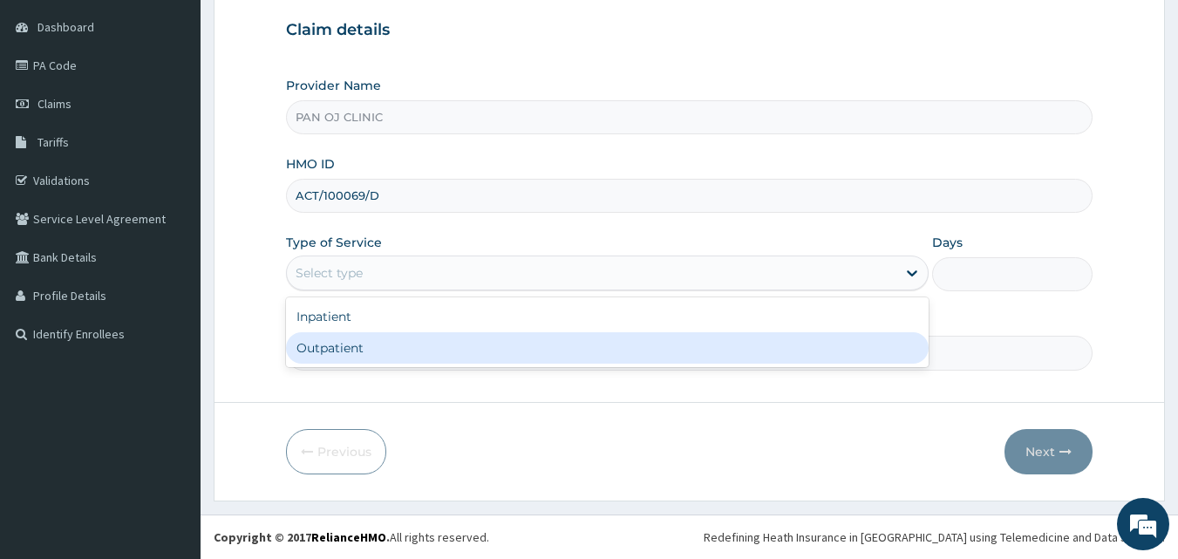
click at [543, 338] on div "Outpatient" at bounding box center [607, 347] width 643 height 31
type input "1"
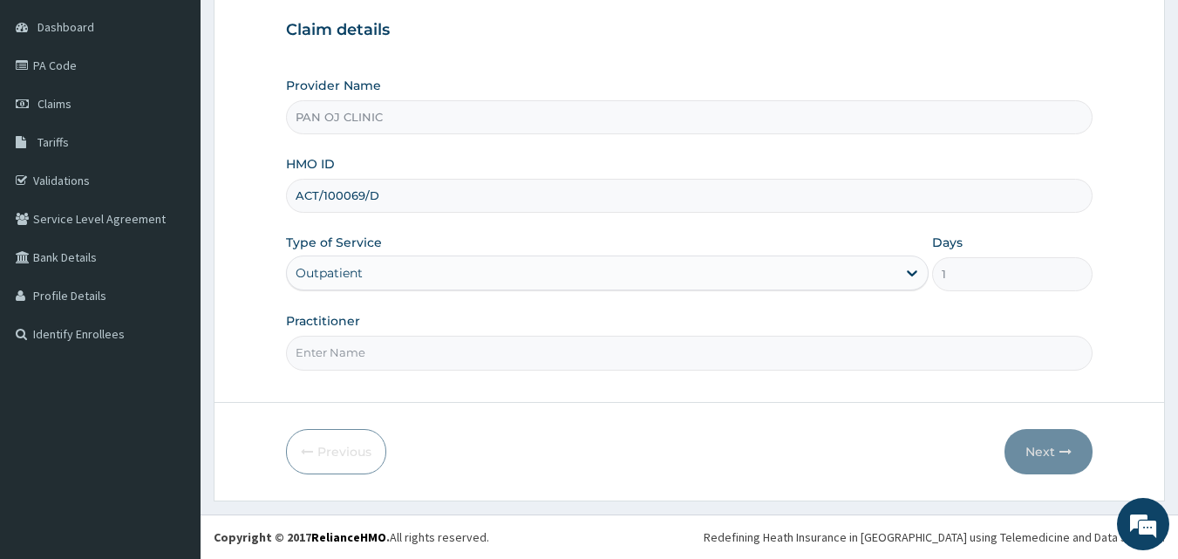
click at [372, 352] on input "Practitioner" at bounding box center [690, 353] width 808 height 34
type input "[PERSON_NAME]"
click at [1049, 455] on button "Next" at bounding box center [1049, 451] width 88 height 45
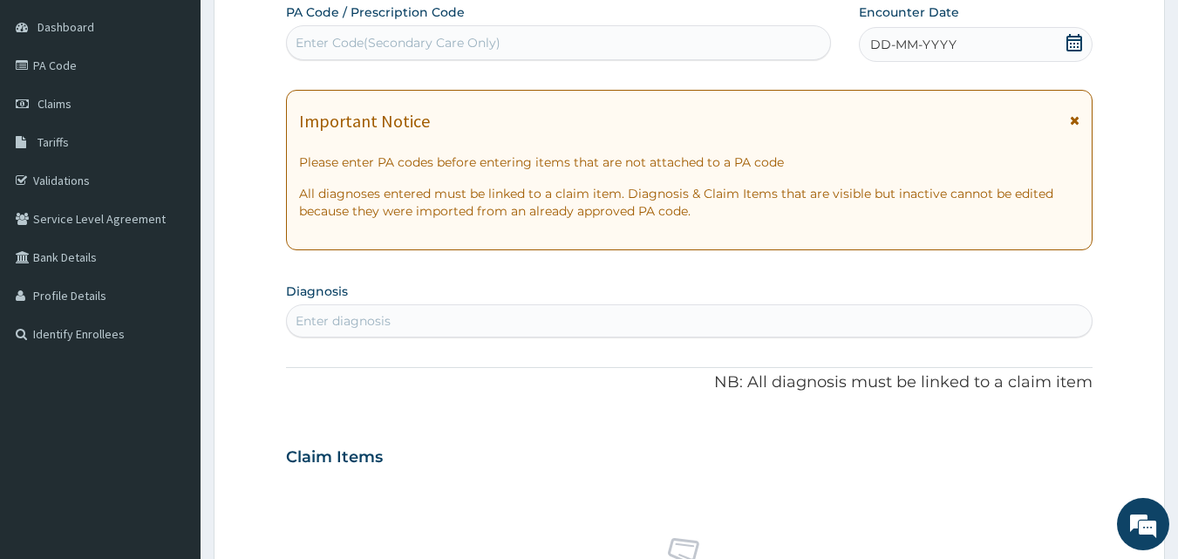
click at [1074, 43] on icon at bounding box center [1074, 42] width 17 height 17
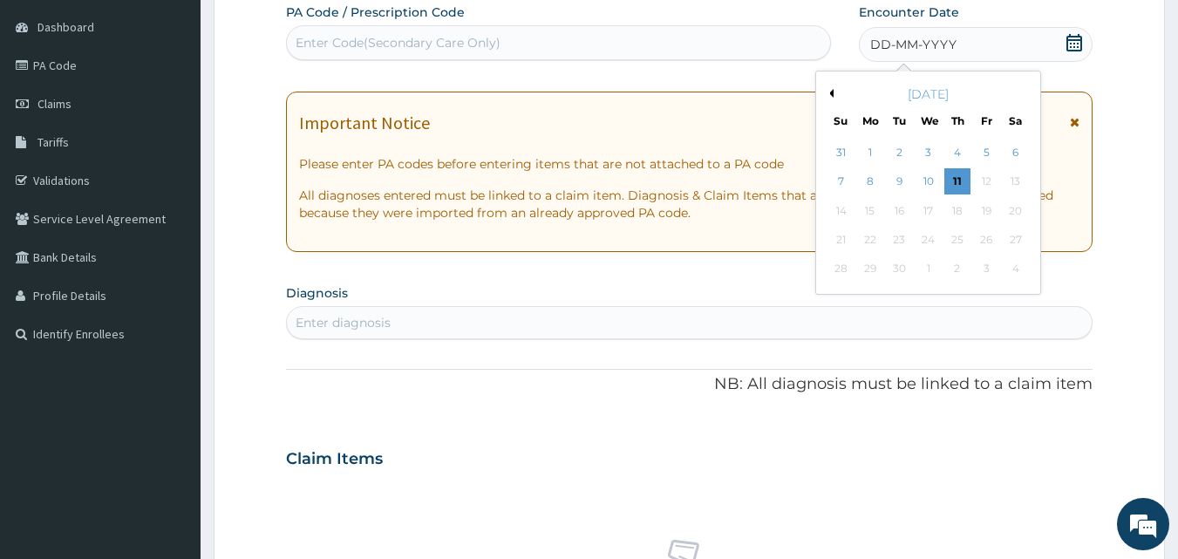
click at [829, 88] on div "[DATE]" at bounding box center [928, 93] width 210 height 17
click at [832, 91] on button "Previous Month" at bounding box center [829, 93] width 9 height 9
click at [955, 268] on div "28" at bounding box center [957, 269] width 26 height 26
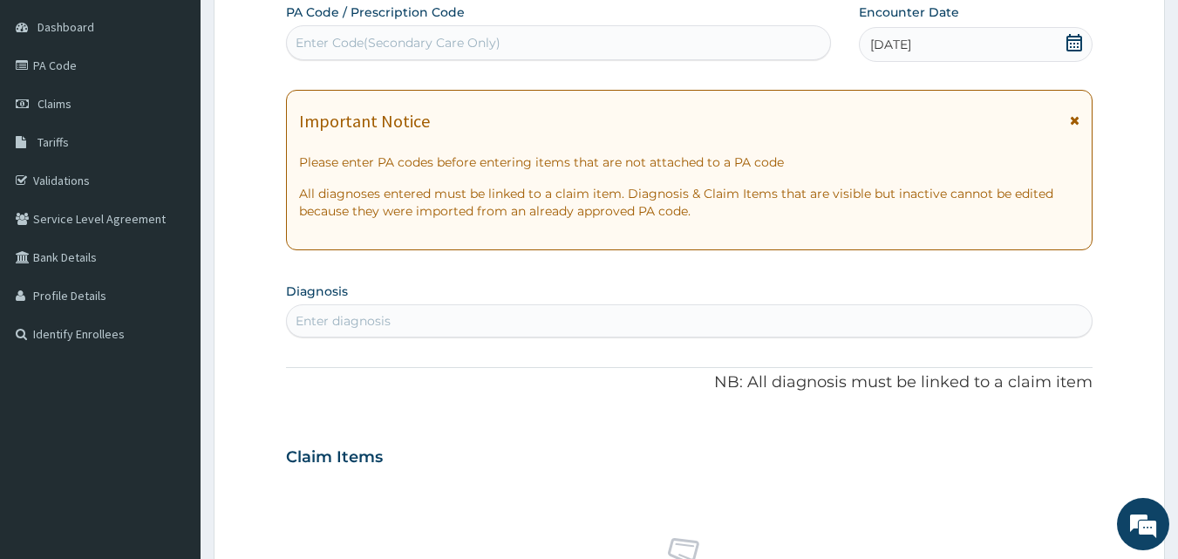
click at [452, 307] on div "Enter diagnosis" at bounding box center [690, 321] width 806 height 28
type input "RTI"
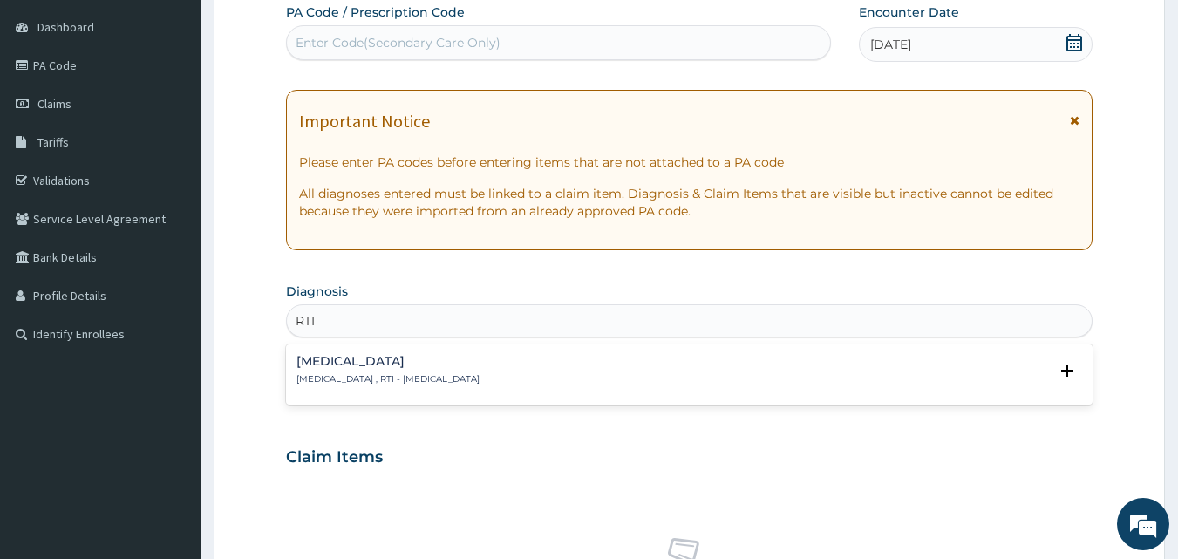
click at [438, 378] on p "[MEDICAL_DATA] , RTI - [MEDICAL_DATA]" at bounding box center [388, 379] width 183 height 12
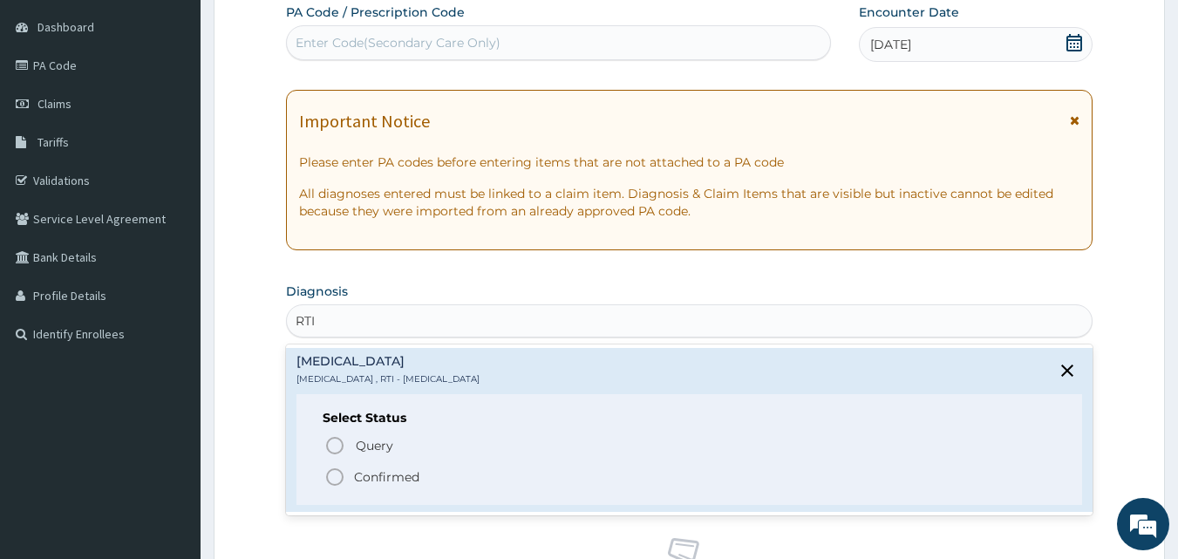
click at [332, 475] on icon "status option filled" at bounding box center [334, 477] width 21 height 21
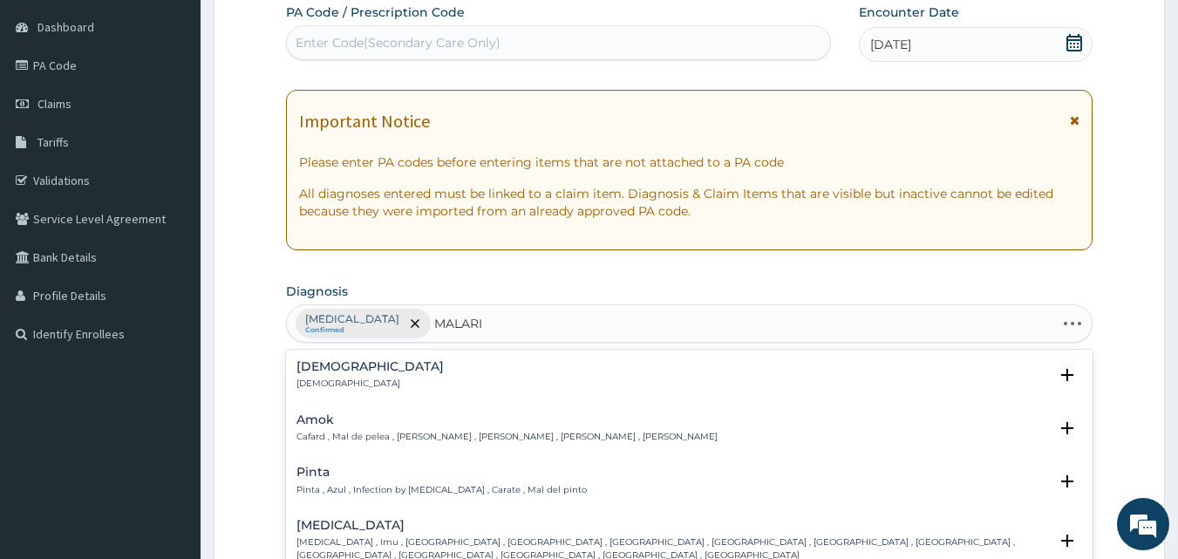
type input "[MEDICAL_DATA]"
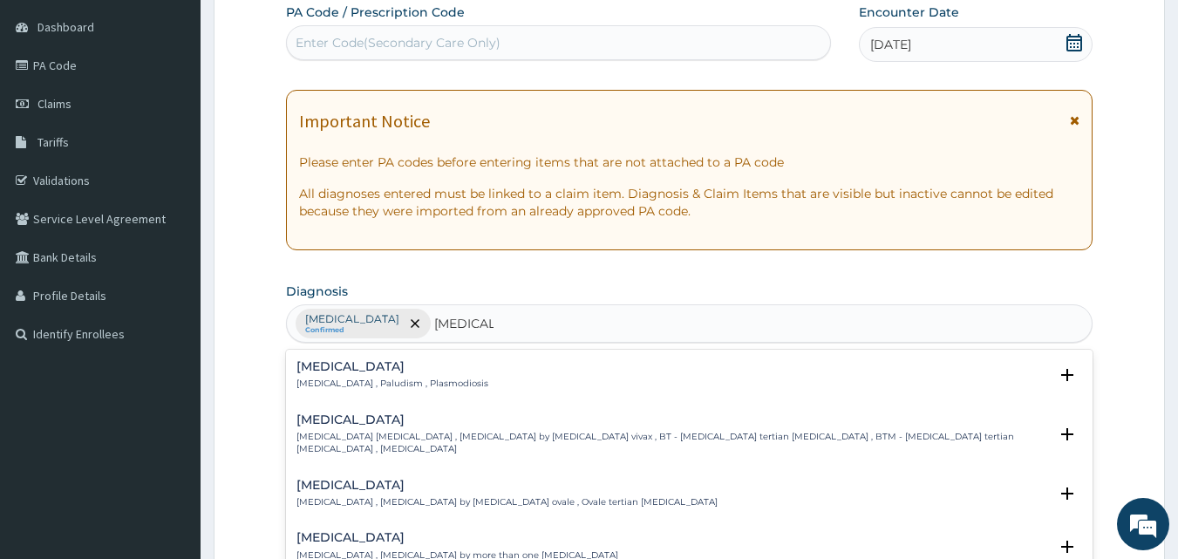
click at [380, 376] on div "[MEDICAL_DATA] [MEDICAL_DATA] , Paludism , Plasmodiosis" at bounding box center [393, 375] width 192 height 31
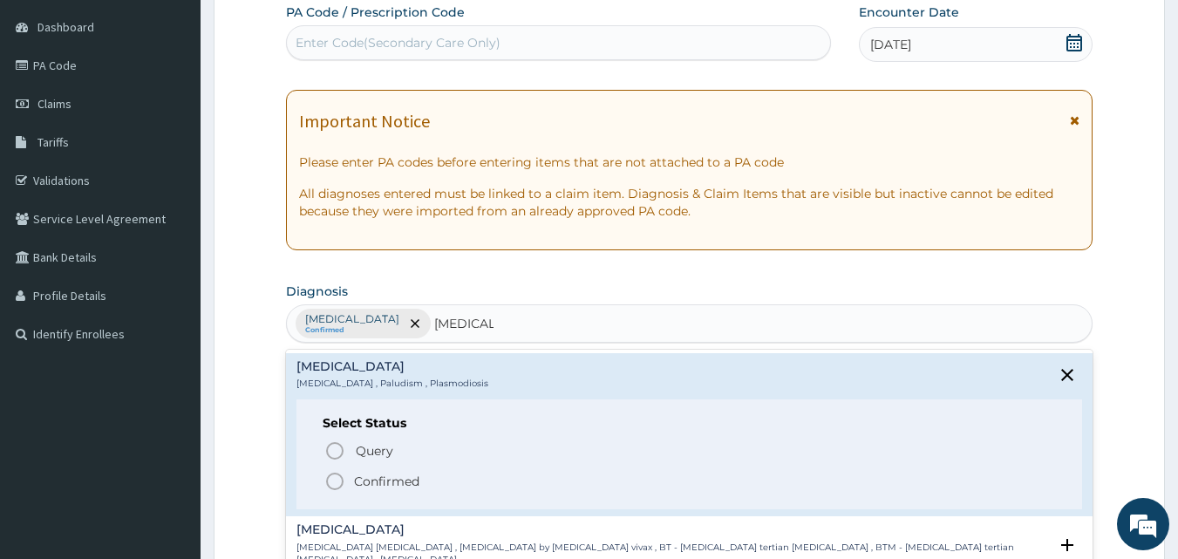
click at [341, 479] on circle "status option filled" at bounding box center [335, 482] width 16 height 16
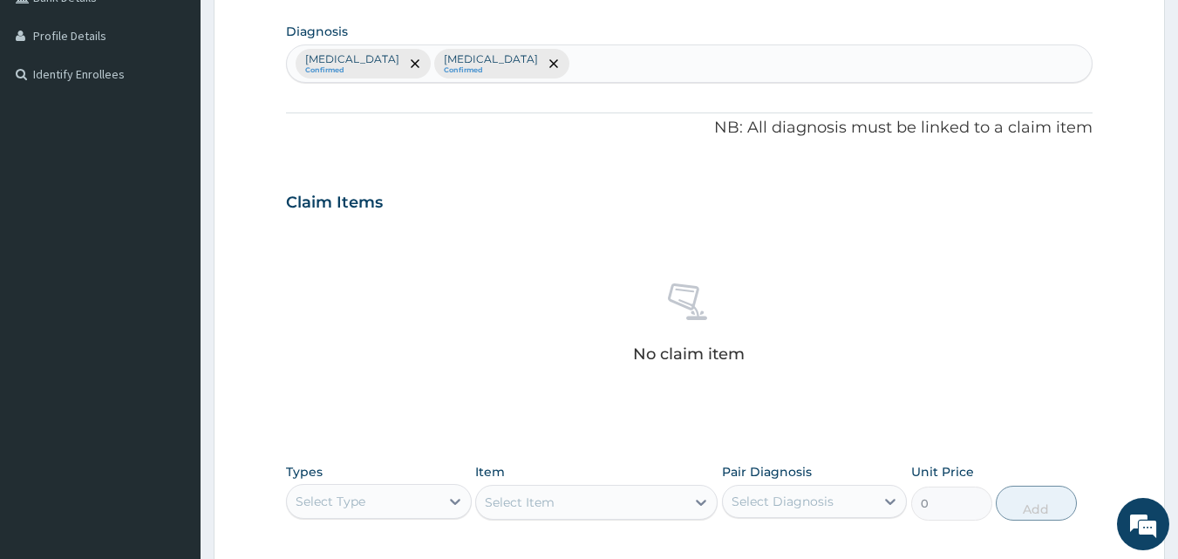
scroll to position [570, 0]
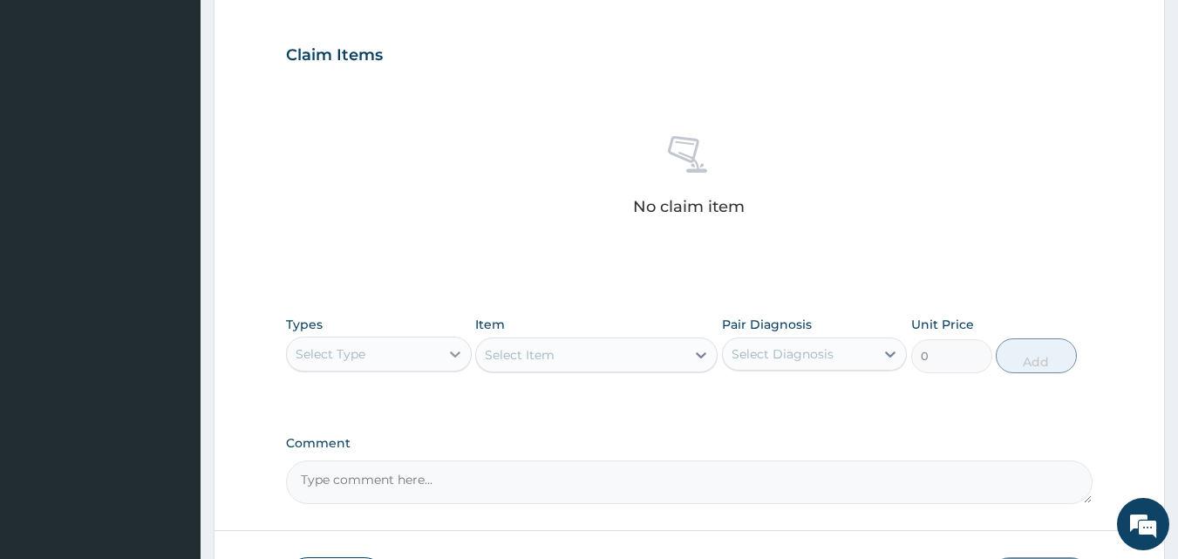
click at [451, 353] on icon at bounding box center [455, 354] width 10 height 6
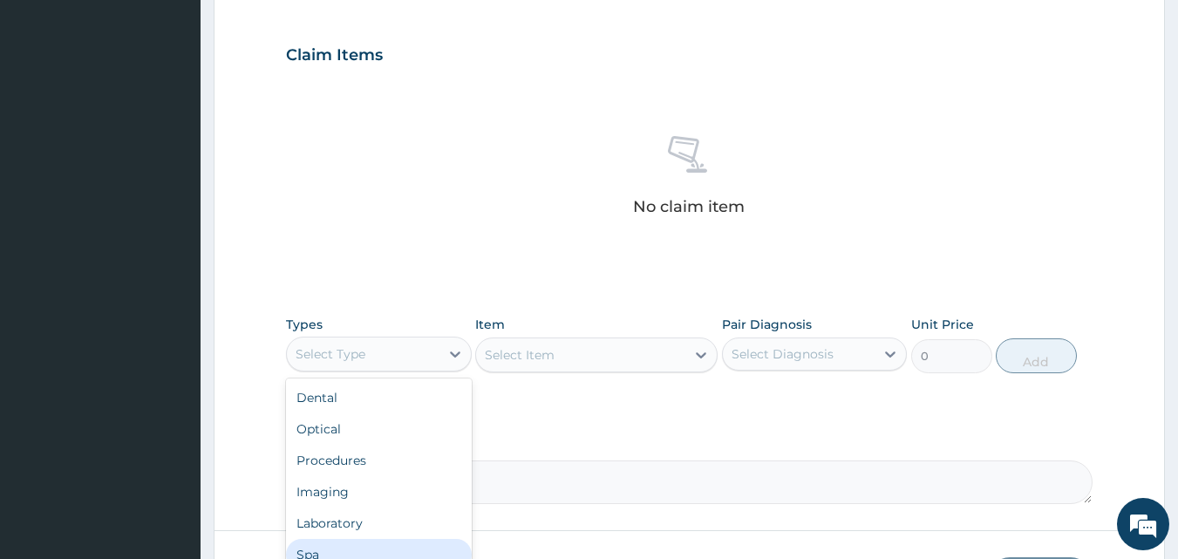
scroll to position [59, 0]
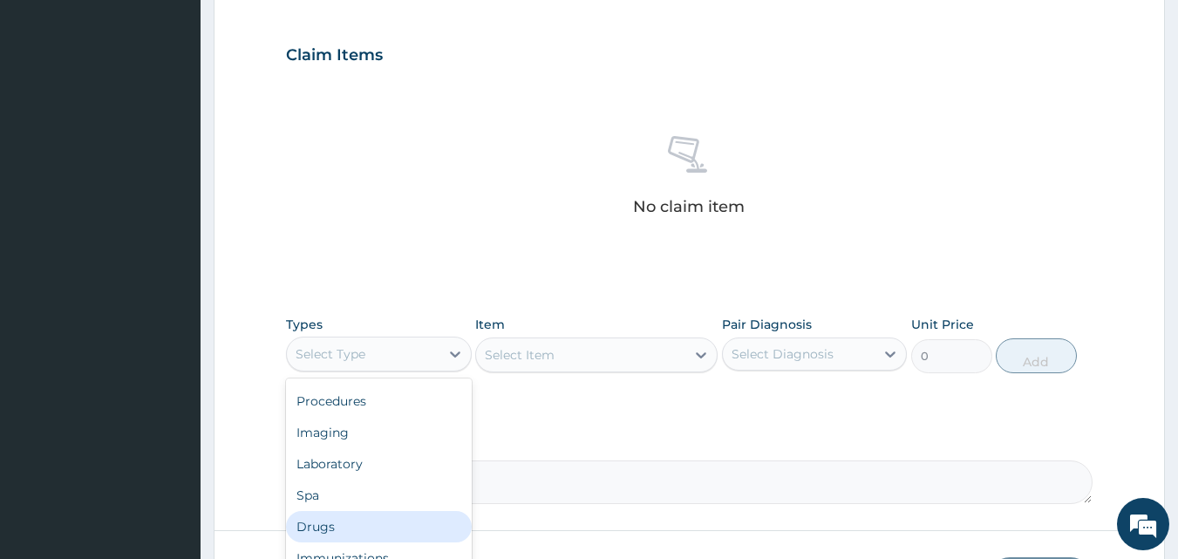
click at [342, 526] on div "Drugs" at bounding box center [379, 526] width 186 height 31
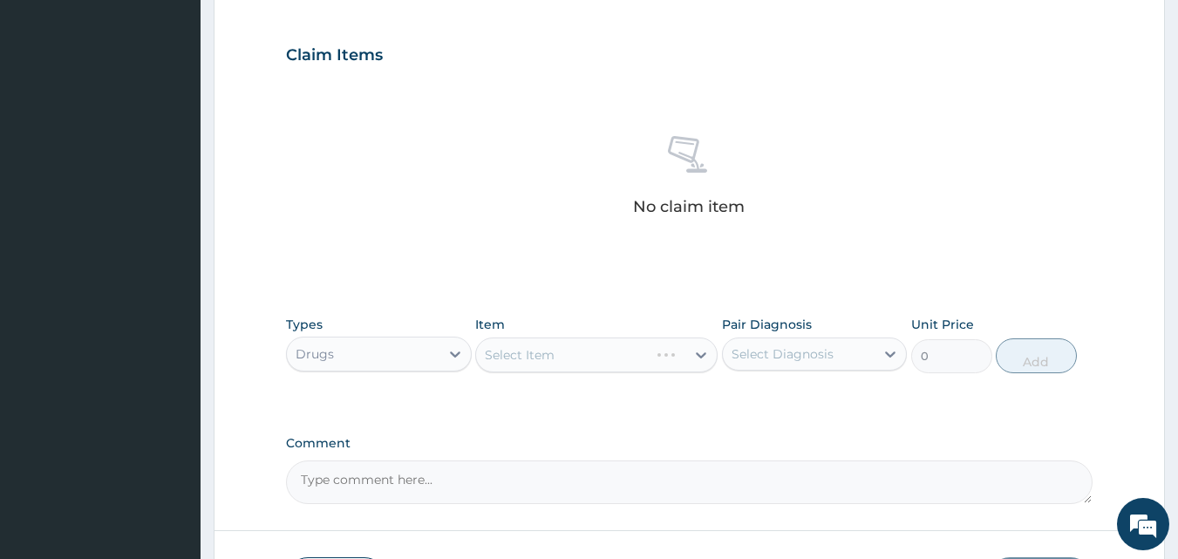
click at [693, 355] on div "Select Item" at bounding box center [596, 355] width 242 height 35
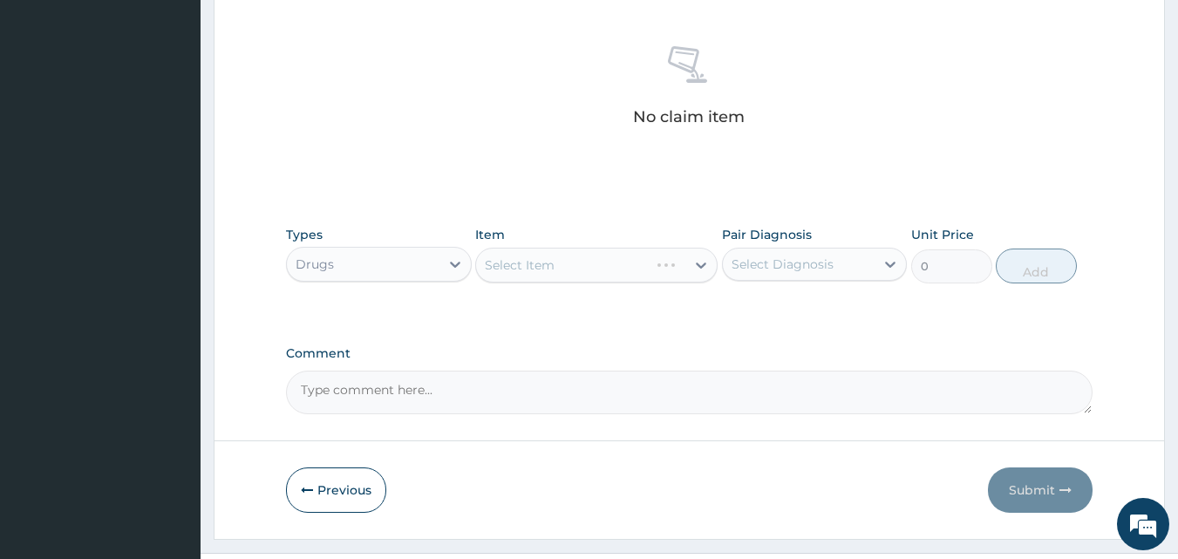
scroll to position [699, 0]
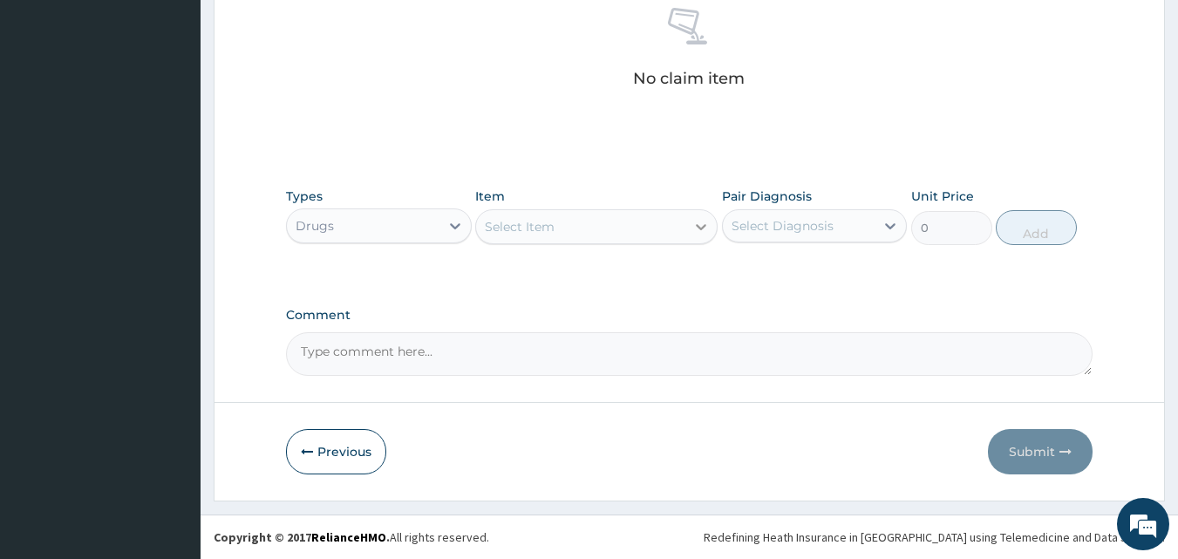
click at [692, 226] on icon at bounding box center [700, 226] width 17 height 17
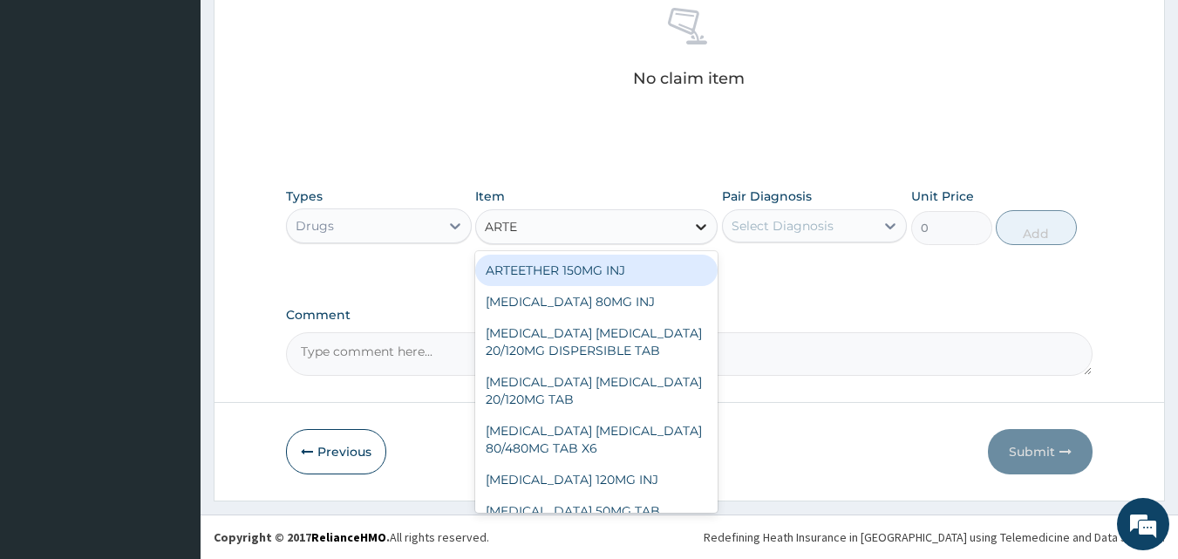
type input "ARTEM"
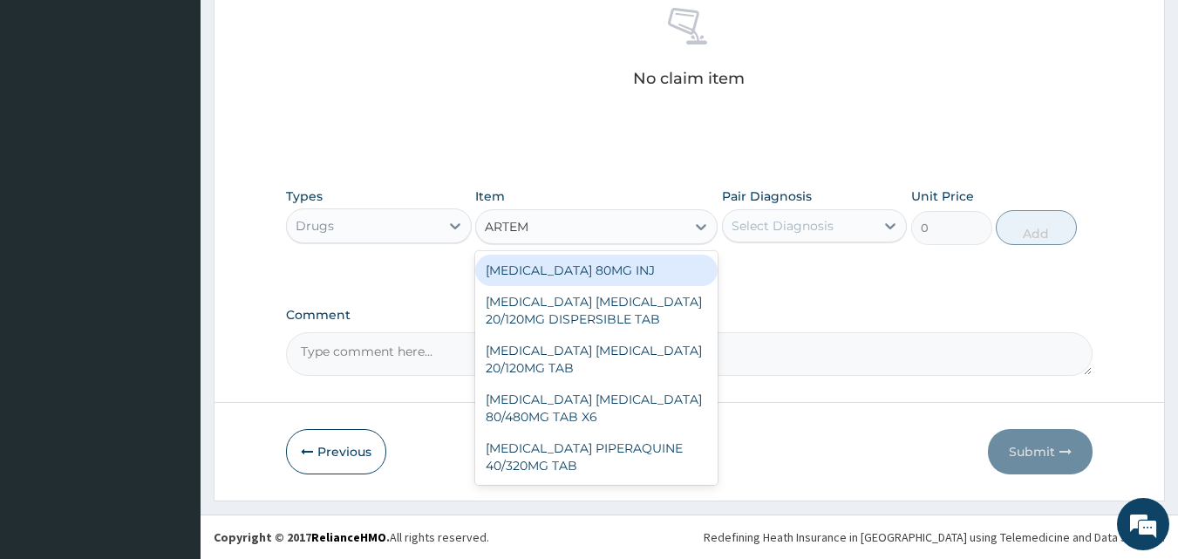
click at [633, 263] on div "[MEDICAL_DATA] 80MG INJ" at bounding box center [596, 270] width 242 height 31
type input "1400"
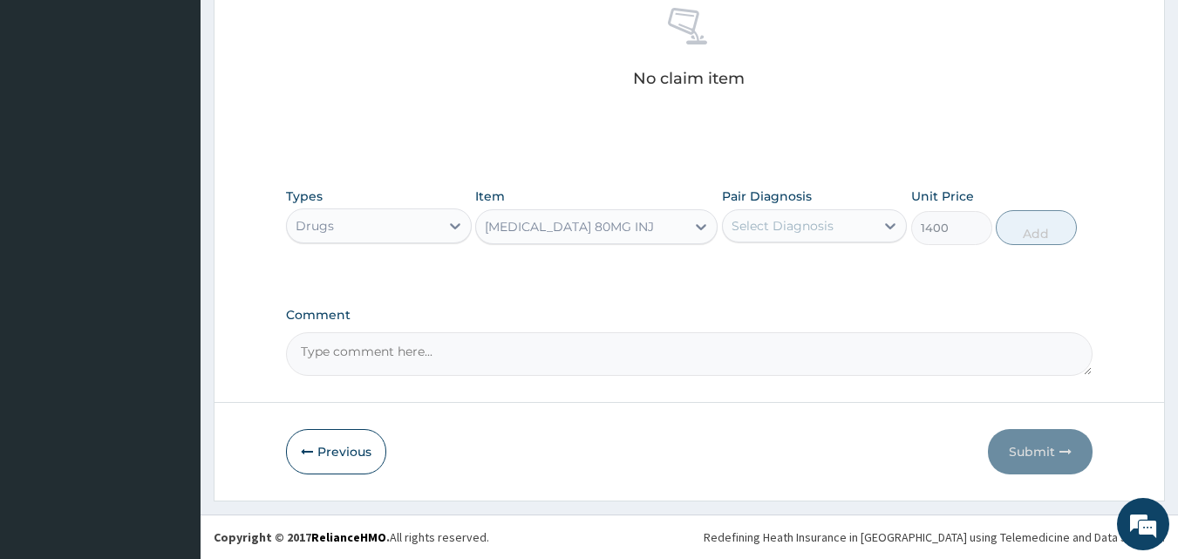
click at [798, 222] on div "Select Diagnosis" at bounding box center [783, 225] width 102 height 17
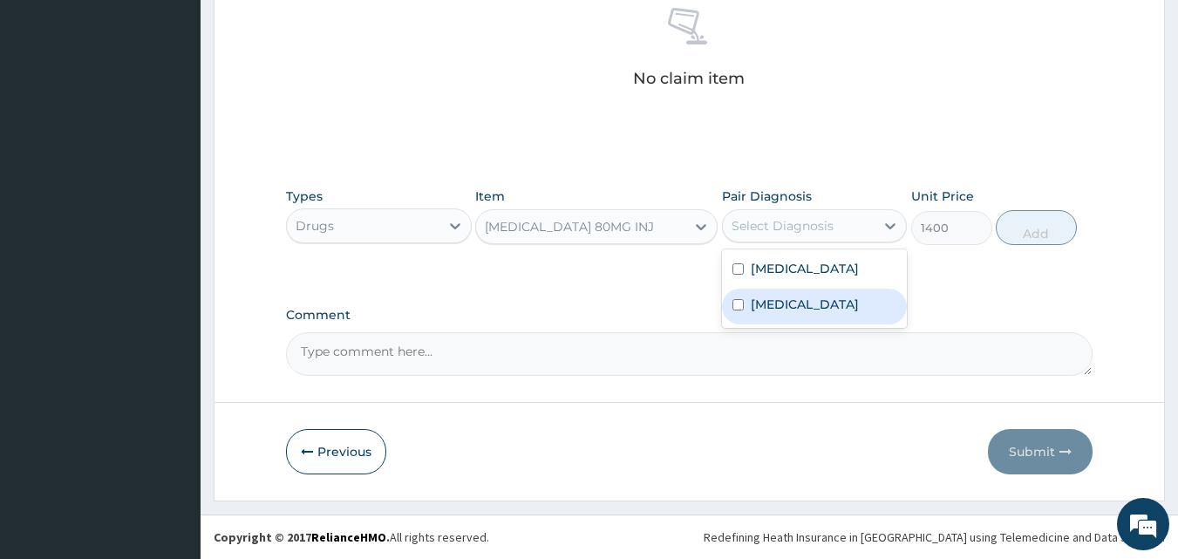
click at [771, 313] on label "[MEDICAL_DATA]" at bounding box center [805, 304] width 108 height 17
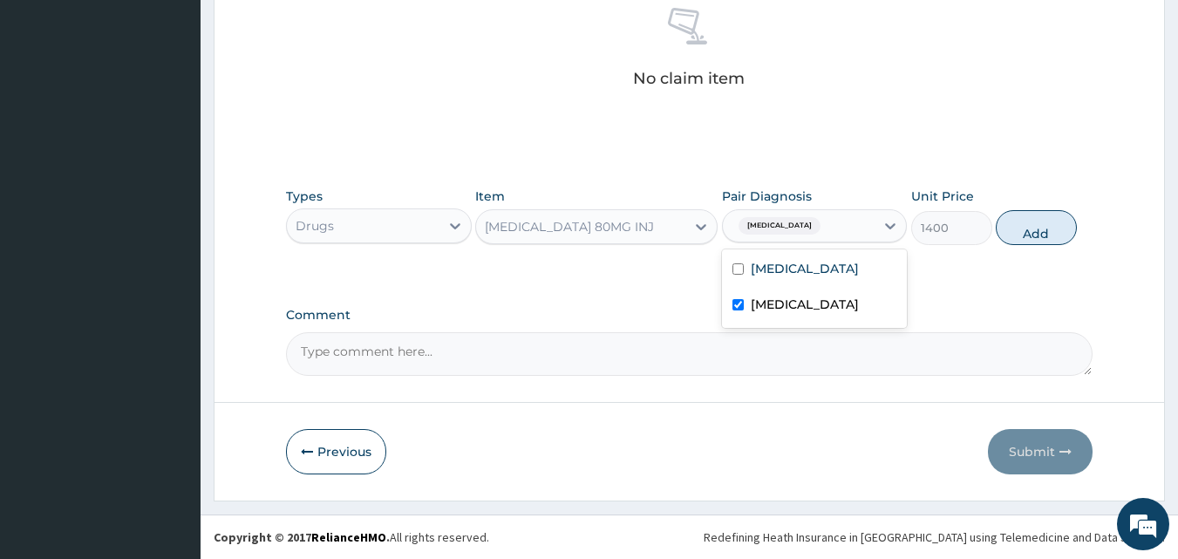
checkbox input "true"
click at [1045, 222] on button "Add" at bounding box center [1036, 227] width 81 height 35
type input "0"
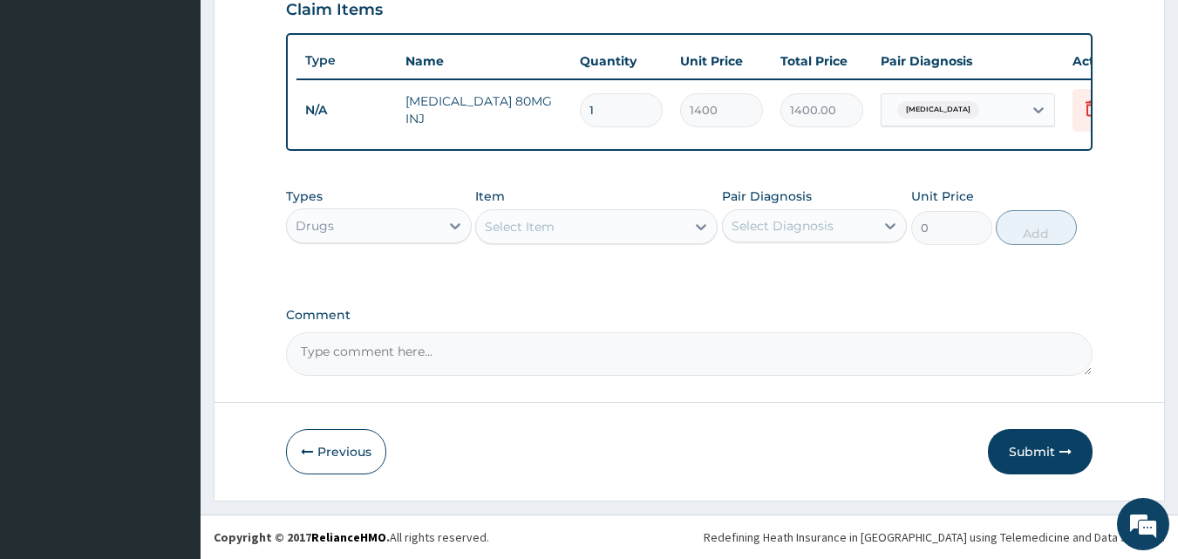
type input "0.00"
type input "3"
type input "4200.00"
type input "3"
click at [684, 219] on div "Select Item" at bounding box center [580, 227] width 209 height 28
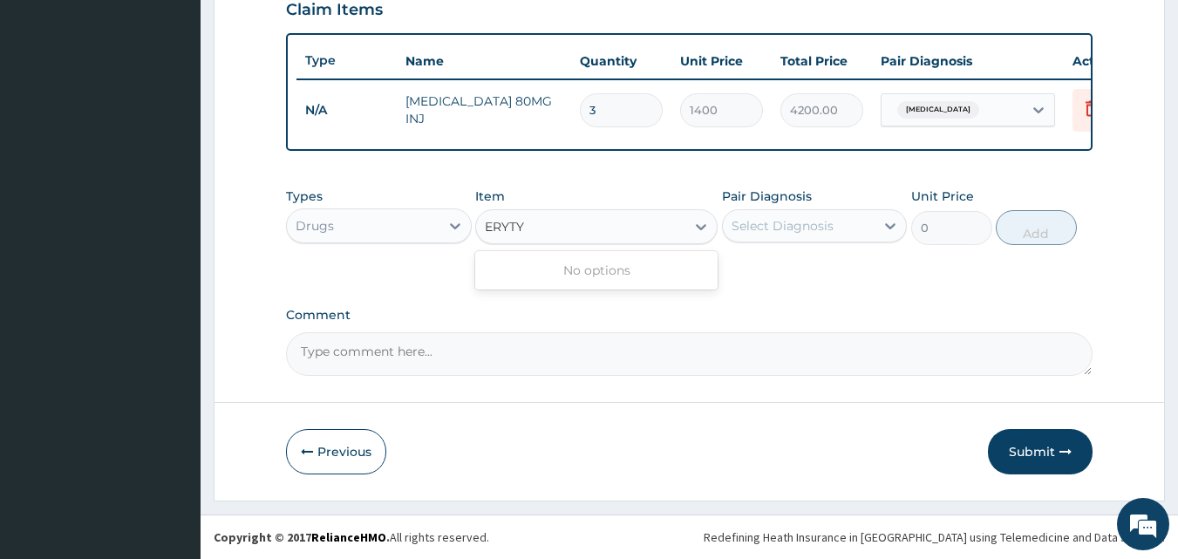
type input "ERYT"
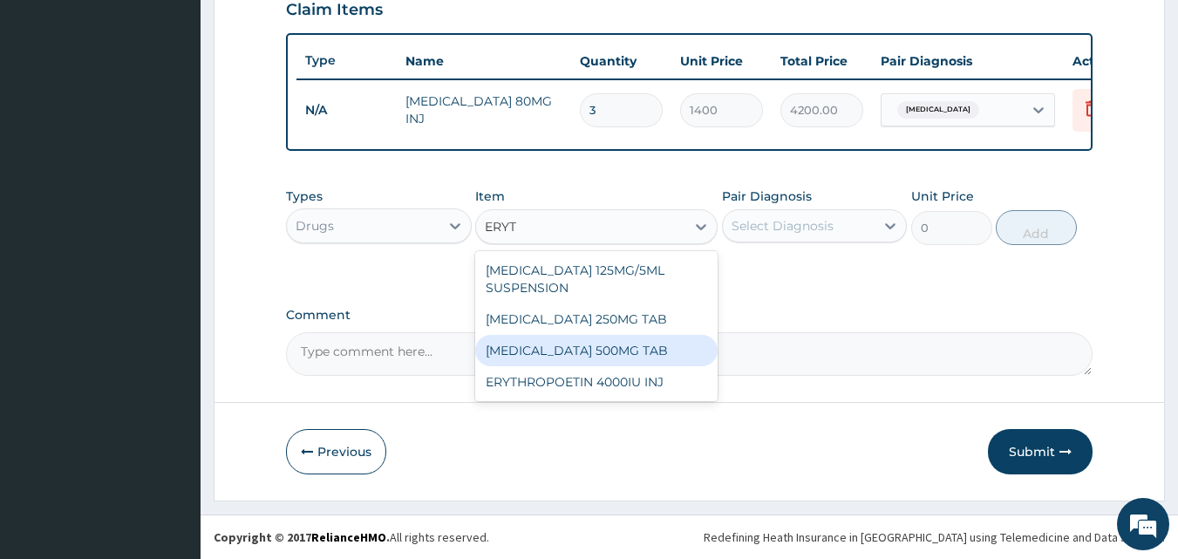
click at [614, 347] on div "[MEDICAL_DATA] 500MG TAB" at bounding box center [596, 350] width 242 height 31
type input "99.225"
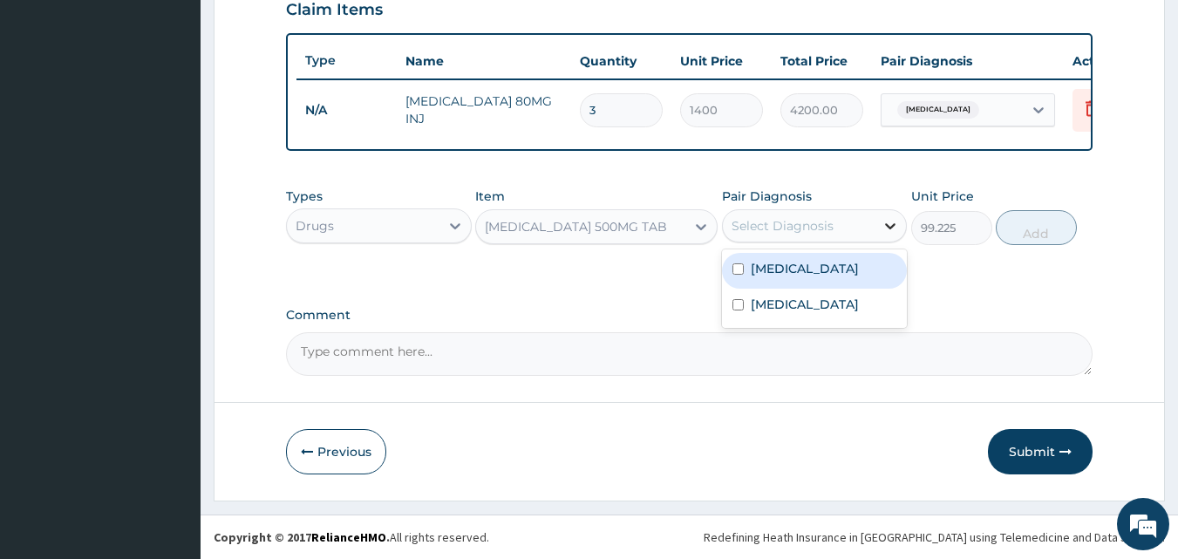
click at [879, 220] on div at bounding box center [890, 225] width 31 height 31
click at [774, 277] on label "[MEDICAL_DATA]" at bounding box center [805, 268] width 108 height 17
checkbox input "true"
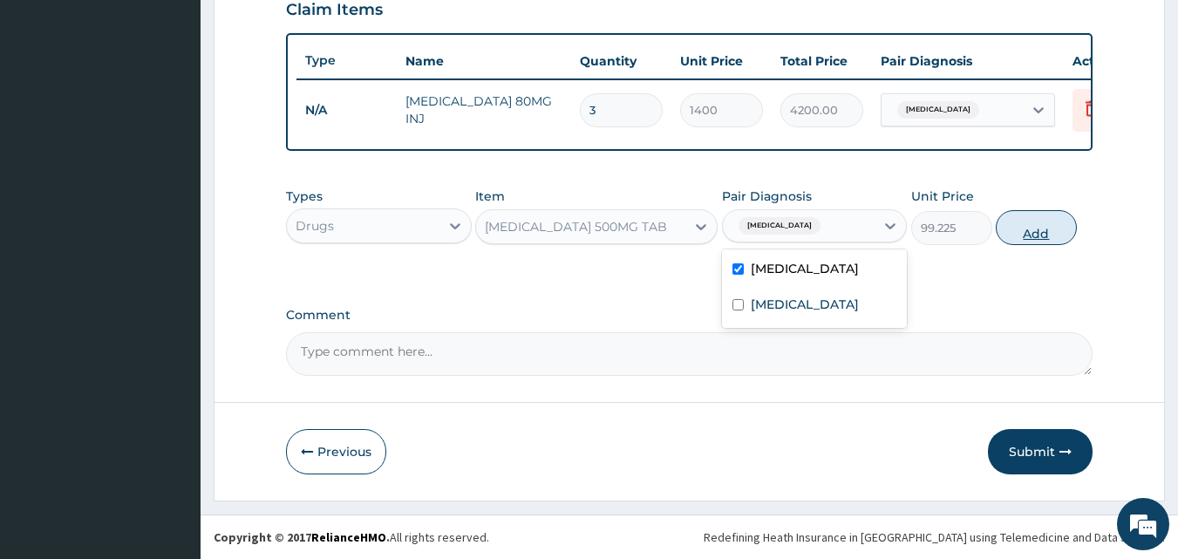
click at [1026, 227] on button "Add" at bounding box center [1036, 227] width 81 height 35
type input "0"
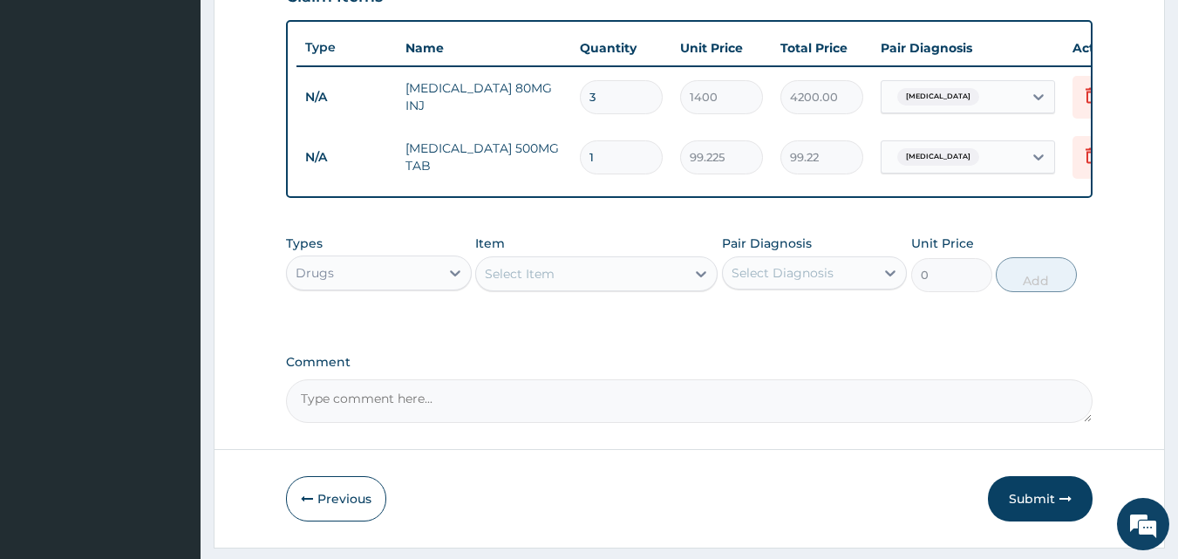
type input "10"
type input "992.25"
type input "10"
click at [648, 288] on div "Select Item" at bounding box center [580, 274] width 209 height 28
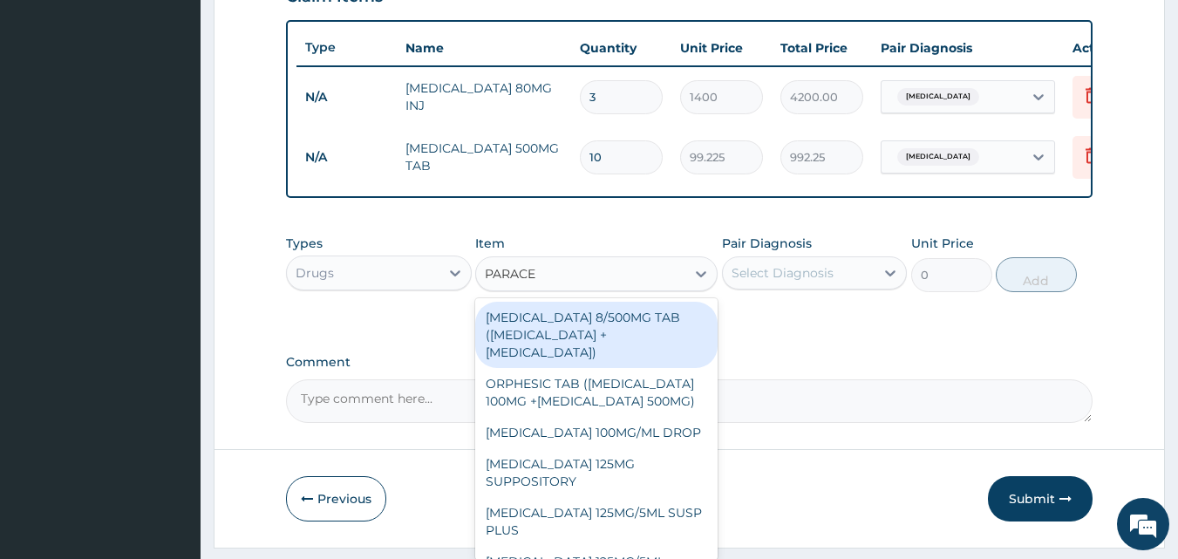
type input "PARACET"
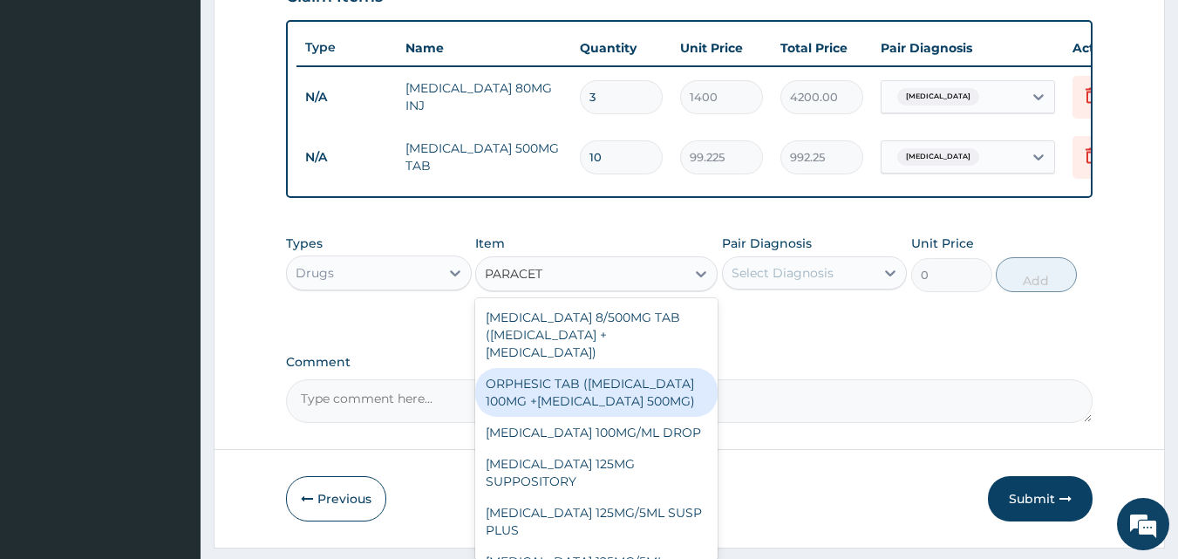
scroll to position [203, 0]
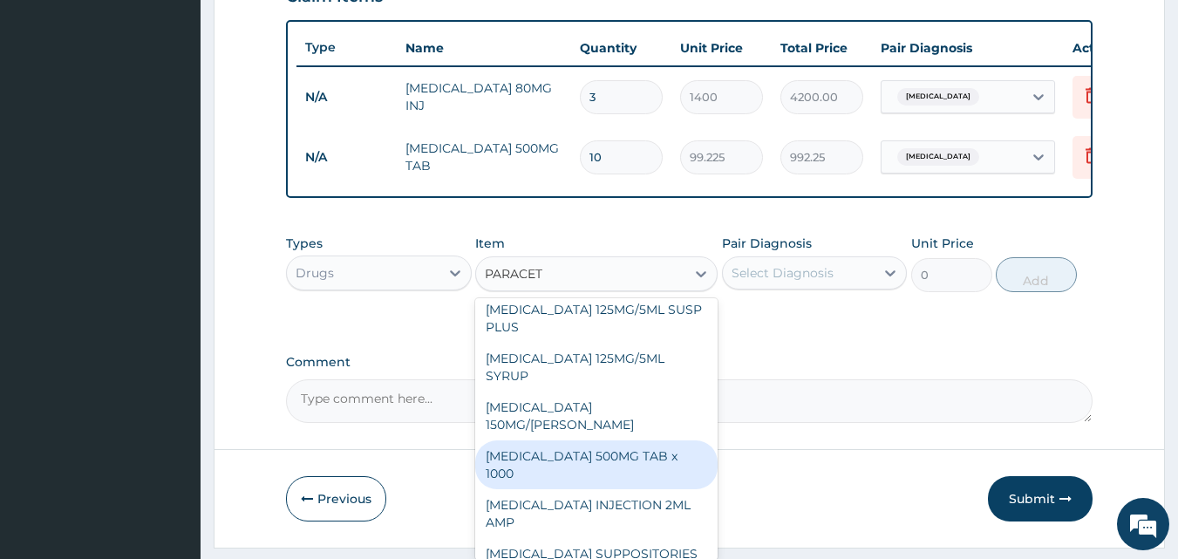
click at [580, 464] on div "PARACETAMOL 500MG TAB x 1000" at bounding box center [596, 464] width 242 height 49
type input "11.025"
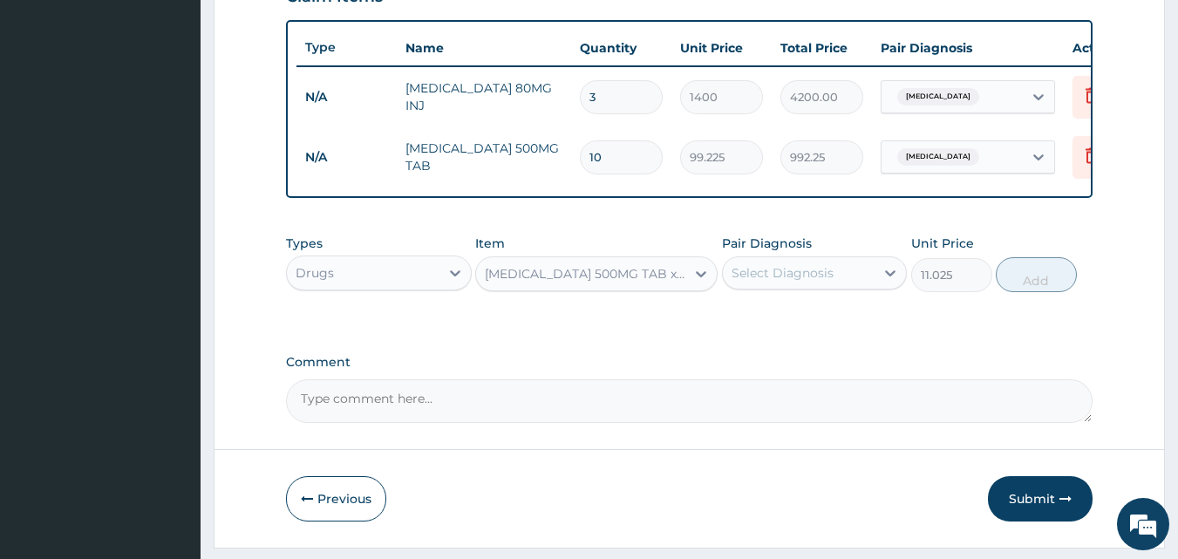
click at [872, 285] on div "Select Diagnosis" at bounding box center [799, 273] width 153 height 28
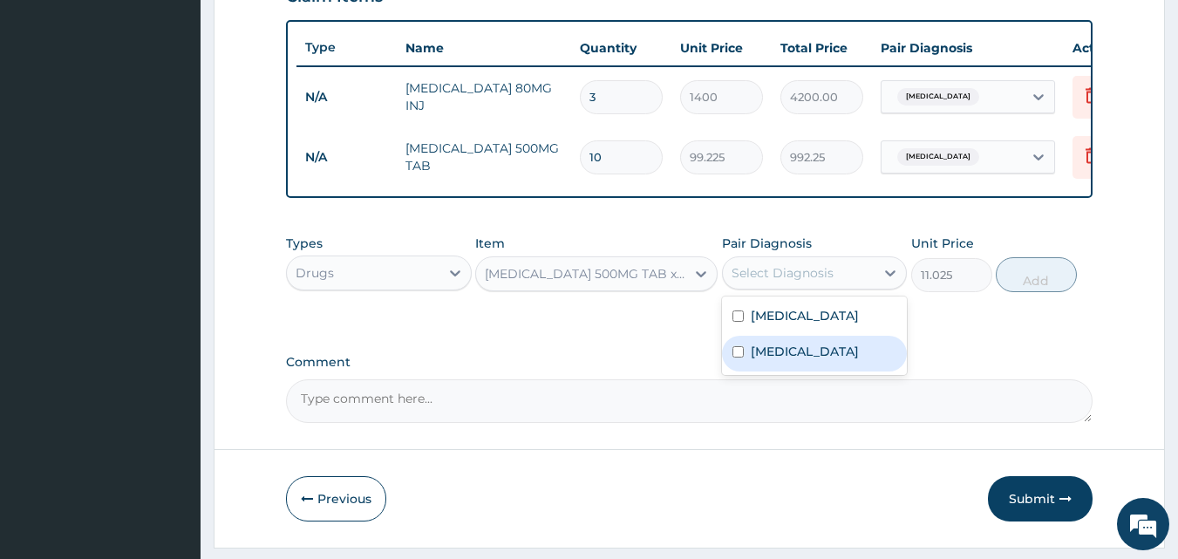
click at [781, 360] on label "Malaria" at bounding box center [805, 351] width 108 height 17
checkbox input "true"
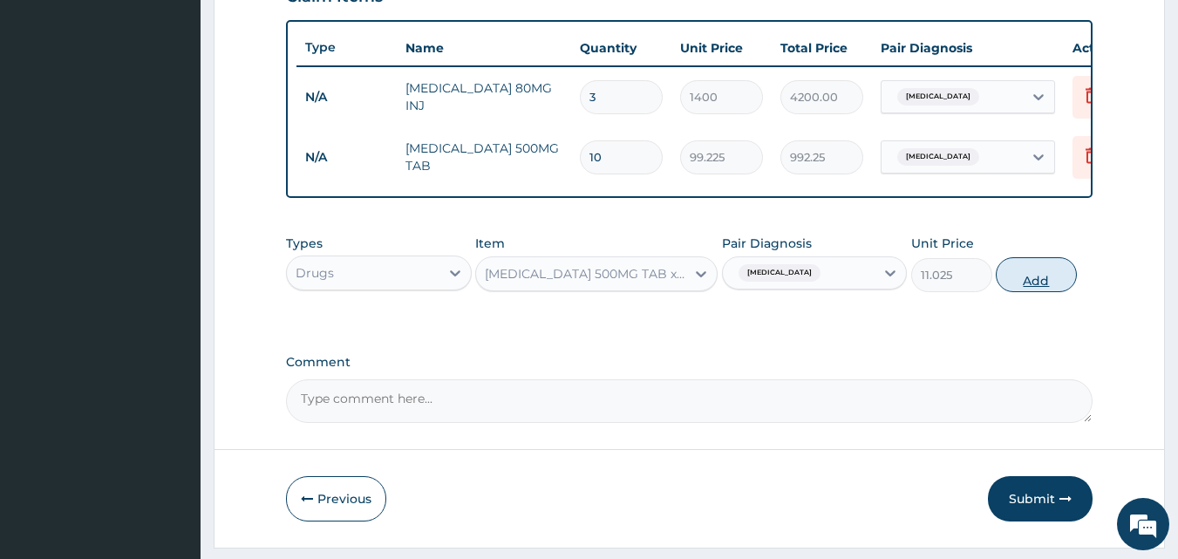
click at [1032, 286] on button "Add" at bounding box center [1036, 274] width 81 height 35
type input "0"
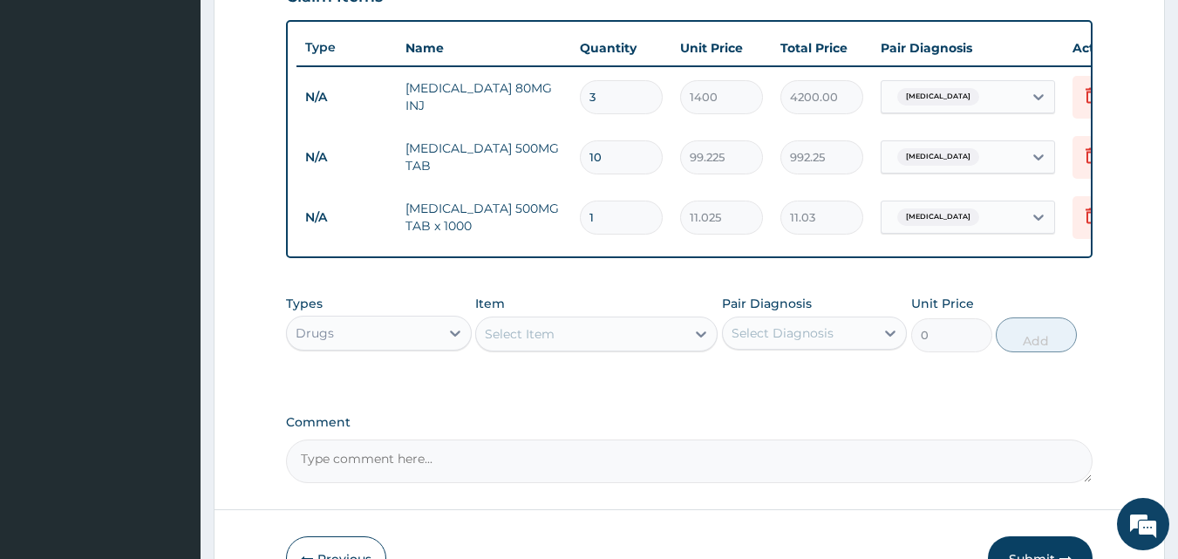
type input "0.00"
type input "9"
type input "99.23"
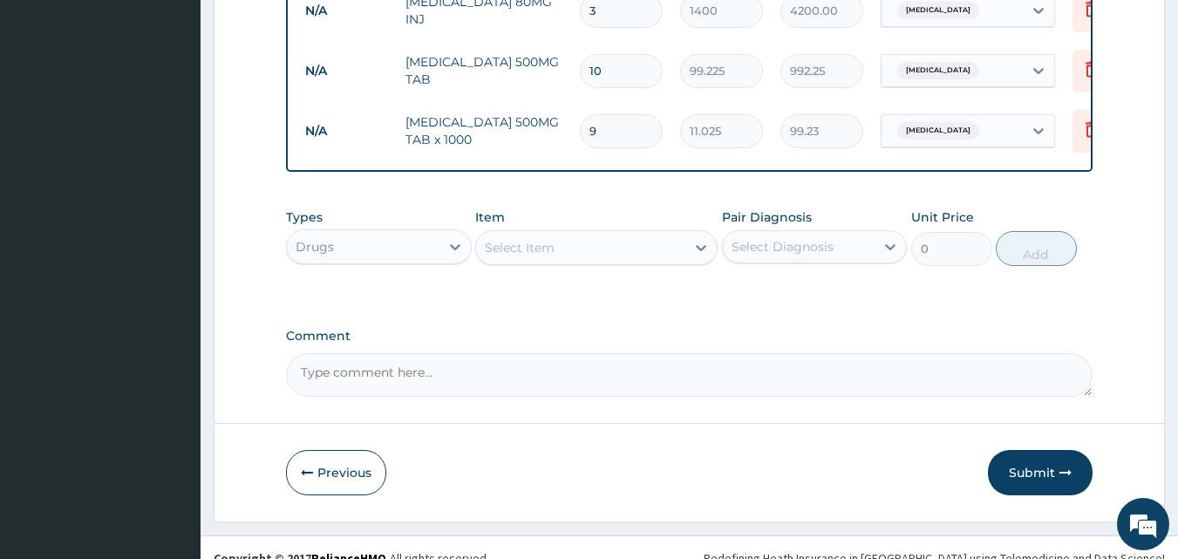
scroll to position [749, 0]
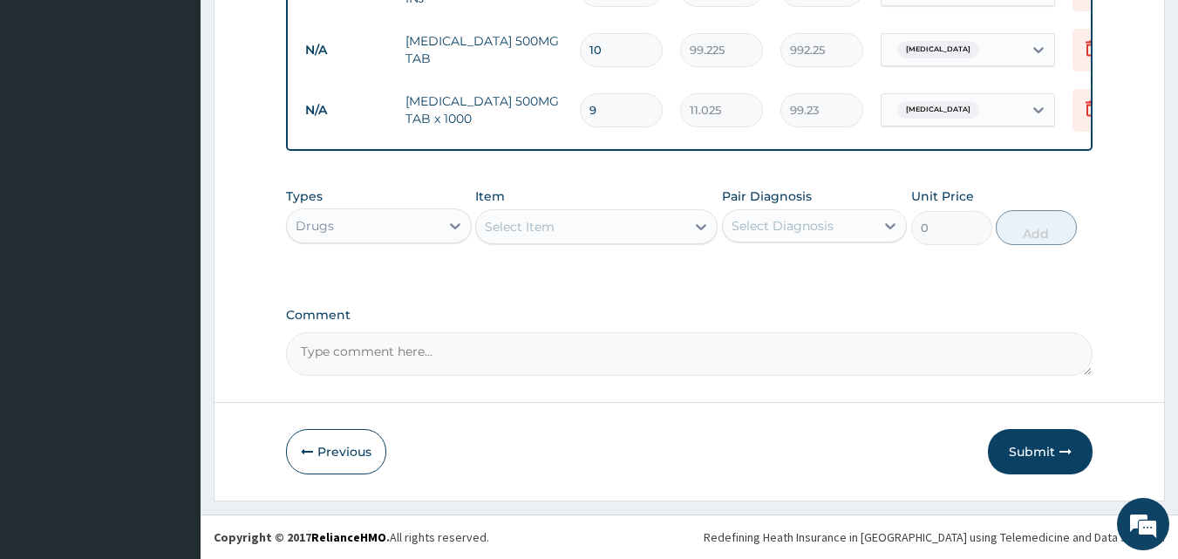
type input "9"
click at [672, 231] on div "Select Item" at bounding box center [580, 227] width 209 height 28
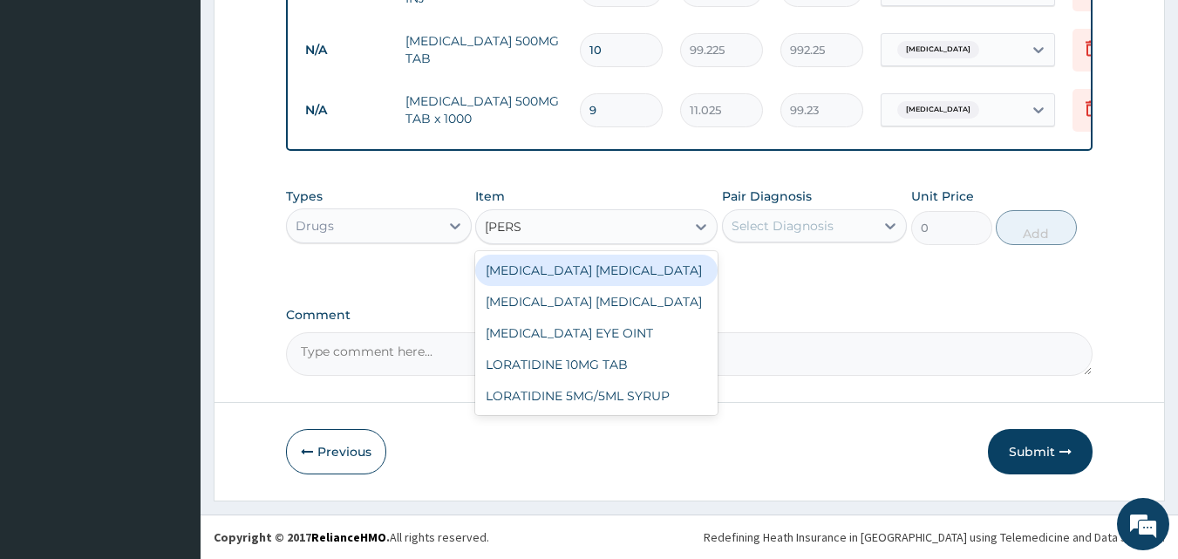
type input "LORAT"
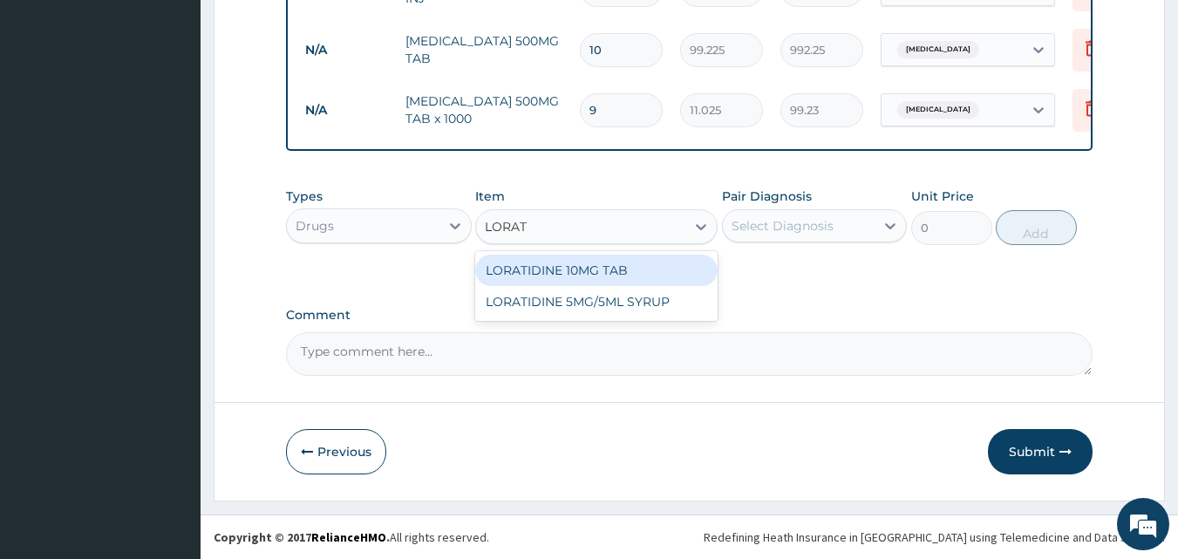
click at [636, 276] on div "LORATIDINE 10MG TAB" at bounding box center [596, 270] width 242 height 31
type input "52.5"
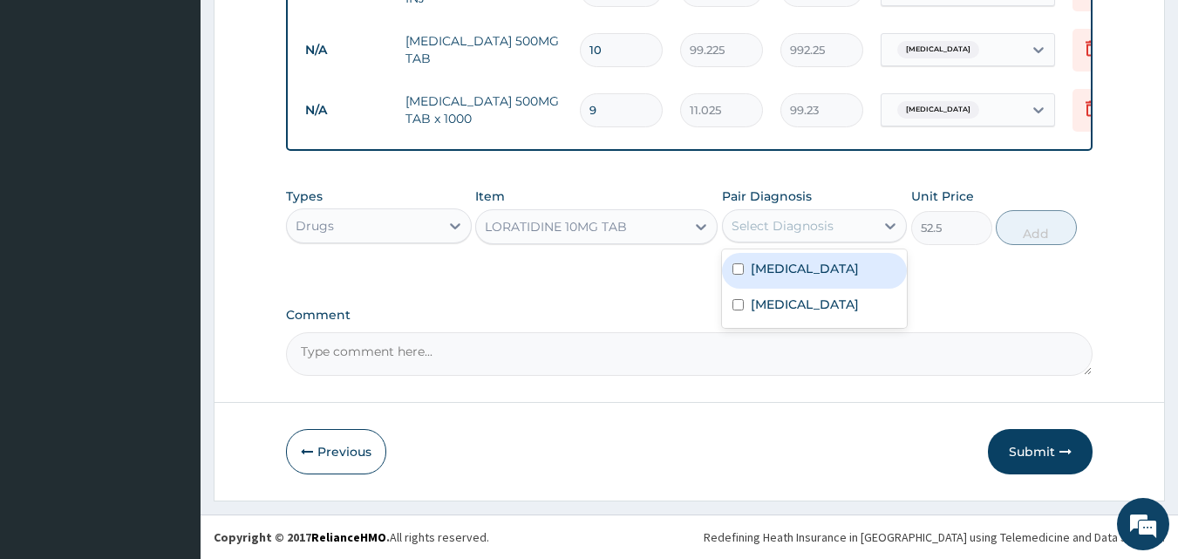
click at [792, 228] on div "Select Diagnosis" at bounding box center [783, 225] width 102 height 17
drag, startPoint x: 775, startPoint y: 283, endPoint x: 818, endPoint y: 266, distance: 45.8
click at [776, 277] on label "Respiratory tract infection" at bounding box center [805, 268] width 108 height 17
checkbox input "true"
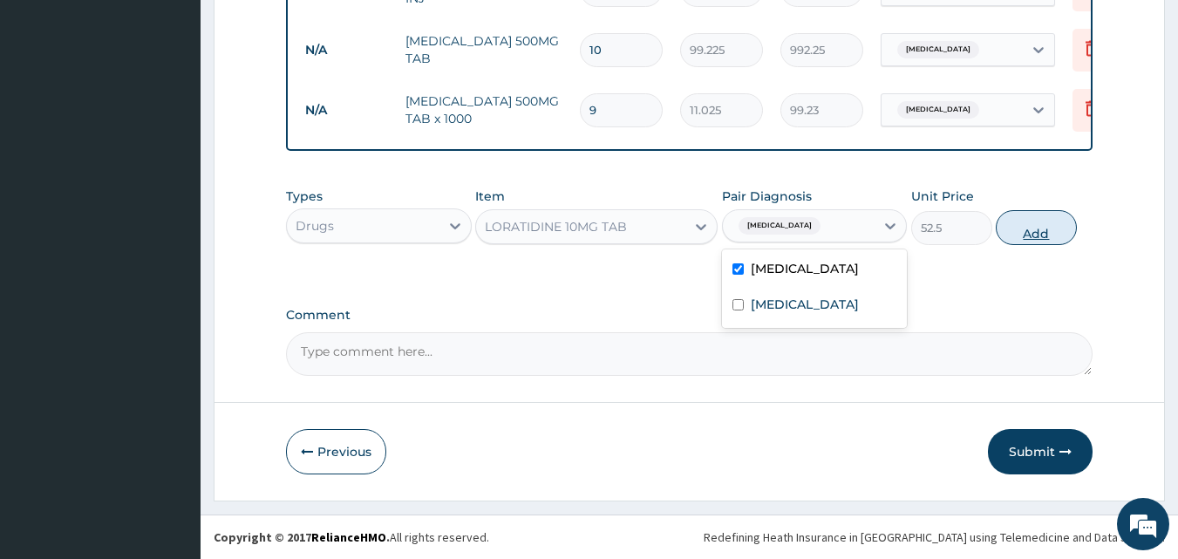
click at [1038, 237] on button "Add" at bounding box center [1036, 227] width 81 height 35
type input "0"
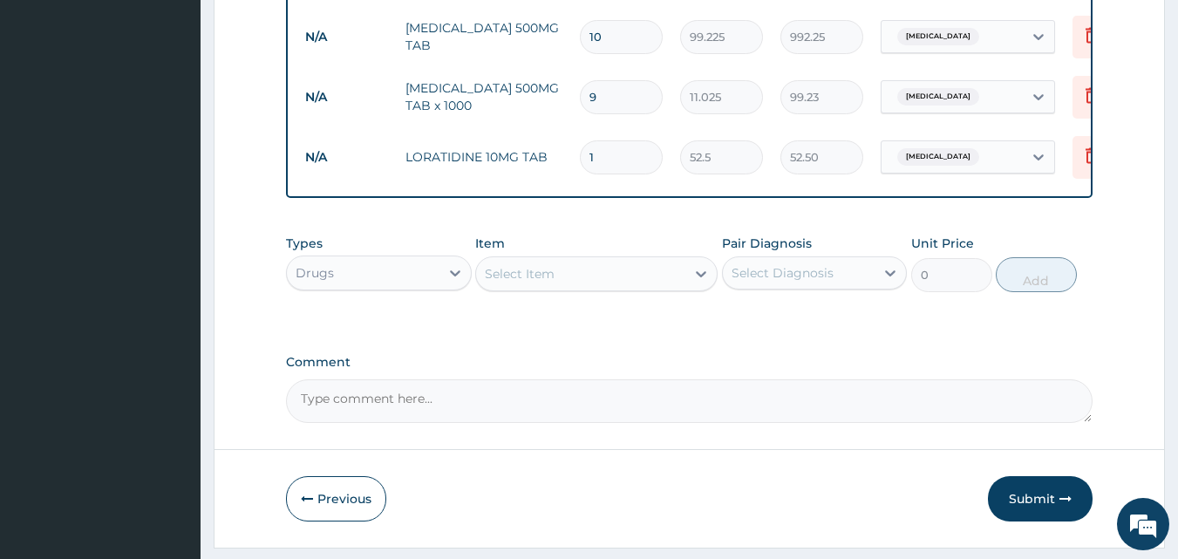
type input "10"
type input "525.00"
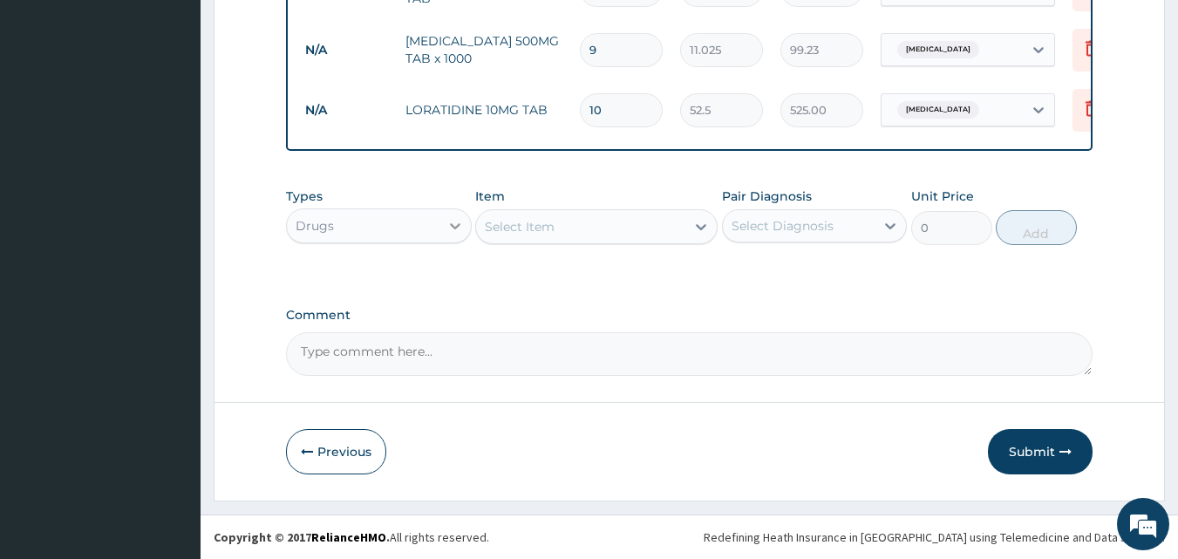
type input "10"
click at [447, 222] on icon at bounding box center [455, 225] width 17 height 17
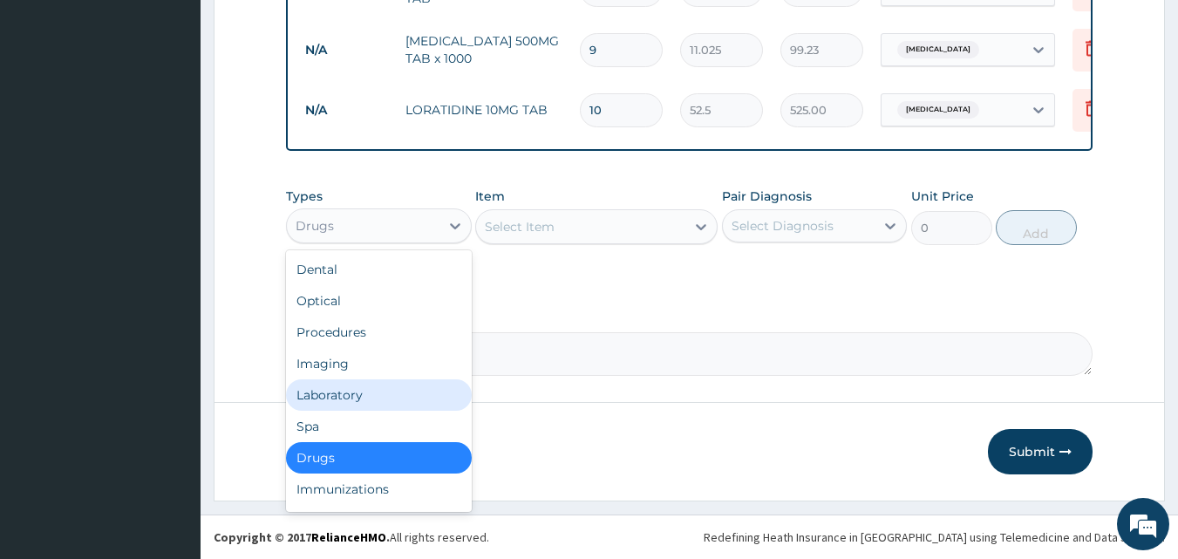
click at [391, 392] on div "Laboratory" at bounding box center [379, 394] width 186 height 31
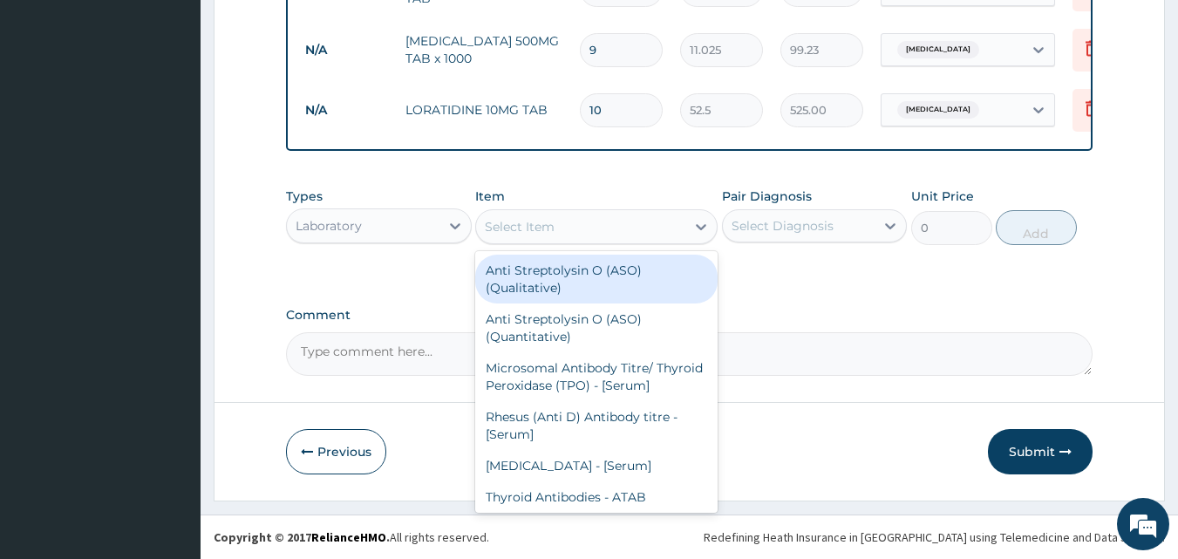
click at [680, 227] on div "Select Item" at bounding box center [580, 227] width 209 height 28
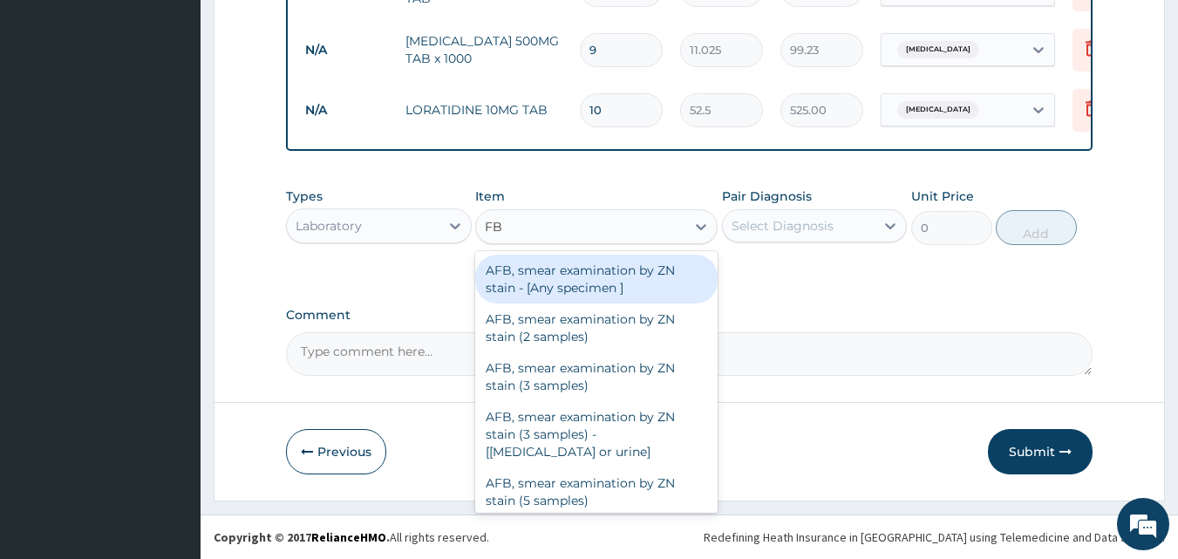
type input "FBC"
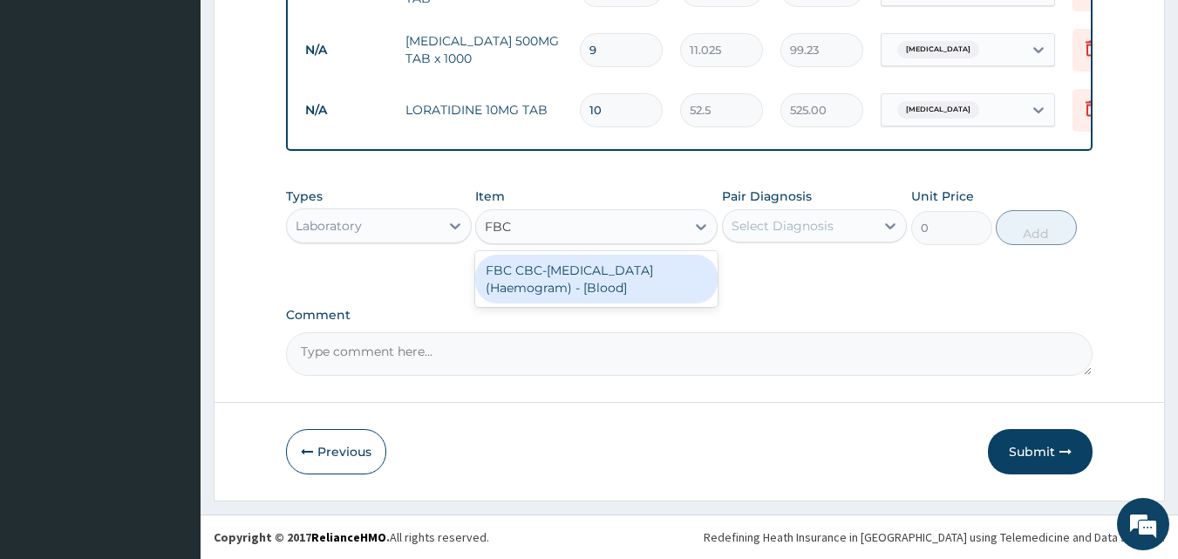
click at [543, 276] on div "FBC CBC-Complete Blood Count (Haemogram) - [Blood]" at bounding box center [596, 279] width 242 height 49
type input "3000"
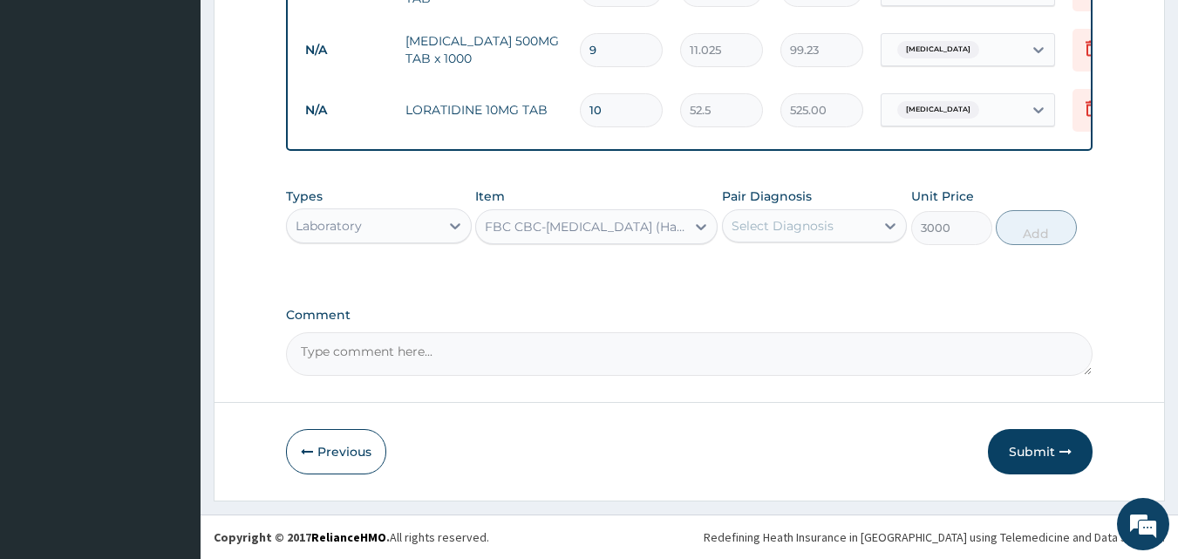
click at [809, 221] on div "Select Diagnosis" at bounding box center [783, 225] width 102 height 17
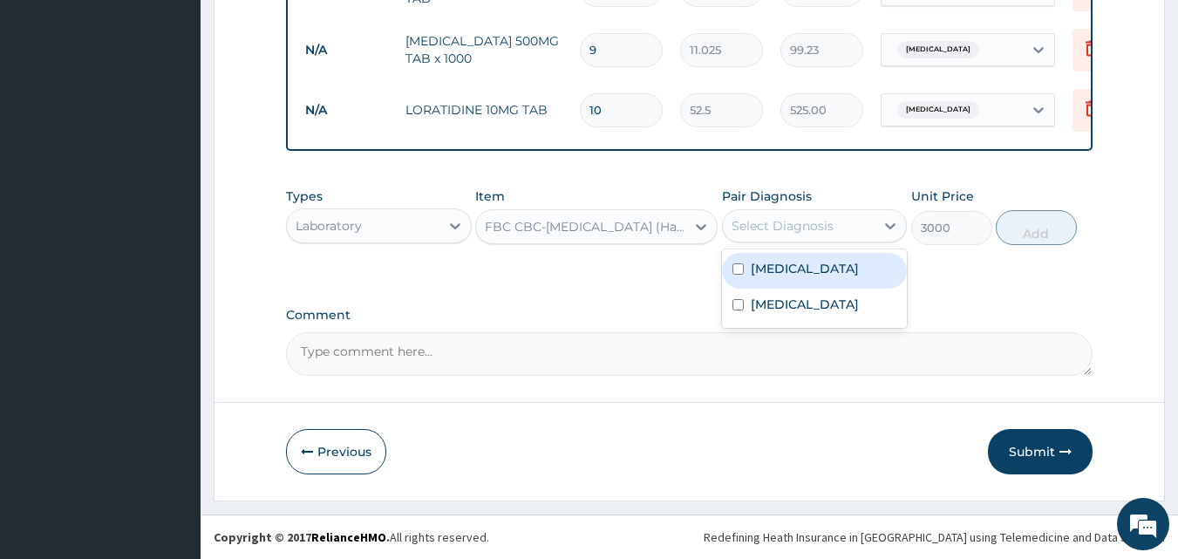
click at [756, 277] on label "Respiratory tract infection" at bounding box center [805, 268] width 108 height 17
checkbox input "true"
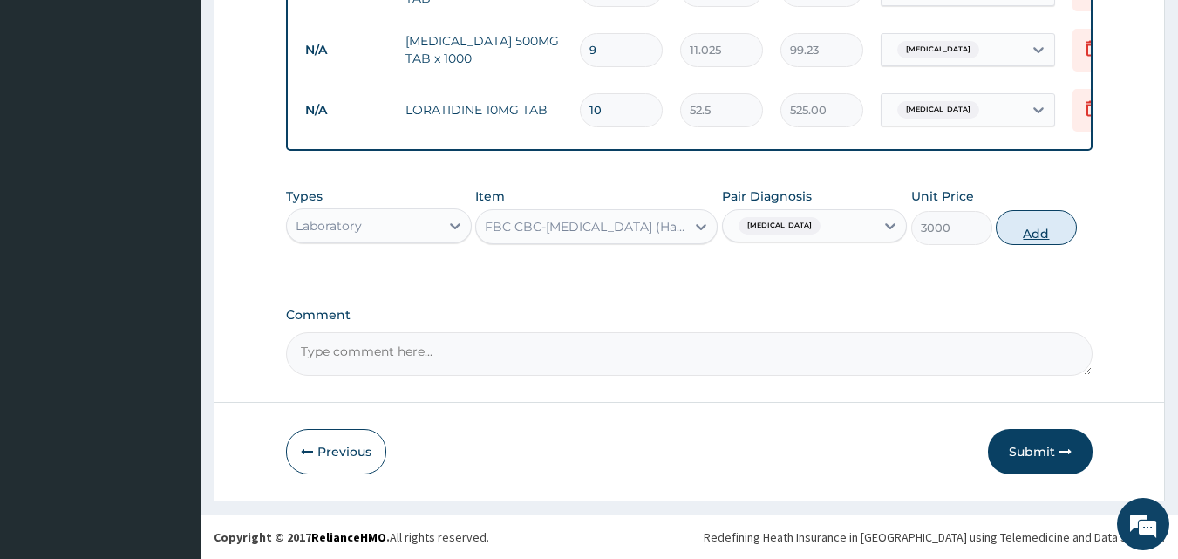
click at [1032, 230] on button "Add" at bounding box center [1036, 227] width 81 height 35
type input "0"
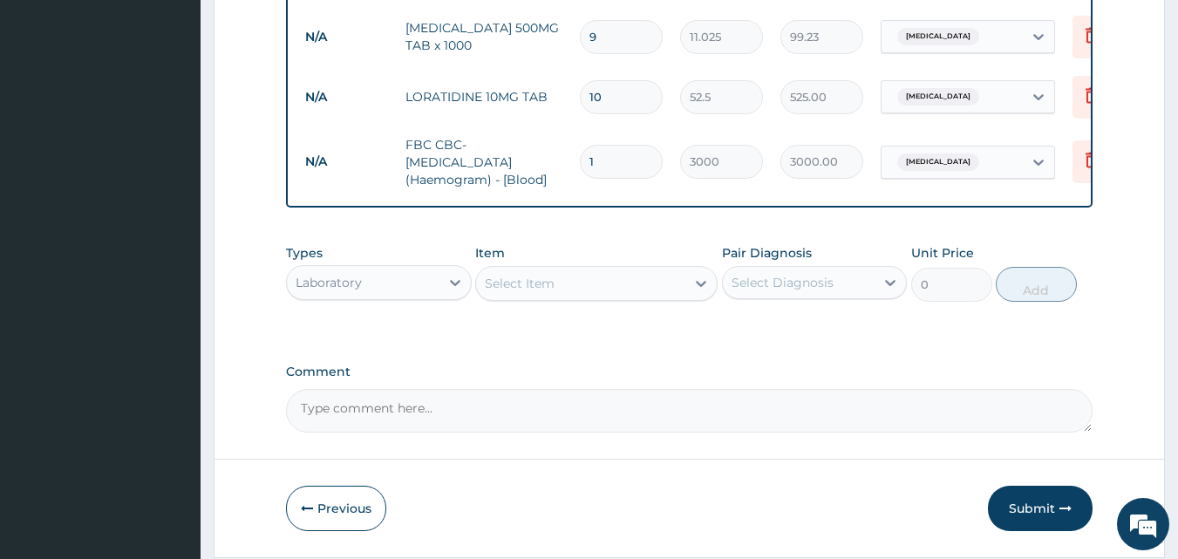
click at [682, 291] on div "Select Item" at bounding box center [580, 283] width 209 height 28
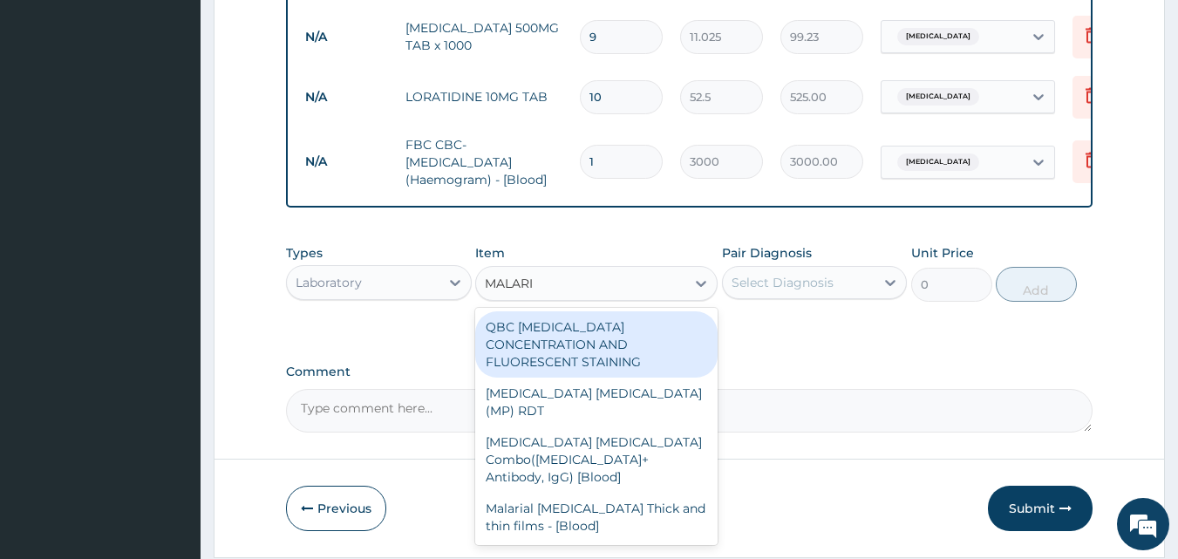
type input "MALARIA"
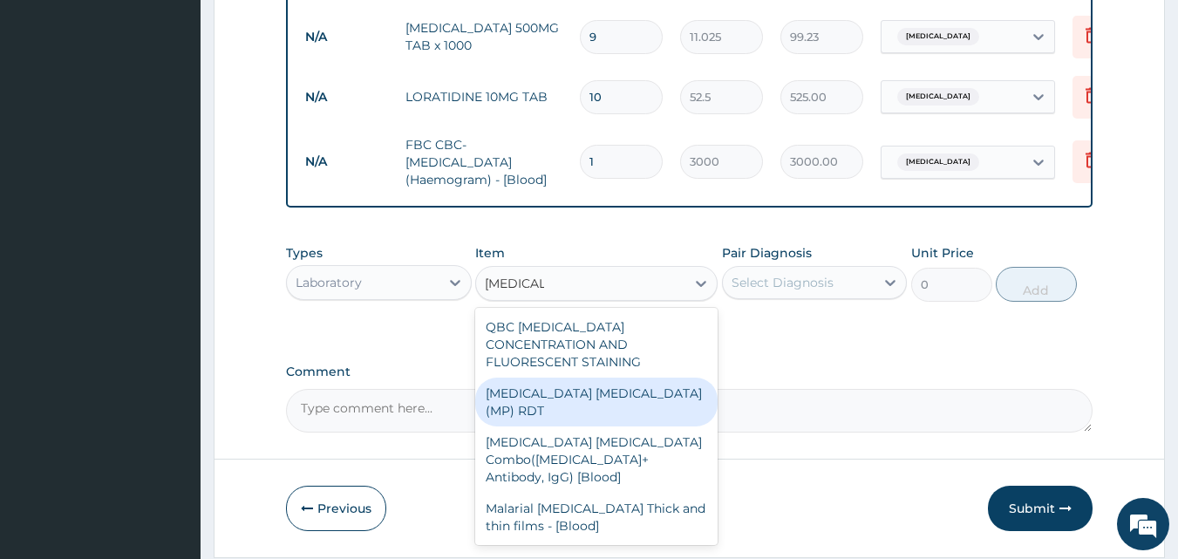
click at [586, 394] on div "MALARIA PARASITE (MP) RDT" at bounding box center [596, 402] width 242 height 49
type input "1500"
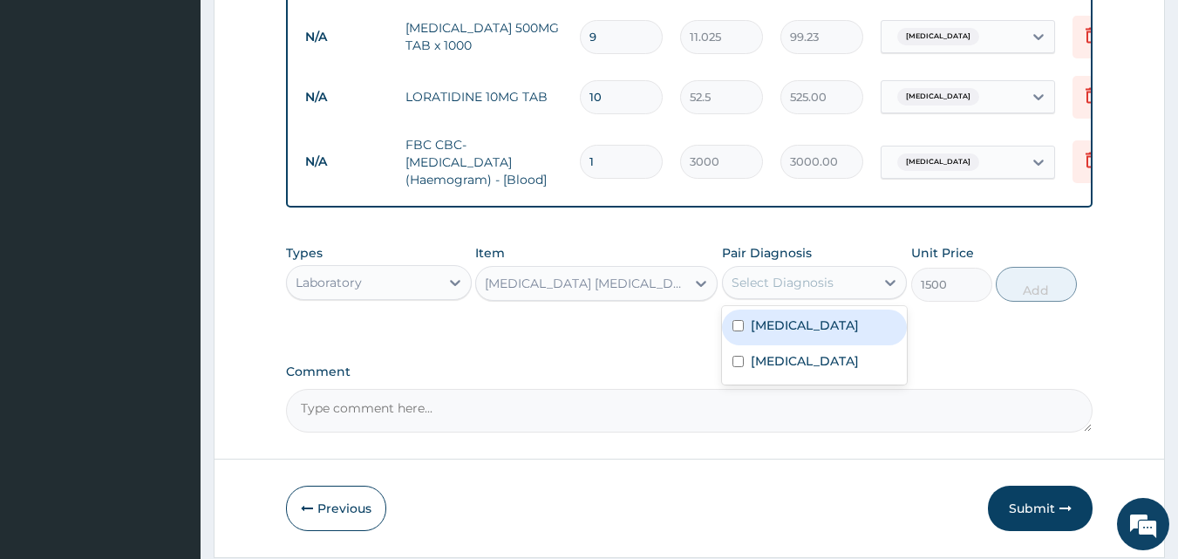
click at [841, 296] on div "Select Diagnosis" at bounding box center [799, 283] width 153 height 28
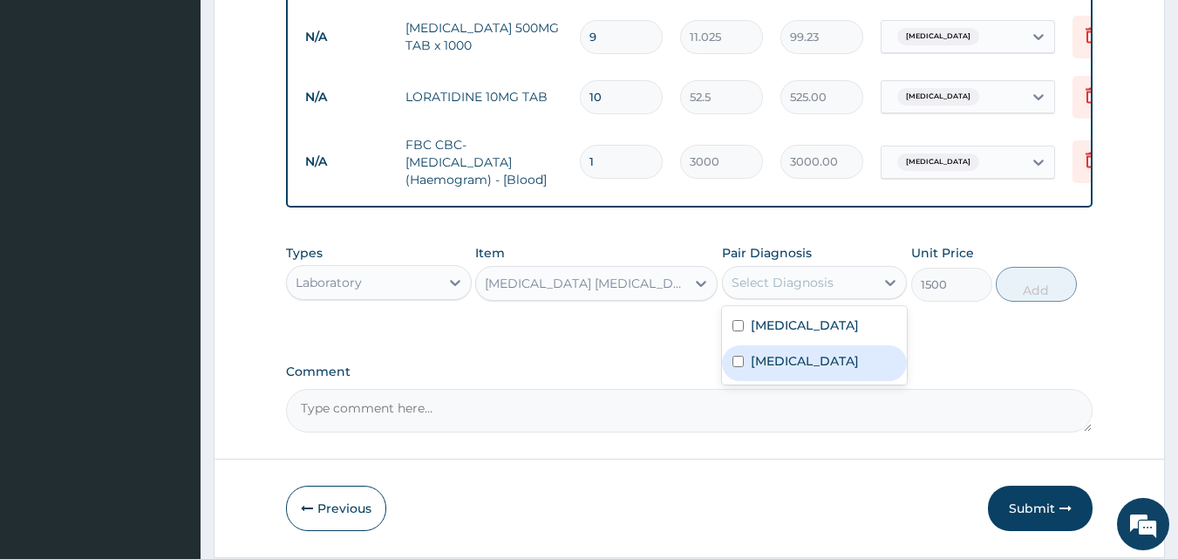
drag, startPoint x: 799, startPoint y: 391, endPoint x: 813, endPoint y: 391, distance: 14.0
click at [798, 381] on div "Malaria" at bounding box center [815, 363] width 186 height 36
checkbox input "true"
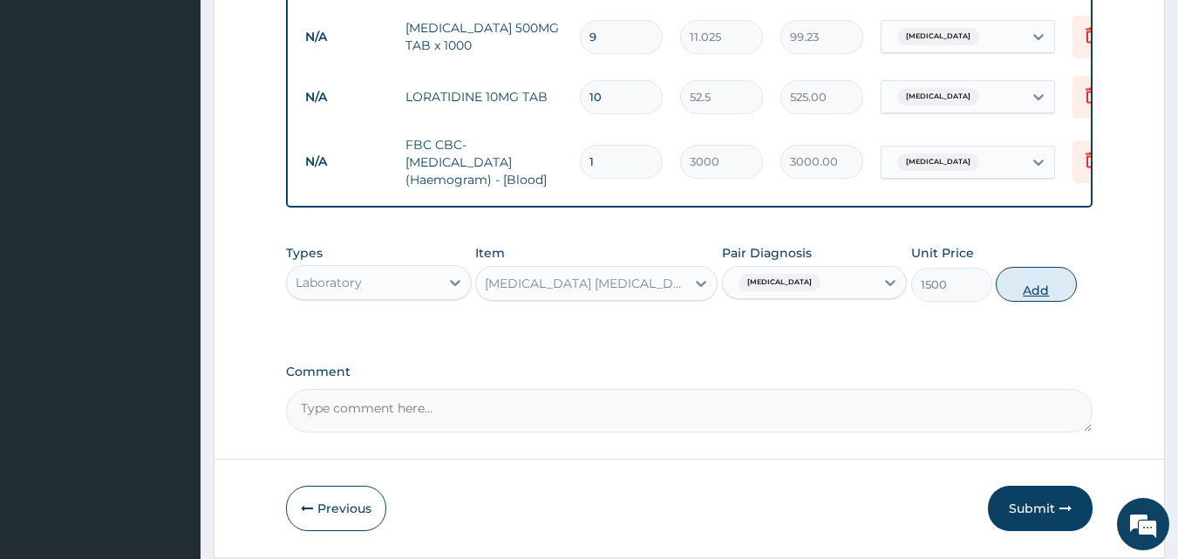
click at [1054, 297] on button "Add" at bounding box center [1036, 284] width 81 height 35
type input "0"
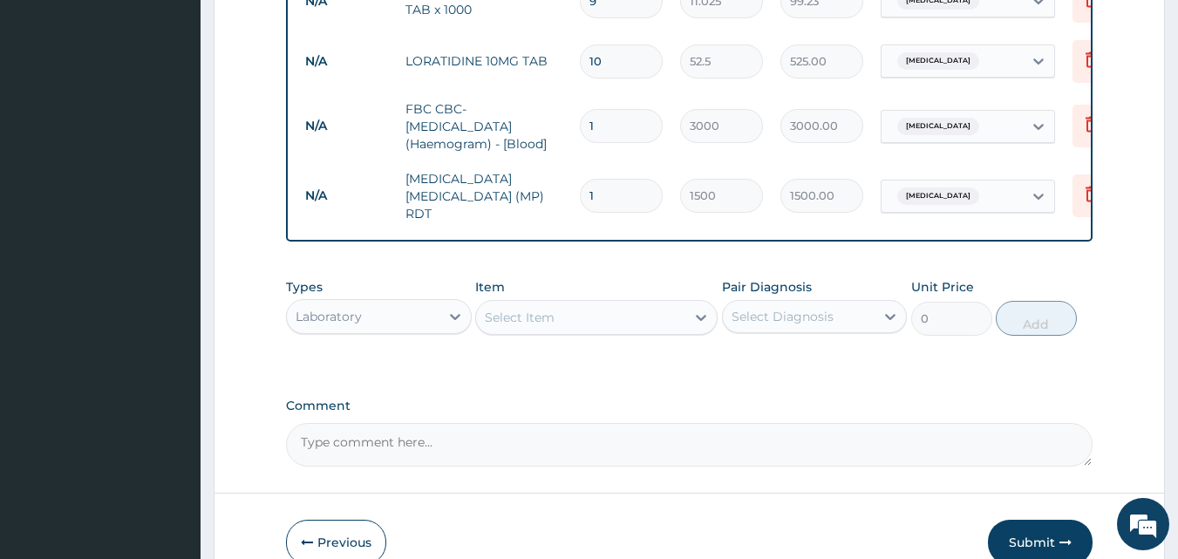
scroll to position [939, 0]
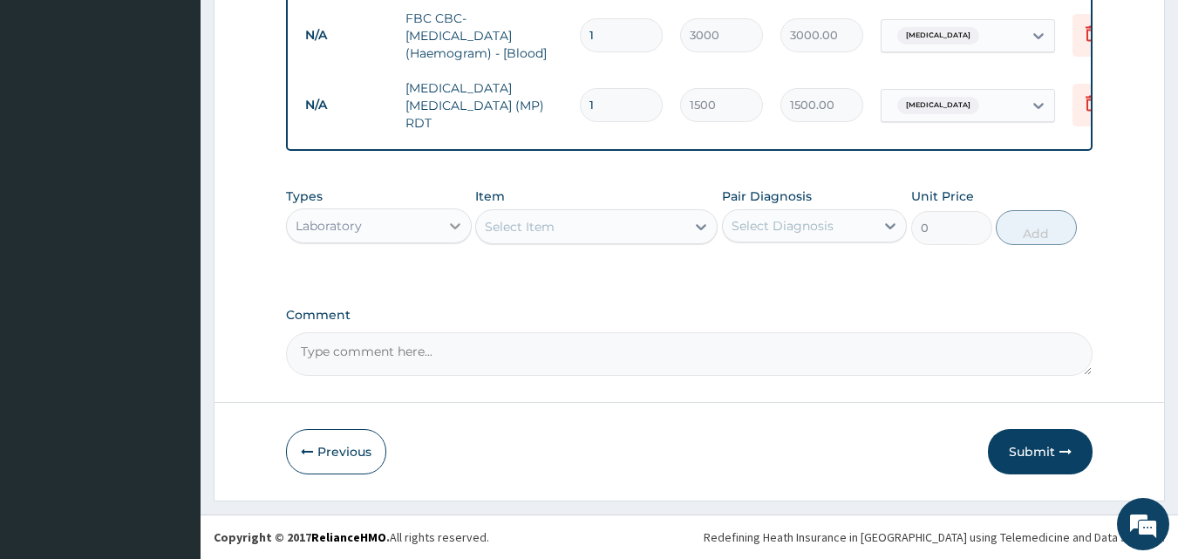
click at [448, 231] on icon at bounding box center [455, 225] width 17 height 17
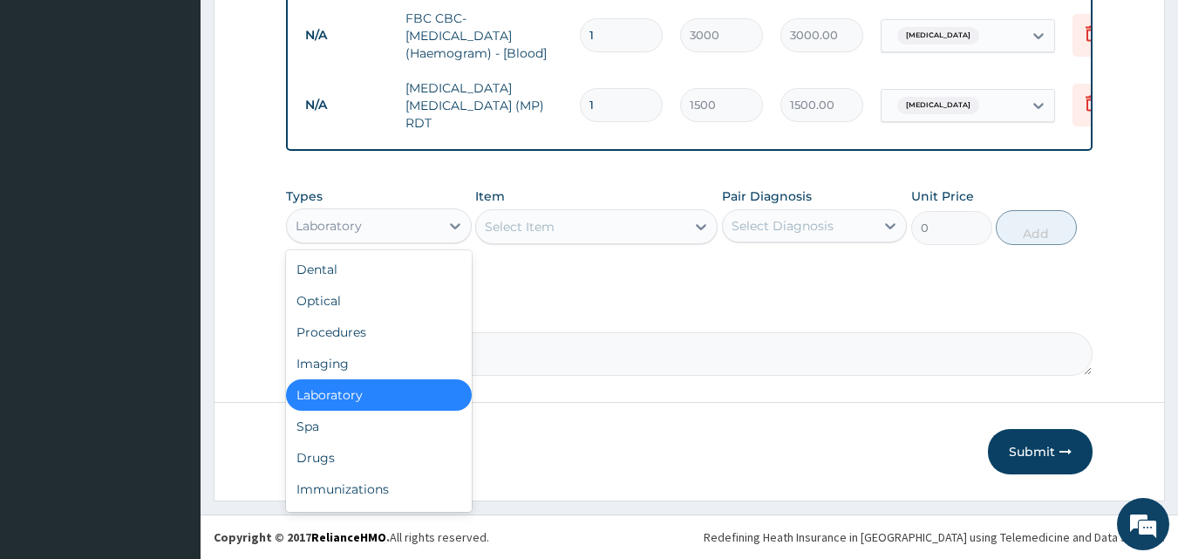
scroll to position [59, 0]
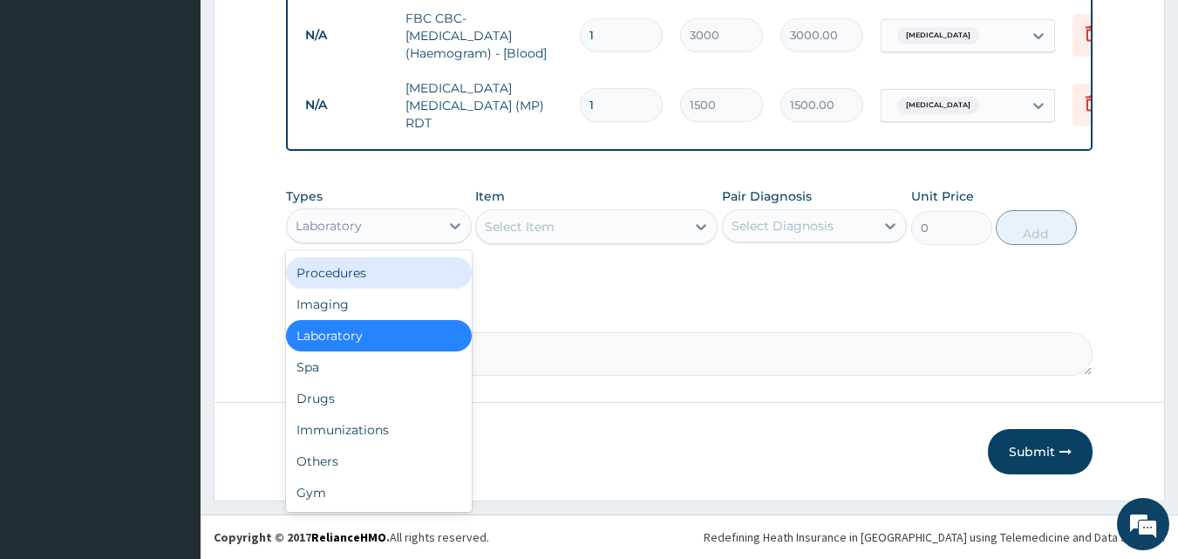
click at [367, 281] on div "Procedures" at bounding box center [379, 272] width 186 height 31
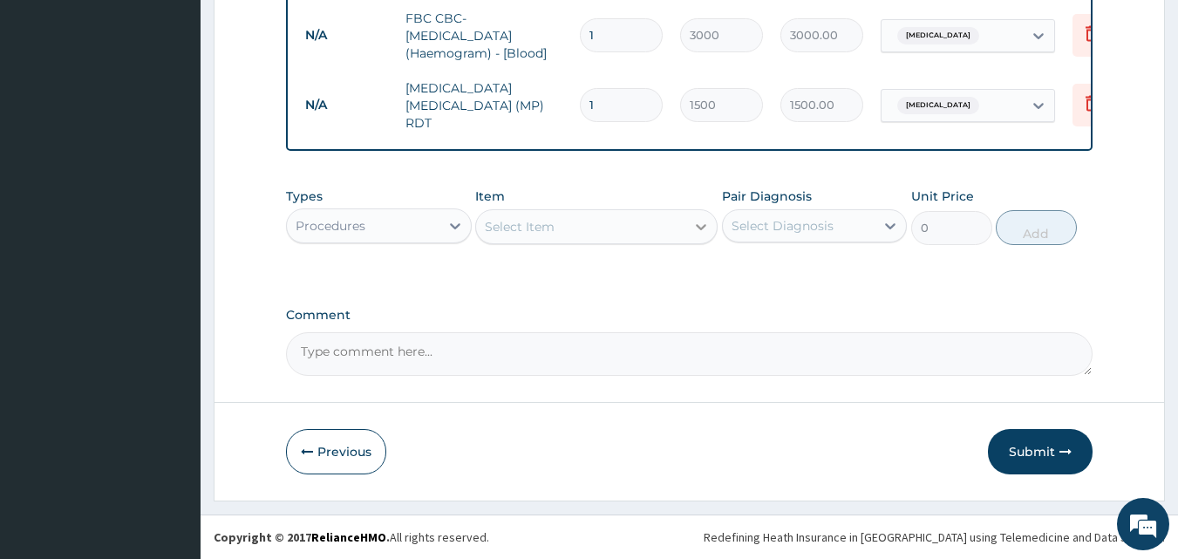
click at [693, 231] on icon at bounding box center [700, 226] width 17 height 17
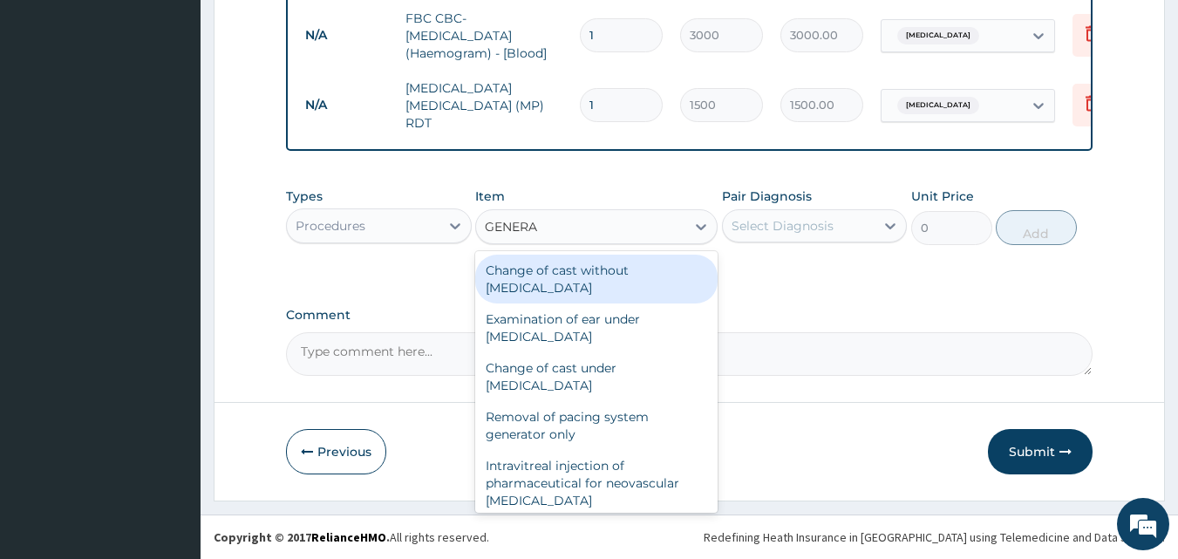
type input "GENERAL"
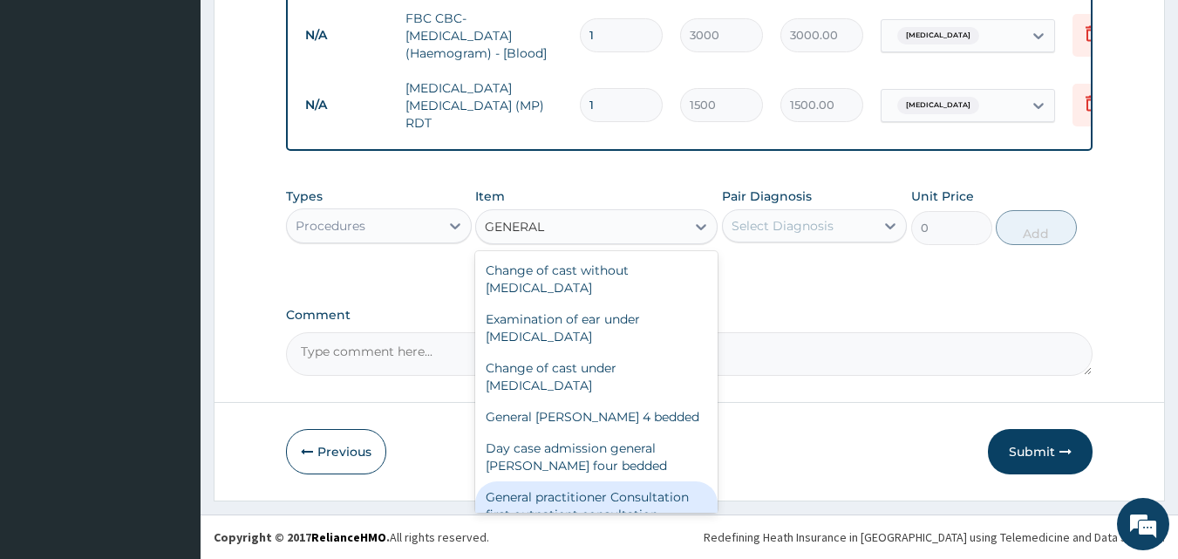
scroll to position [203, 0]
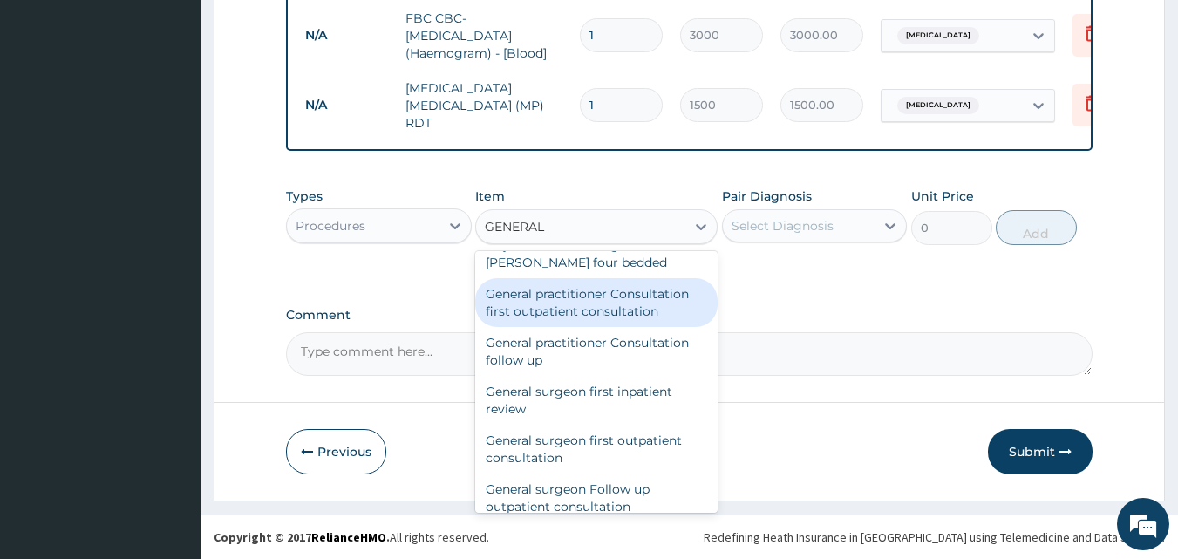
click at [605, 308] on div "General practitioner Consultation first outpatient consultation" at bounding box center [596, 302] width 242 height 49
type input "3000"
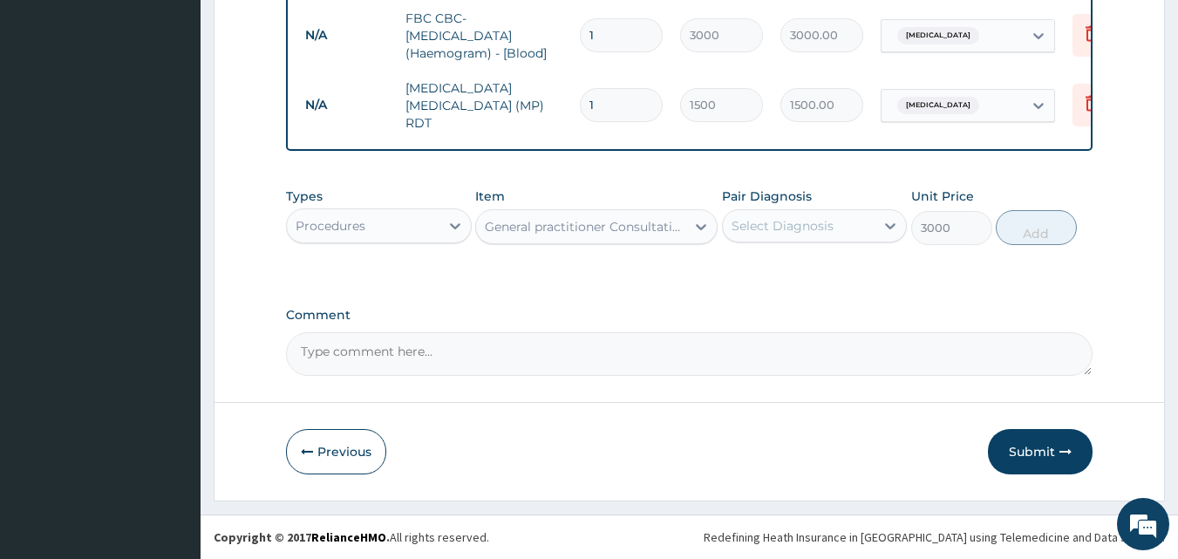
click at [815, 232] on div "Select Diagnosis" at bounding box center [783, 225] width 102 height 17
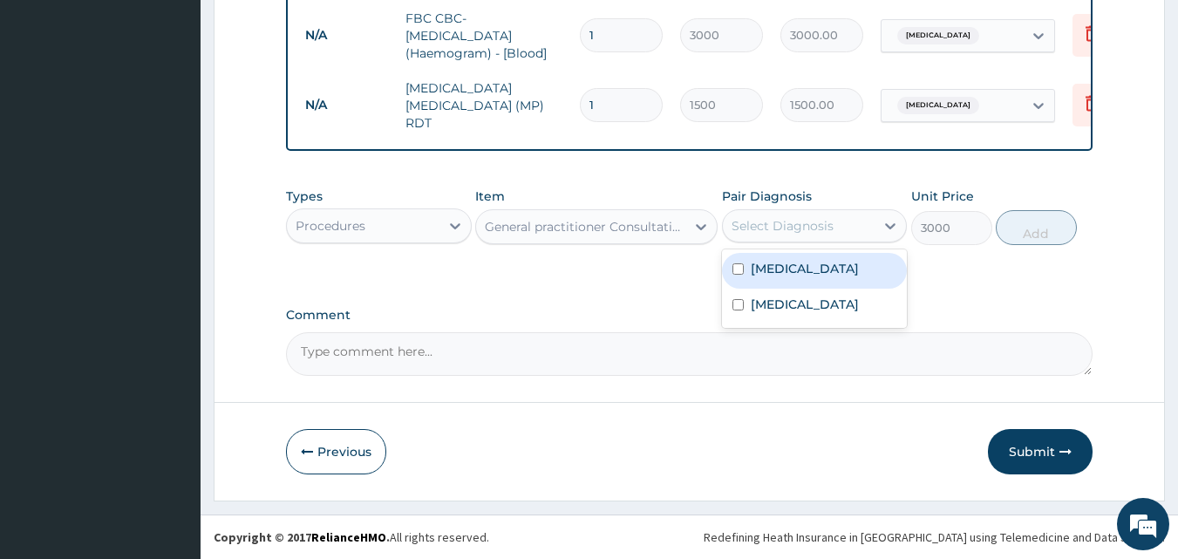
click at [796, 271] on label "[MEDICAL_DATA]" at bounding box center [805, 268] width 108 height 17
checkbox input "true"
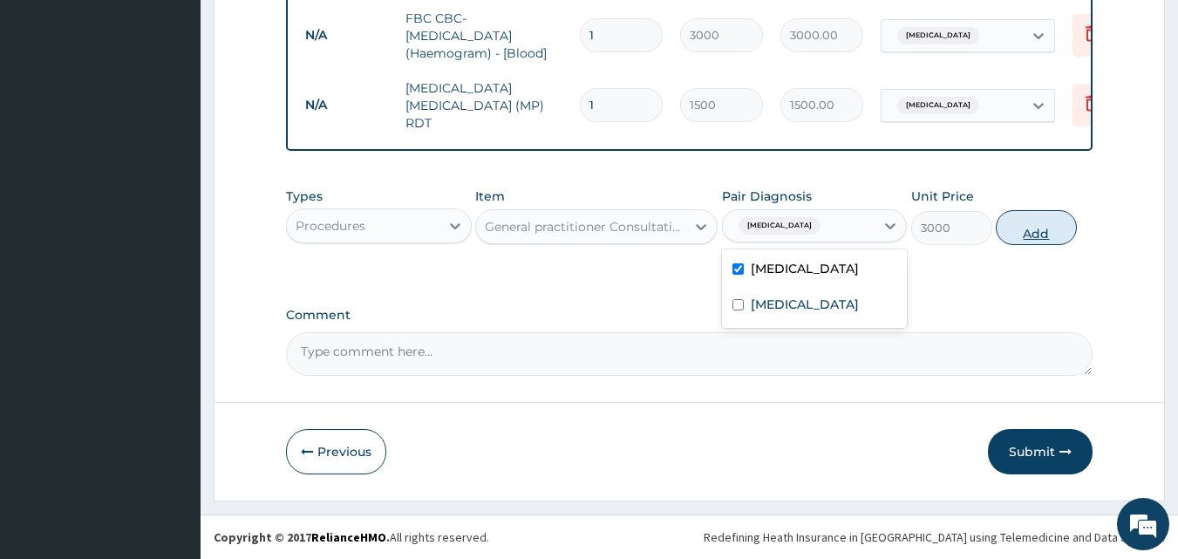
click at [1020, 227] on button "Add" at bounding box center [1036, 227] width 81 height 35
type input "0"
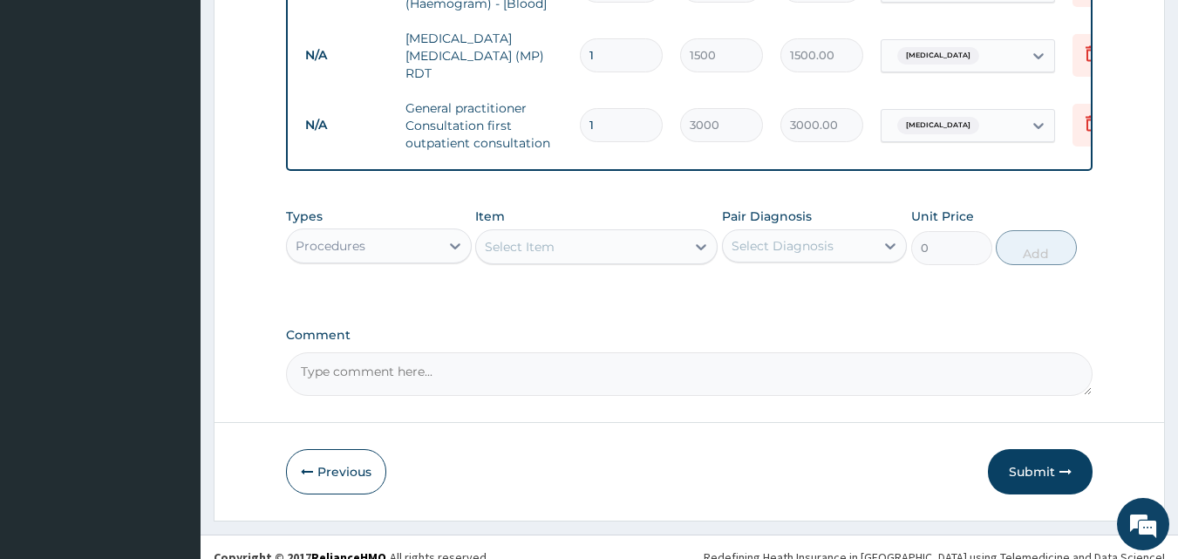
scroll to position [1009, 0]
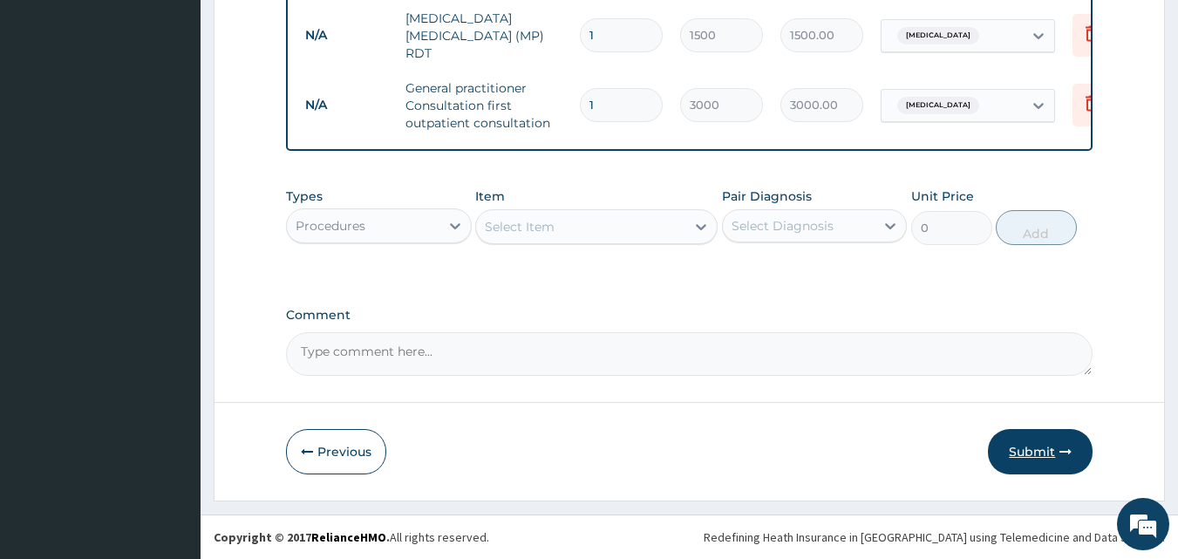
click at [1056, 452] on button "Submit" at bounding box center [1040, 451] width 105 height 45
click at [1035, 444] on button "Submit" at bounding box center [1040, 451] width 105 height 45
click at [1036, 455] on button "Submit" at bounding box center [1040, 451] width 105 height 45
click at [1028, 451] on button "Submit" at bounding box center [1040, 451] width 105 height 45
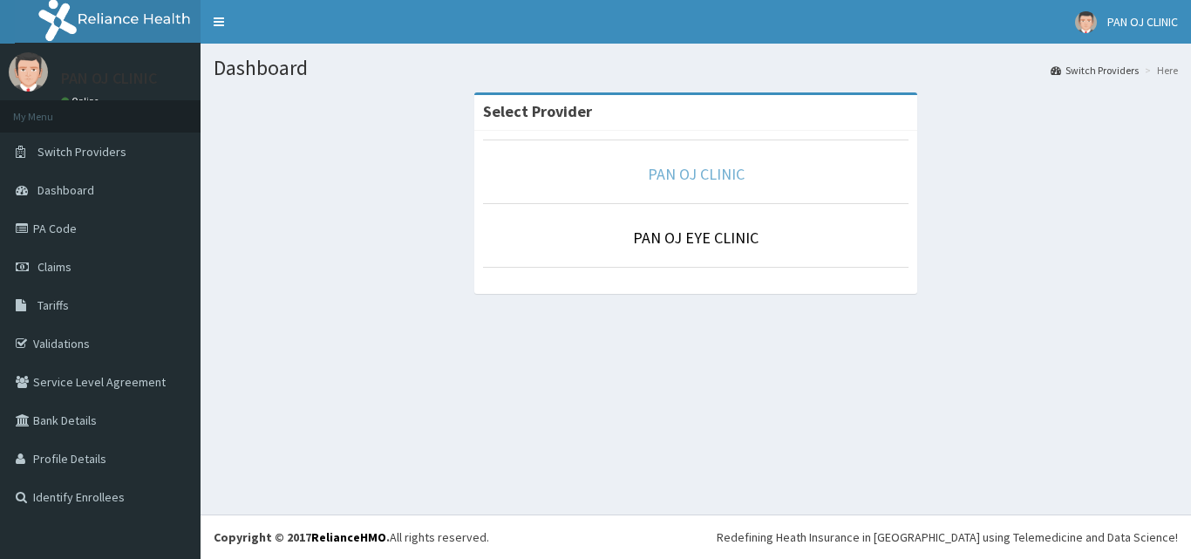
click at [690, 169] on link "PAN OJ CLINIC" at bounding box center [696, 174] width 97 height 20
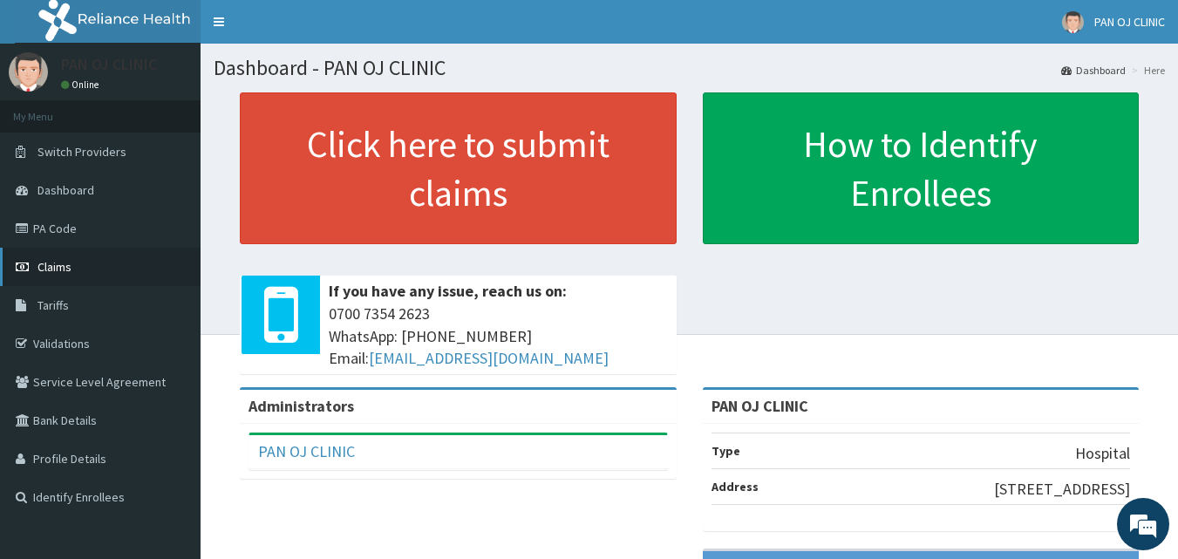
click at [73, 264] on link "Claims" at bounding box center [100, 267] width 201 height 38
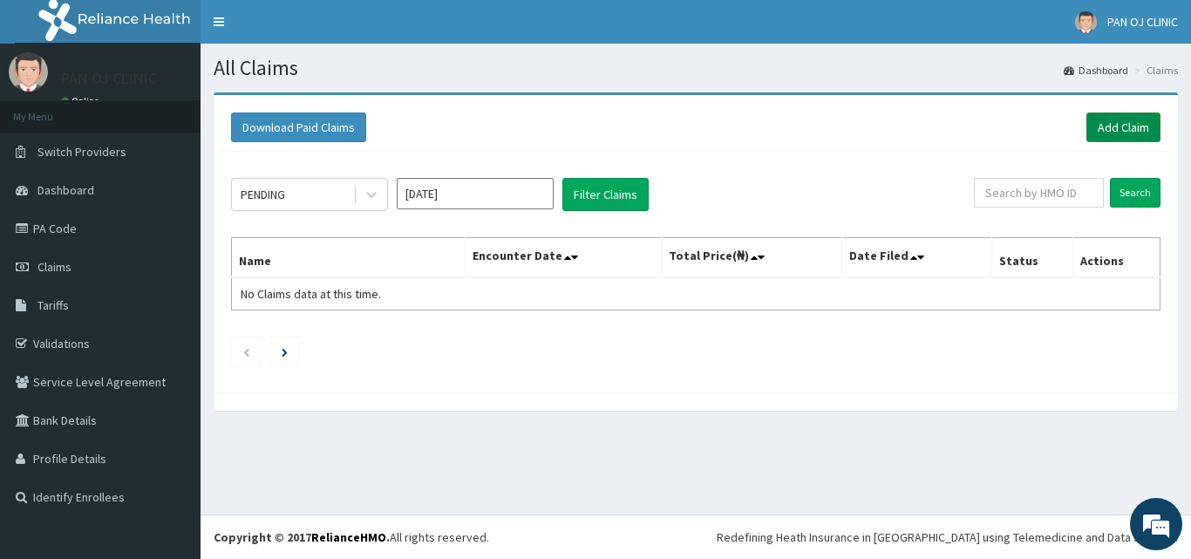
click at [1122, 127] on link "Add Claim" at bounding box center [1124, 128] width 74 height 30
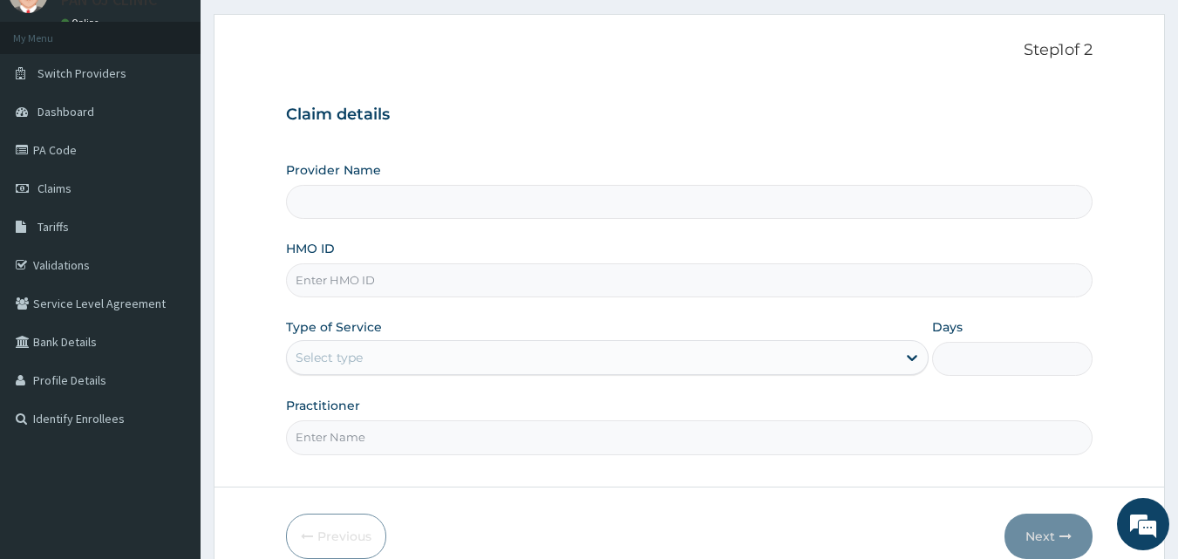
scroll to position [163, 0]
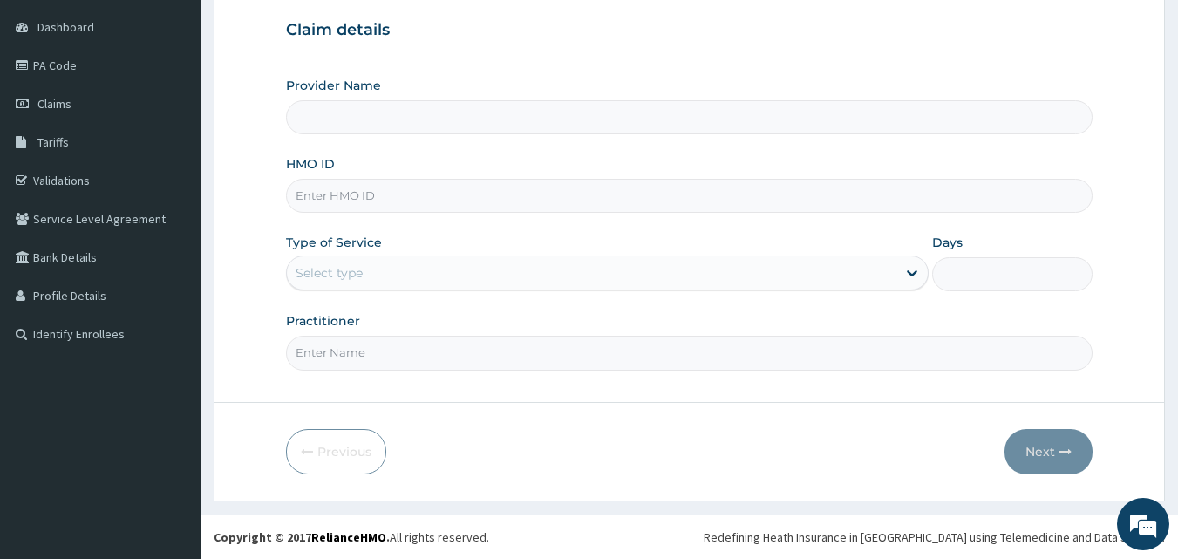
click at [359, 199] on input "HMO ID" at bounding box center [690, 196] width 808 height 34
type input "PAN OJ CLINIC"
type input "CFU/10009/B"
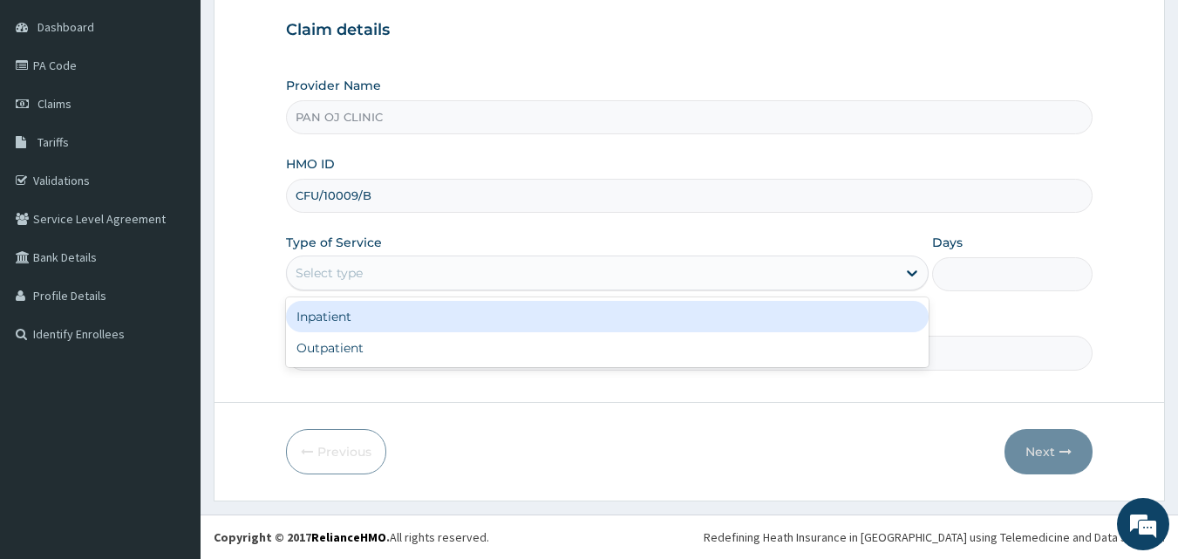
drag, startPoint x: 356, startPoint y: 267, endPoint x: 349, endPoint y: 282, distance: 16.4
click at [357, 268] on div "Select type" at bounding box center [329, 272] width 67 height 17
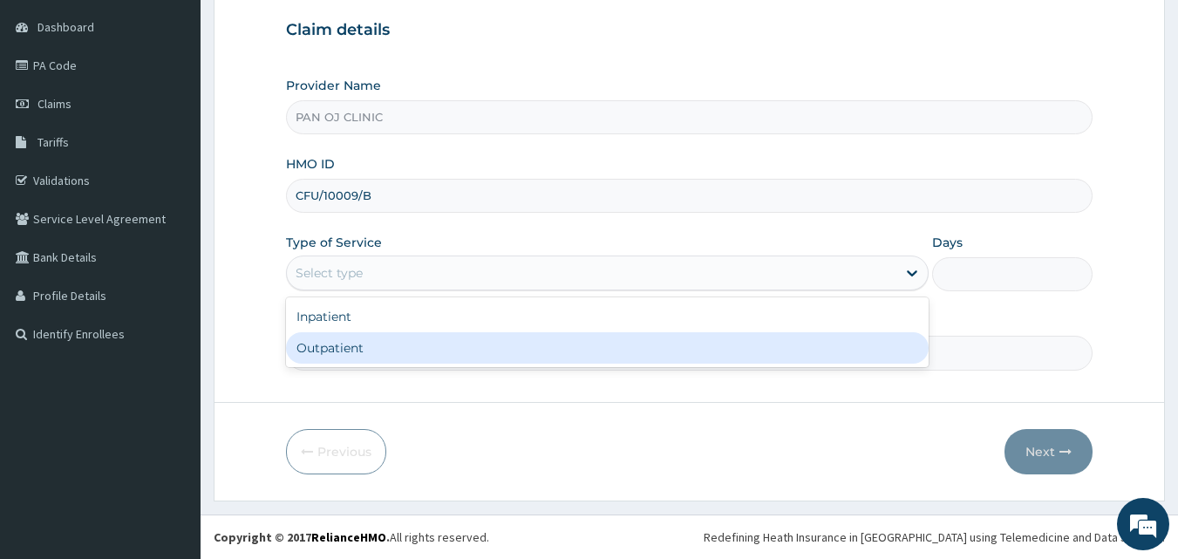
click at [321, 350] on div "Outpatient" at bounding box center [607, 347] width 643 height 31
type input "1"
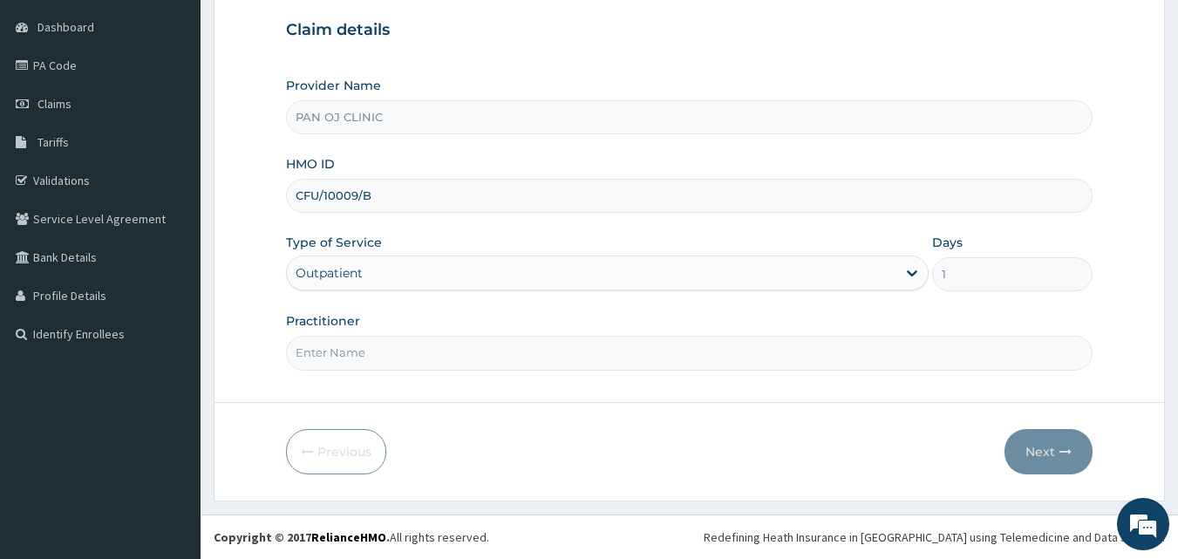
click at [342, 351] on input "Practitioner" at bounding box center [690, 353] width 808 height 34
type input "[PERSON_NAME]"
click at [1068, 454] on icon "button" at bounding box center [1066, 452] width 12 height 12
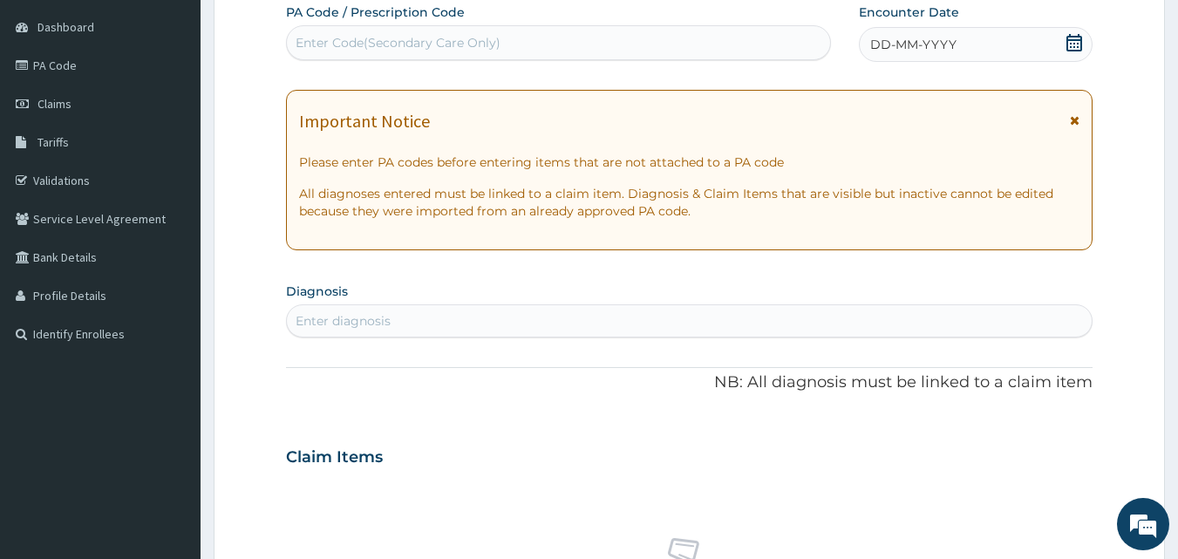
click at [1074, 45] on icon at bounding box center [1074, 42] width 17 height 17
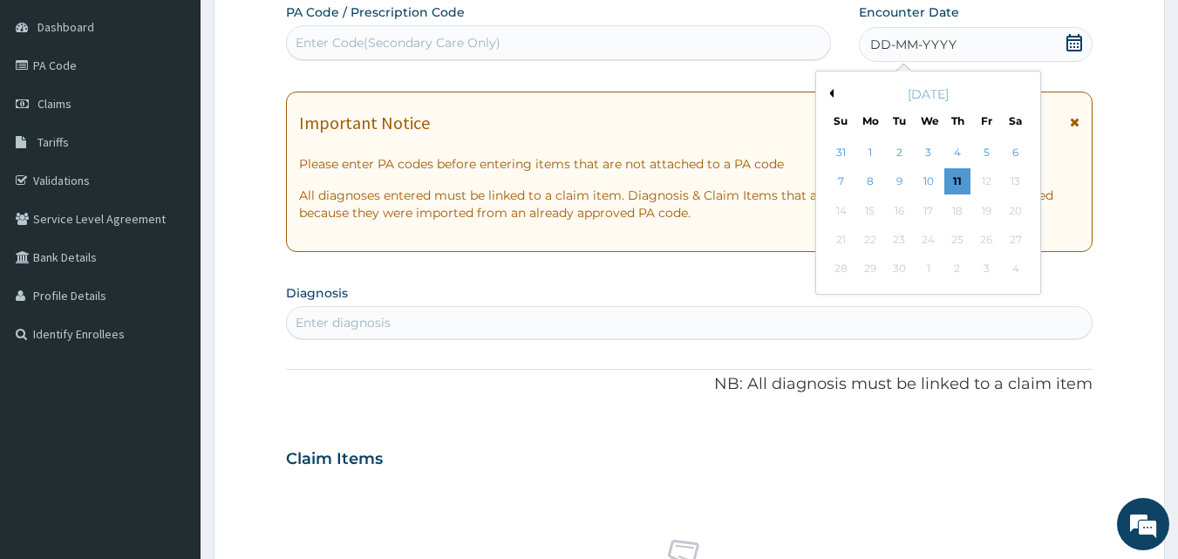
click at [828, 90] on button "Previous Month" at bounding box center [829, 93] width 9 height 9
click at [960, 276] on div "28" at bounding box center [957, 269] width 26 height 26
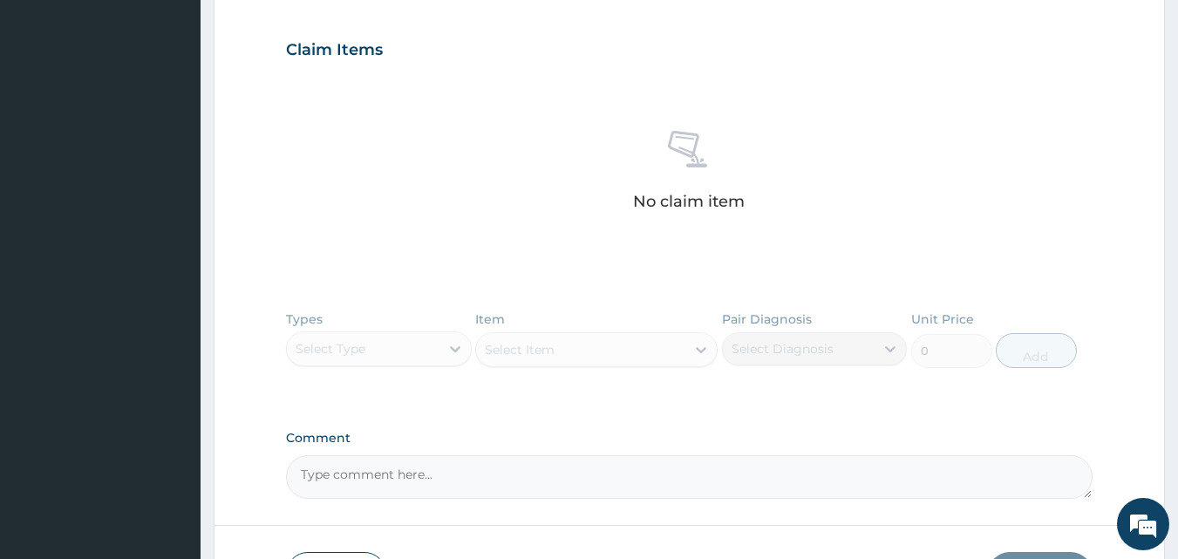
scroll to position [163, 0]
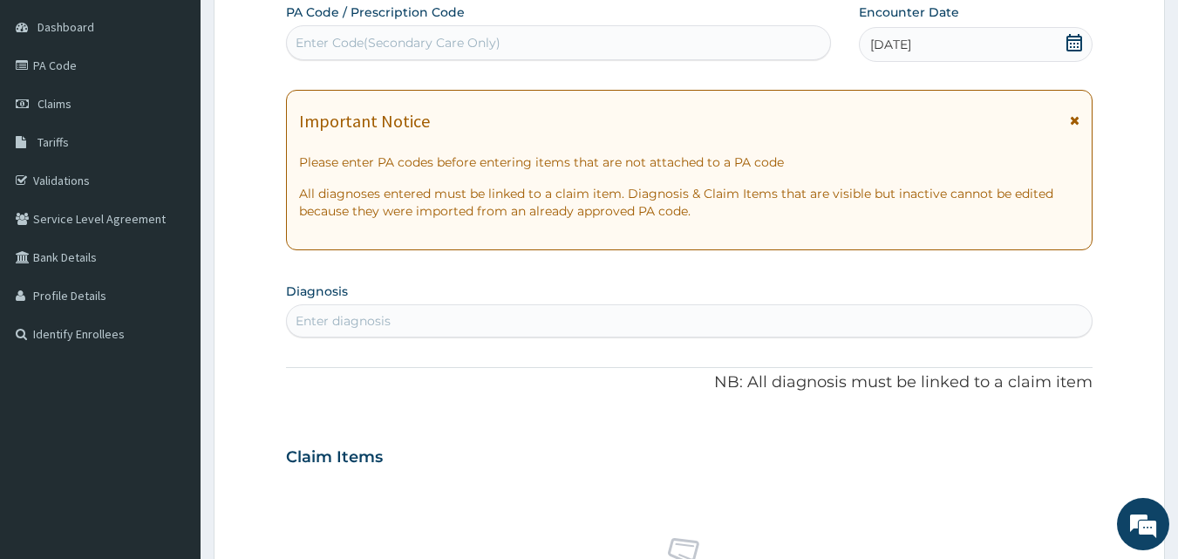
click at [344, 317] on div "Enter diagnosis" at bounding box center [343, 320] width 95 height 17
type input "RTI"
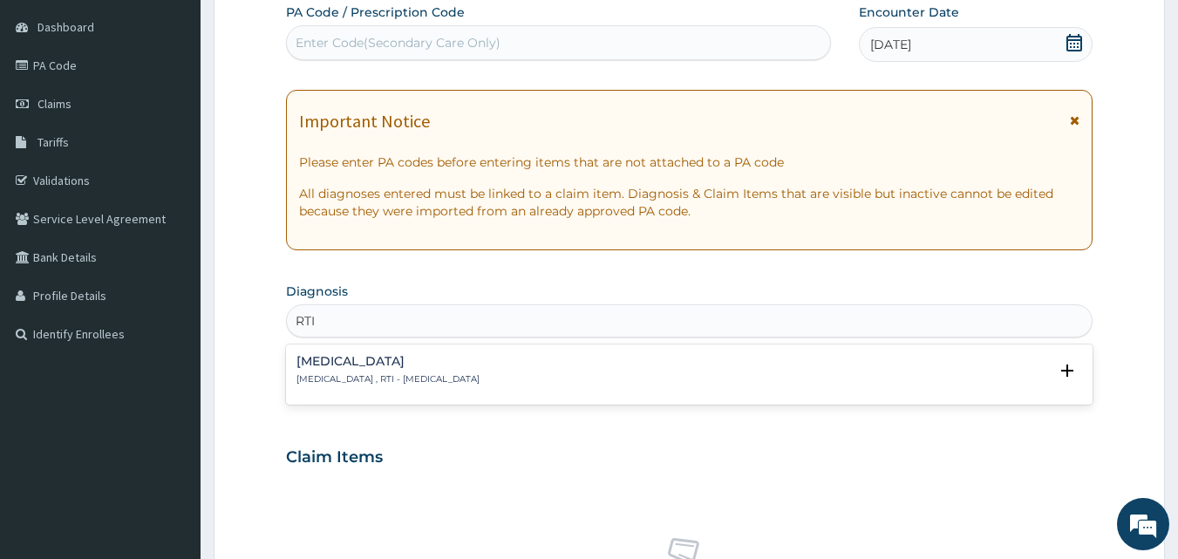
click at [344, 360] on h4 "[MEDICAL_DATA]" at bounding box center [388, 361] width 183 height 13
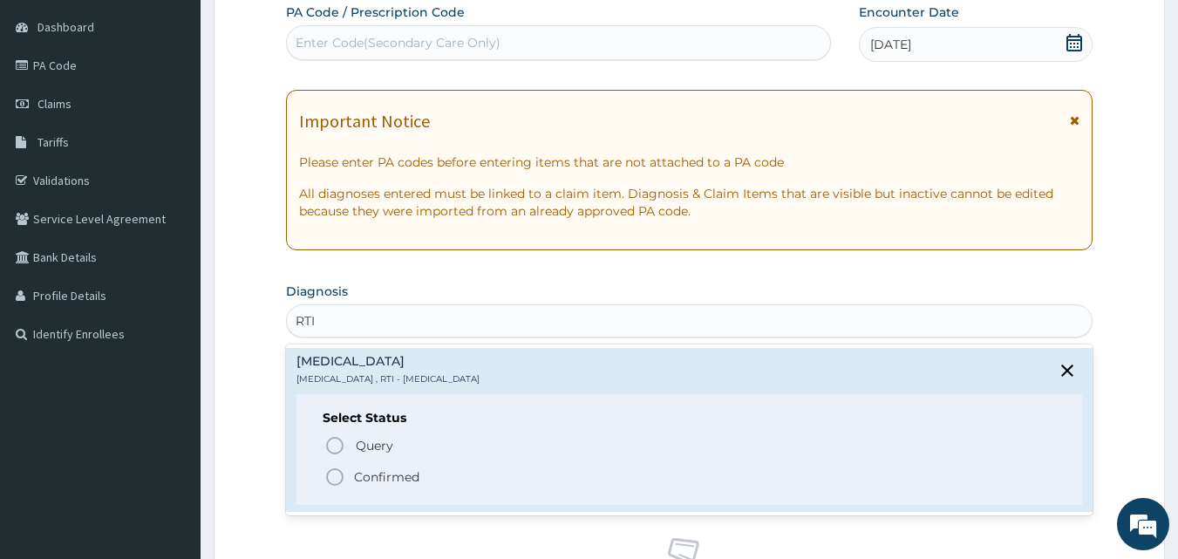
click at [332, 483] on icon "status option filled" at bounding box center [334, 477] width 21 height 21
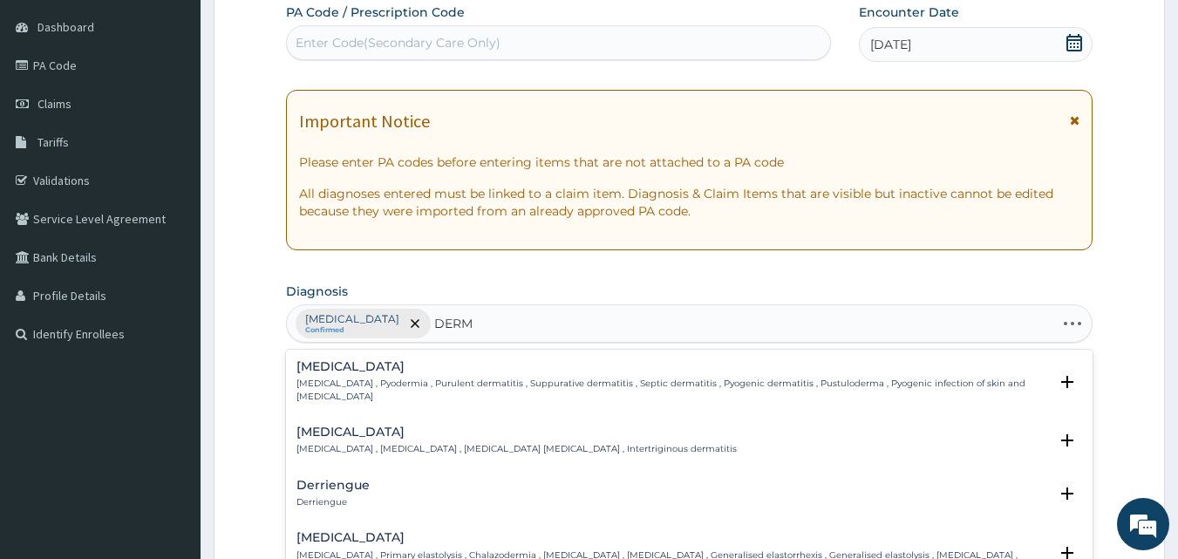
type input "DERMA"
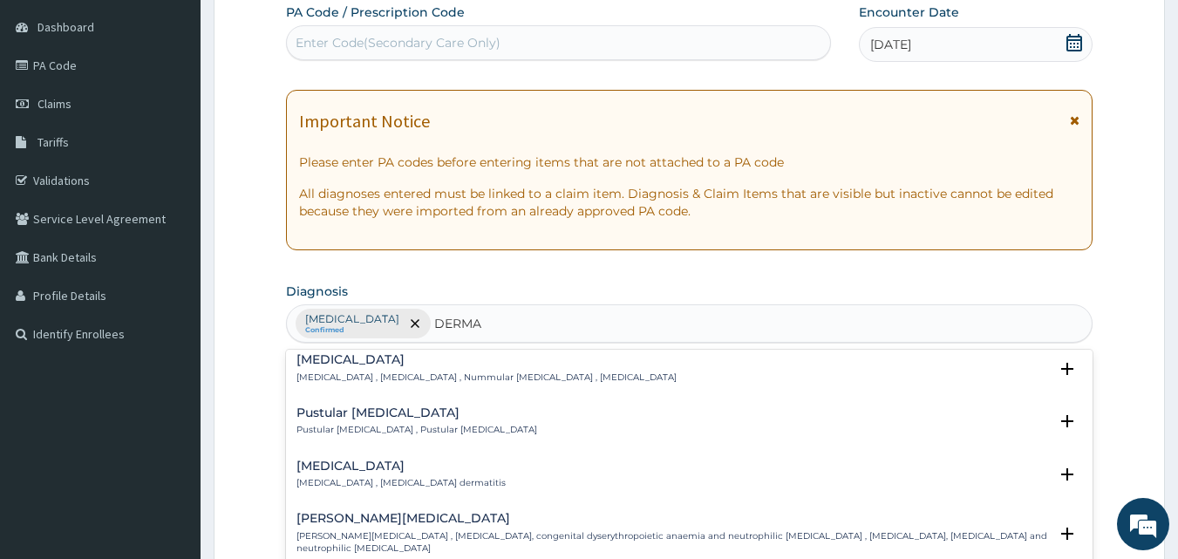
scroll to position [1424, 0]
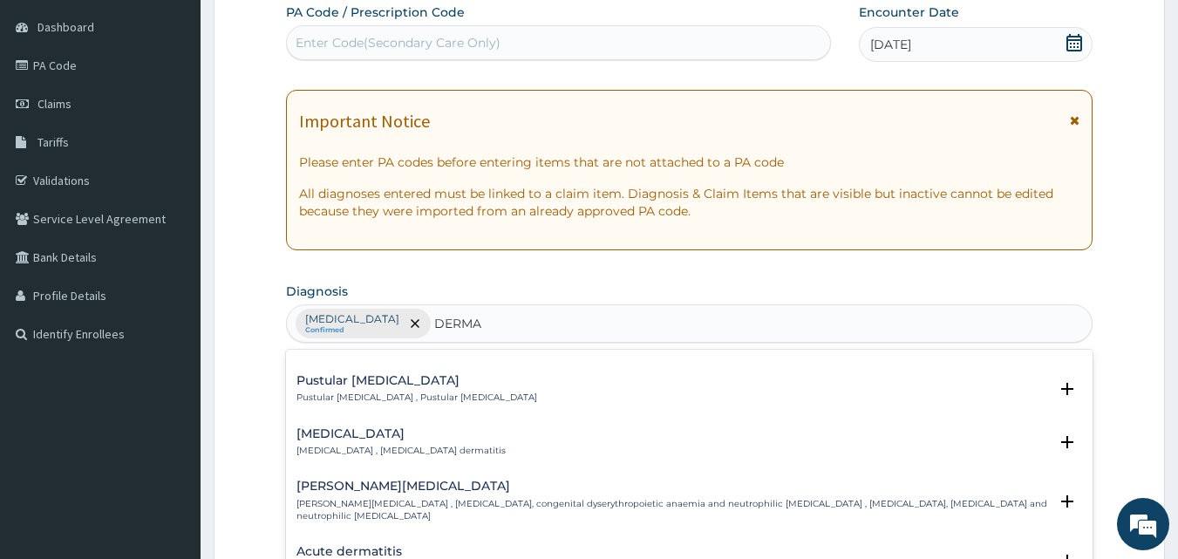
click at [369, 545] on h4 "Acute dermatitis" at bounding box center [350, 551] width 106 height 13
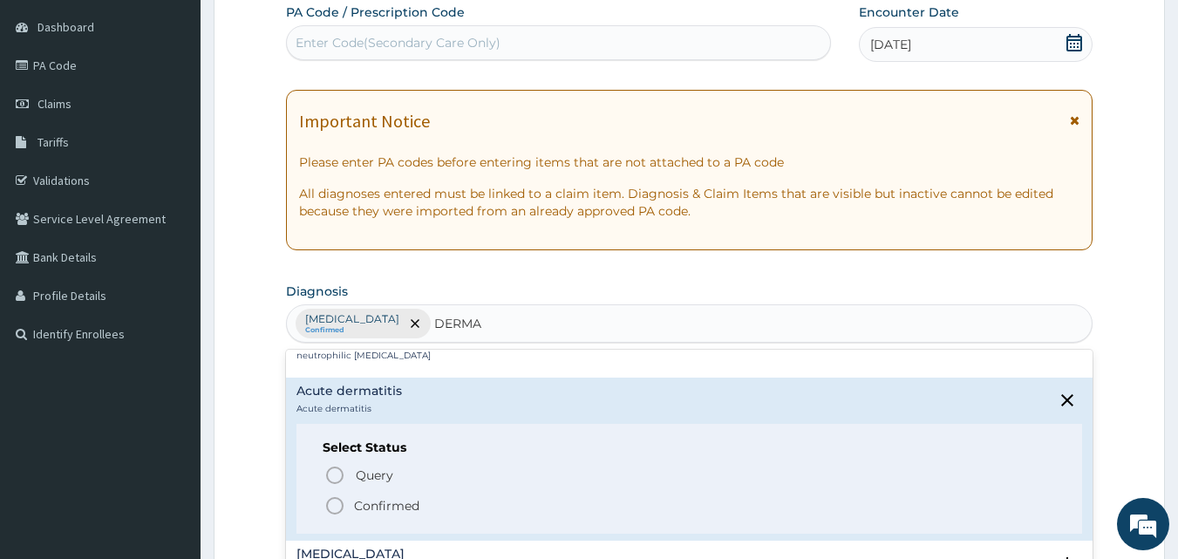
scroll to position [1628, 0]
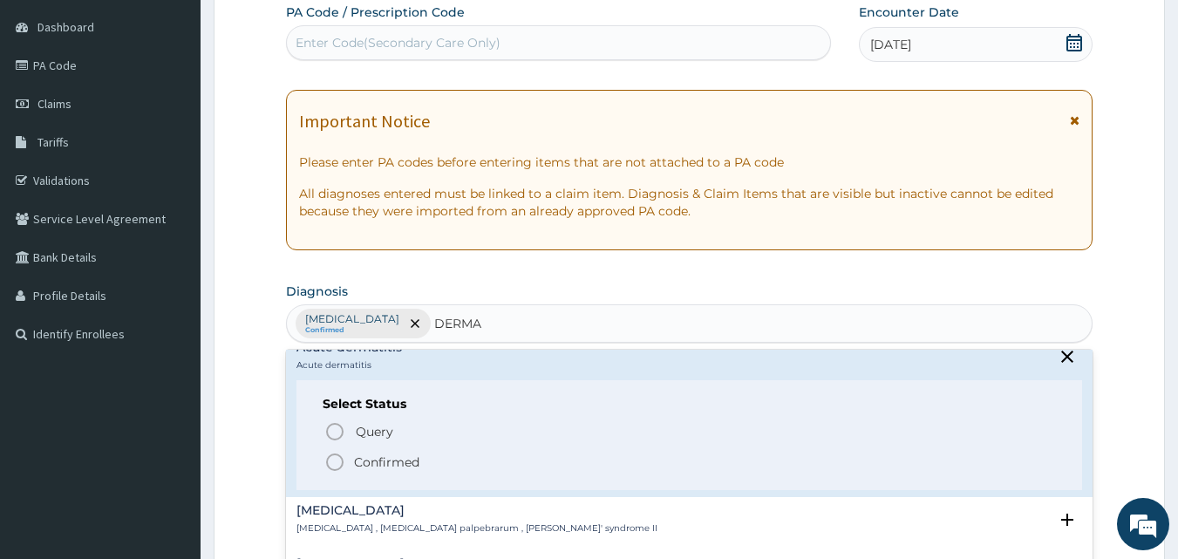
click at [332, 452] on icon "status option filled" at bounding box center [334, 462] width 21 height 21
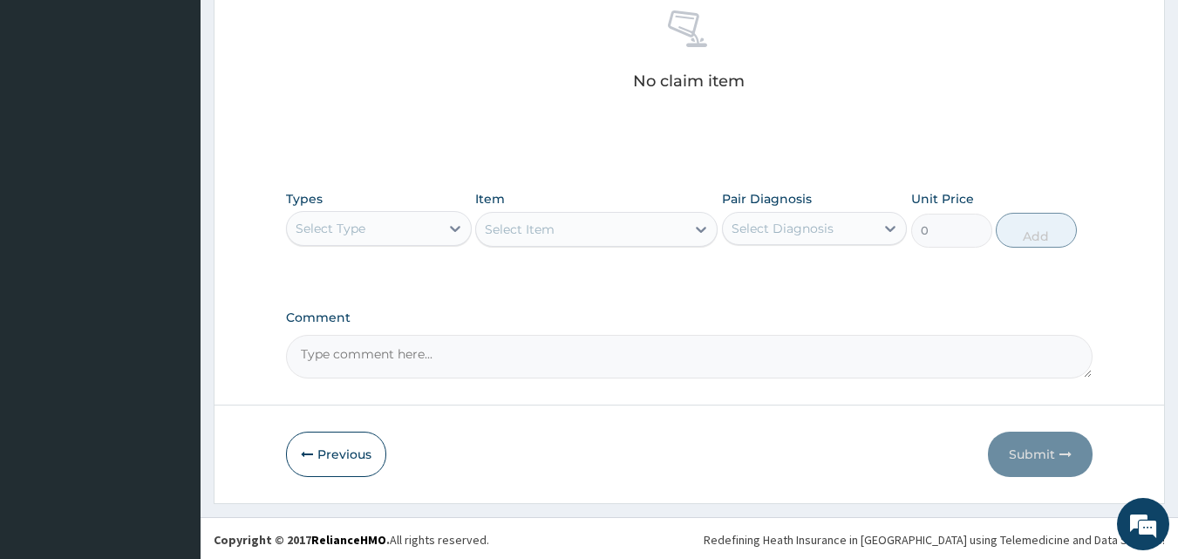
scroll to position [699, 0]
click at [438, 234] on div "Select Type" at bounding box center [363, 226] width 153 height 28
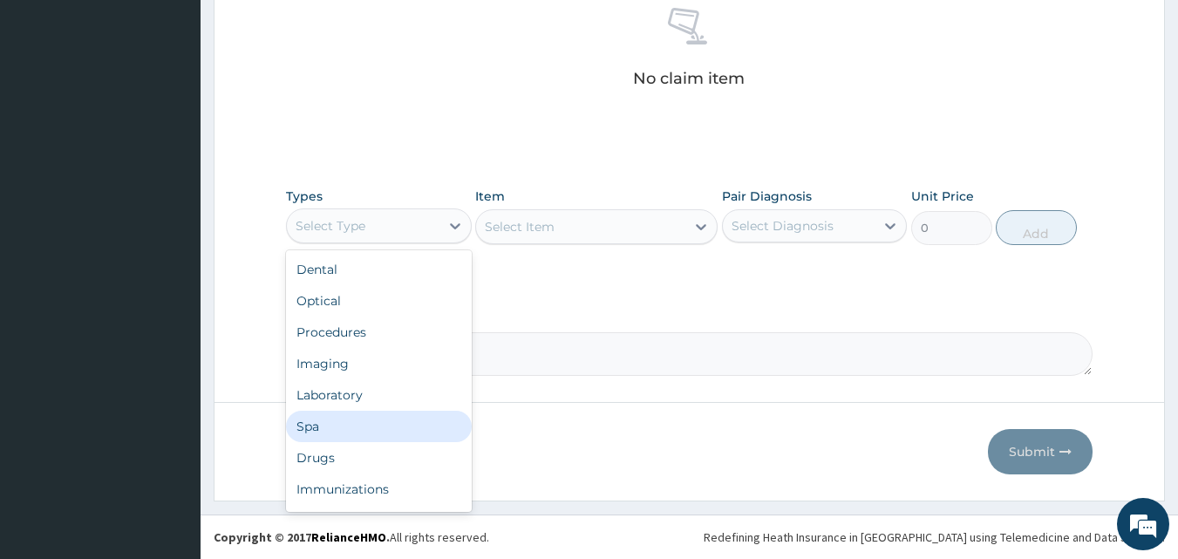
scroll to position [59, 0]
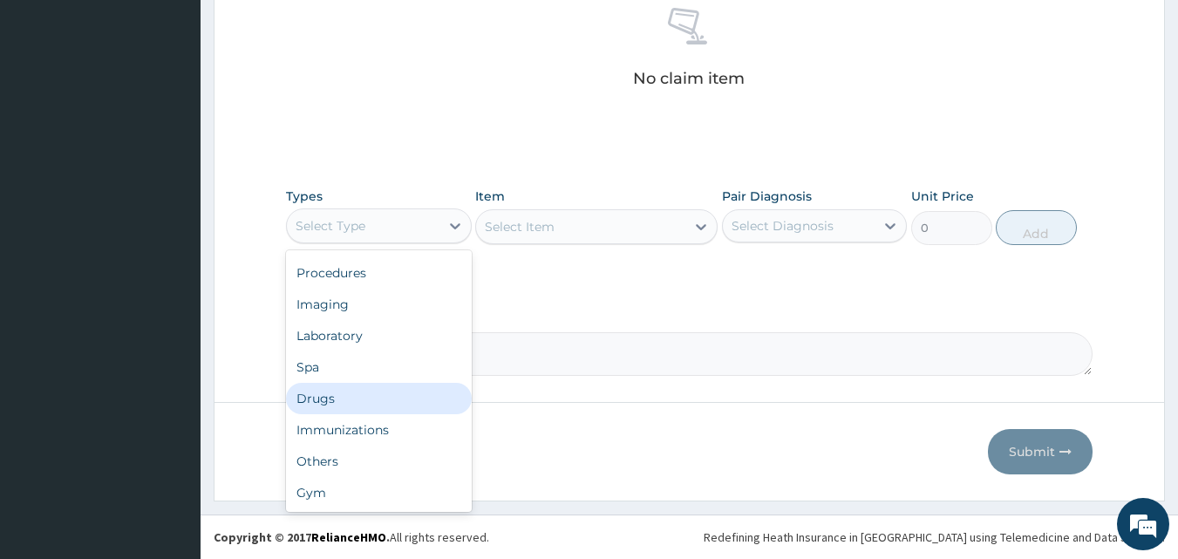
click at [336, 408] on div "Drugs" at bounding box center [379, 398] width 186 height 31
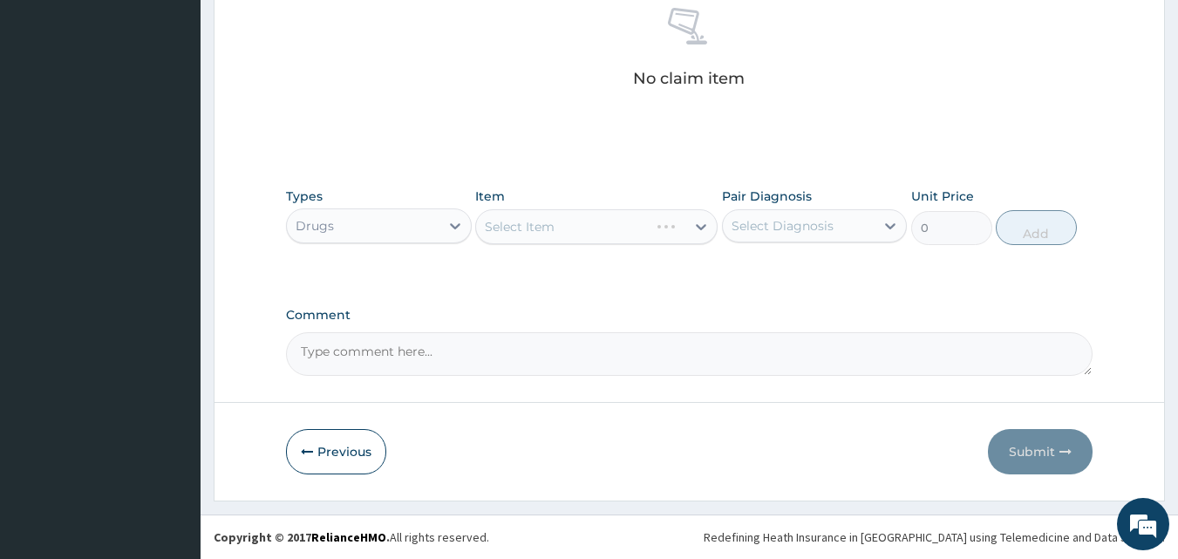
click at [692, 227] on div "Select Item" at bounding box center [596, 226] width 242 height 35
click at [681, 224] on div "Select Item" at bounding box center [596, 226] width 242 height 35
click at [699, 230] on div "Select Item" at bounding box center [596, 226] width 242 height 35
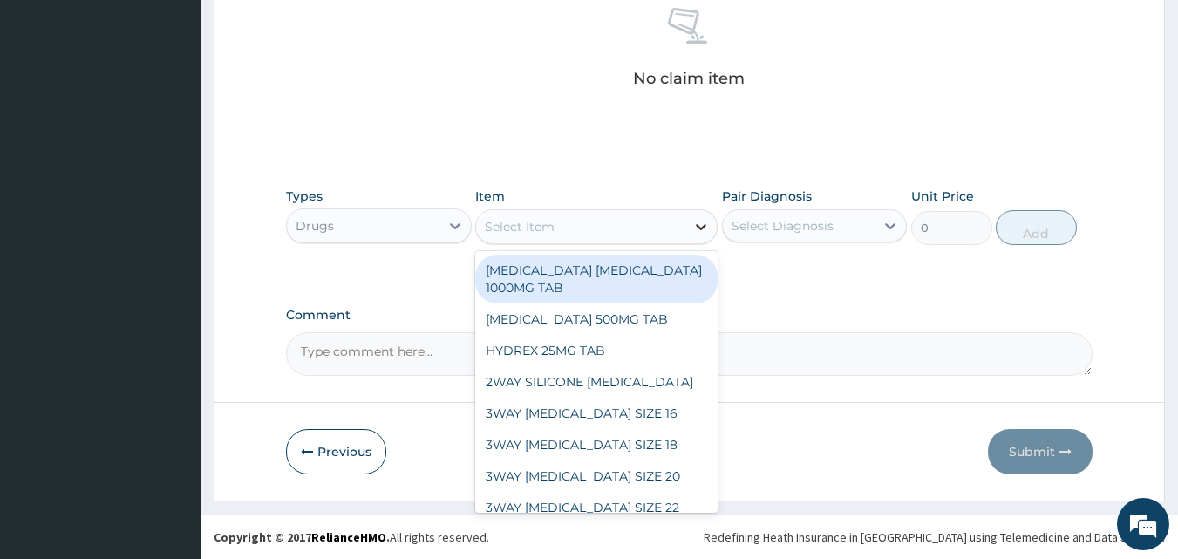
click at [694, 228] on icon at bounding box center [700, 226] width 17 height 17
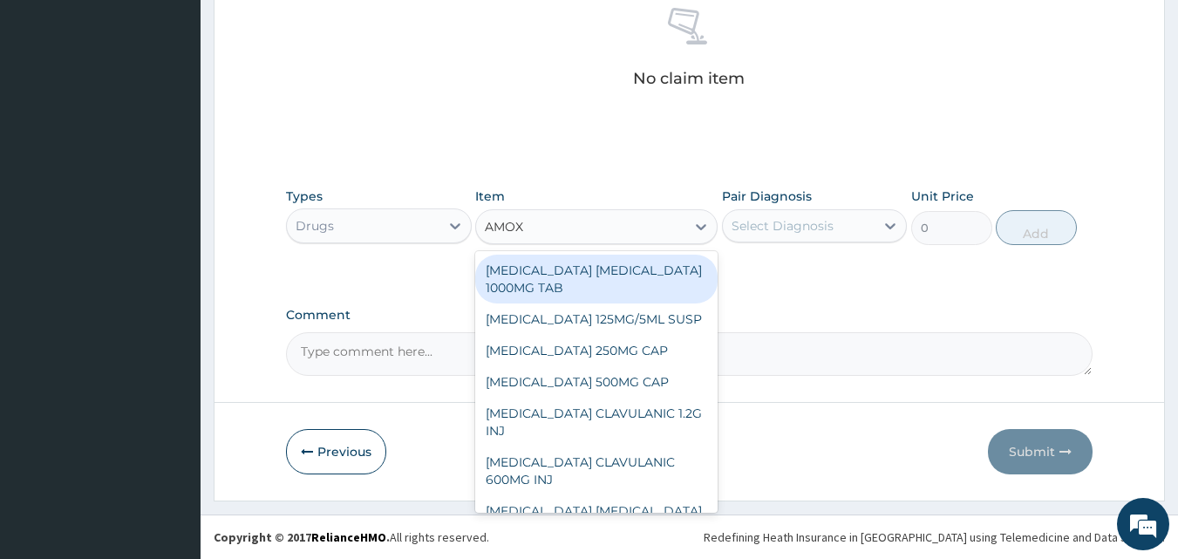
type input "AMOXI"
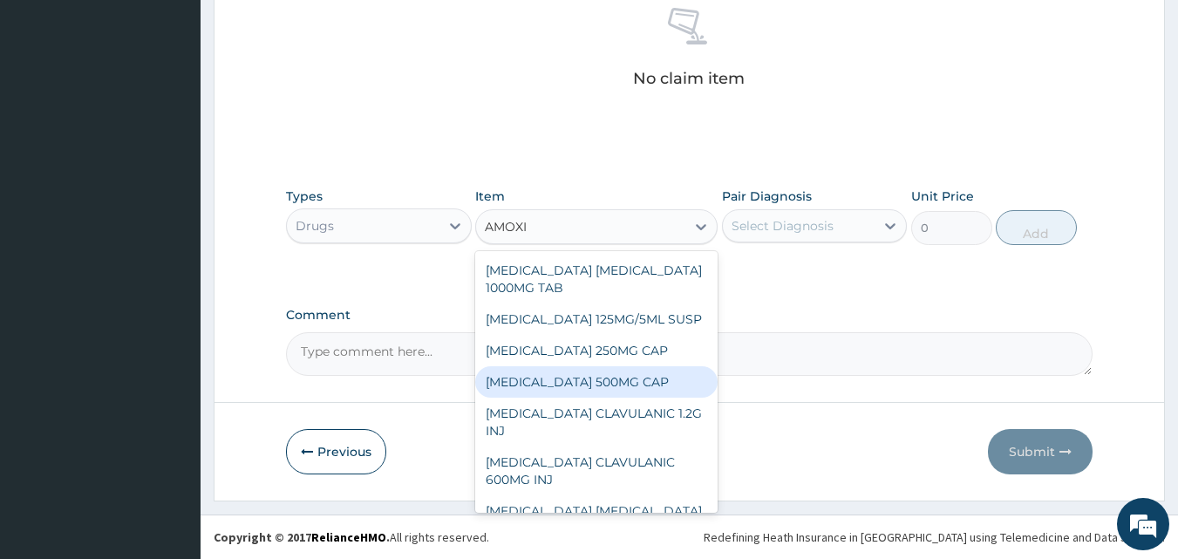
click at [603, 378] on div "[MEDICAL_DATA] 500MG CAP" at bounding box center [596, 381] width 242 height 31
type input "35"
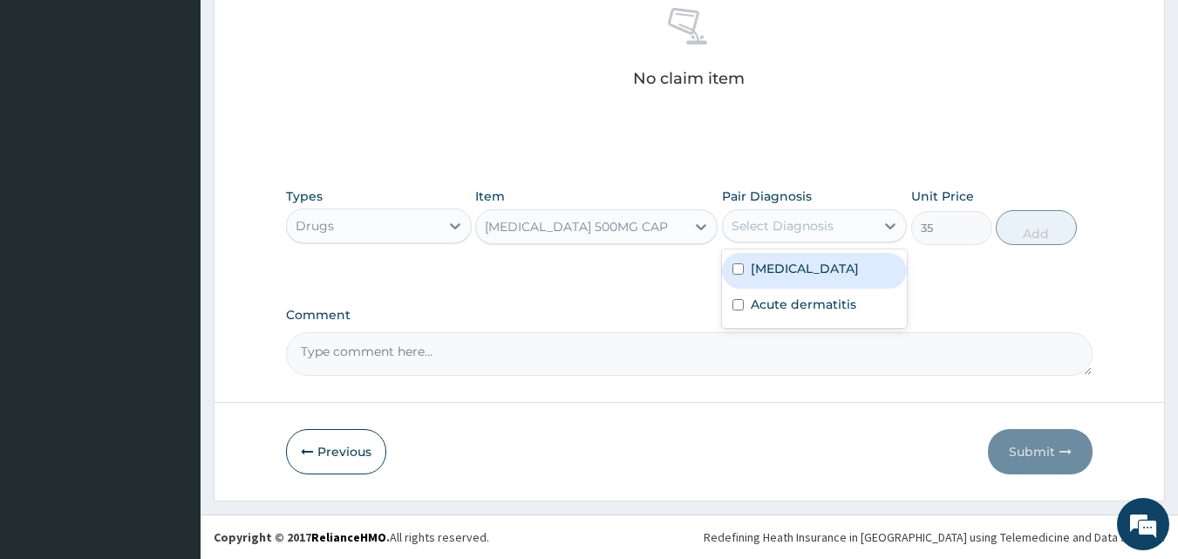
click at [803, 215] on div "Select Diagnosis" at bounding box center [799, 226] width 153 height 28
click at [789, 277] on label "[MEDICAL_DATA]" at bounding box center [805, 268] width 108 height 17
checkbox input "true"
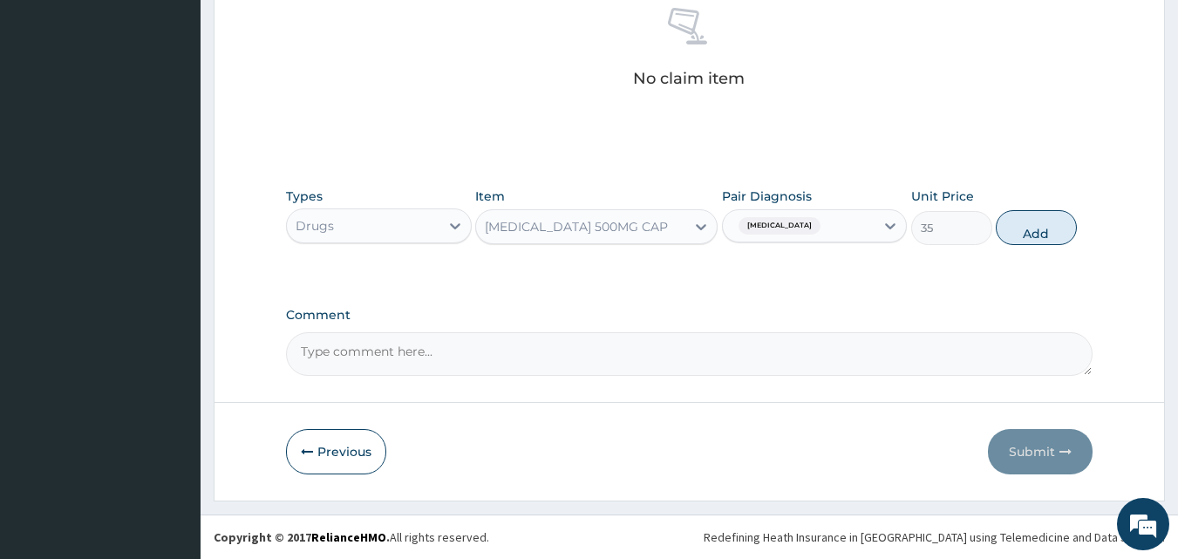
drag, startPoint x: 1028, startPoint y: 229, endPoint x: 909, endPoint y: 263, distance: 124.2
click at [1029, 229] on button "Add" at bounding box center [1036, 227] width 81 height 35
type input "0"
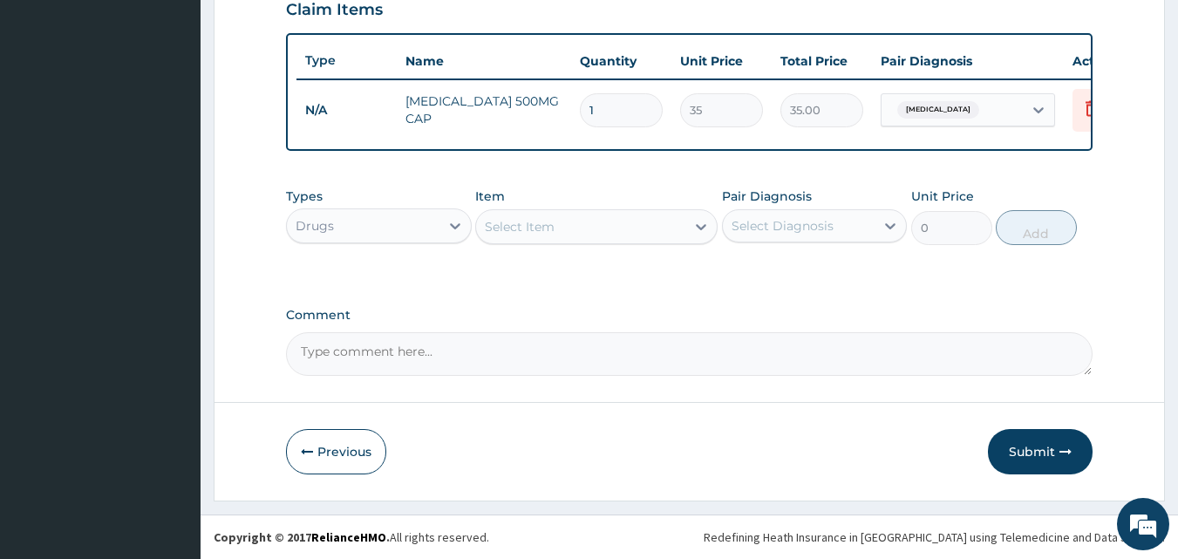
click at [670, 216] on div "Select Item" at bounding box center [580, 227] width 209 height 28
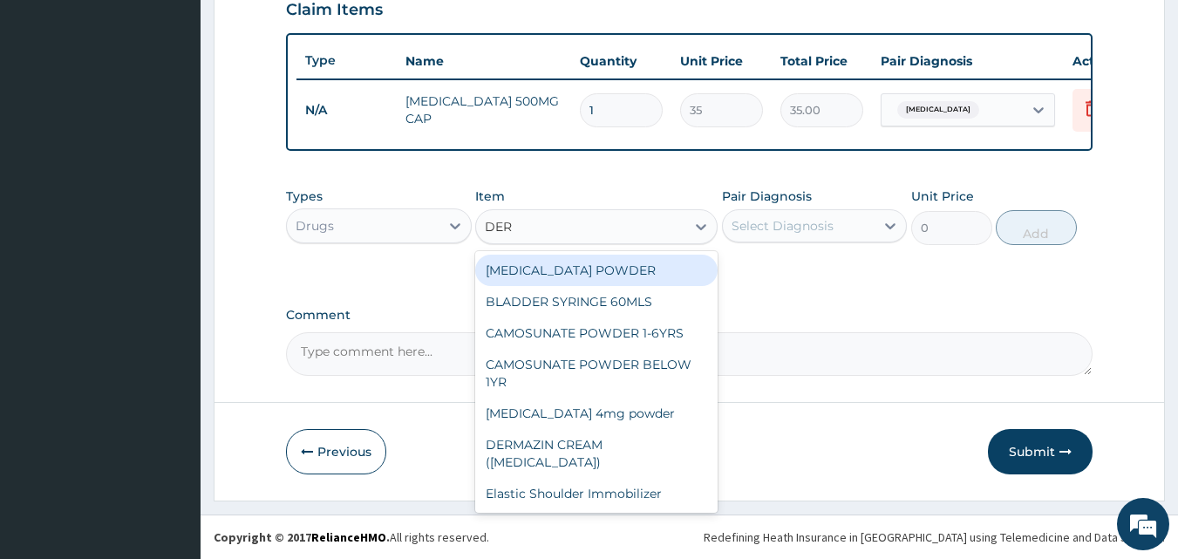
type input "DERM"
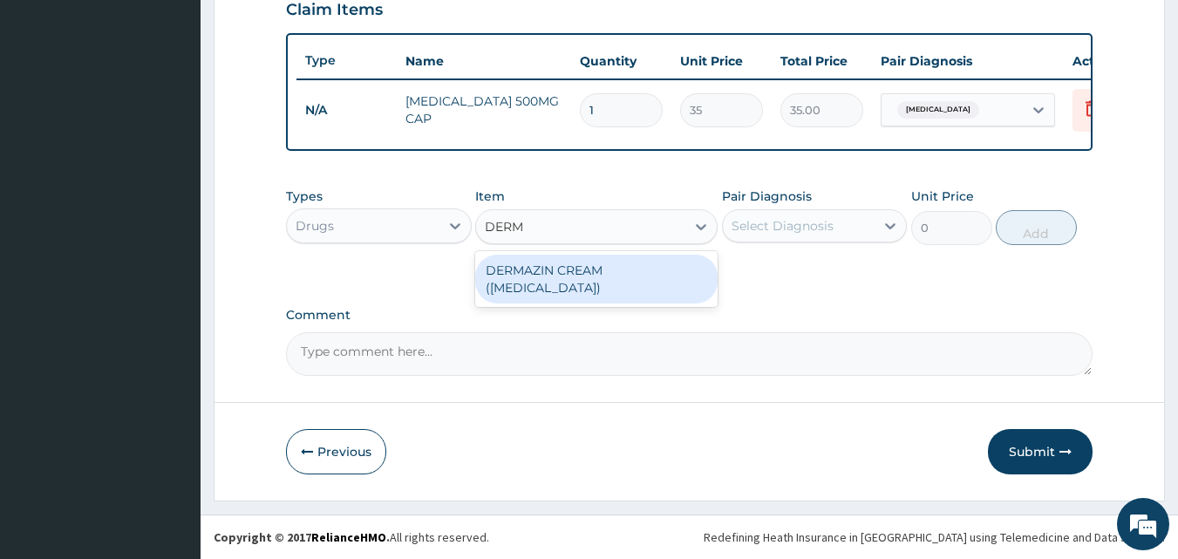
click at [543, 293] on div "DERMAZIN CREAM ([MEDICAL_DATA])" at bounding box center [596, 279] width 242 height 49
type input "1155"
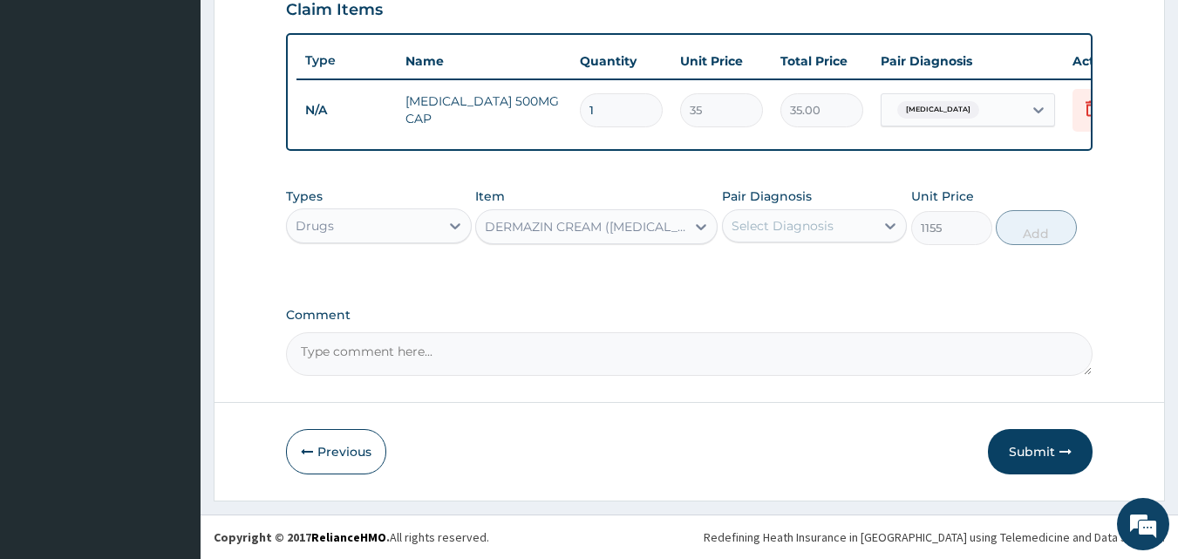
click at [772, 216] on div "Pair Diagnosis Select Diagnosis" at bounding box center [815, 217] width 186 height 58
click at [797, 237] on div "Select Diagnosis" at bounding box center [799, 226] width 153 height 28
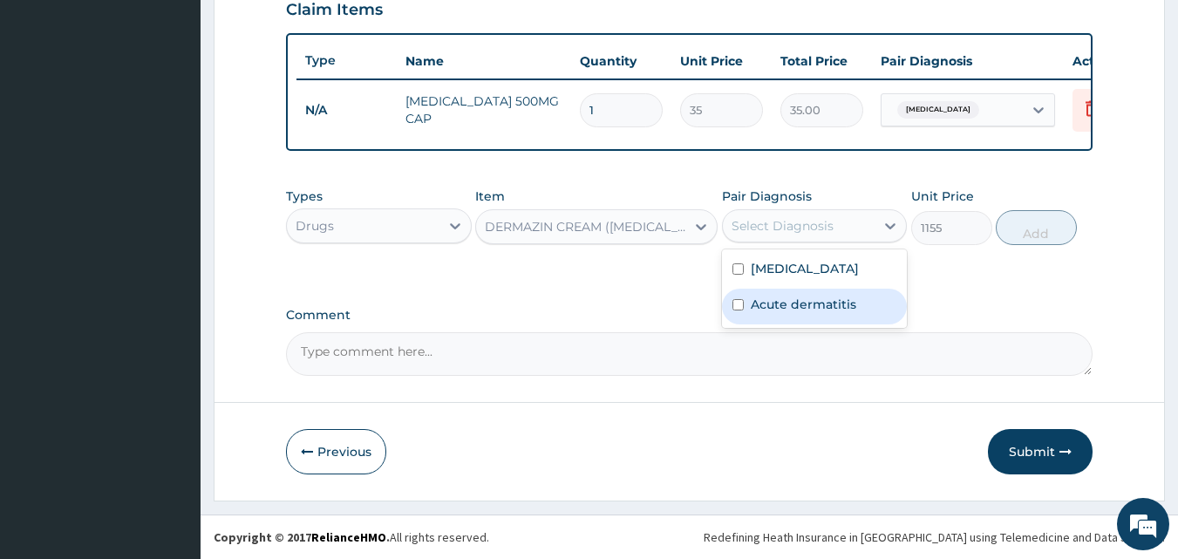
drag, startPoint x: 780, startPoint y: 337, endPoint x: 788, endPoint y: 332, distance: 9.0
click at [781, 324] on div "Acute dermatitis" at bounding box center [815, 307] width 186 height 36
checkbox input "true"
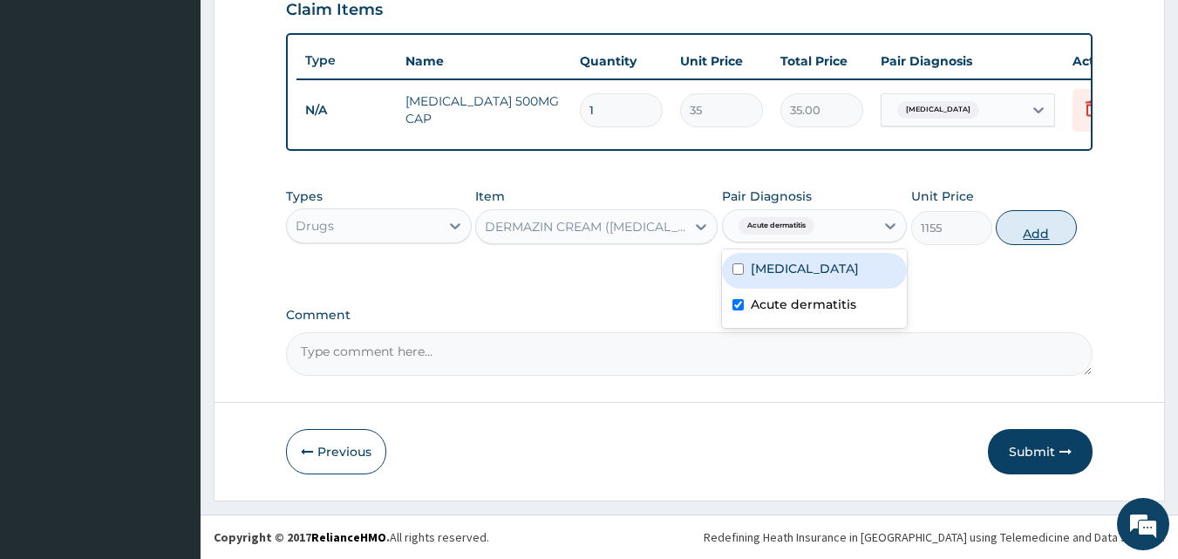
click at [1038, 228] on button "Add" at bounding box center [1036, 227] width 81 height 35
type input "0"
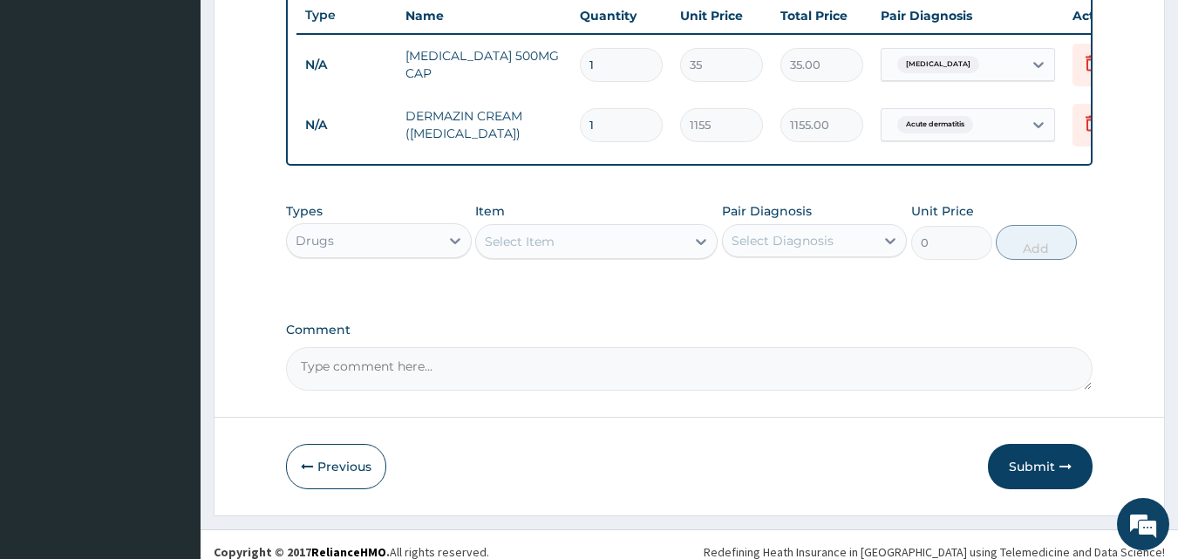
scroll to position [689, 0]
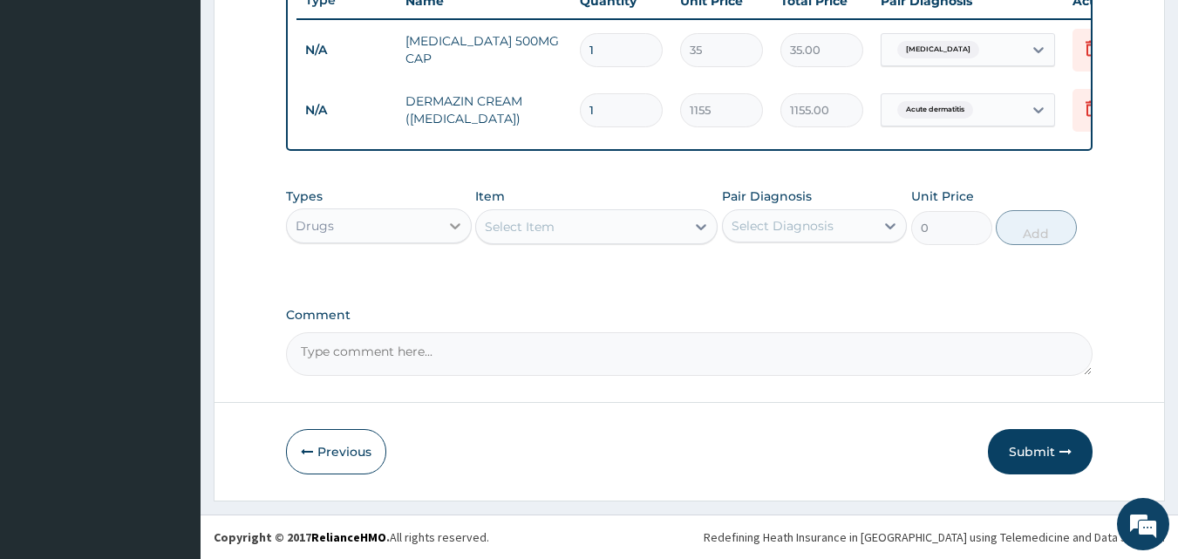
click at [445, 210] on div at bounding box center [455, 225] width 31 height 31
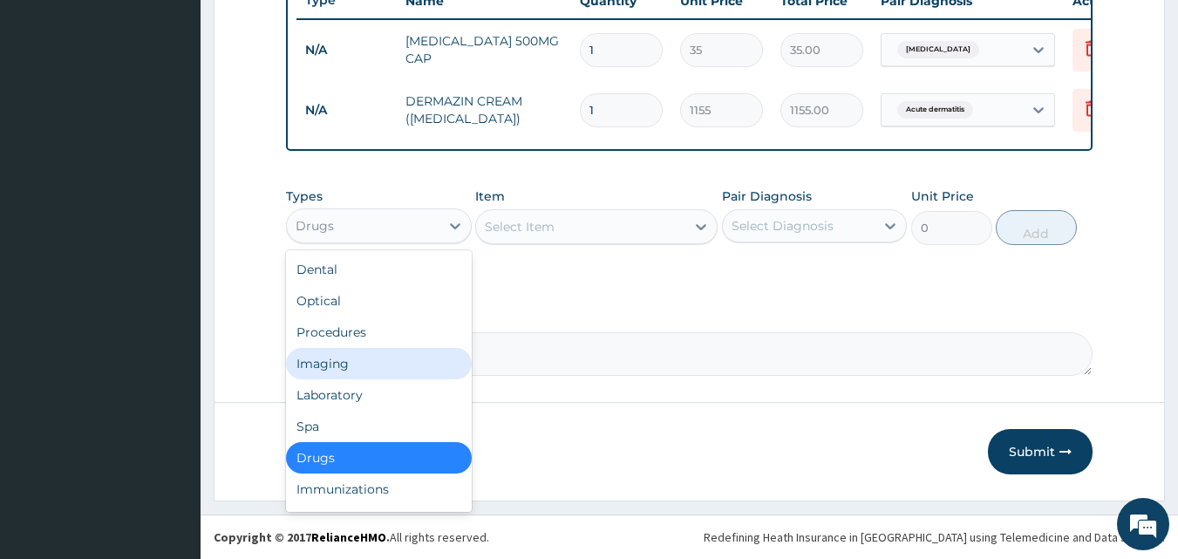
scroll to position [59, 0]
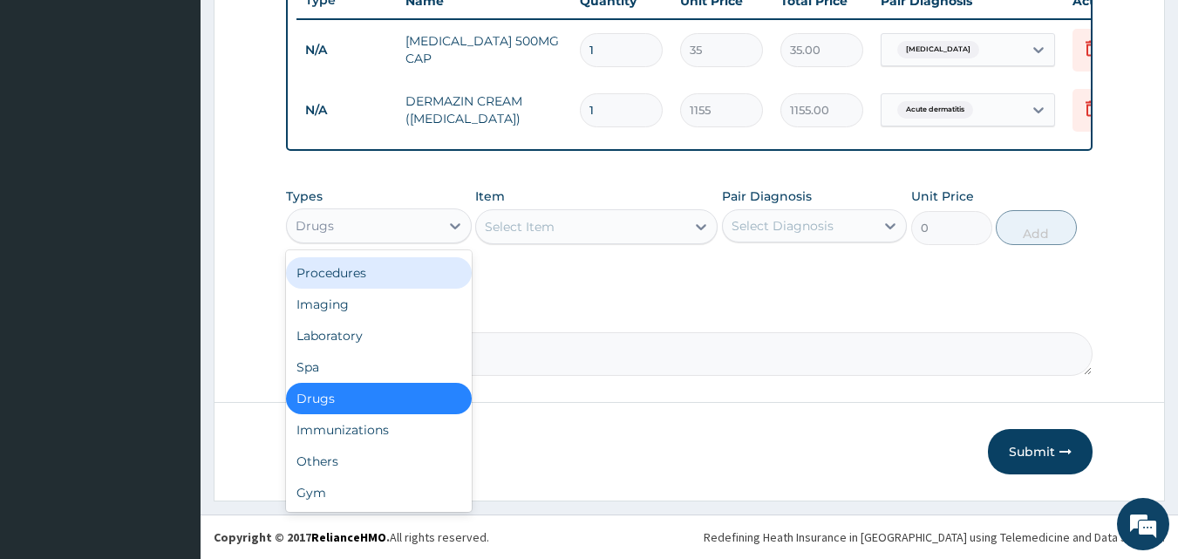
drag, startPoint x: 326, startPoint y: 281, endPoint x: 375, endPoint y: 270, distance: 49.9
click at [330, 279] on div "Procedures" at bounding box center [379, 272] width 186 height 31
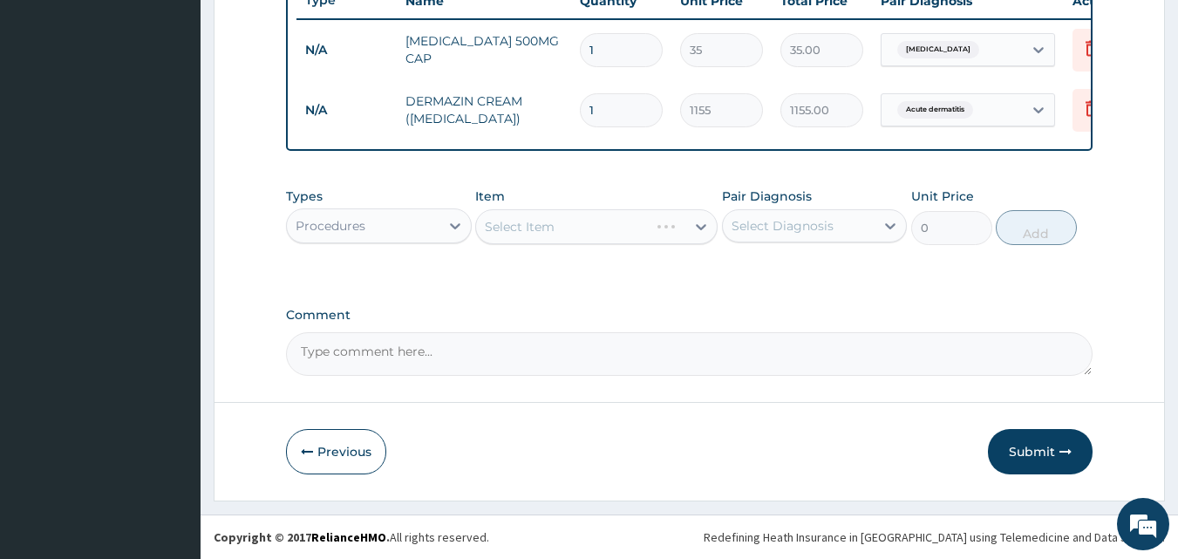
click at [686, 226] on div "Select Item" at bounding box center [596, 226] width 242 height 35
click at [684, 222] on div "Select Item" at bounding box center [580, 227] width 209 height 28
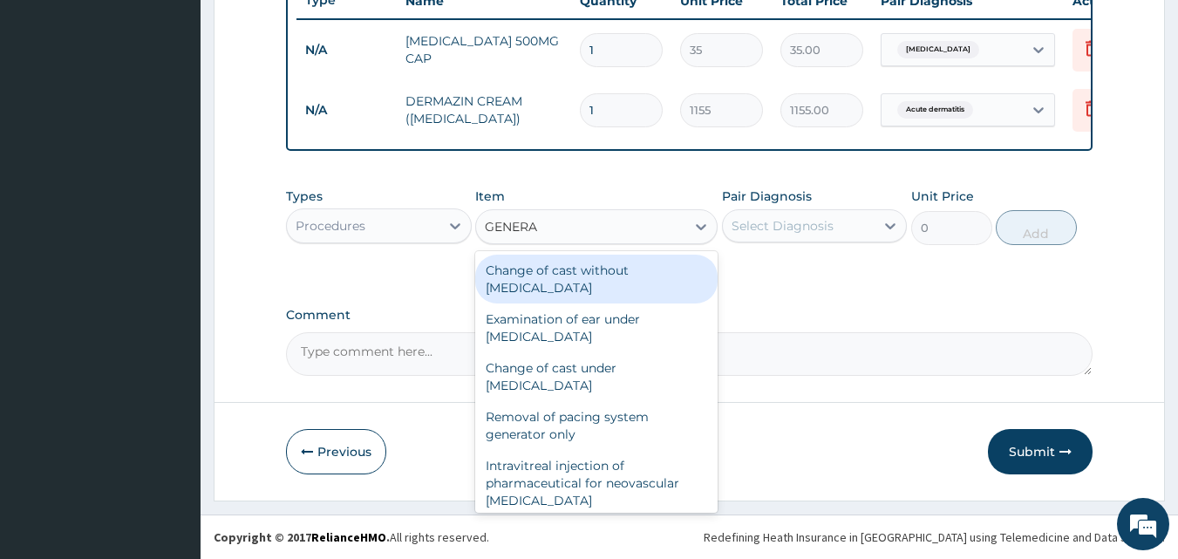
type input "GENERAL"
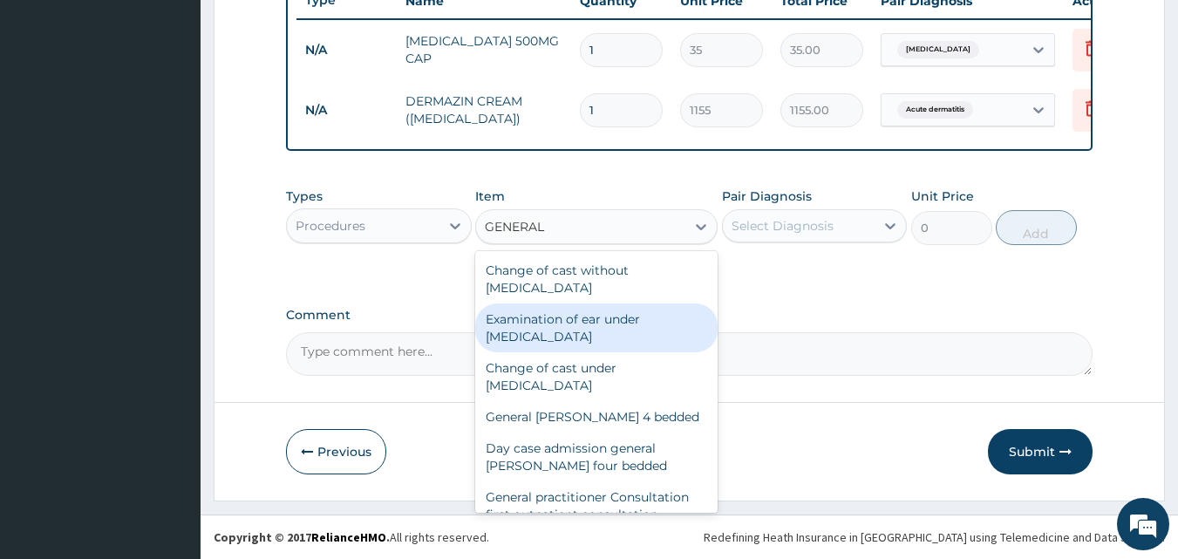
scroll to position [203, 0]
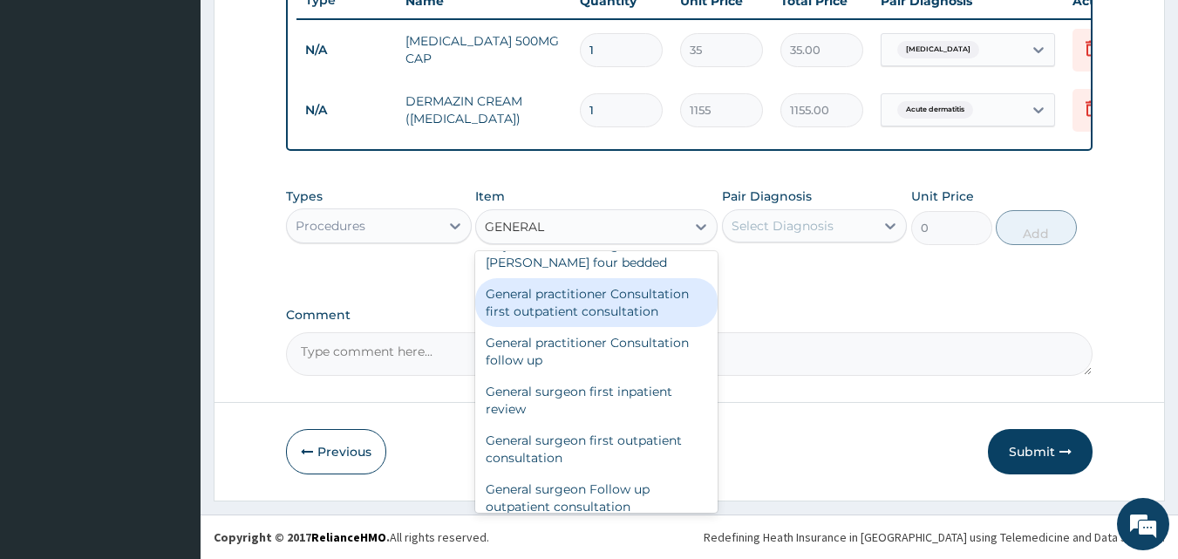
click at [599, 288] on div "General practitioner Consultation first outpatient consultation" at bounding box center [596, 302] width 242 height 49
type input "3000"
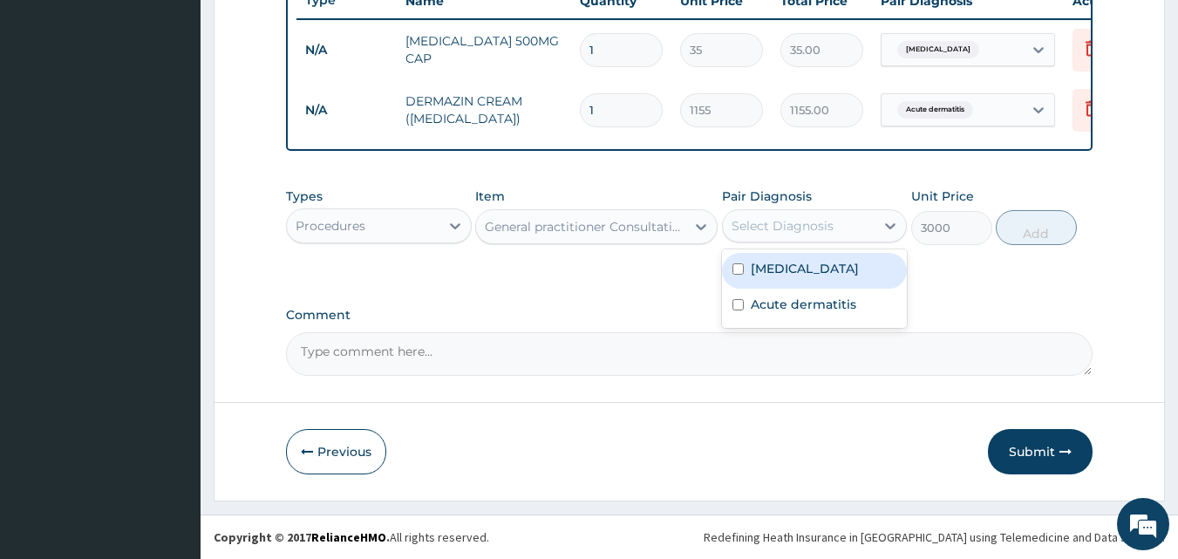
click at [782, 213] on div "Select Diagnosis" at bounding box center [815, 225] width 186 height 33
drag, startPoint x: 774, startPoint y: 261, endPoint x: 790, endPoint y: 263, distance: 16.8
click at [774, 261] on label "[MEDICAL_DATA]" at bounding box center [805, 268] width 108 height 17
checkbox input "true"
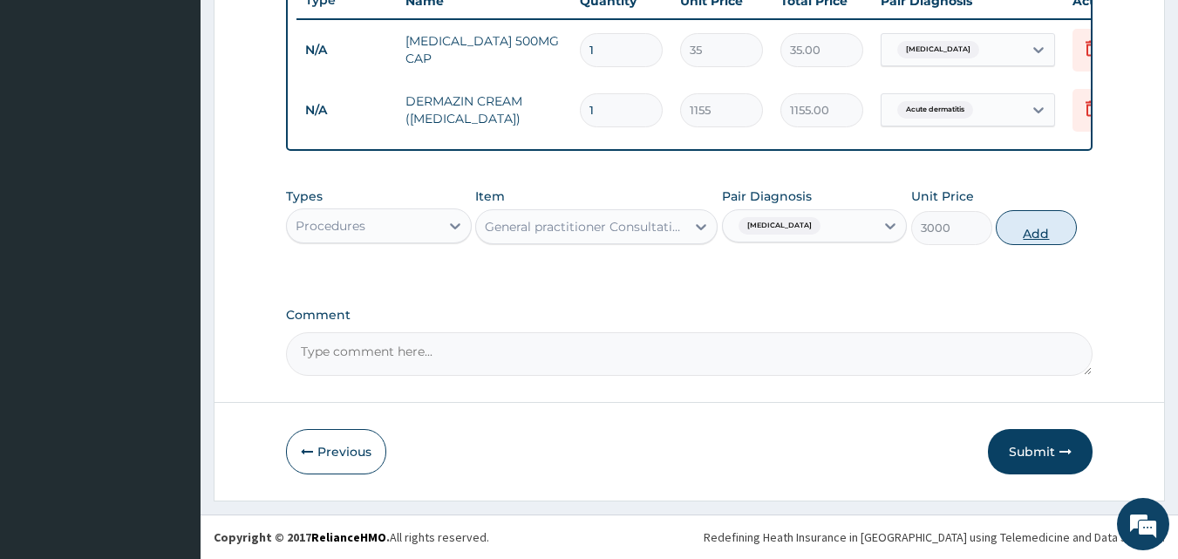
click at [1045, 236] on button "Add" at bounding box center [1036, 227] width 81 height 35
type input "0"
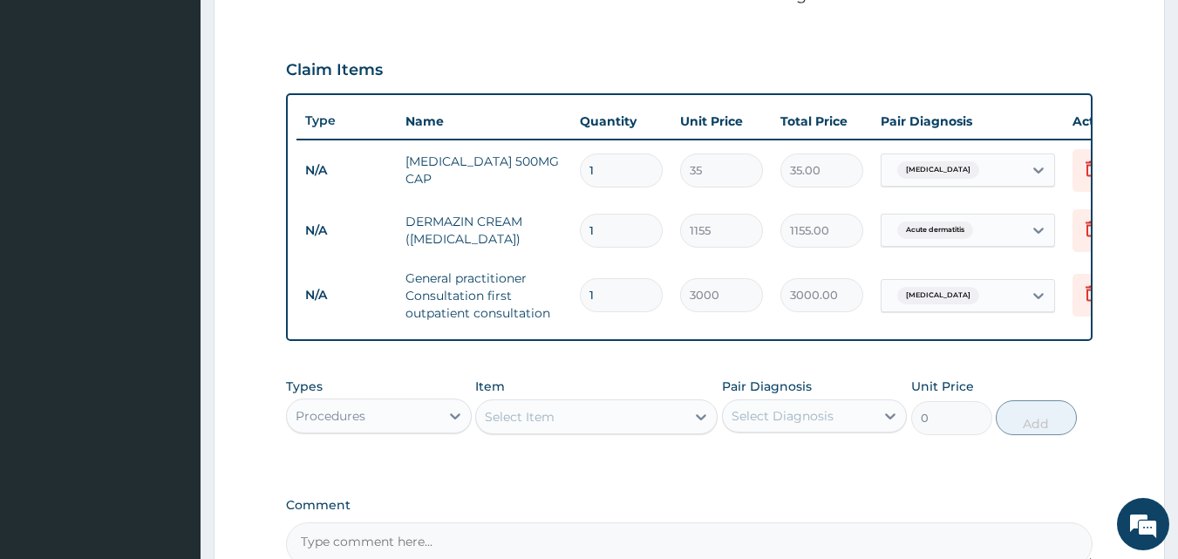
scroll to position [759, 0]
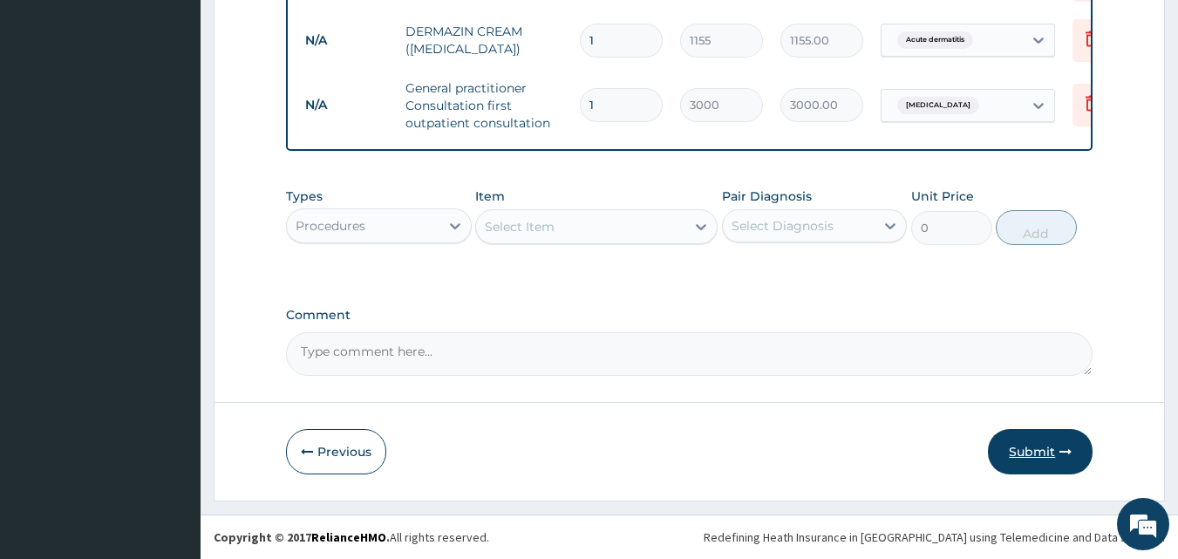
click at [1020, 447] on button "Submit" at bounding box center [1040, 451] width 105 height 45
click at [1040, 453] on button "Submit" at bounding box center [1040, 451] width 105 height 45
click at [1047, 458] on button "Submit" at bounding box center [1040, 451] width 105 height 45
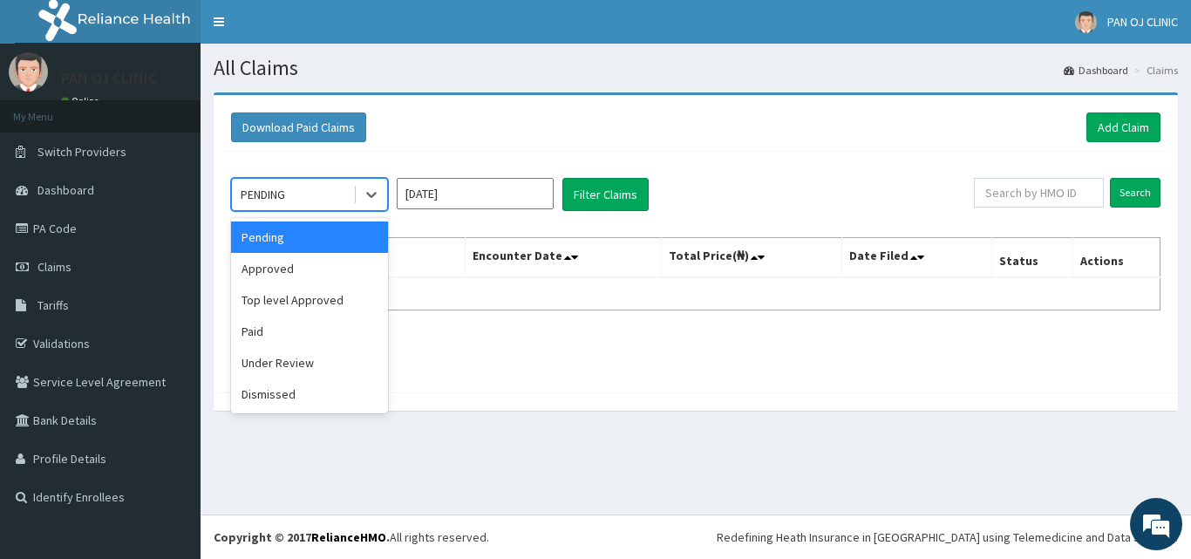
drag, startPoint x: 369, startPoint y: 193, endPoint x: 372, endPoint y: 215, distance: 22.8
click at [370, 193] on icon at bounding box center [371, 194] width 17 height 17
click at [312, 276] on div "Approved" at bounding box center [309, 268] width 157 height 31
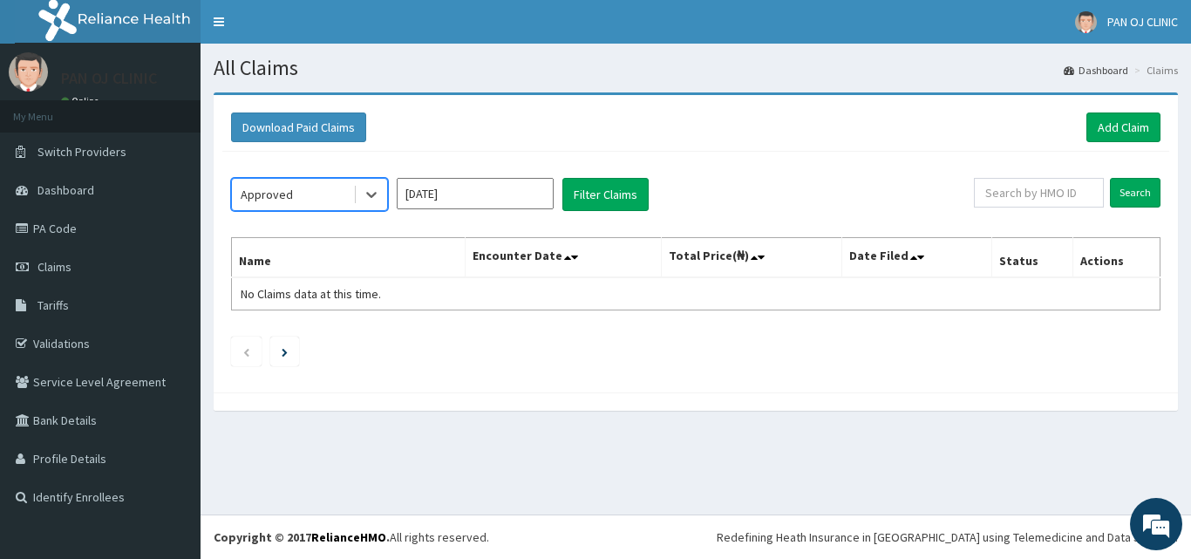
click at [494, 199] on input "[DATE]" at bounding box center [475, 193] width 157 height 31
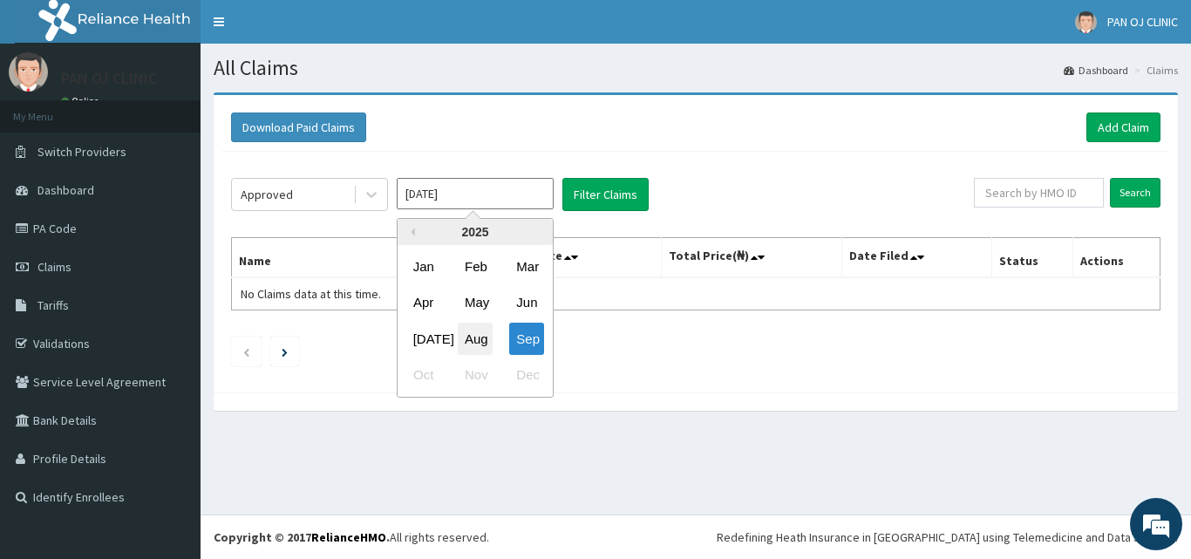
click at [484, 341] on div "Aug" at bounding box center [475, 339] width 35 height 32
type input "[DATE]"
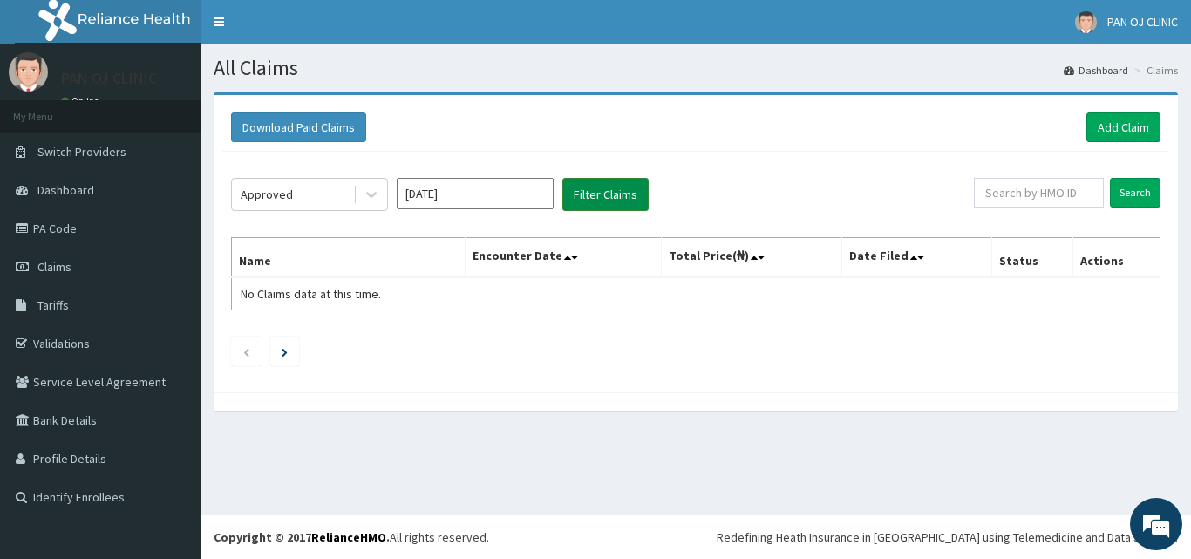
click at [618, 192] on button "Filter Claims" at bounding box center [606, 194] width 86 height 33
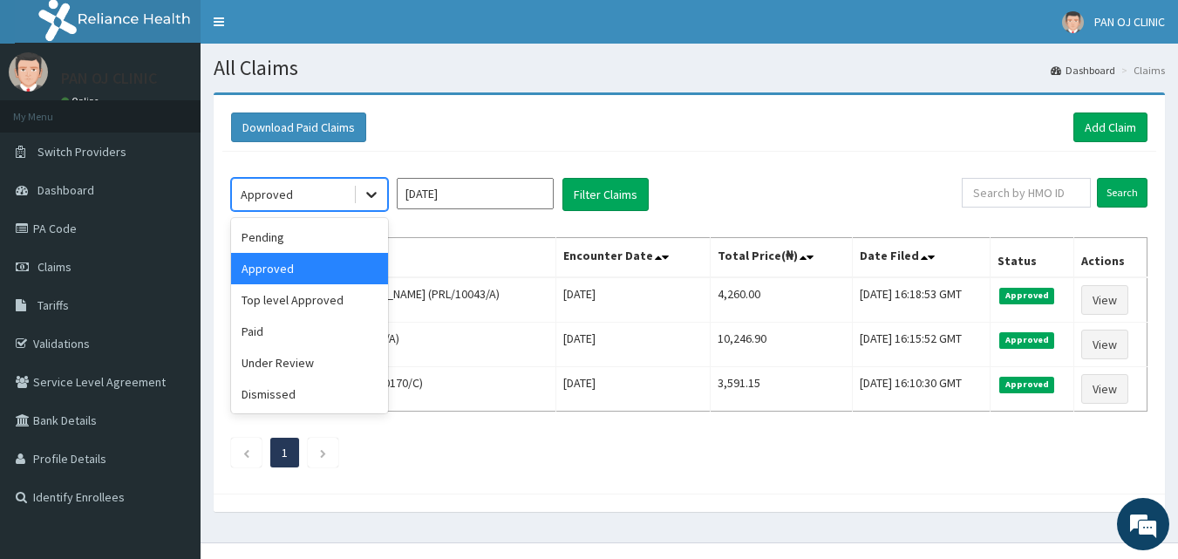
click at [370, 197] on icon at bounding box center [371, 194] width 17 height 17
click at [325, 235] on div "Pending" at bounding box center [309, 237] width 157 height 31
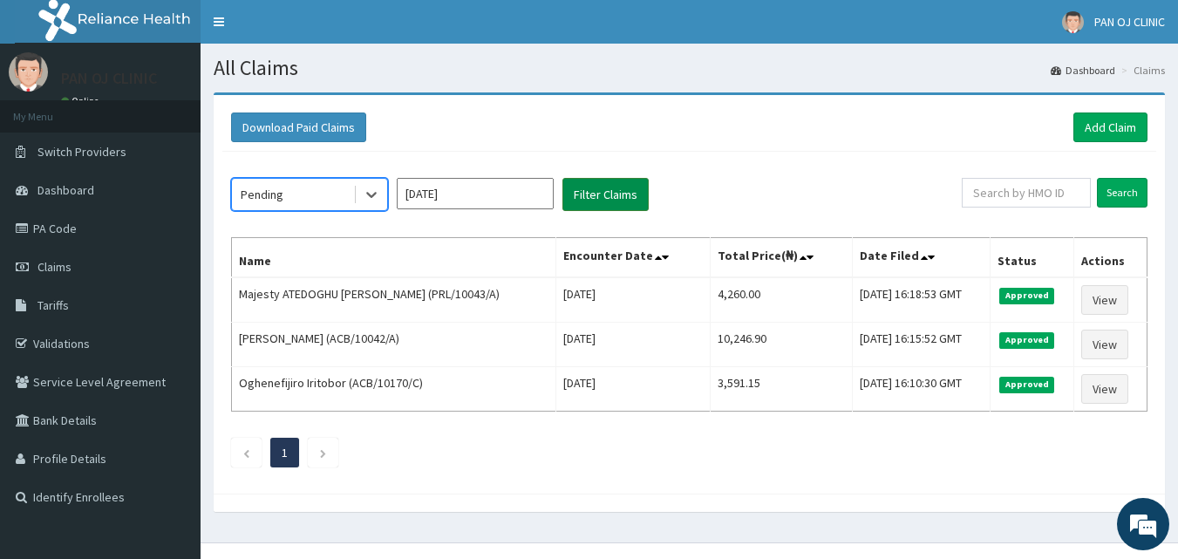
click at [590, 192] on button "Filter Claims" at bounding box center [606, 194] width 86 height 33
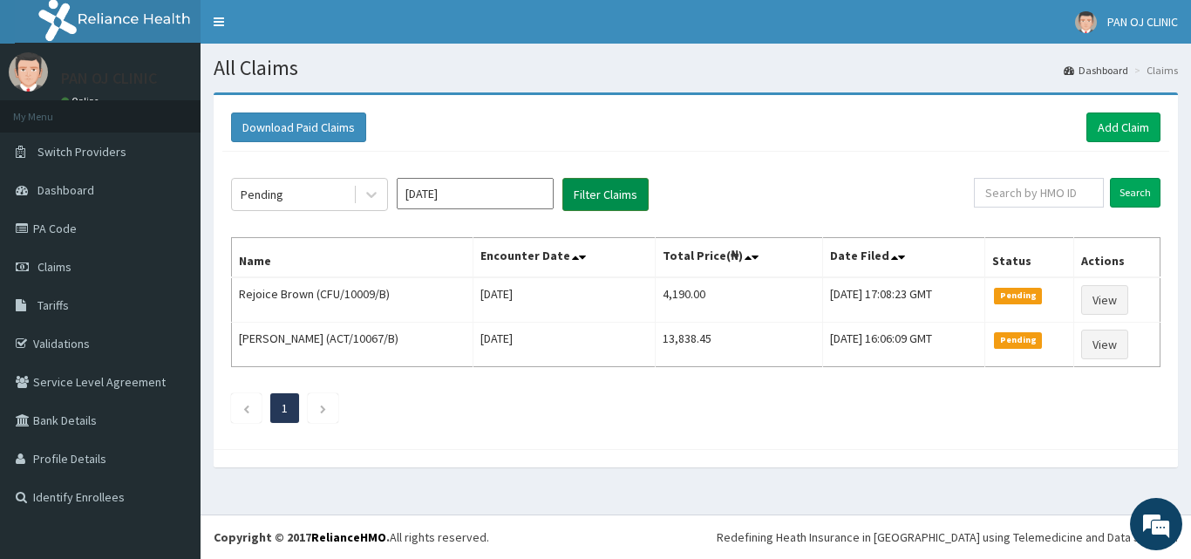
click at [617, 198] on button "Filter Claims" at bounding box center [606, 194] width 86 height 33
click at [1145, 126] on link "Add Claim" at bounding box center [1124, 128] width 74 height 30
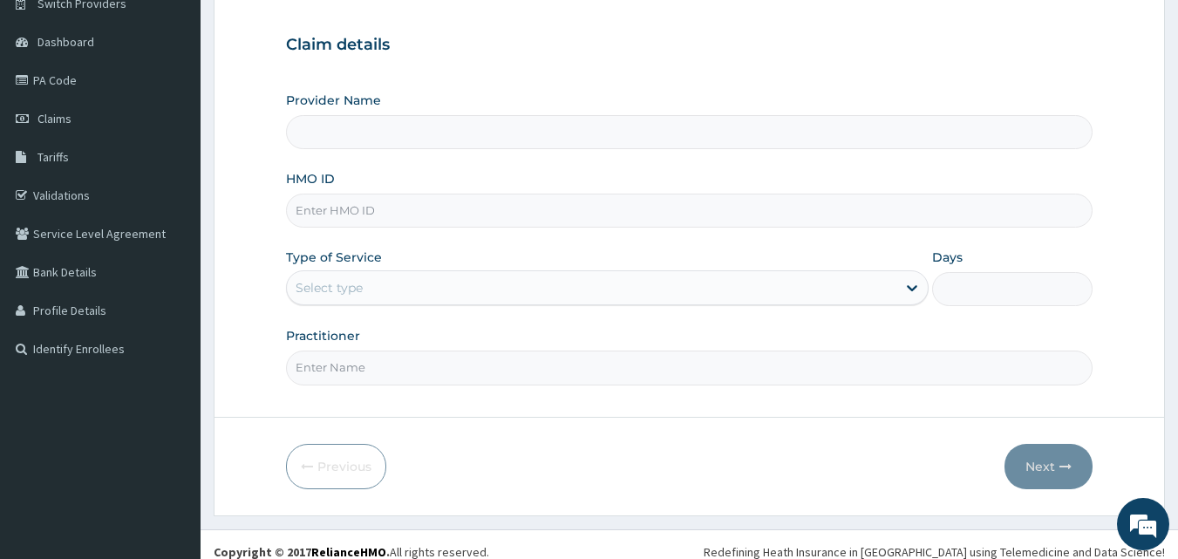
scroll to position [163, 0]
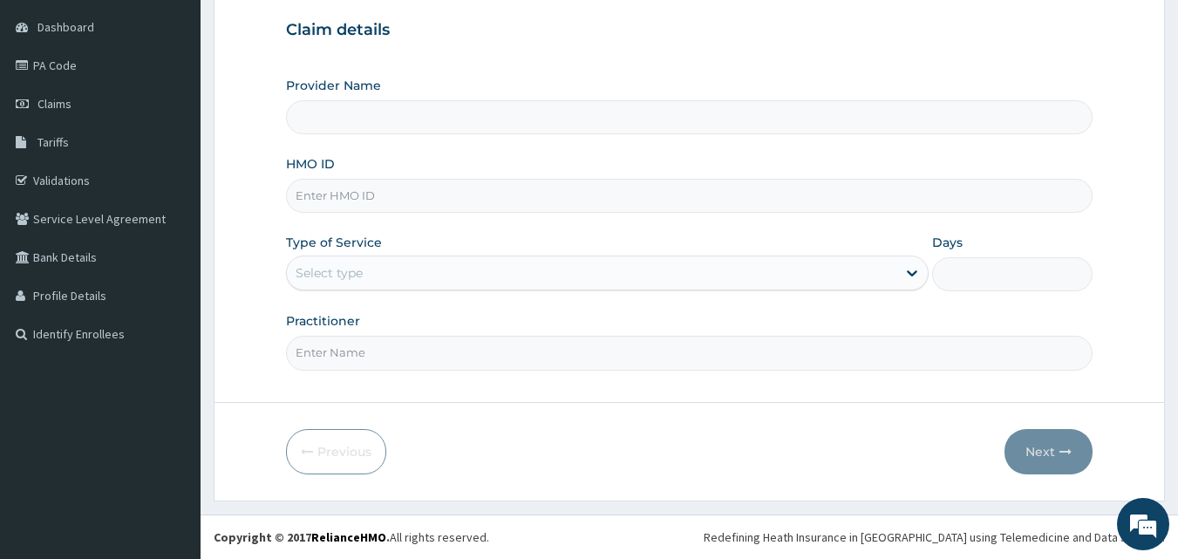
type input "PAN OJ CLINIC"
click at [374, 258] on div "Select type" at bounding box center [607, 273] width 643 height 35
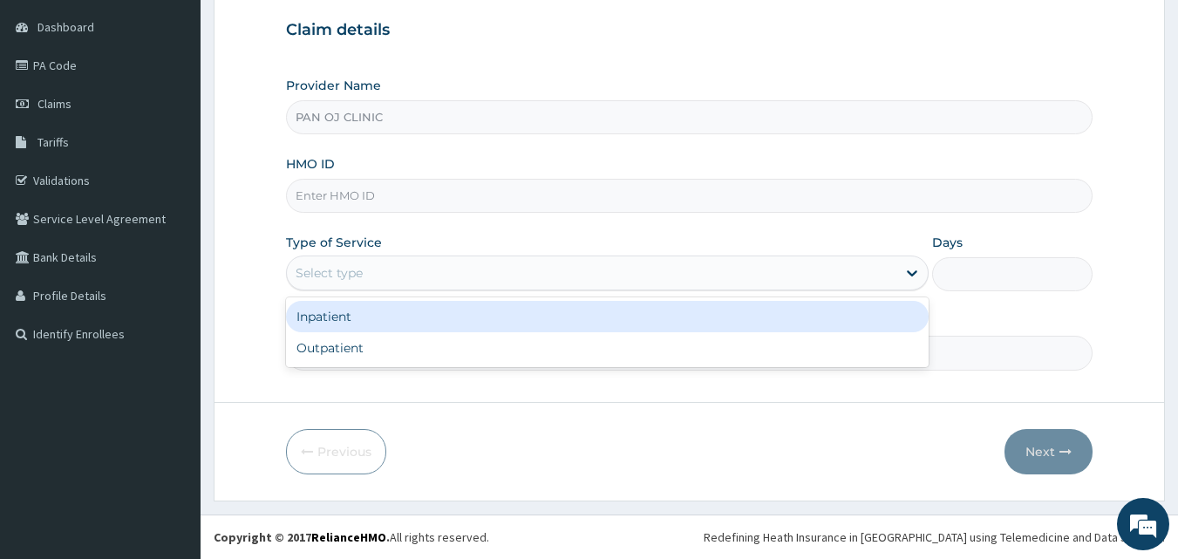
scroll to position [0, 0]
click at [365, 195] on input "HMO ID" at bounding box center [690, 196] width 808 height 34
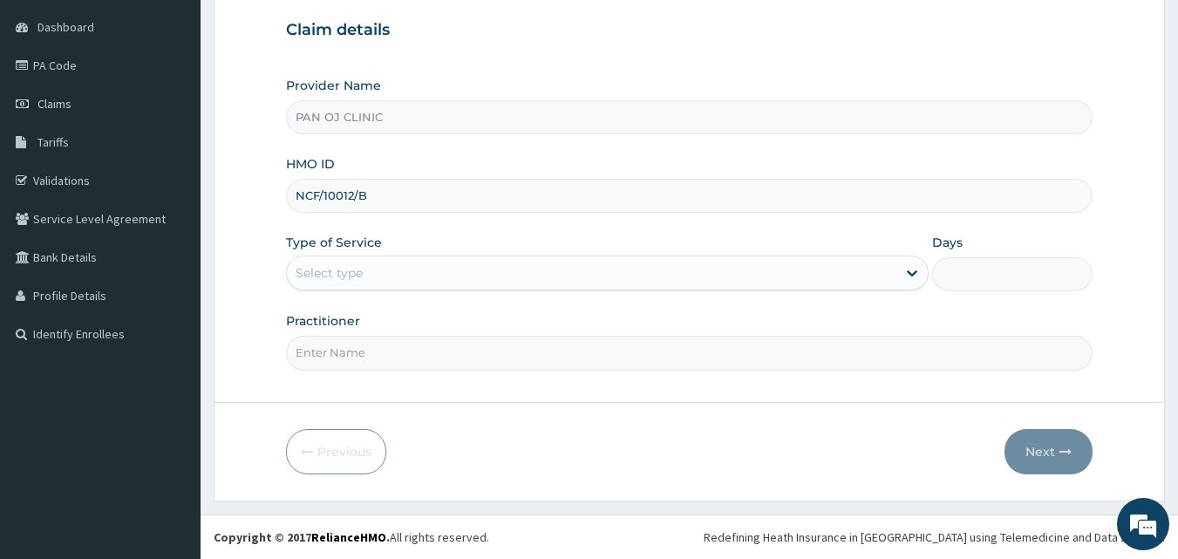
type input "NCF/10012/B"
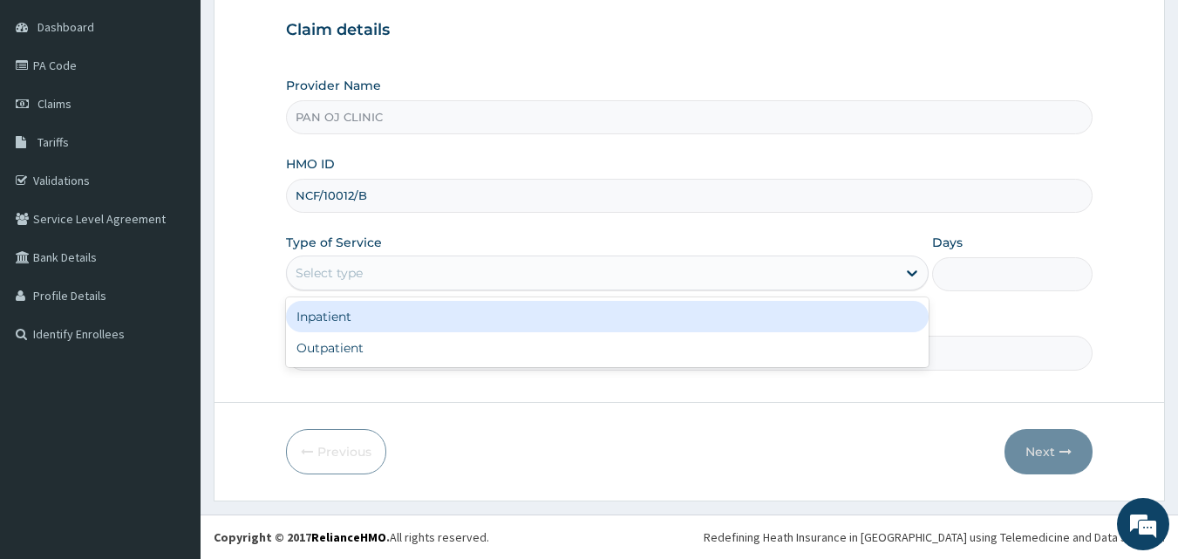
drag, startPoint x: 344, startPoint y: 258, endPoint x: 353, endPoint y: 305, distance: 47.9
click at [344, 259] on div "Select type" at bounding box center [607, 273] width 643 height 35
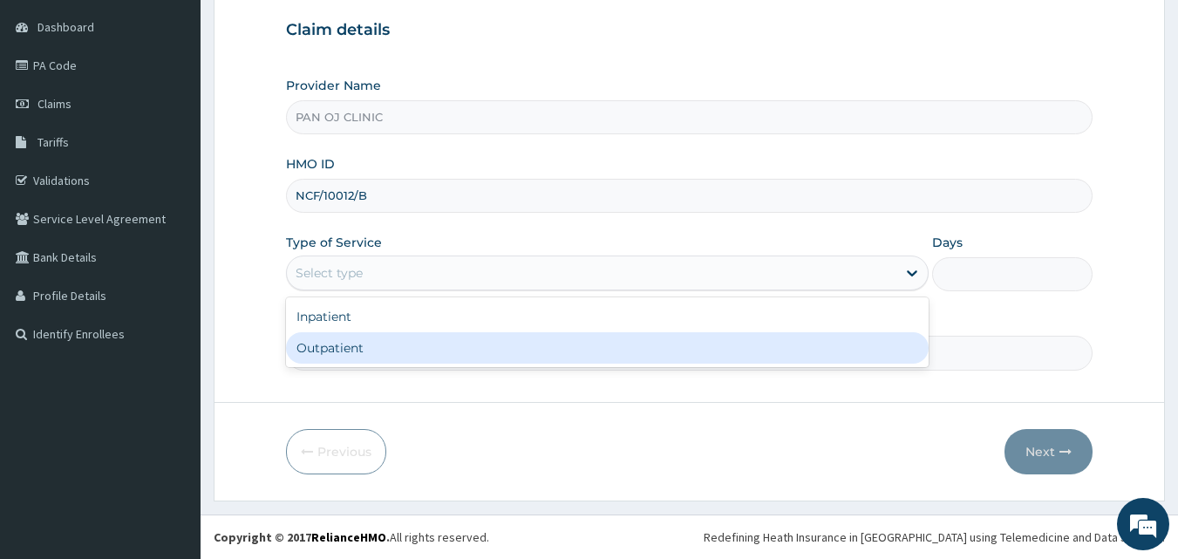
click at [330, 344] on div "Outpatient" at bounding box center [607, 347] width 643 height 31
type input "1"
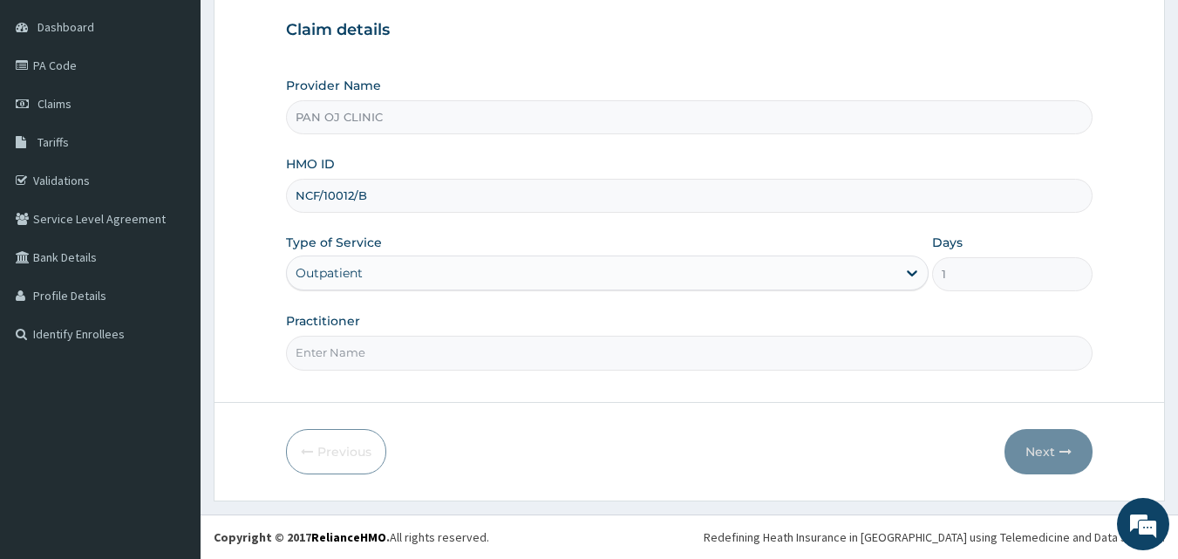
click at [352, 346] on input "Practitioner" at bounding box center [690, 353] width 808 height 34
type input "[PERSON_NAME]"
click at [1074, 446] on button "Next" at bounding box center [1049, 451] width 88 height 45
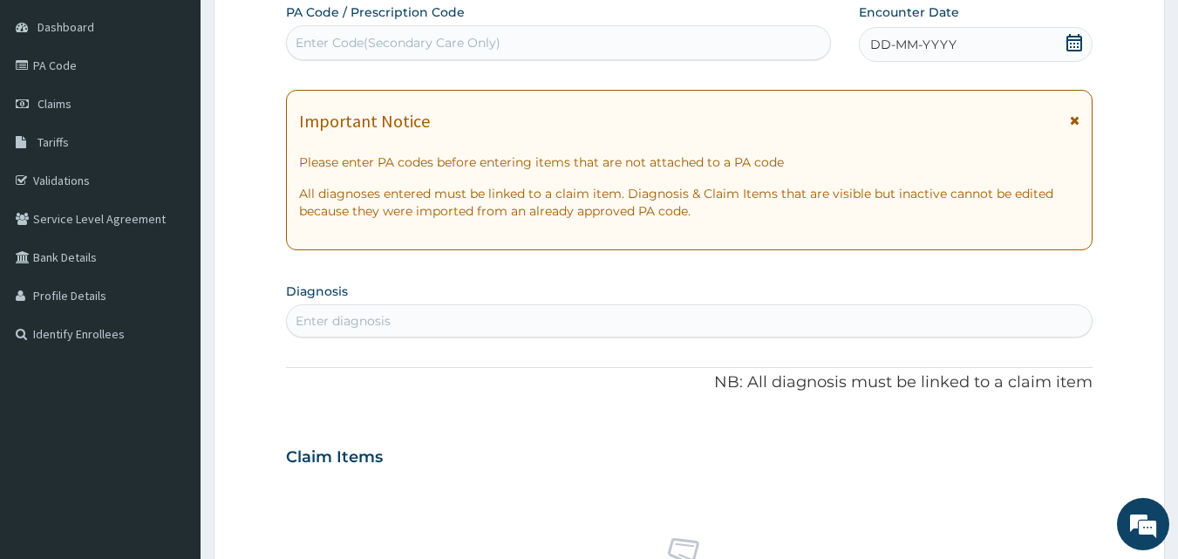
click at [1074, 44] on icon at bounding box center [1074, 42] width 17 height 17
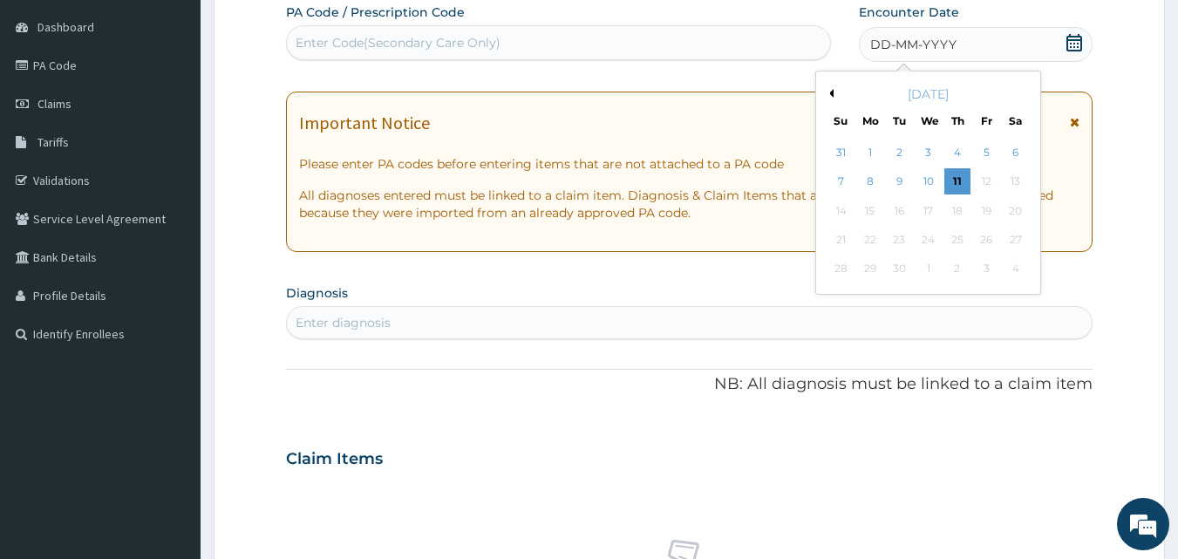
click at [833, 92] on button "Previous Month" at bounding box center [829, 93] width 9 height 9
drag, startPoint x: 963, startPoint y: 273, endPoint x: 928, endPoint y: 260, distance: 37.3
click at [961, 273] on div "28" at bounding box center [957, 269] width 26 height 26
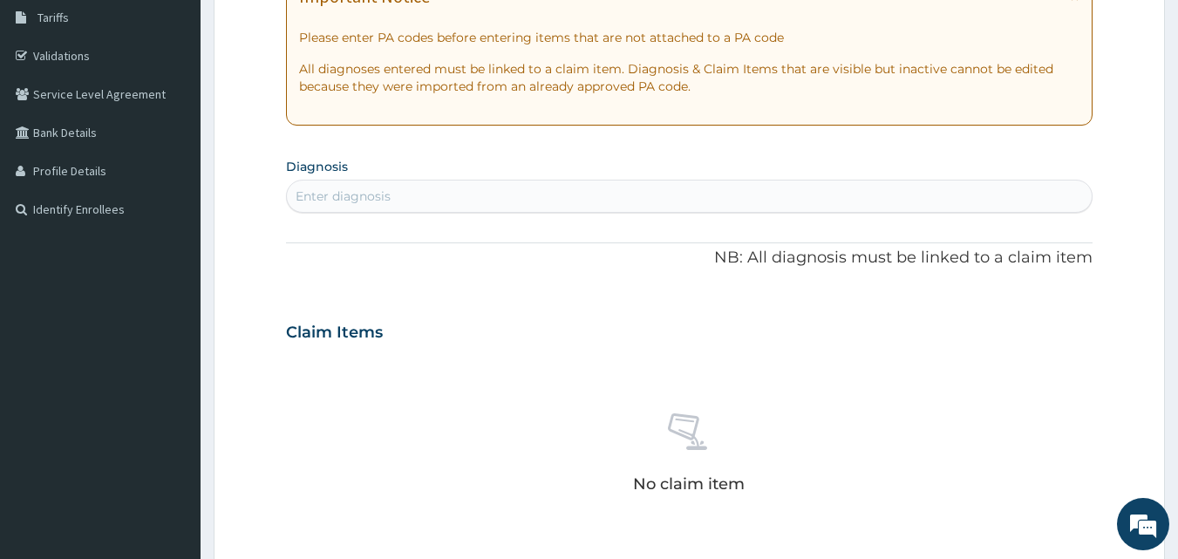
scroll to position [366, 0]
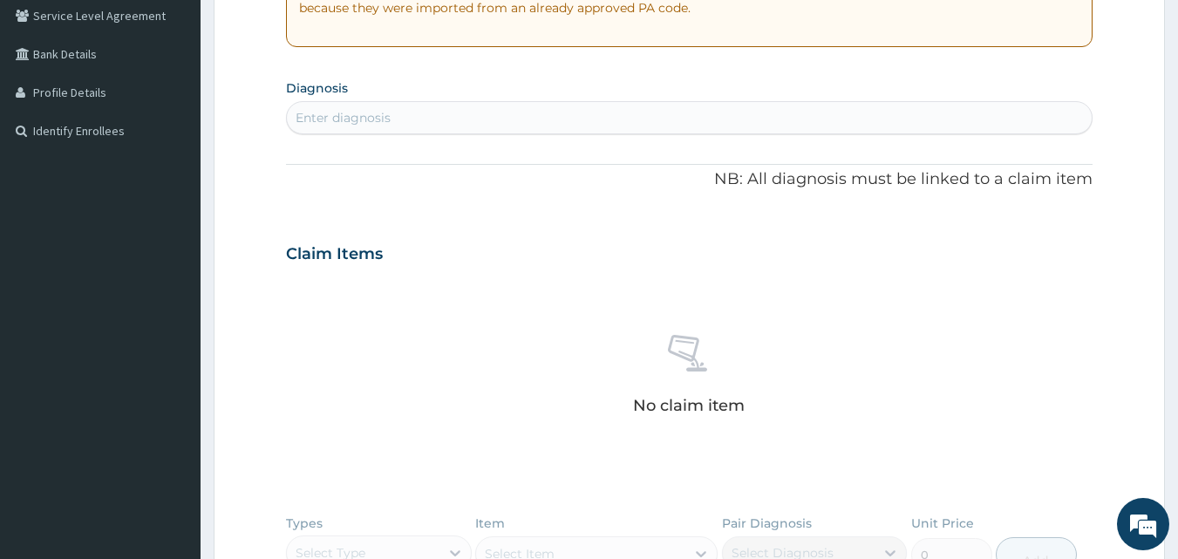
click at [397, 122] on div "Enter diagnosis" at bounding box center [690, 118] width 806 height 28
type input "[MEDICAL_DATA]"
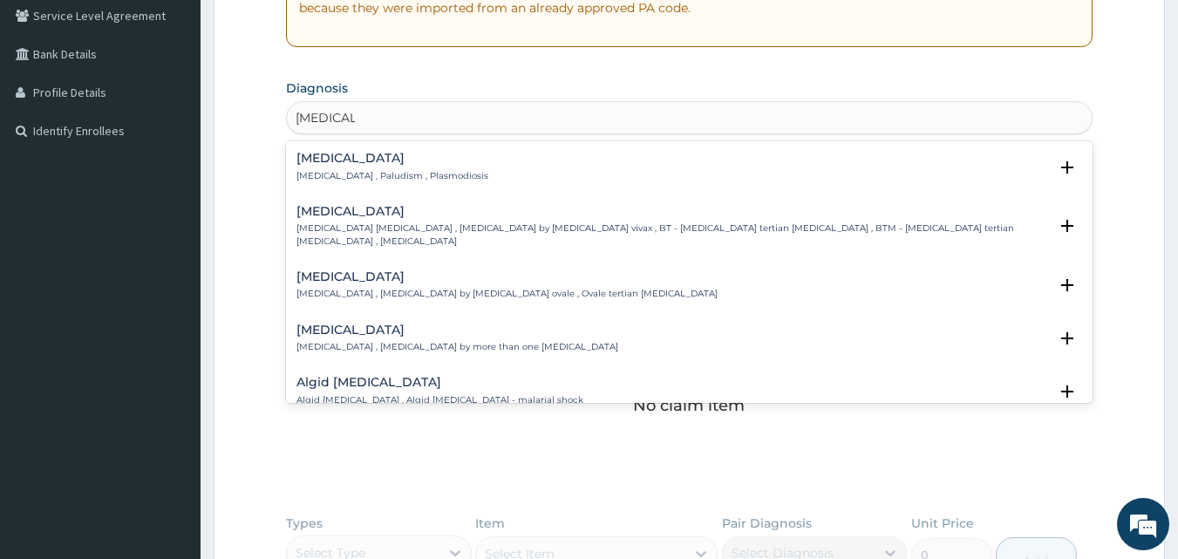
click at [320, 160] on h4 "[MEDICAL_DATA]" at bounding box center [393, 158] width 192 height 13
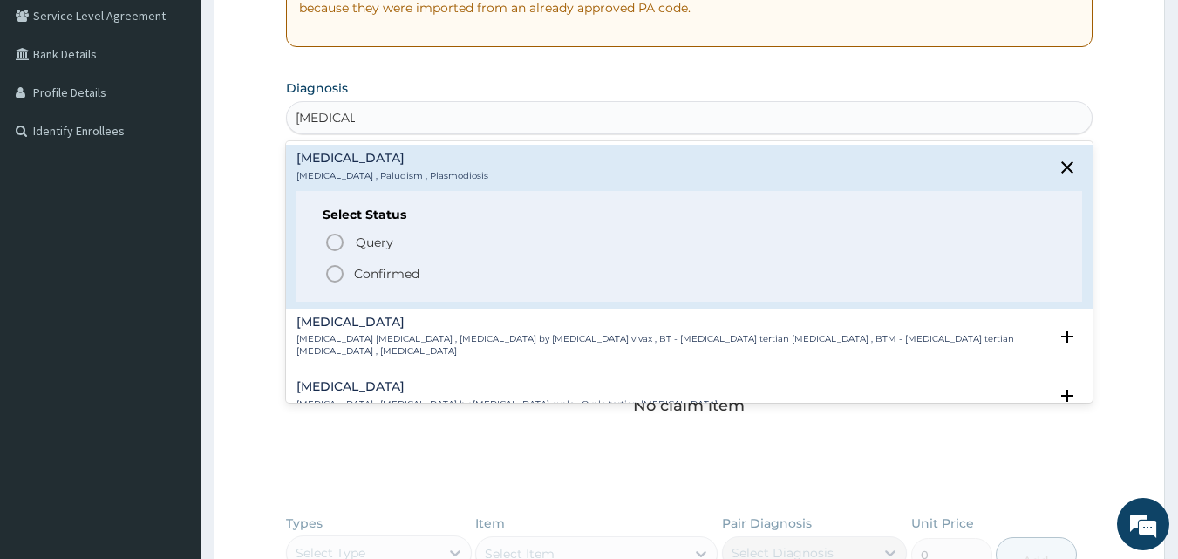
click at [331, 267] on circle "status option filled" at bounding box center [335, 274] width 16 height 16
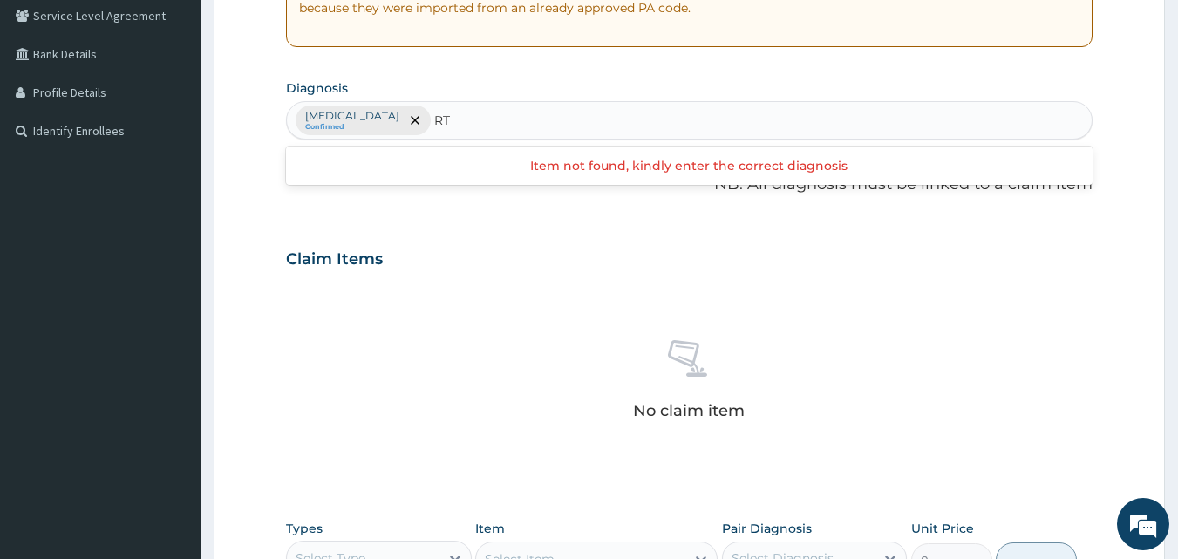
type input "RTI"
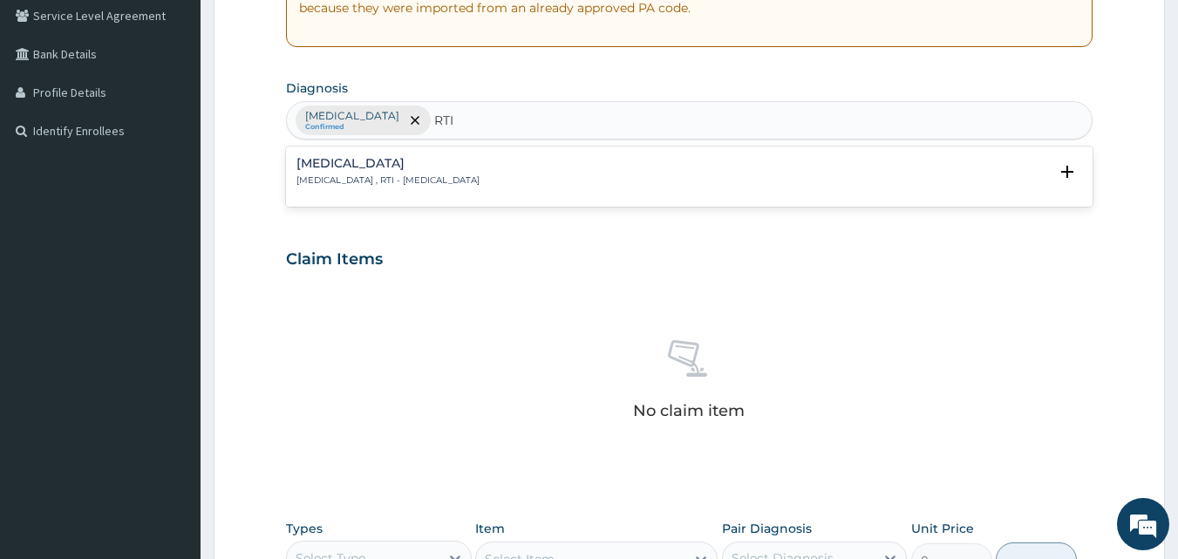
click at [399, 179] on p "[MEDICAL_DATA] , RTI - [MEDICAL_DATA]" at bounding box center [388, 180] width 183 height 12
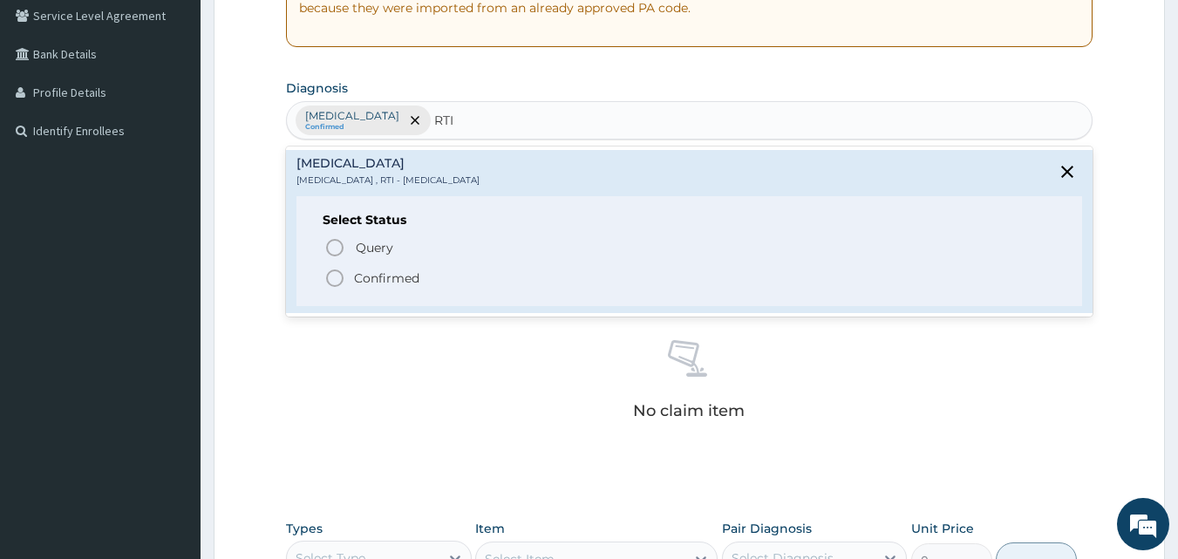
click at [331, 278] on icon "status option filled" at bounding box center [334, 278] width 21 height 21
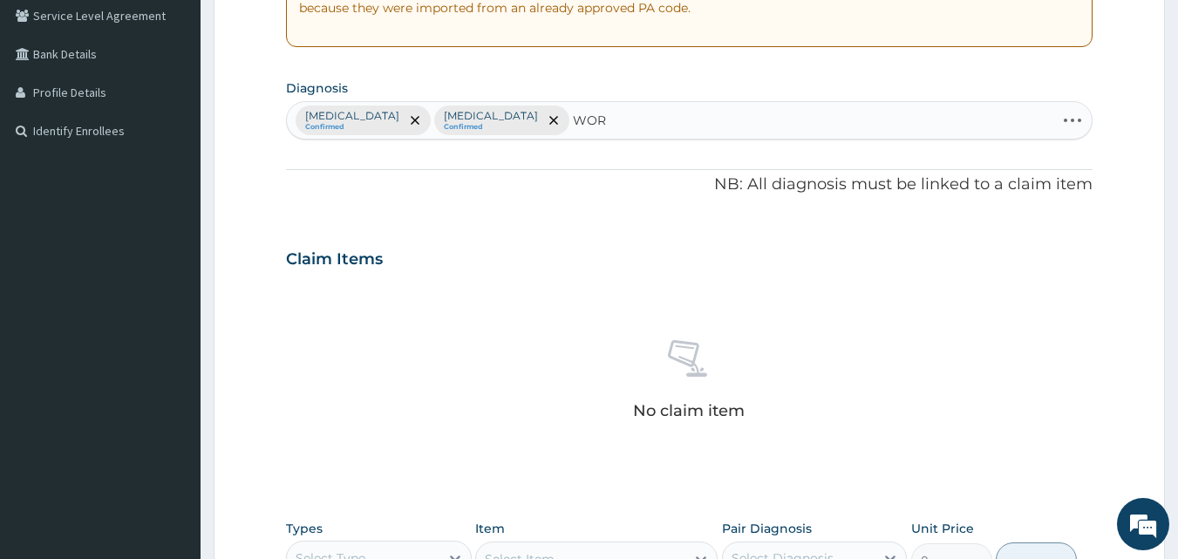
type input "WORM"
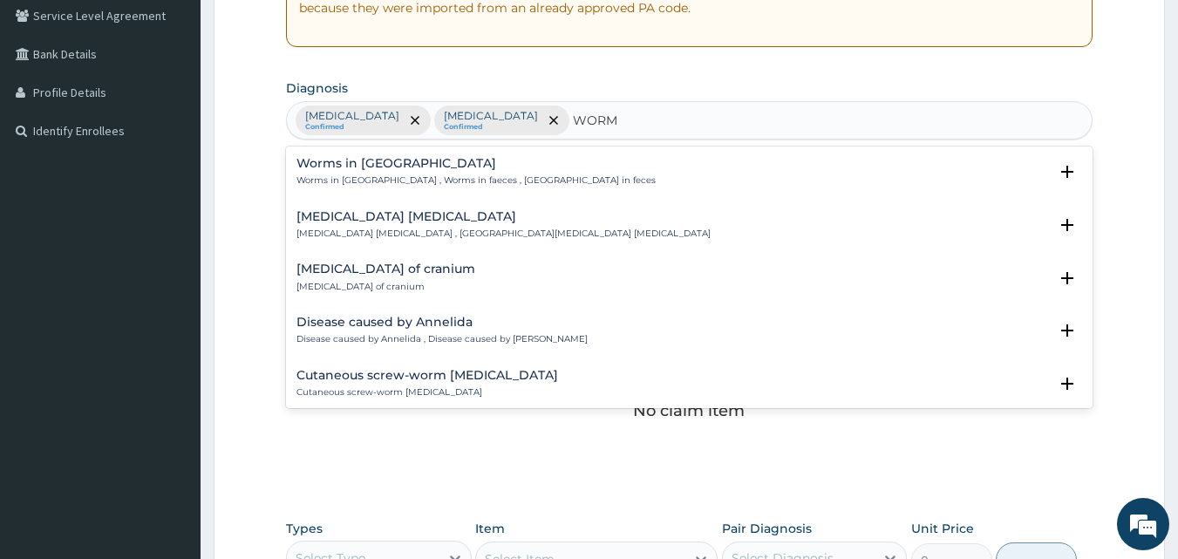
click at [344, 170] on h4 "Worms in [GEOGRAPHIC_DATA]" at bounding box center [476, 163] width 359 height 13
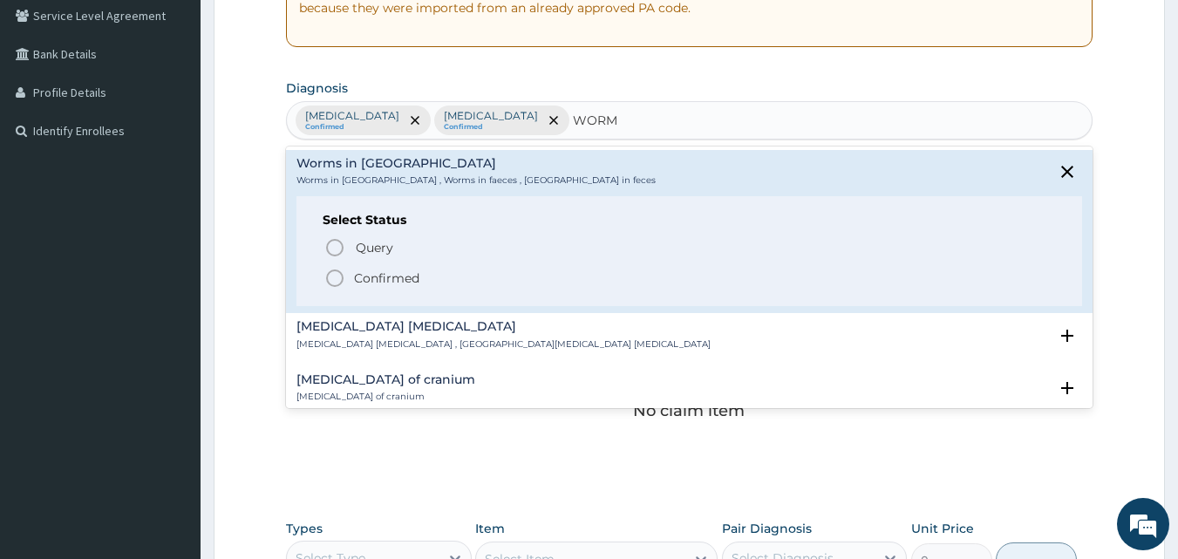
click at [332, 275] on icon "status option filled" at bounding box center [334, 278] width 21 height 21
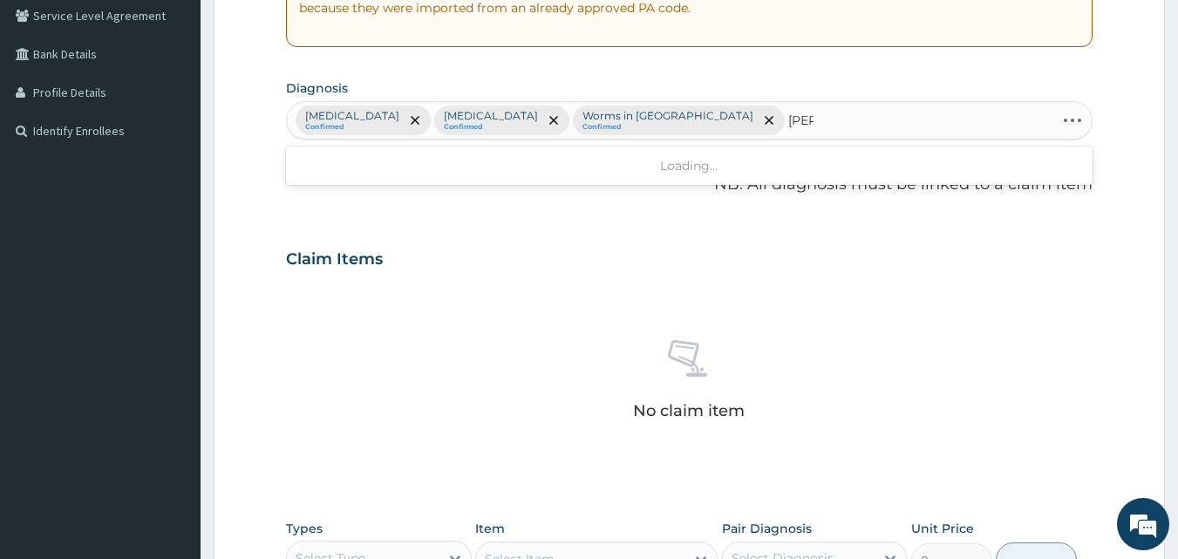
type input "[PERSON_NAME]"
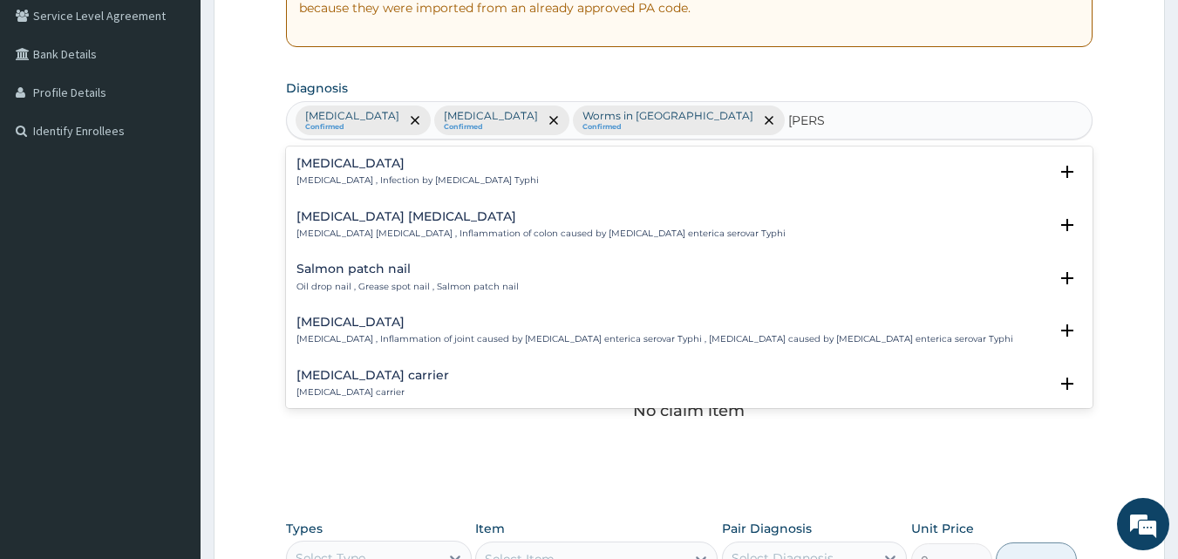
click at [339, 168] on h4 "[MEDICAL_DATA]" at bounding box center [418, 163] width 242 height 13
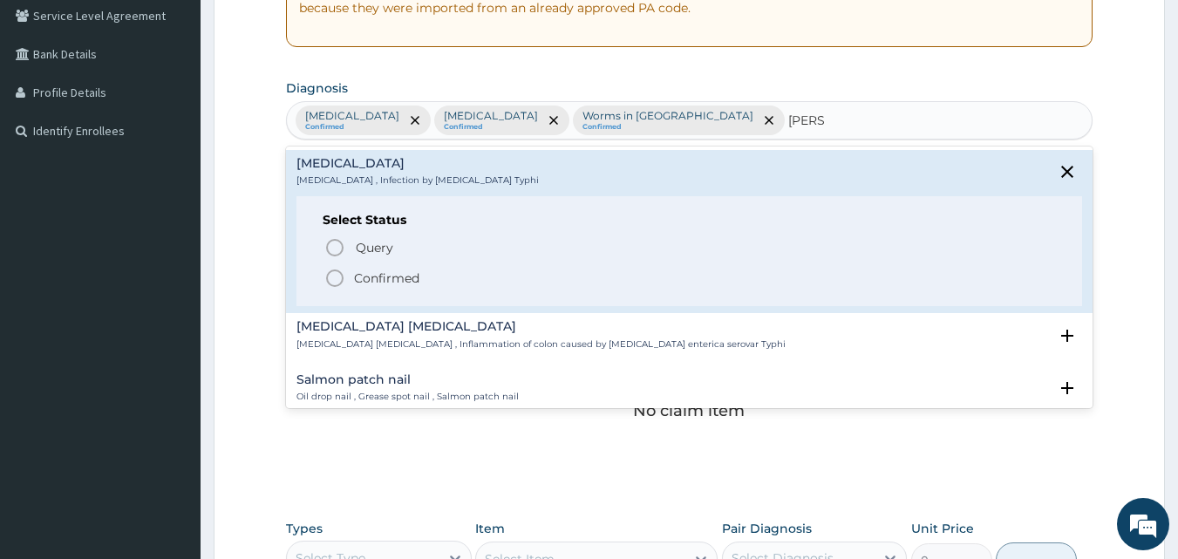
click at [335, 276] on icon "status option filled" at bounding box center [334, 278] width 21 height 21
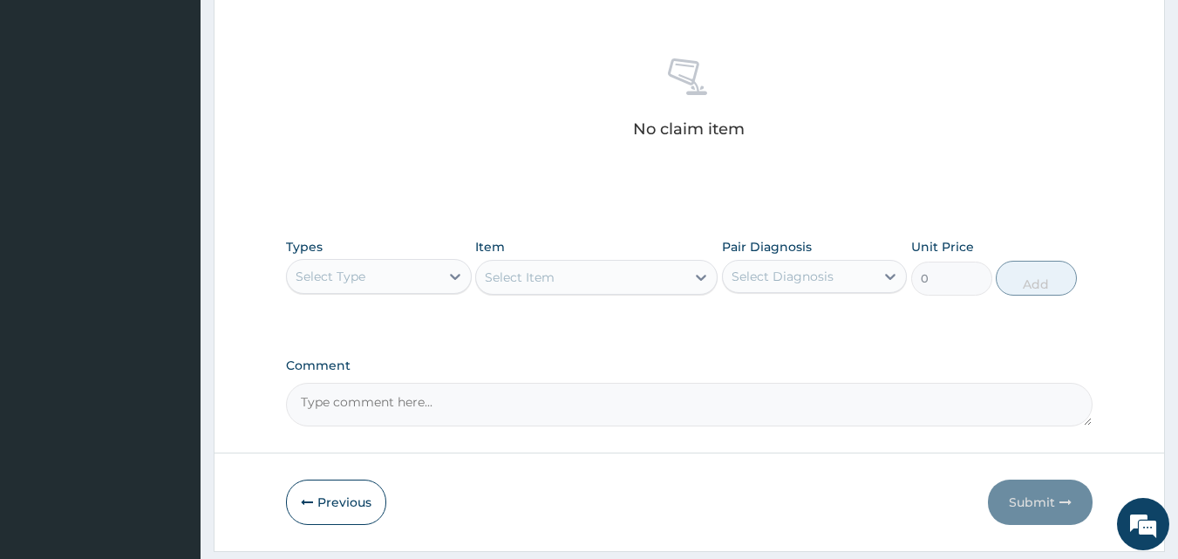
scroll to position [699, 0]
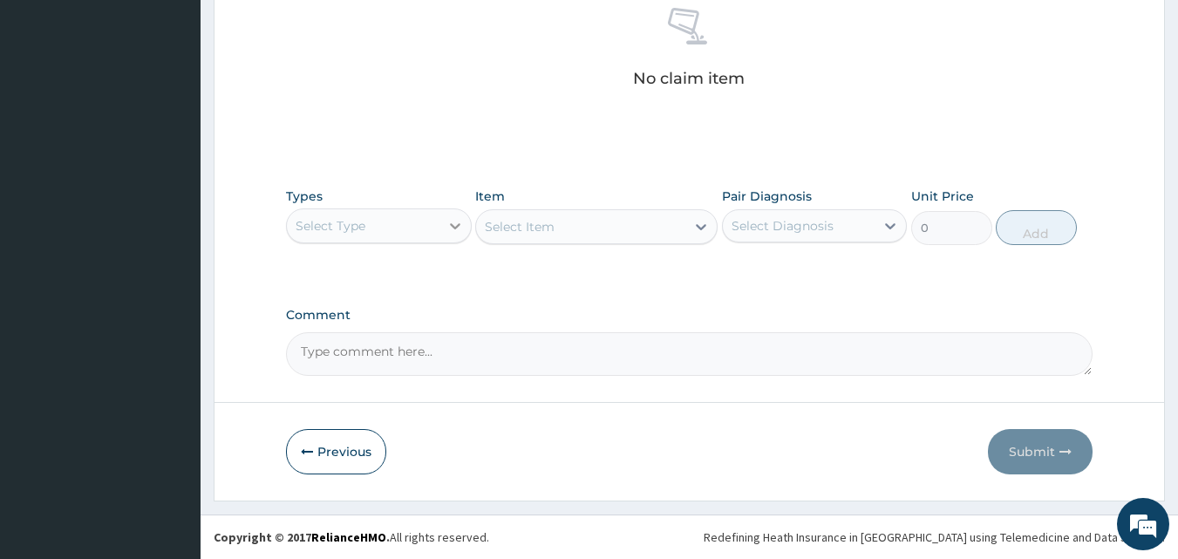
click at [445, 220] on div at bounding box center [455, 225] width 31 height 31
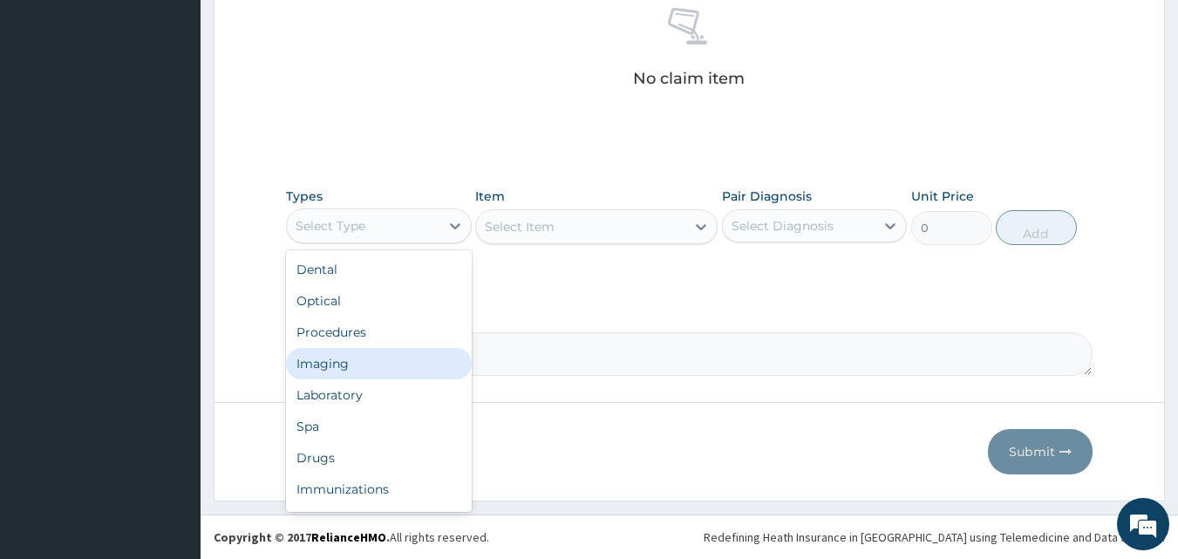
scroll to position [59, 0]
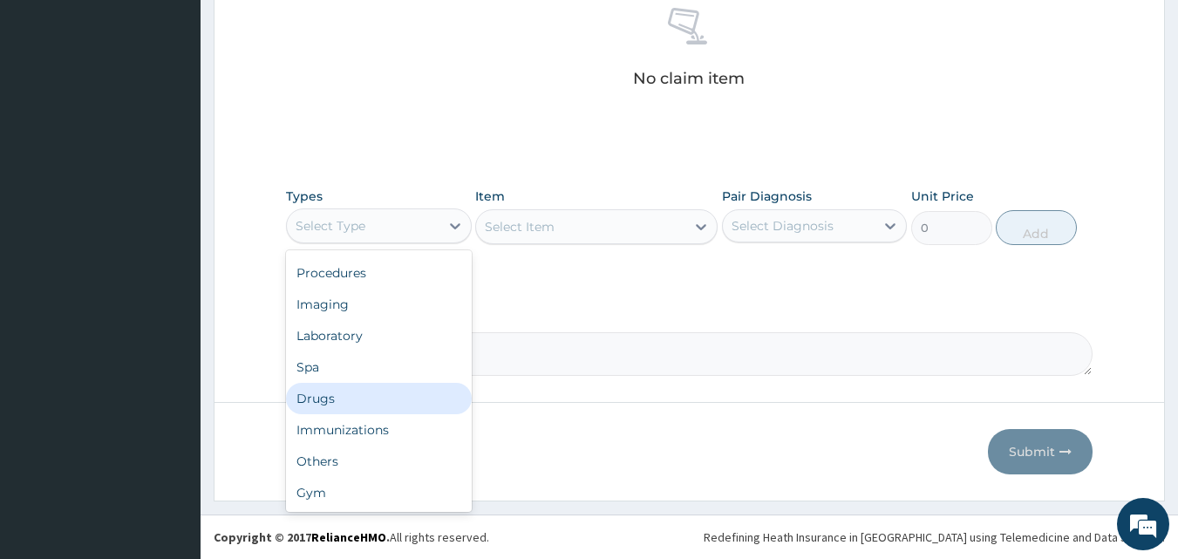
click at [377, 394] on div "Drugs" at bounding box center [379, 398] width 186 height 31
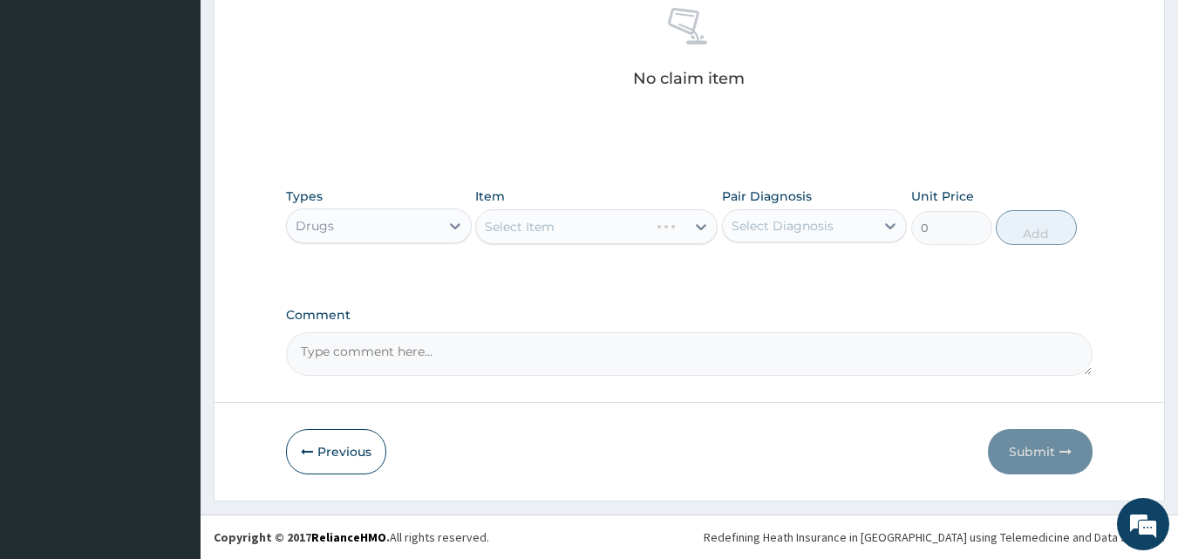
click at [690, 222] on div "Select Item" at bounding box center [596, 226] width 242 height 35
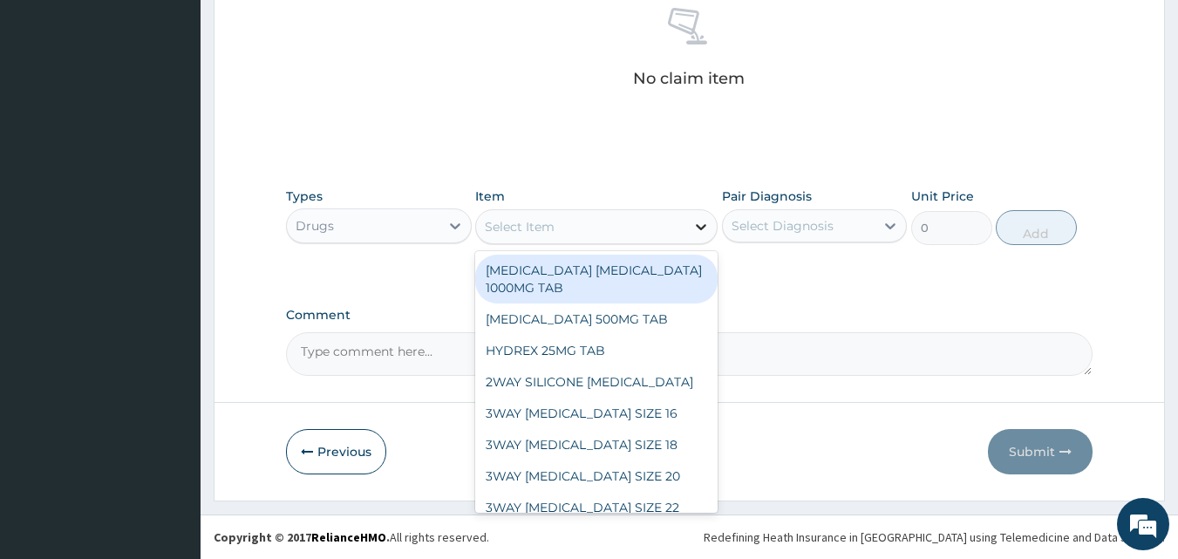
click at [692, 221] on icon at bounding box center [700, 226] width 17 height 17
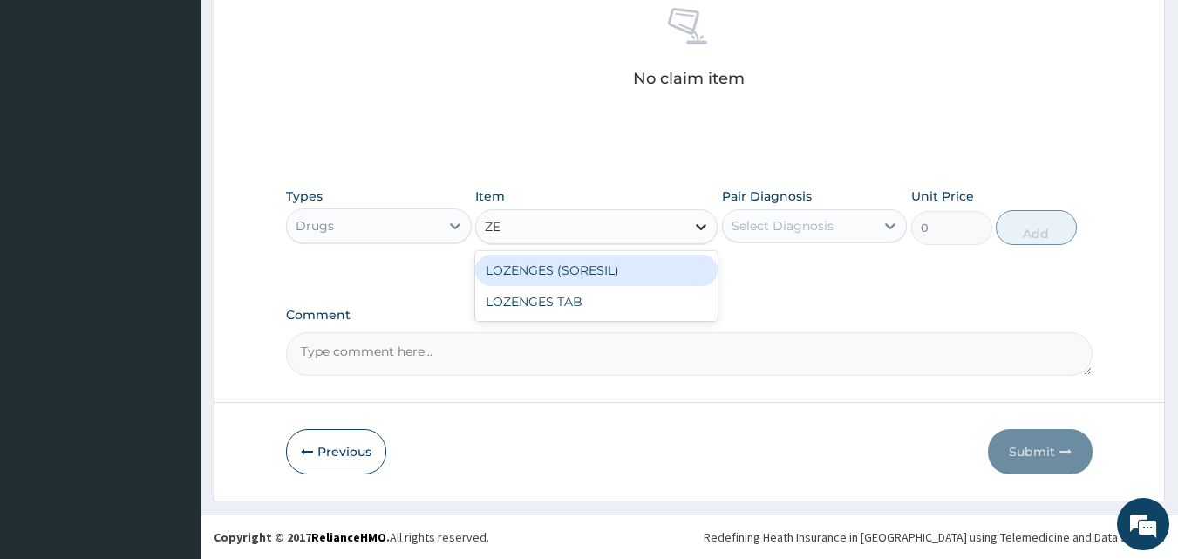
type input "Z"
type input "ALBEND"
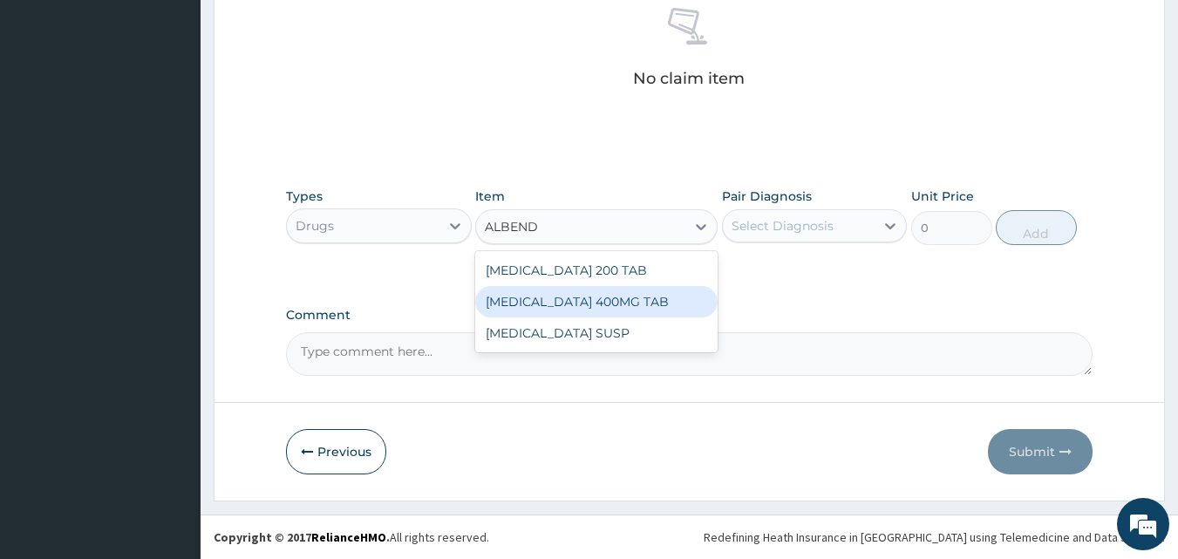
click at [586, 300] on div "[MEDICAL_DATA] 400MG TAB" at bounding box center [596, 301] width 242 height 31
type input "210"
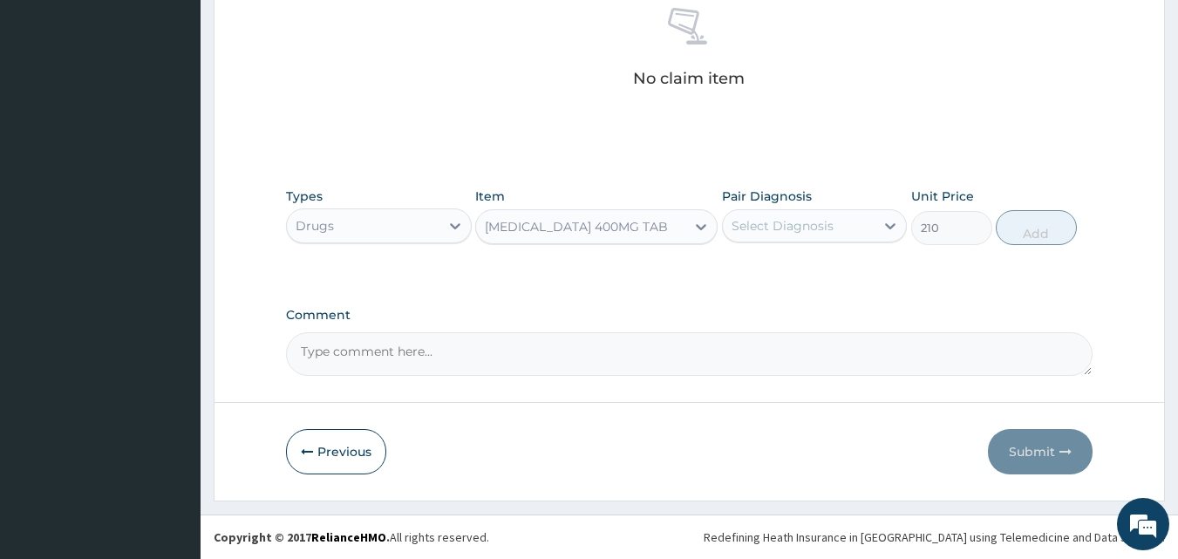
click at [791, 228] on div "Select Diagnosis" at bounding box center [783, 225] width 102 height 17
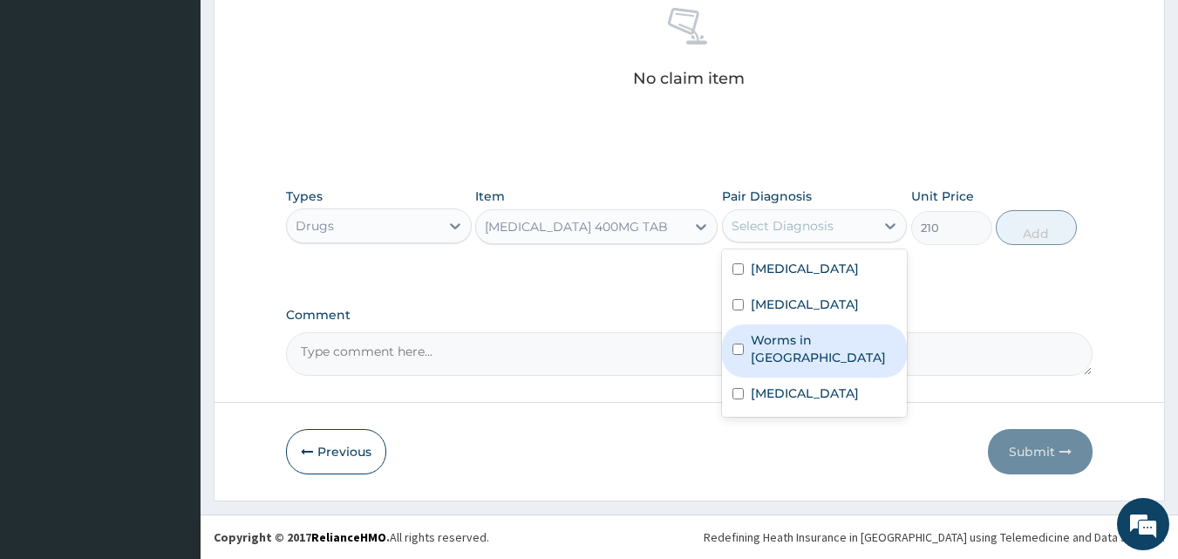
click at [805, 361] on label "Worms in [GEOGRAPHIC_DATA]" at bounding box center [824, 348] width 147 height 35
checkbox input "true"
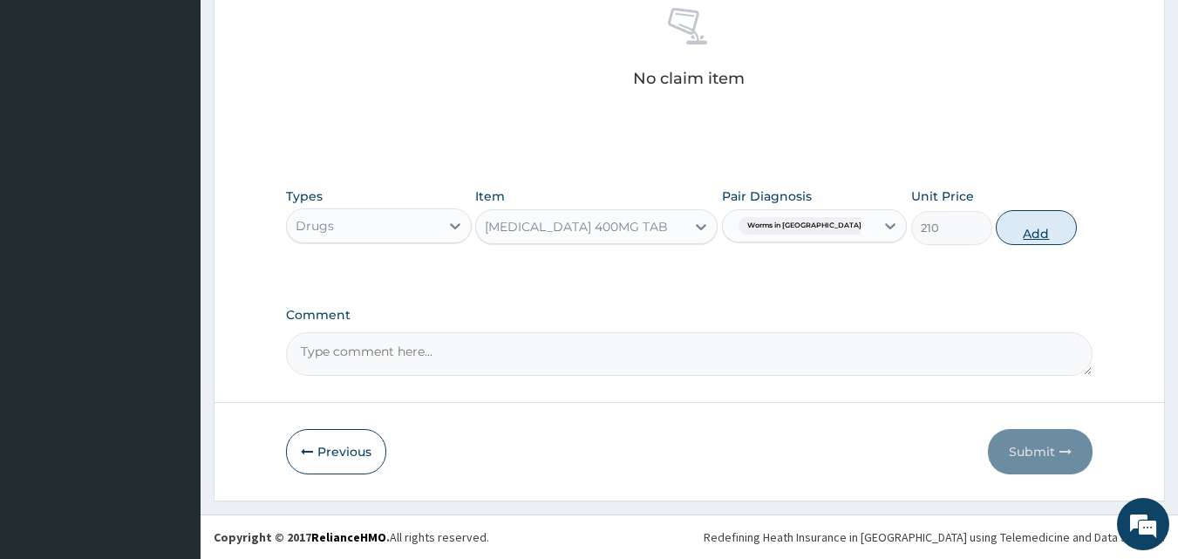
click at [1031, 220] on button "Add" at bounding box center [1036, 227] width 81 height 35
type input "0"
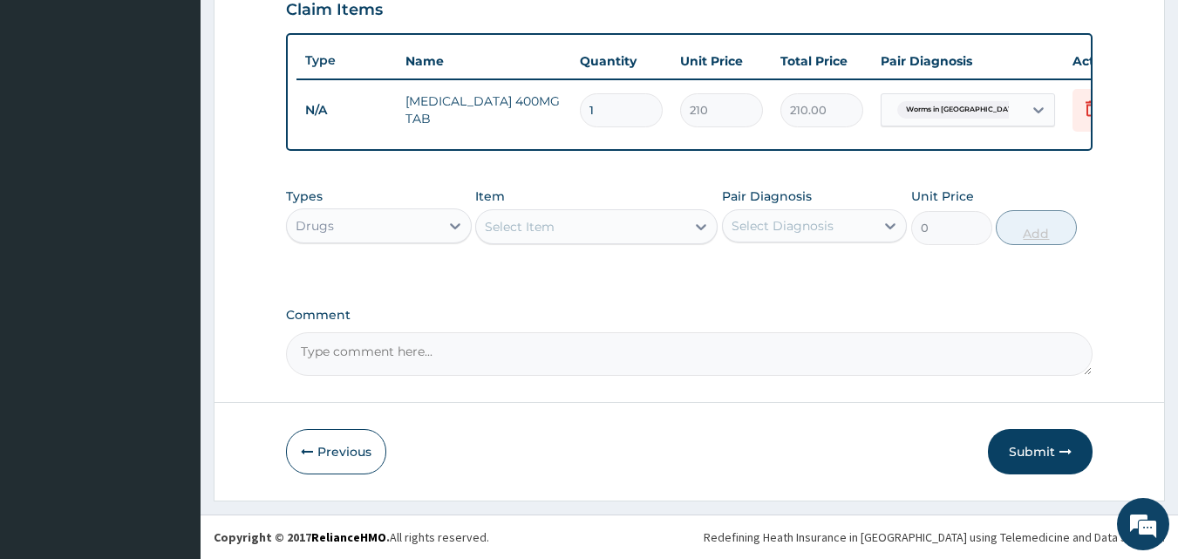
scroll to position [629, 0]
type input "0.00"
type input "2"
type input "420.00"
type input "2"
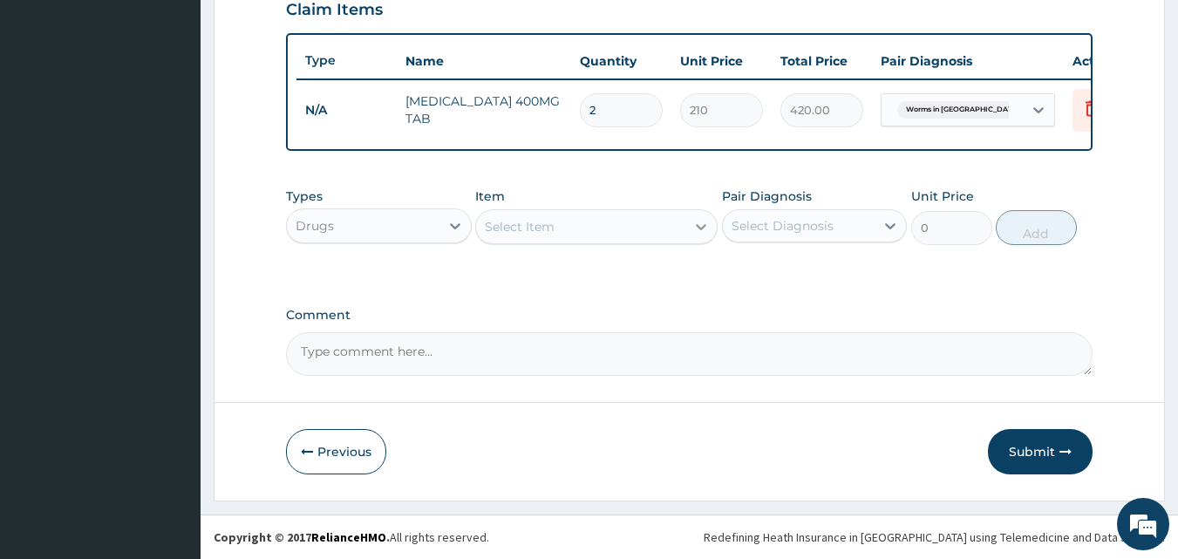
click at [696, 236] on div at bounding box center [700, 226] width 31 height 31
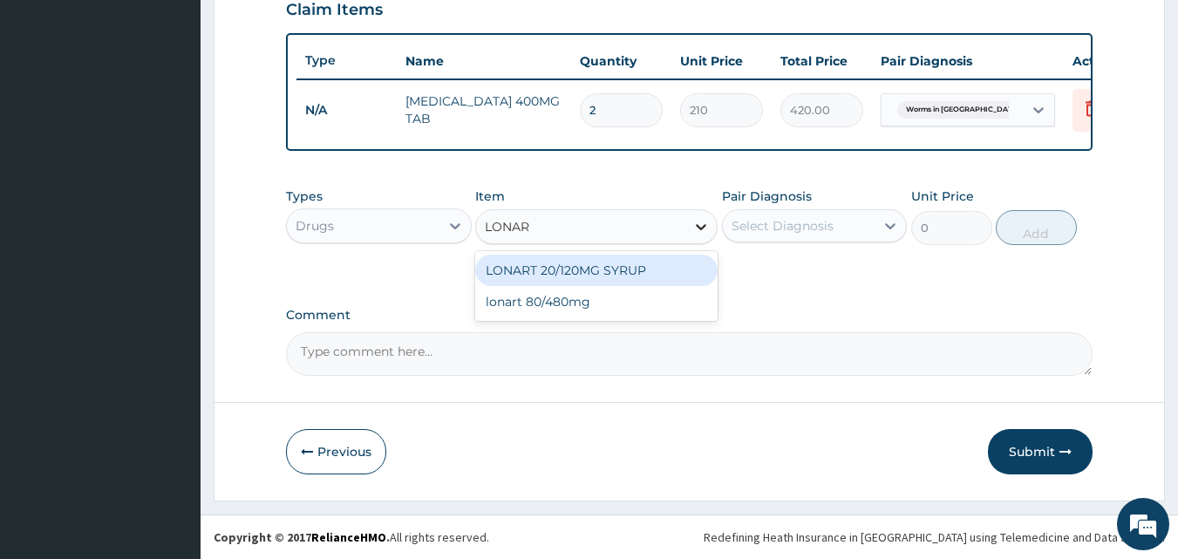
type input "LONART"
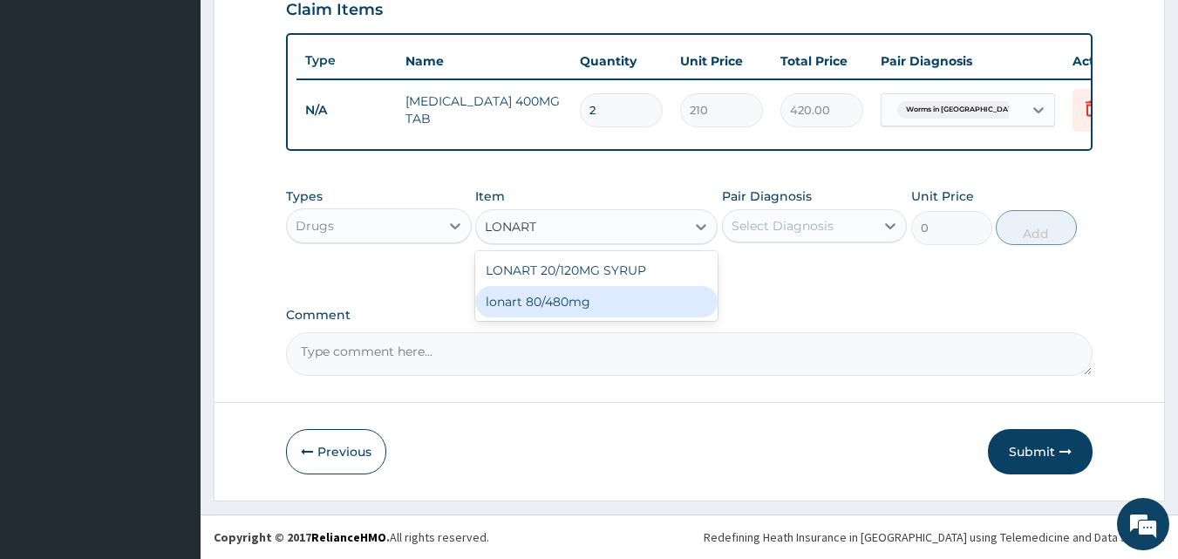
click at [615, 301] on div "lonart 80/480mg" at bounding box center [596, 301] width 242 height 31
type input "340.91748"
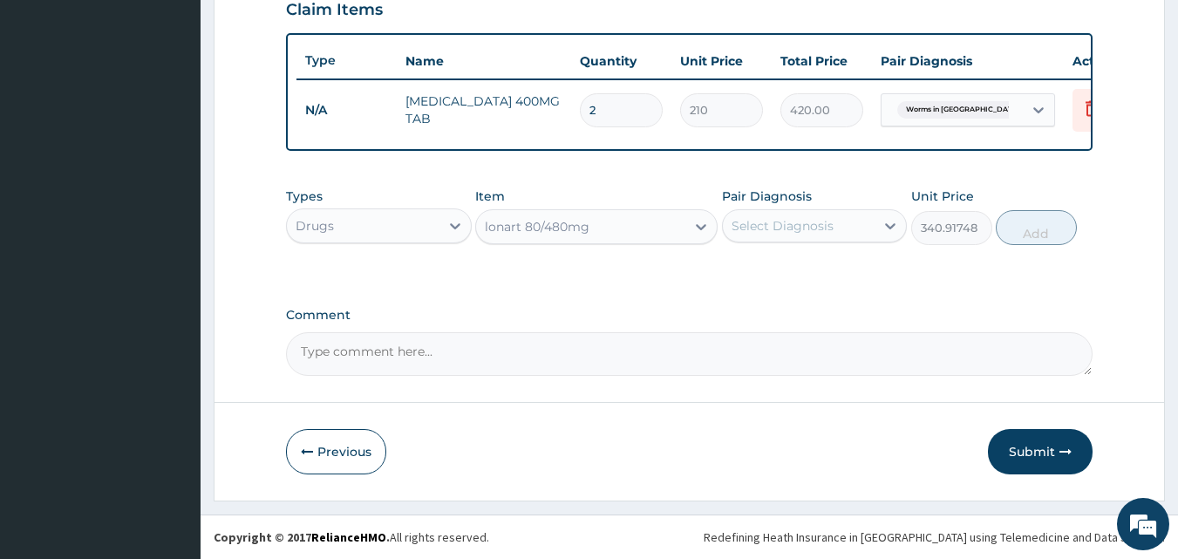
click at [814, 222] on div "Select Diagnosis" at bounding box center [783, 225] width 102 height 17
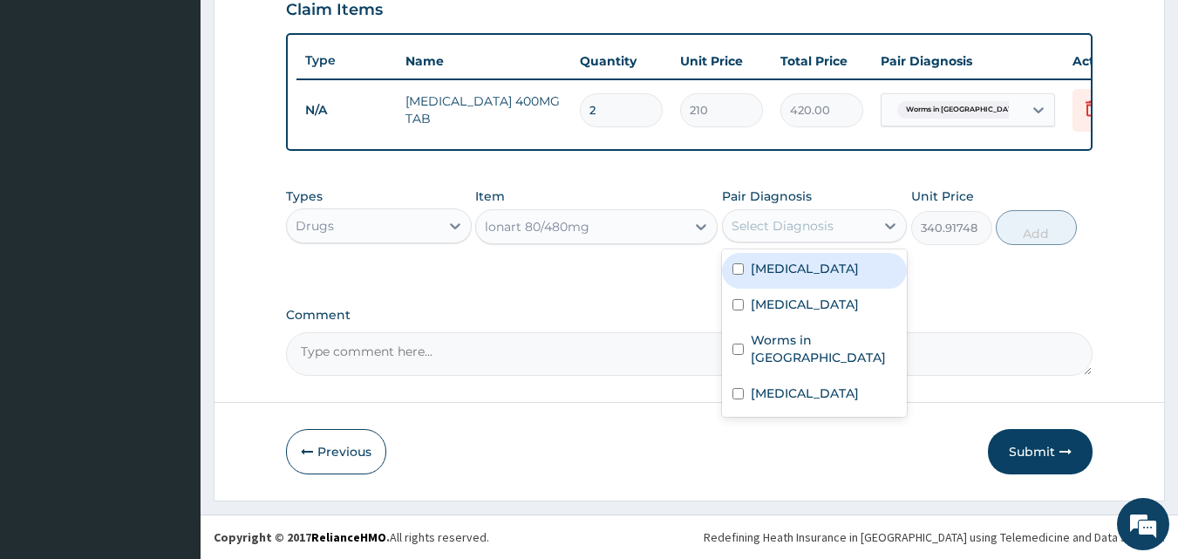
drag, startPoint x: 745, startPoint y: 276, endPoint x: 755, endPoint y: 272, distance: 11.3
click at [748, 275] on div "[MEDICAL_DATA]" at bounding box center [815, 271] width 186 height 36
checkbox input "true"
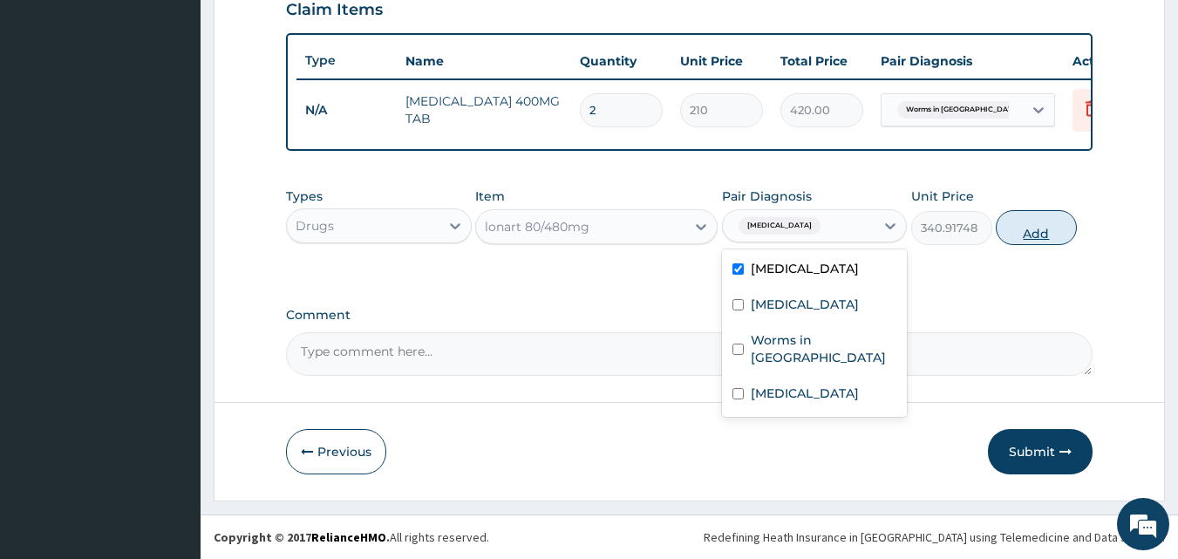
click at [1023, 230] on button "Add" at bounding box center [1036, 227] width 81 height 35
type input "0"
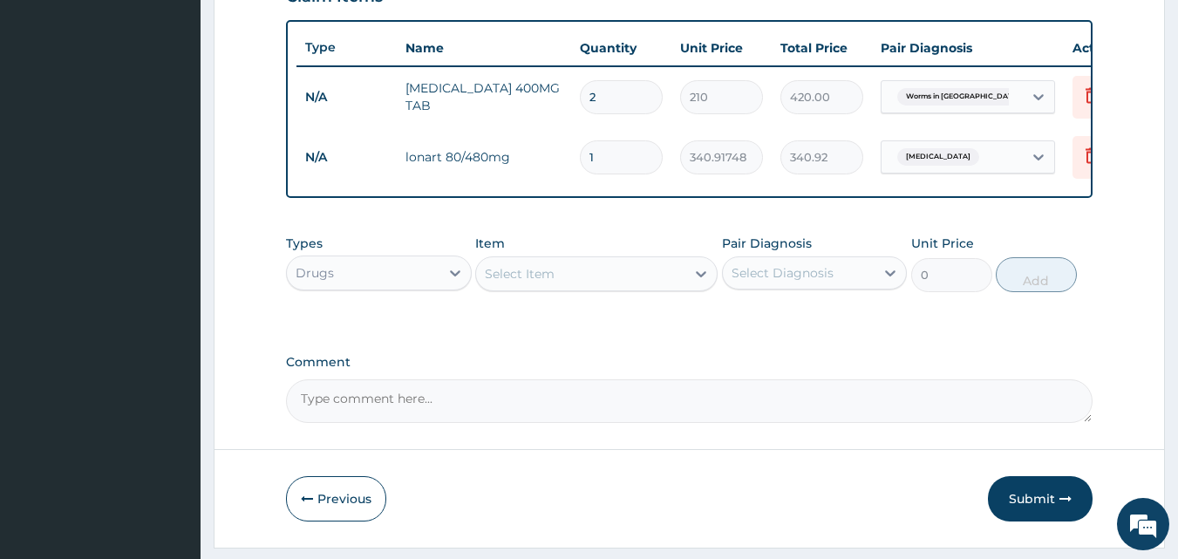
type input "0.00"
type input "6"
type input "2045.50"
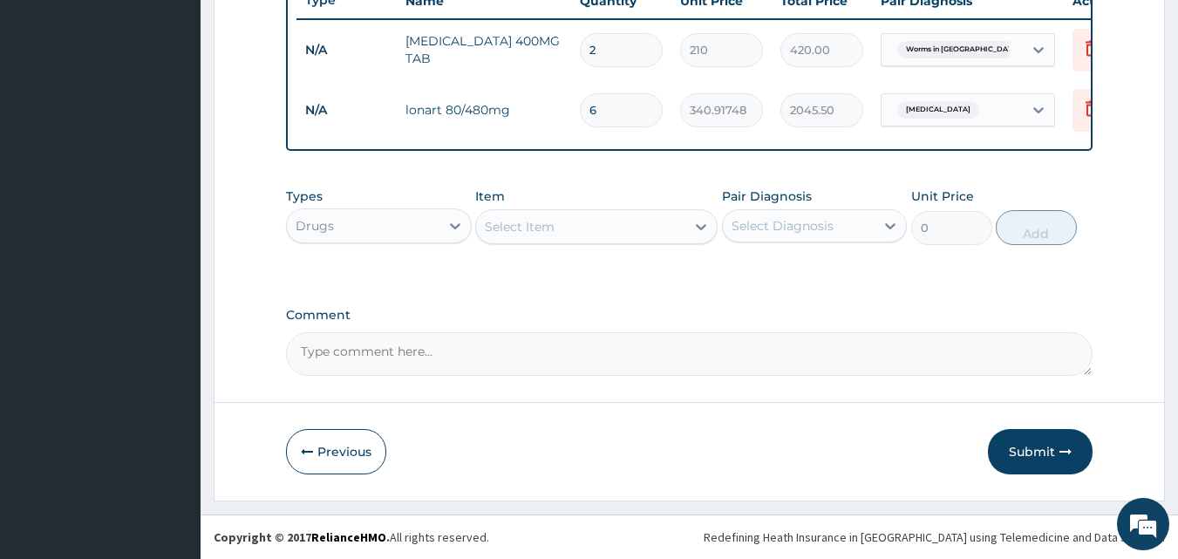
scroll to position [689, 0]
type input "6"
click at [668, 228] on div "Select Item" at bounding box center [580, 227] width 209 height 28
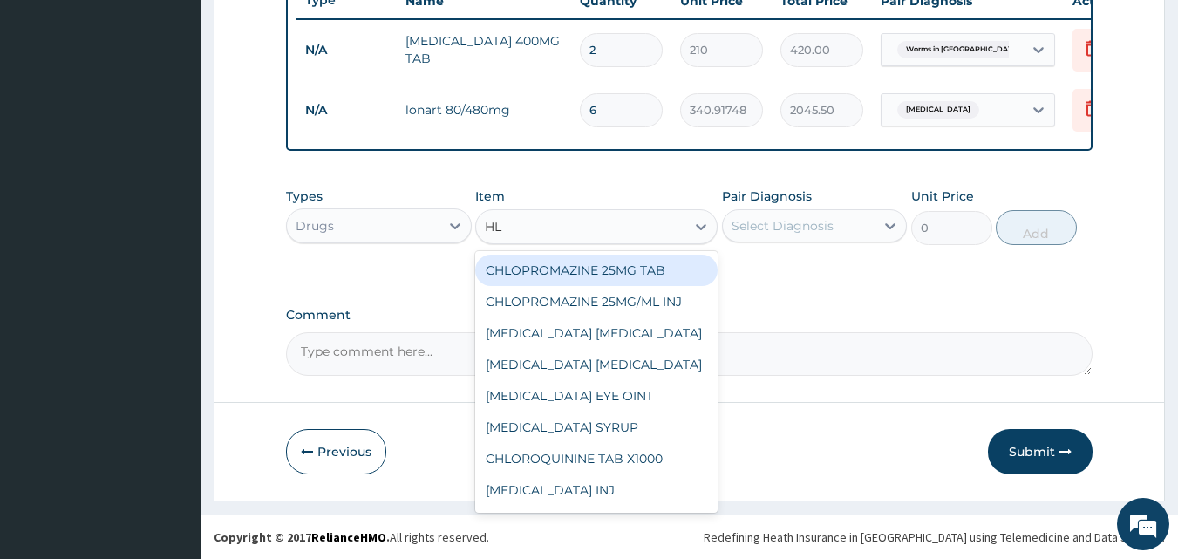
type input "HLO"
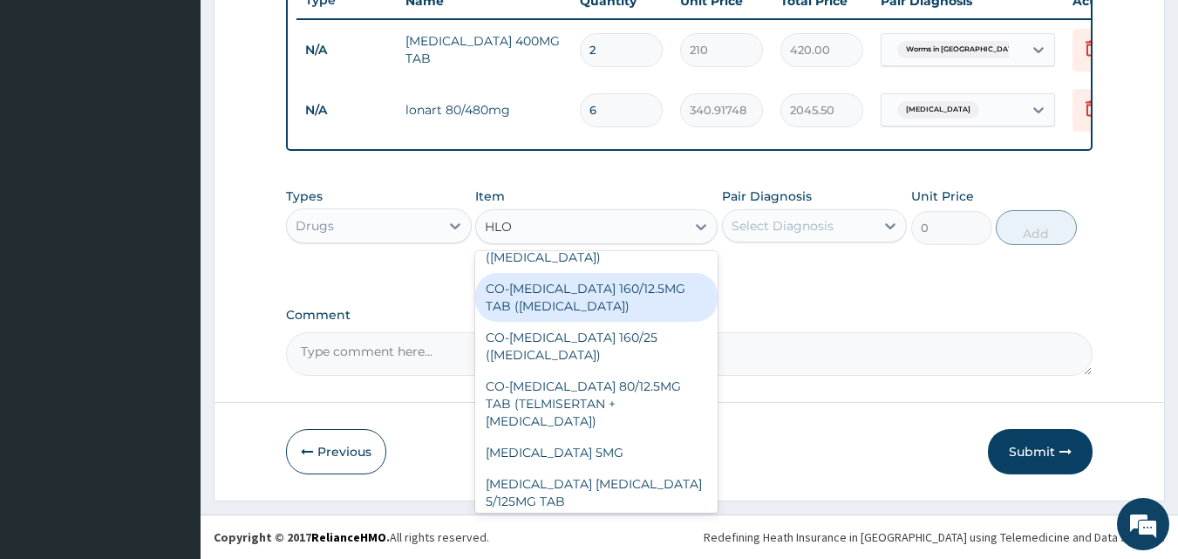
scroll to position [203, 0]
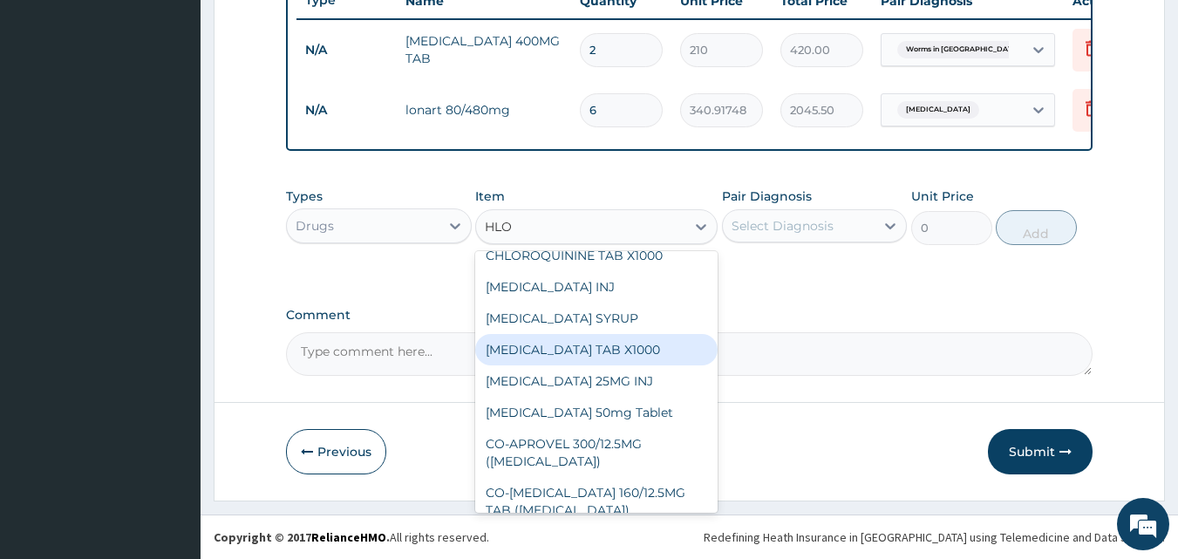
click at [584, 347] on div "[MEDICAL_DATA] TAB X1000" at bounding box center [596, 349] width 242 height 31
type input "52.5"
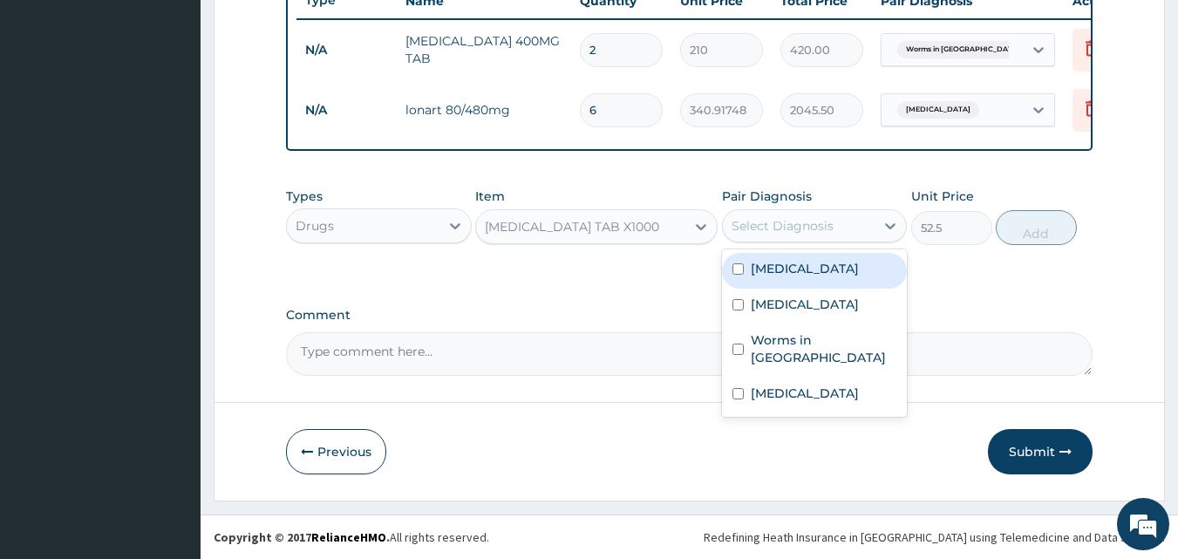
click at [850, 216] on div "Select Diagnosis" at bounding box center [799, 226] width 153 height 28
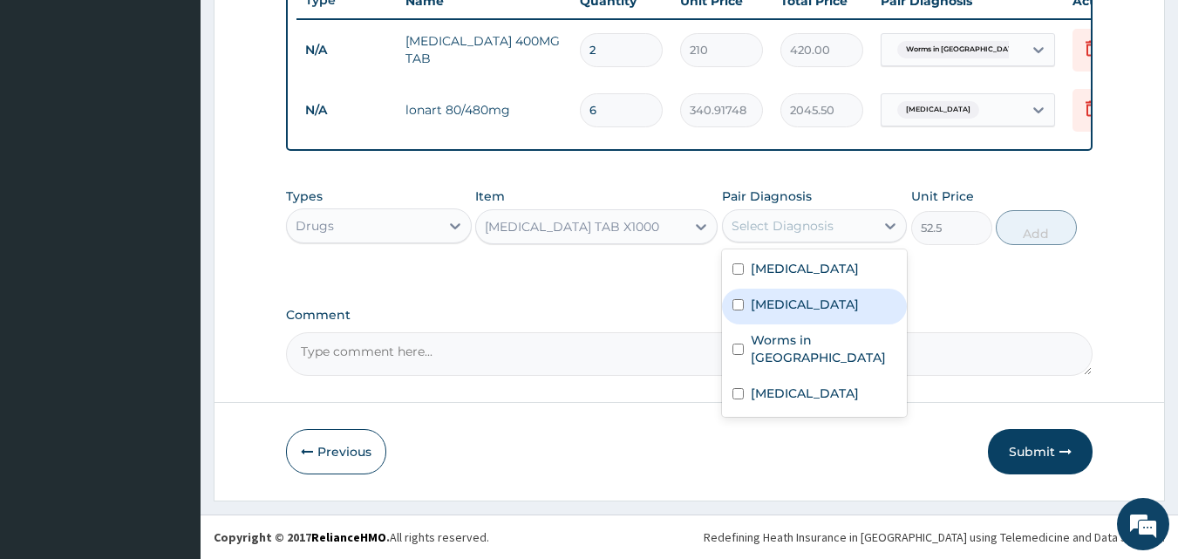
click at [781, 311] on label "[MEDICAL_DATA]" at bounding box center [805, 304] width 108 height 17
checkbox input "true"
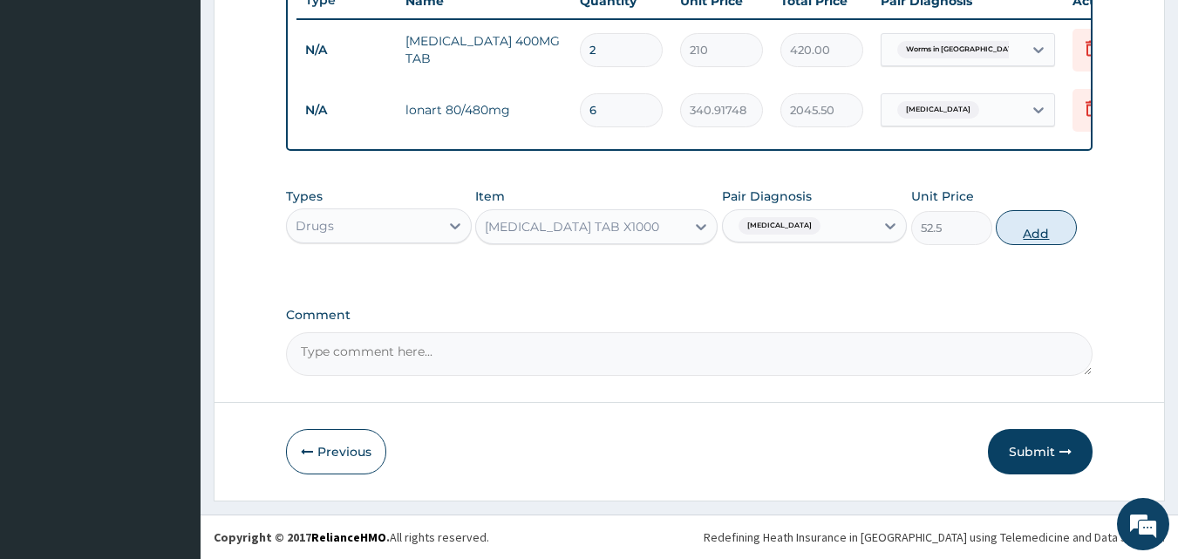
click at [1006, 239] on button "Add" at bounding box center [1036, 227] width 81 height 35
type input "0"
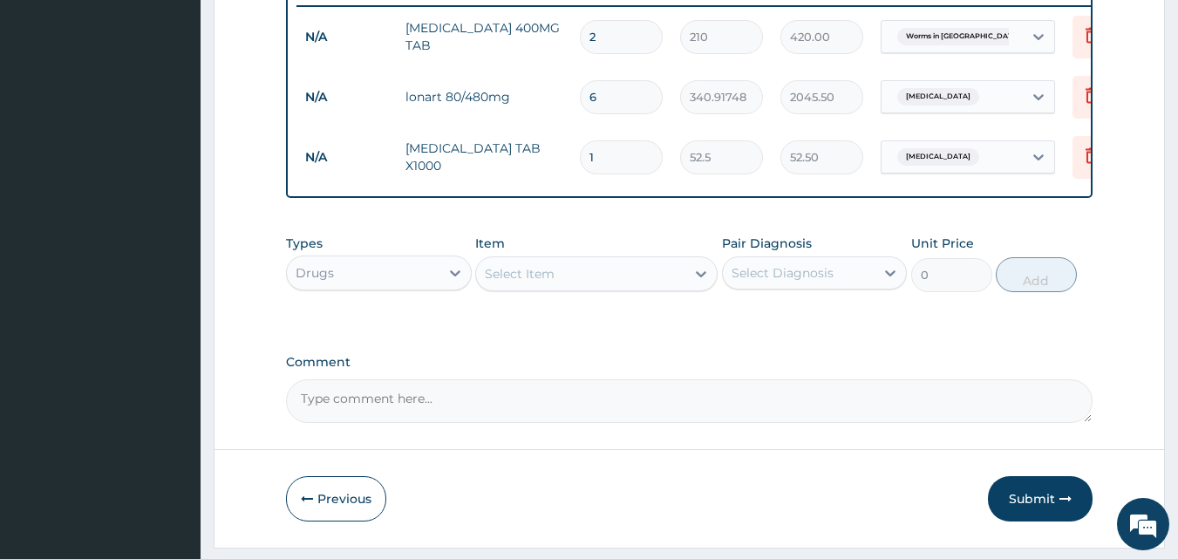
type input "0.00"
type input "2"
type input "105.00"
type input "28"
type input "1470.00"
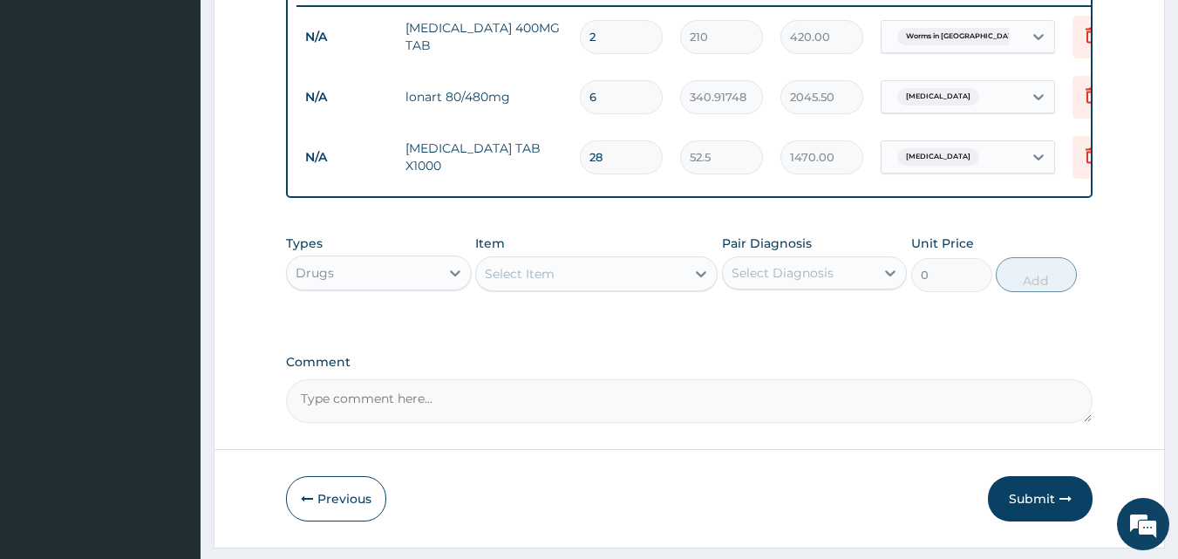
type input "28"
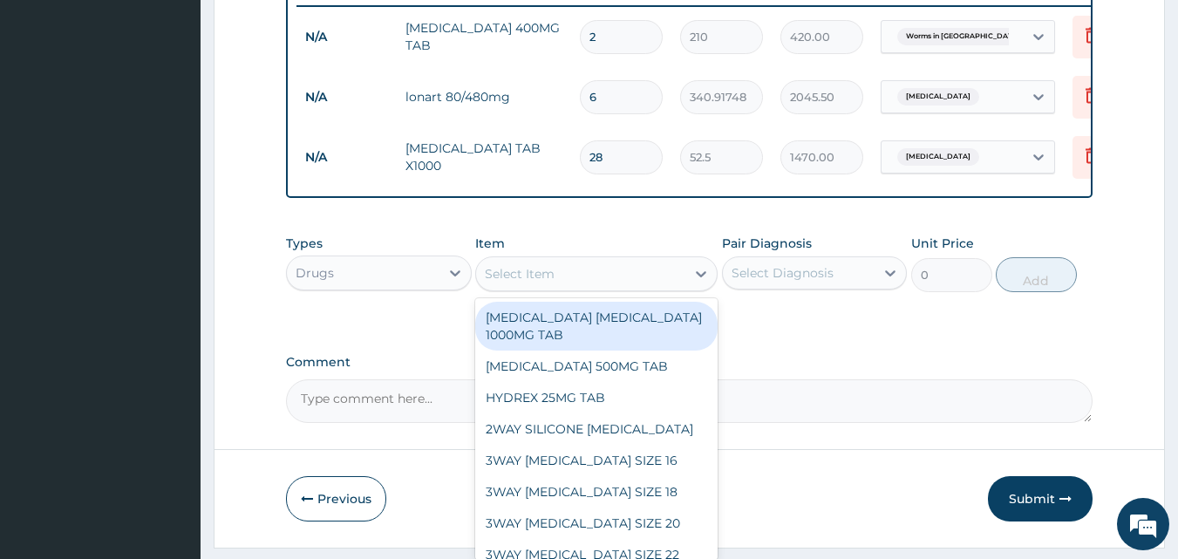
click at [681, 283] on div "Select Item" at bounding box center [580, 274] width 209 height 28
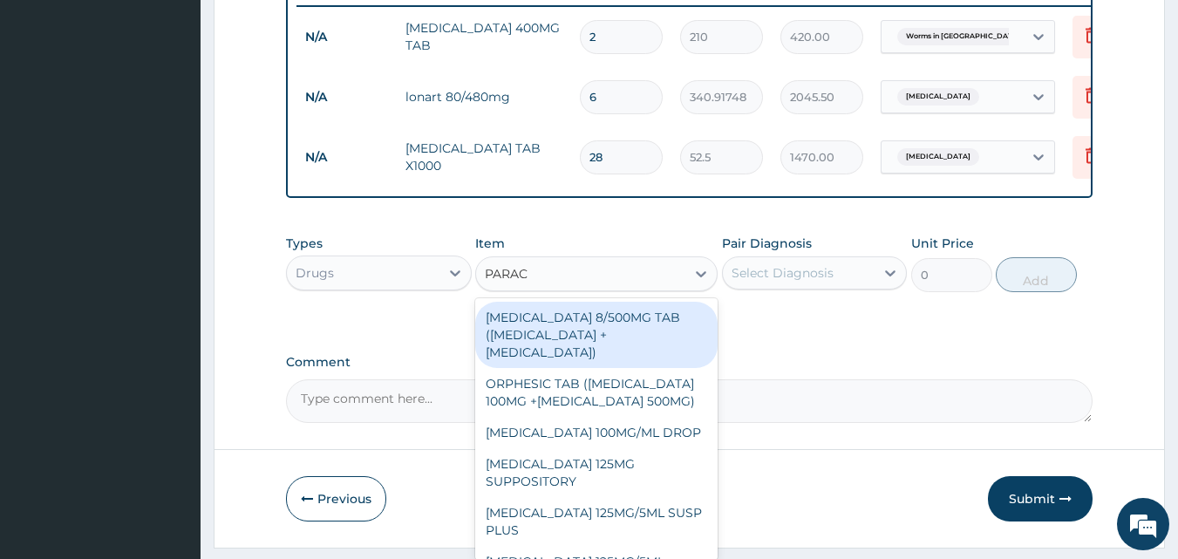
type input "PARACE"
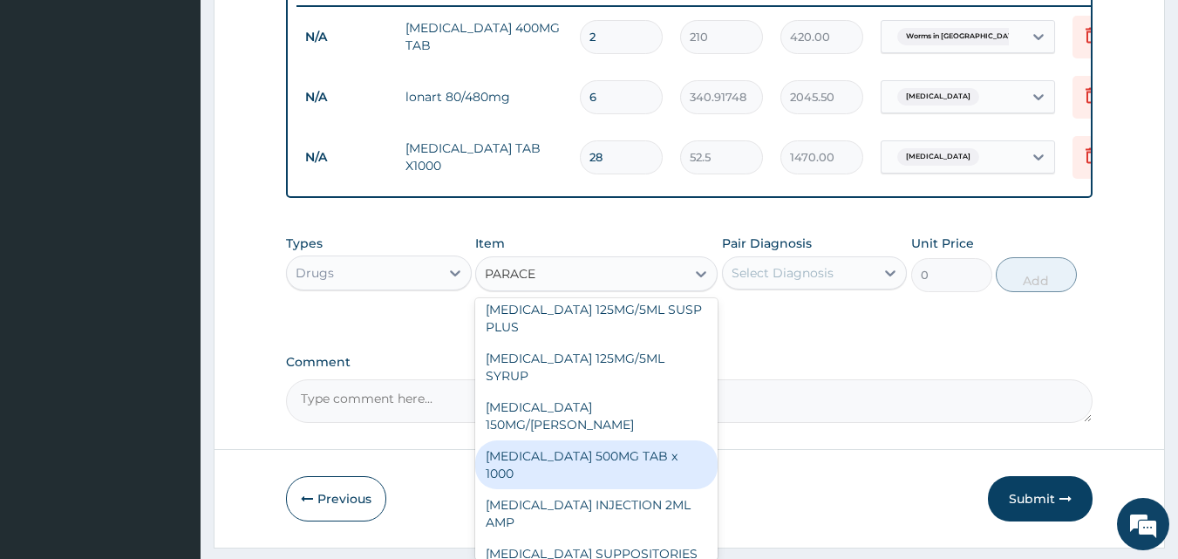
click at [565, 456] on div "[MEDICAL_DATA] 500MG TAB x 1000" at bounding box center [596, 464] width 242 height 49
type input "11.025"
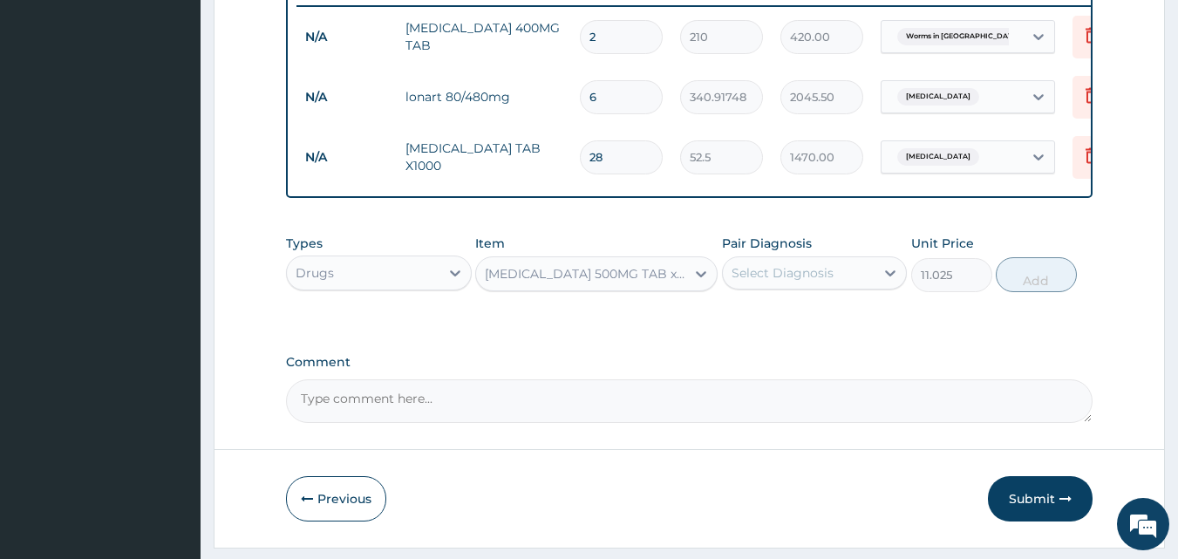
click at [820, 268] on div "Pair Diagnosis Select Diagnosis" at bounding box center [815, 264] width 186 height 58
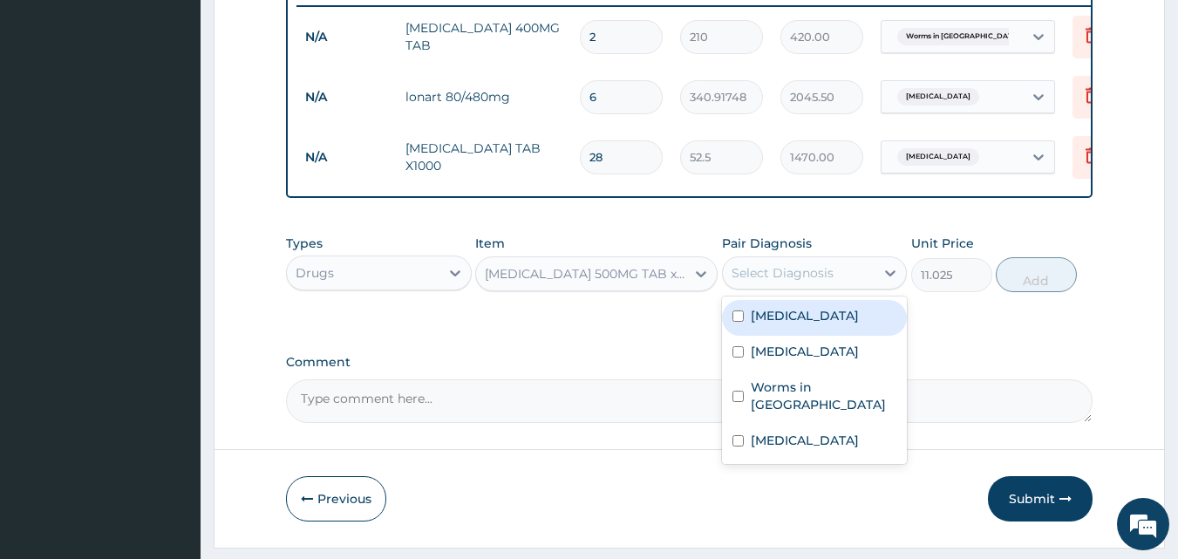
drag, startPoint x: 826, startPoint y: 273, endPoint x: 817, endPoint y: 293, distance: 21.9
click at [827, 273] on div "Select Diagnosis" at bounding box center [799, 273] width 153 height 28
click at [786, 324] on label "[MEDICAL_DATA]" at bounding box center [805, 315] width 108 height 17
checkbox input "true"
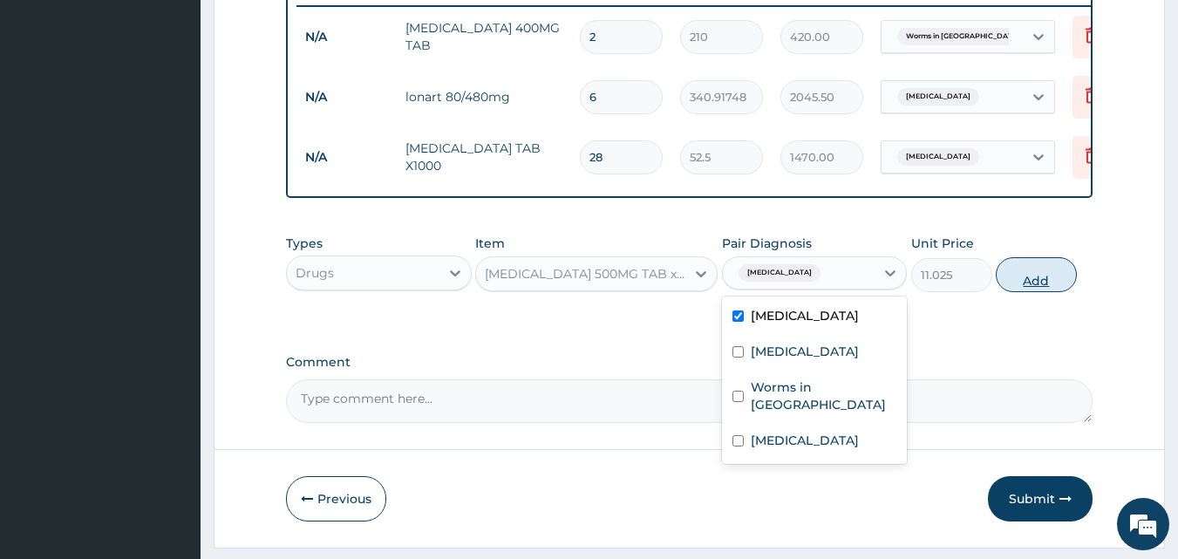
drag, startPoint x: 1042, startPoint y: 283, endPoint x: 997, endPoint y: 286, distance: 45.4
click at [1043, 283] on button "Add" at bounding box center [1036, 274] width 81 height 35
type input "0"
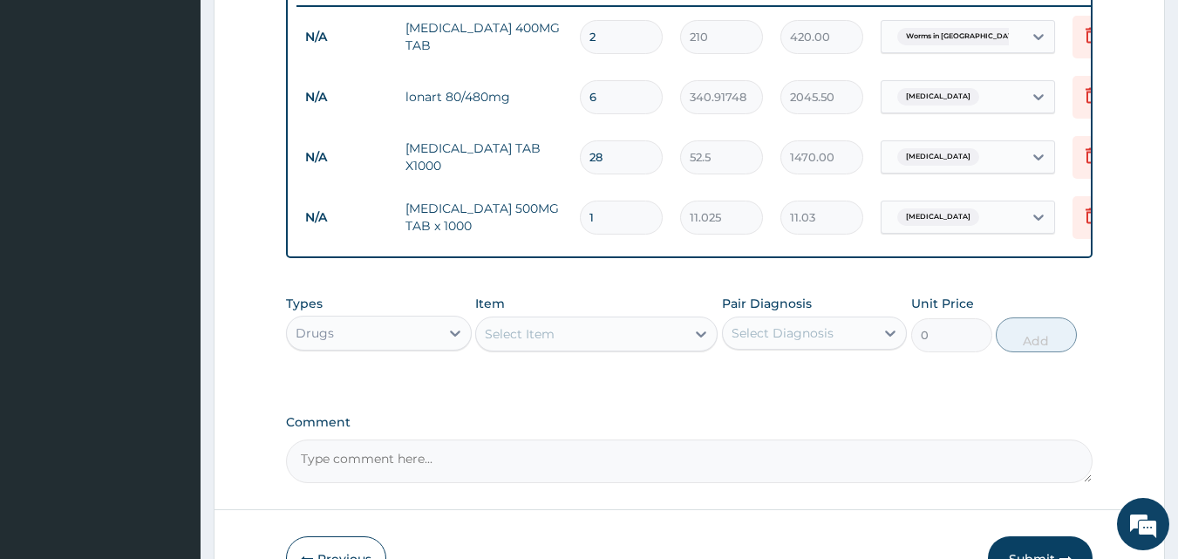
type input "18"
type input "198.45"
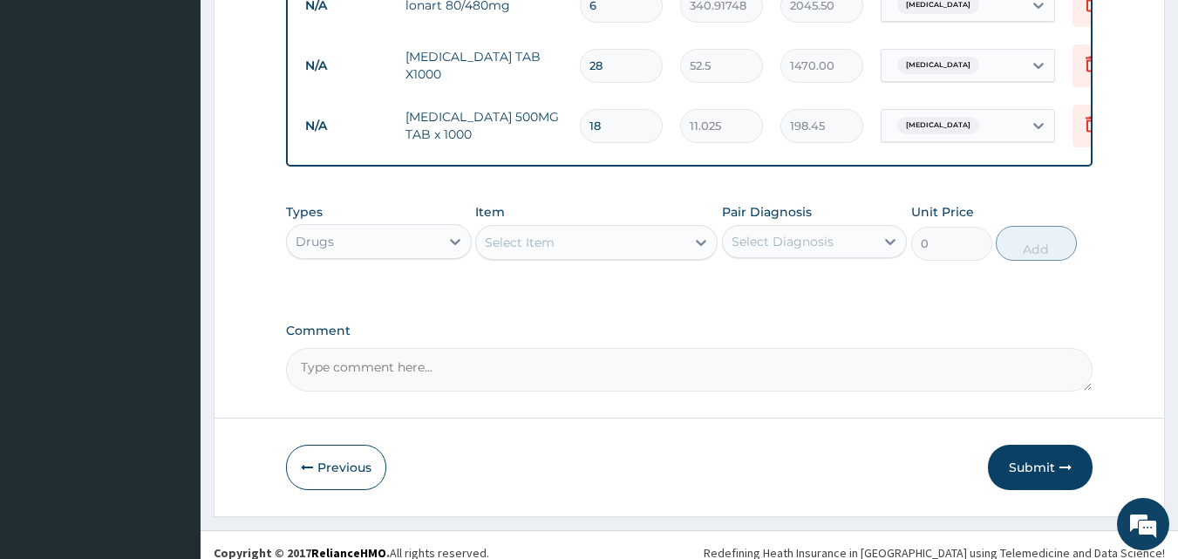
scroll to position [809, 0]
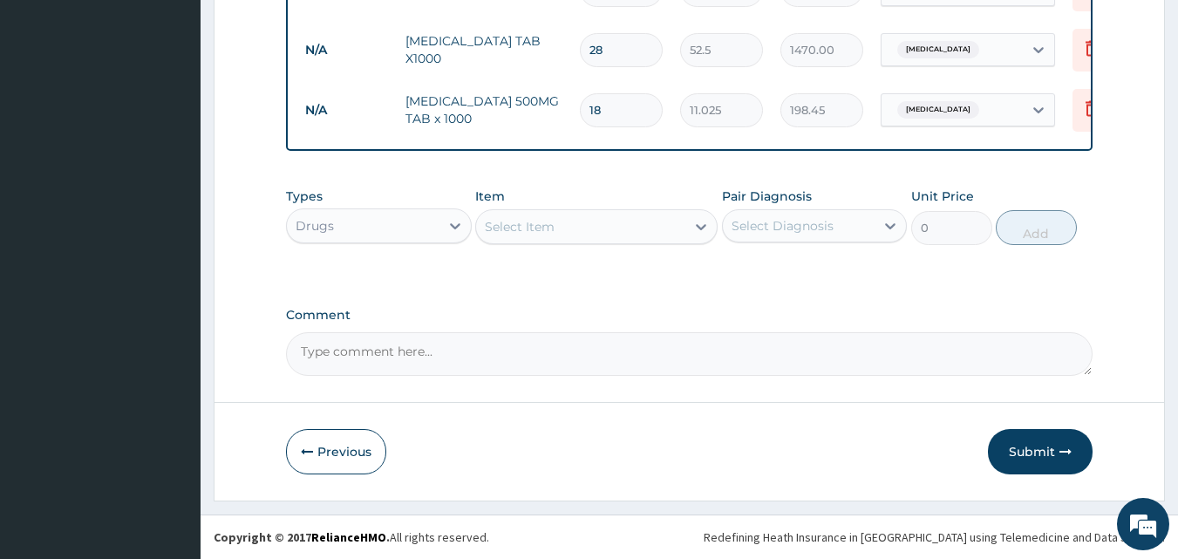
type input "18"
click at [414, 213] on div "Drugs" at bounding box center [363, 226] width 153 height 28
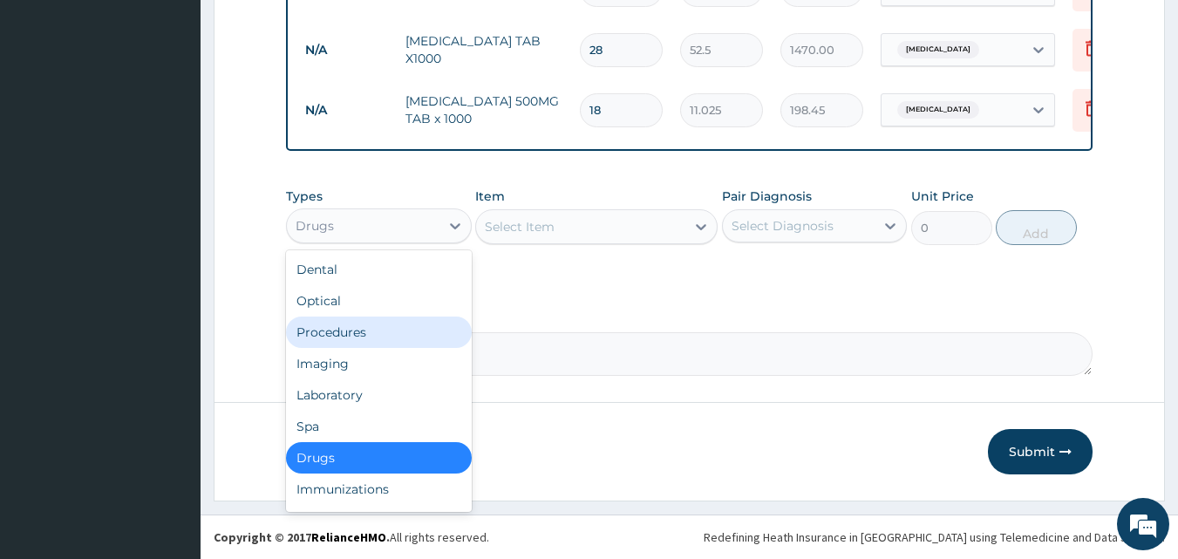
click at [381, 330] on div "Procedures" at bounding box center [379, 332] width 186 height 31
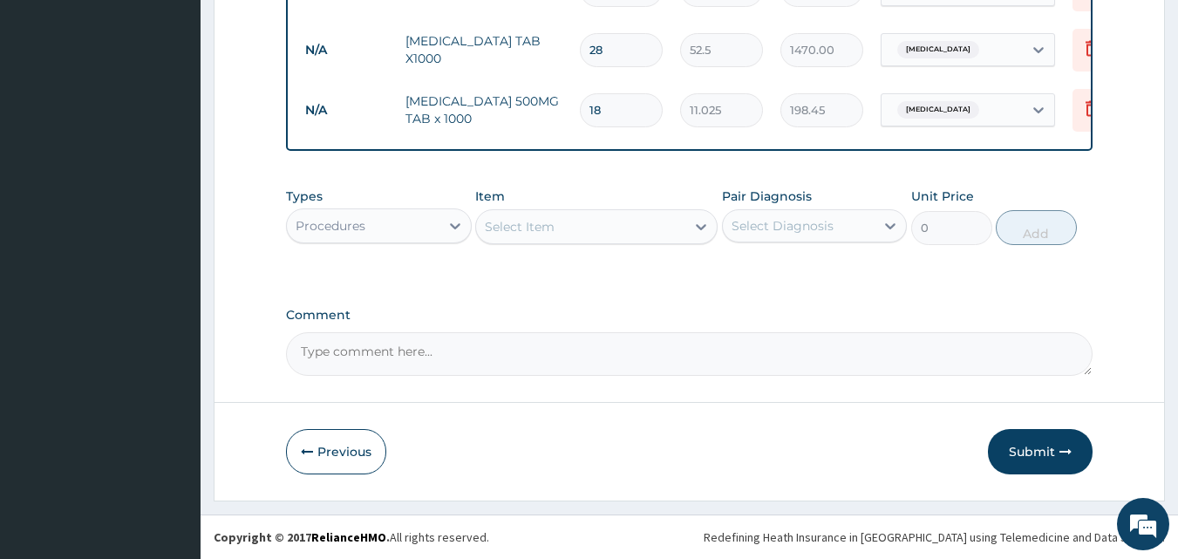
click at [674, 230] on div "Select Item" at bounding box center [580, 227] width 209 height 28
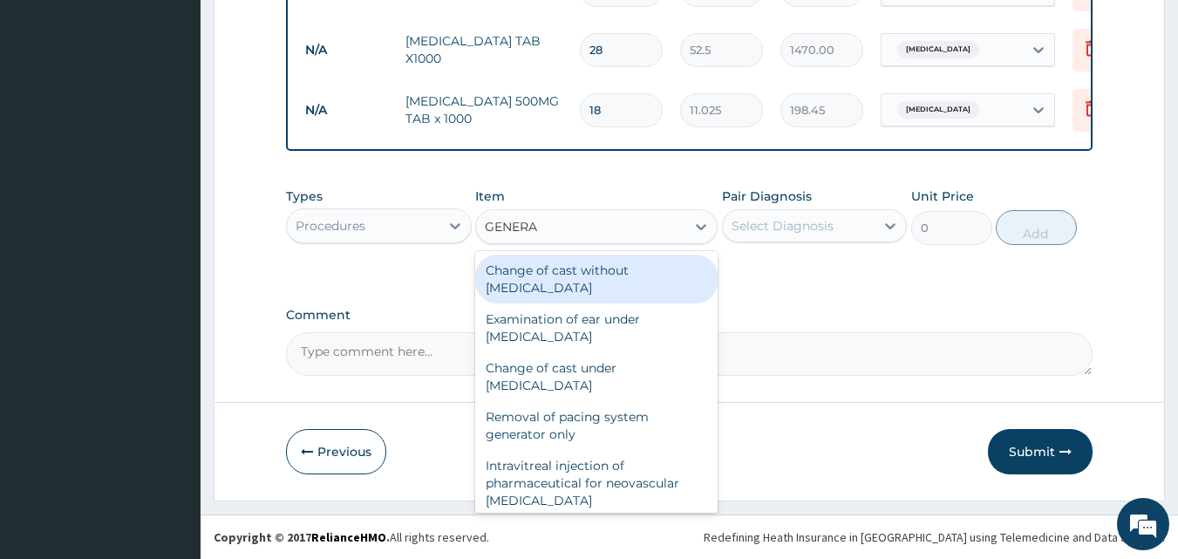
type input "GENERAL"
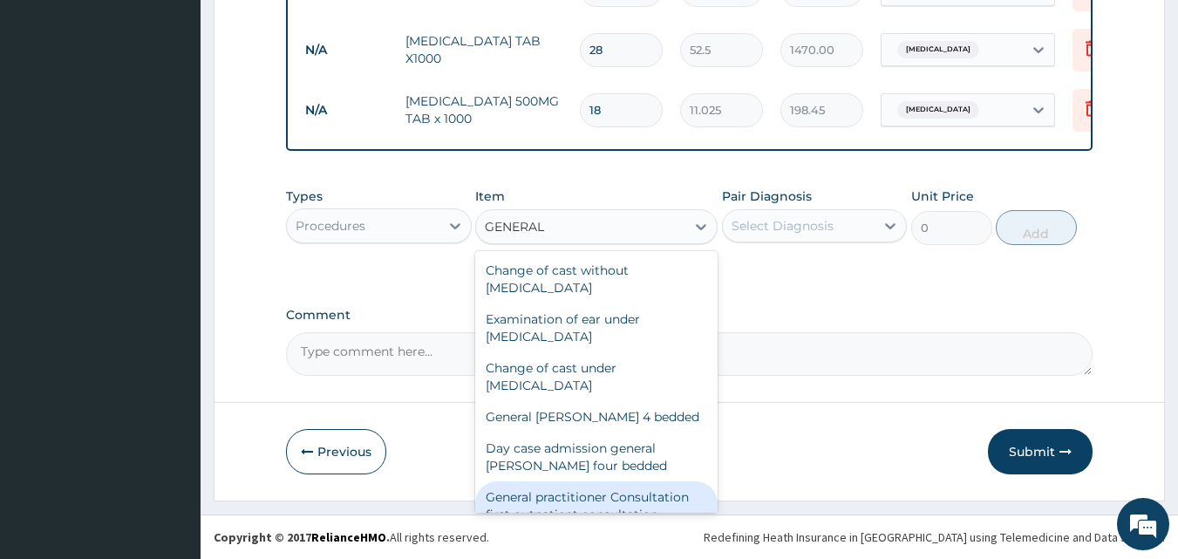
click at [656, 489] on div "General practitioner Consultation first outpatient consultation" at bounding box center [596, 505] width 242 height 49
type input "3000"
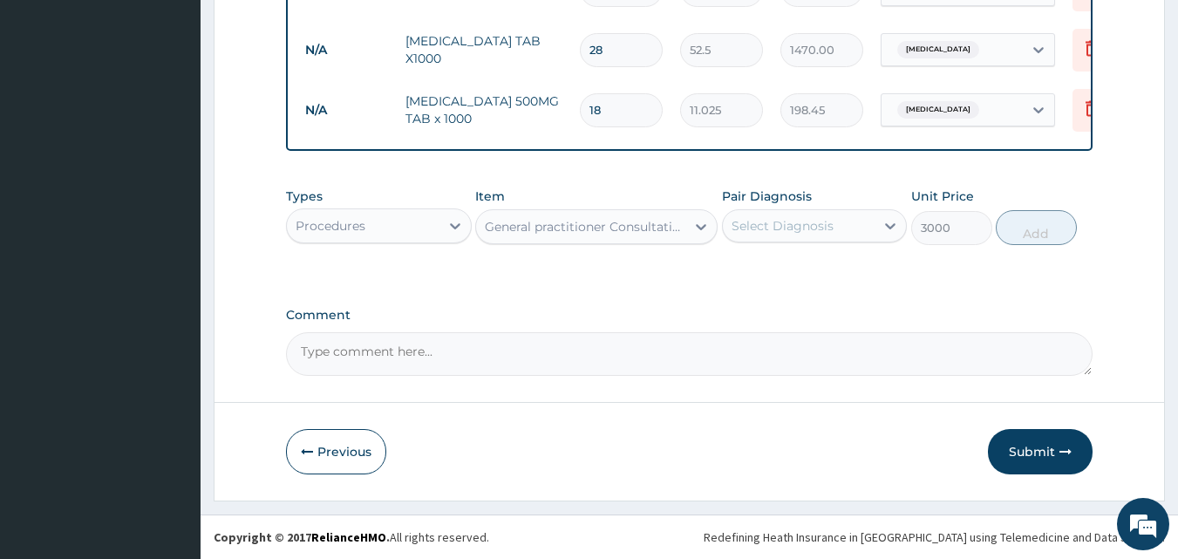
click at [864, 235] on div "Select Diagnosis" at bounding box center [799, 226] width 153 height 28
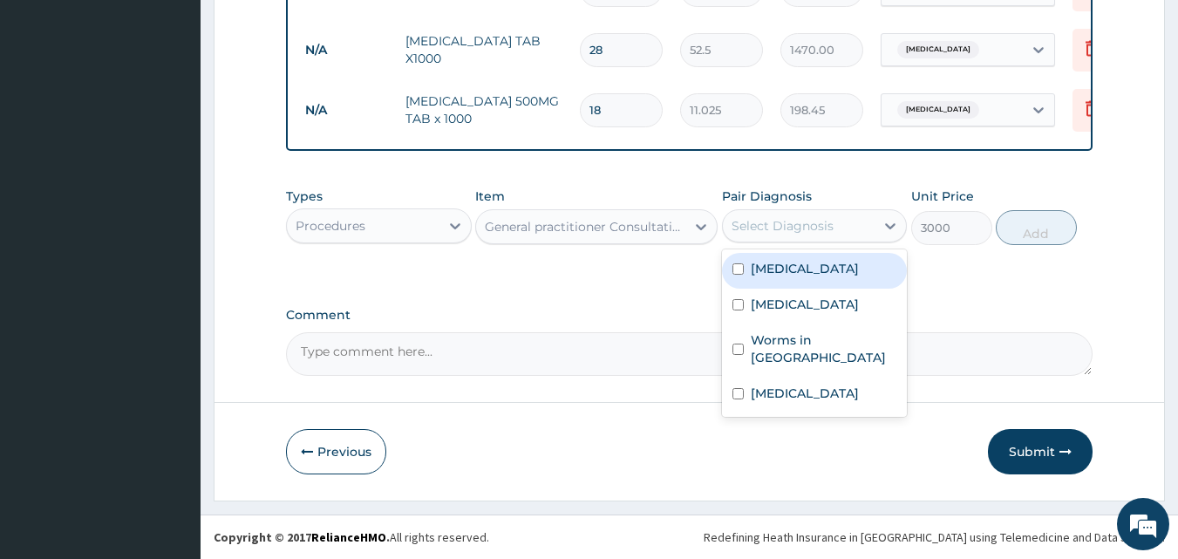
click at [802, 264] on div "[MEDICAL_DATA]" at bounding box center [815, 271] width 186 height 36
checkbox input "true"
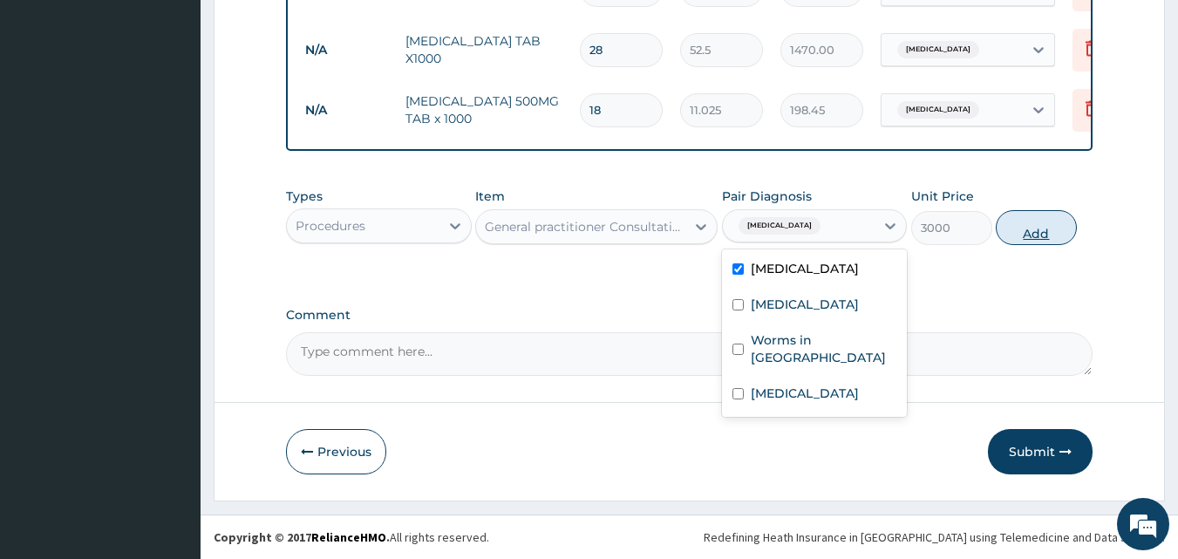
click at [1038, 235] on button "Add" at bounding box center [1036, 227] width 81 height 35
type input "0"
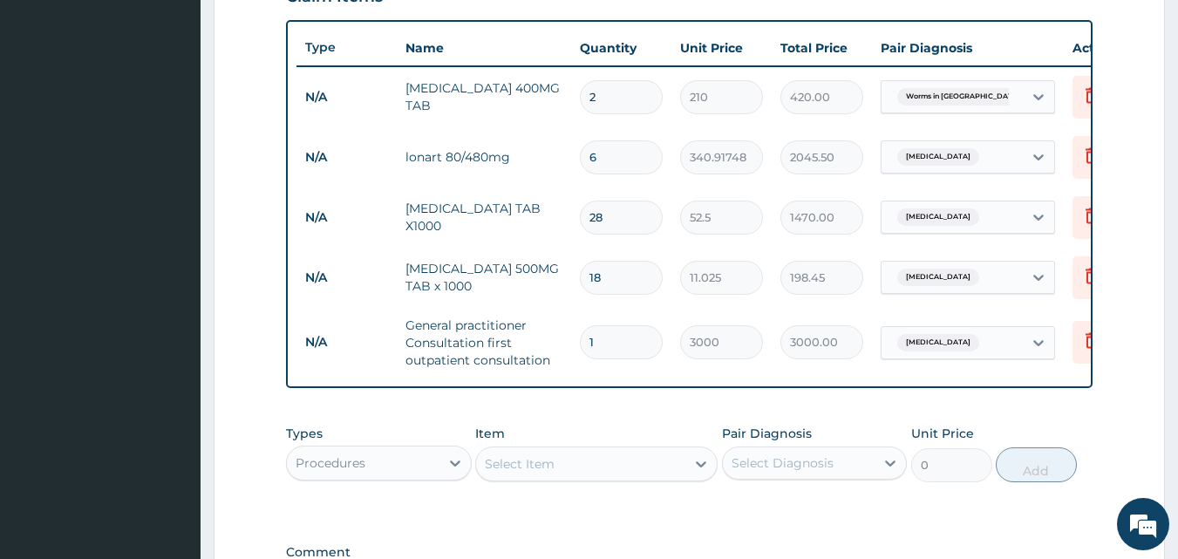
scroll to position [606, 0]
